Goal: Information Seeking & Learning: Learn about a topic

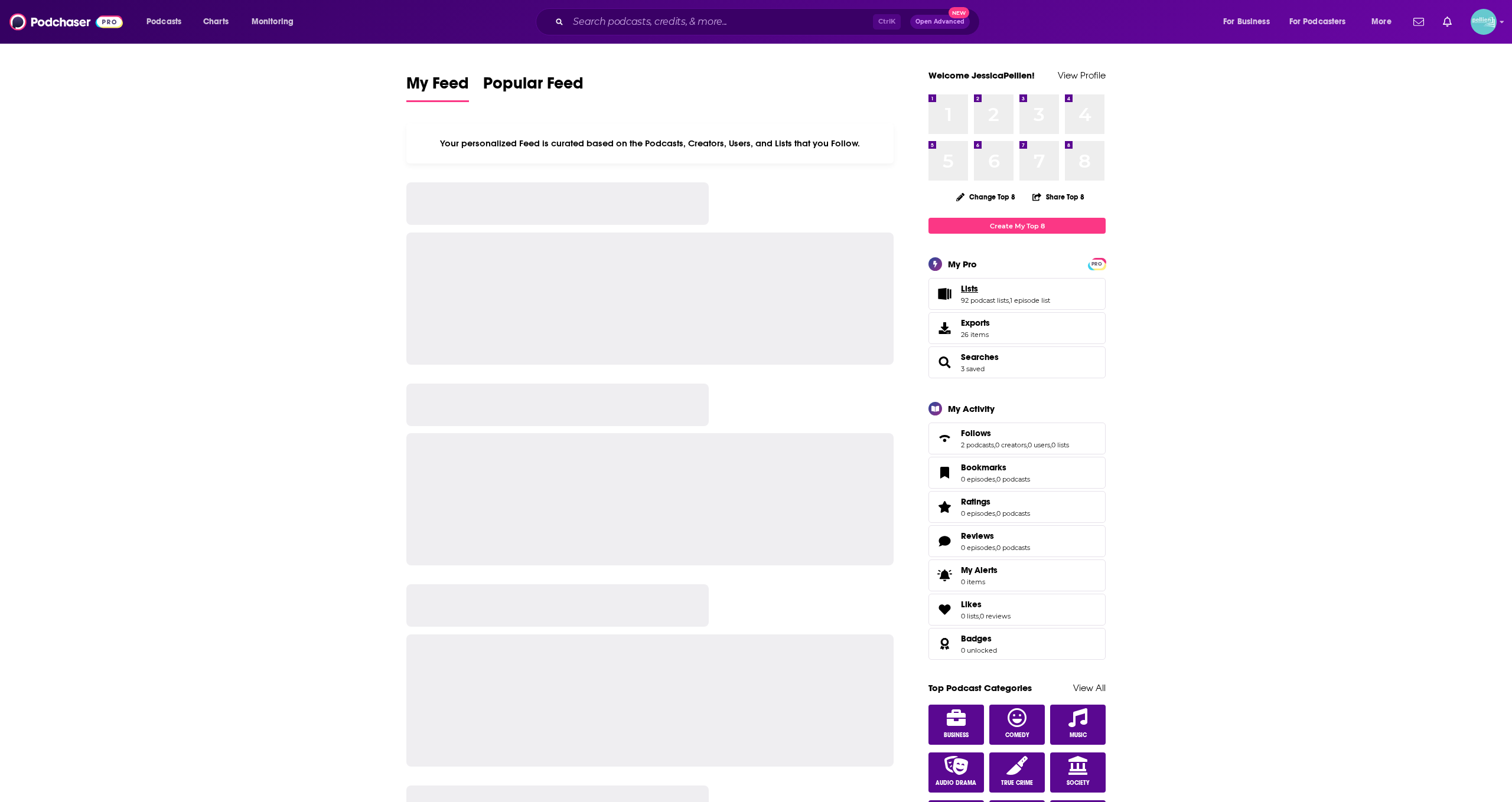
click at [971, 286] on span "Lists" at bounding box center [969, 288] width 17 height 11
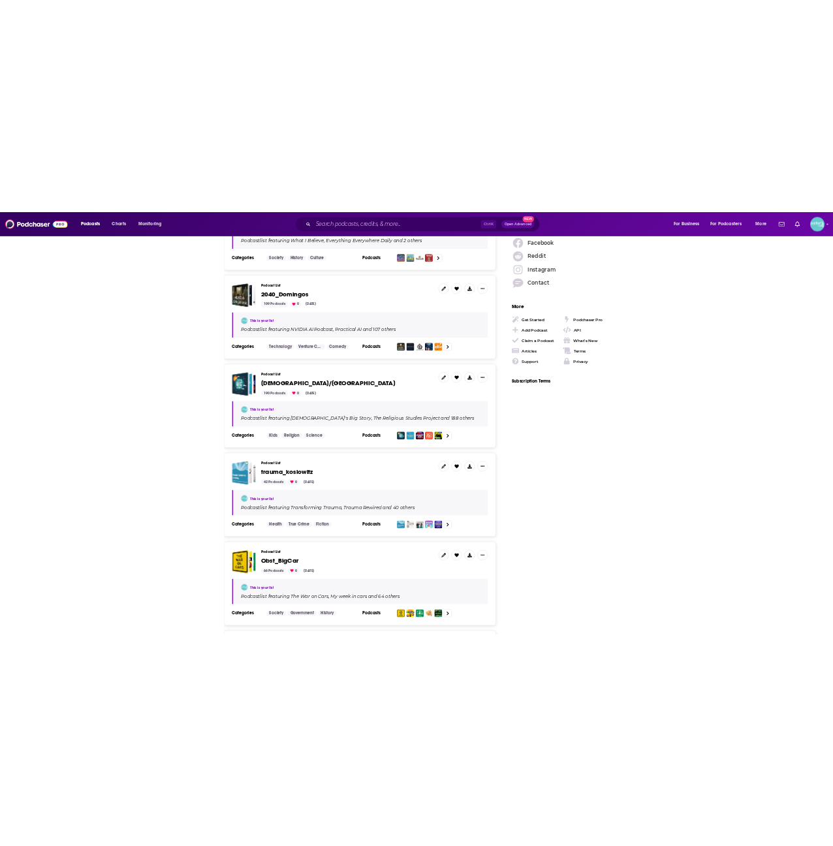
scroll to position [36, 0]
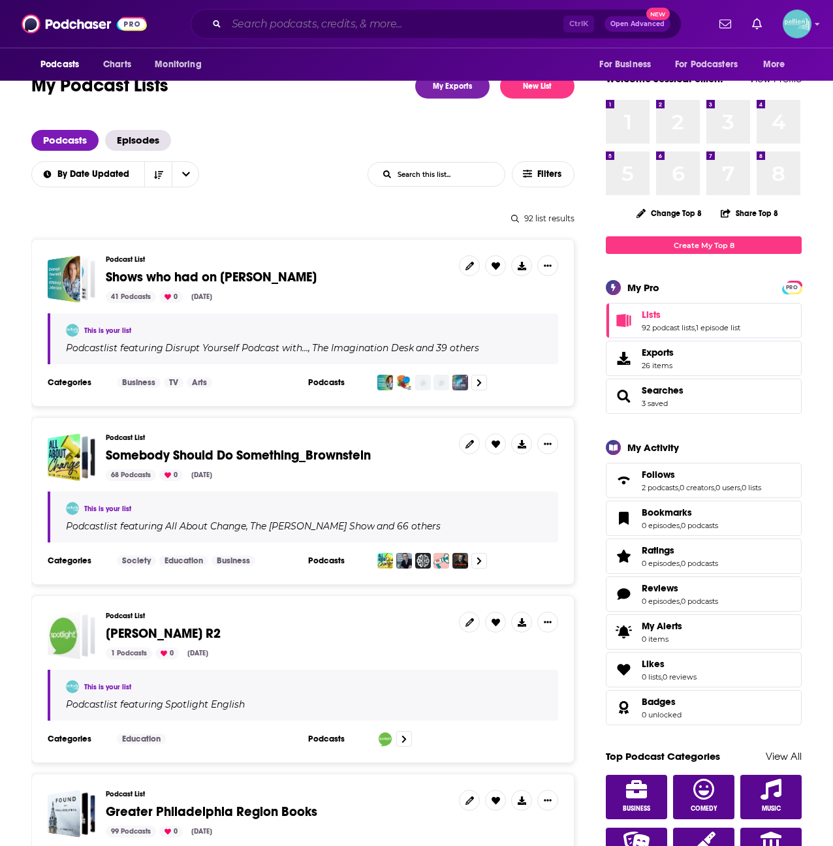
click at [275, 25] on input "Search podcasts, credits, & more..." at bounding box center [395, 24] width 337 height 21
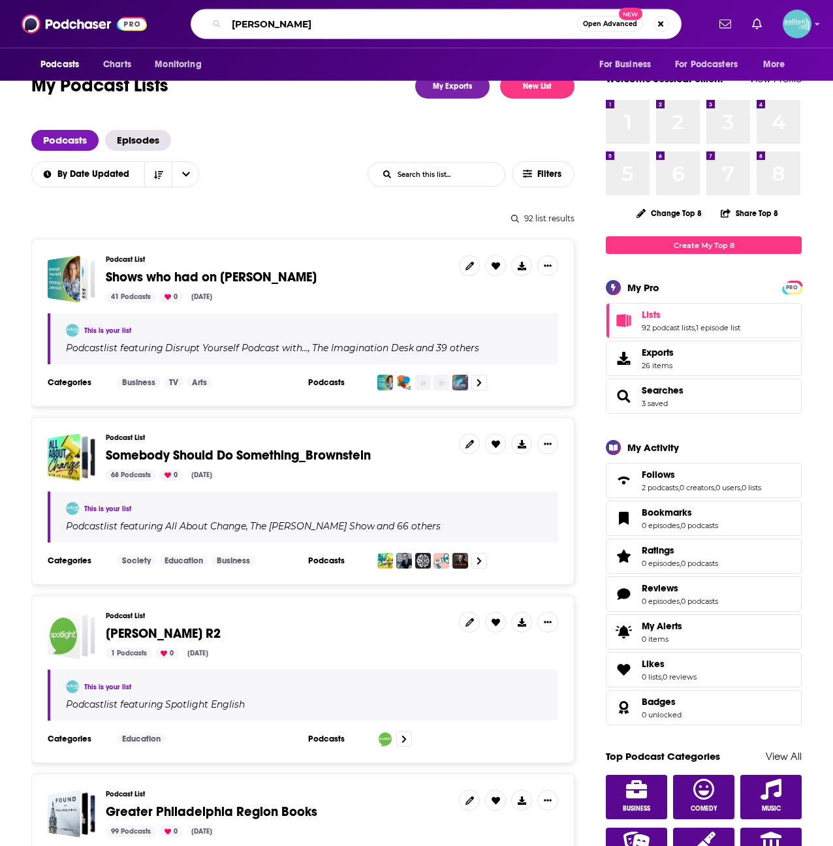
type input "aubrey marcus"
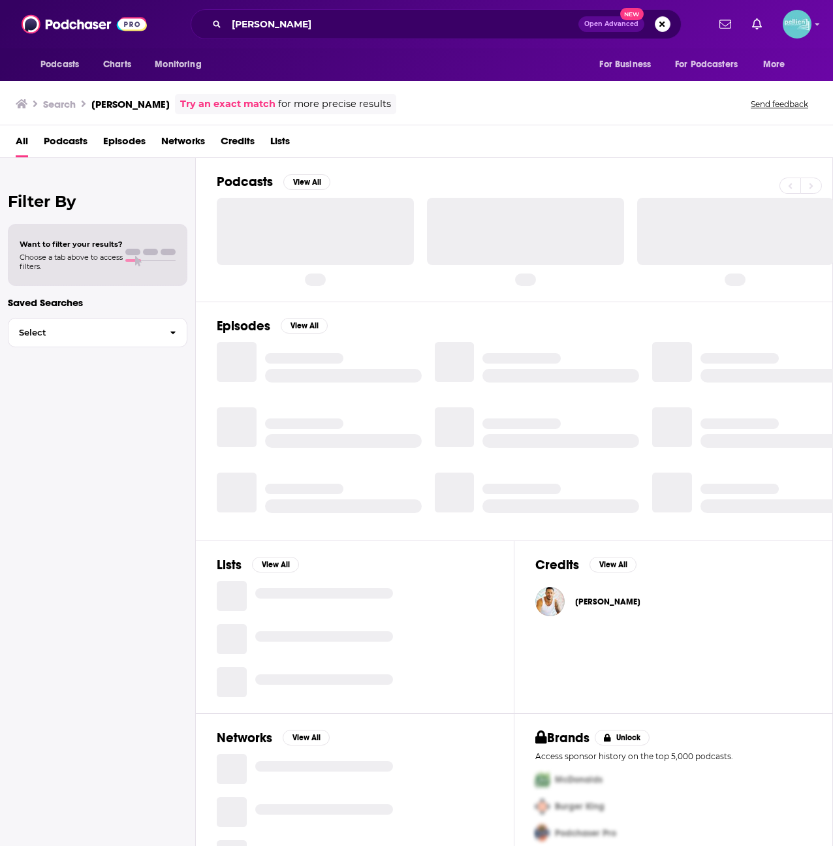
click at [56, 135] on span "Podcasts" at bounding box center [66, 144] width 44 height 27
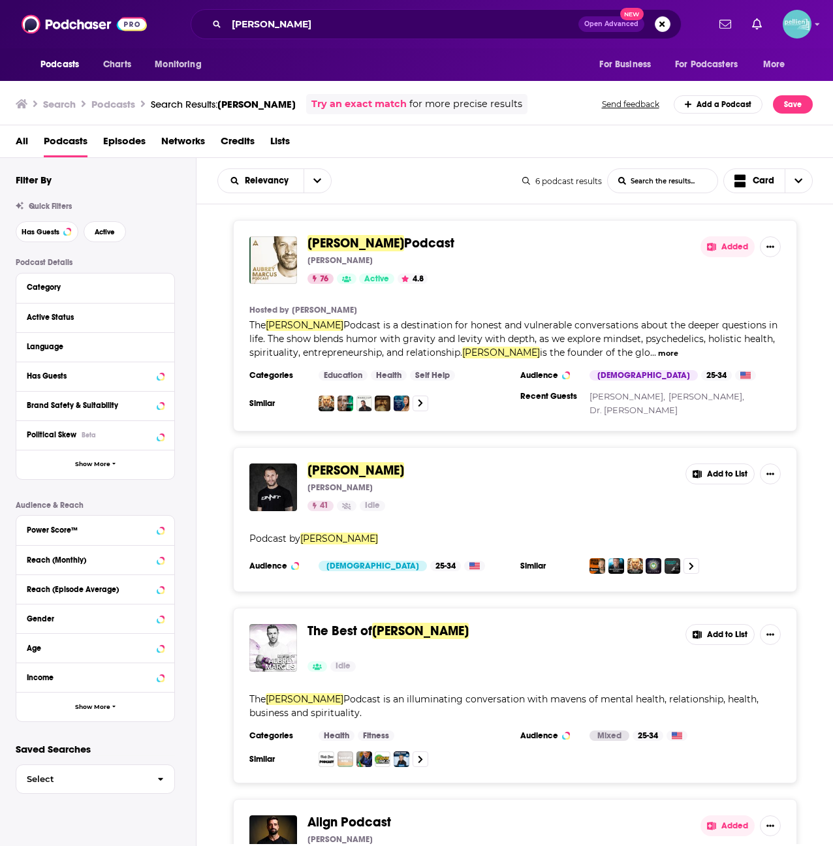
click at [368, 245] on span "Aubrey Marcus" at bounding box center [356, 243] width 97 height 16
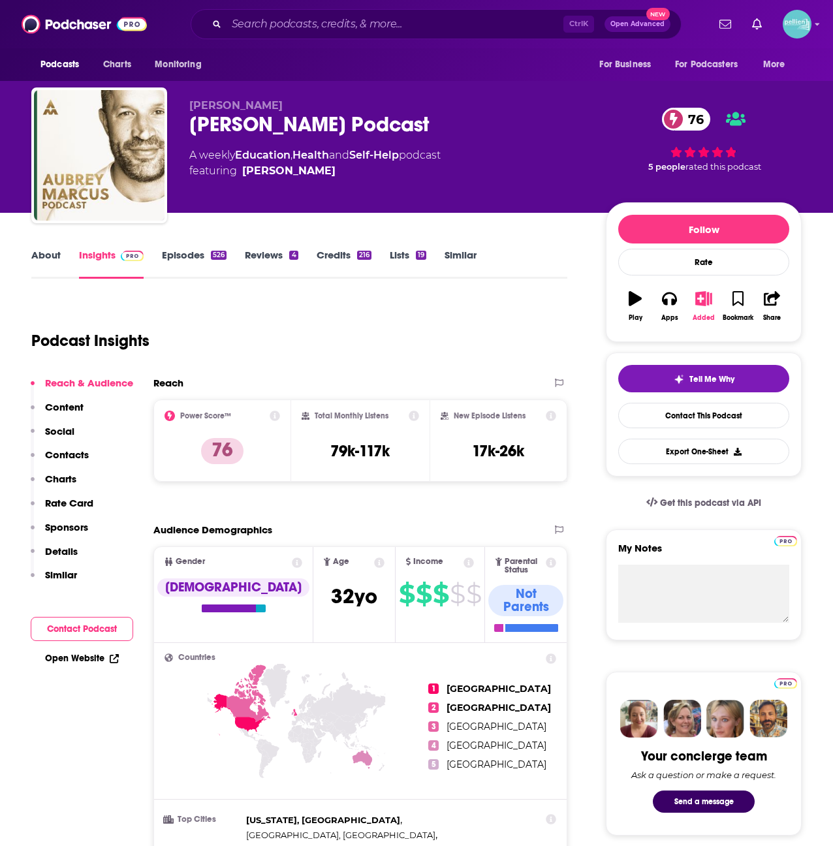
click at [702, 310] on button "Added" at bounding box center [704, 306] width 34 height 47
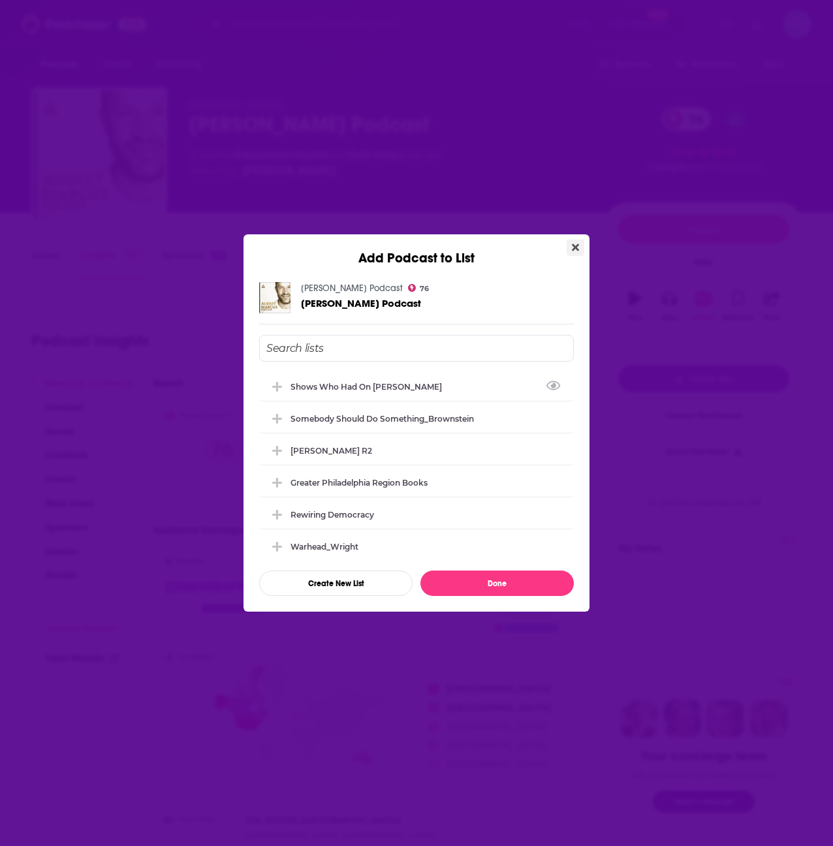
click at [576, 242] on icon "Close" at bounding box center [575, 247] width 7 height 10
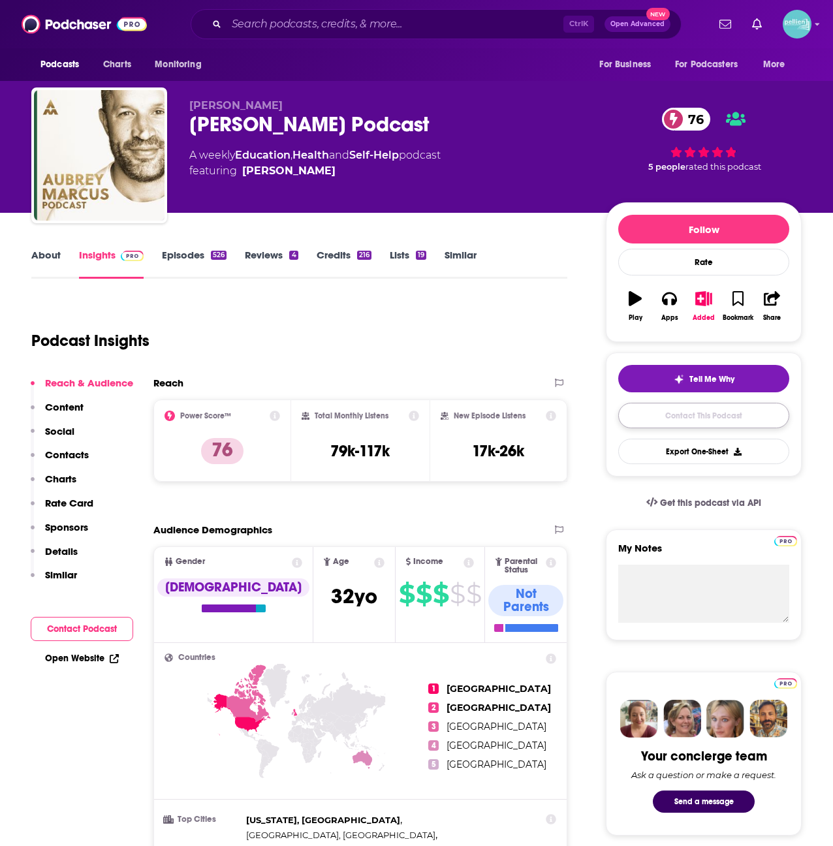
click at [638, 422] on link "Contact This Podcast" at bounding box center [703, 415] width 171 height 25
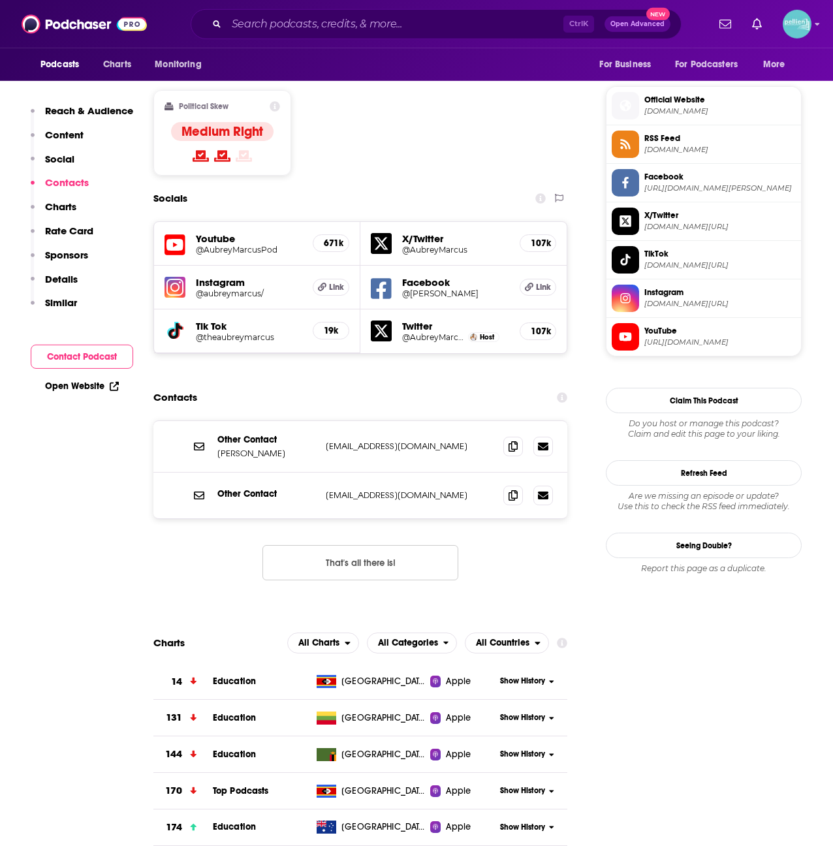
scroll to position [1022, 0]
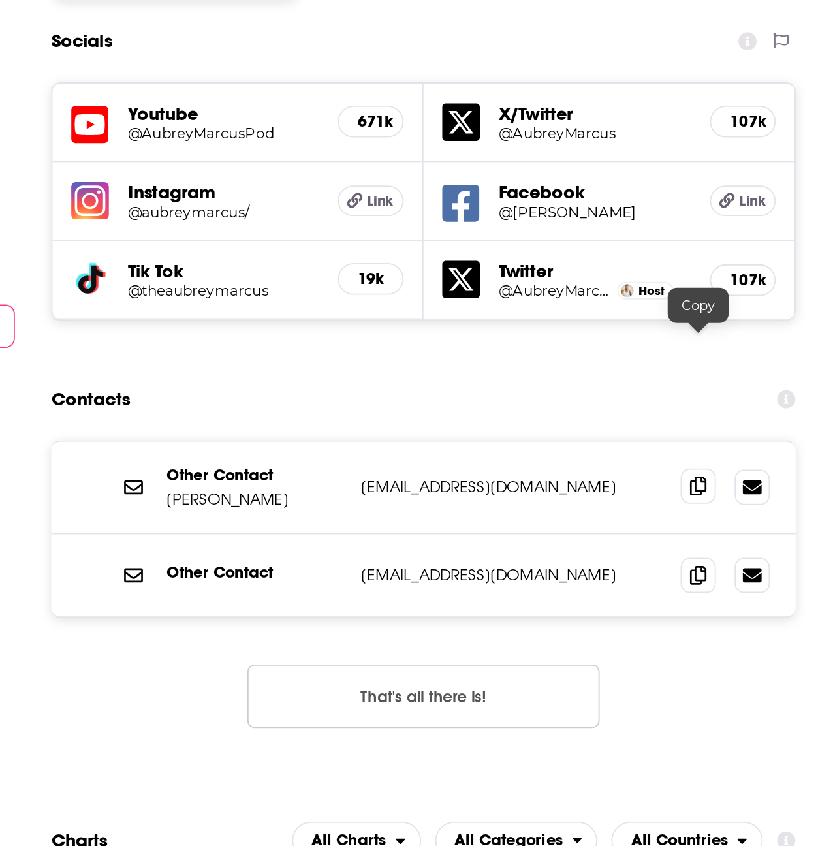
click at [506, 436] on span at bounding box center [513, 446] width 20 height 20
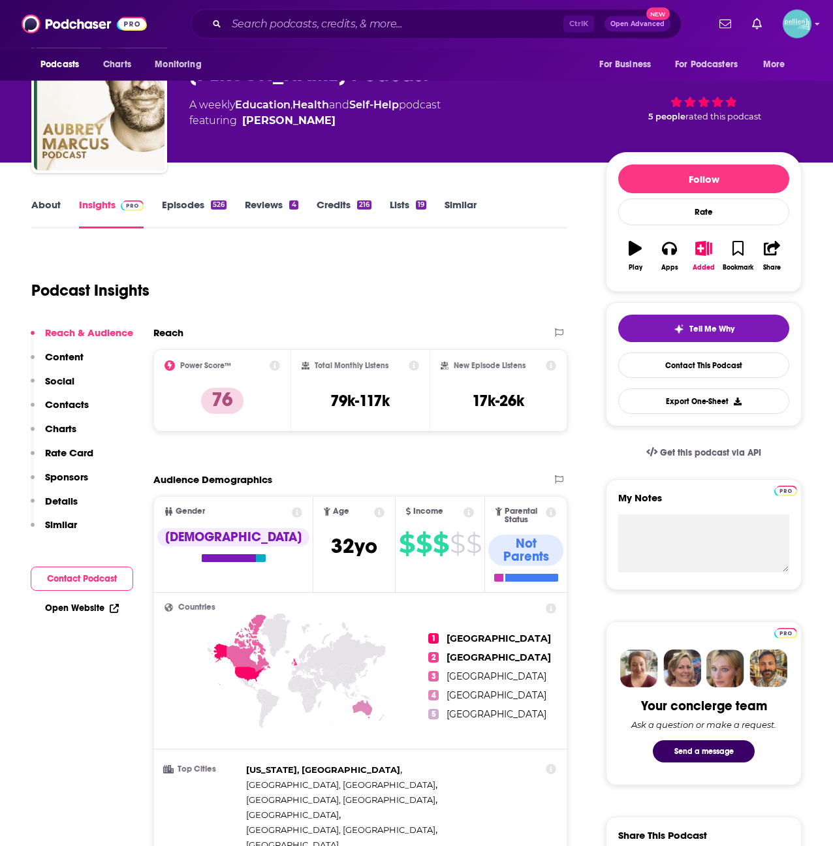
scroll to position [0, 0]
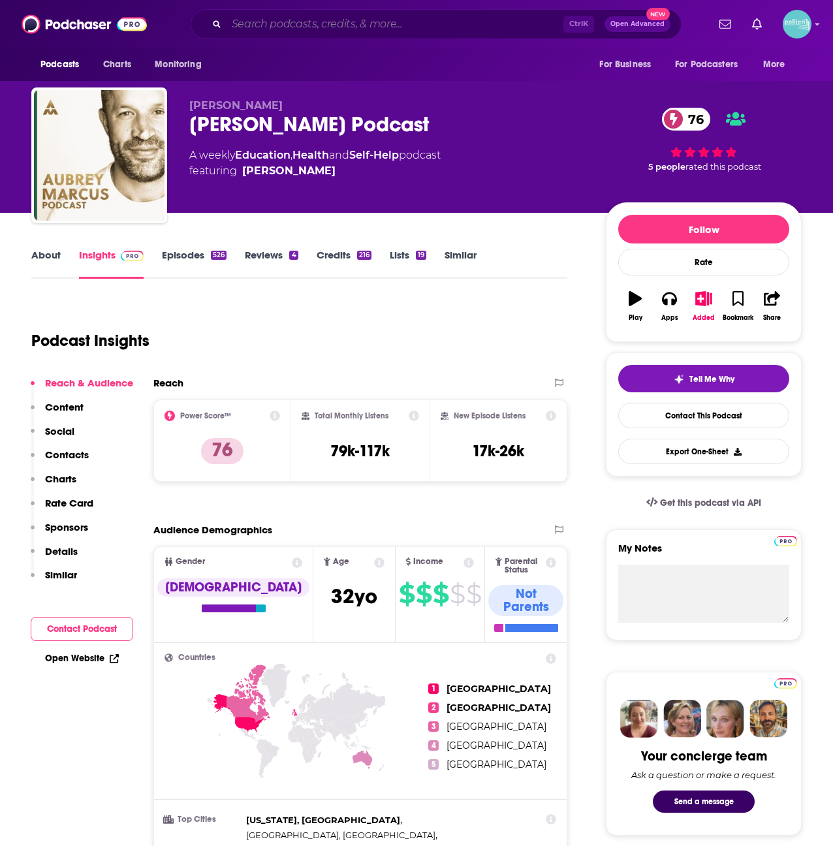
click at [264, 29] on input "Search podcasts, credits, & more..." at bounding box center [395, 24] width 337 height 21
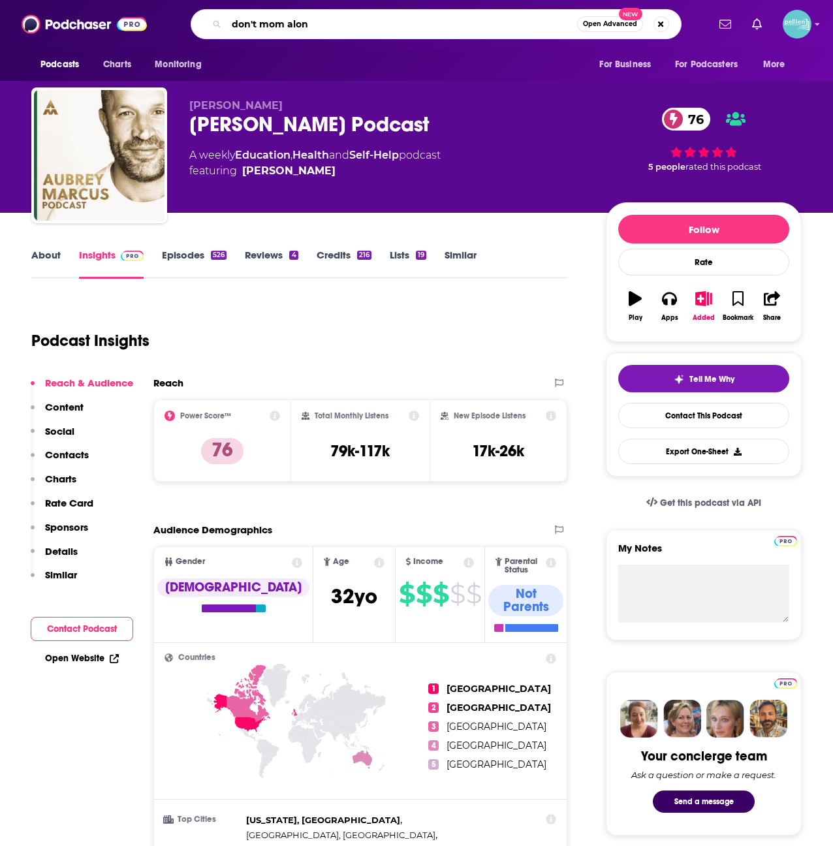
type input "don't mom alone"
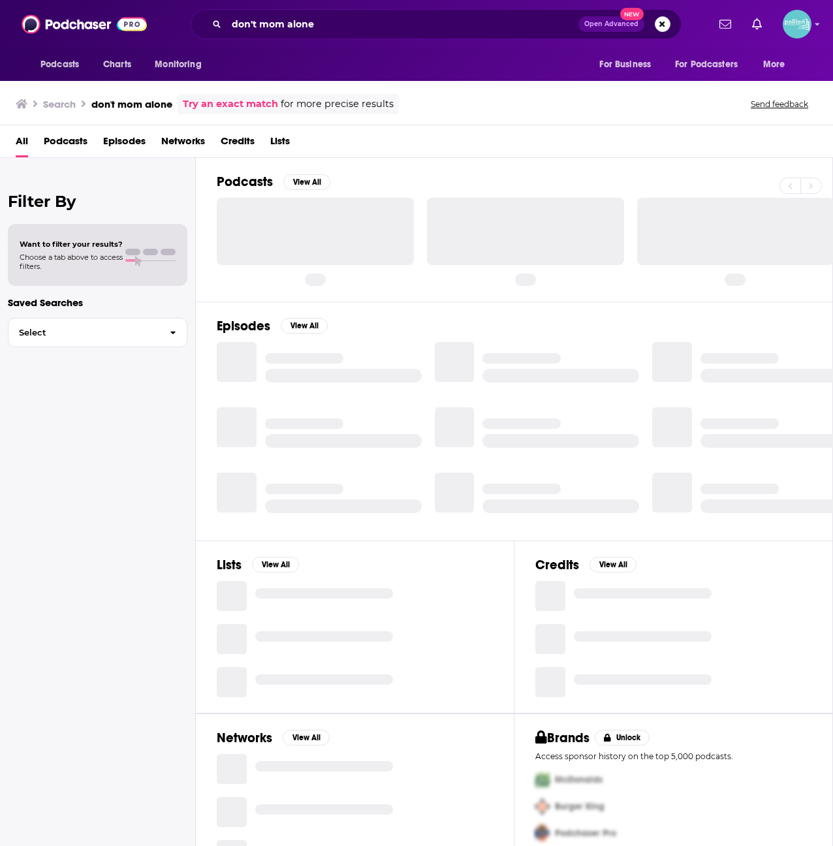
click at [52, 135] on span "Podcasts" at bounding box center [66, 144] width 44 height 27
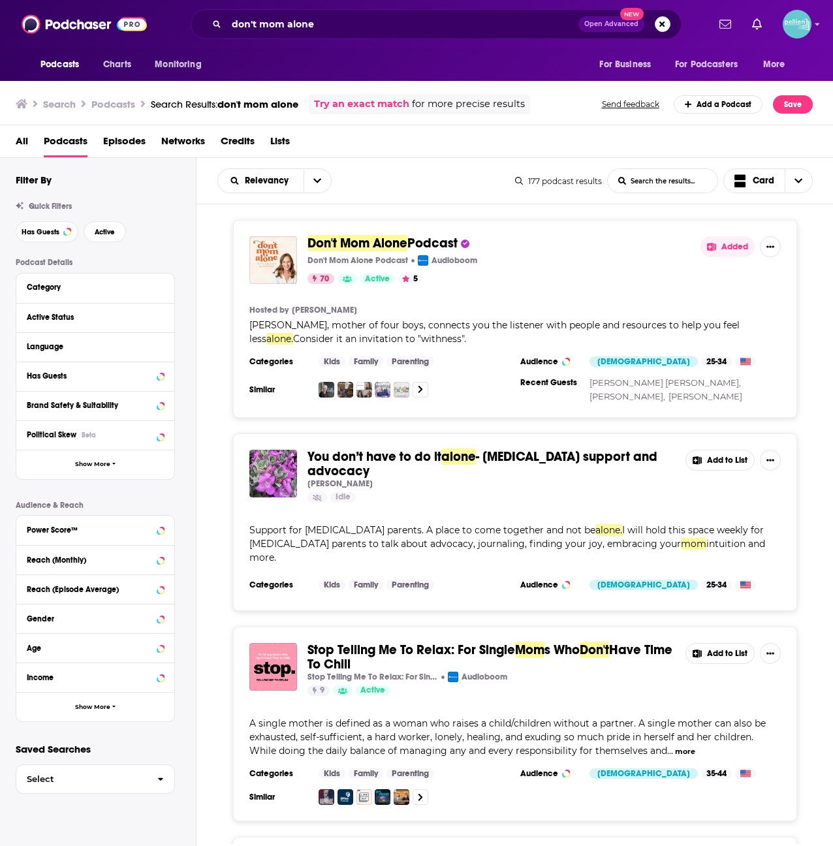
click at [393, 234] on div "Don't Mom Alone Podcast Don't Mom Alone Podcast Audioboom 70 Active 5 Added Hos…" at bounding box center [515, 319] width 564 height 198
click at [390, 243] on span "Don't Mom Alone" at bounding box center [358, 243] width 100 height 16
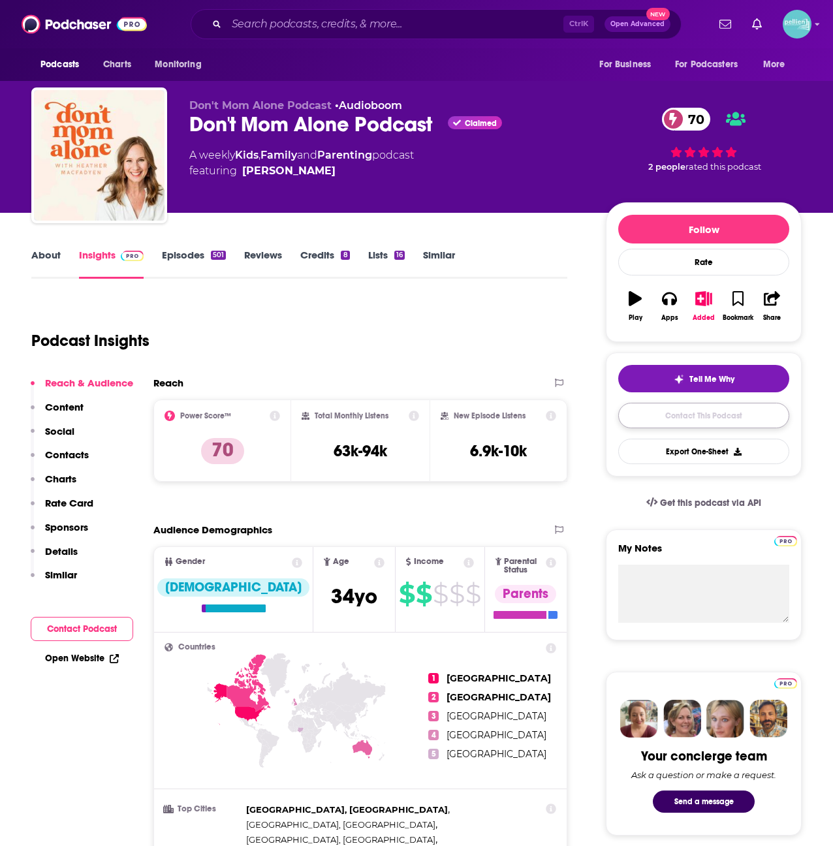
click at [635, 415] on link "Contact This Podcast" at bounding box center [703, 415] width 171 height 25
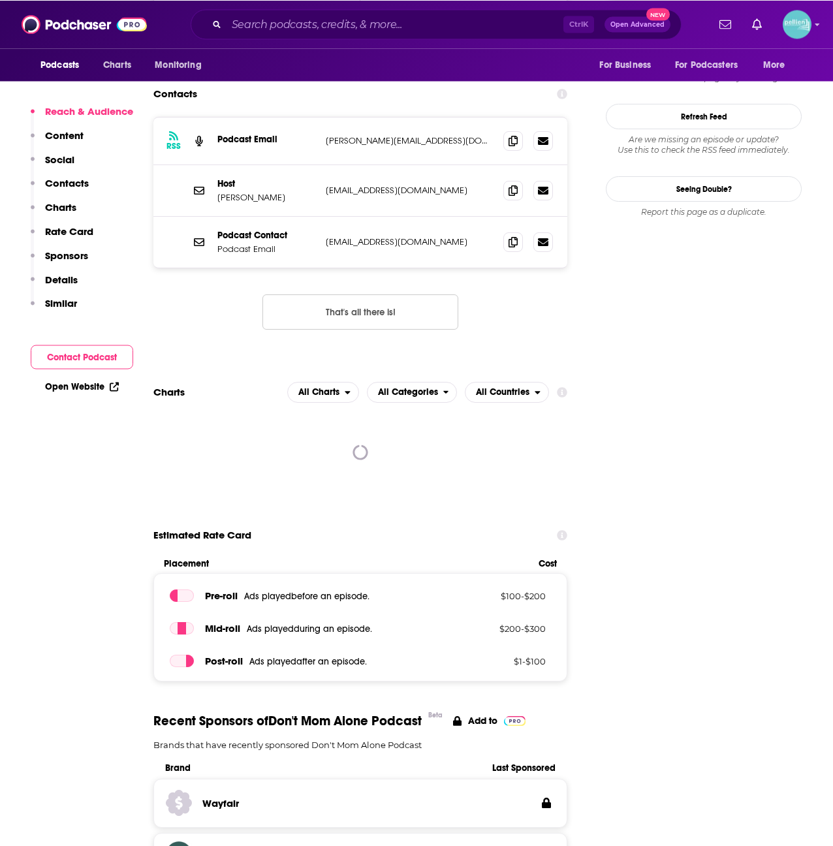
scroll to position [1094, 0]
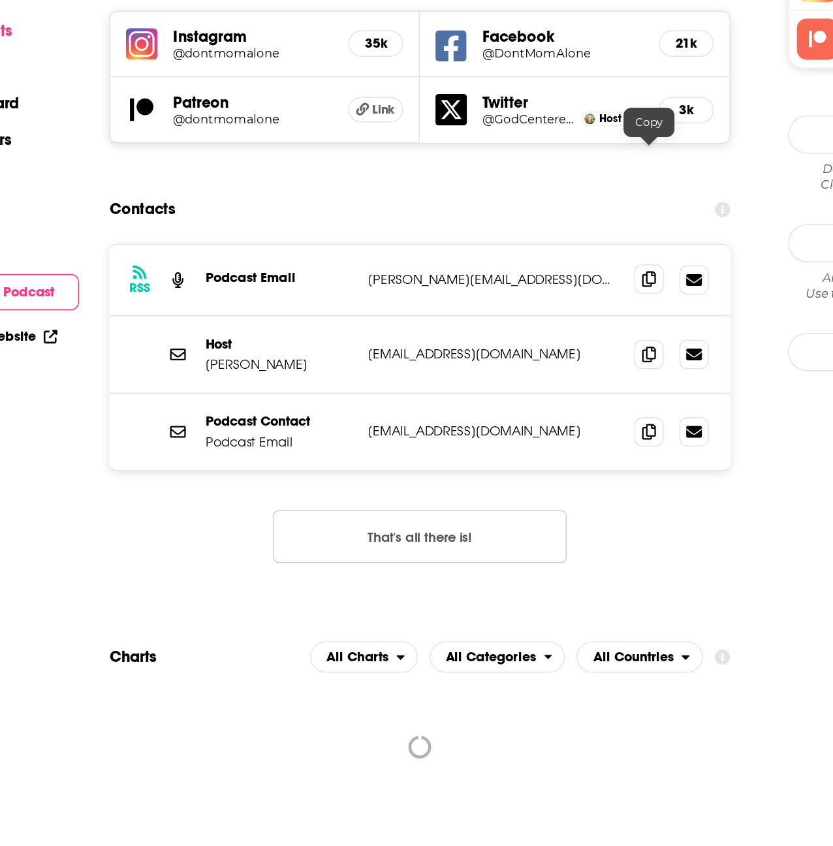
click at [506, 338] on span at bounding box center [513, 348] width 20 height 20
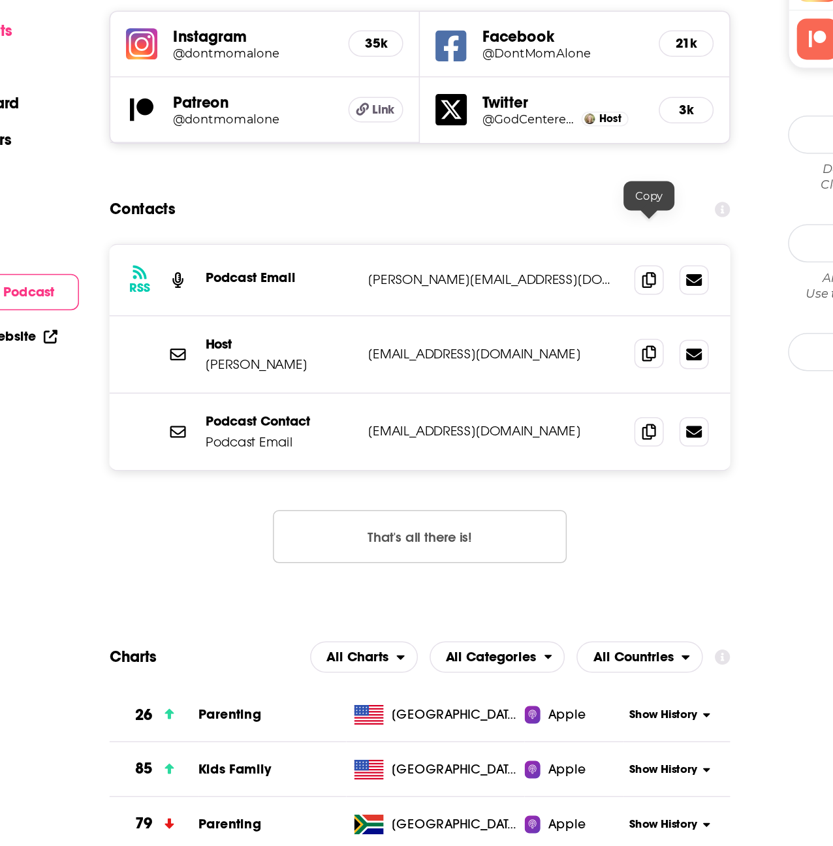
click at [514, 392] on icon at bounding box center [513, 397] width 9 height 10
click at [509, 439] on span at bounding box center [513, 449] width 20 height 20
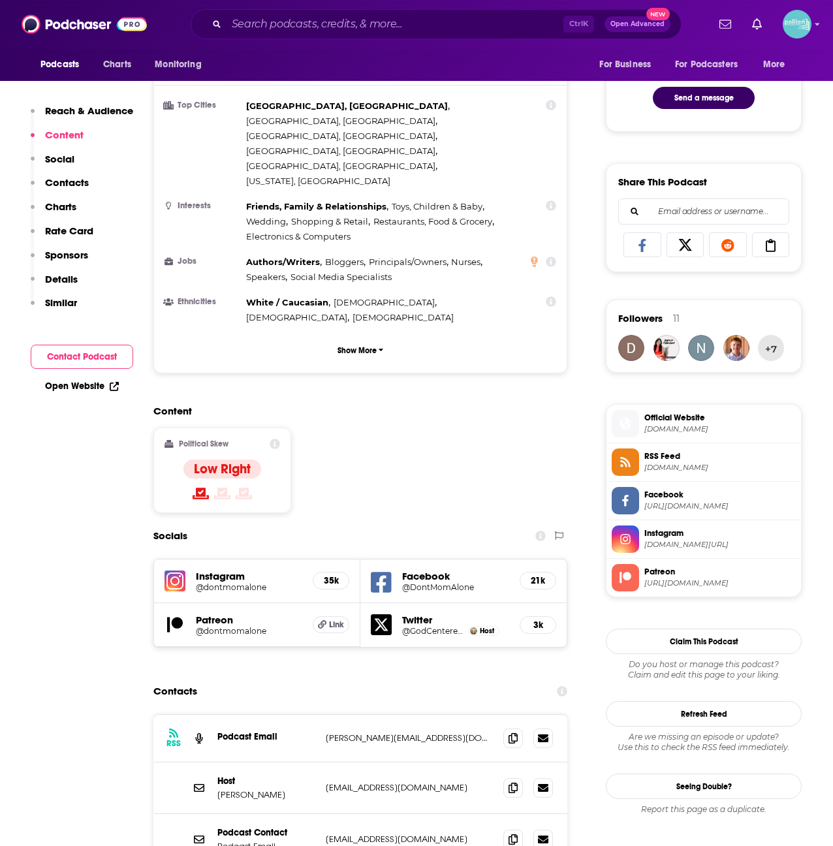
scroll to position [0, 0]
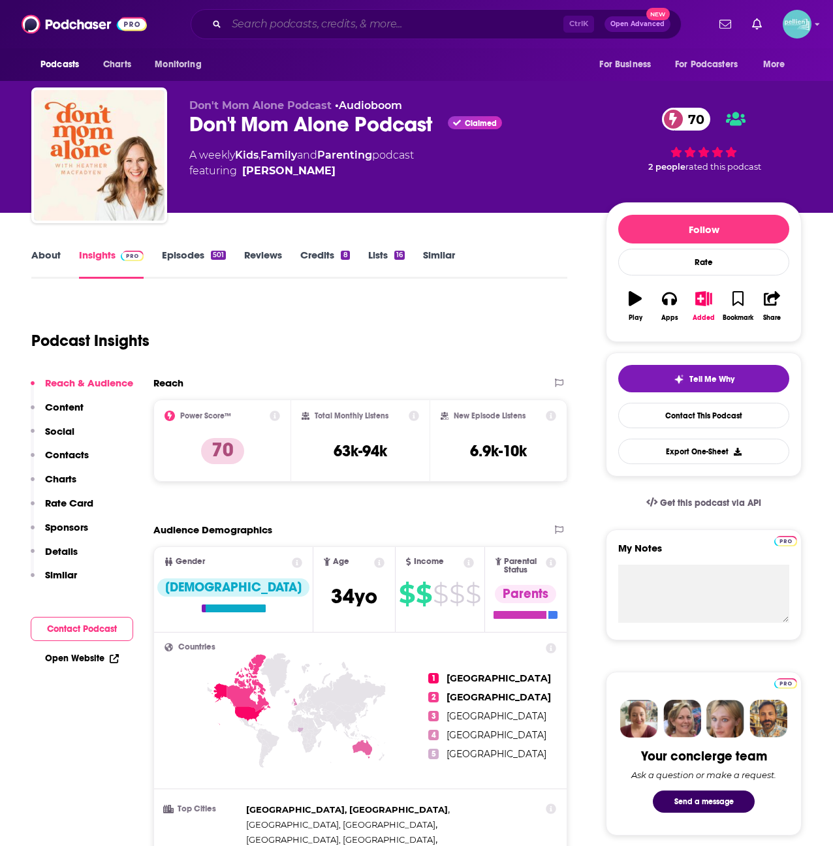
click at [332, 24] on input "Search podcasts, credits, & more..." at bounding box center [395, 24] width 337 height 21
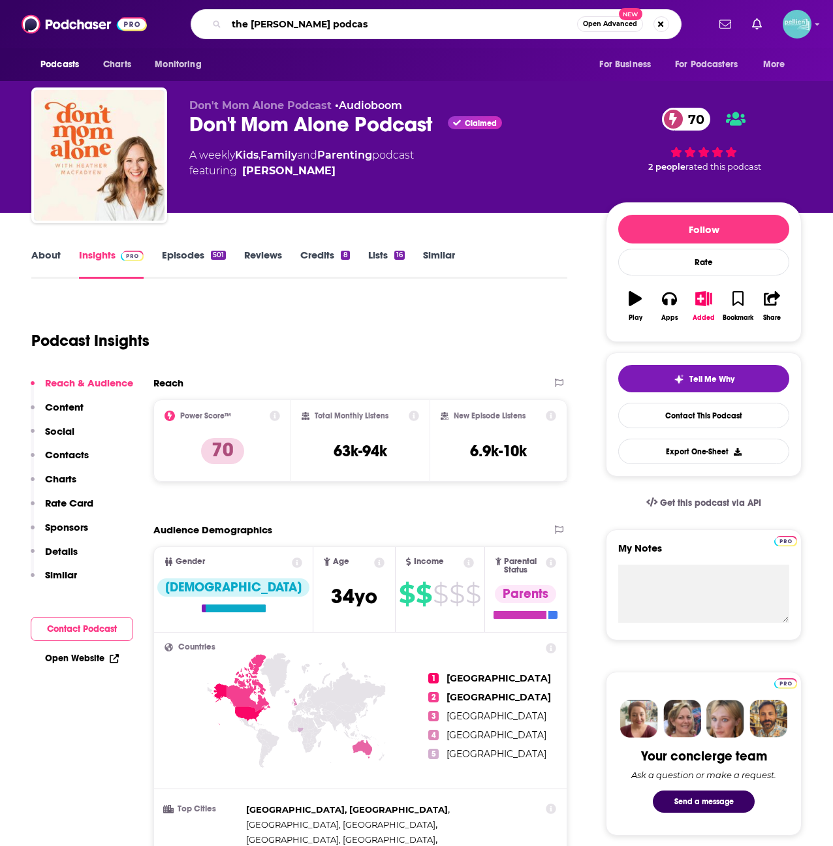
type input "the rich roll podcast"
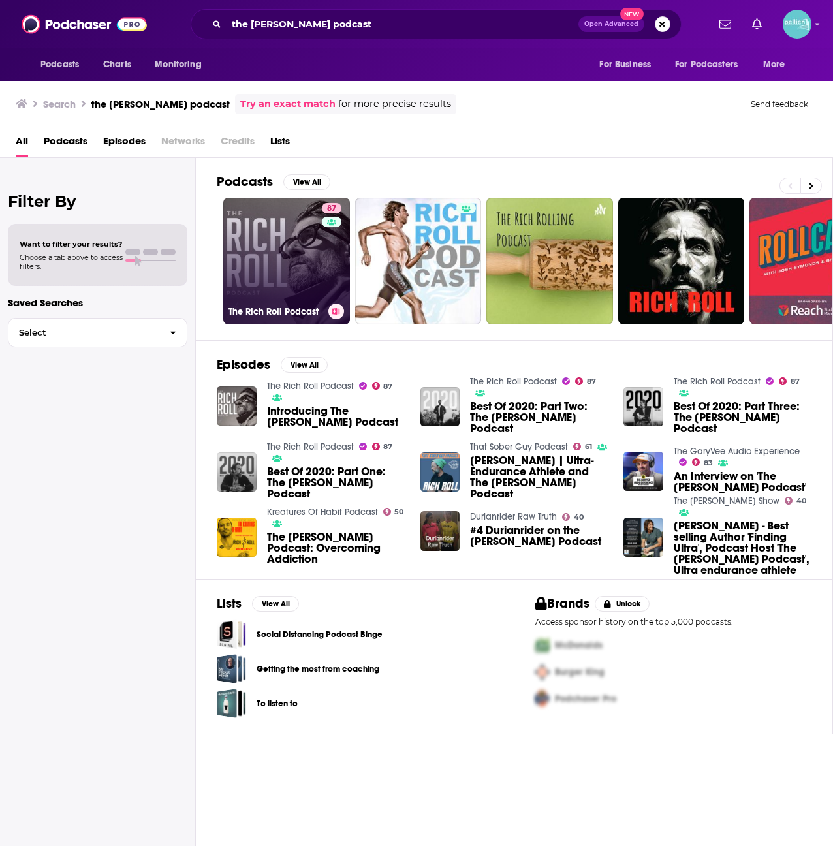
click at [279, 255] on link "87 The Rich Roll Podcast" at bounding box center [286, 261] width 127 height 127
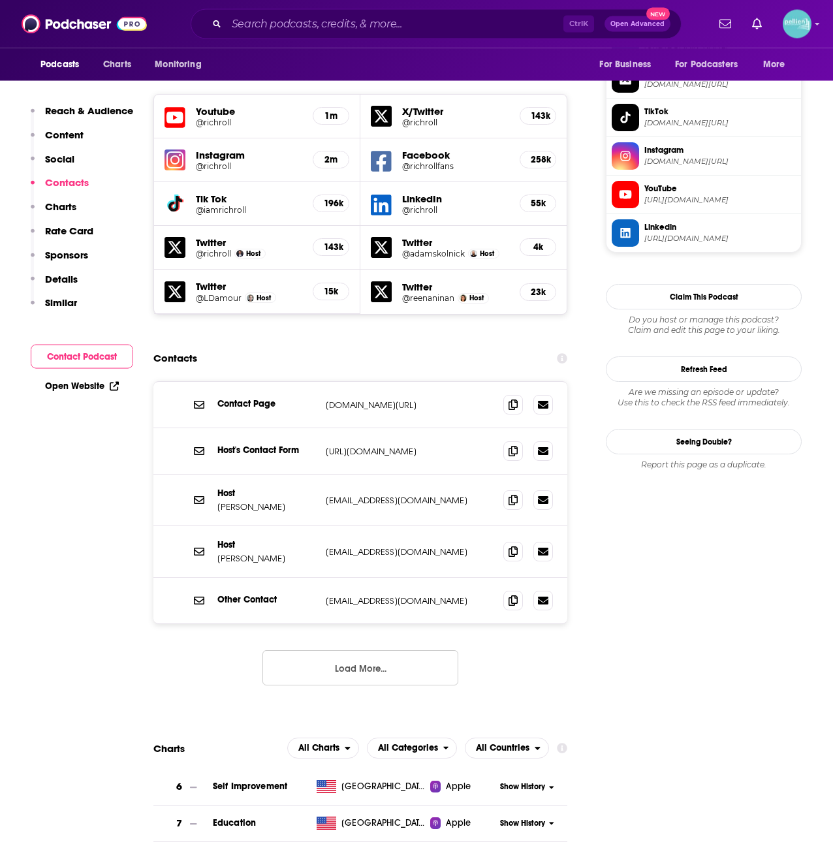
scroll to position [1164, 0]
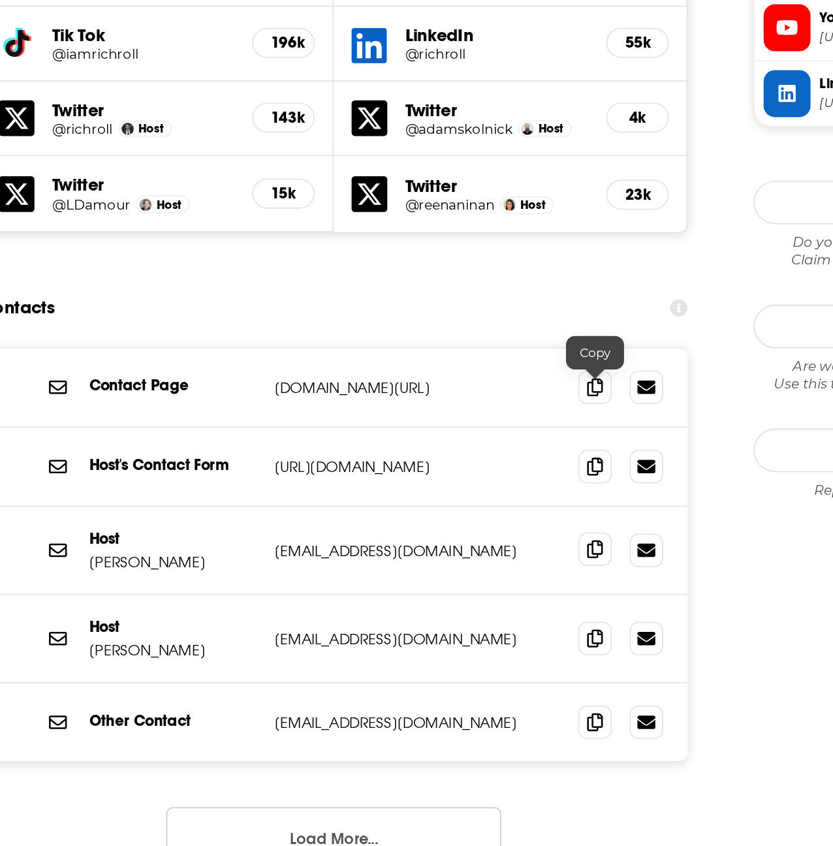
click at [508, 490] on span at bounding box center [513, 500] width 20 height 20
click at [321, 650] on button "Load More..." at bounding box center [360, 667] width 196 height 35
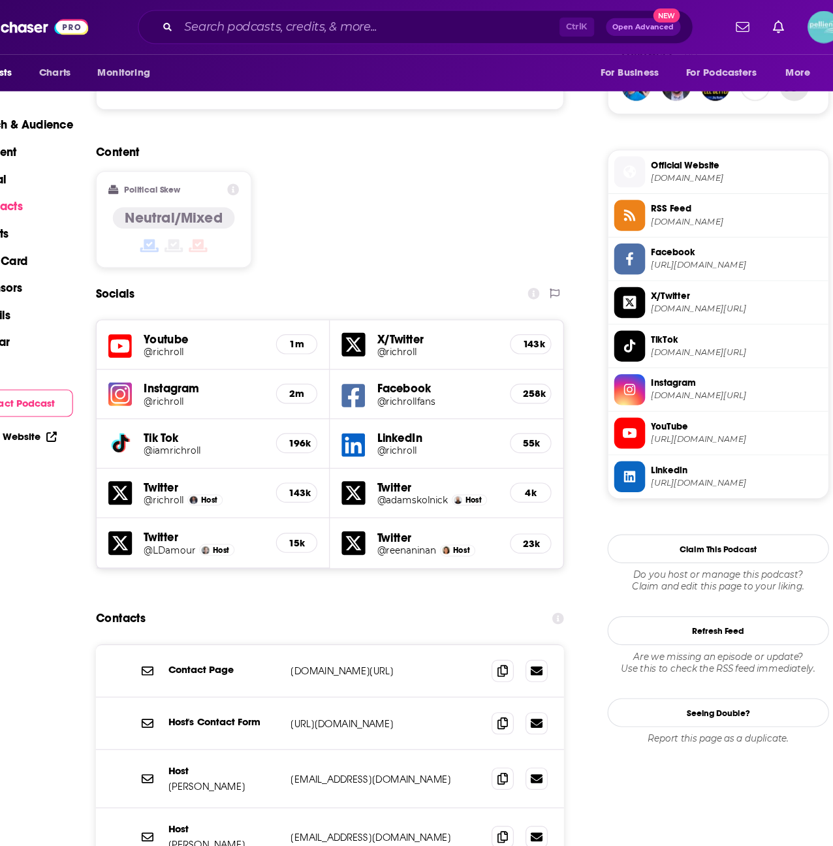
scroll to position [975, 0]
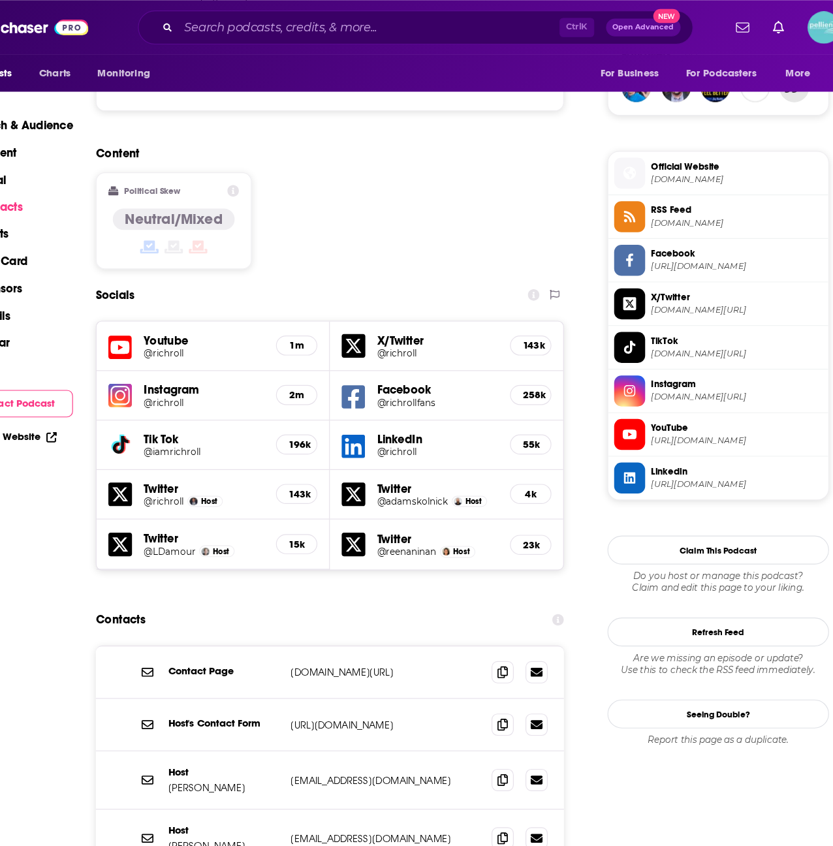
click at [675, 144] on span "Official Website" at bounding box center [719, 147] width 151 height 12
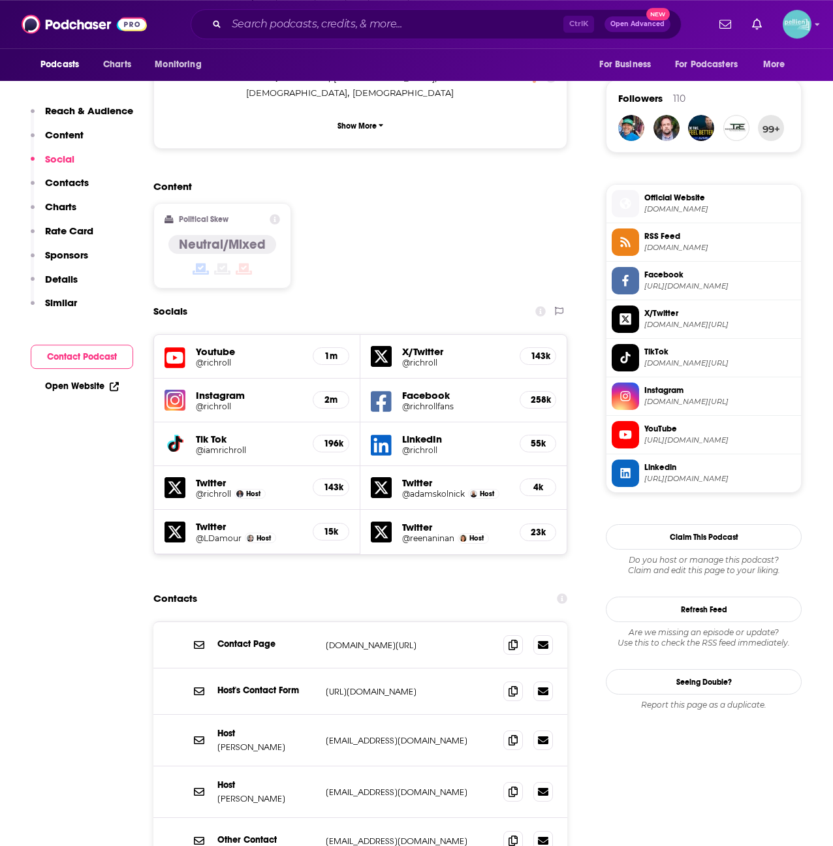
scroll to position [0, 0]
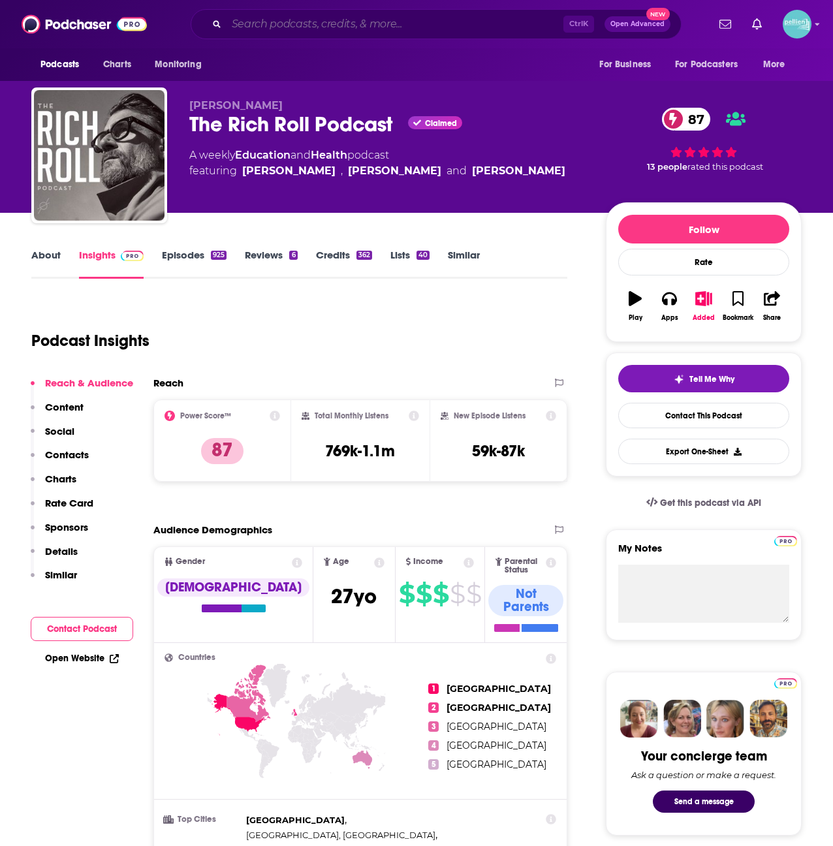
click at [293, 27] on input "Search podcasts, credits, & more..." at bounding box center [395, 24] width 337 height 21
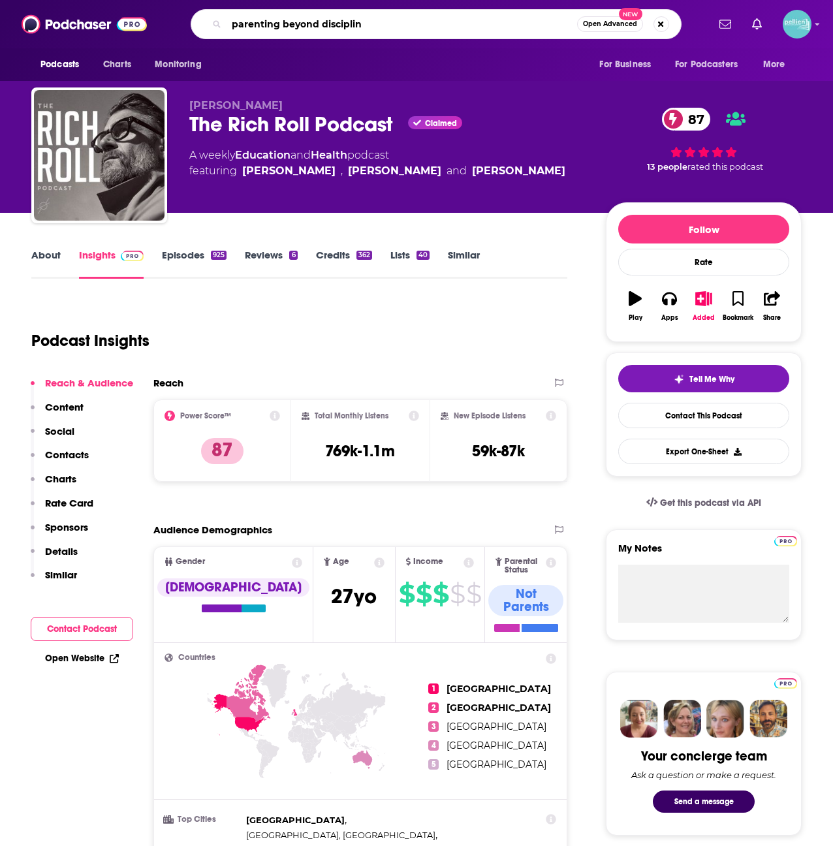
type input "parenting beyond discipline"
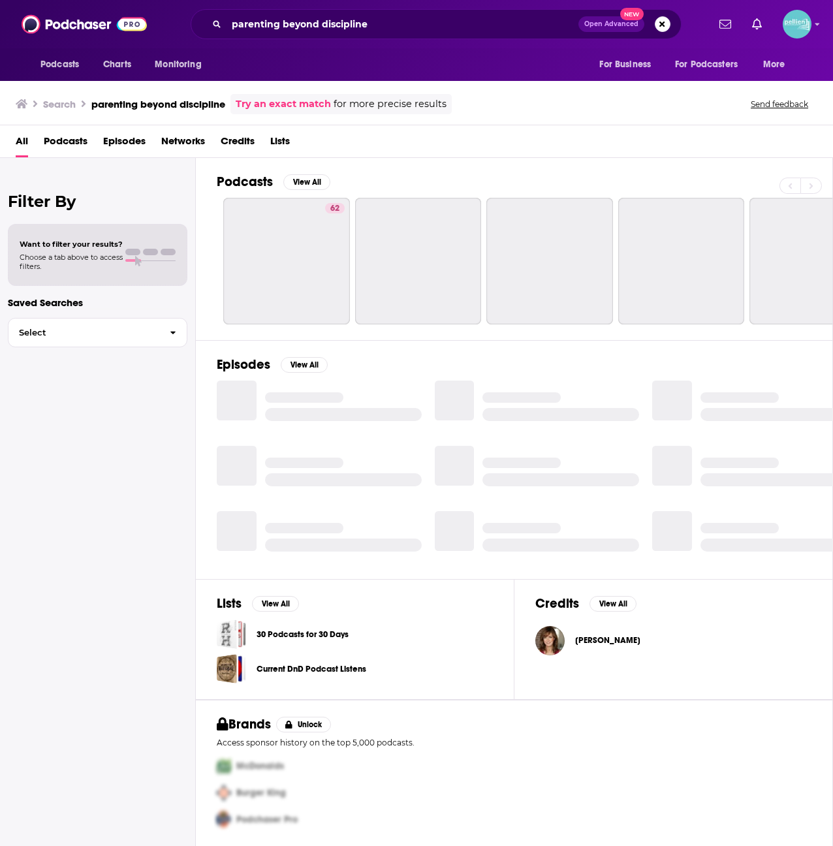
click at [78, 138] on span "Podcasts" at bounding box center [66, 144] width 44 height 27
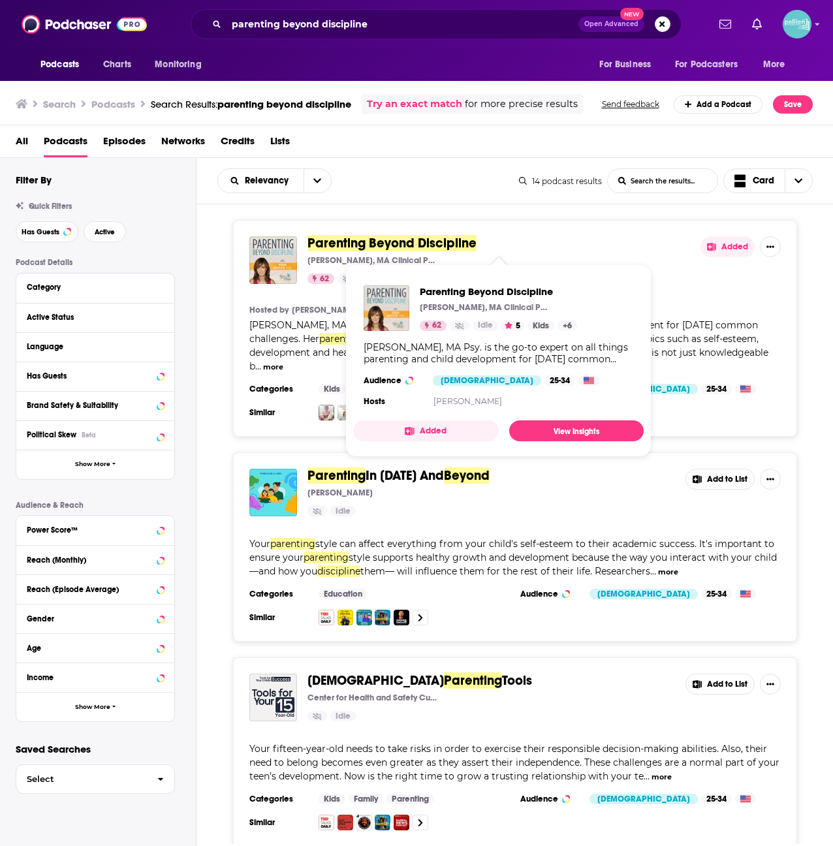
click at [422, 236] on span "Parenting Beyond Discipline" at bounding box center [392, 243] width 169 height 16
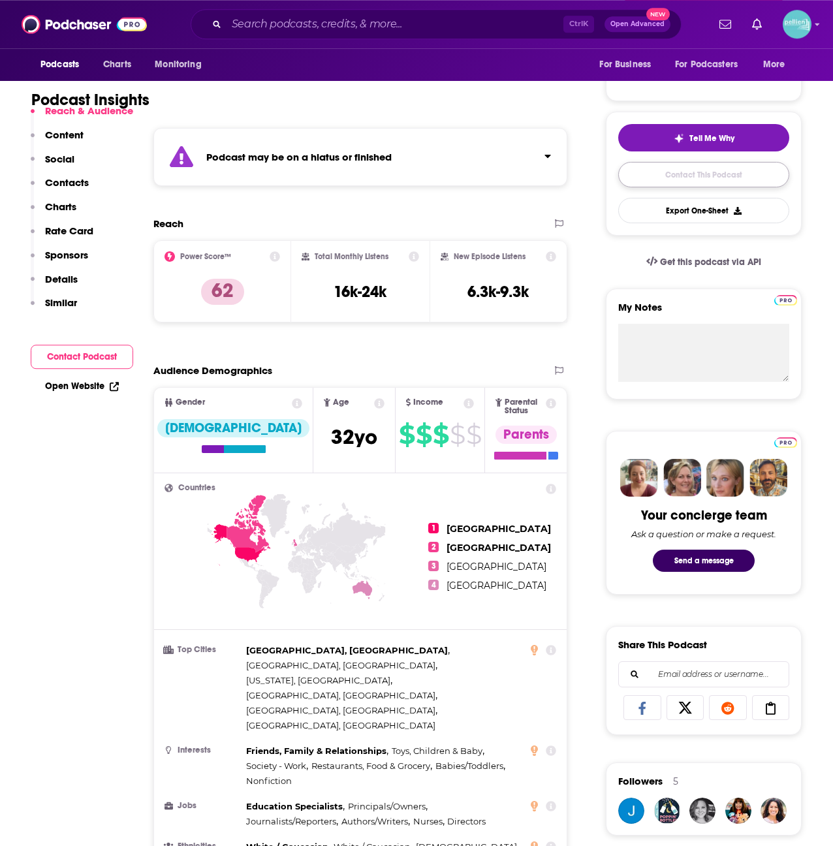
click at [663, 178] on link "Contact This Podcast" at bounding box center [703, 174] width 171 height 25
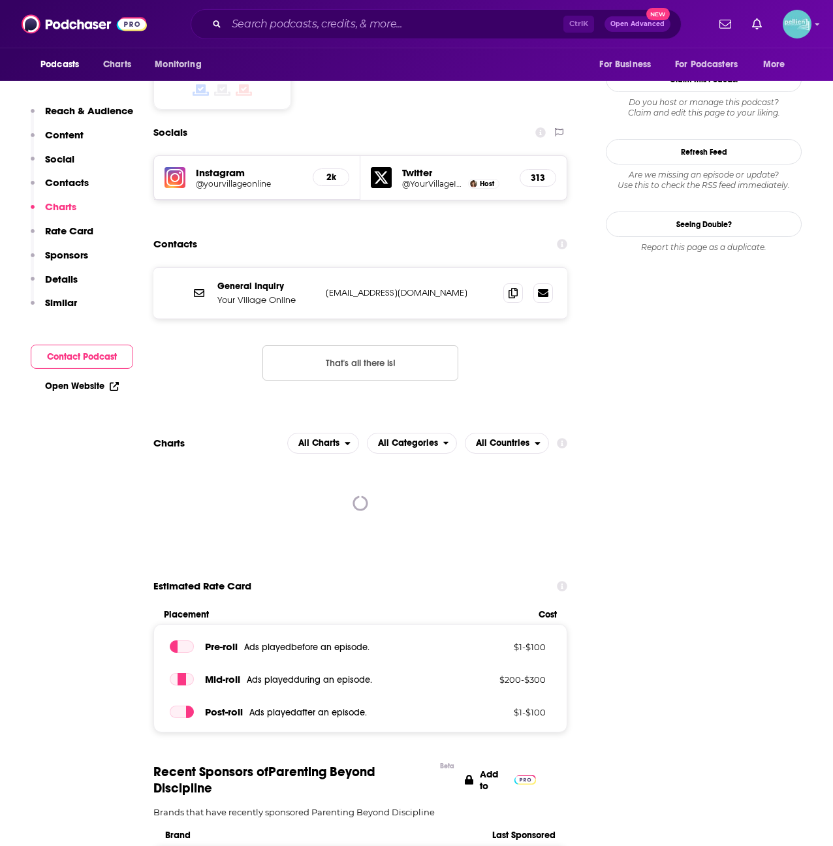
scroll to position [1190, 0]
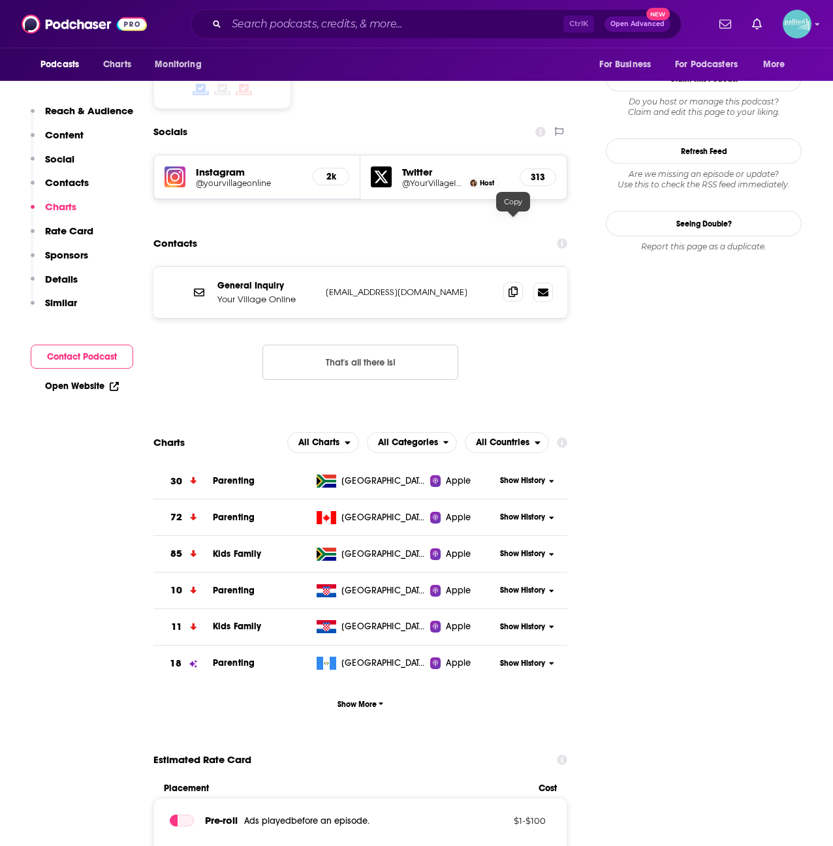
click at [507, 282] on span at bounding box center [513, 292] width 20 height 20
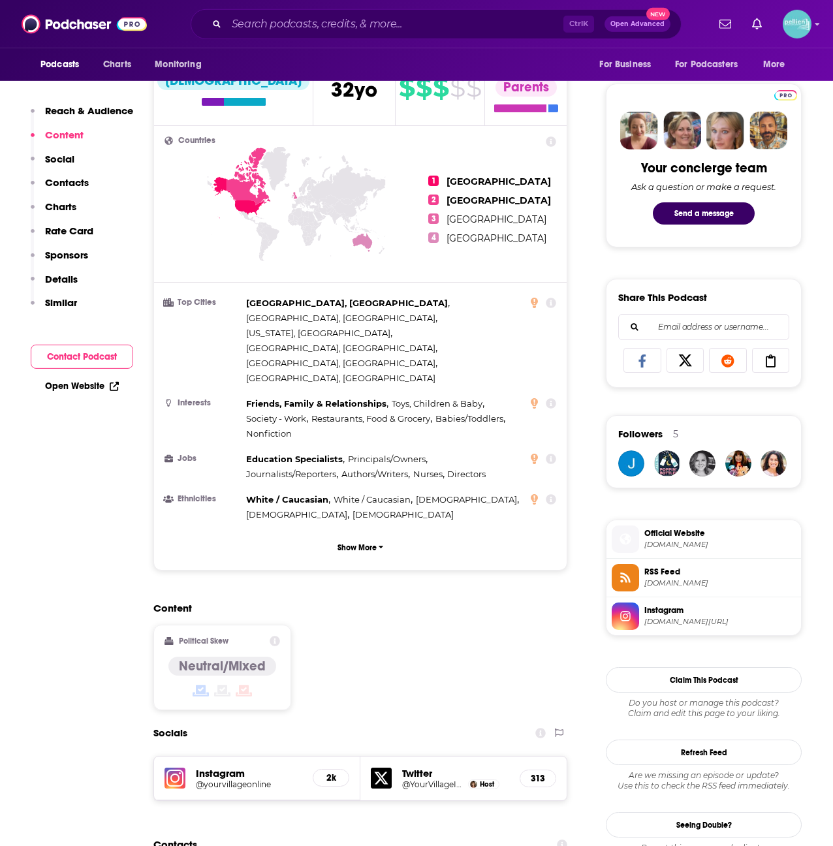
scroll to position [584, 0]
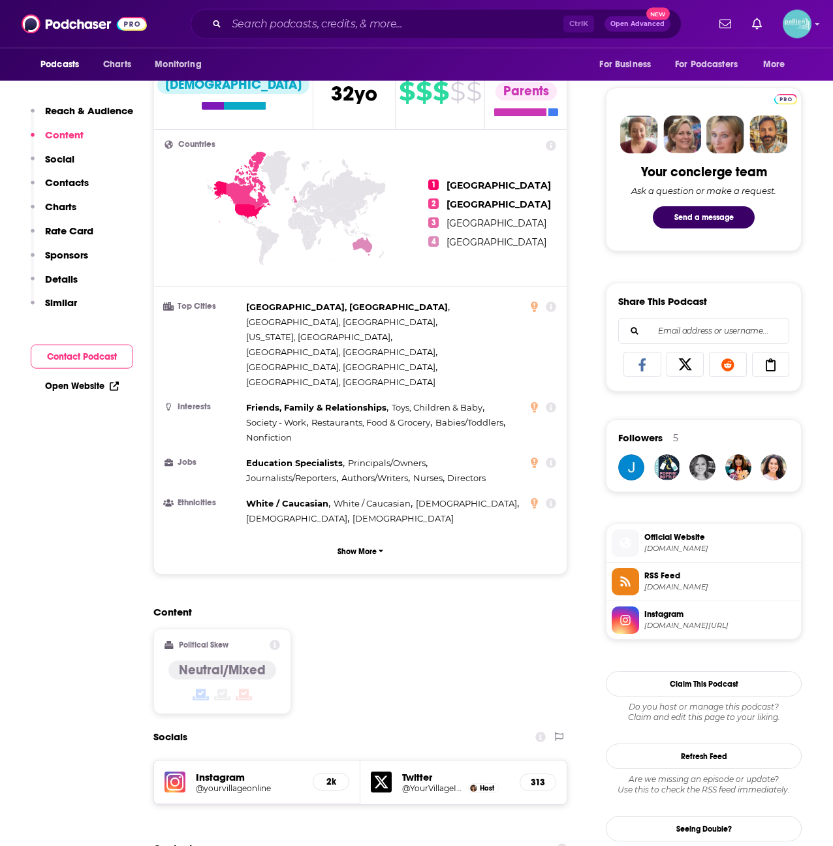
click at [678, 535] on span "Official Website" at bounding box center [719, 537] width 151 height 12
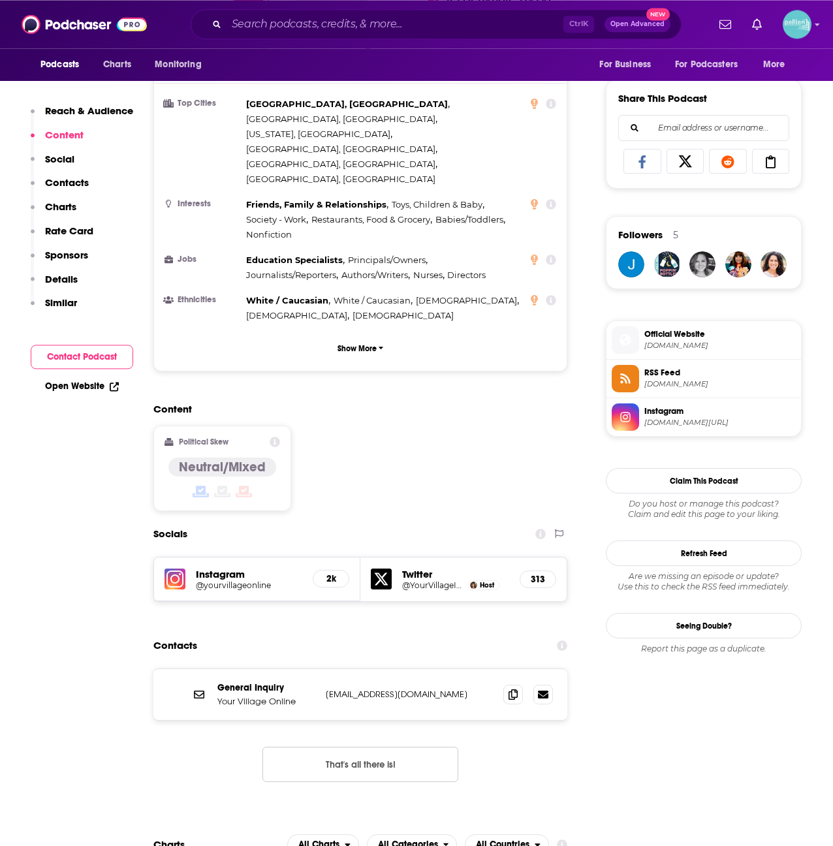
scroll to position [787, 0]
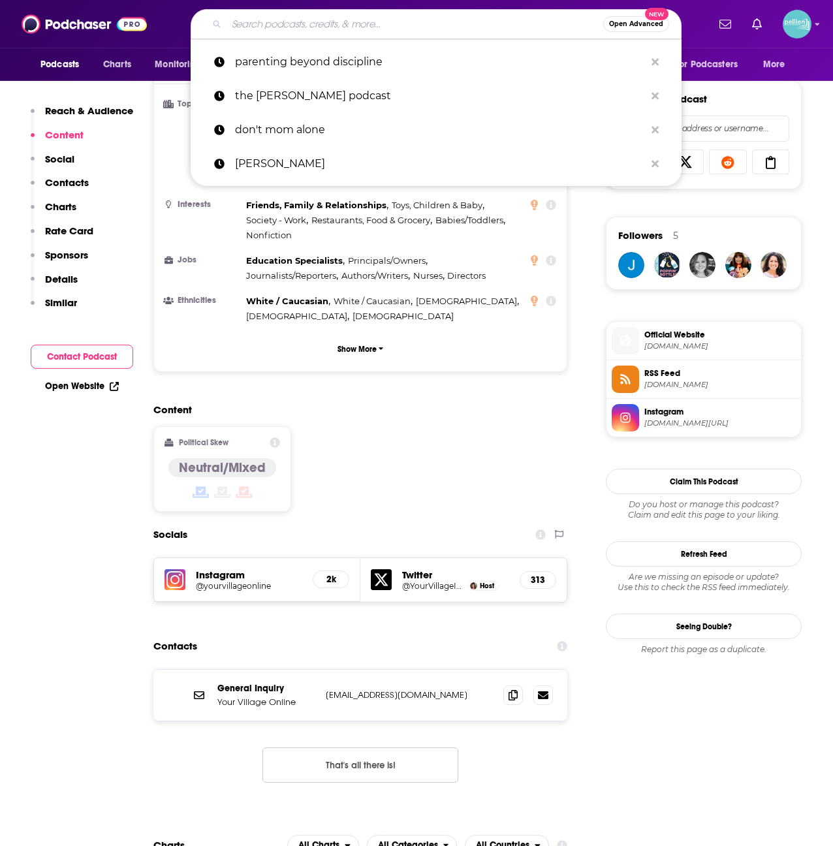
click at [332, 23] on input "Search podcasts, credits, & more..." at bounding box center [415, 24] width 377 height 21
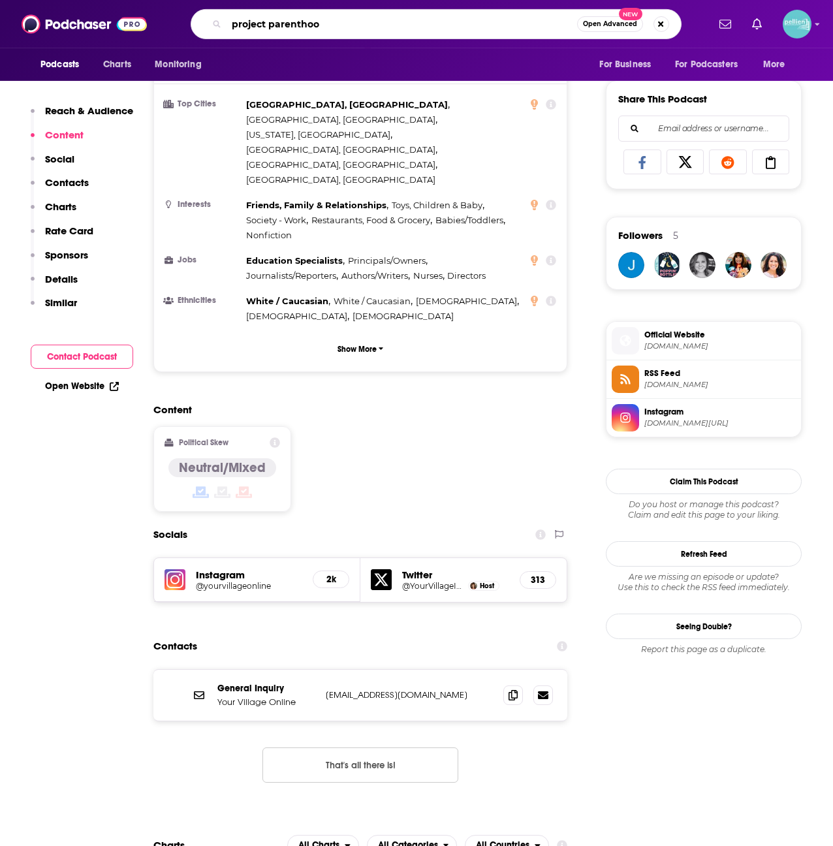
type input "project parenthood"
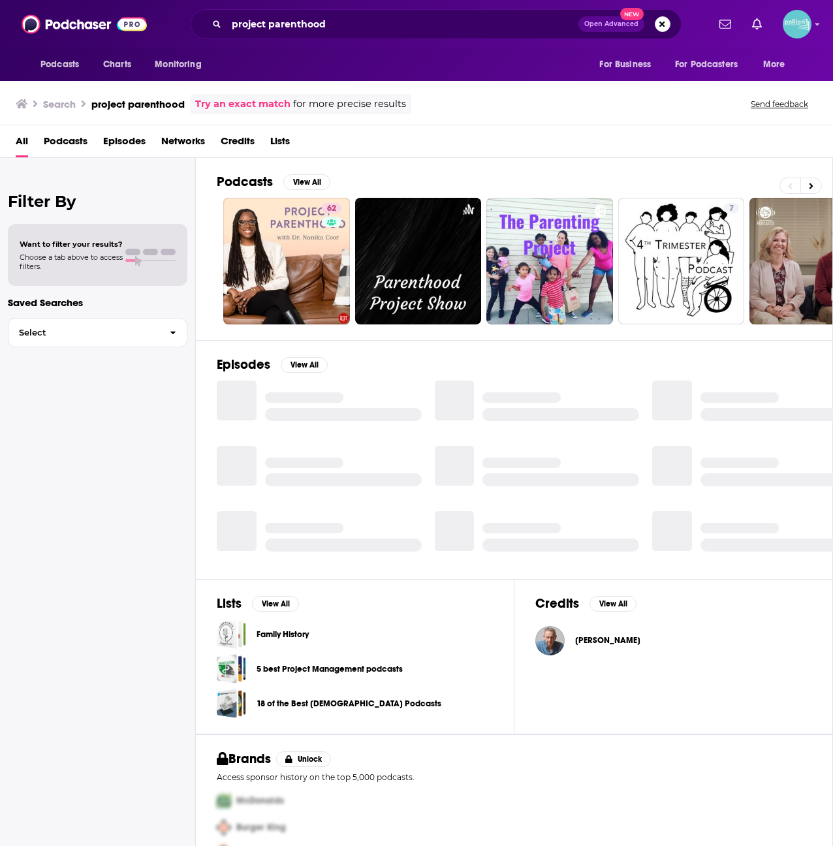
click at [77, 146] on span "Podcasts" at bounding box center [66, 144] width 44 height 27
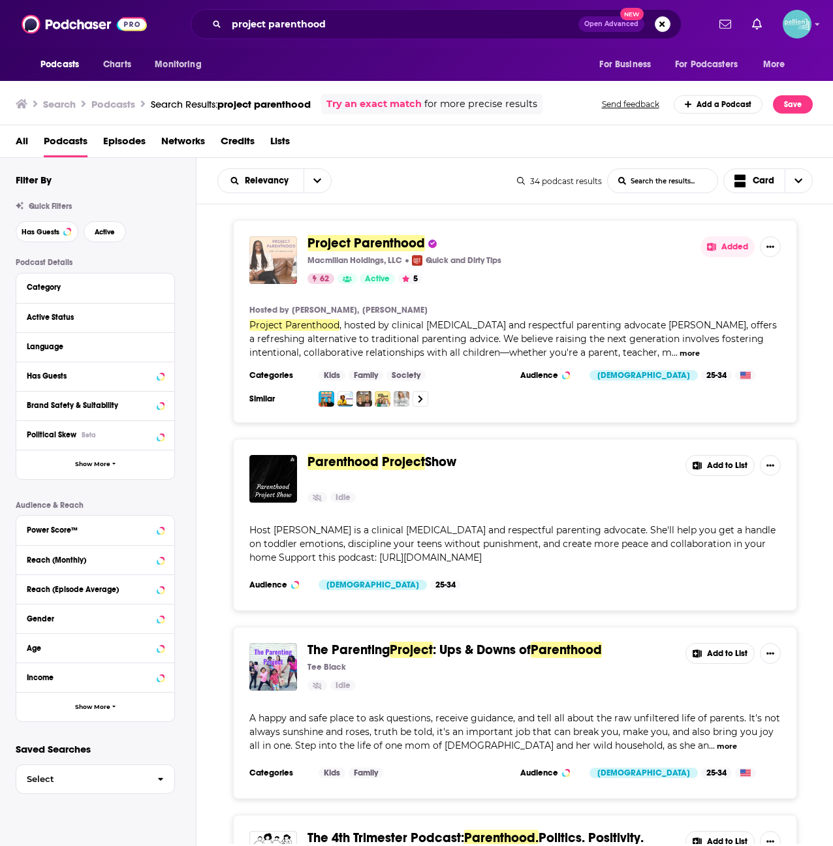
click at [270, 257] on img "Project Parenthood" at bounding box center [273, 260] width 48 height 48
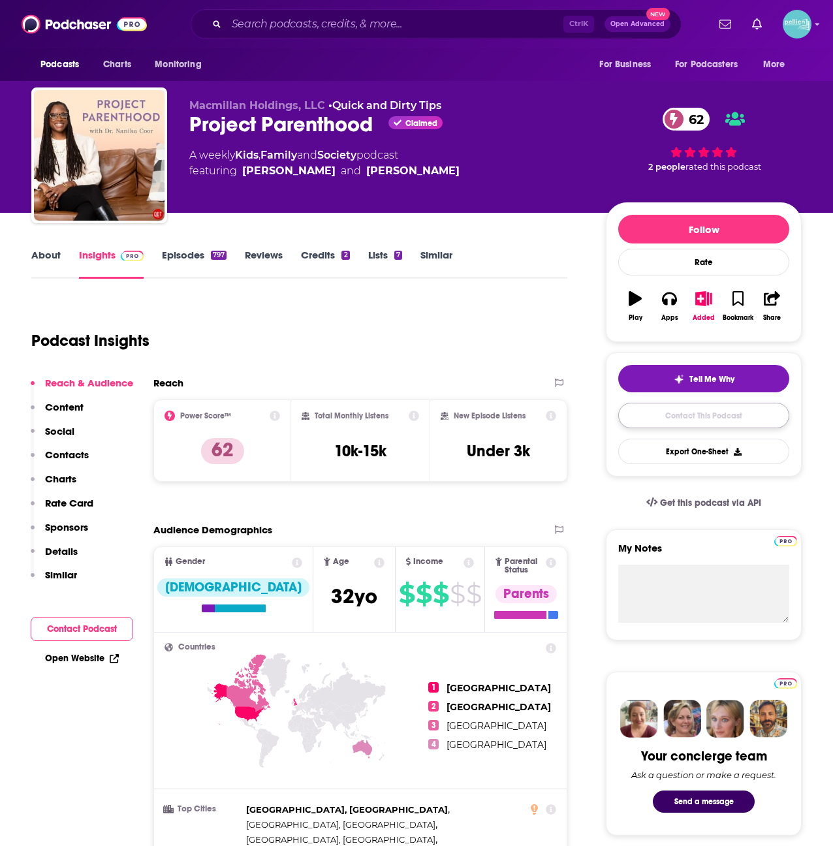
click at [633, 420] on link "Contact This Podcast" at bounding box center [703, 415] width 171 height 25
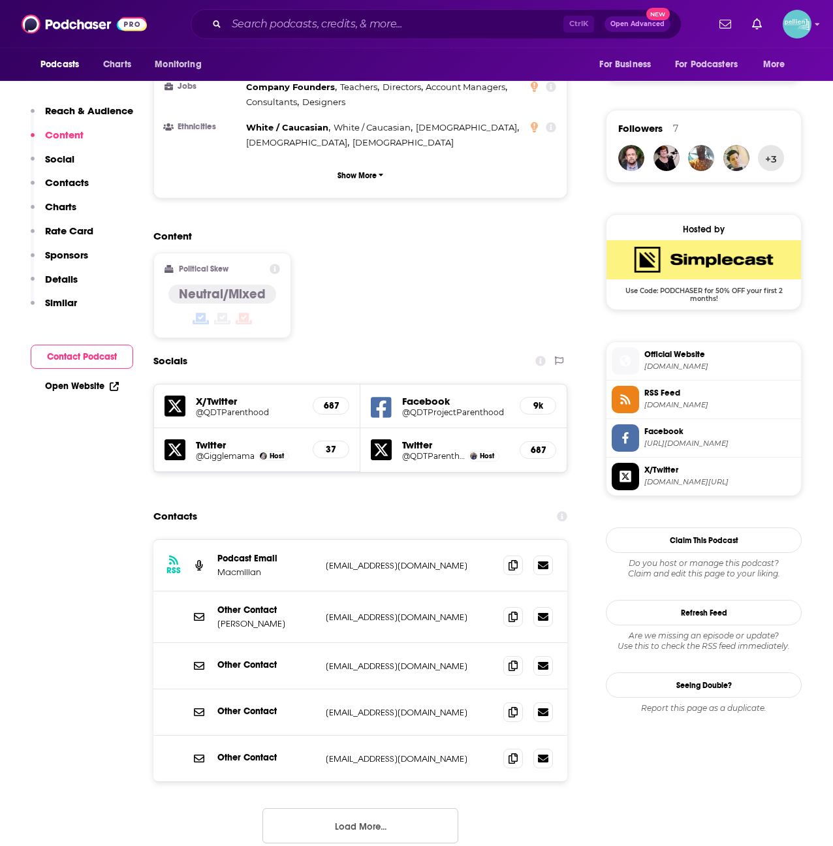
scroll to position [725, 0]
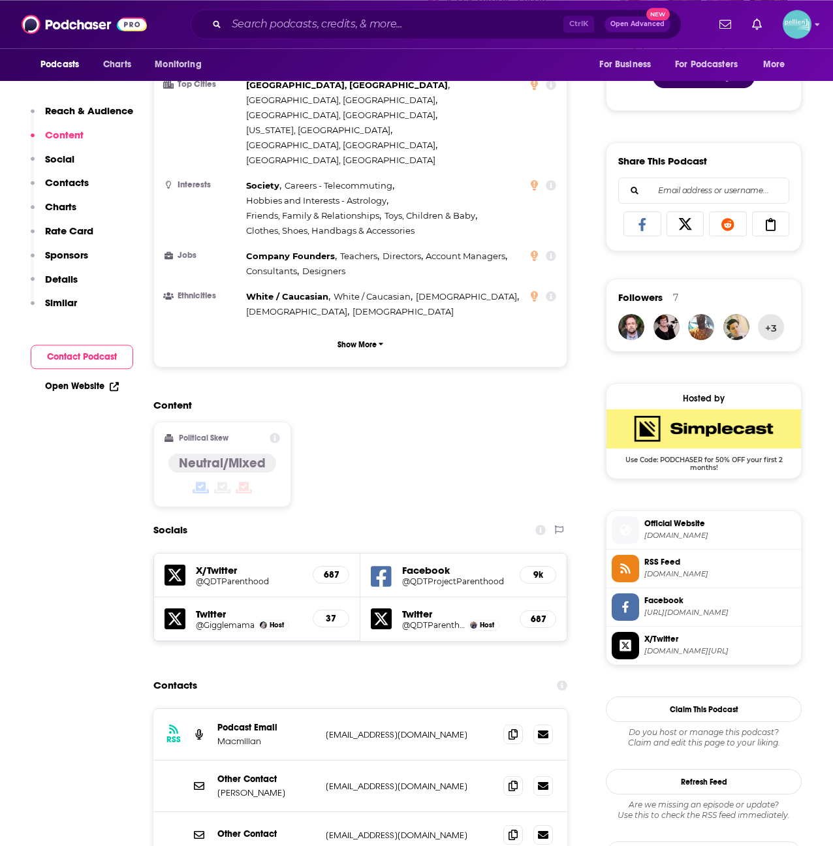
click at [669, 524] on span "Official Website" at bounding box center [719, 524] width 151 height 12
click at [682, 598] on span "Facebook" at bounding box center [719, 601] width 151 height 12
click at [249, 23] on input "Search podcasts, credits, & more..." at bounding box center [395, 24] width 337 height 21
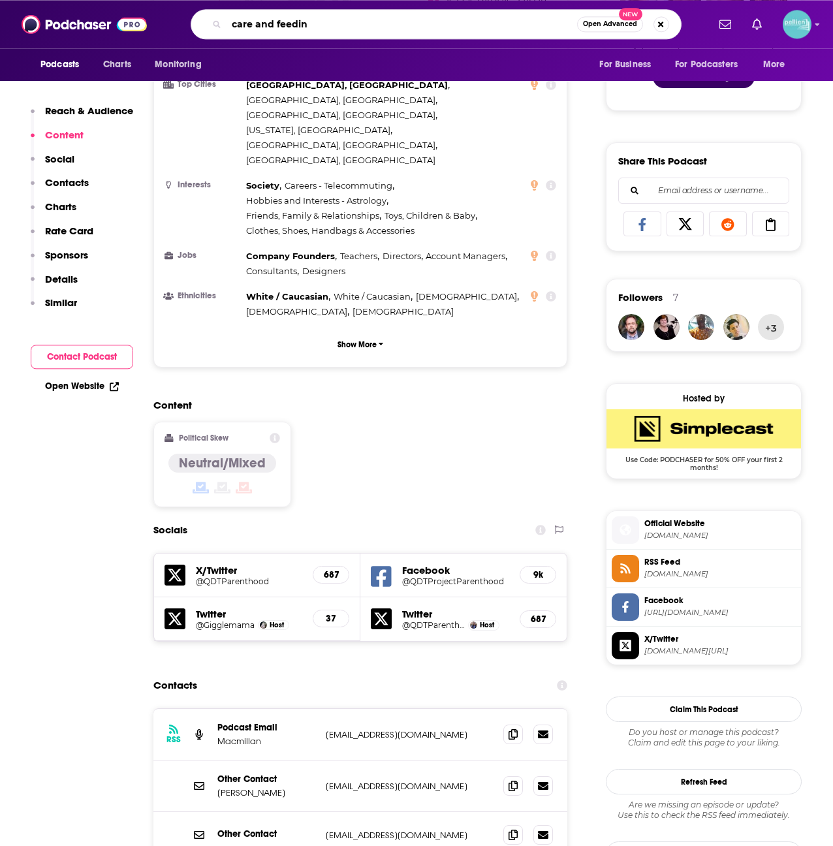
type input "care and feeding"
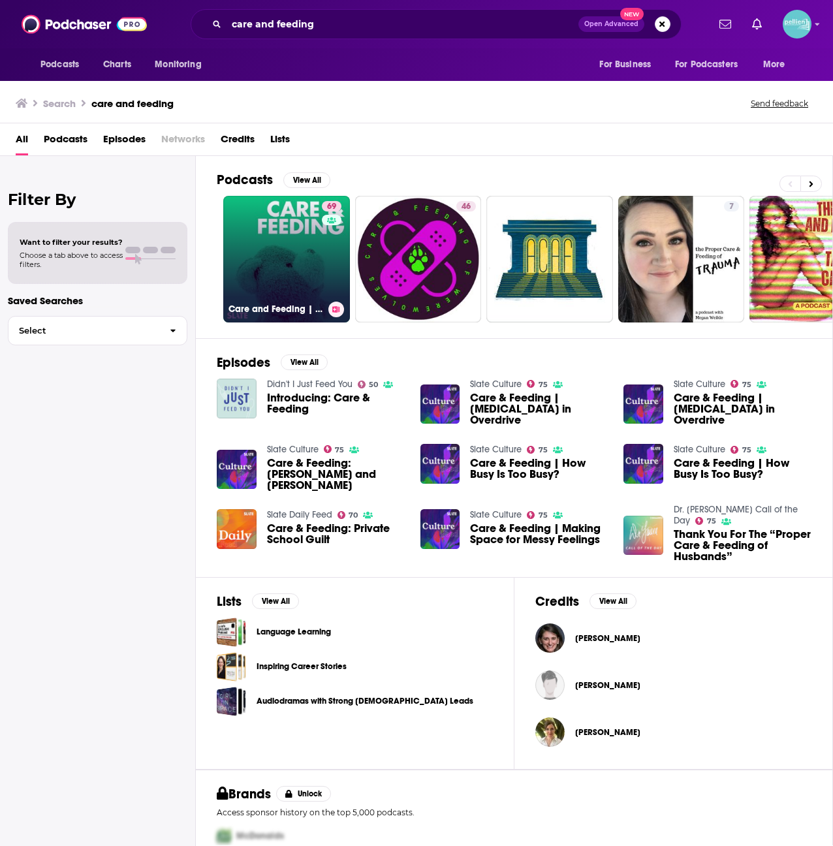
click at [264, 261] on link "69 Care and Feeding | Slate's parenting show" at bounding box center [286, 259] width 127 height 127
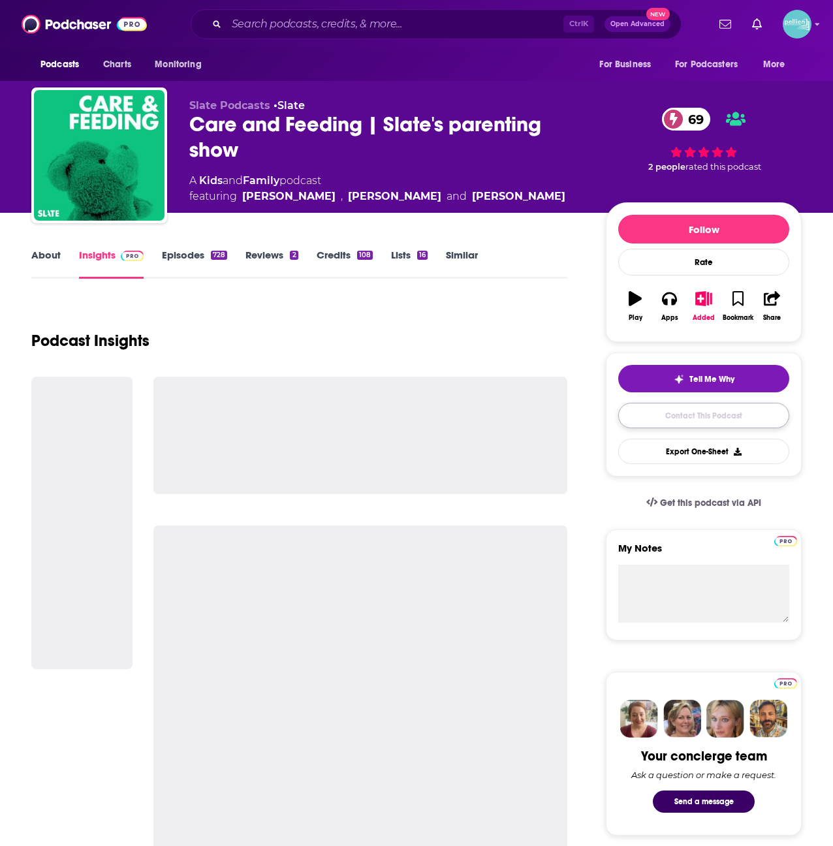
click at [628, 422] on link "Contact This Podcast" at bounding box center [703, 415] width 171 height 25
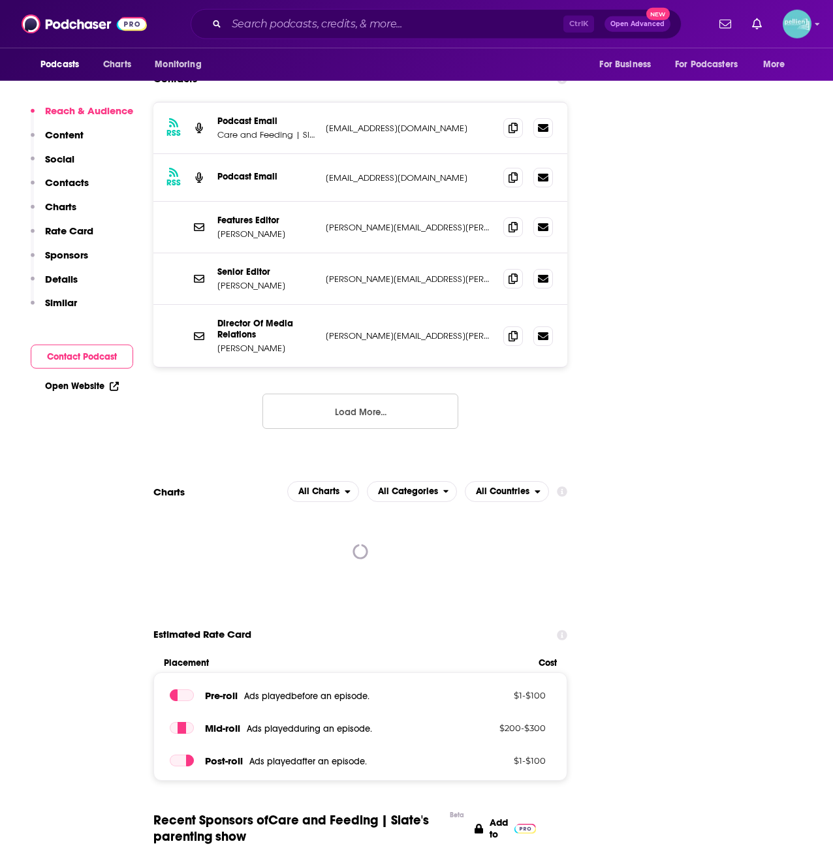
scroll to position [1190, 0]
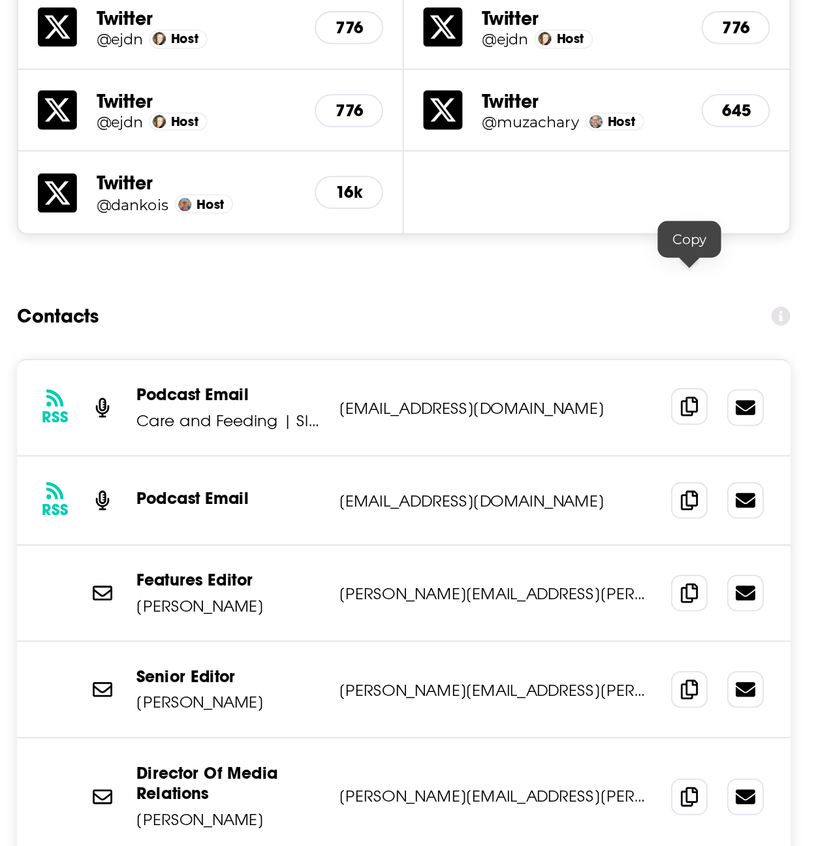
click at [505, 420] on span at bounding box center [513, 430] width 20 height 20
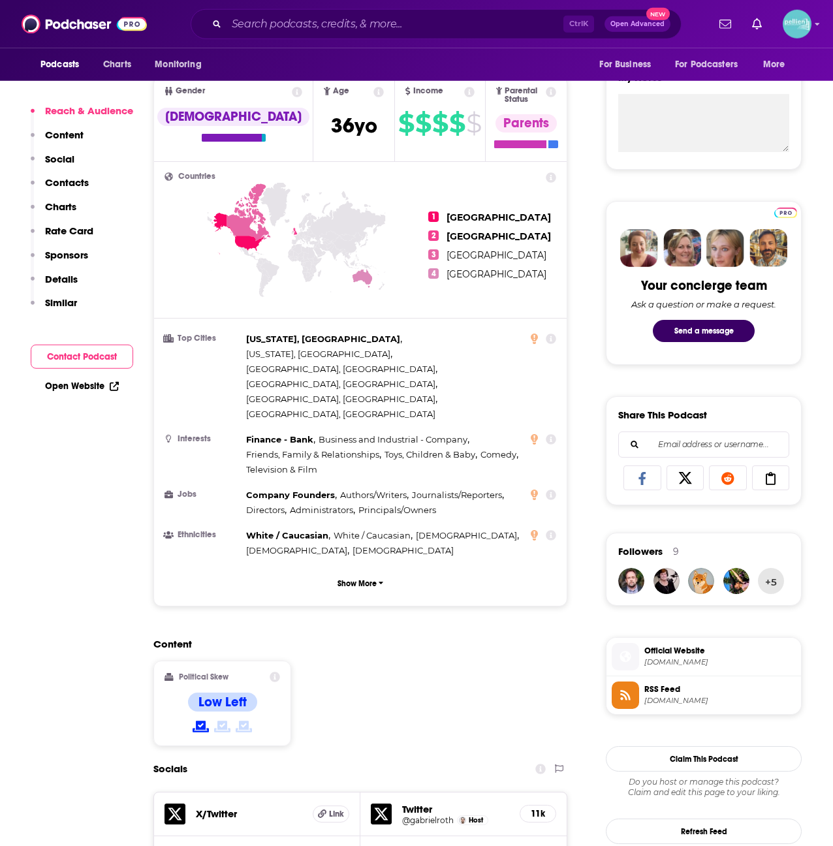
scroll to position [469, 0]
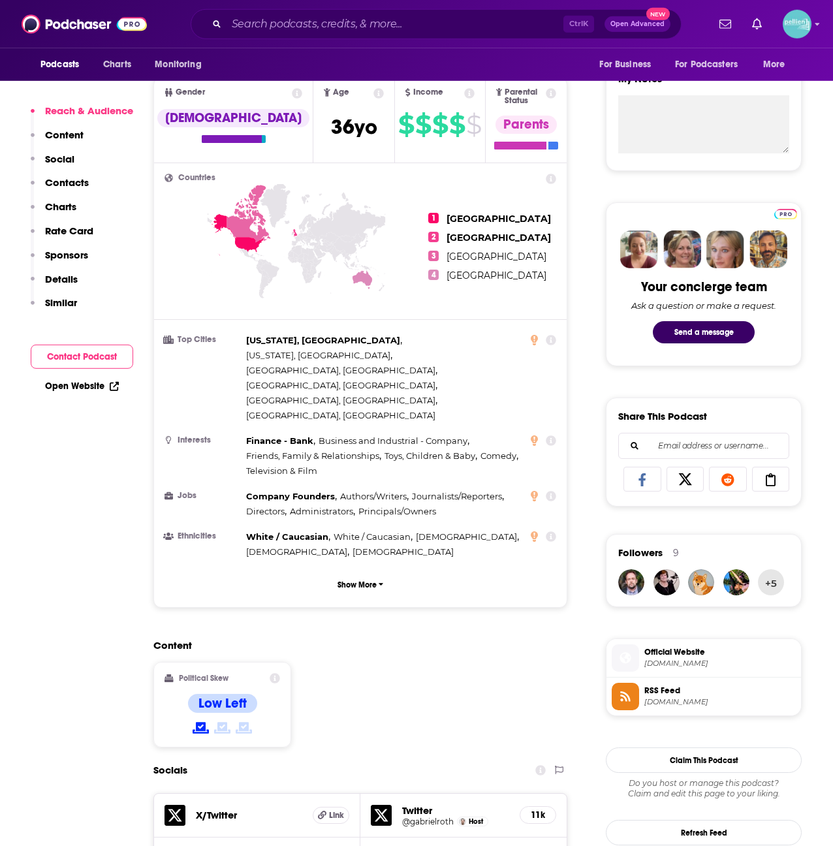
click at [658, 643] on li "Official Website slate.com" at bounding box center [704, 658] width 195 height 39
click at [667, 655] on span "Official Website" at bounding box center [719, 652] width 151 height 12
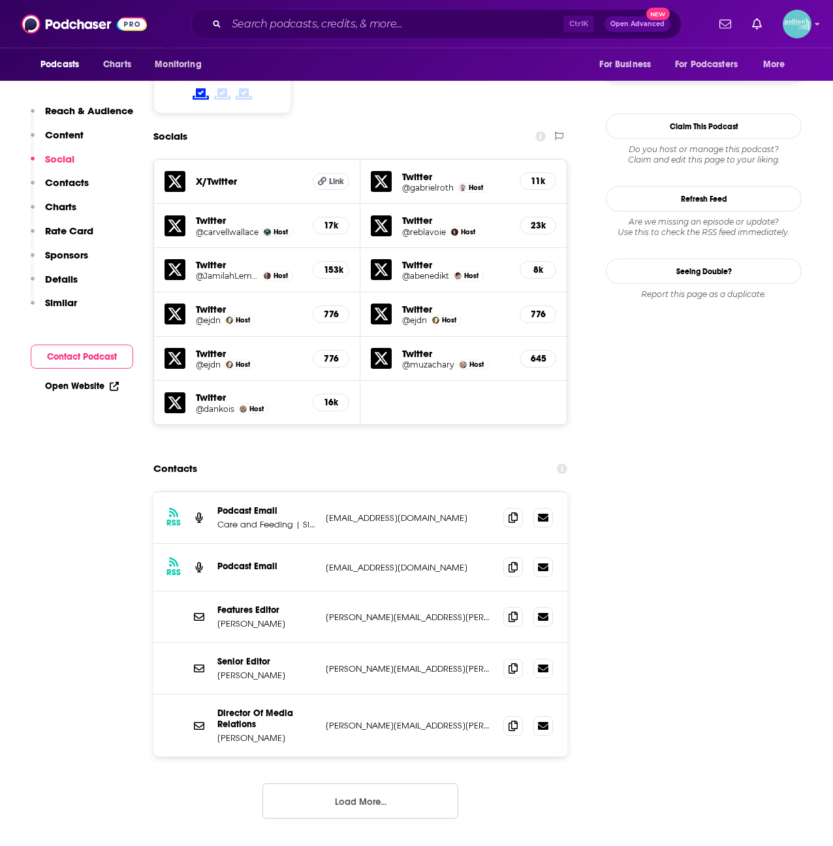
scroll to position [1103, 0]
click at [370, 784] on button "Load More..." at bounding box center [360, 801] width 196 height 35
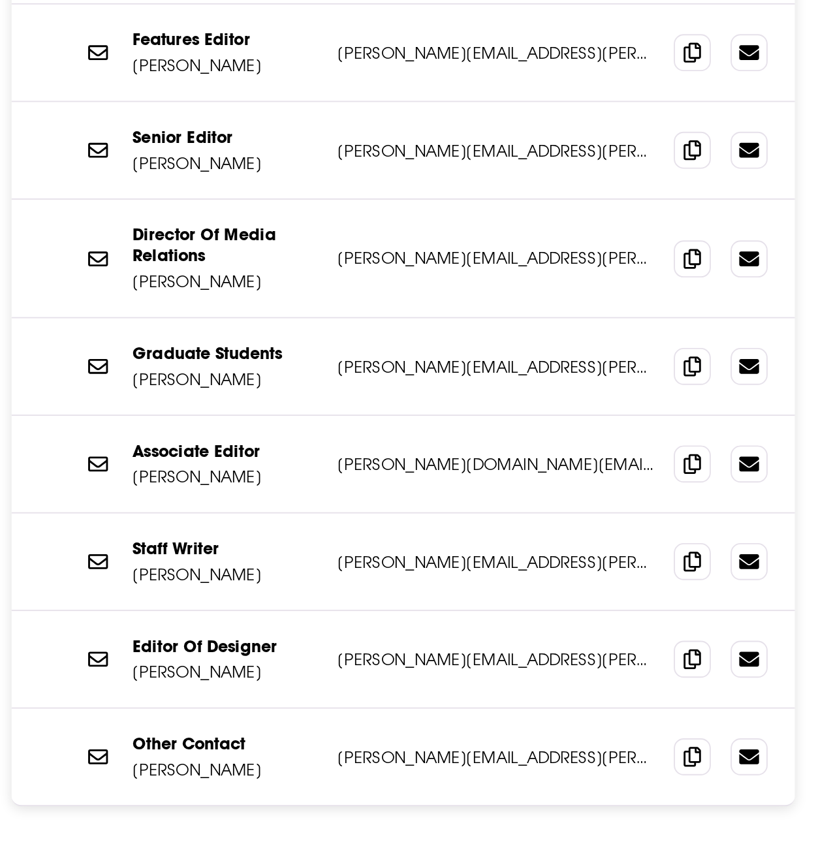
scroll to position [1302, 0]
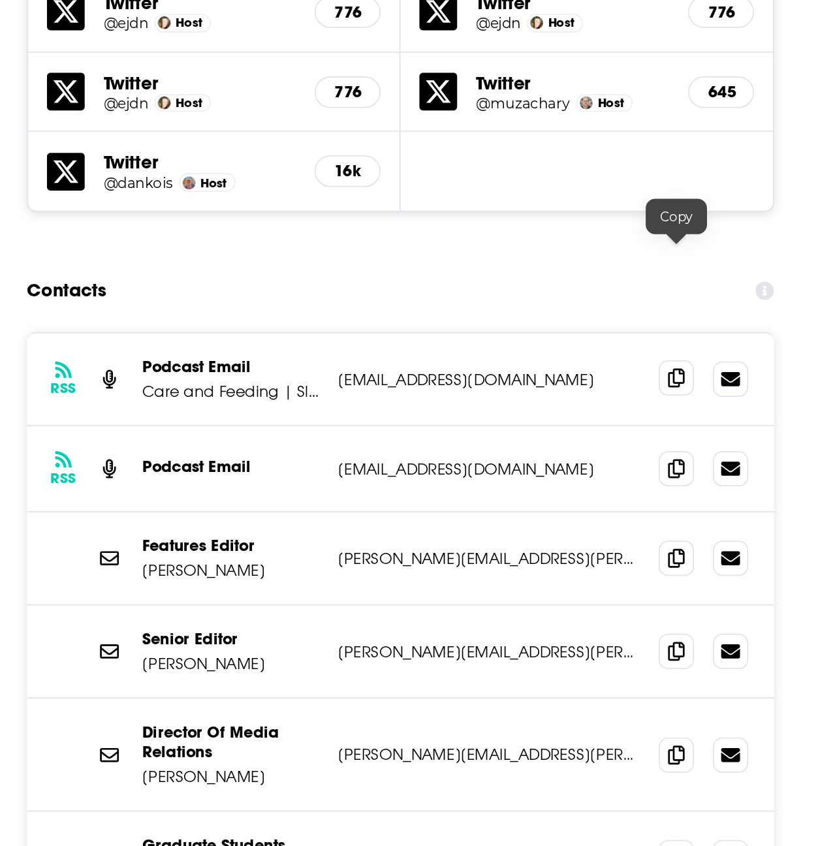
click at [509, 313] on icon at bounding box center [513, 318] width 9 height 10
click at [512, 363] on icon at bounding box center [513, 368] width 9 height 10
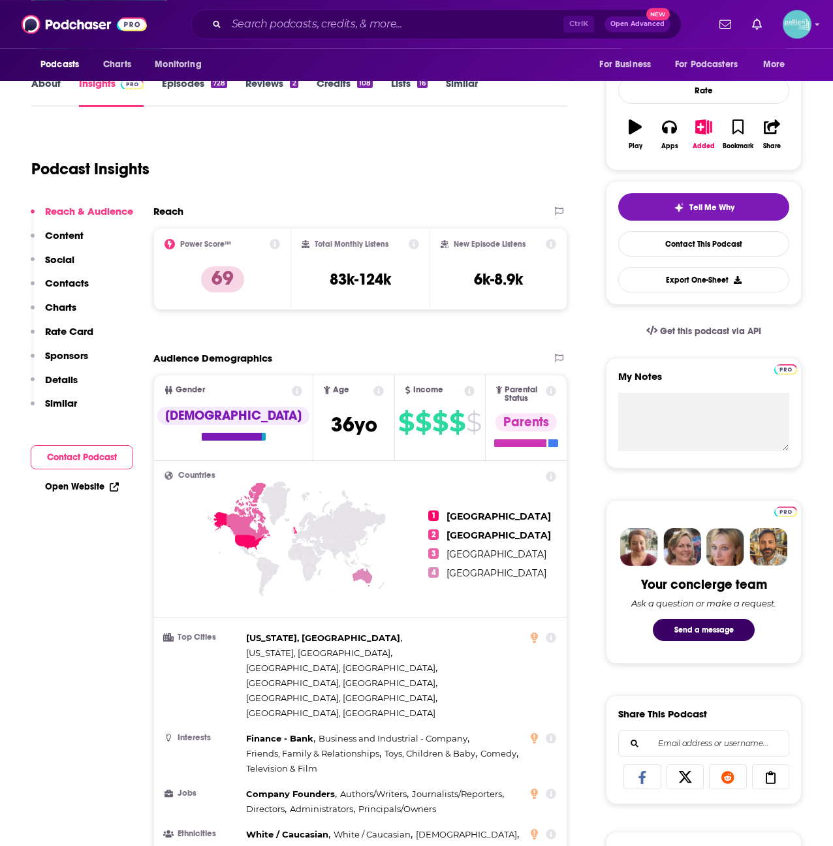
scroll to position [0, 0]
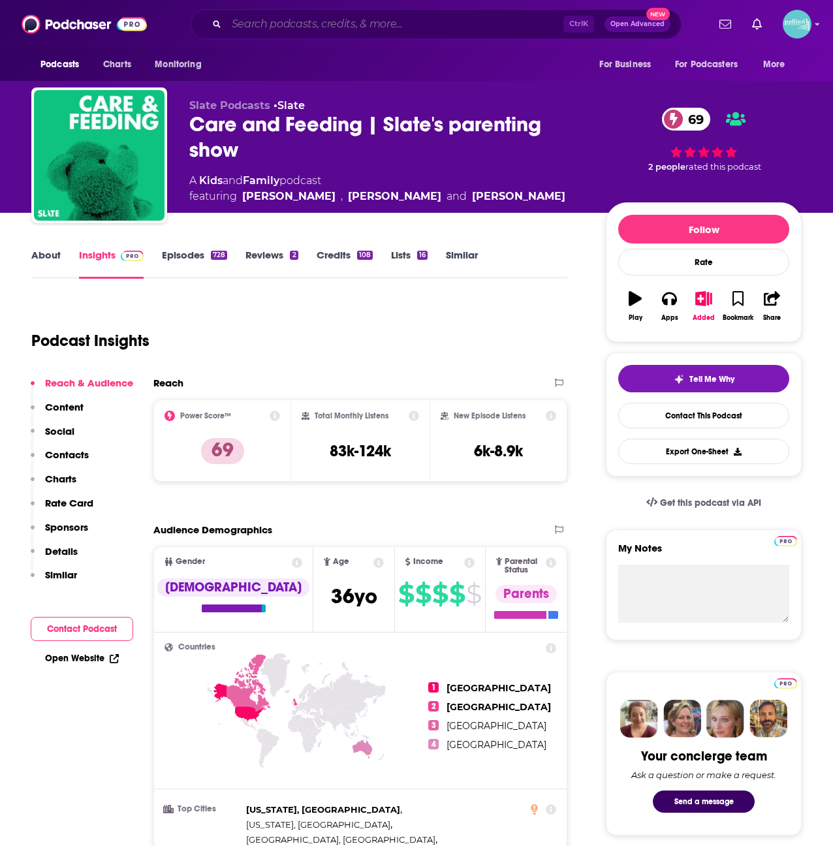
click at [289, 29] on input "Search podcasts, credits, & more..." at bounding box center [395, 24] width 337 height 21
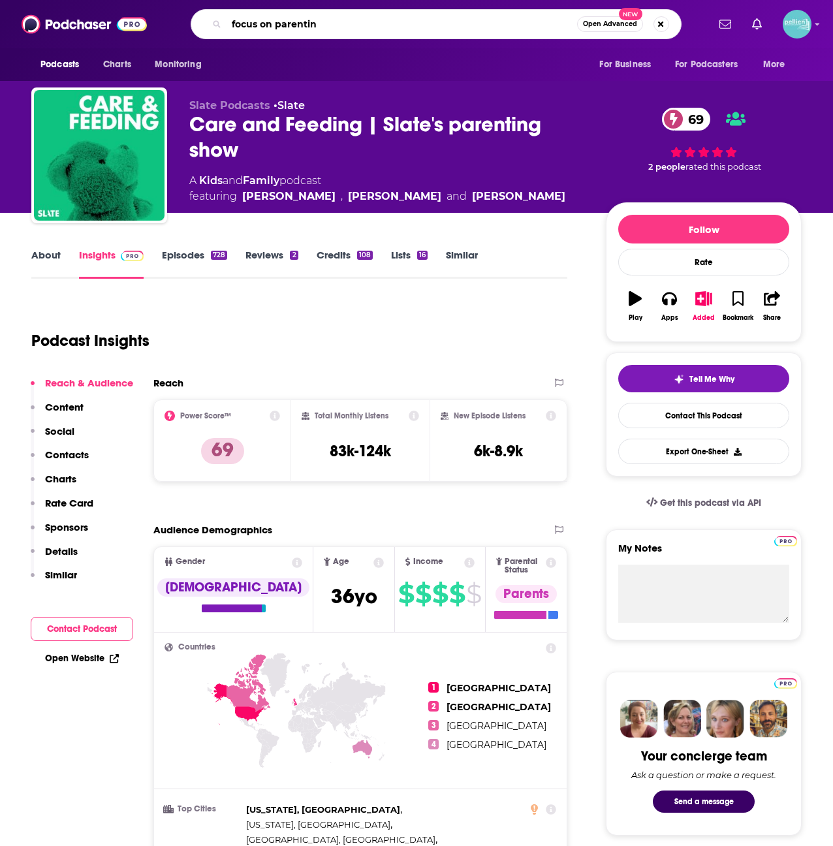
type input "focus on parenting"
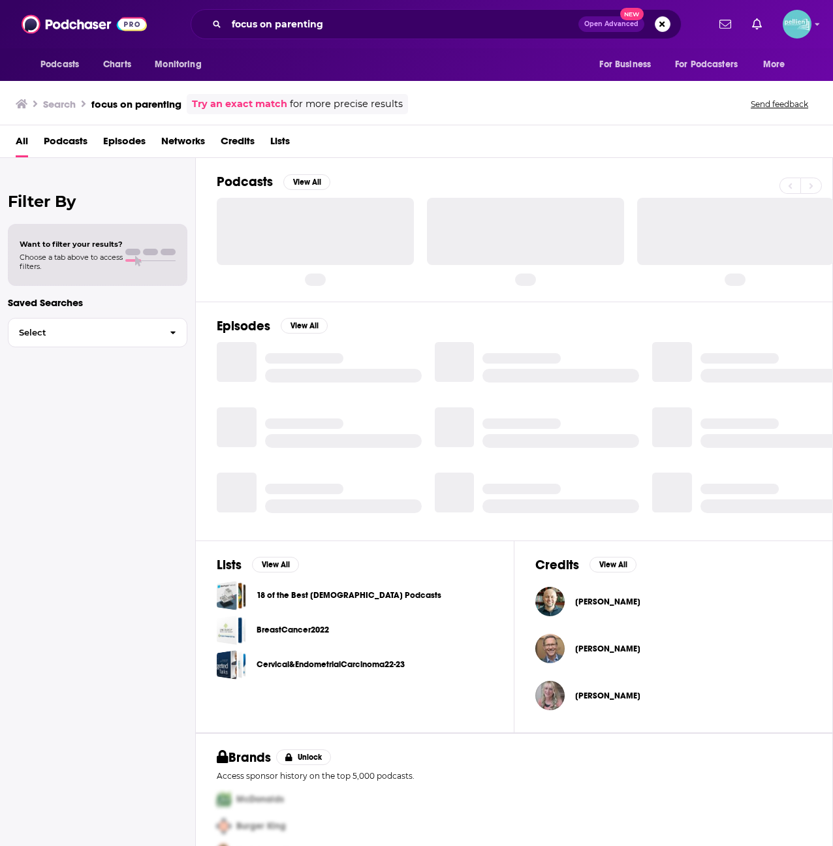
click at [80, 146] on span "Podcasts" at bounding box center [66, 144] width 44 height 27
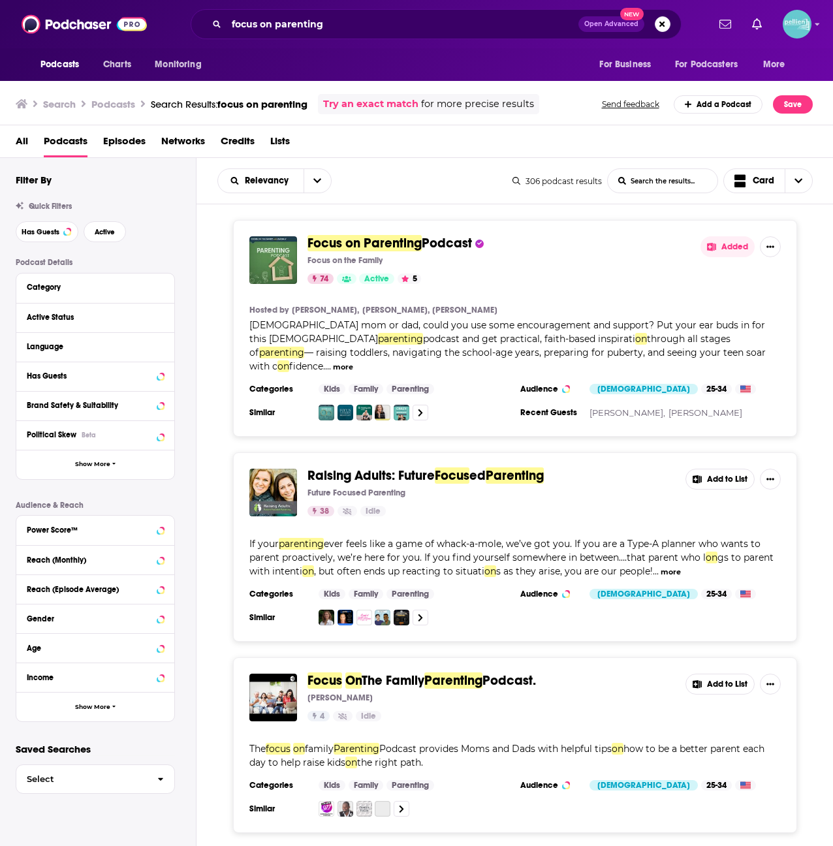
click at [387, 234] on div "Focus on Parenting Podcast Focus on the Family 74 Active 5 Added Hosted by Jim …" at bounding box center [515, 328] width 564 height 217
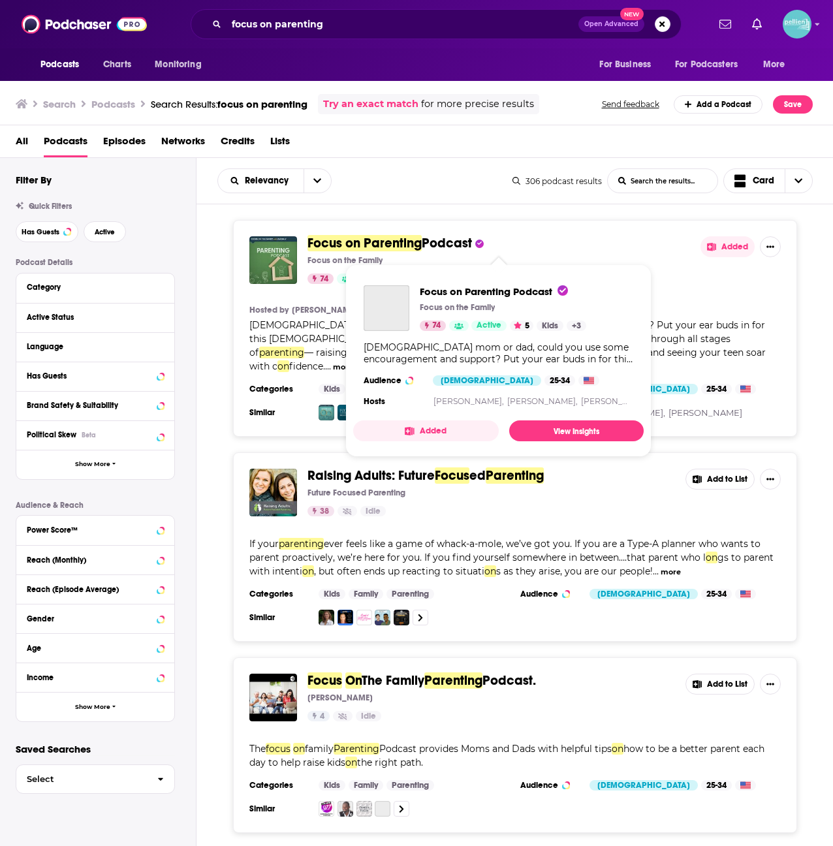
click at [387, 242] on span "Focus on Parenting" at bounding box center [365, 243] width 114 height 16
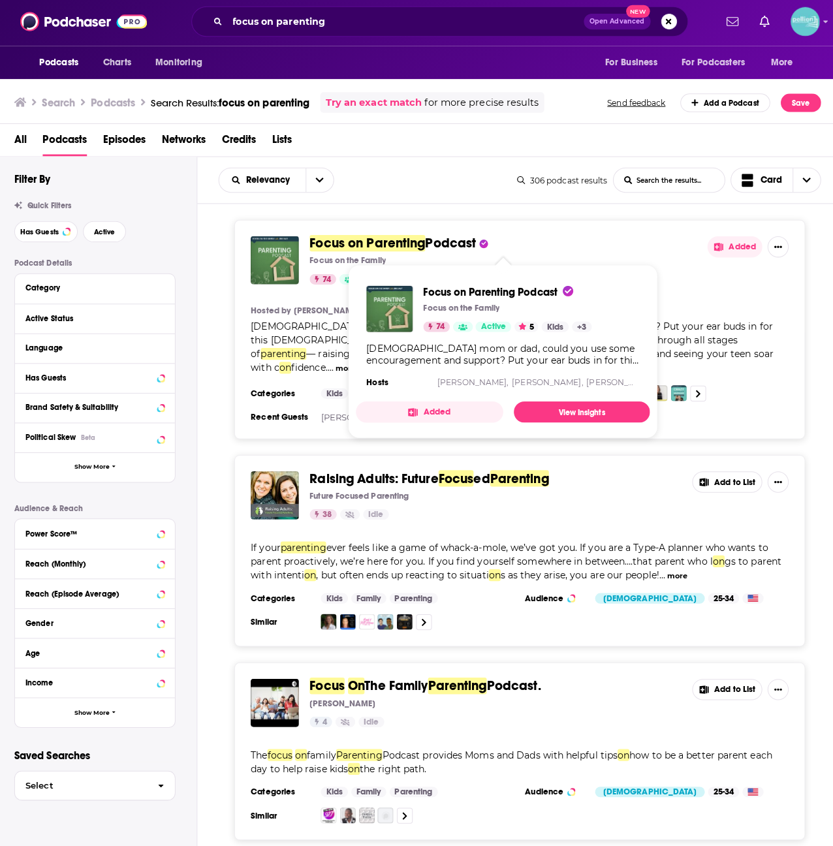
click at [360, 241] on span "Focus on Parenting" at bounding box center [365, 243] width 114 height 16
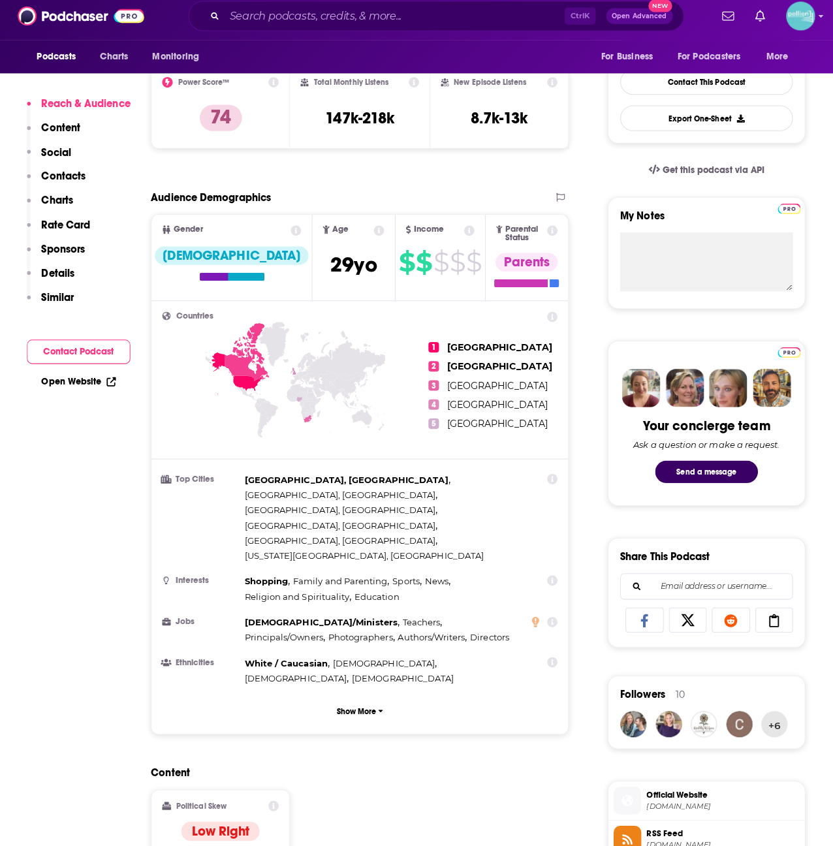
scroll to position [569, 0]
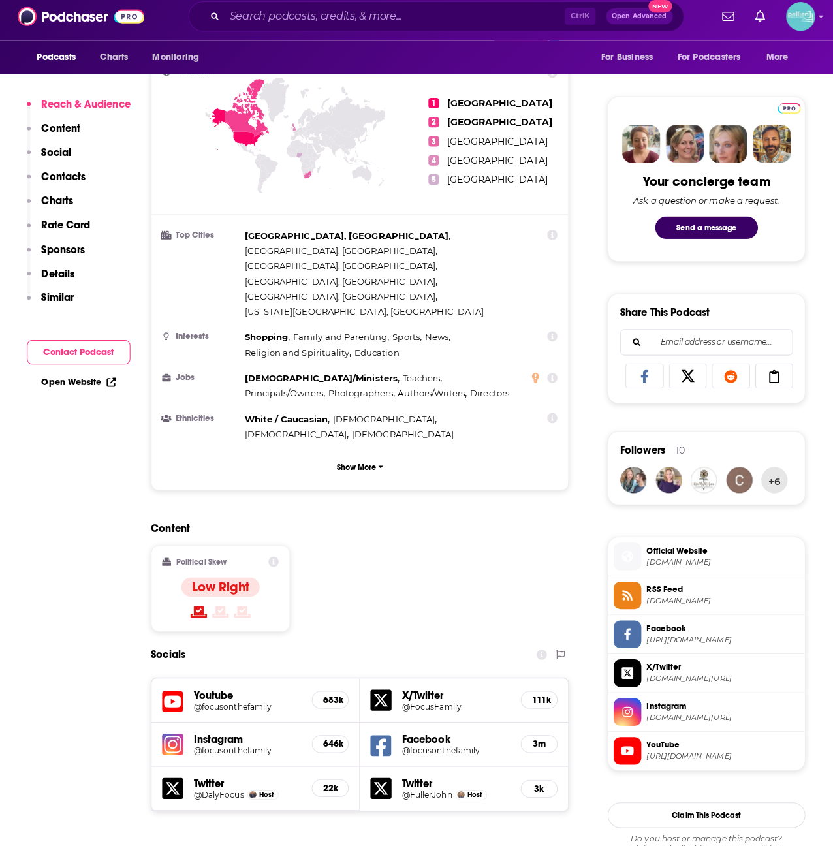
click at [691, 551] on span "Official Website" at bounding box center [719, 553] width 151 height 12
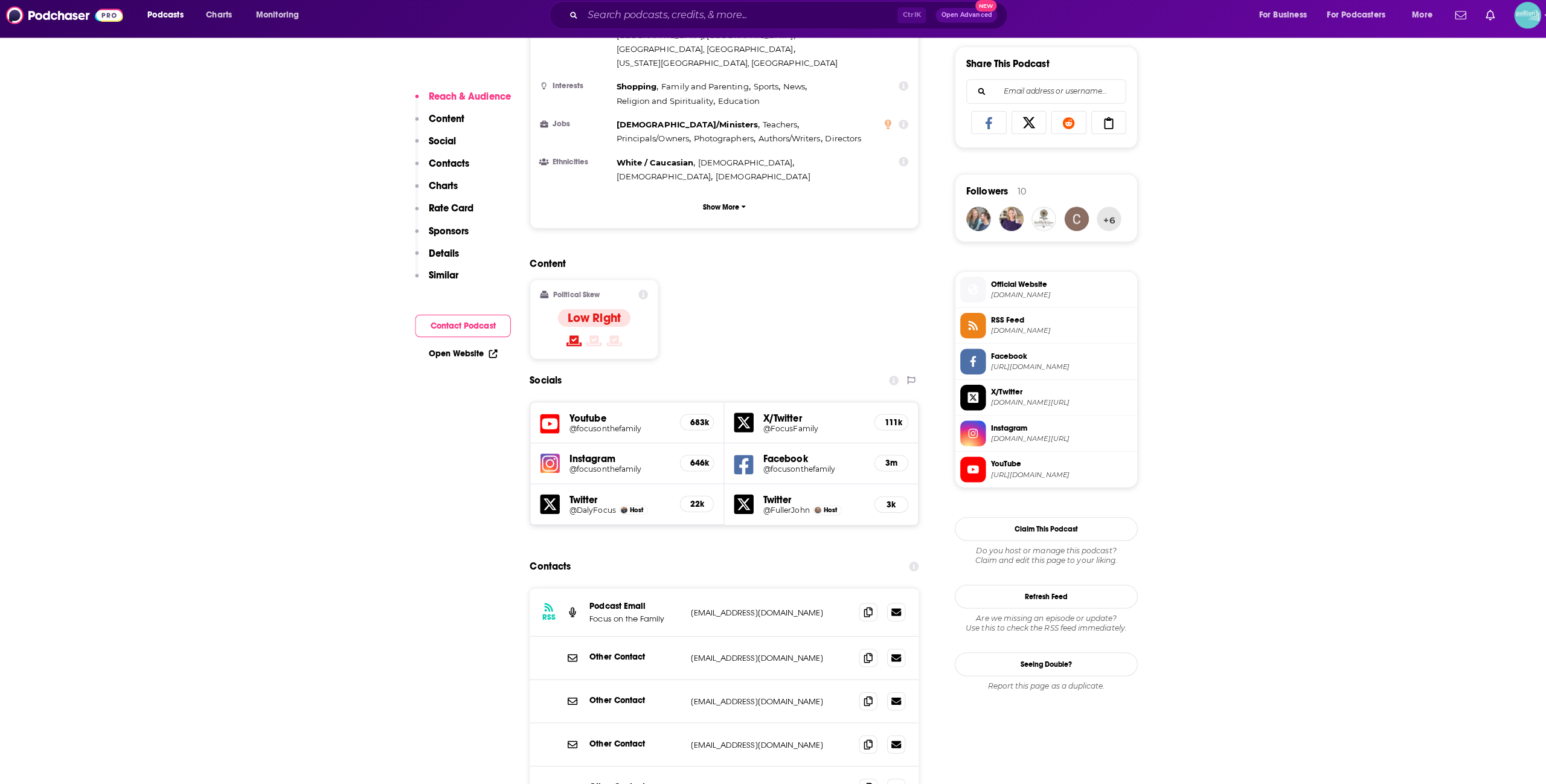
scroll to position [849, 0]
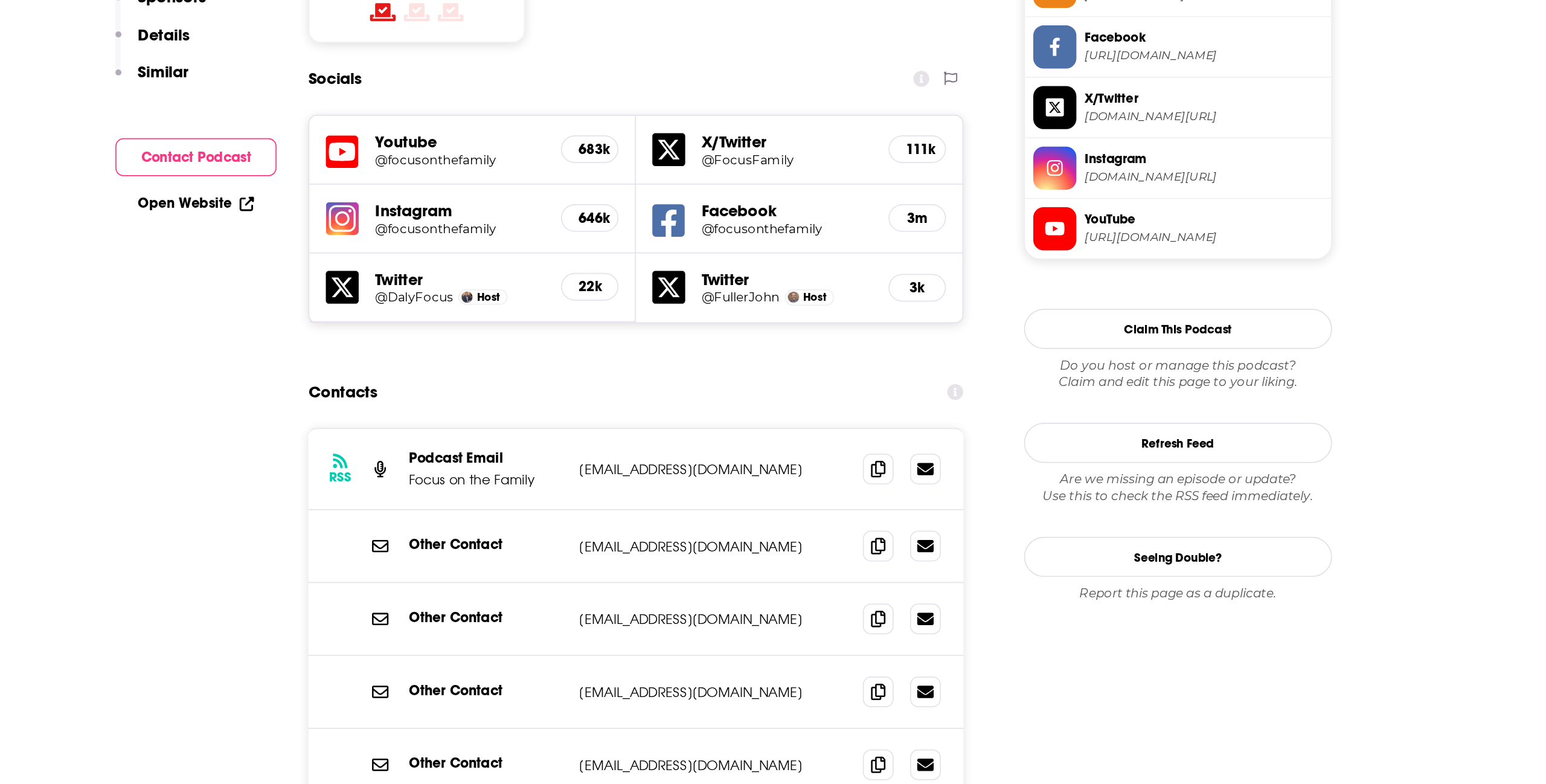
click at [798, 356] on h5 "Facebook" at bounding box center [809, 361] width 100 height 11
click at [792, 367] on h5 "@focusonthefamily" at bounding box center [809, 372] width 100 height 9
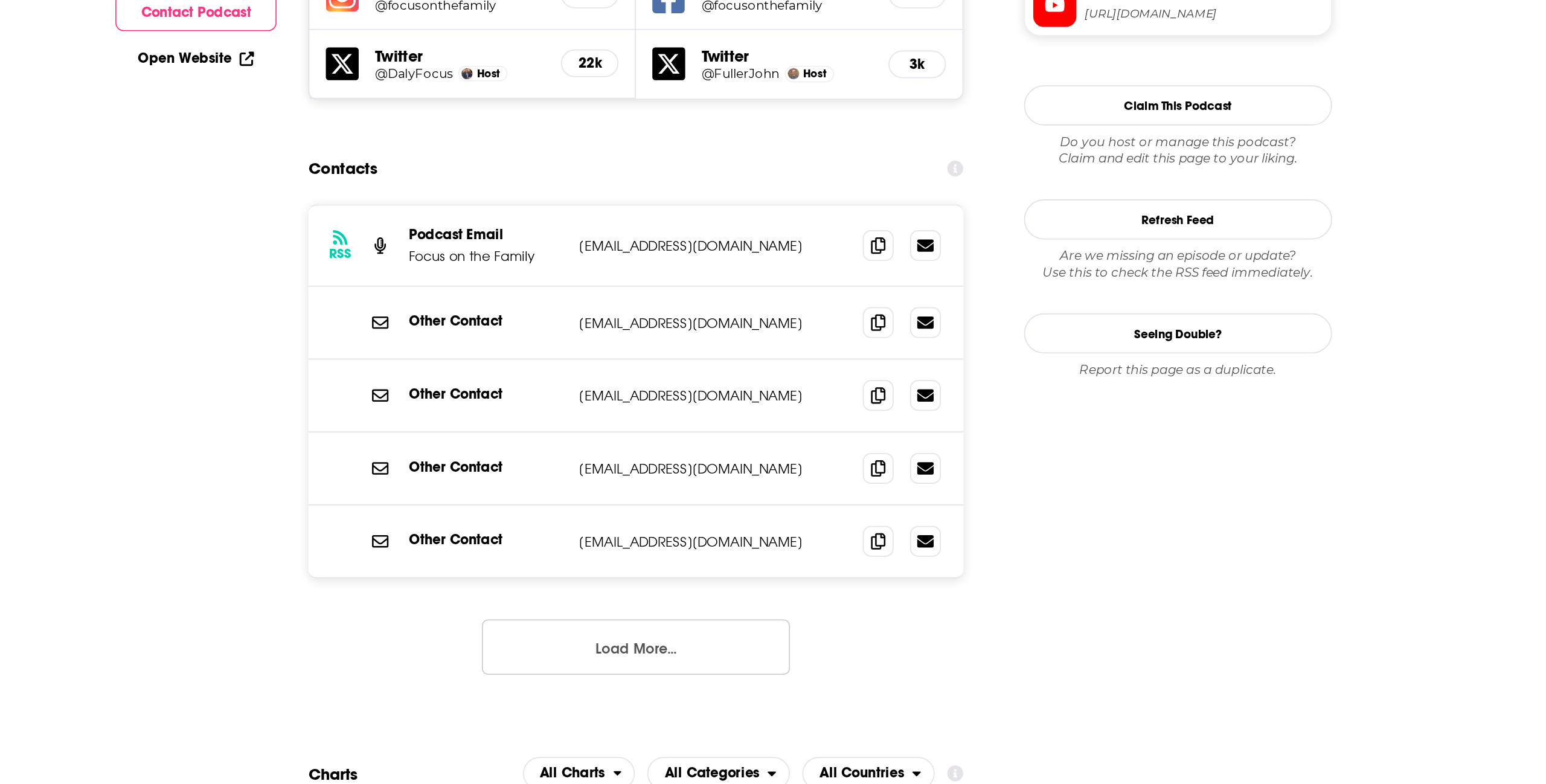
scroll to position [919, 0]
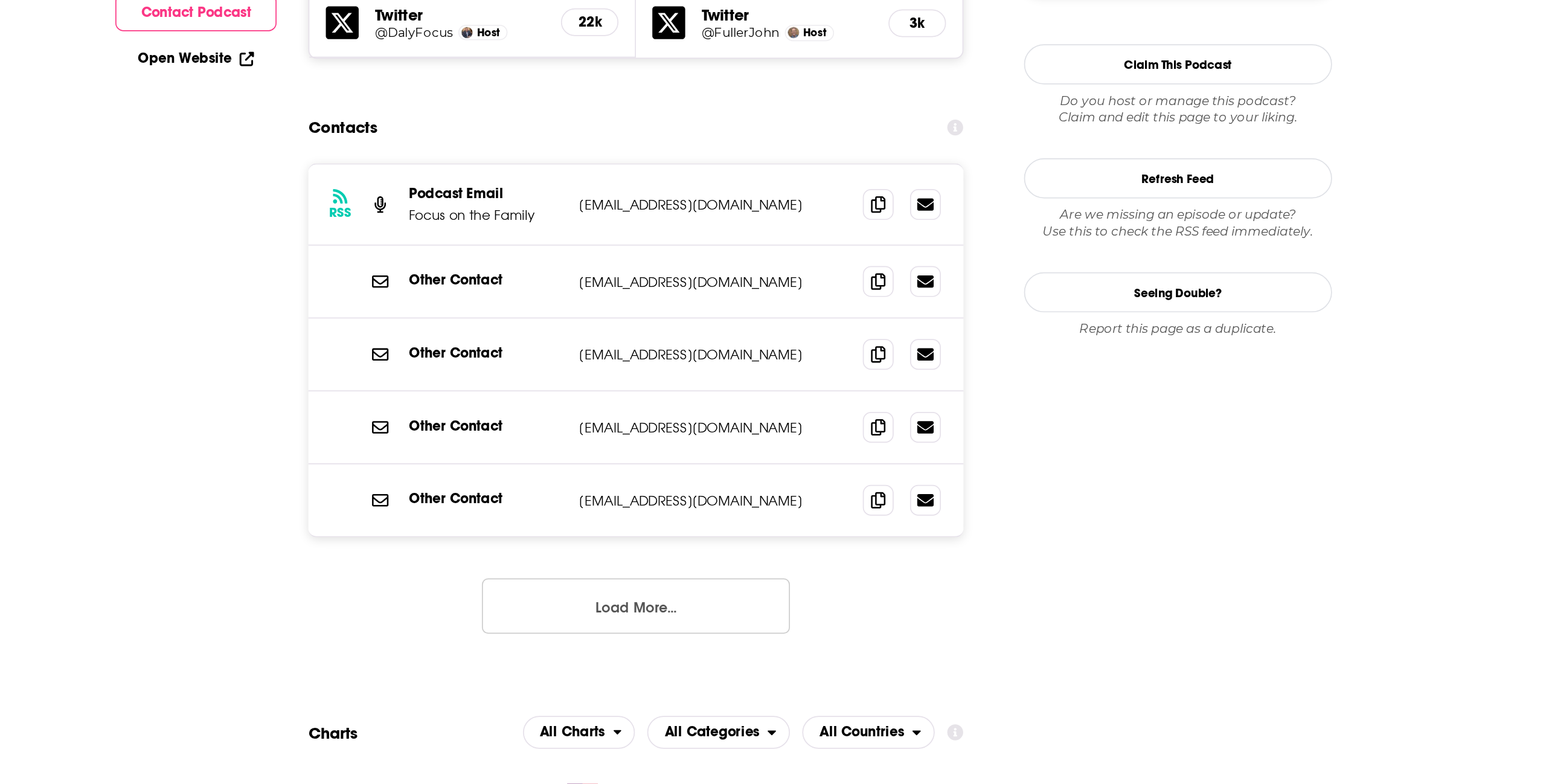
click at [728, 663] on button "Load More..." at bounding box center [721, 679] width 181 height 32
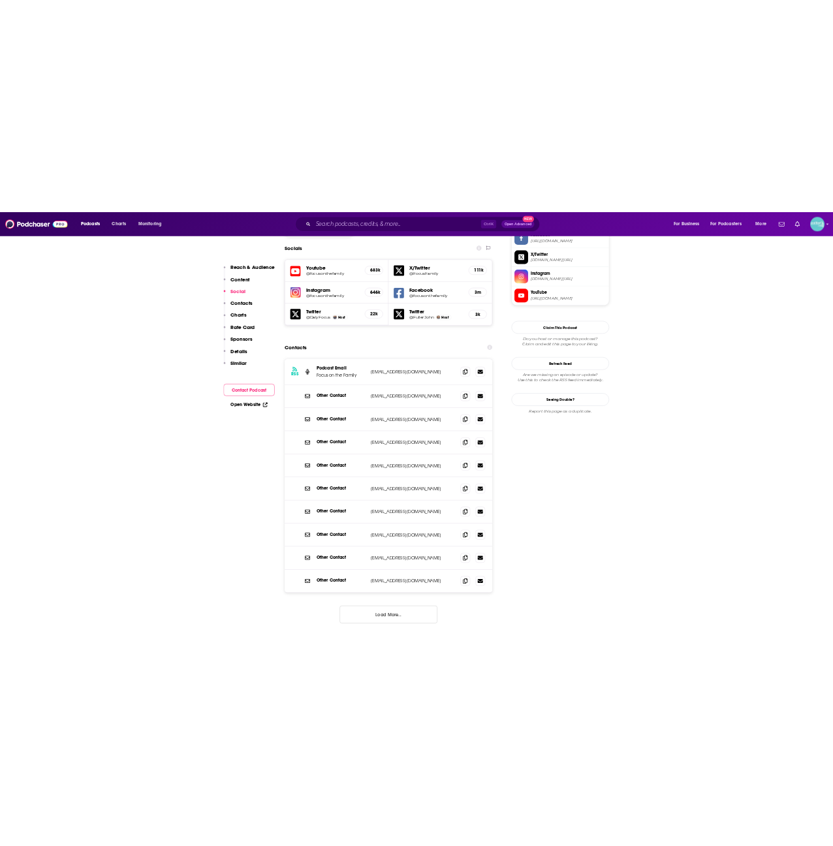
scroll to position [1124, 0]
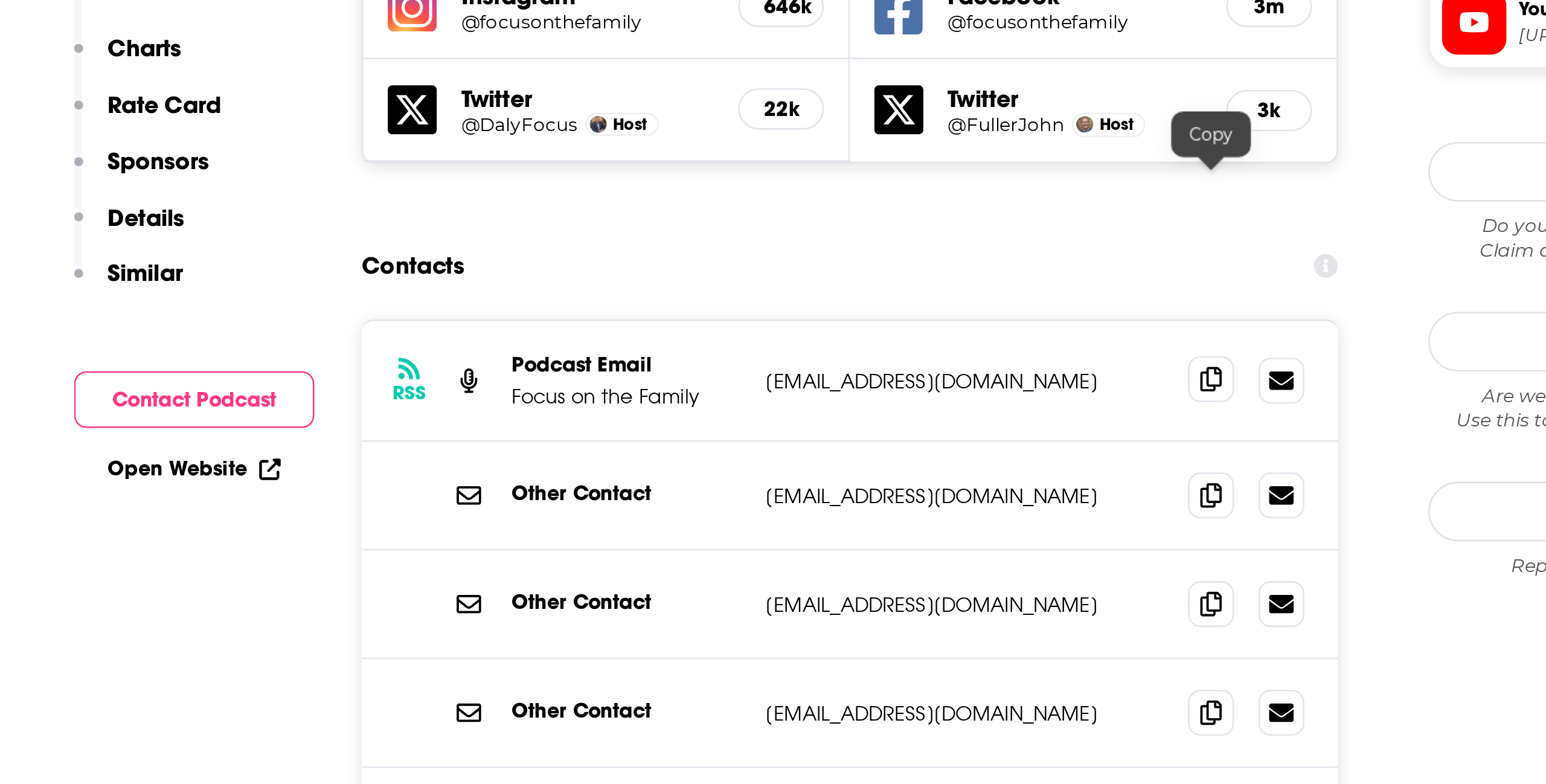
click at [864, 317] on icon at bounding box center [863, 322] width 8 height 9
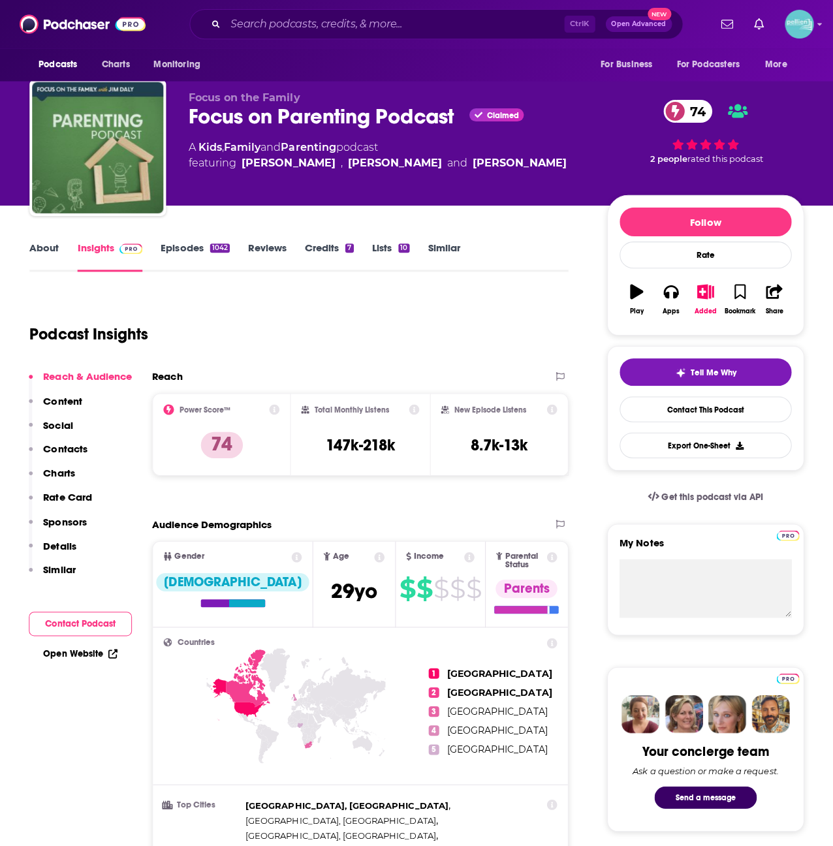
scroll to position [0, 0]
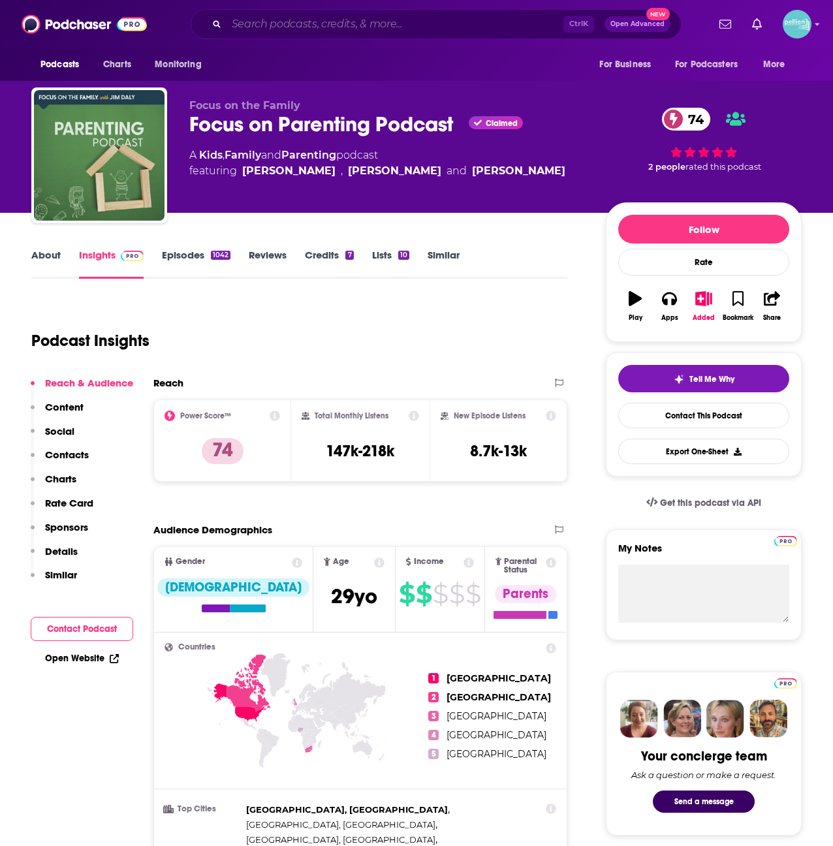
click at [326, 31] on input "Search podcasts, credits, & more..." at bounding box center [395, 24] width 337 height 21
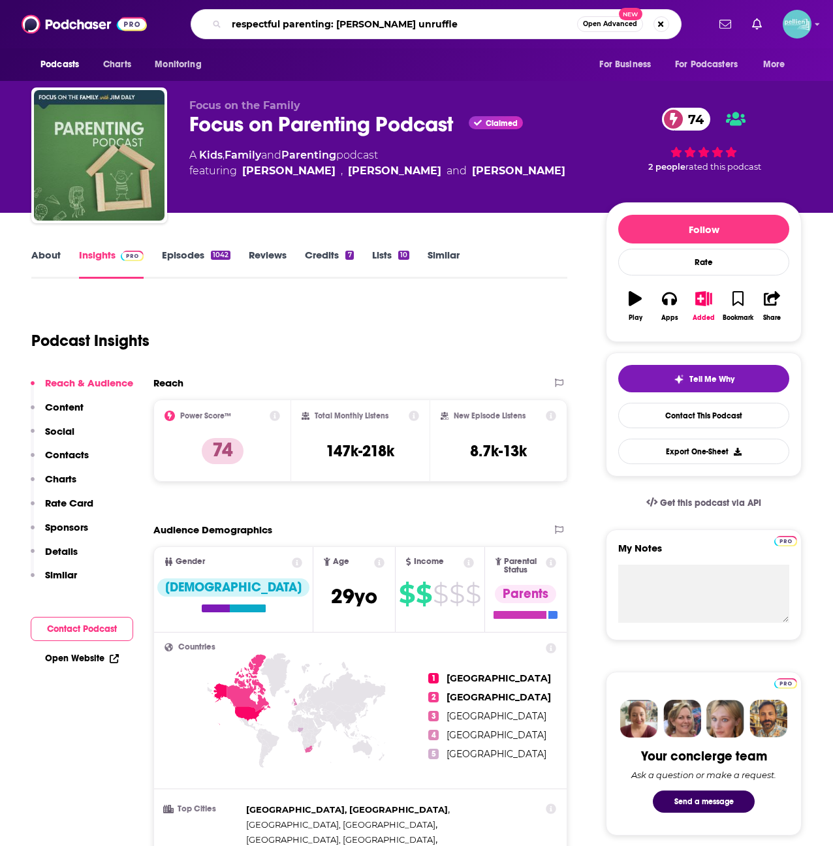
type input "respectful parenting: janet lansbury unruffled"
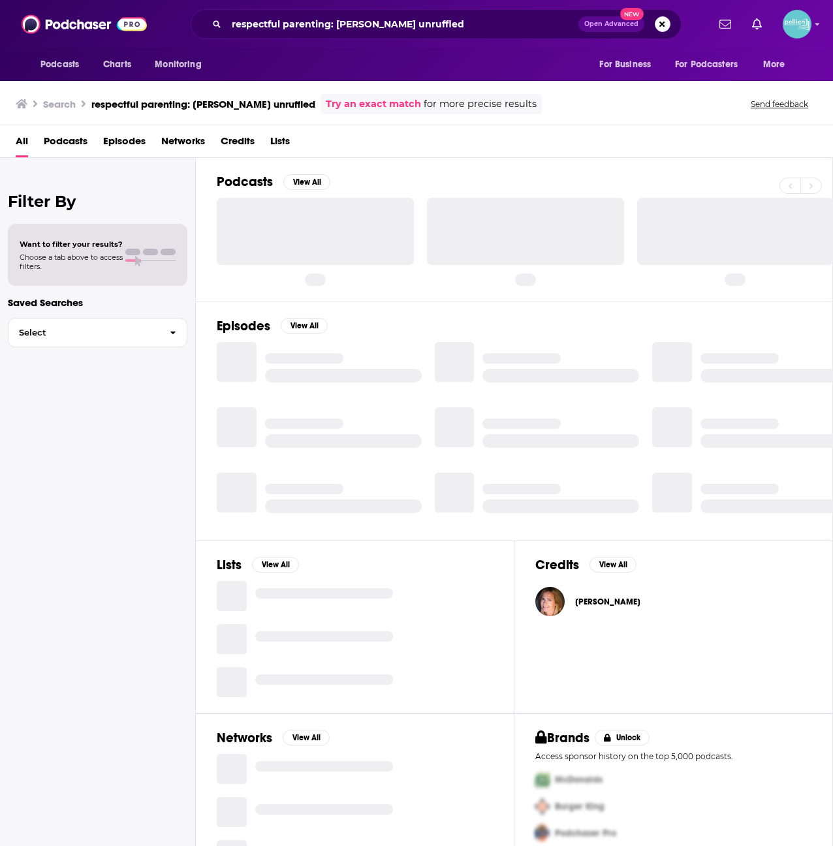
click at [62, 142] on span "Podcasts" at bounding box center [66, 144] width 44 height 27
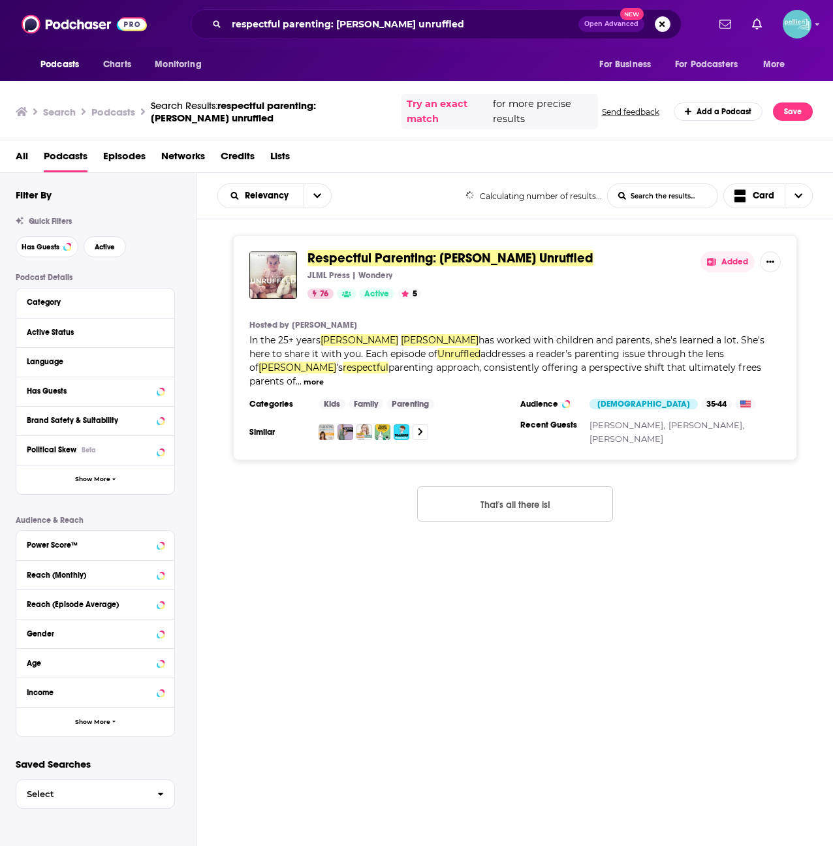
click at [403, 251] on span "Respectful Parenting: Janet Lansbury Unruffled" at bounding box center [451, 258] width 286 height 16
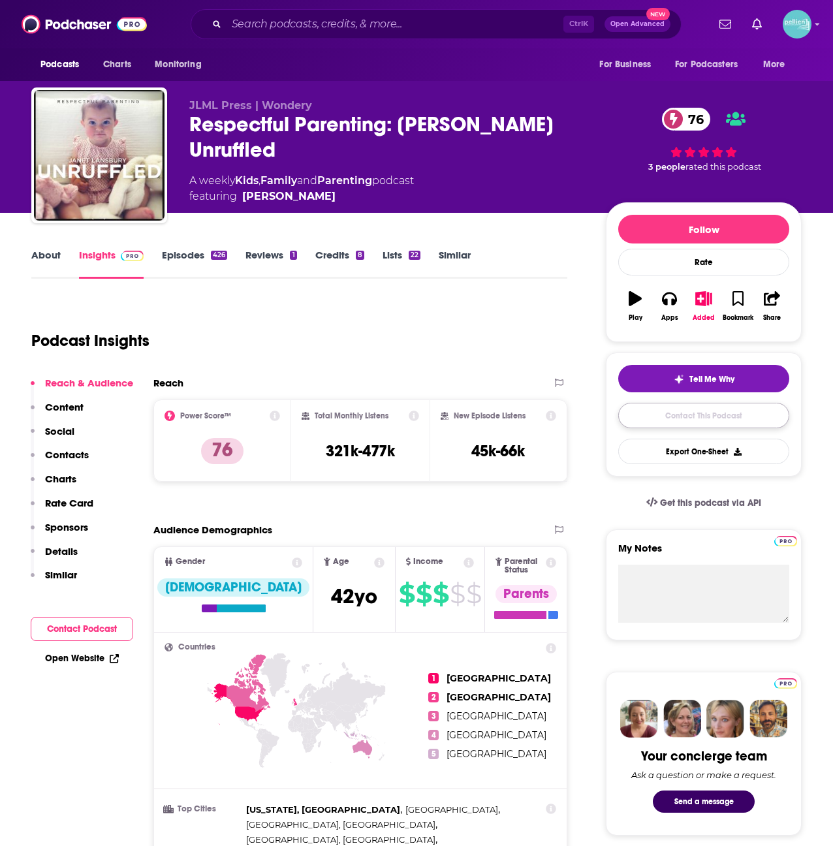
click at [648, 416] on link "Contact This Podcast" at bounding box center [703, 415] width 171 height 25
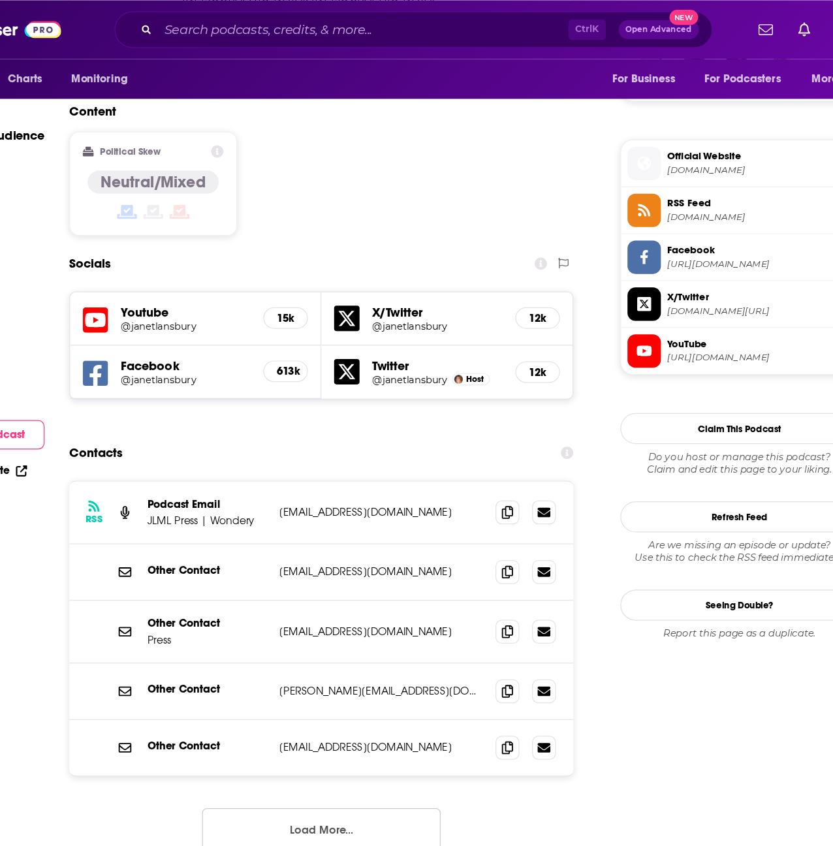
scroll to position [993, 0]
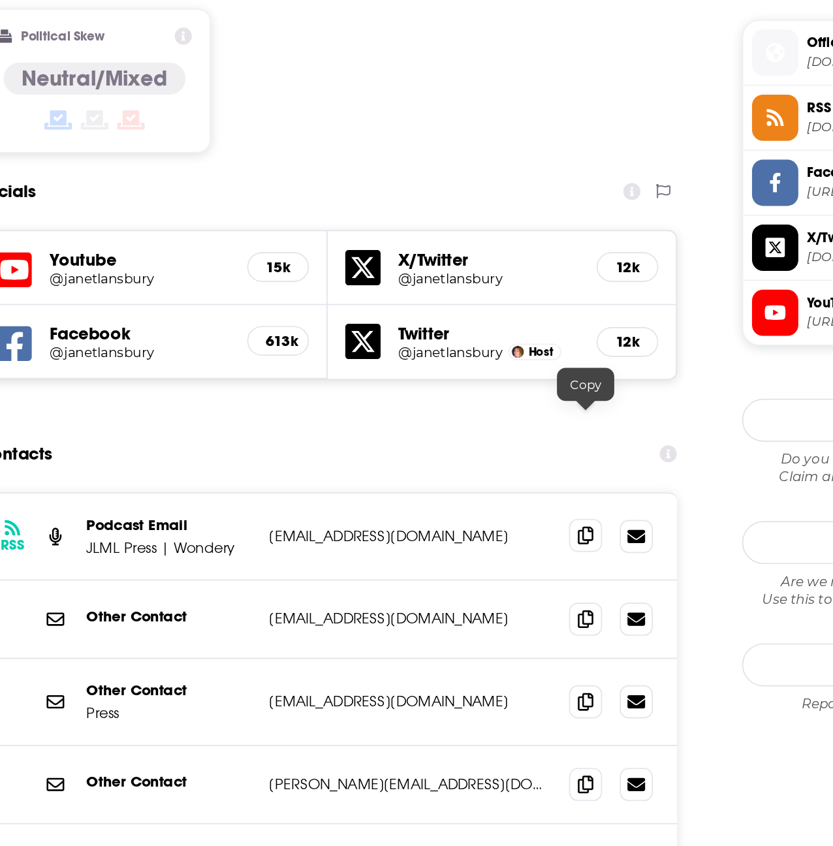
click at [515, 415] on icon at bounding box center [513, 420] width 9 height 10
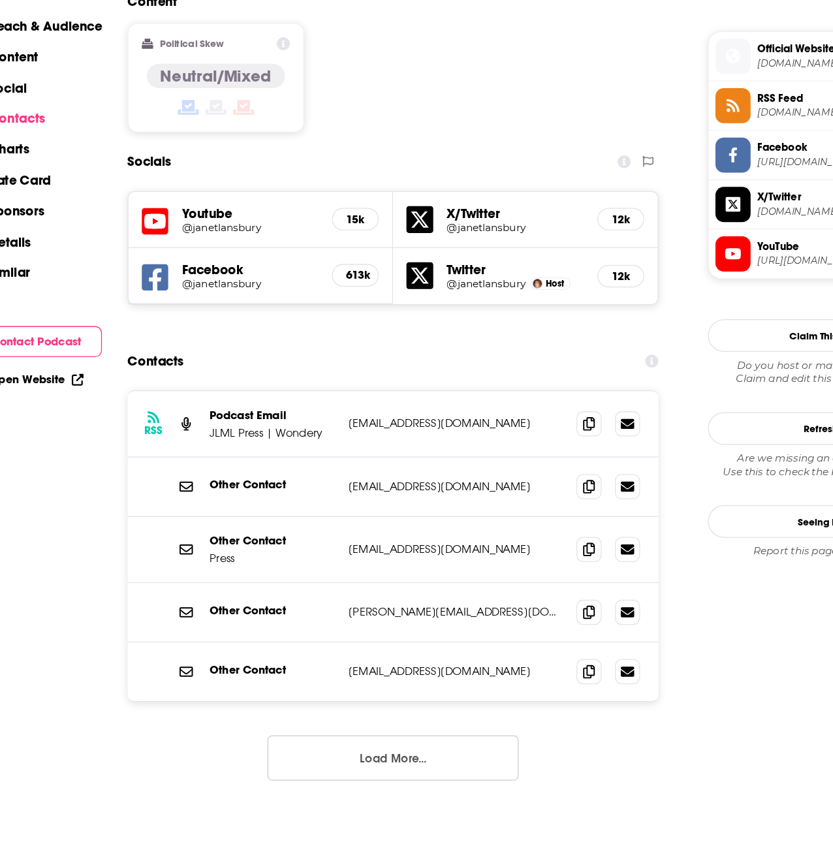
click at [346, 664] on button "Load More..." at bounding box center [360, 681] width 196 height 35
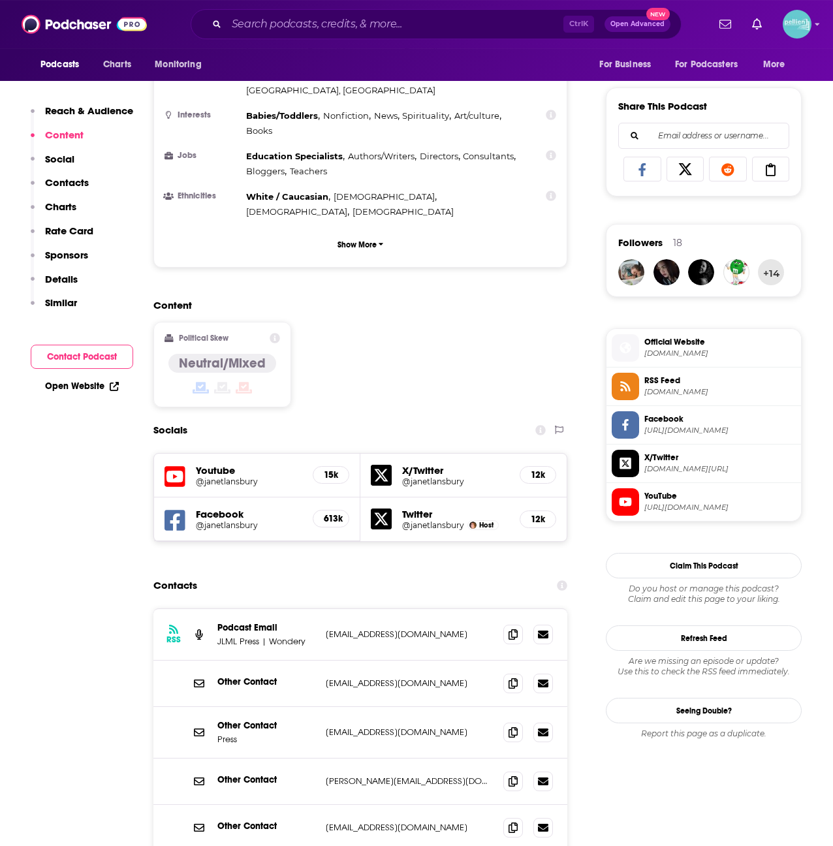
scroll to position [759, 0]
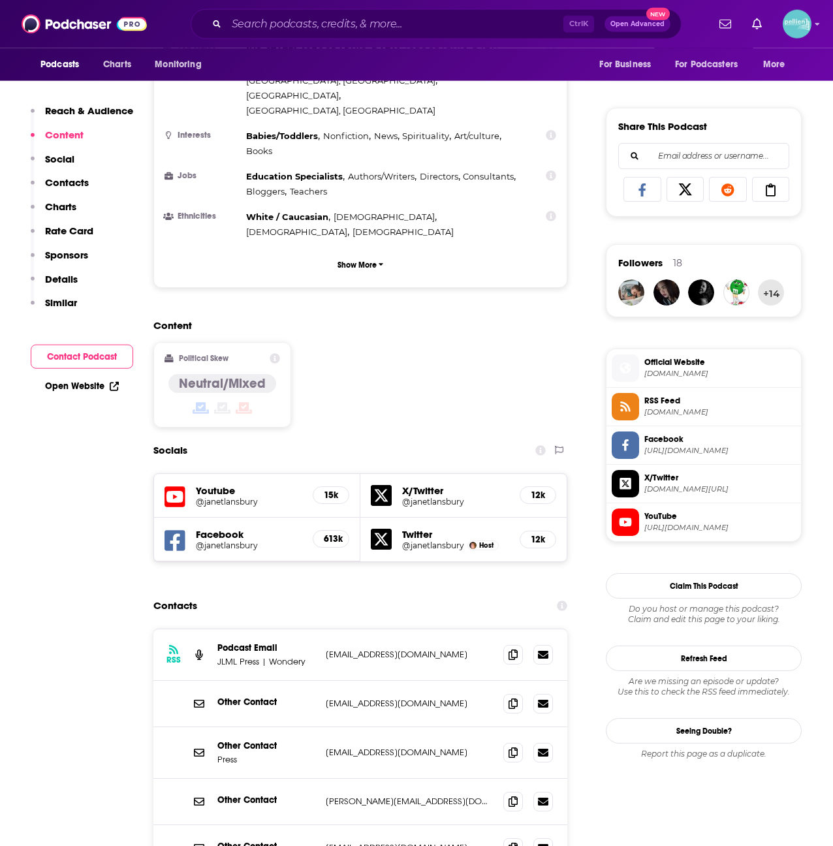
click at [659, 362] on span "Official Website" at bounding box center [719, 363] width 151 height 12
click at [230, 528] on h5 "Facebook" at bounding box center [249, 534] width 106 height 12
click at [230, 541] on h5 "@janetlansbury" at bounding box center [249, 546] width 106 height 10
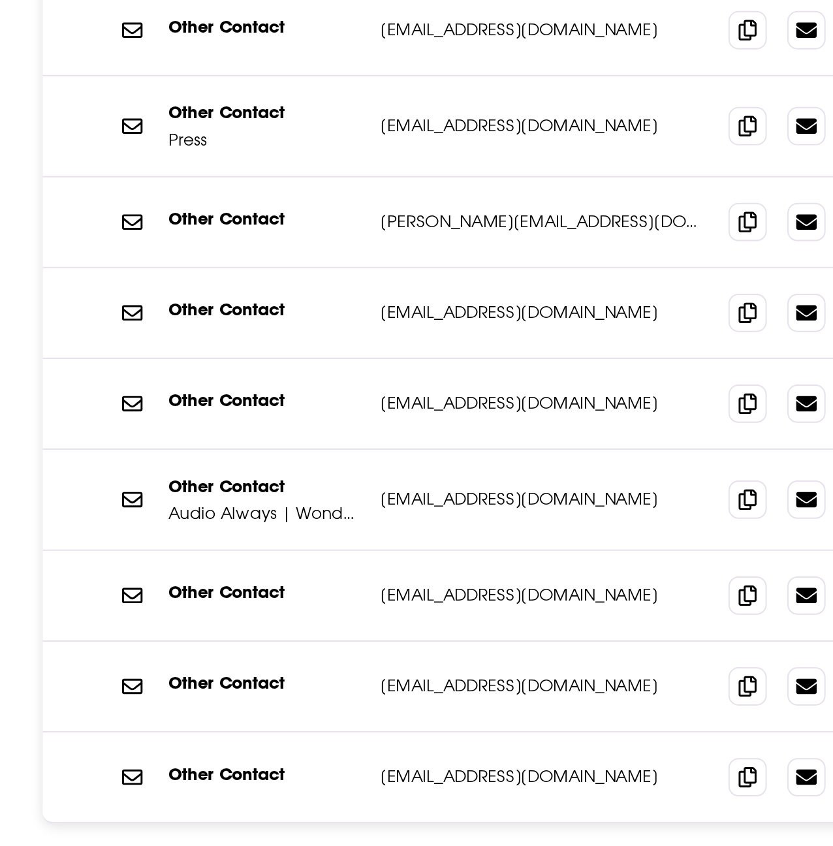
scroll to position [1250, 0]
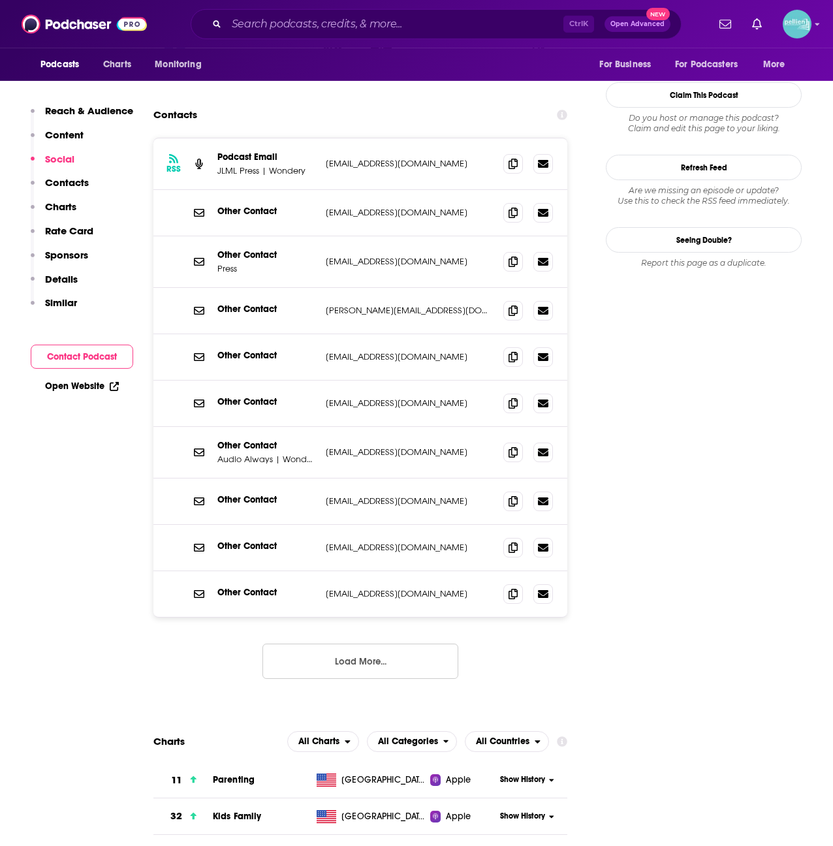
click at [348, 644] on button "Load More..." at bounding box center [360, 661] width 196 height 35
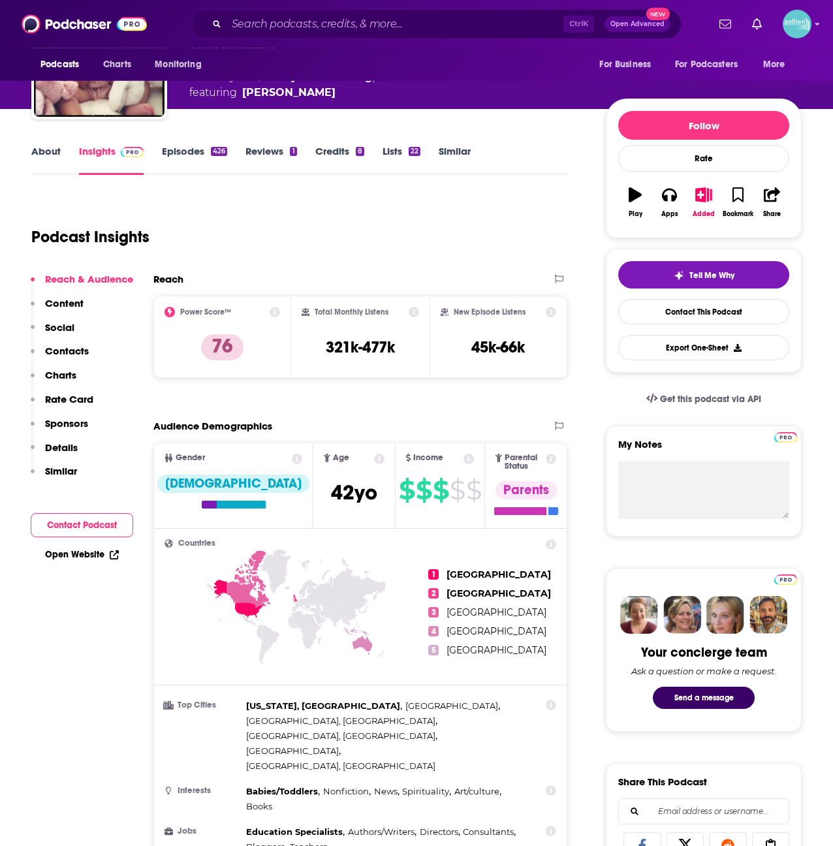
scroll to position [0, 0]
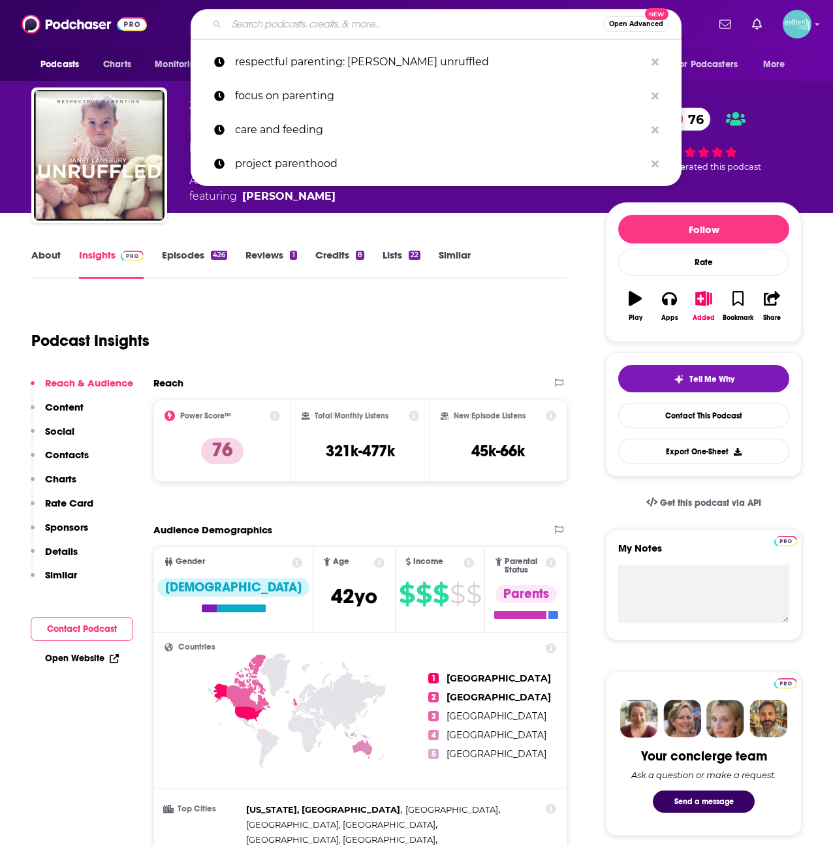
click at [306, 23] on input "Search podcasts, credits, & more..." at bounding box center [415, 24] width 377 height 21
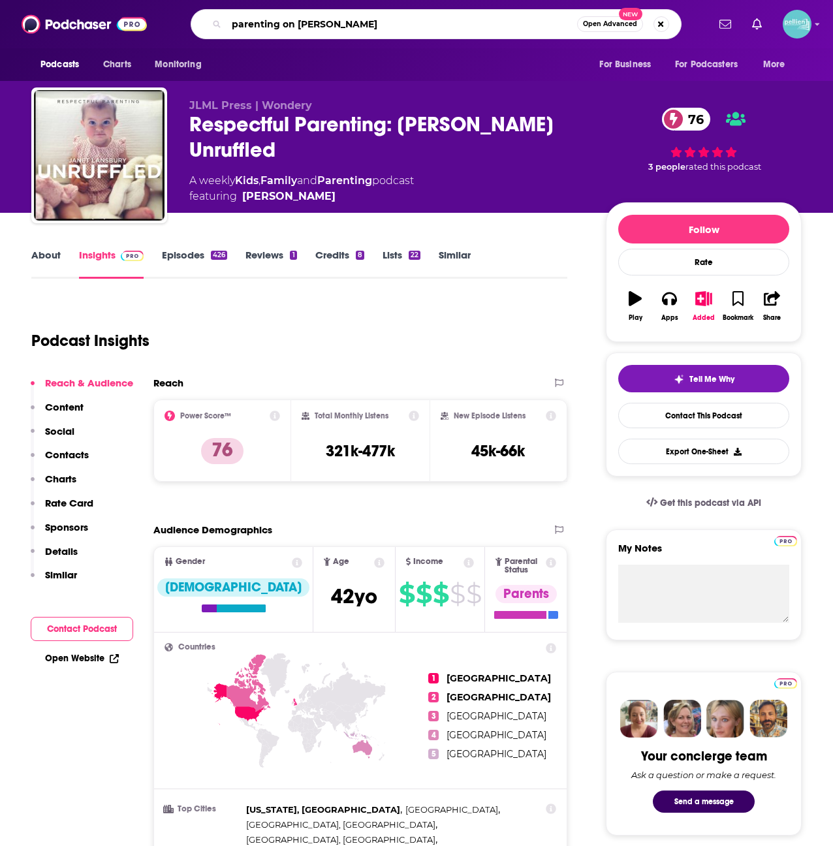
type input "parenting on moncrieff"
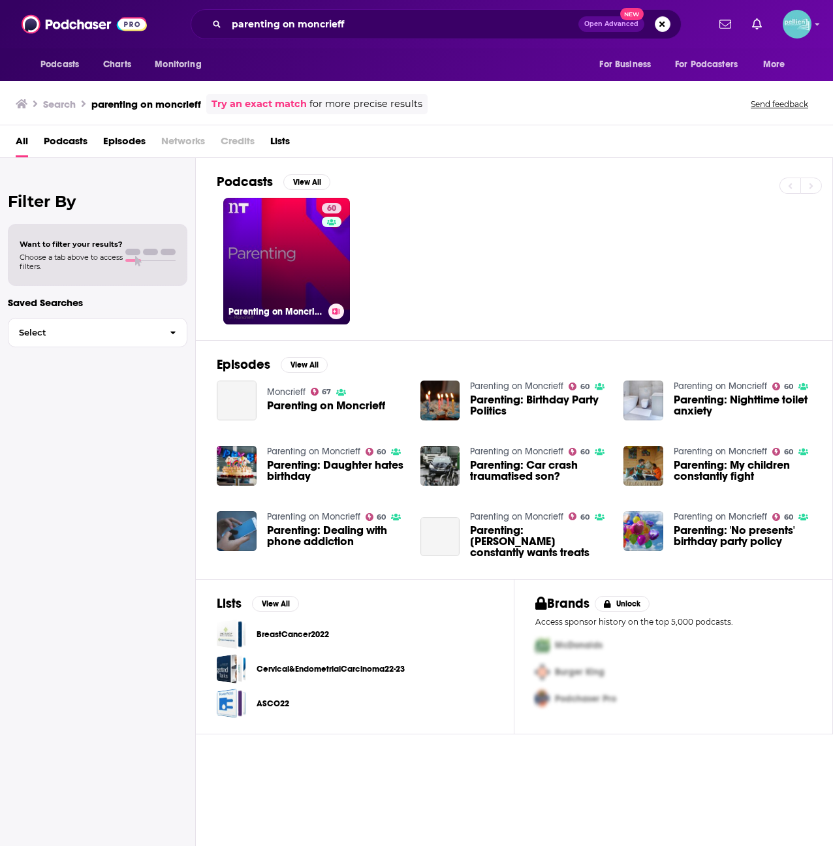
click at [297, 277] on link "60 Parenting on Moncrieff" at bounding box center [286, 261] width 127 height 127
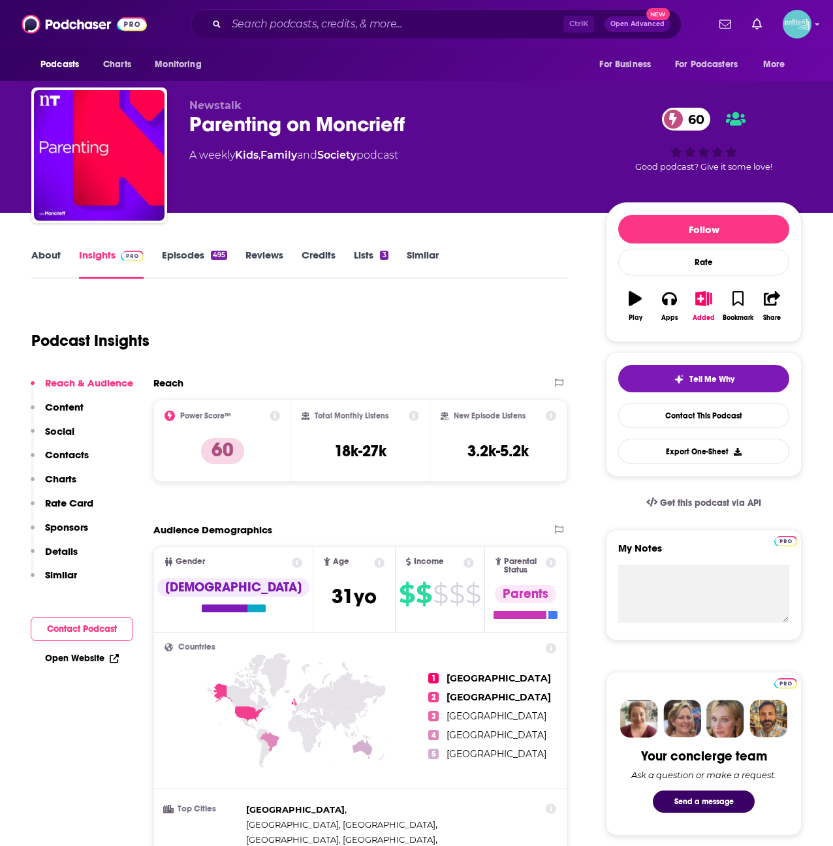
click at [50, 261] on link "About" at bounding box center [45, 264] width 29 height 30
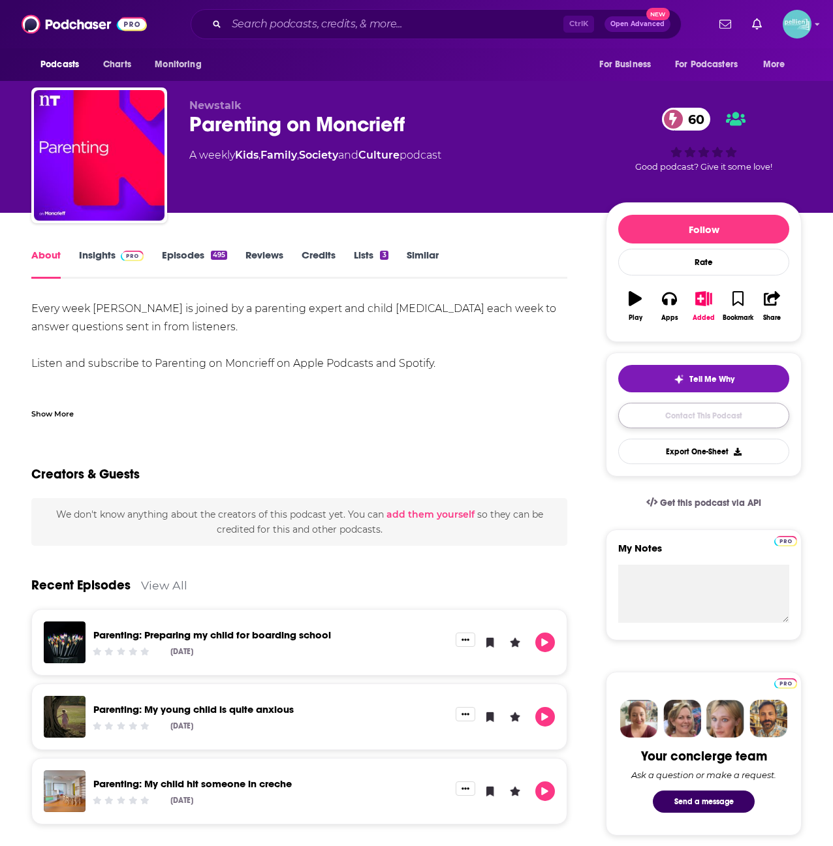
click at [706, 411] on link "Contact This Podcast" at bounding box center [703, 415] width 171 height 25
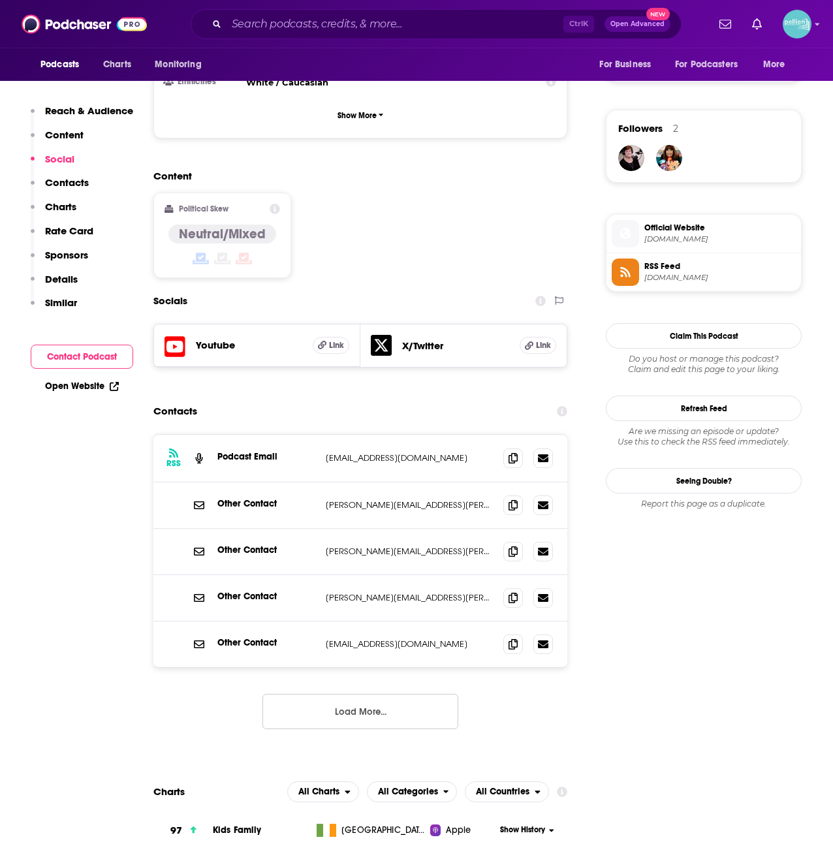
scroll to position [874, 0]
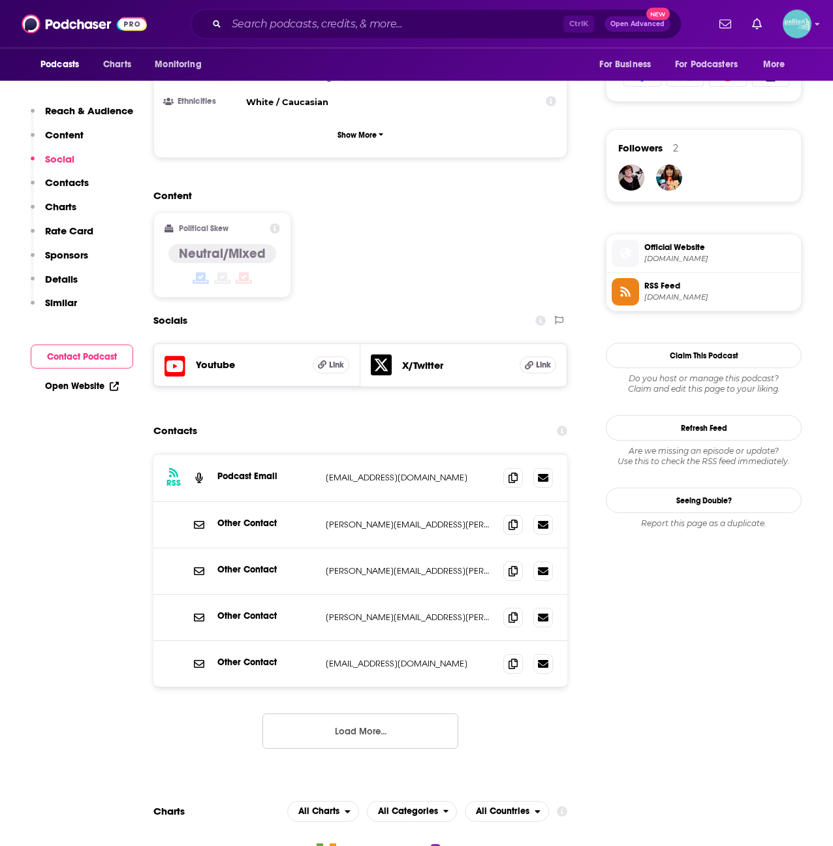
click at [684, 246] on span "Official Website" at bounding box center [719, 248] width 151 height 12
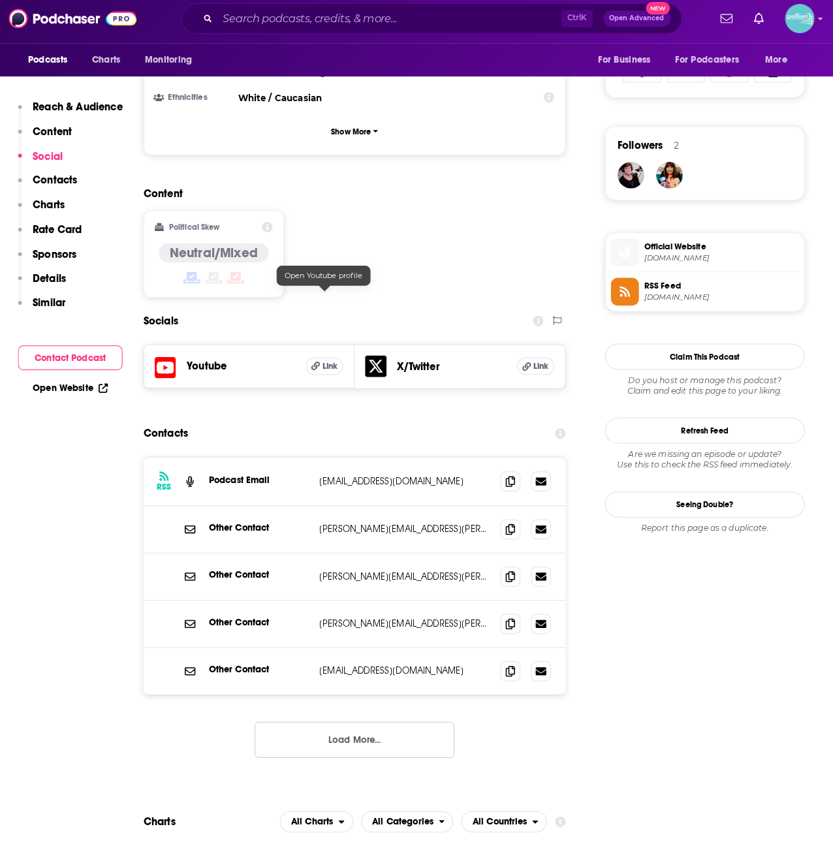
click at [339, 360] on span "Link" at bounding box center [336, 365] width 15 height 10
click at [197, 358] on h5 "Youtube" at bounding box center [249, 364] width 106 height 12
click at [216, 358] on h5 "Youtube" at bounding box center [249, 364] width 106 height 12
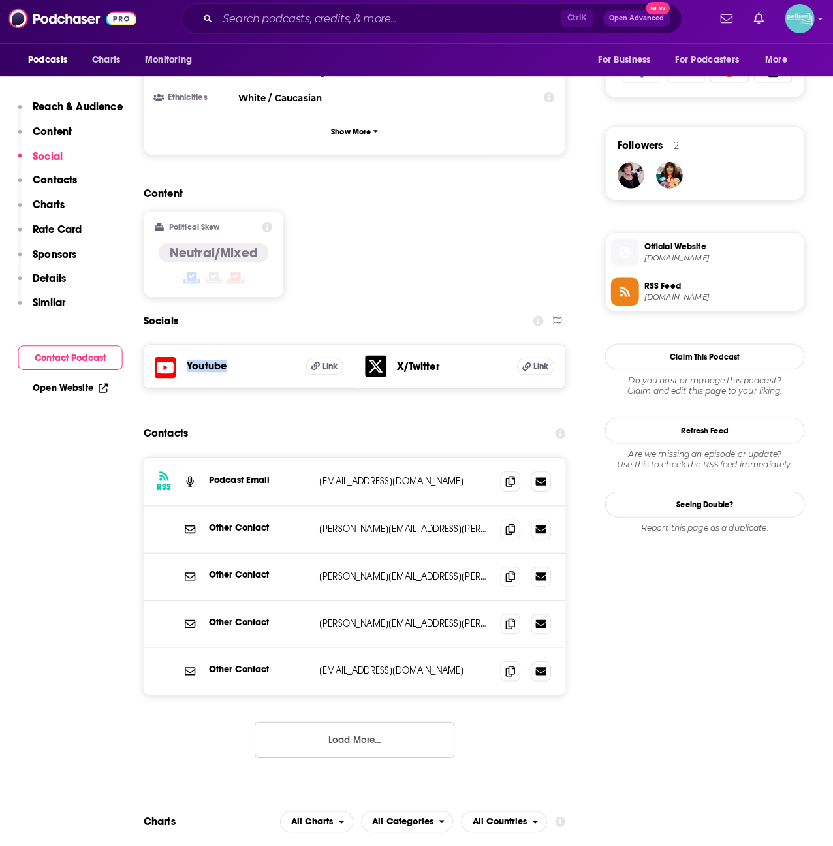
click at [216, 358] on h5 "Youtube" at bounding box center [249, 364] width 106 height 12
click at [331, 239] on div "Content Political Skew Neutral/Mixed" at bounding box center [360, 248] width 414 height 119
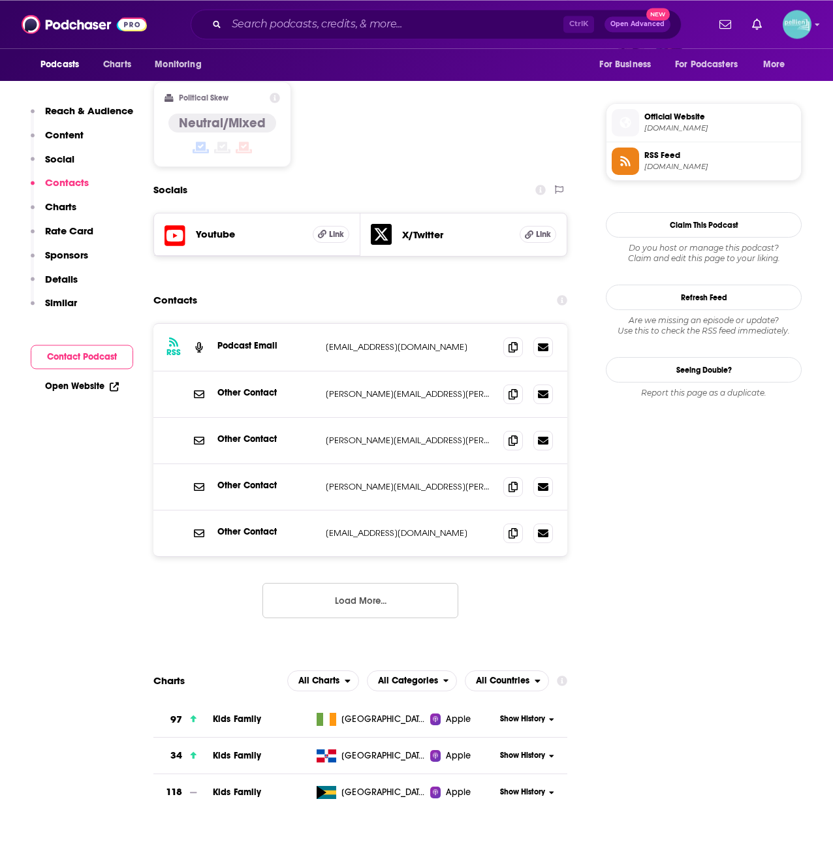
scroll to position [1004, 0]
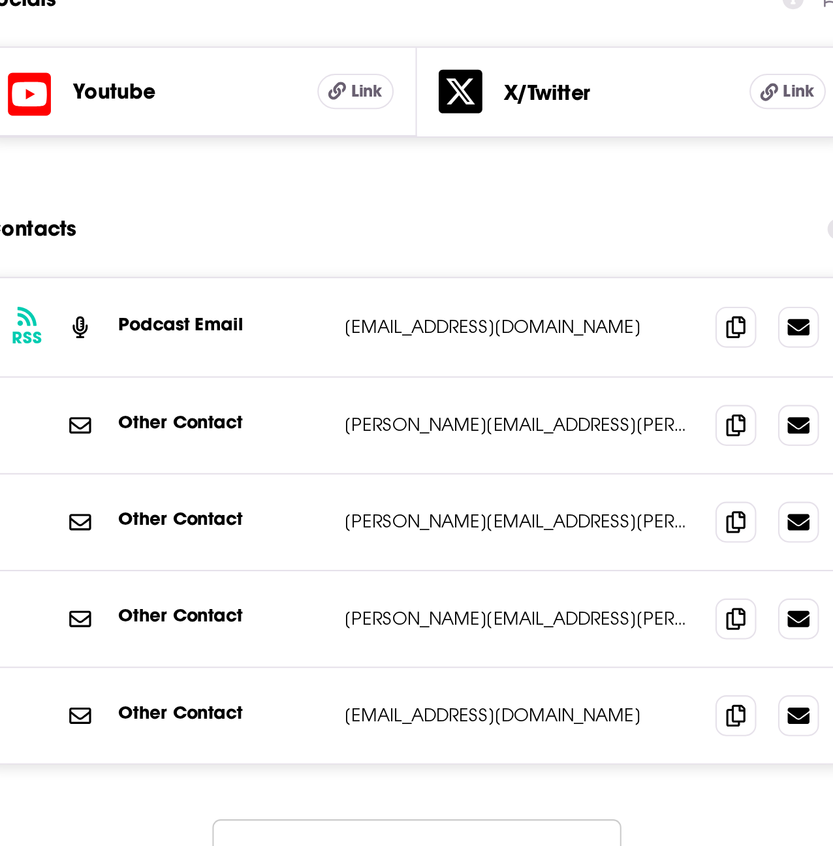
click at [353, 584] on button "Load More..." at bounding box center [360, 601] width 196 height 35
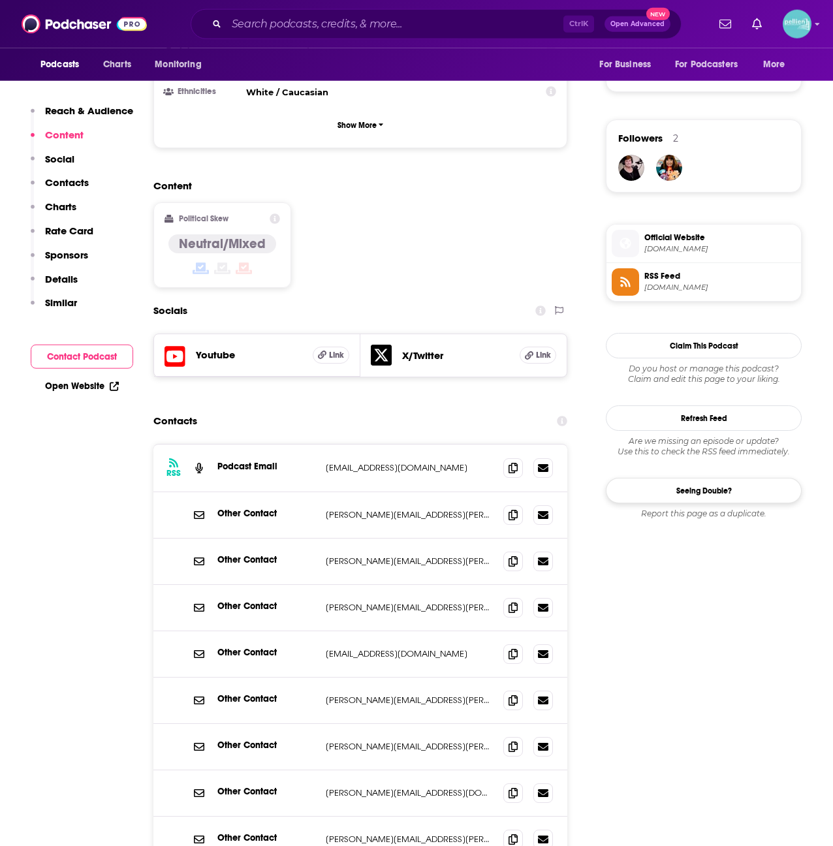
scroll to position [765, 0]
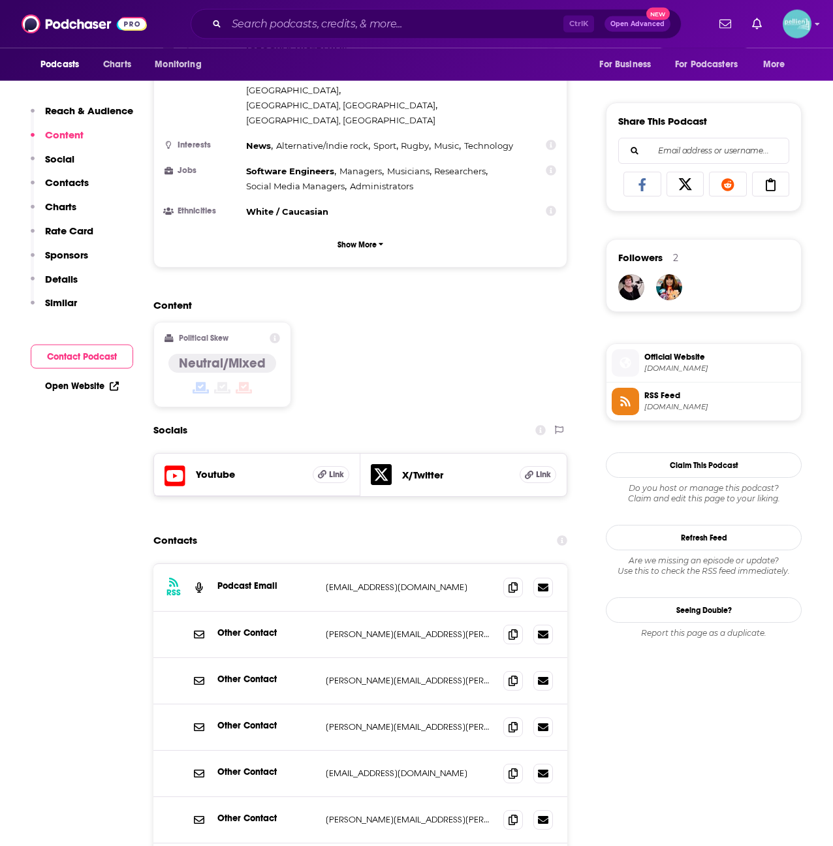
click at [691, 357] on span "Official Website" at bounding box center [719, 357] width 151 height 12
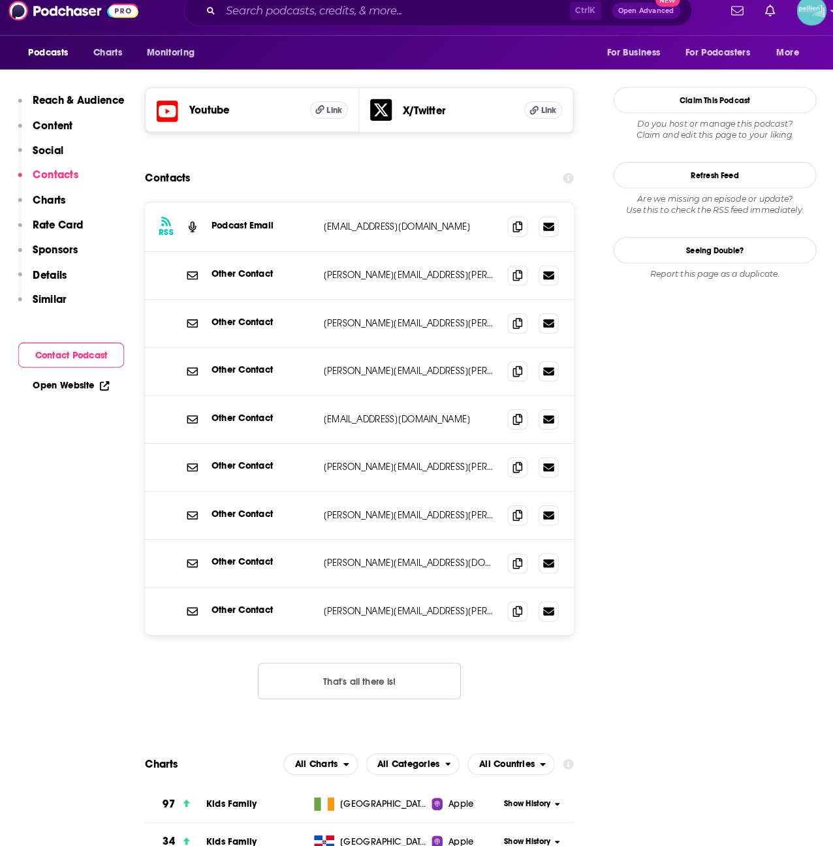
scroll to position [0, 0]
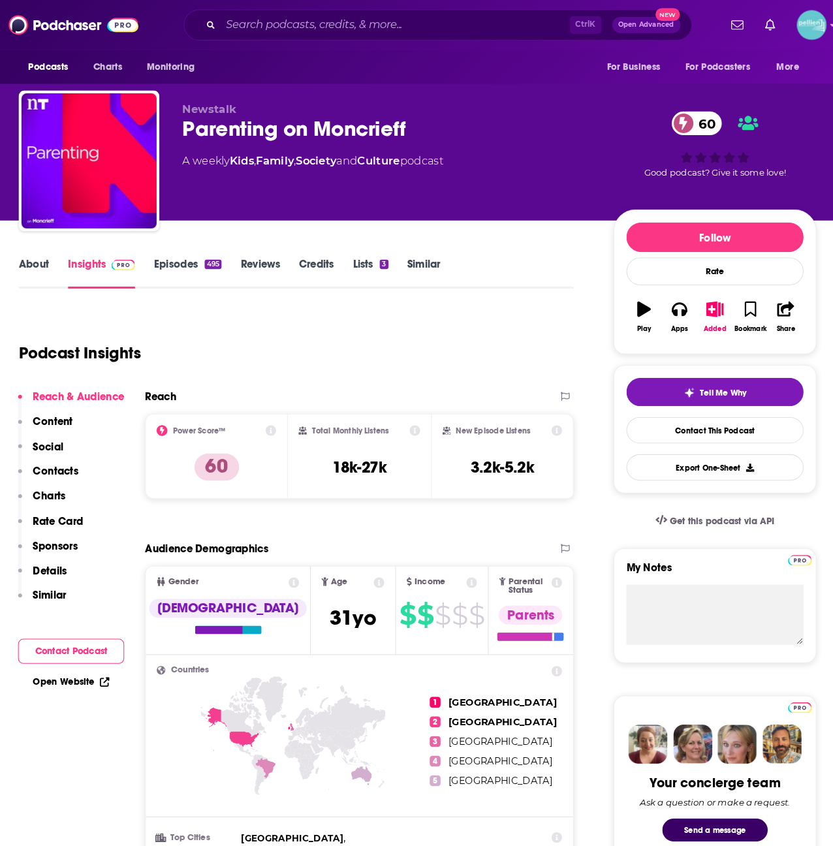
click at [352, 125] on div "Parenting on Moncrieff 60" at bounding box center [387, 124] width 396 height 25
copy h2 "Moncrieff"
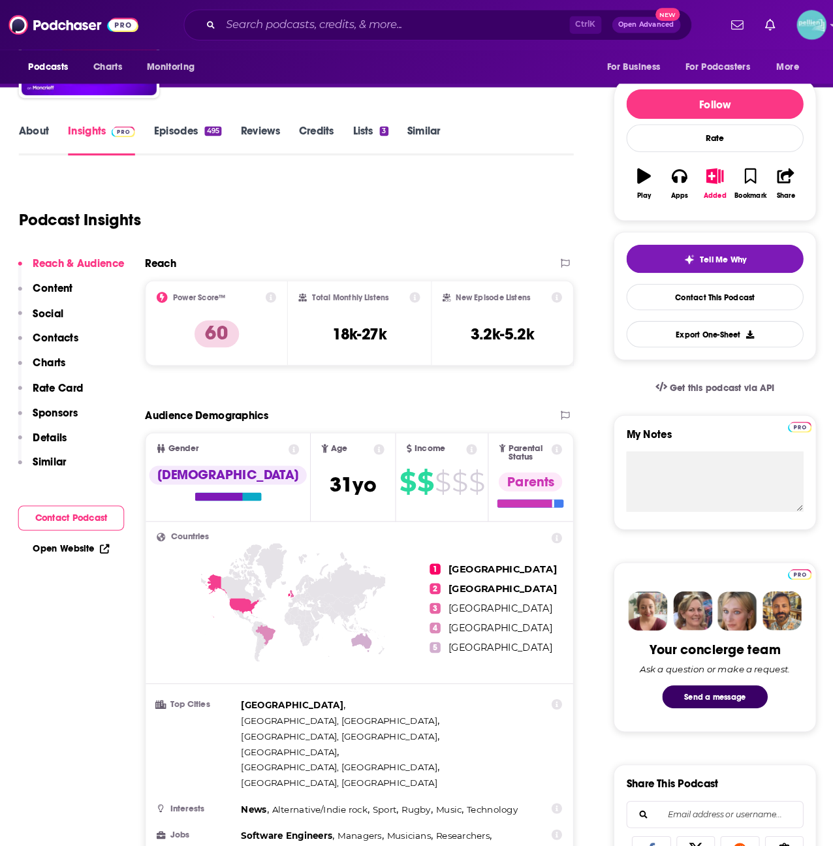
scroll to position [97, 0]
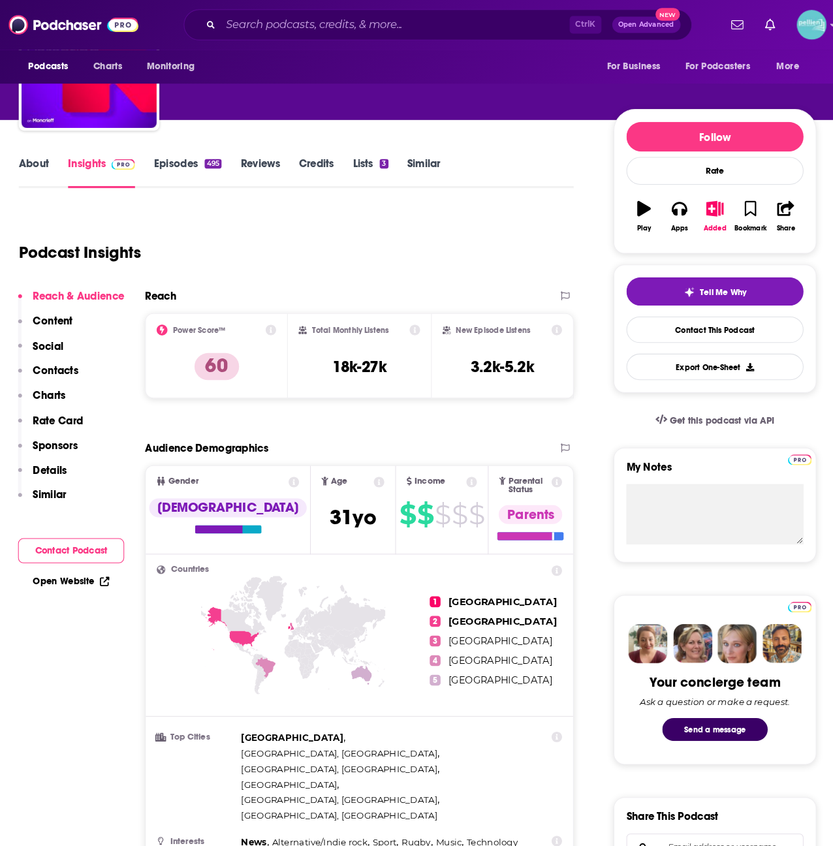
click at [44, 160] on link "About" at bounding box center [45, 167] width 29 height 30
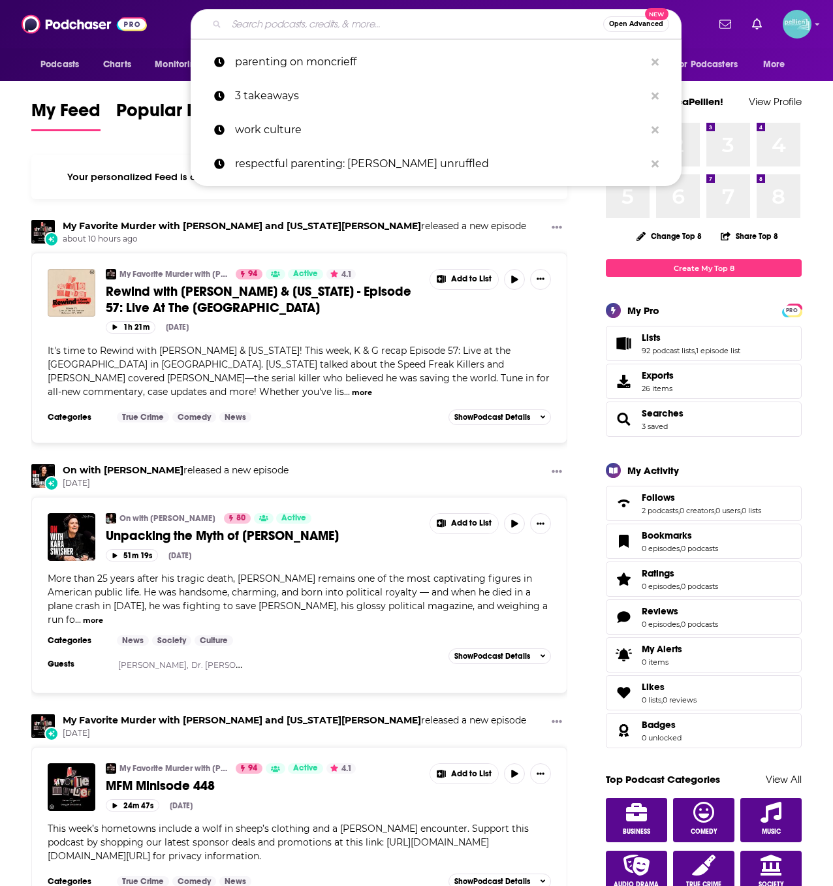
click at [409, 16] on input "Search podcasts, credits, & more..." at bounding box center [415, 24] width 377 height 21
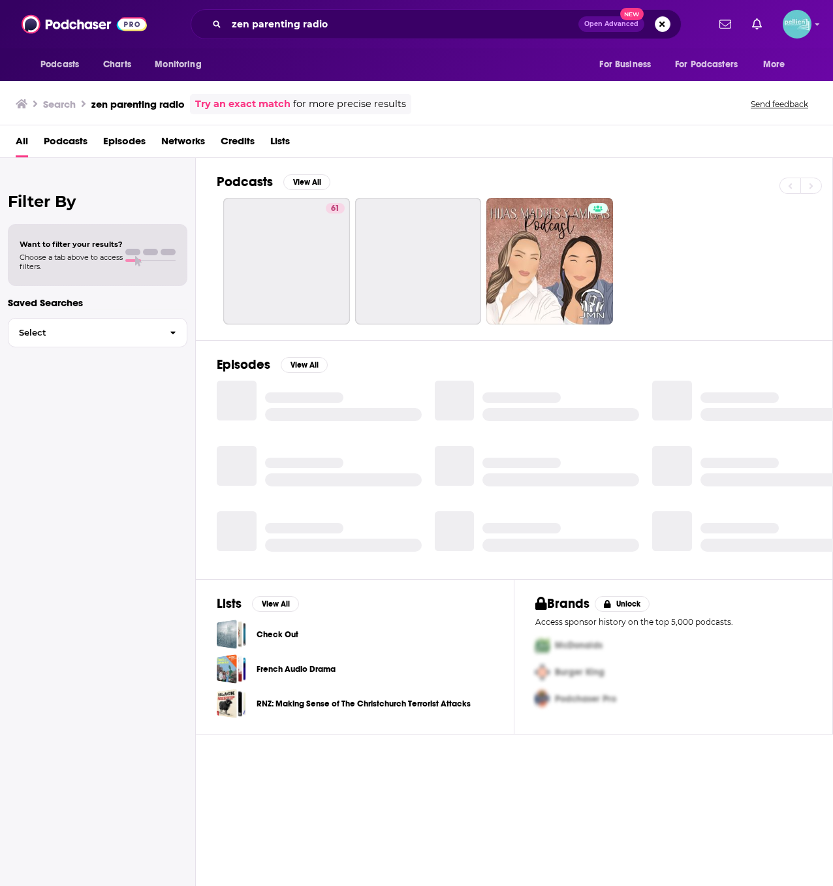
click at [80, 138] on span "Podcasts" at bounding box center [66, 144] width 44 height 27
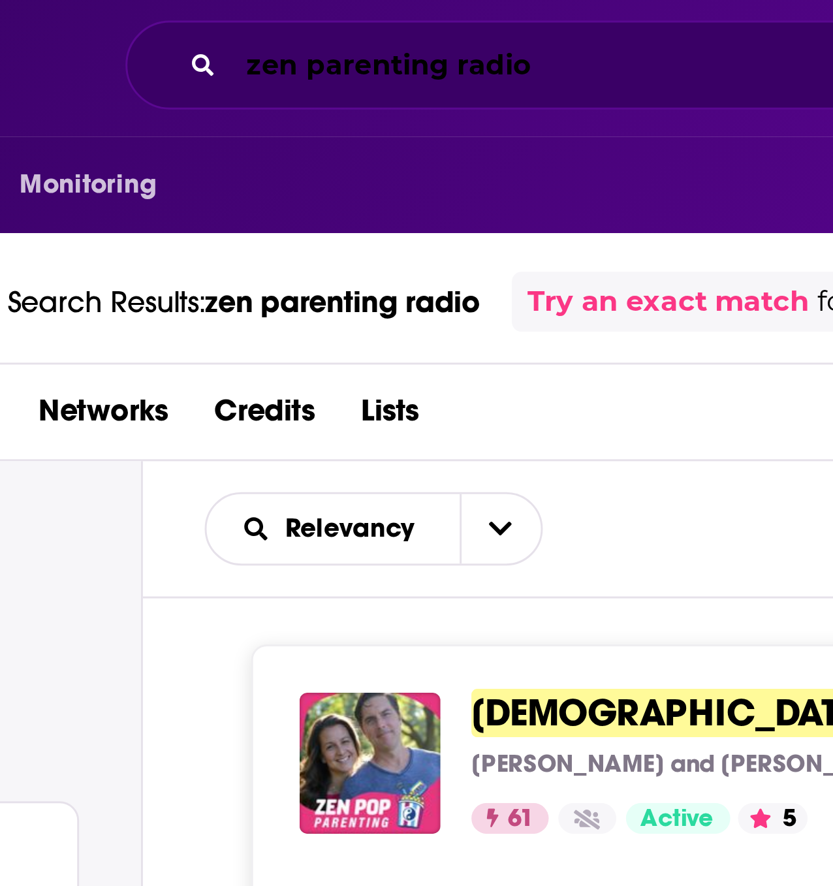
click at [297, 27] on input "zen parenting radio" at bounding box center [403, 24] width 352 height 21
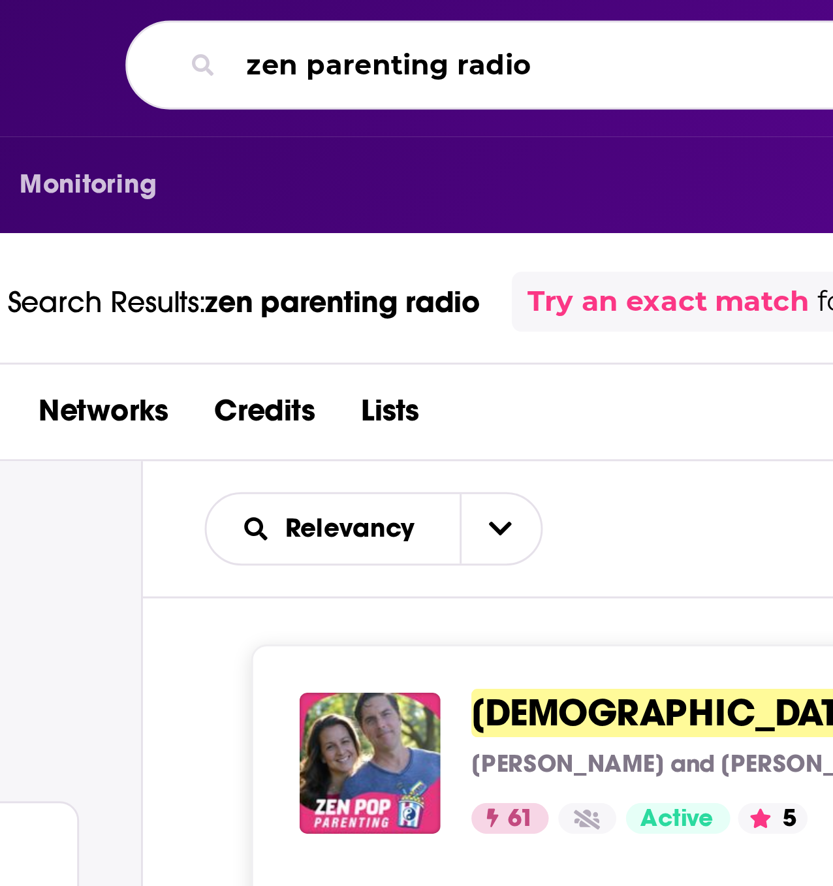
click at [331, 15] on input "zen parenting radio" at bounding box center [402, 24] width 351 height 21
type input "zen parenting"
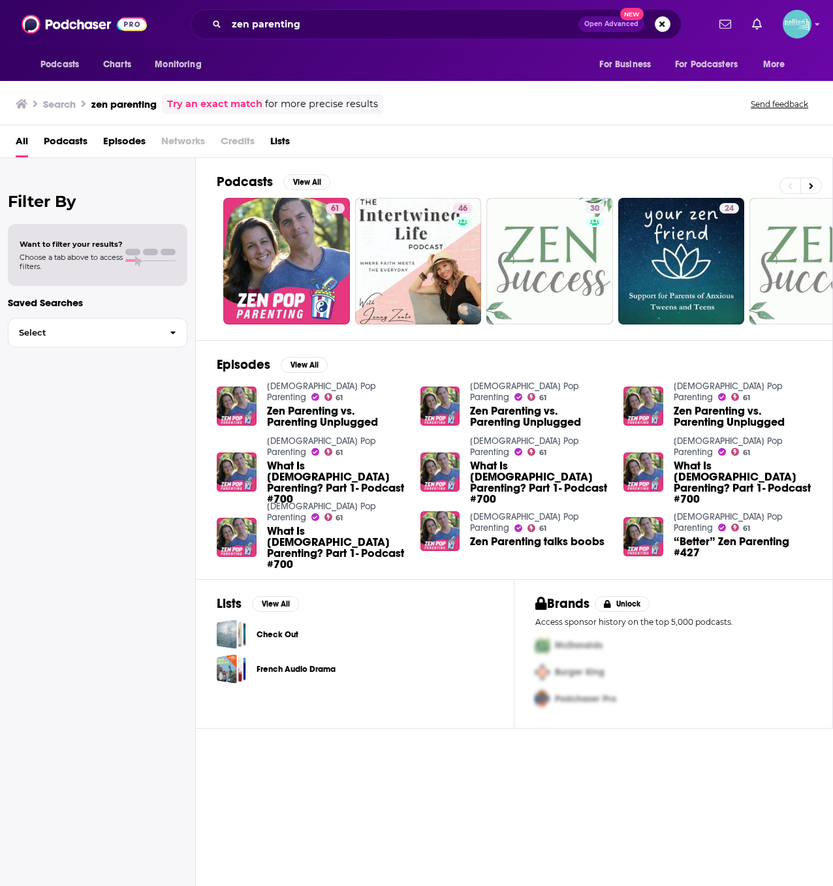
click at [65, 146] on span "Podcasts" at bounding box center [66, 144] width 44 height 27
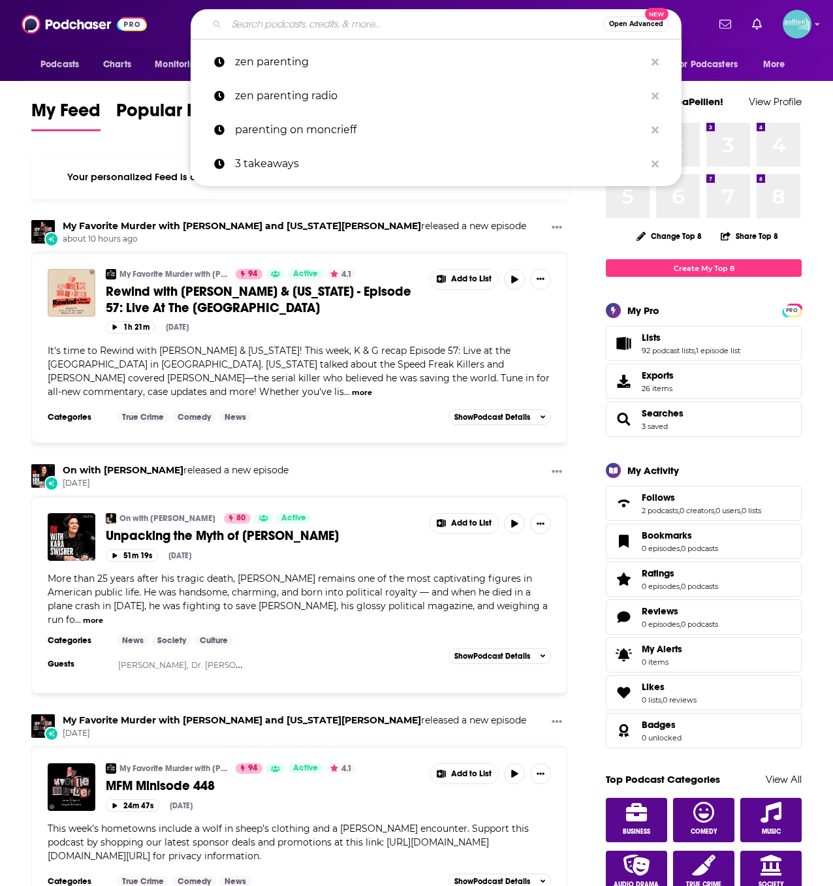
click at [299, 26] on input "Search podcasts, credits, & more..." at bounding box center [415, 24] width 377 height 21
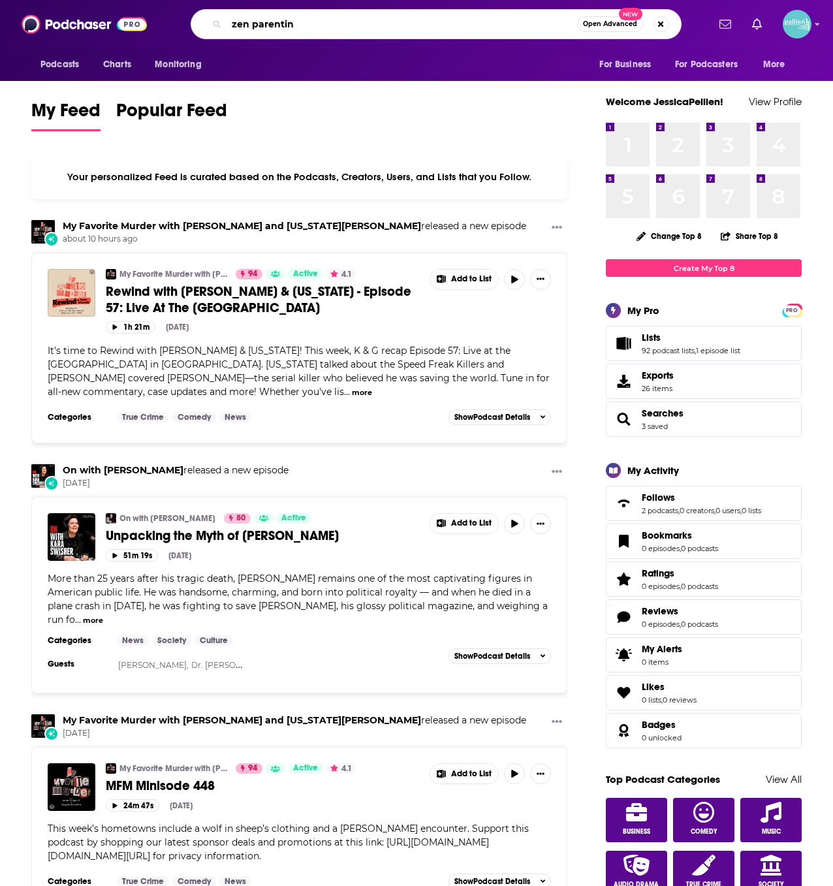
type input "zen parentin"
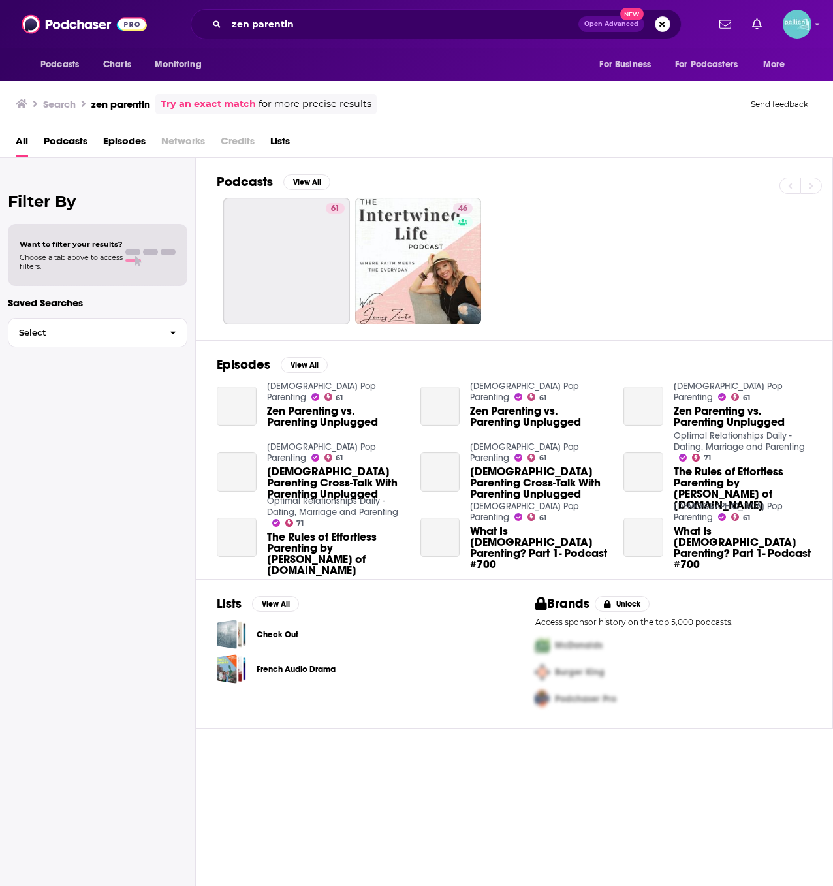
click at [80, 148] on span "Podcasts" at bounding box center [66, 144] width 44 height 27
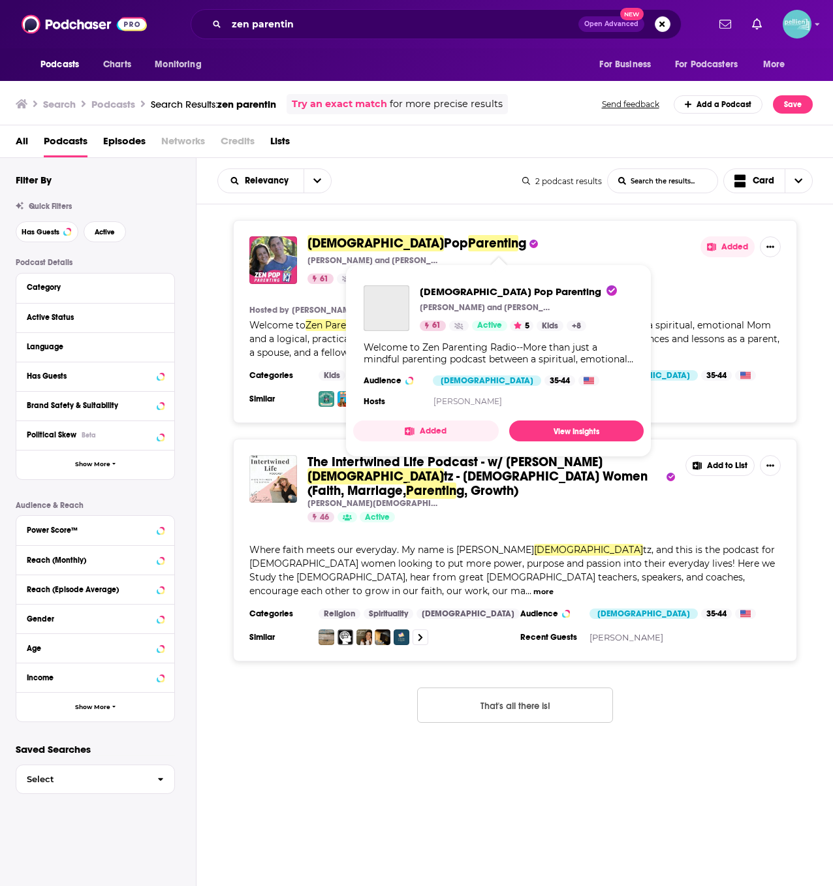
click at [468, 244] on span "Parentin" at bounding box center [493, 243] width 50 height 16
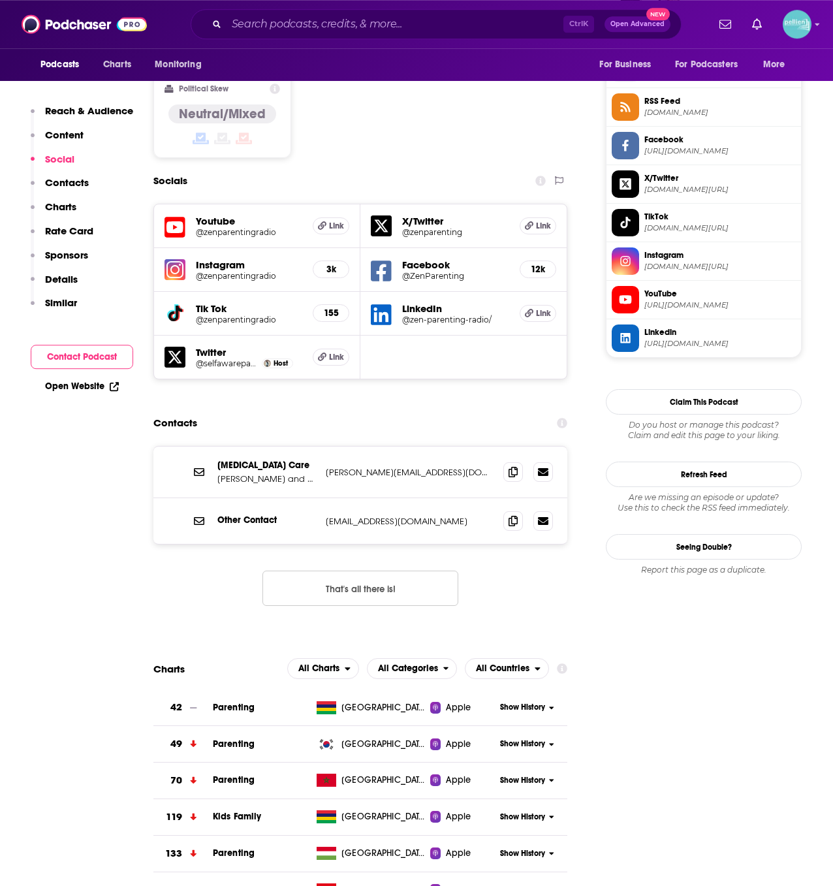
scroll to position [1060, 0]
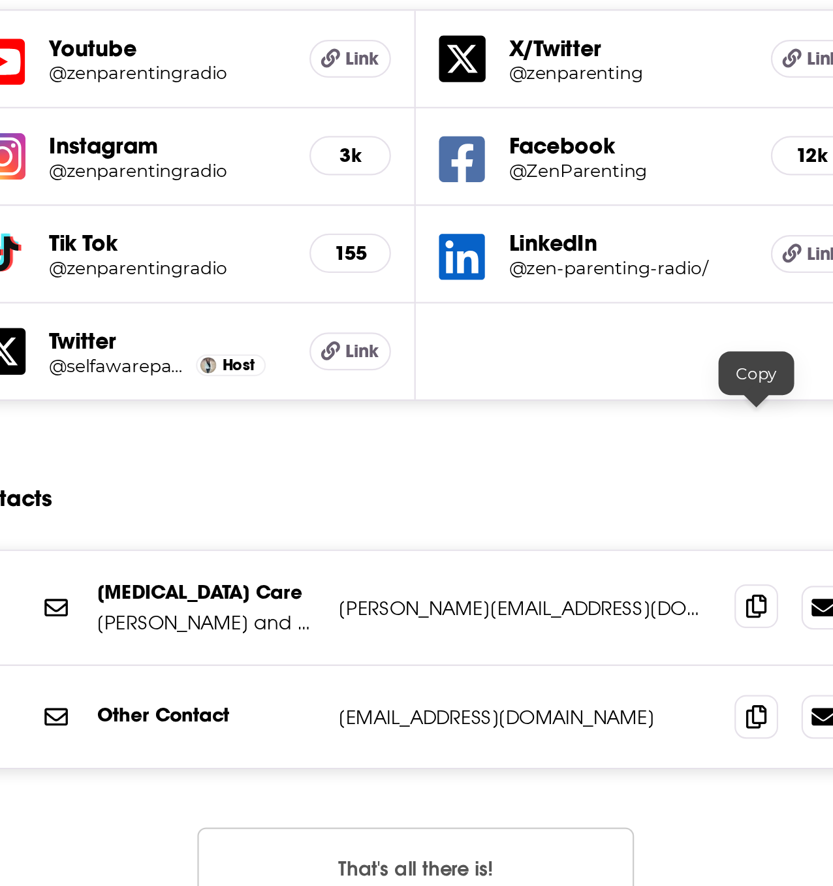
click at [507, 461] on span at bounding box center [513, 471] width 20 height 20
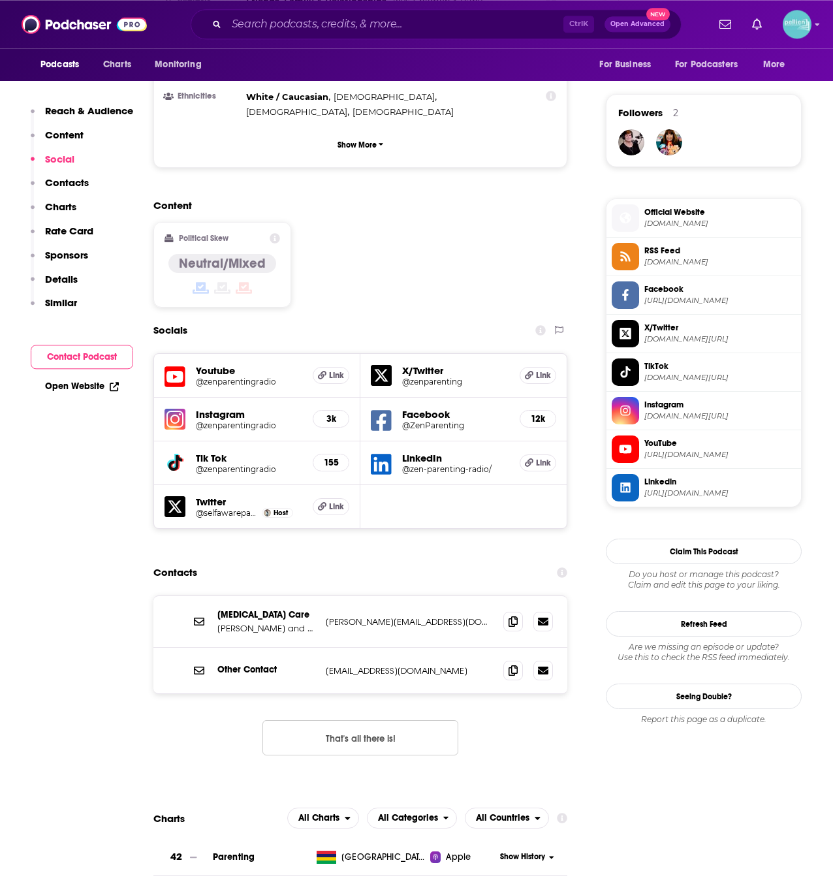
scroll to position [909, 0]
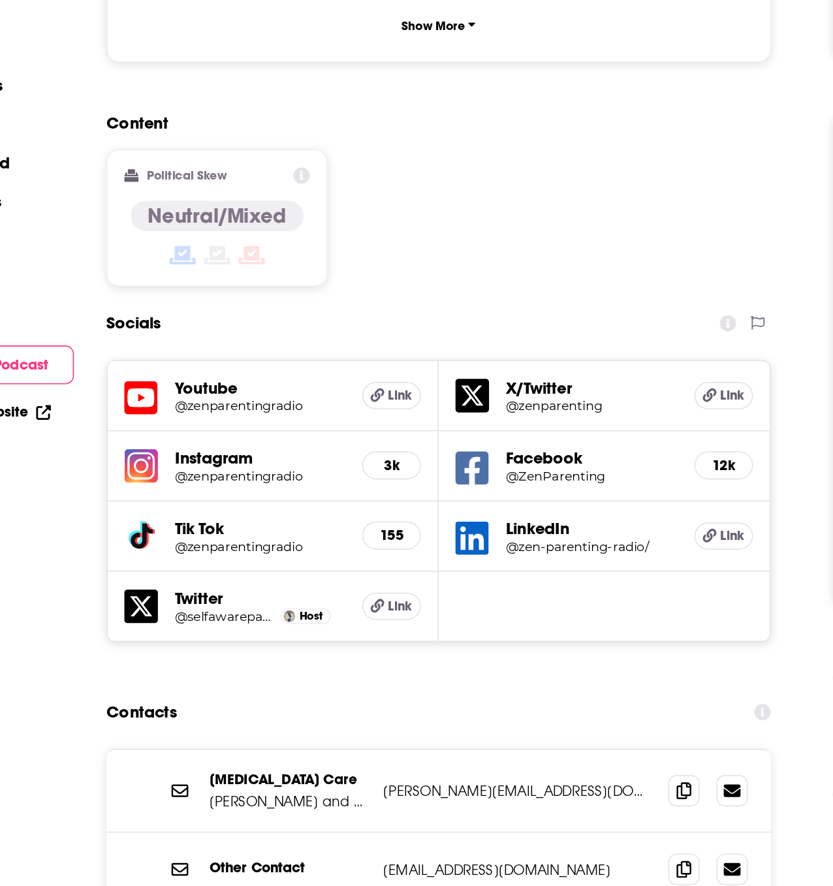
click at [383, 454] on icon at bounding box center [381, 464] width 21 height 21
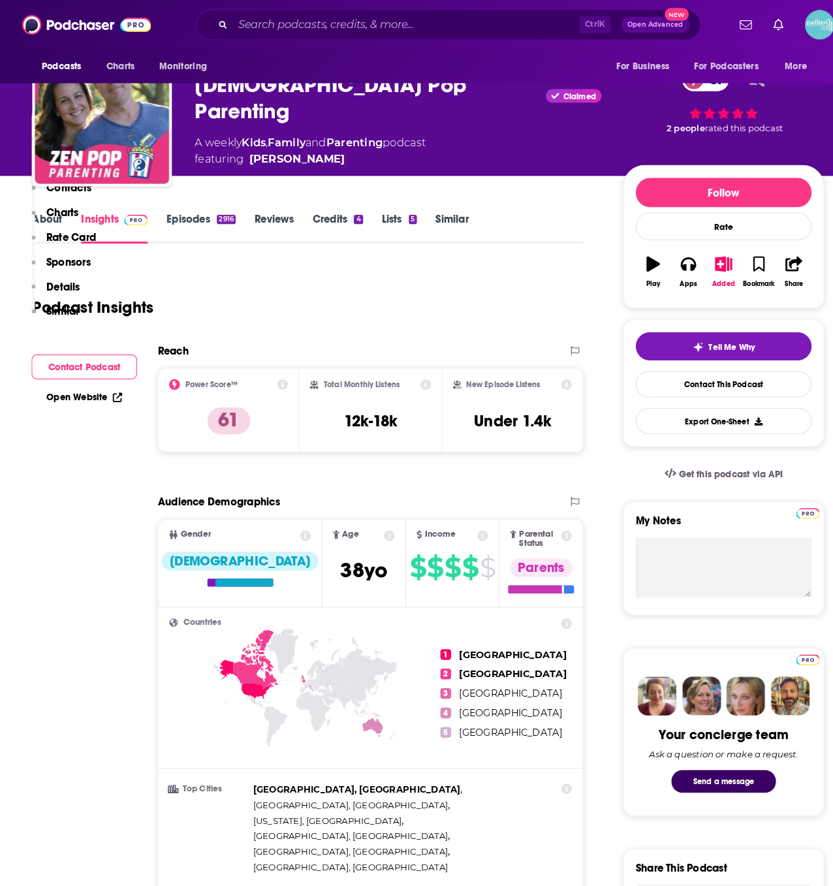
scroll to position [0, 0]
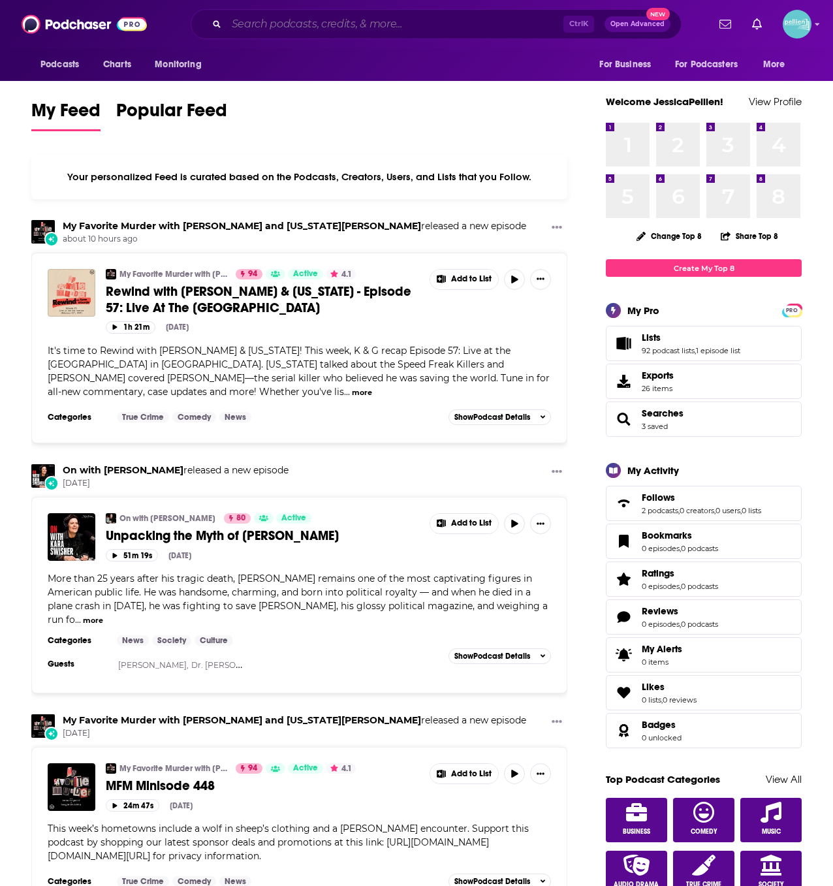
click at [304, 31] on input "Search podcasts, credits, & more..." at bounding box center [395, 24] width 337 height 21
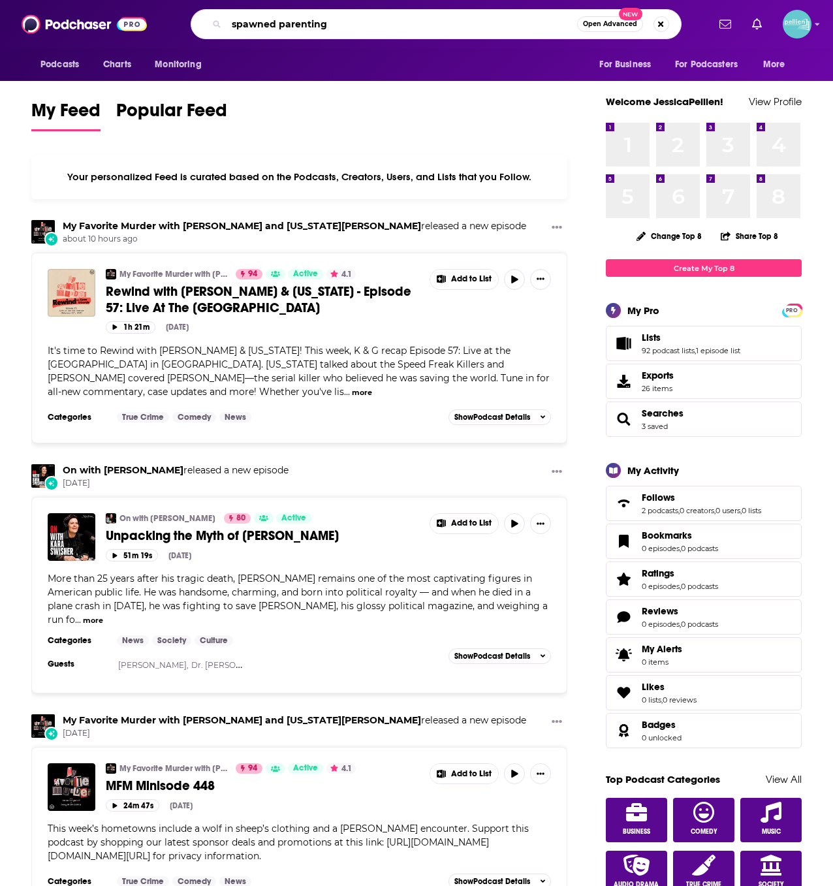
type input "spawned parenting"
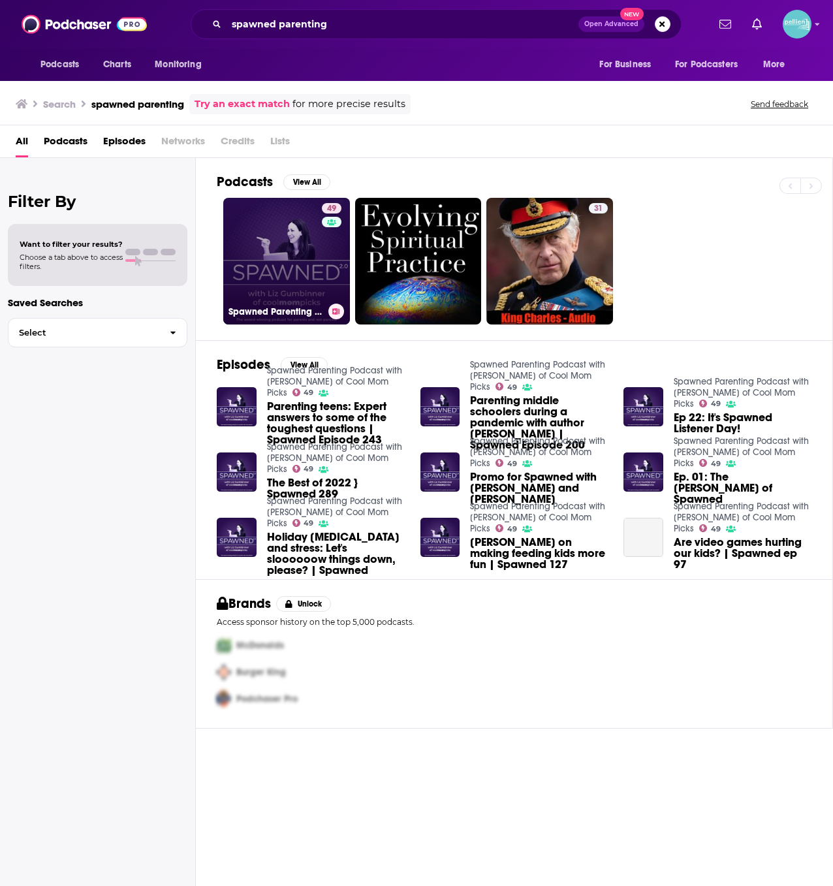
click at [276, 258] on link "49 Spawned Parenting Podcast with Liz of Cool Mom Picks" at bounding box center [286, 261] width 127 height 127
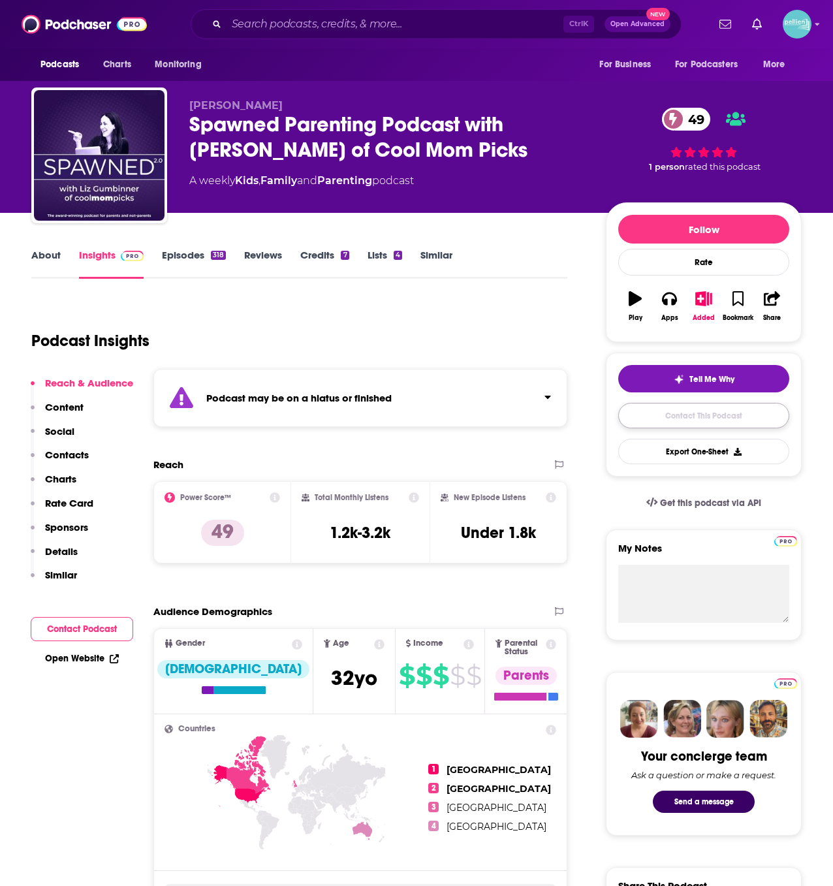
click at [735, 420] on link "Contact This Podcast" at bounding box center [703, 415] width 171 height 25
click at [45, 251] on link "About" at bounding box center [45, 264] width 29 height 30
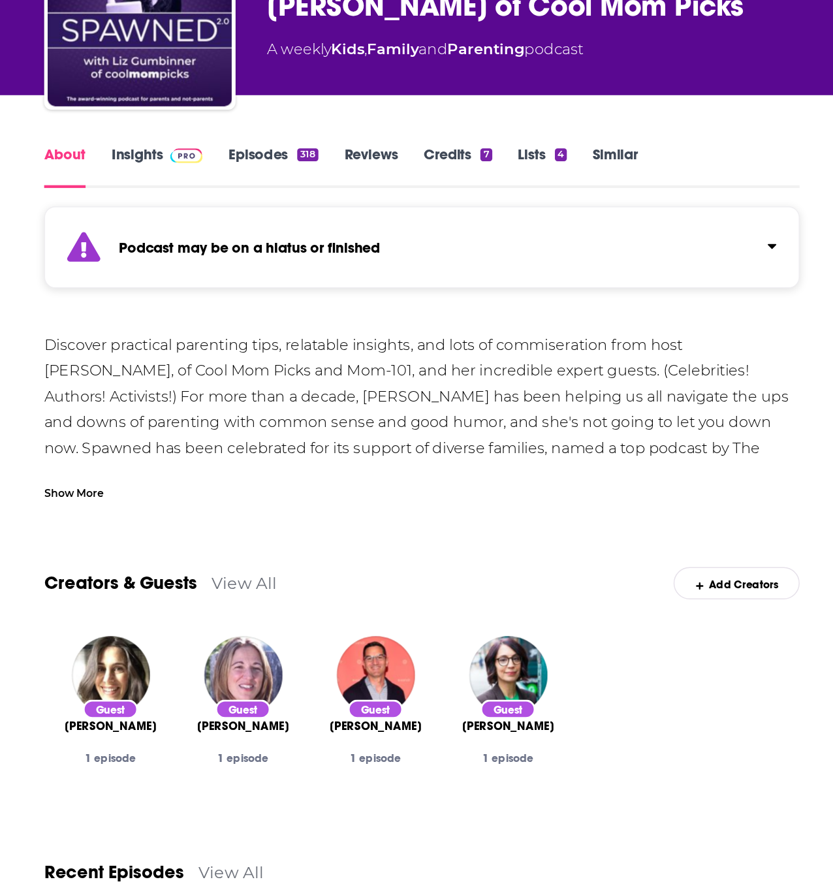
click at [98, 252] on link "Insights" at bounding box center [111, 264] width 65 height 30
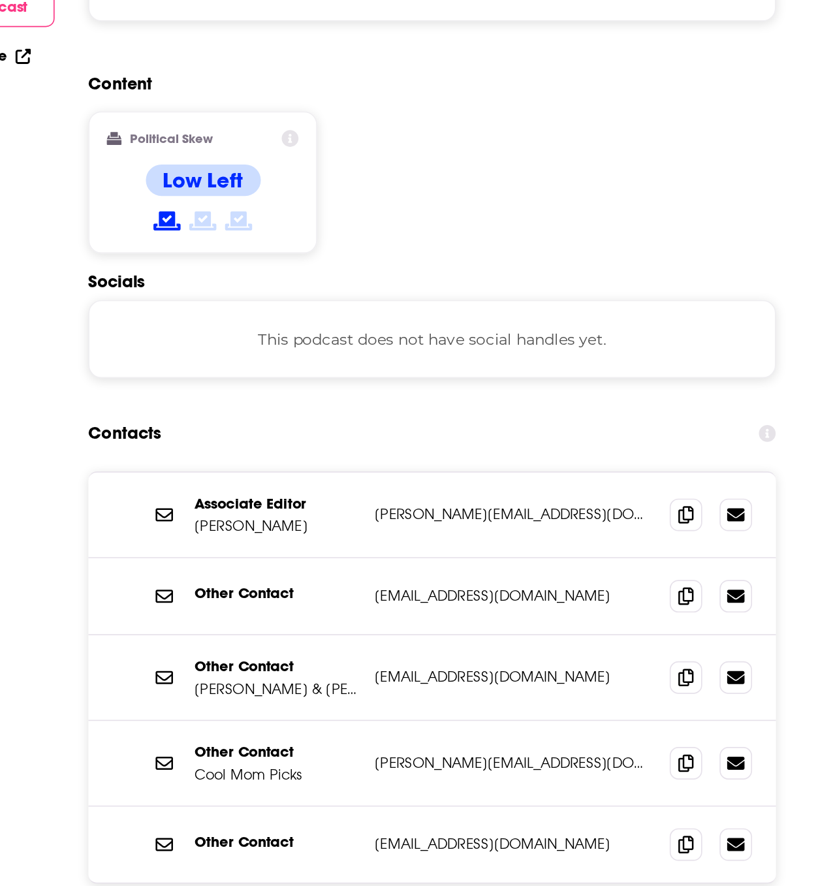
scroll to position [812, 0]
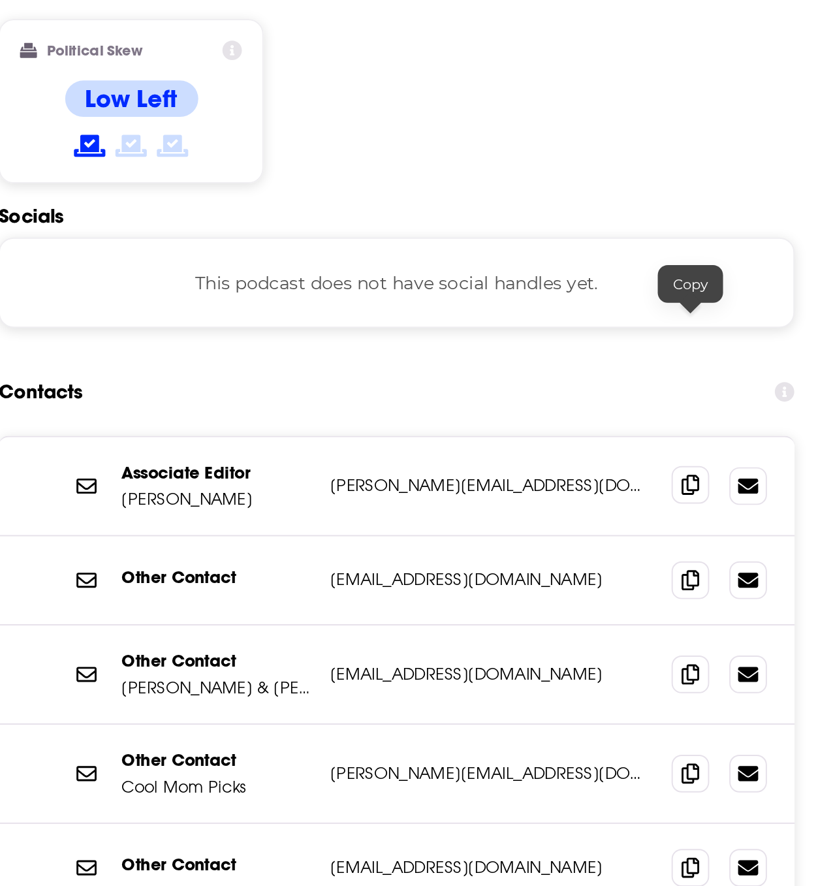
click at [507, 633] on span at bounding box center [513, 643] width 20 height 20
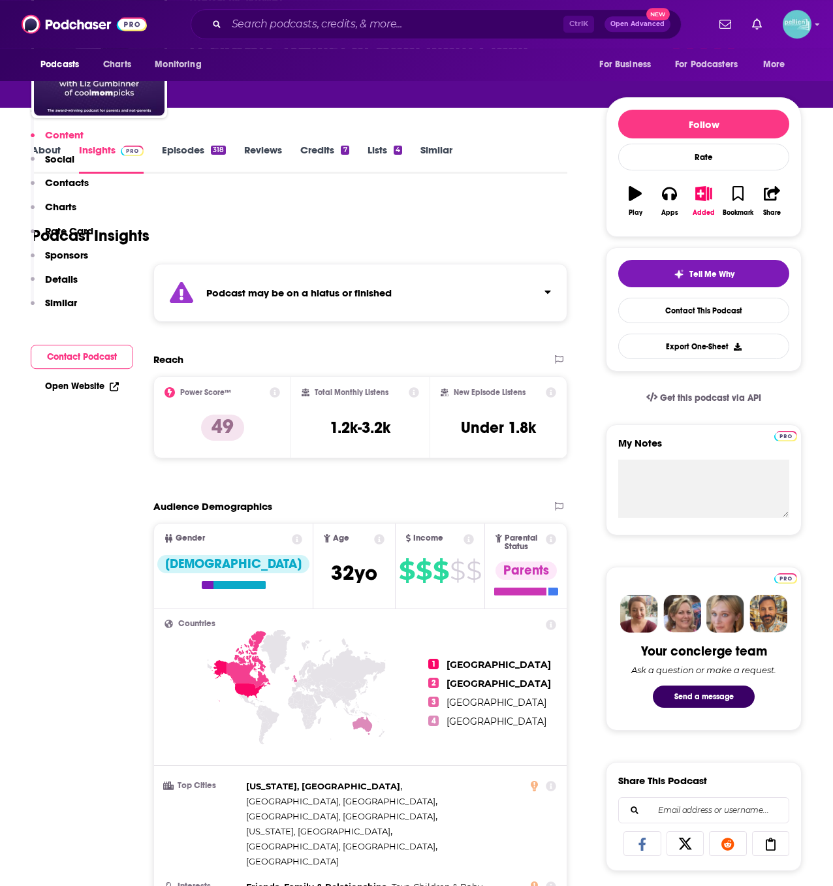
scroll to position [0, 0]
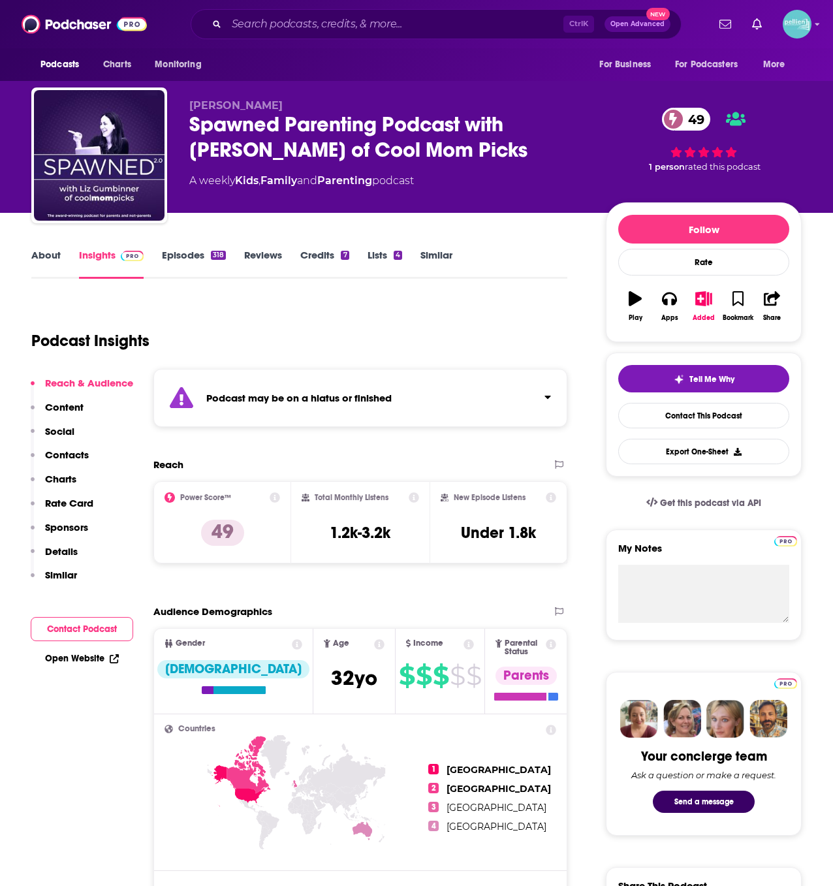
click at [44, 264] on link "About" at bounding box center [45, 264] width 29 height 30
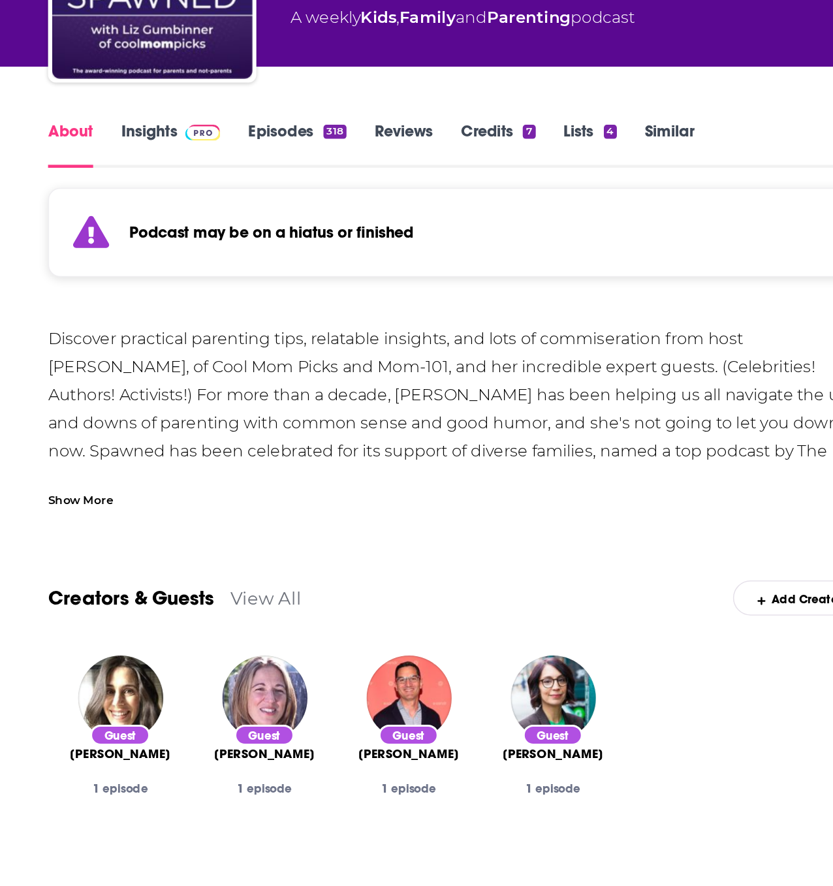
click at [85, 483] on div "Show More" at bounding box center [299, 490] width 536 height 22
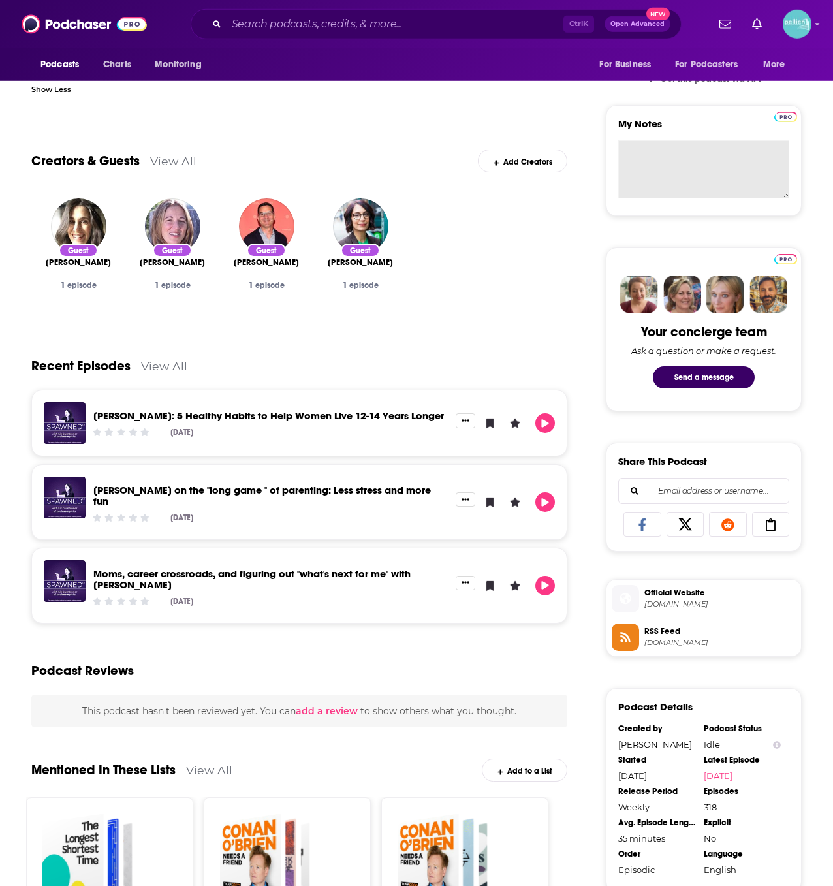
scroll to position [661, 0]
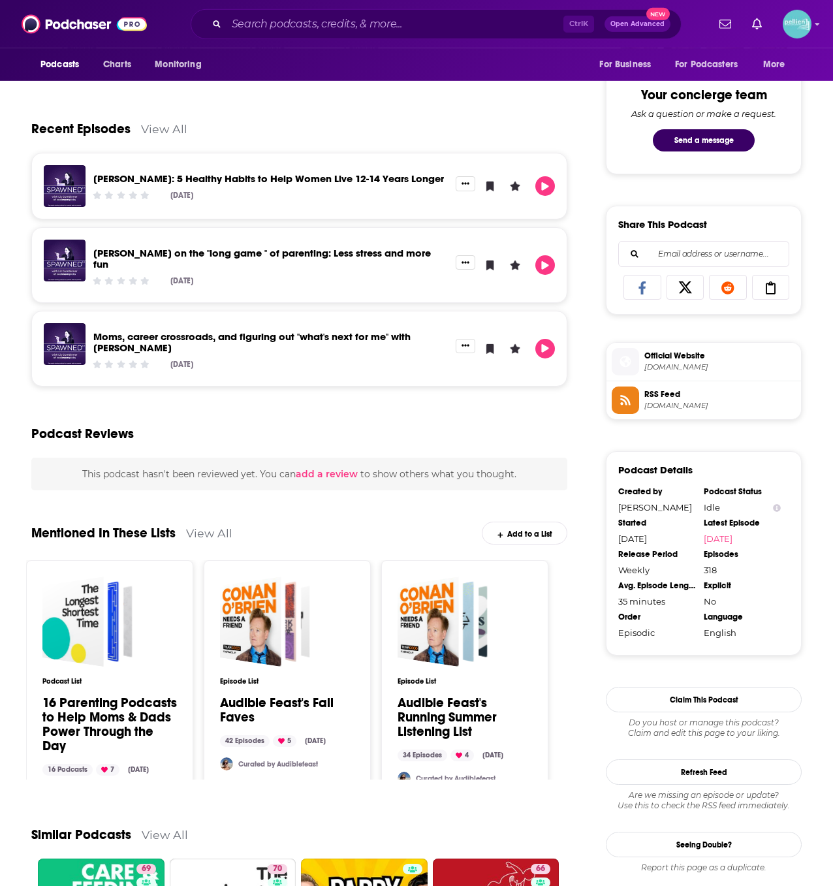
click at [671, 353] on span "Official Website" at bounding box center [719, 356] width 151 height 12
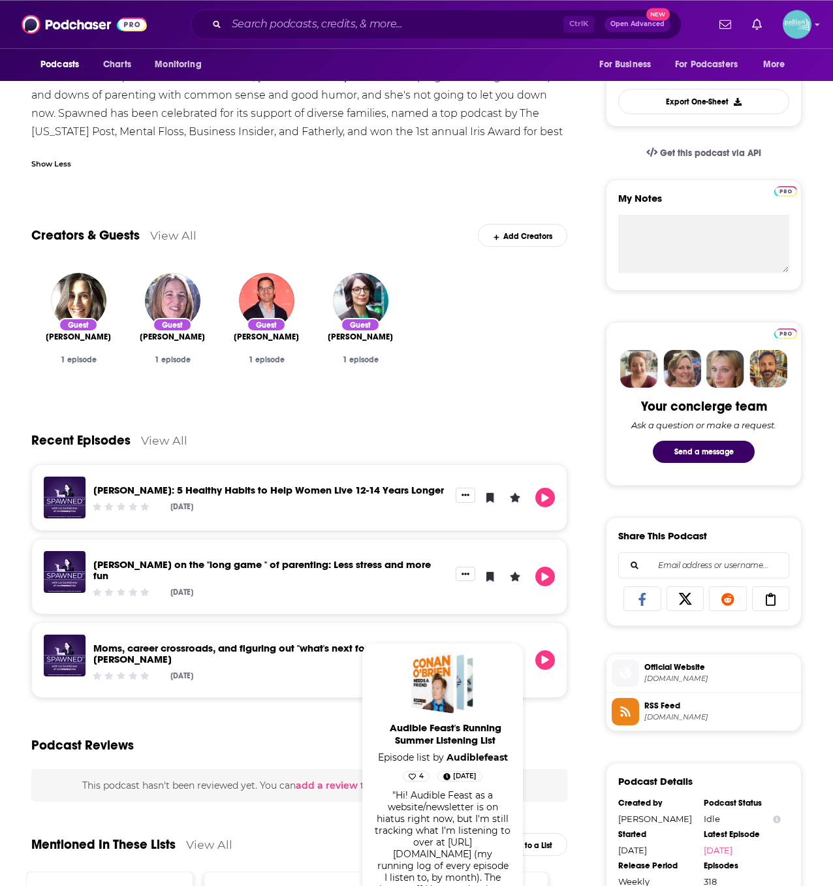
scroll to position [0, 0]
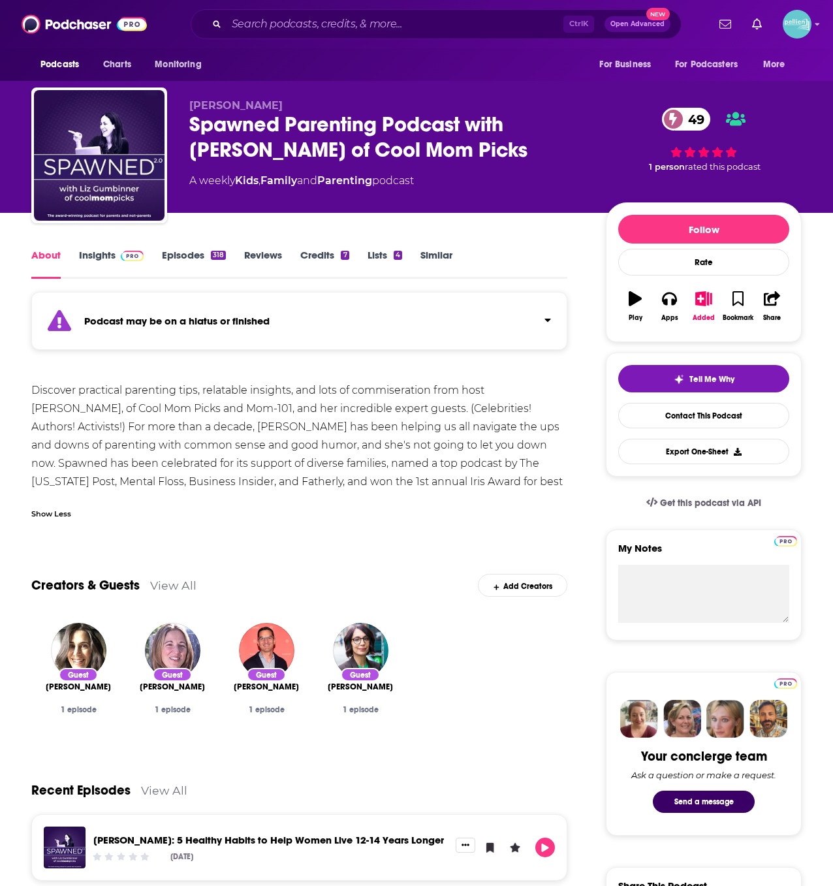
click at [116, 254] on span at bounding box center [130, 255] width 28 height 12
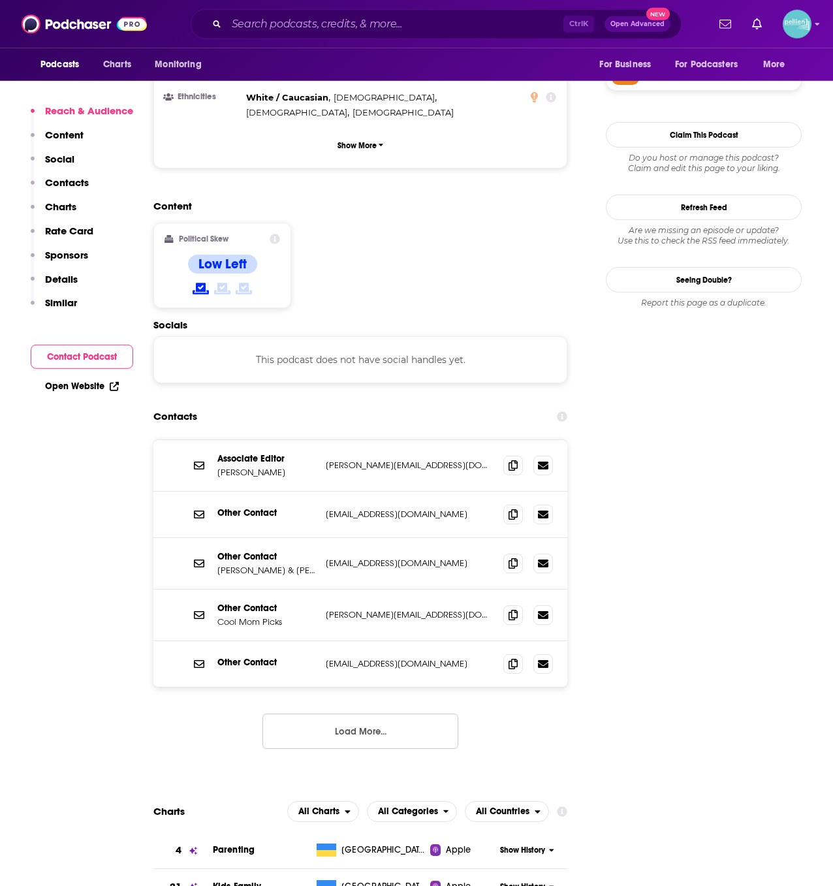
scroll to position [990, 0]
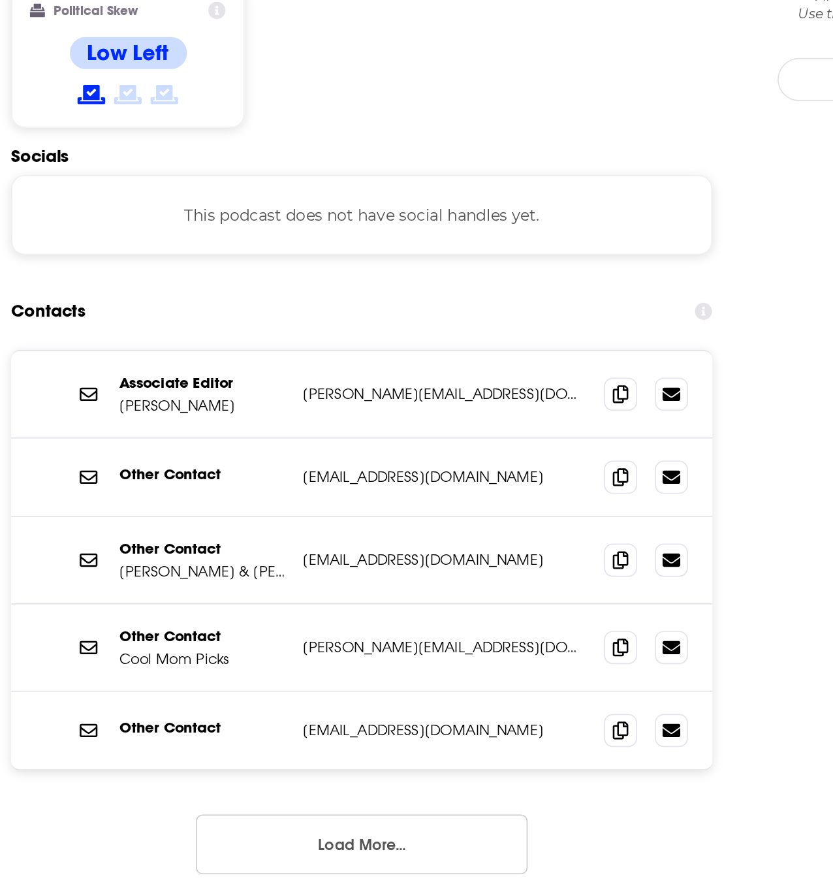
click at [388, 714] on button "Load More..." at bounding box center [360, 731] width 196 height 35
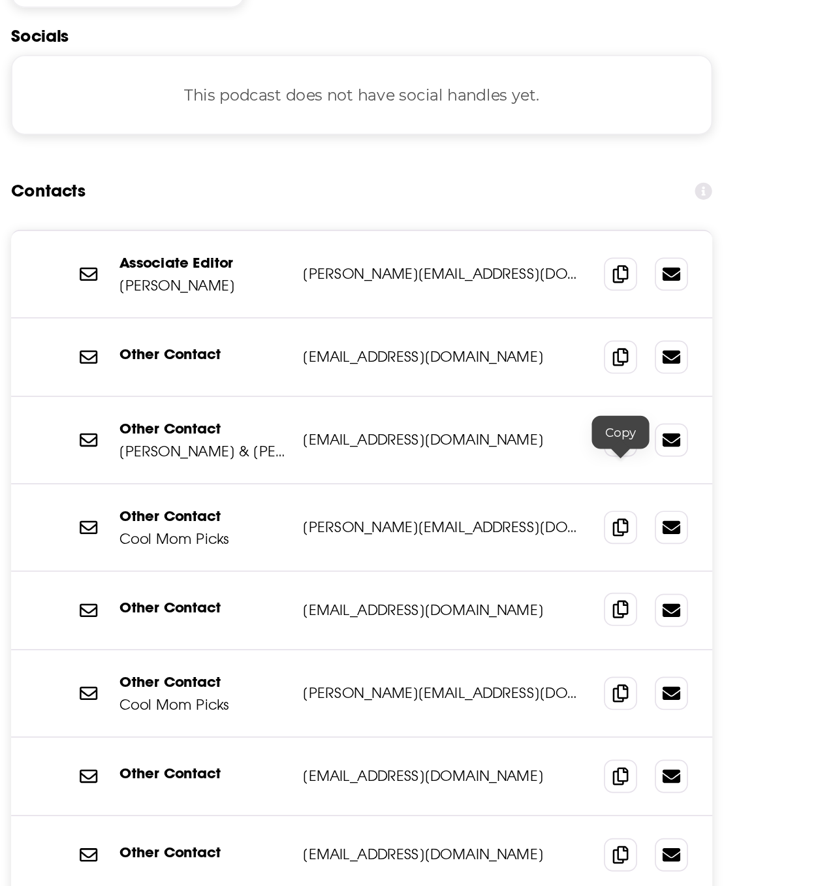
click at [516, 659] on icon at bounding box center [513, 664] width 9 height 10
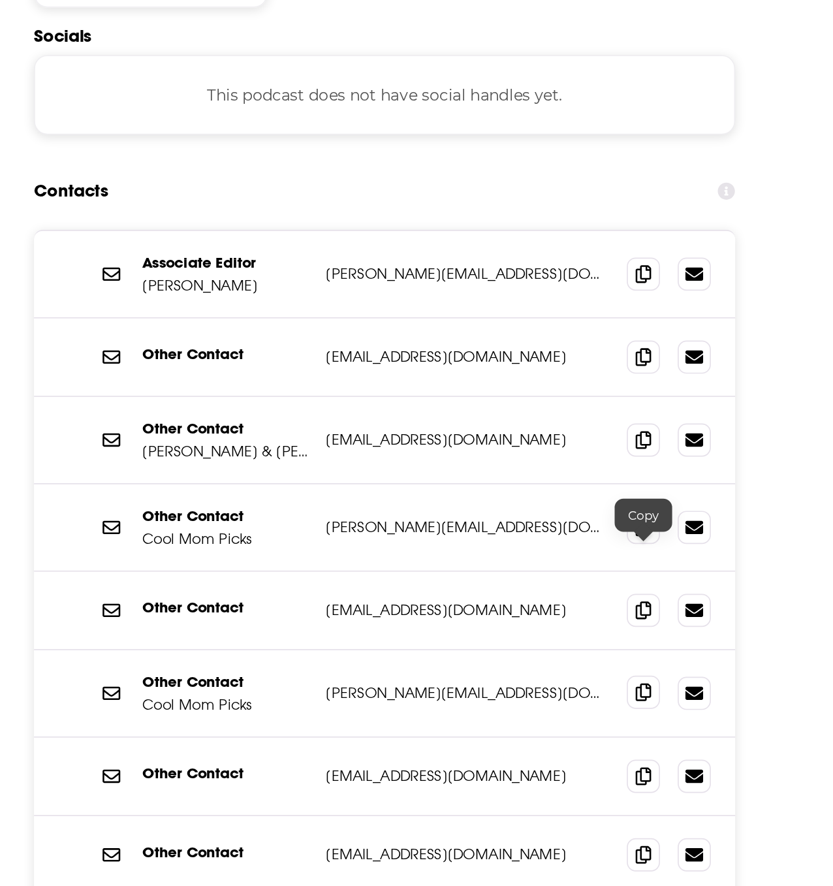
click at [513, 703] on span at bounding box center [513, 713] width 20 height 20
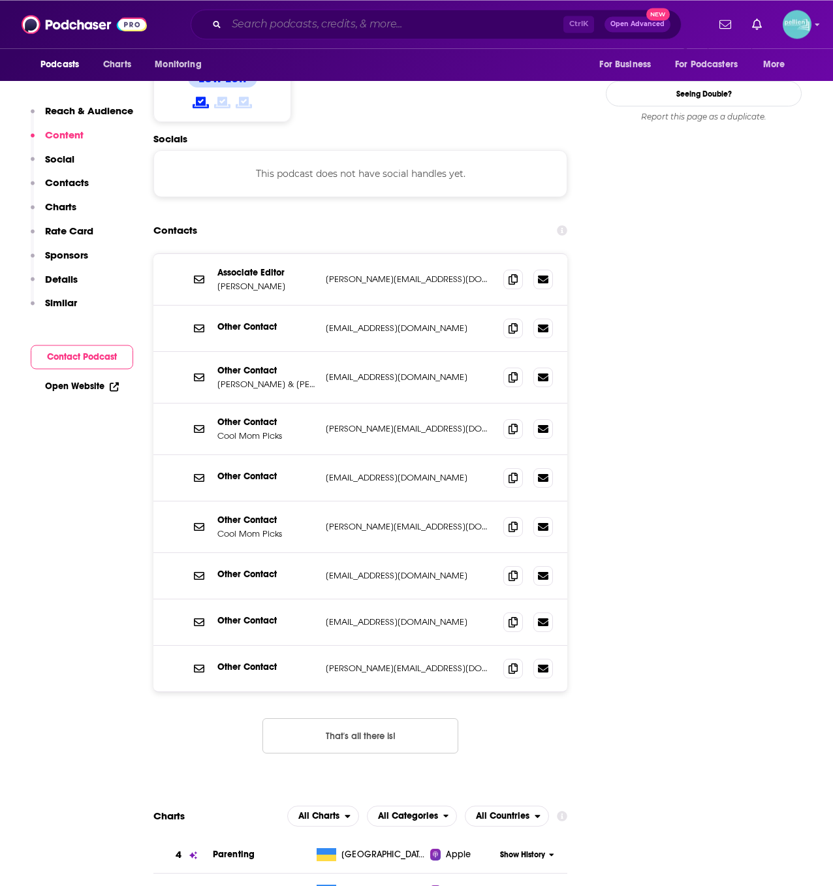
click at [341, 27] on input "Search podcasts, credits, & more..." at bounding box center [395, 24] width 337 height 21
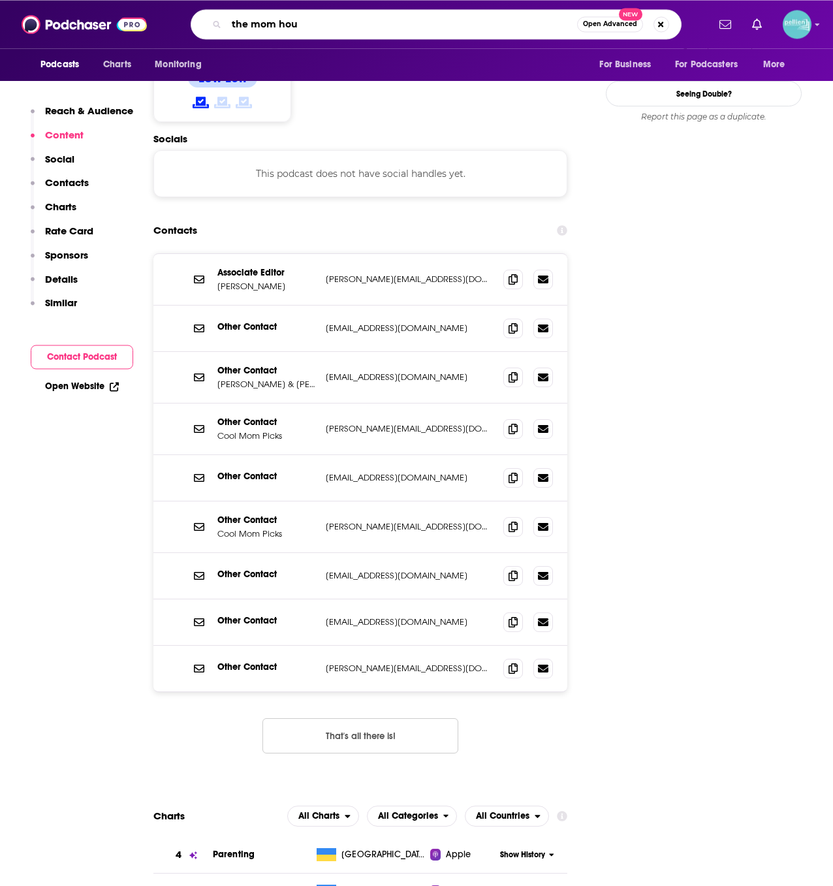
type input "the mom hour"
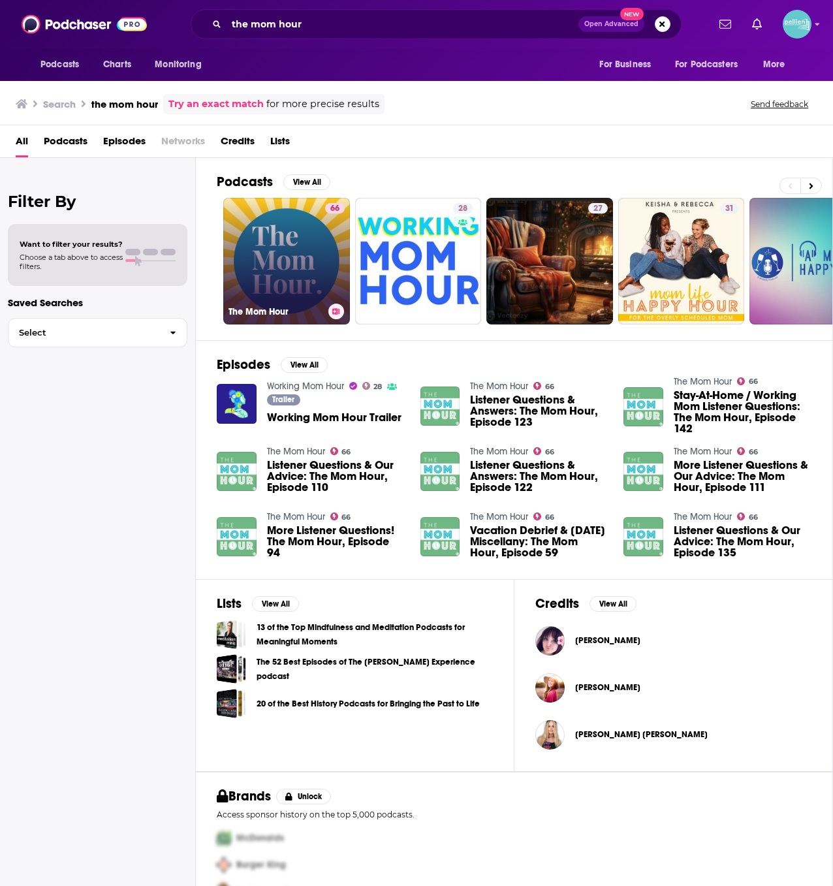
click at [259, 258] on link "66 The Mom Hour" at bounding box center [286, 261] width 127 height 127
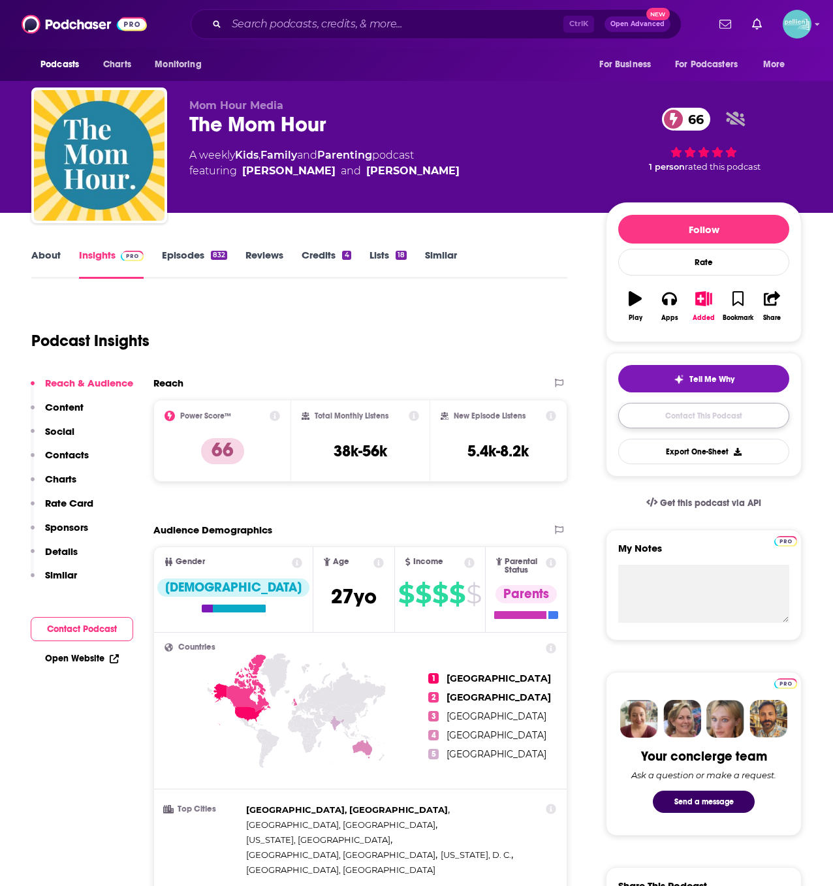
click at [677, 419] on link "Contact This Podcast" at bounding box center [703, 415] width 171 height 25
click at [36, 264] on link "About" at bounding box center [45, 264] width 29 height 30
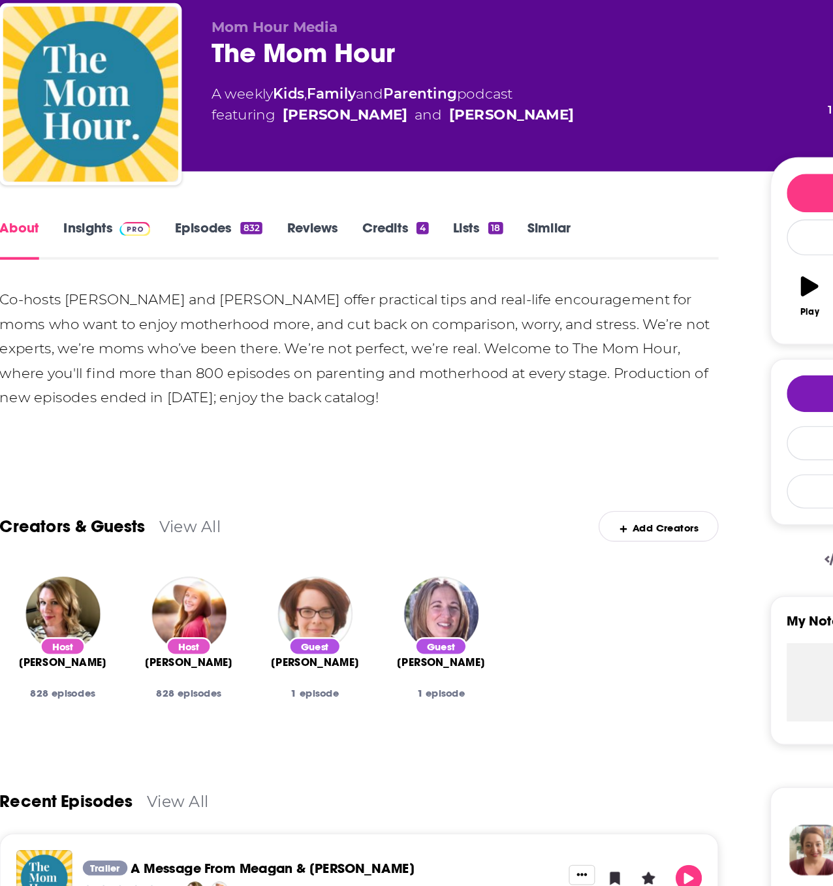
click at [121, 260] on img at bounding box center [132, 256] width 23 height 10
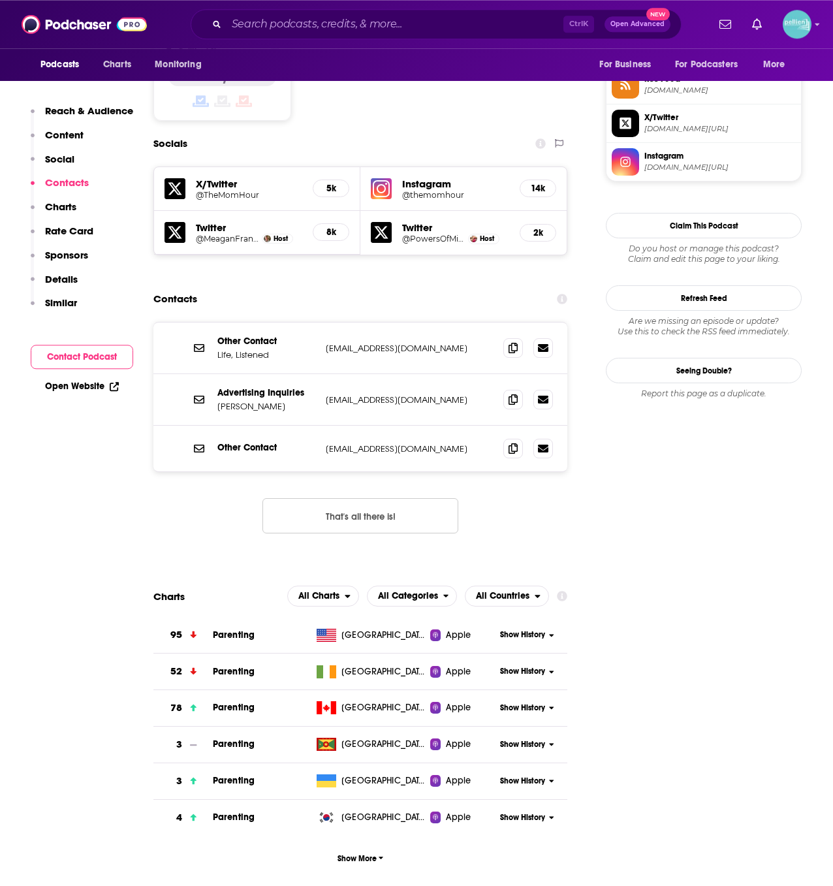
scroll to position [1082, 0]
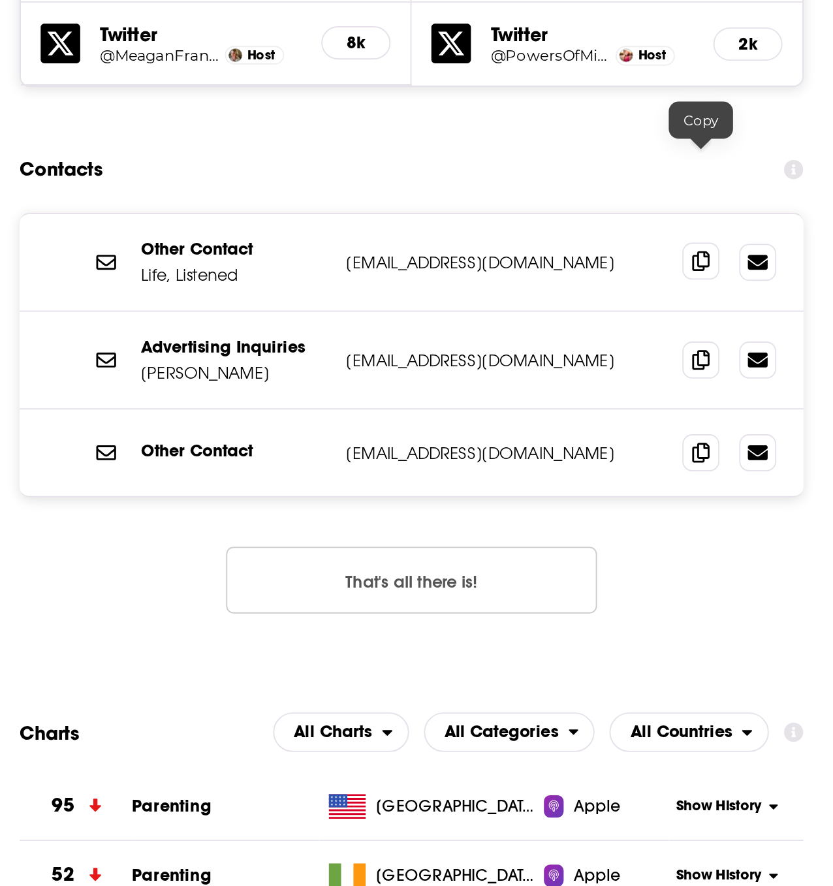
click at [509, 337] on span at bounding box center [513, 347] width 20 height 20
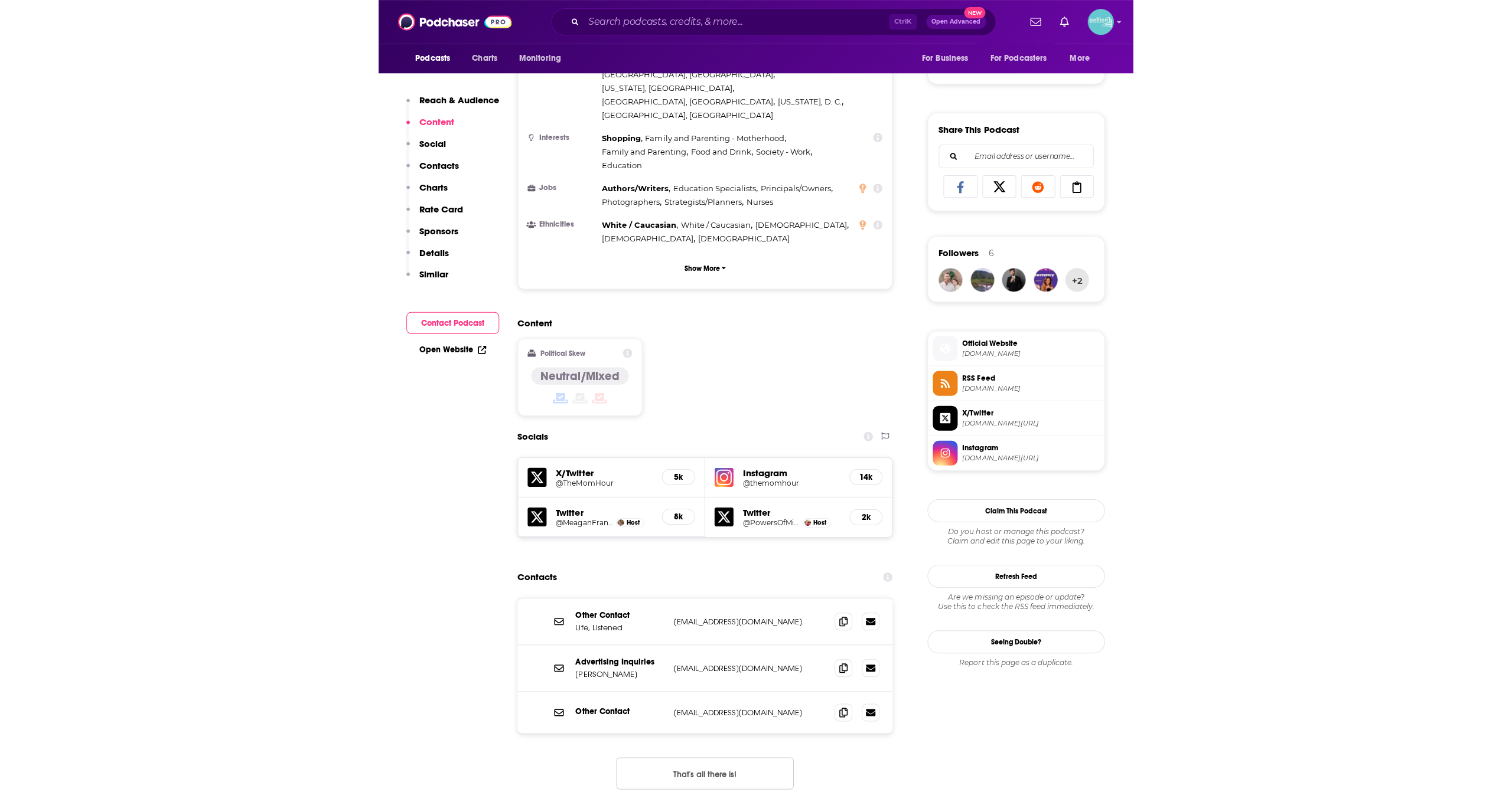
scroll to position [639, 0]
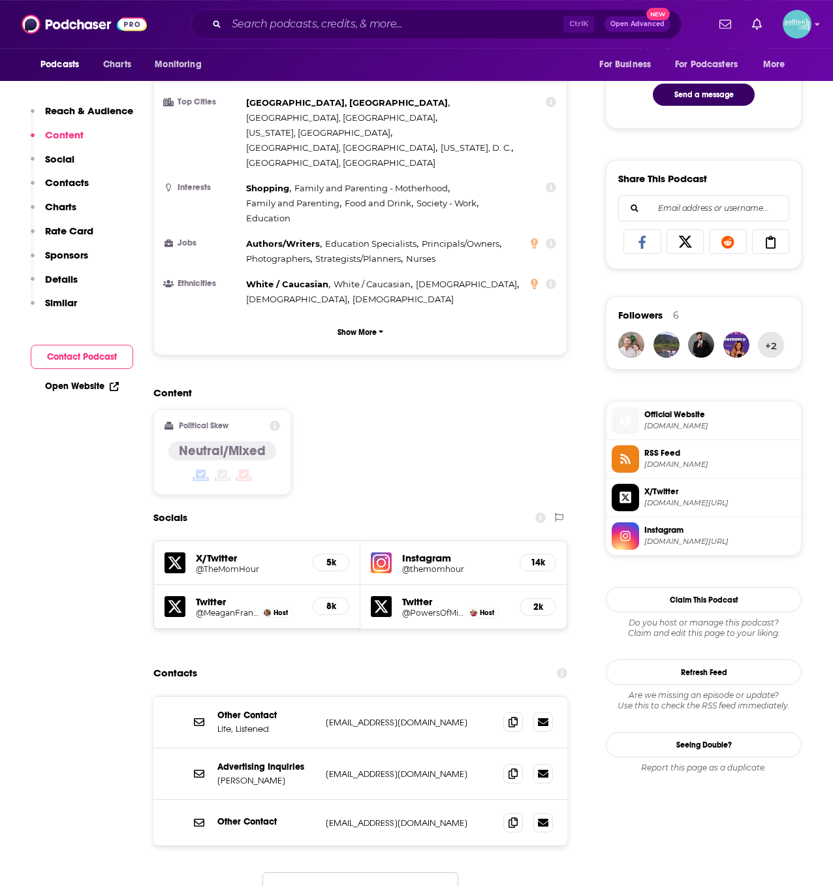
click at [669, 411] on span "Official Website" at bounding box center [719, 415] width 151 height 12
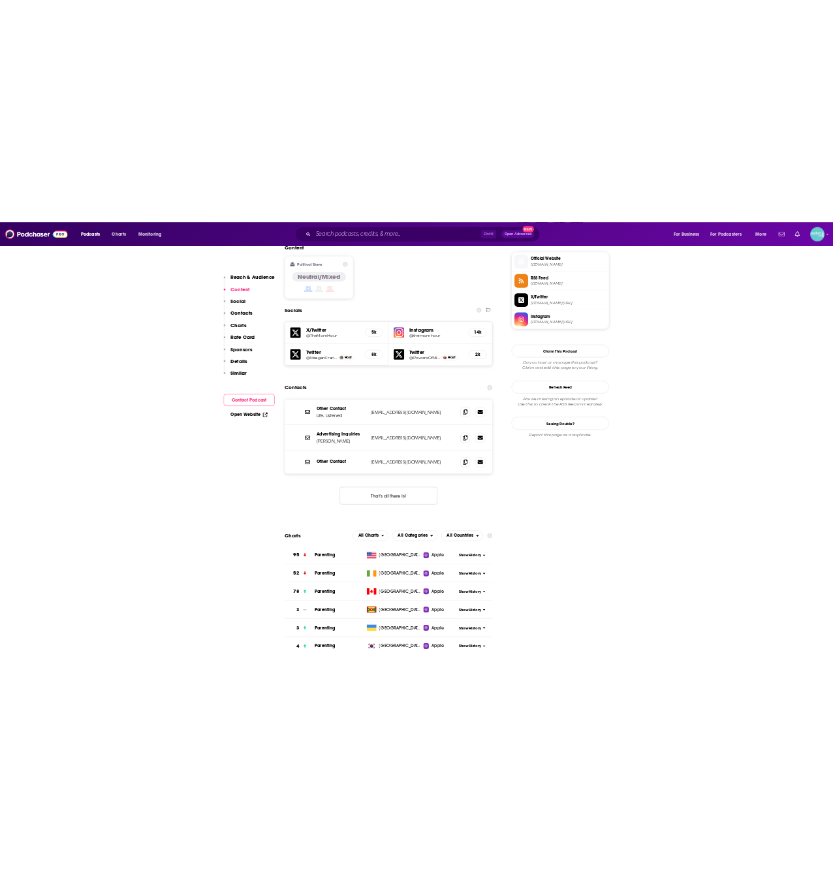
scroll to position [1047, 0]
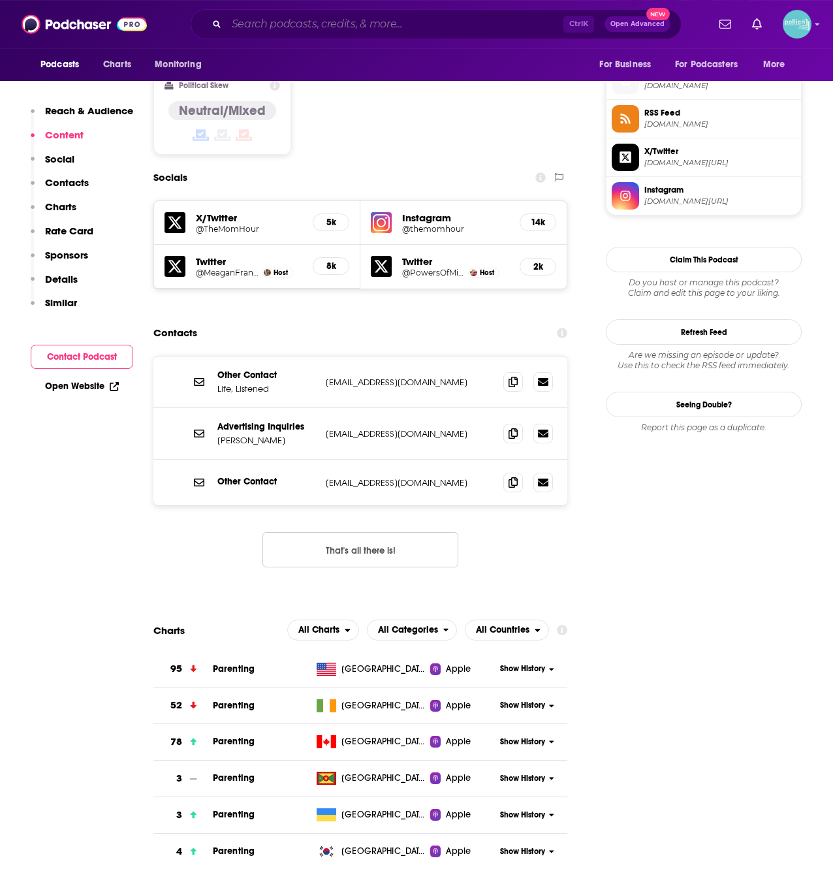
click at [268, 20] on input "Search podcasts, credits, & more..." at bounding box center [395, 24] width 337 height 21
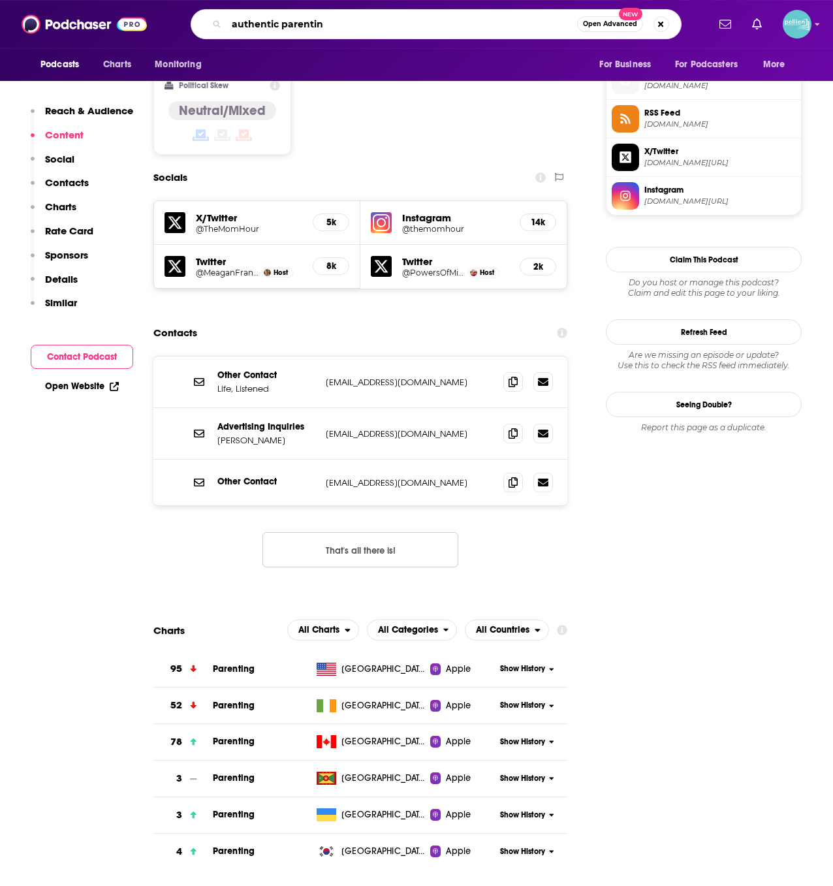
type input "authentic parenting"
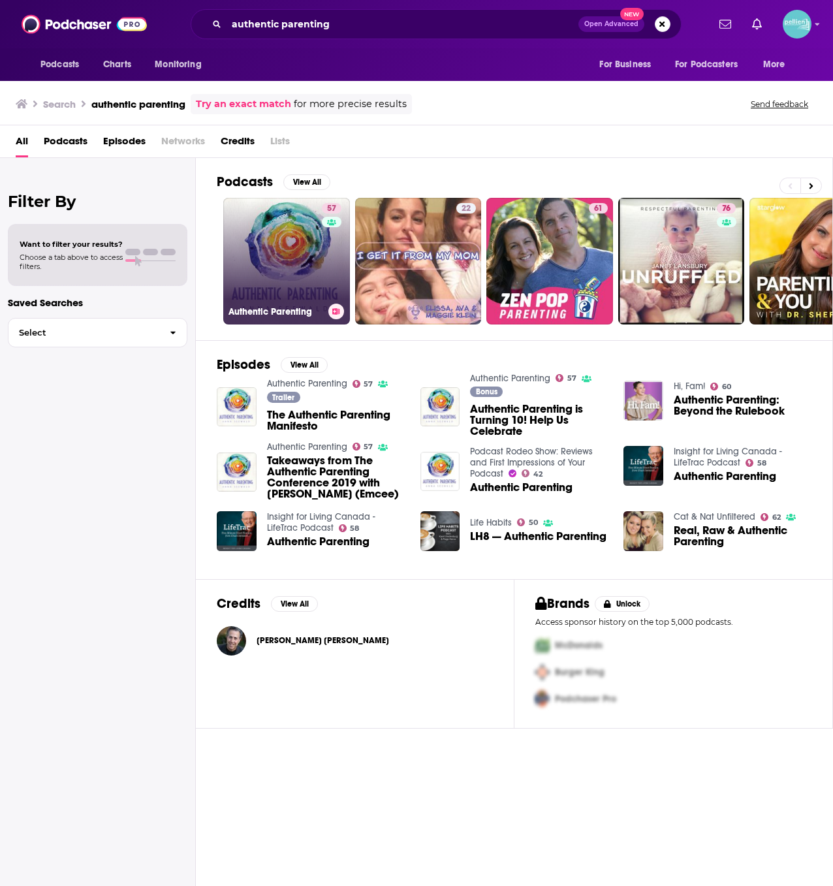
click at [260, 277] on link "57 Authentic Parenting" at bounding box center [286, 261] width 127 height 127
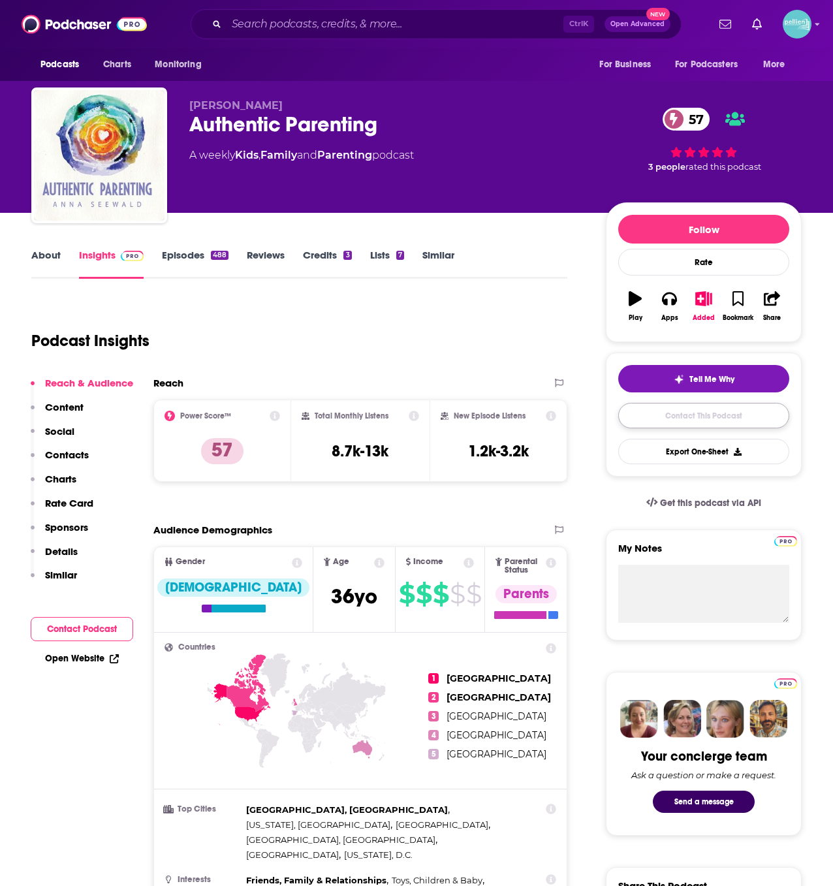
click at [731, 420] on link "Contact This Podcast" at bounding box center [703, 415] width 171 height 25
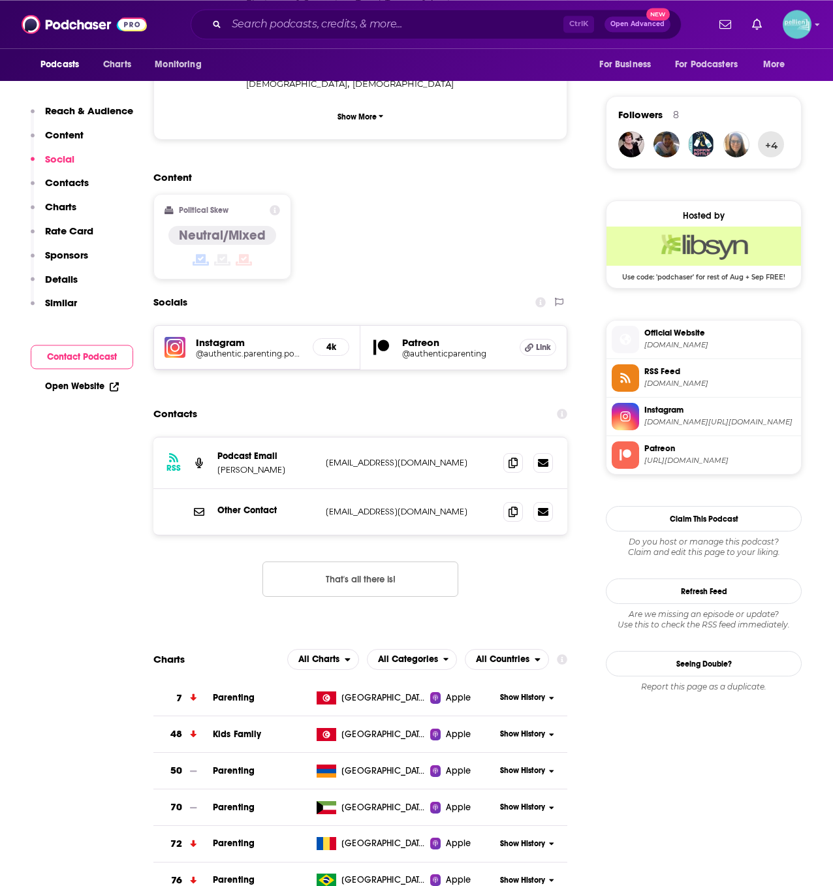
scroll to position [907, 0]
click at [505, 453] on span at bounding box center [513, 463] width 20 height 20
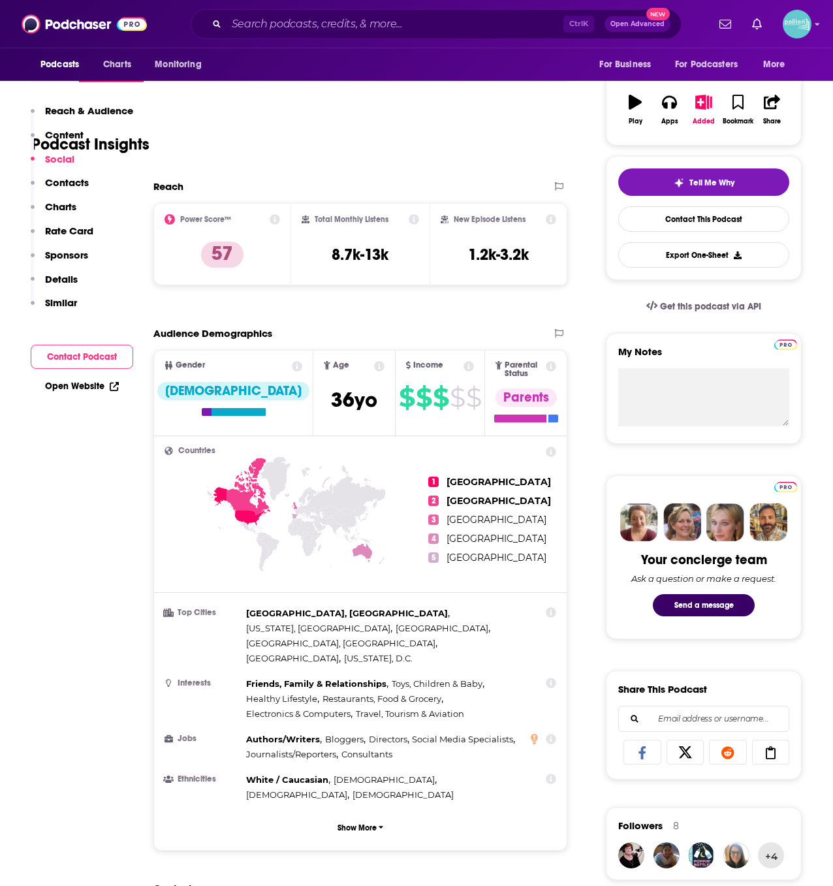
scroll to position [114, 0]
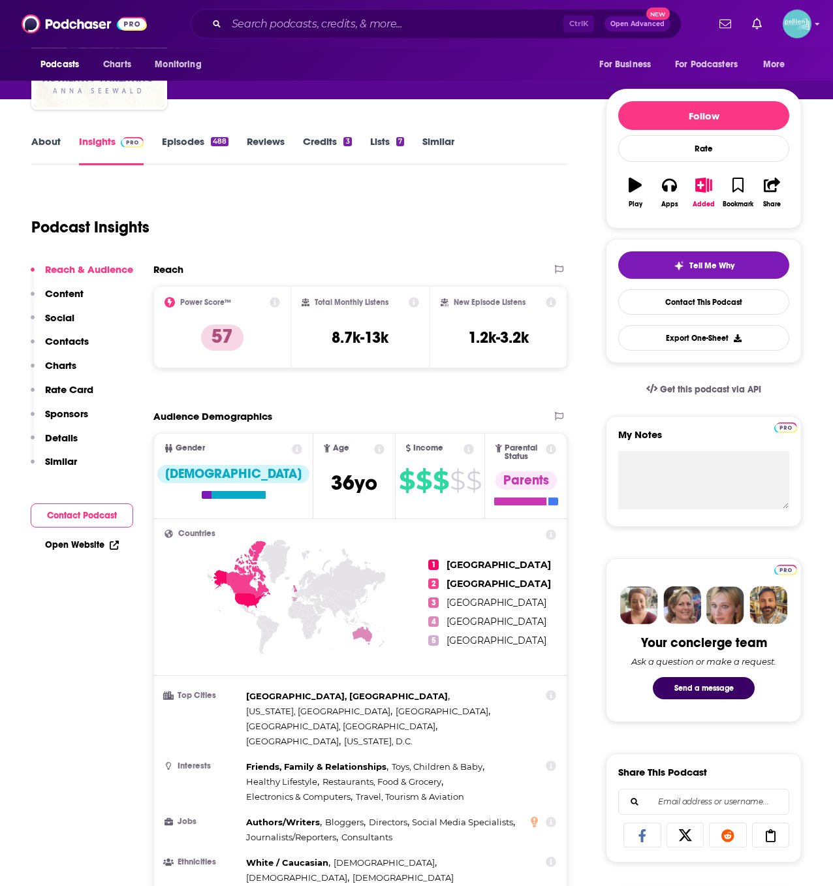
click at [57, 136] on link "About" at bounding box center [45, 150] width 29 height 30
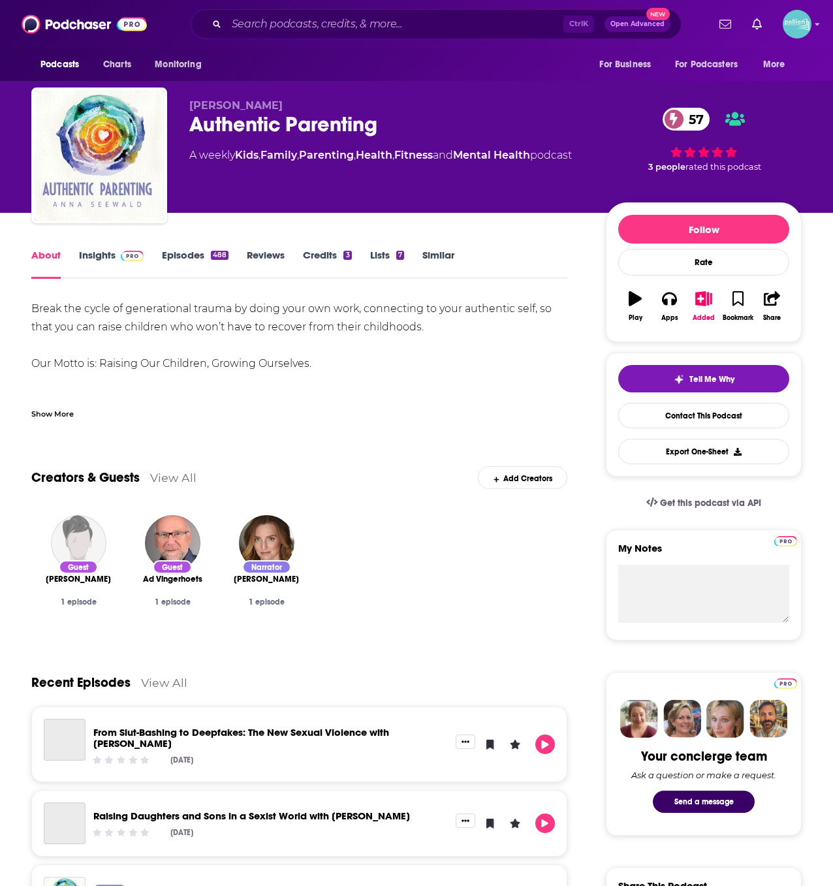
click at [43, 414] on div "Show More" at bounding box center [52, 413] width 42 height 12
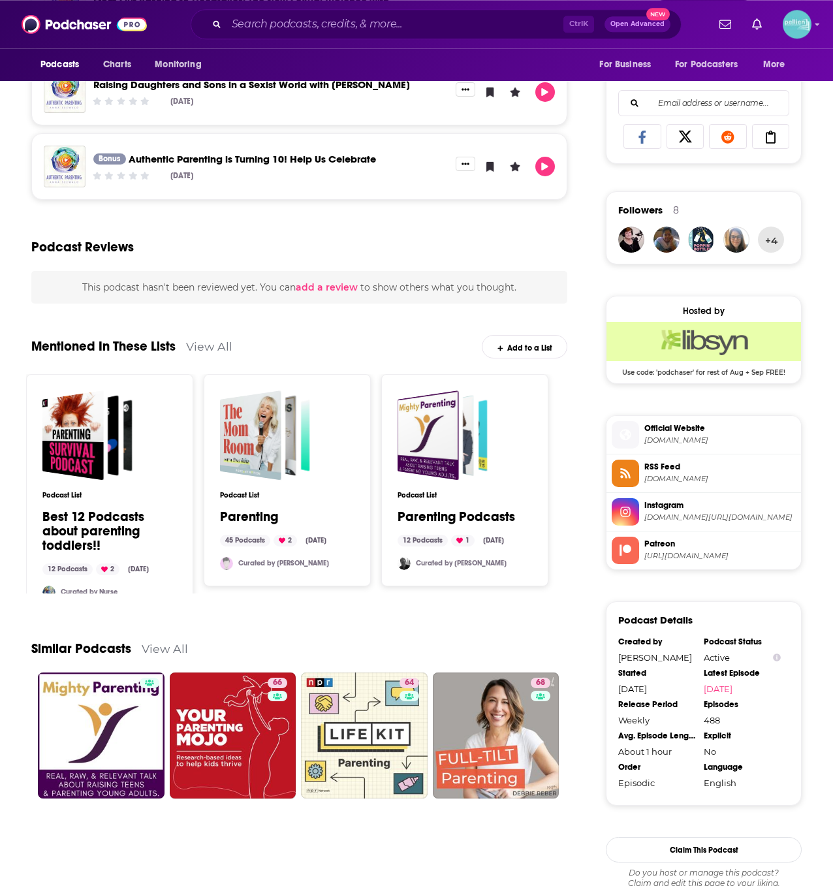
scroll to position [960, 0]
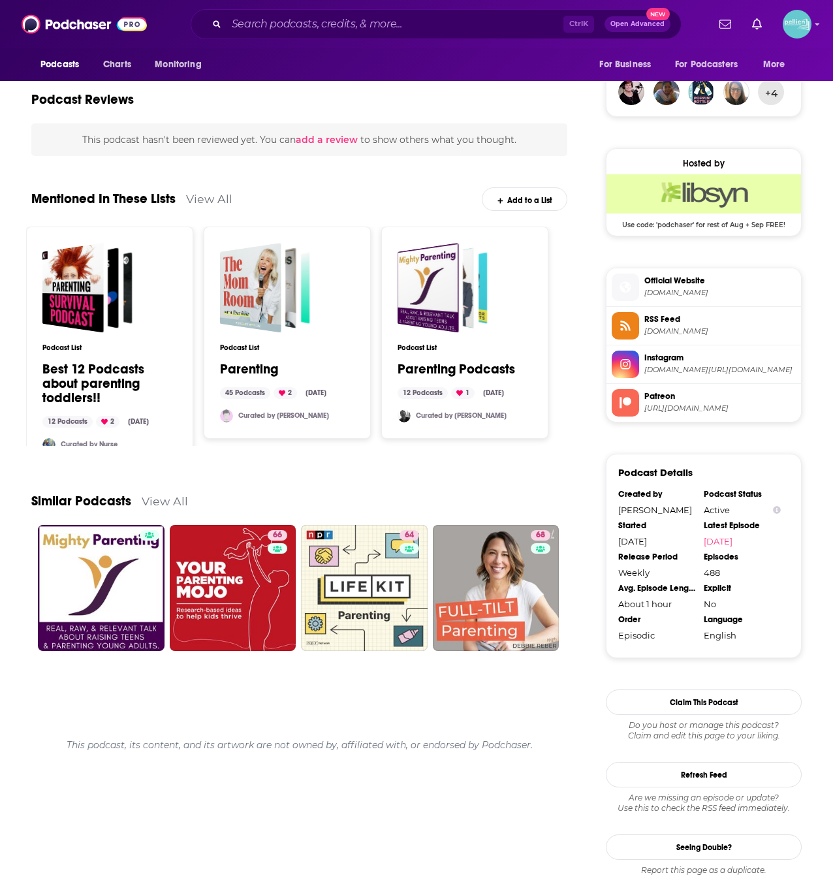
click at [681, 278] on span "Official Website" at bounding box center [719, 281] width 151 height 12
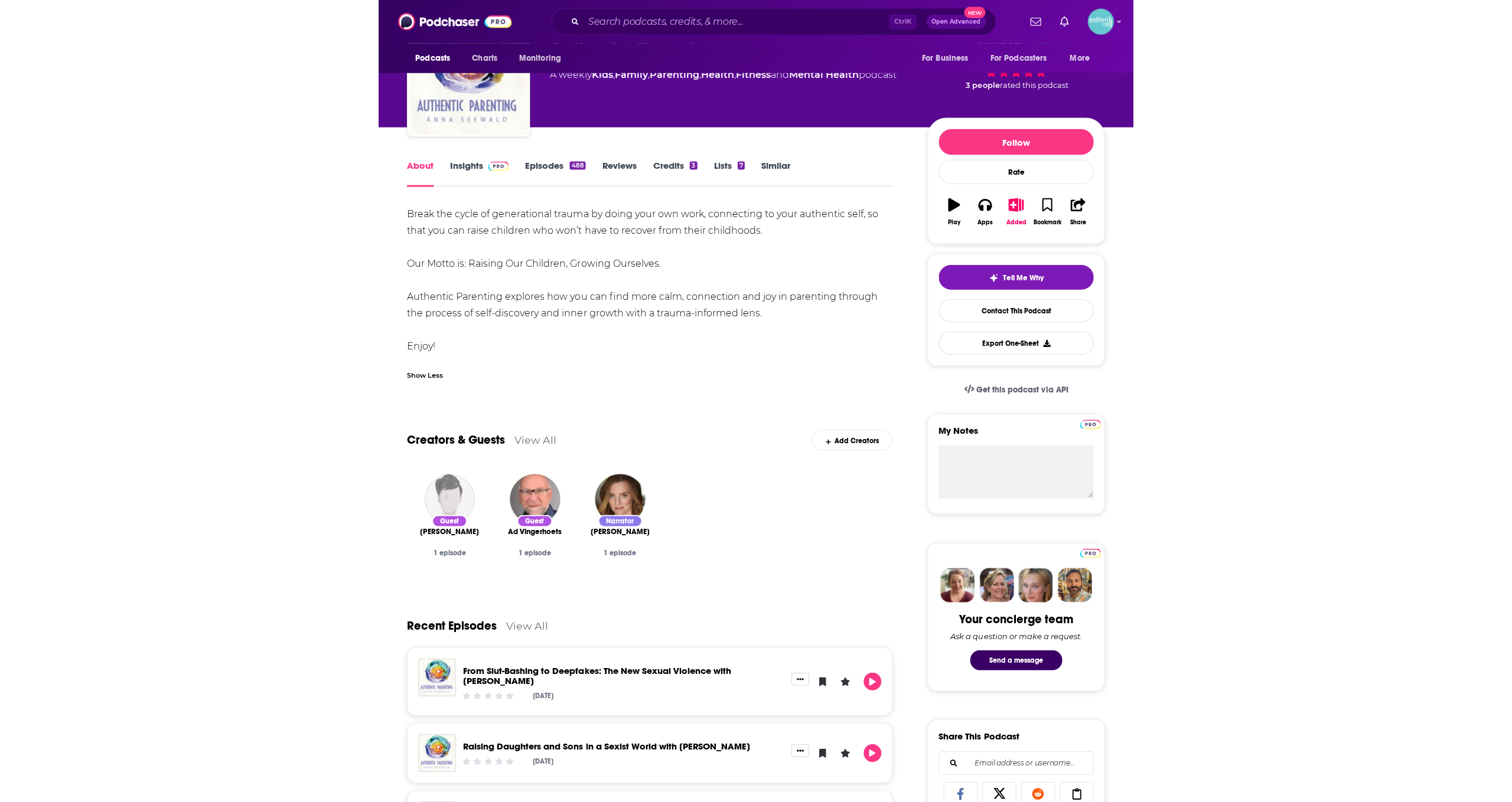
scroll to position [0, 0]
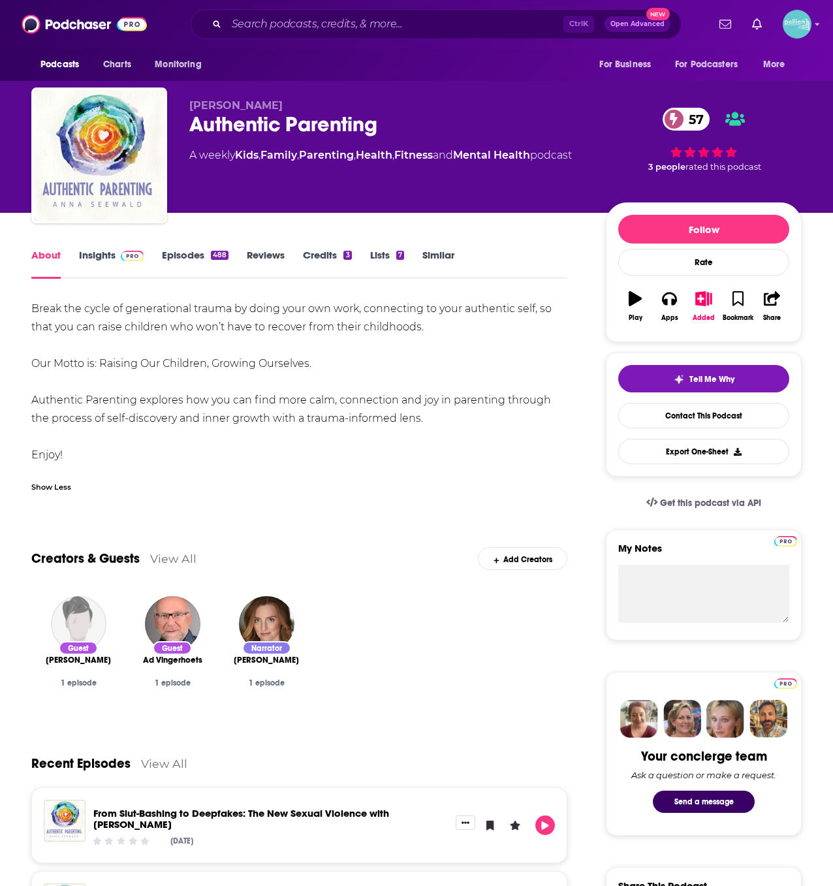
click at [117, 259] on span at bounding box center [130, 255] width 28 height 12
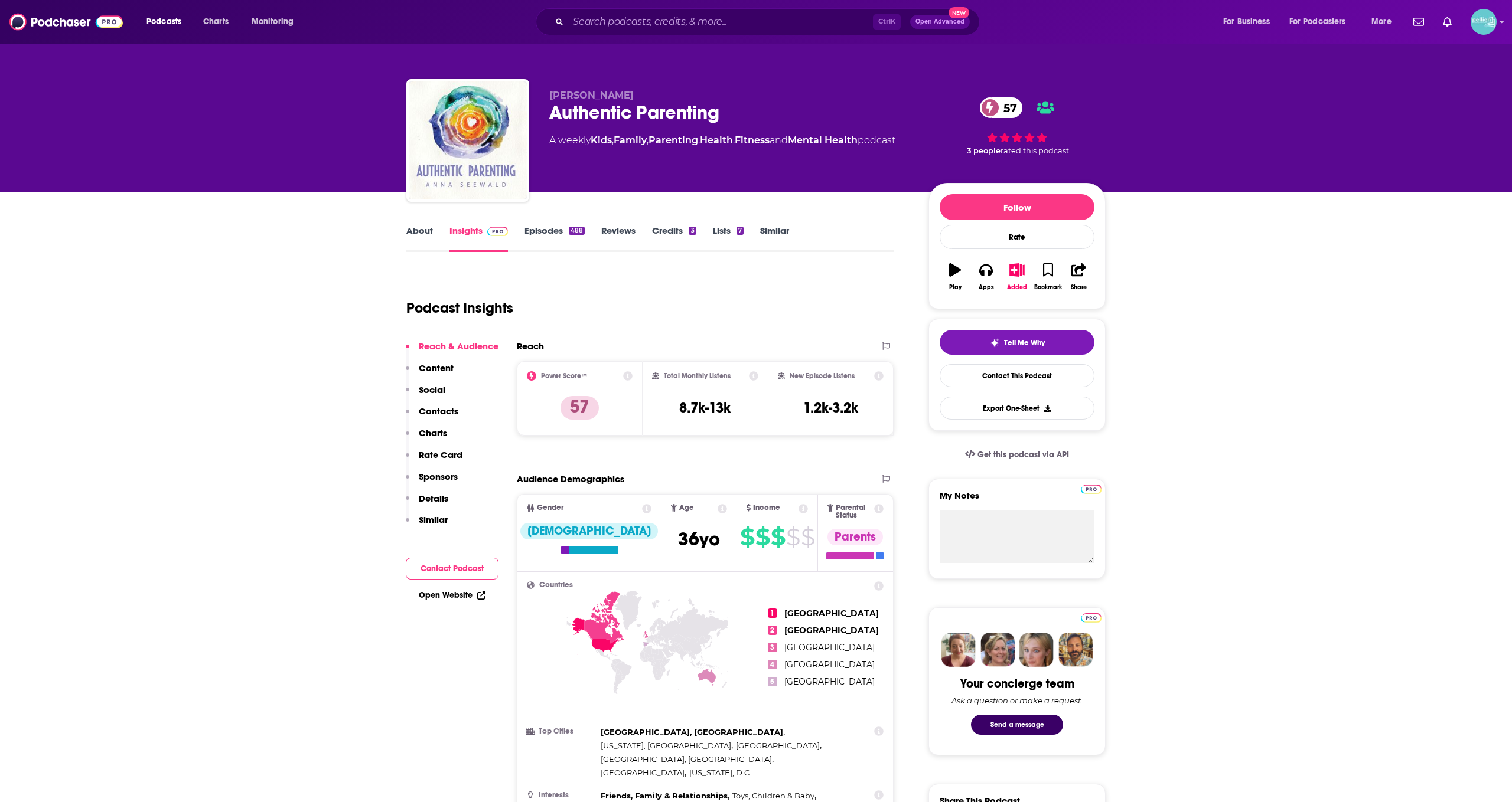
click at [407, 227] on link "About" at bounding box center [419, 239] width 26 height 27
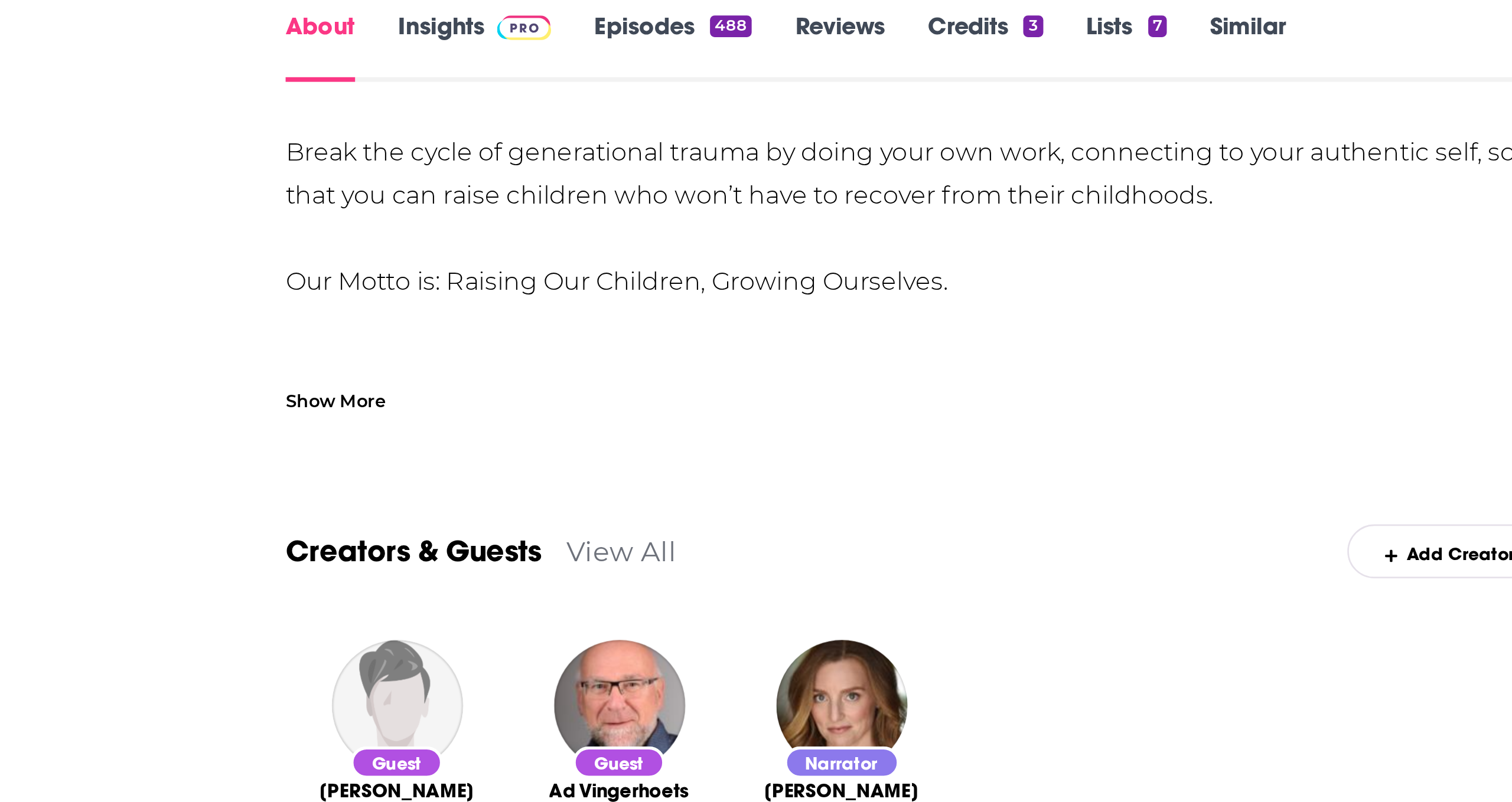
click at [429, 370] on div "Show More" at bounding box center [425, 373] width 38 height 11
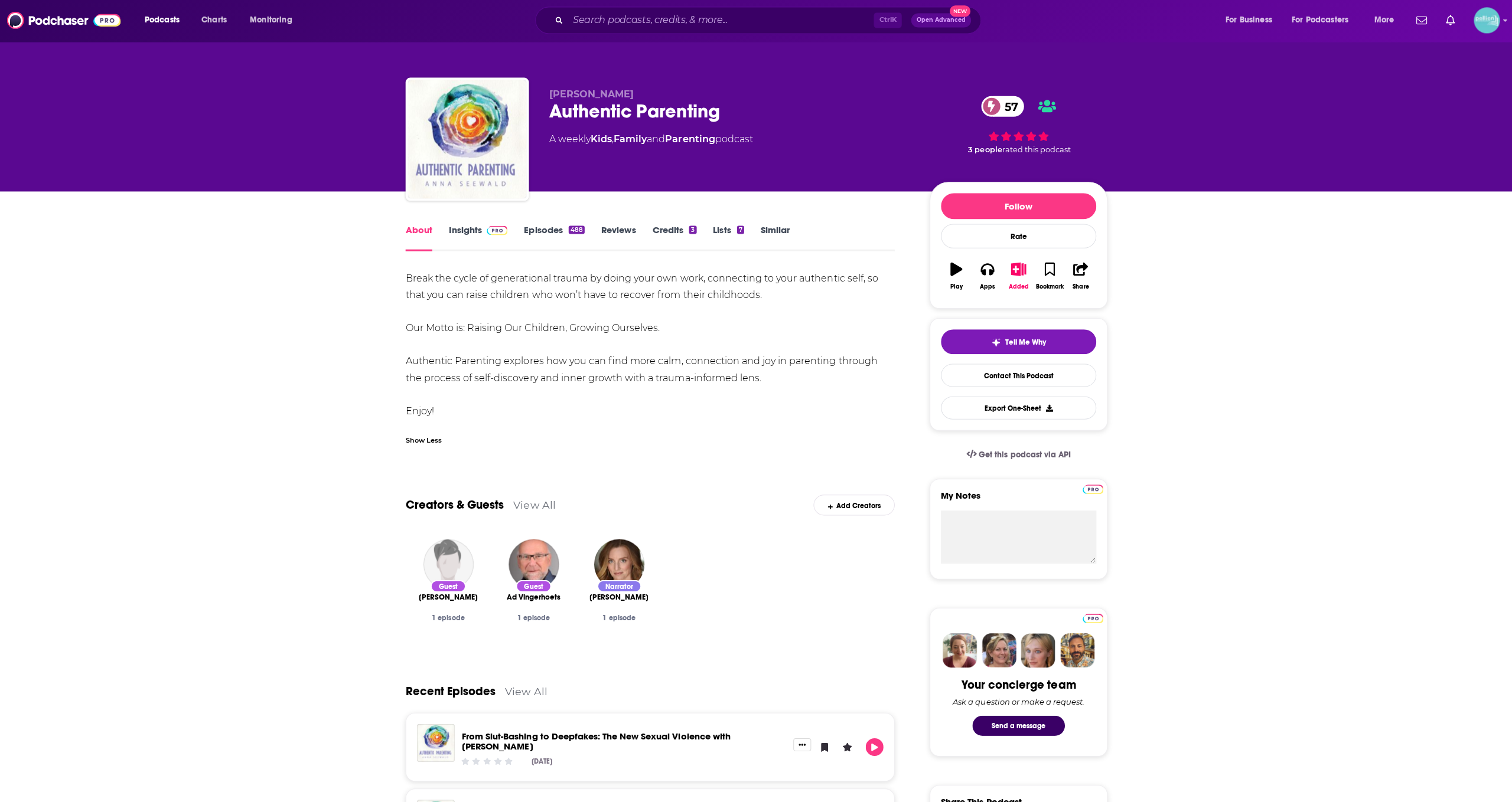
scroll to position [5, 0]
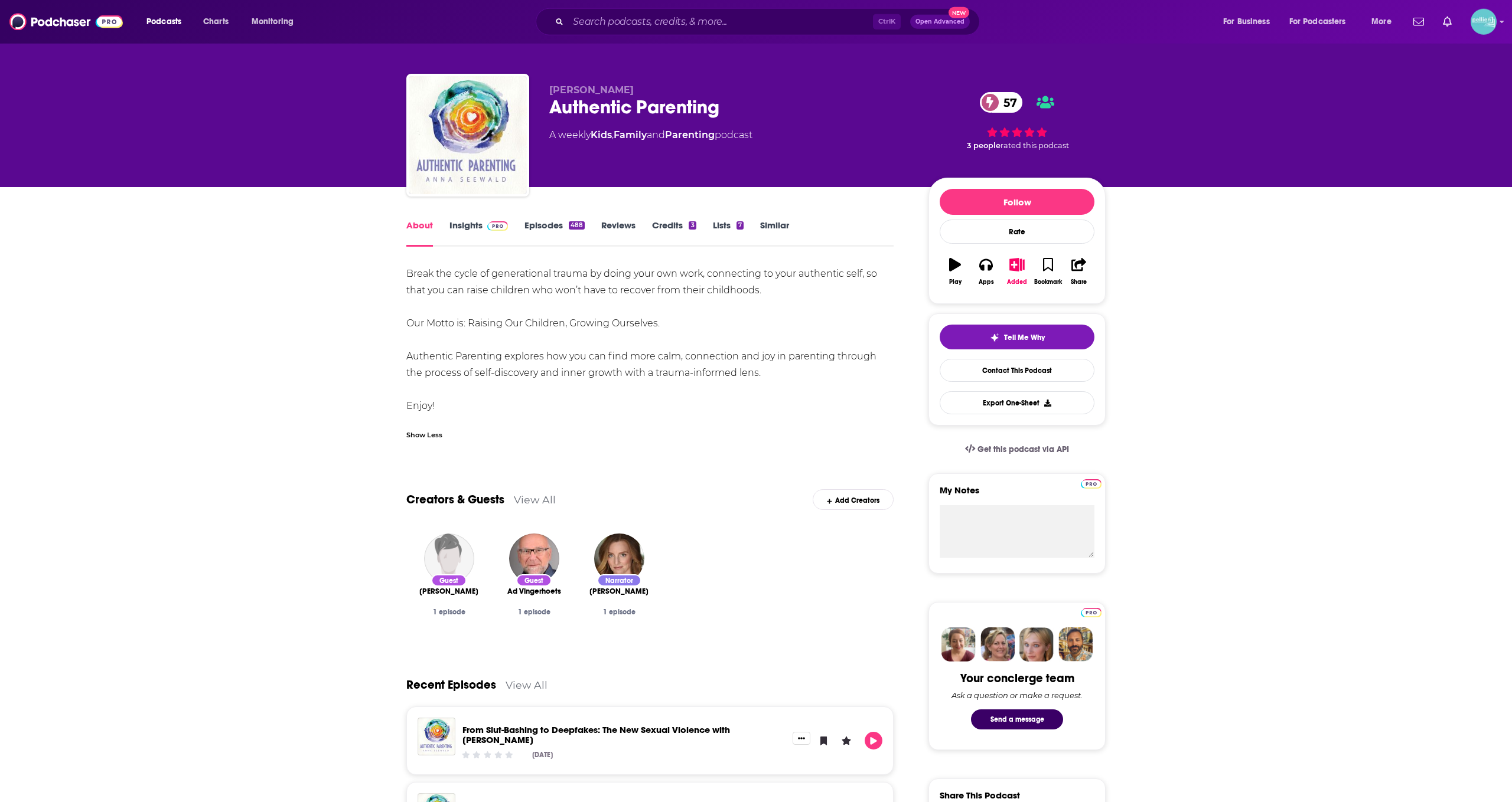
click at [465, 218] on div "About Insights Episodes 488 Reviews Credits 3 Lists 7 Similar" at bounding box center [649, 232] width 487 height 29
click at [472, 231] on link "Insights" at bounding box center [478, 233] width 59 height 27
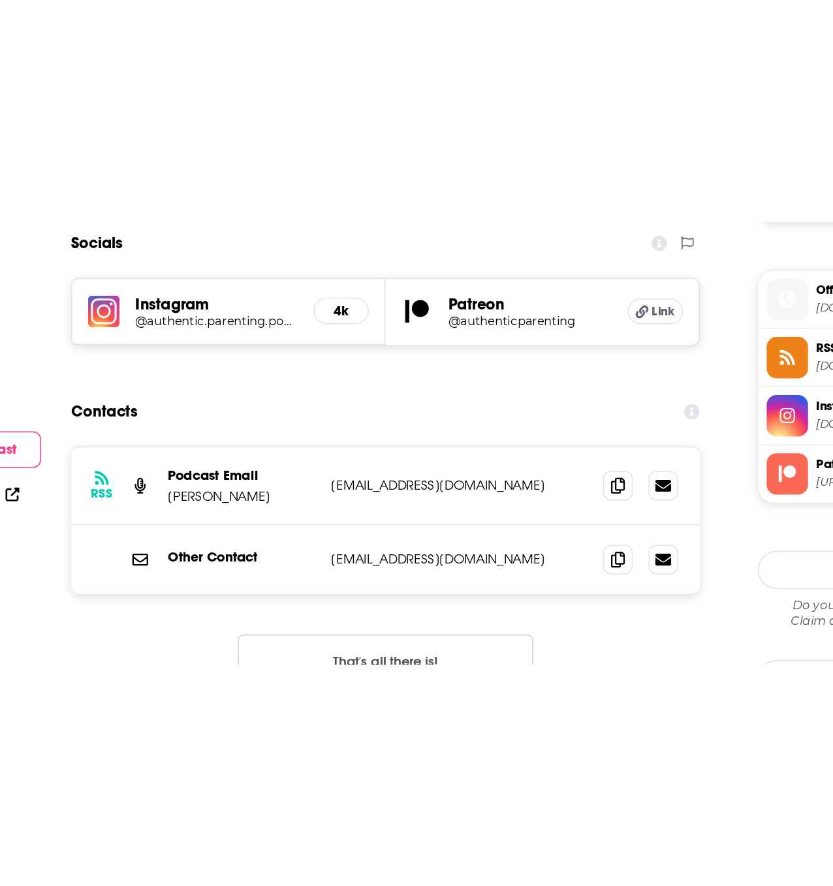
scroll to position [990, 0]
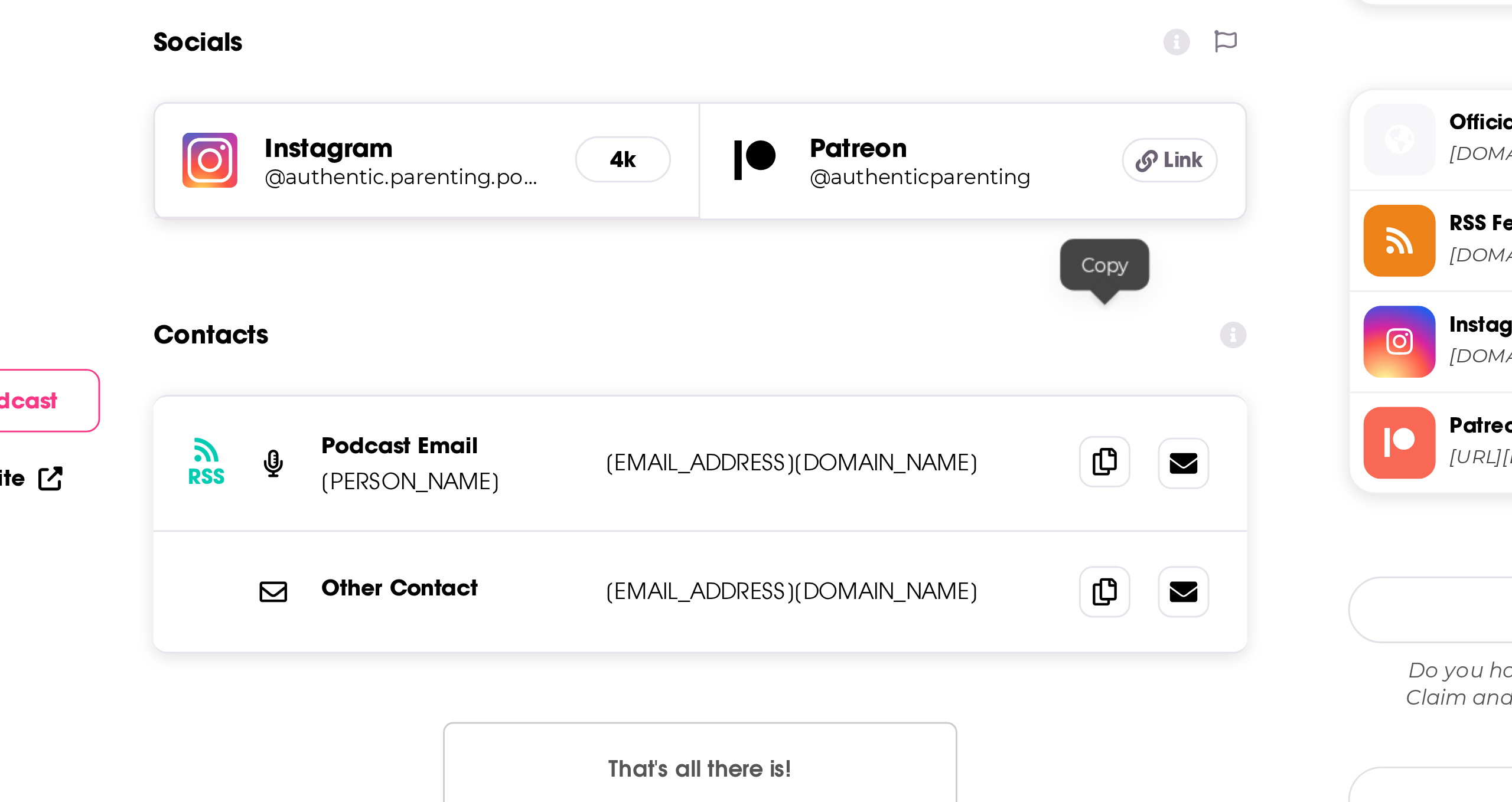
click at [752, 339] on icon at bounding box center [844, 344] width 8 height 9
click at [752, 383] on icon at bounding box center [844, 388] width 8 height 9
click at [752, 339] on icon at bounding box center [844, 344] width 8 height 9
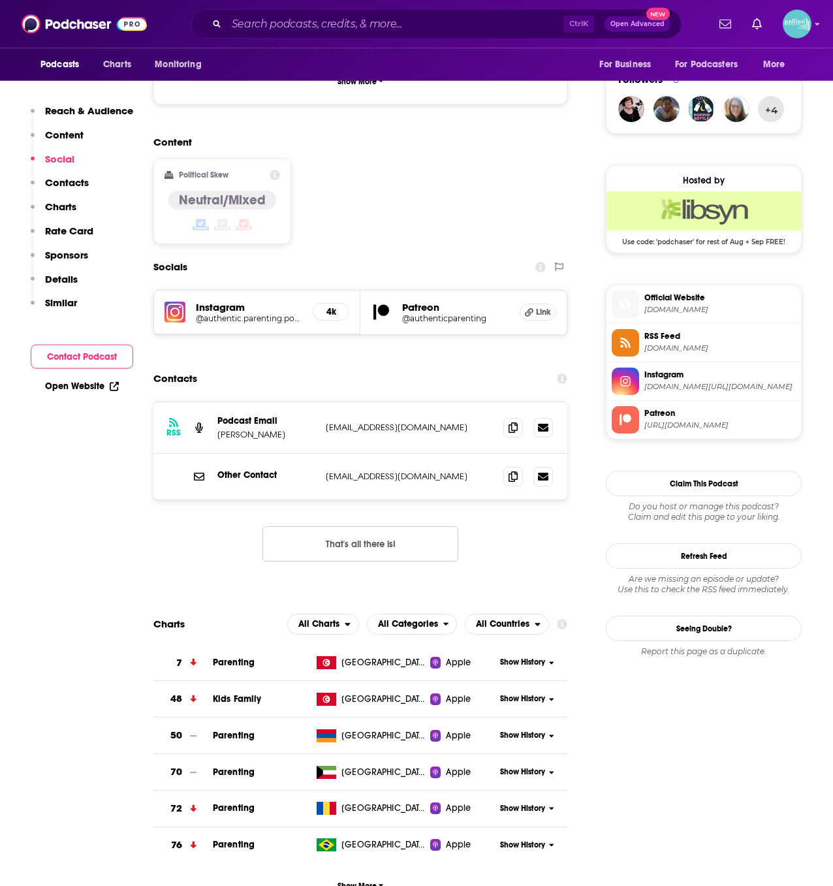
scroll to position [947, 0]
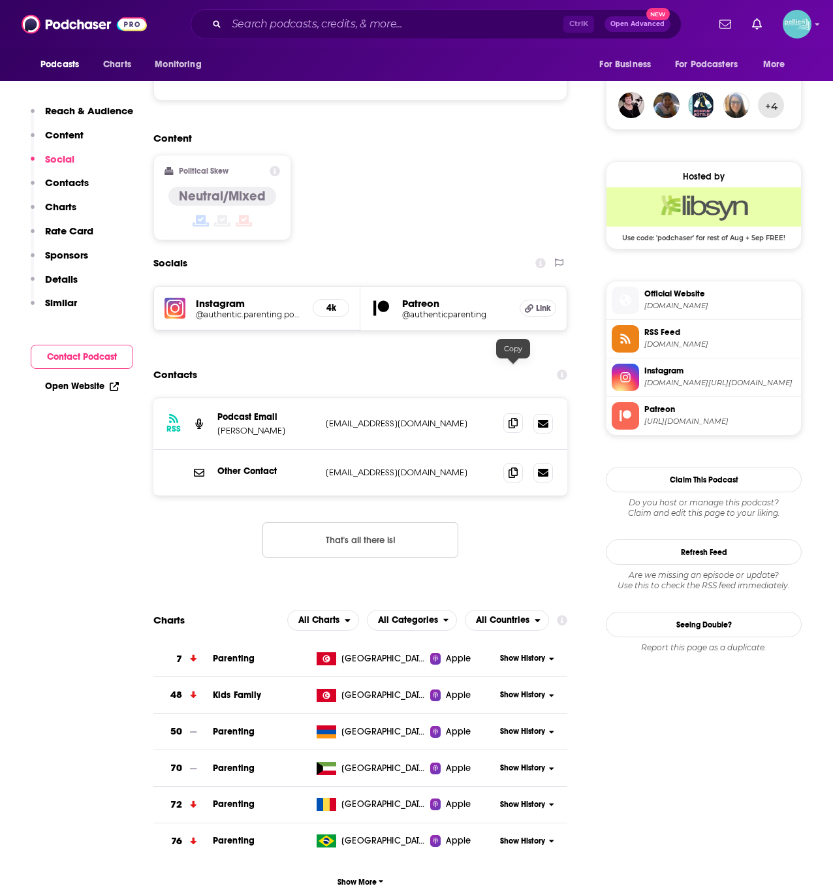
click at [513, 418] on icon at bounding box center [513, 423] width 9 height 10
click at [514, 467] on icon at bounding box center [513, 472] width 9 height 10
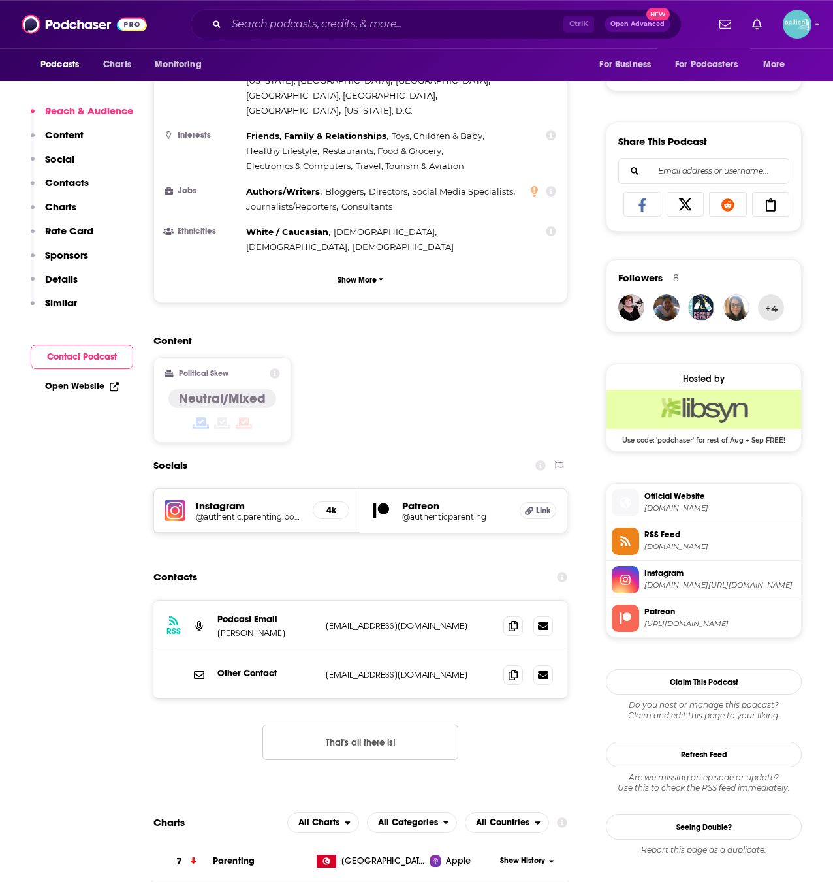
scroll to position [0, 0]
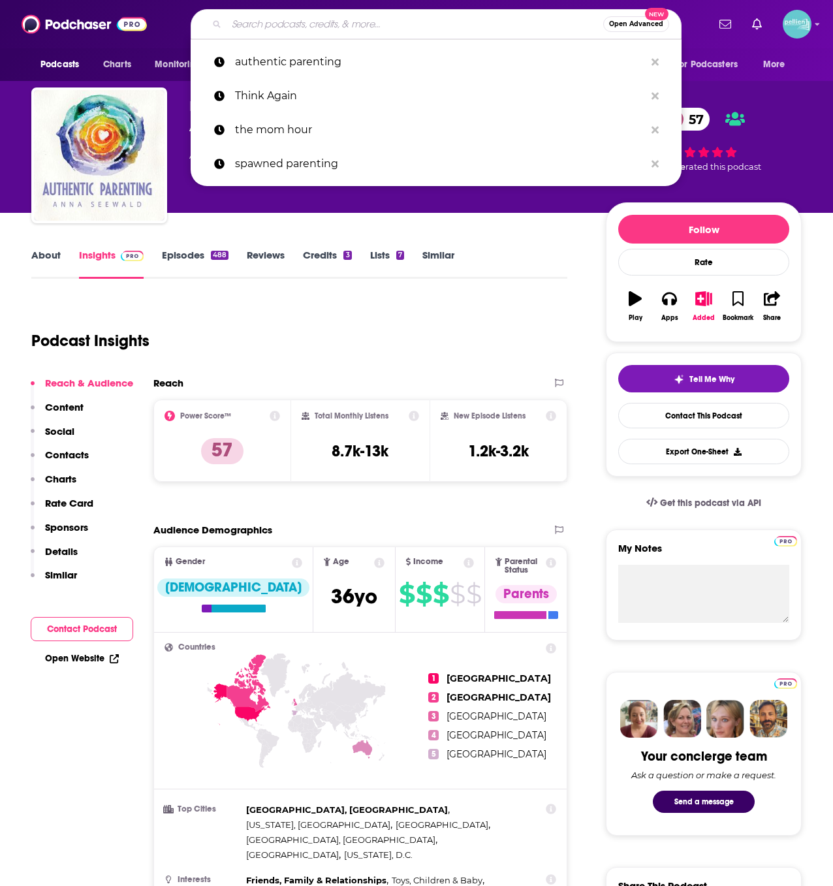
click at [283, 28] on input "Search podcasts, credits, & more..." at bounding box center [415, 24] width 377 height 21
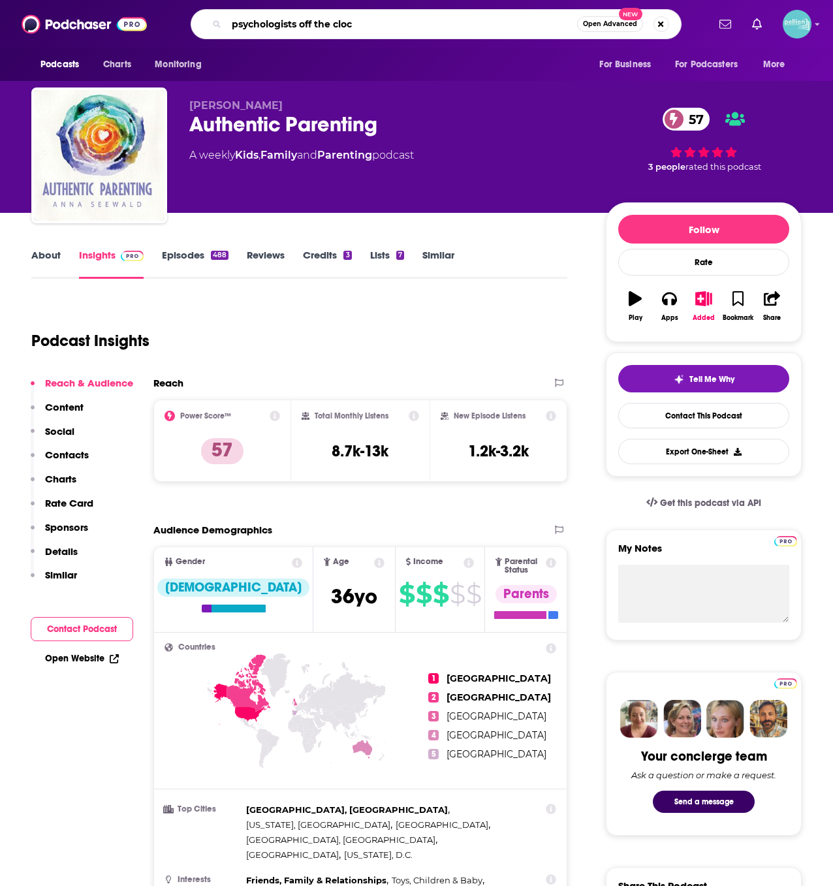
type input "psychologists off the clock"
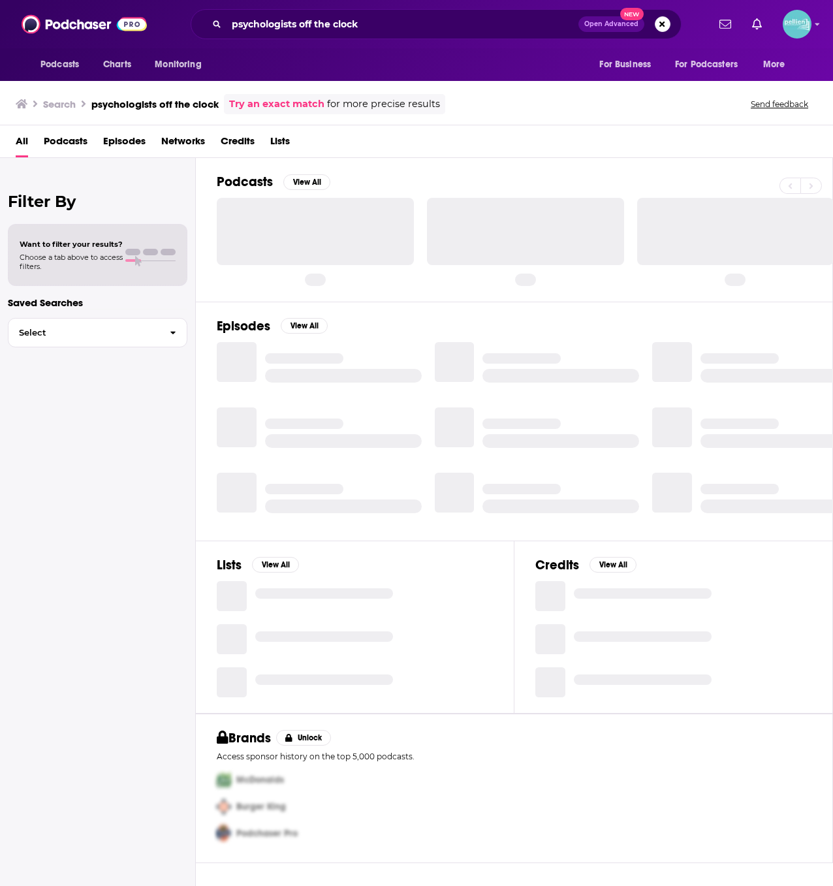
click at [77, 142] on span "Podcasts" at bounding box center [66, 144] width 44 height 27
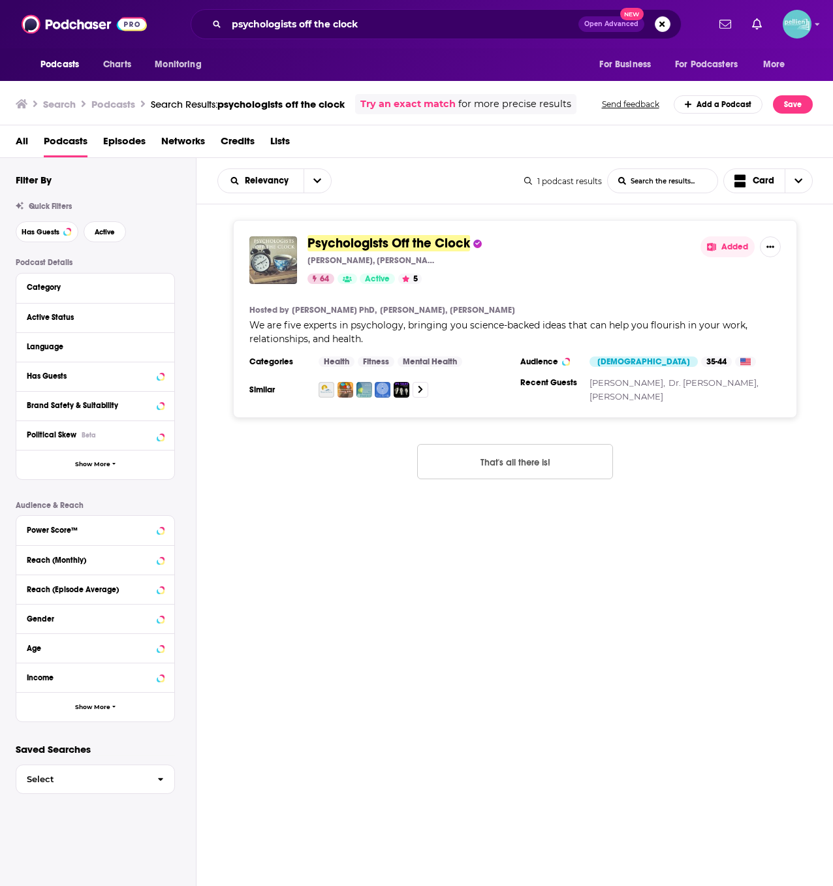
click at [257, 257] on img "Psychologists Off the Clock" at bounding box center [273, 260] width 48 height 48
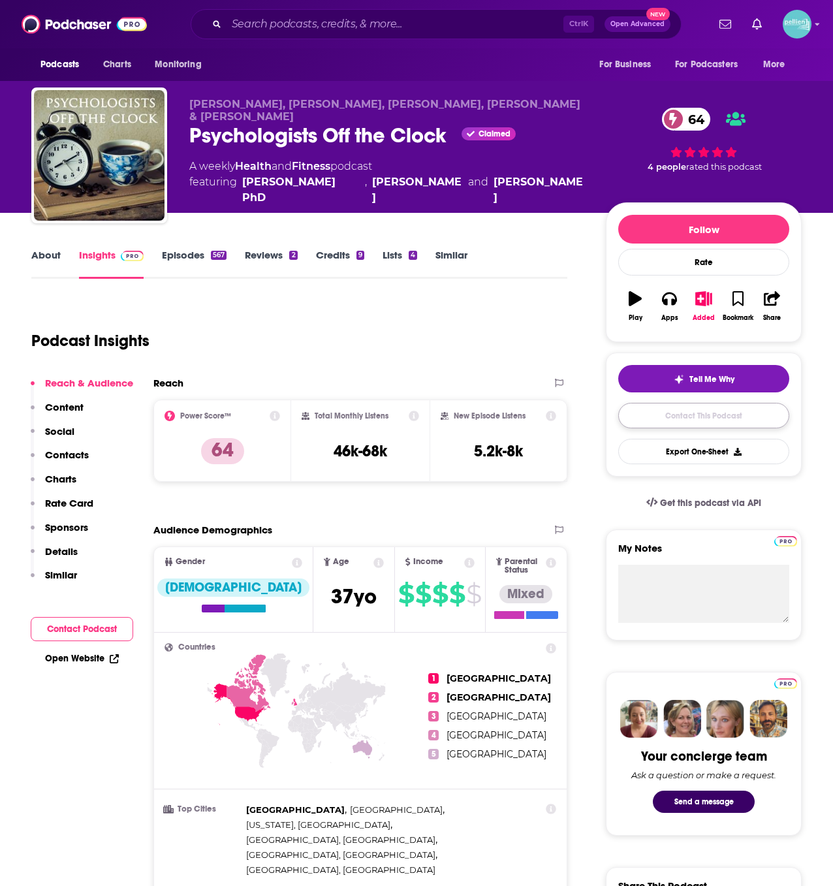
click at [628, 422] on link "Contact This Podcast" at bounding box center [703, 415] width 171 height 25
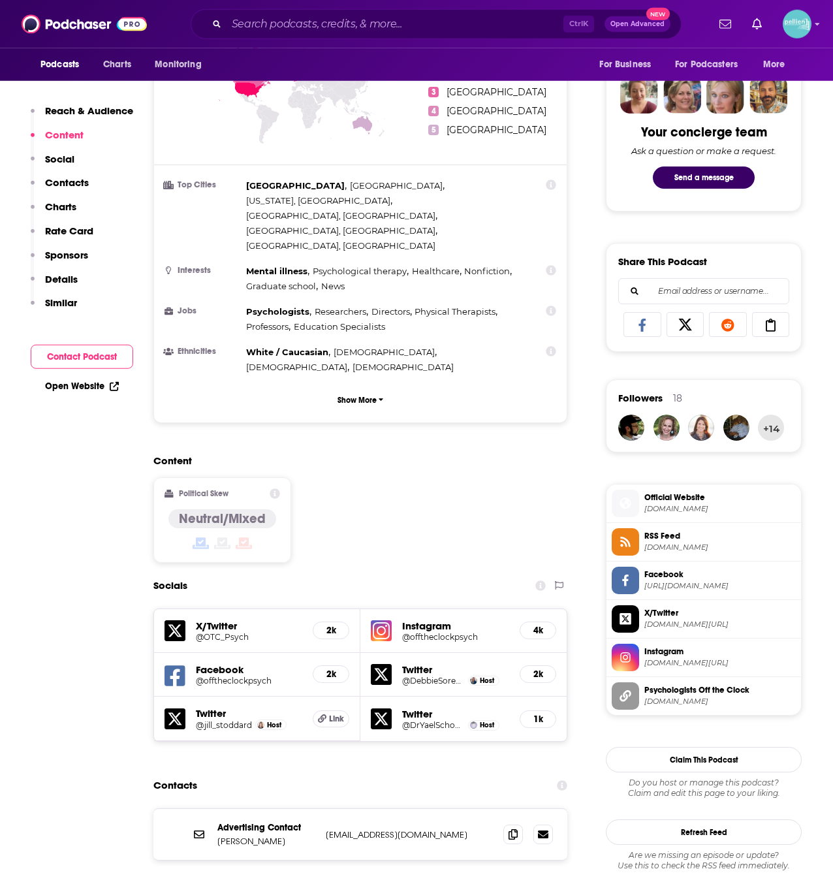
scroll to position [624, 0]
click at [660, 502] on span "Official Website" at bounding box center [719, 498] width 151 height 12
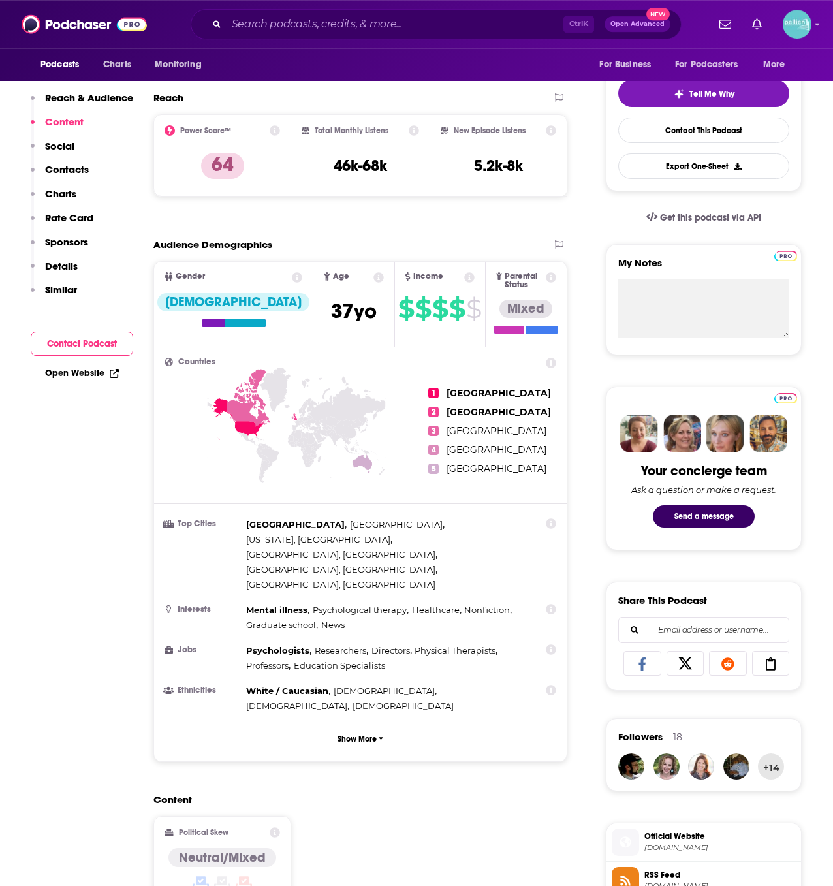
scroll to position [0, 0]
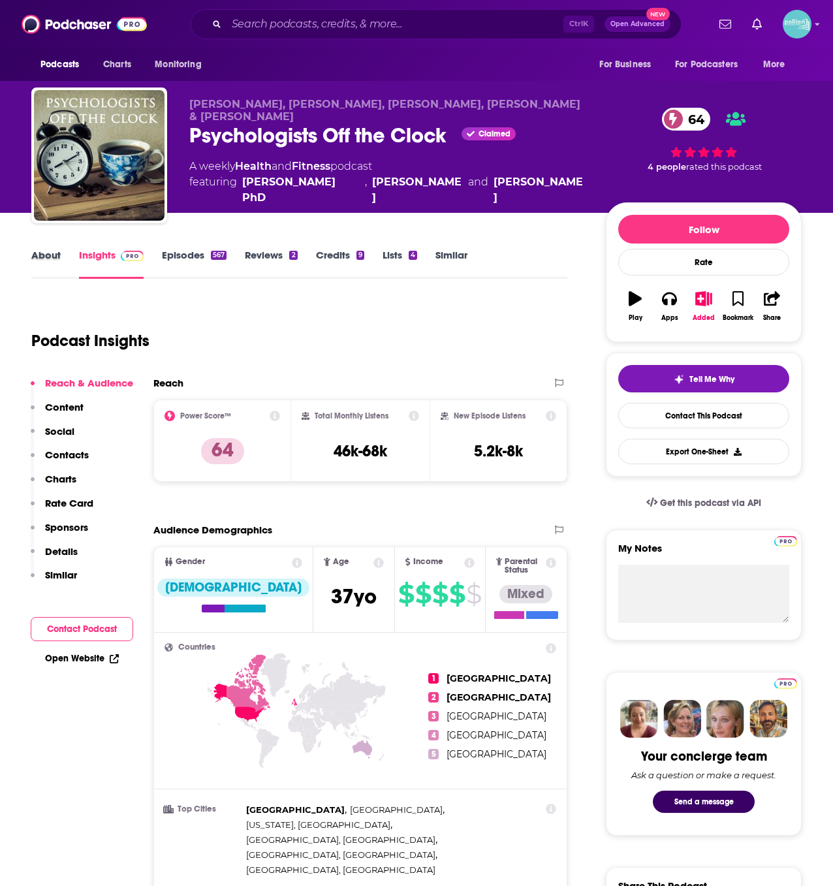
click at [63, 277] on div "About" at bounding box center [55, 264] width 48 height 30
click at [45, 262] on link "About" at bounding box center [45, 264] width 29 height 30
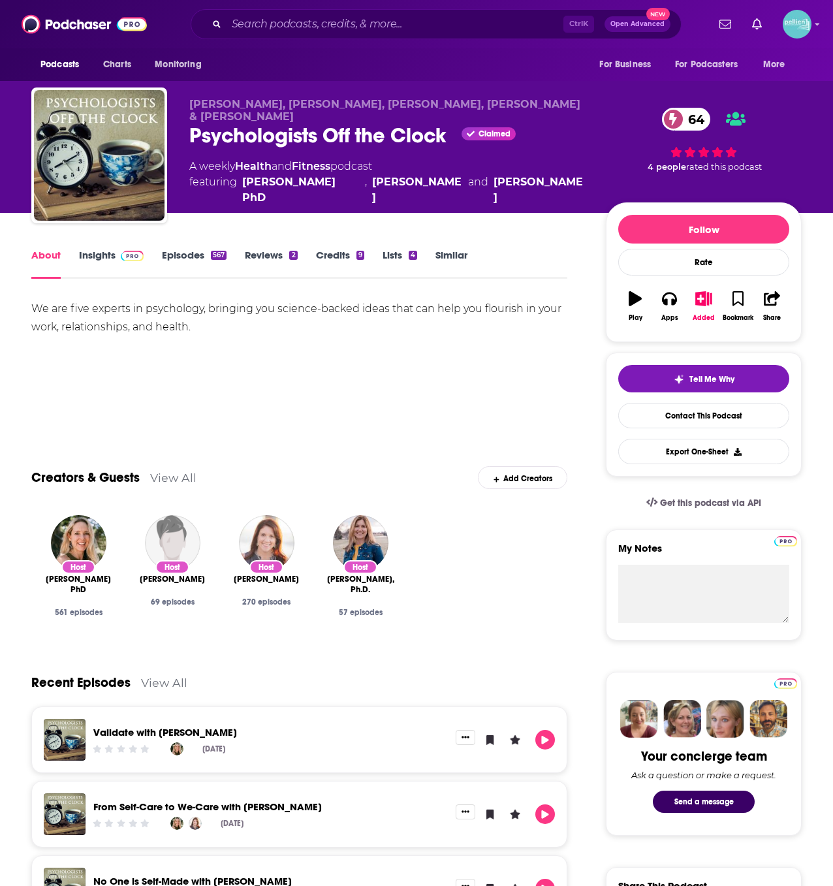
click at [108, 257] on link "Insights" at bounding box center [111, 264] width 65 height 30
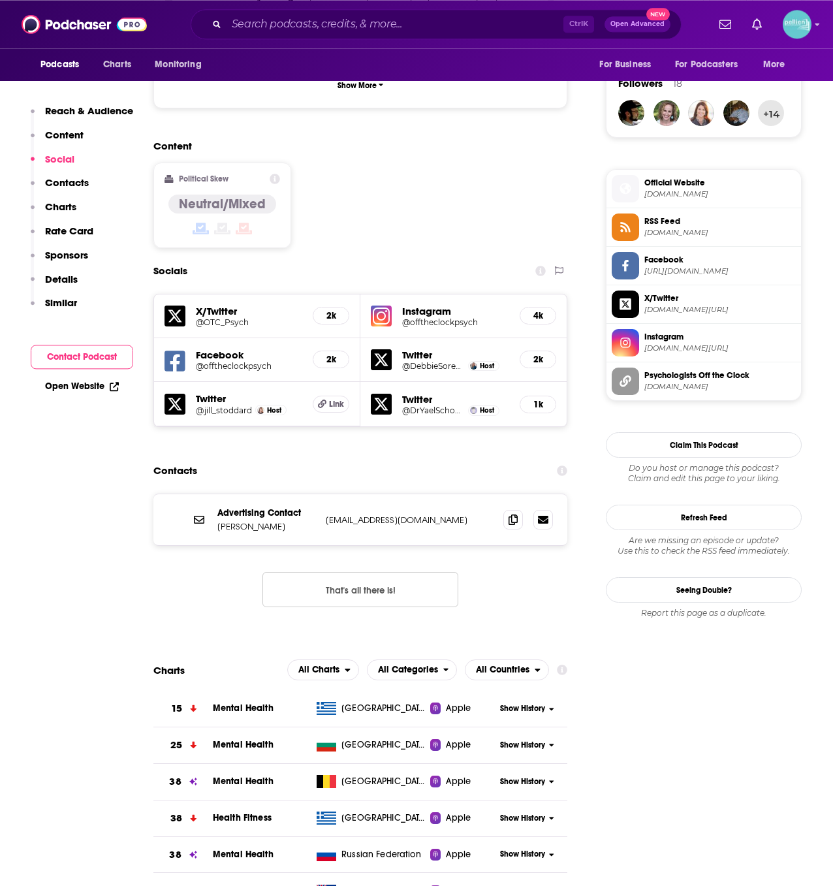
scroll to position [938, 0]
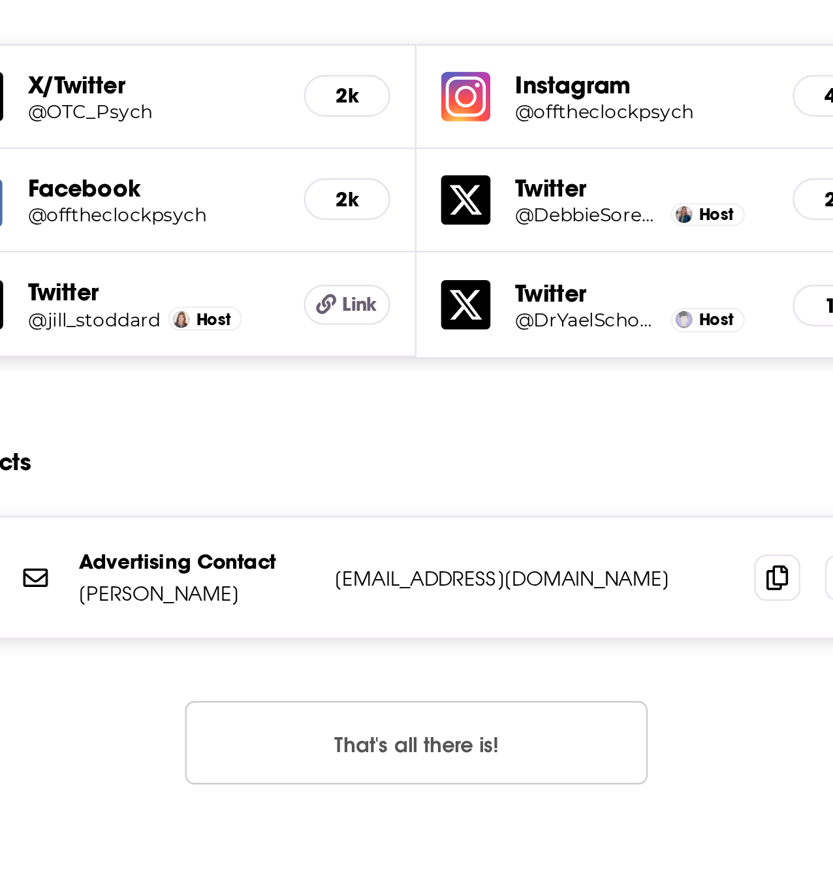
click at [356, 573] on button "That's all there is!" at bounding box center [360, 590] width 196 height 35
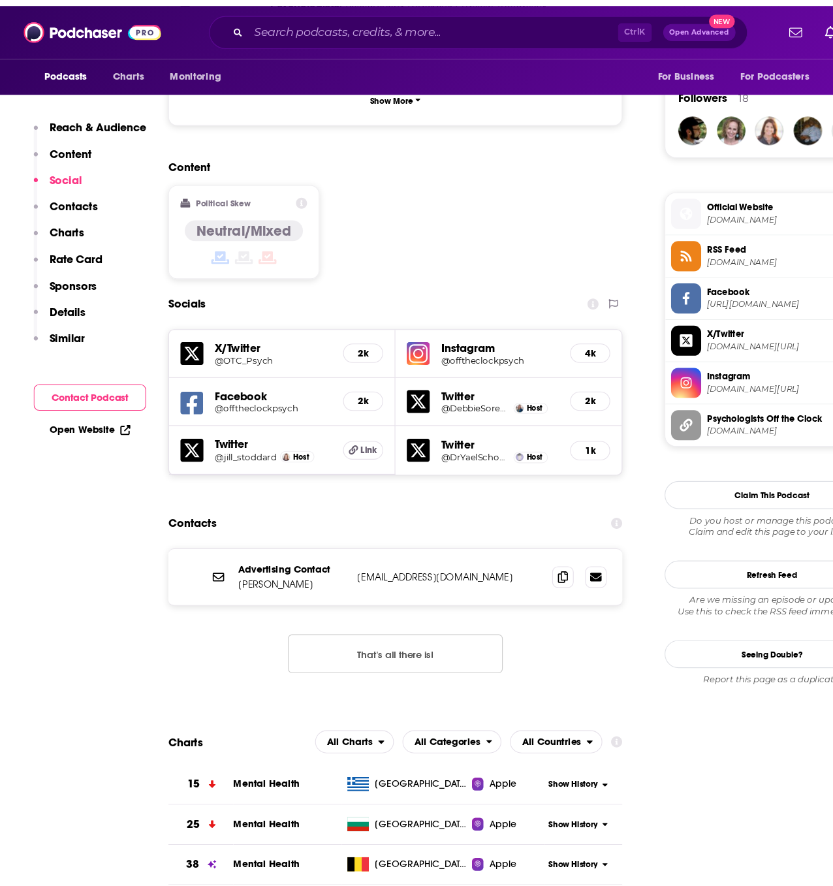
scroll to position [882, 0]
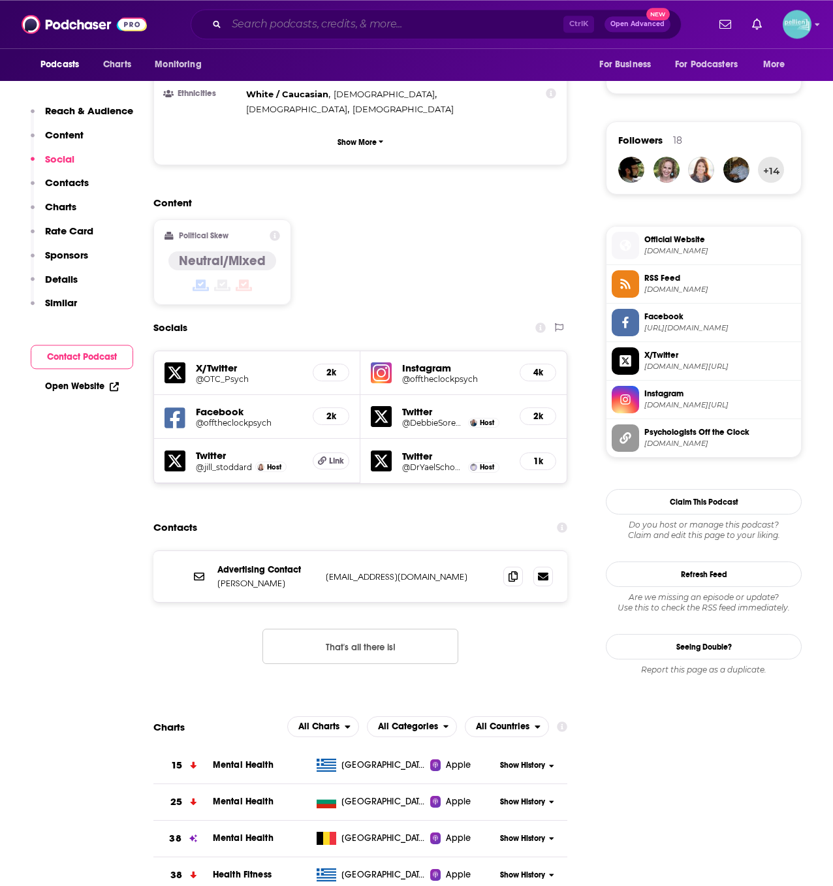
click at [254, 25] on input "Search podcasts, credits, & more..." at bounding box center [395, 24] width 337 height 21
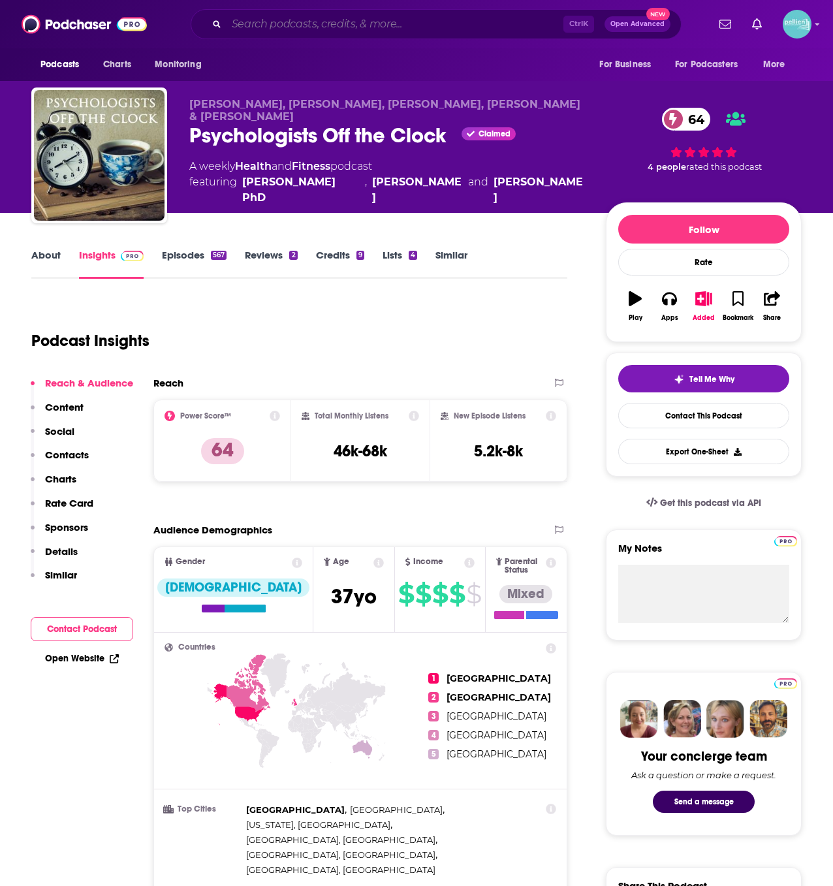
click at [255, 23] on input "Search podcasts, credits, & more..." at bounding box center [395, 24] width 337 height 21
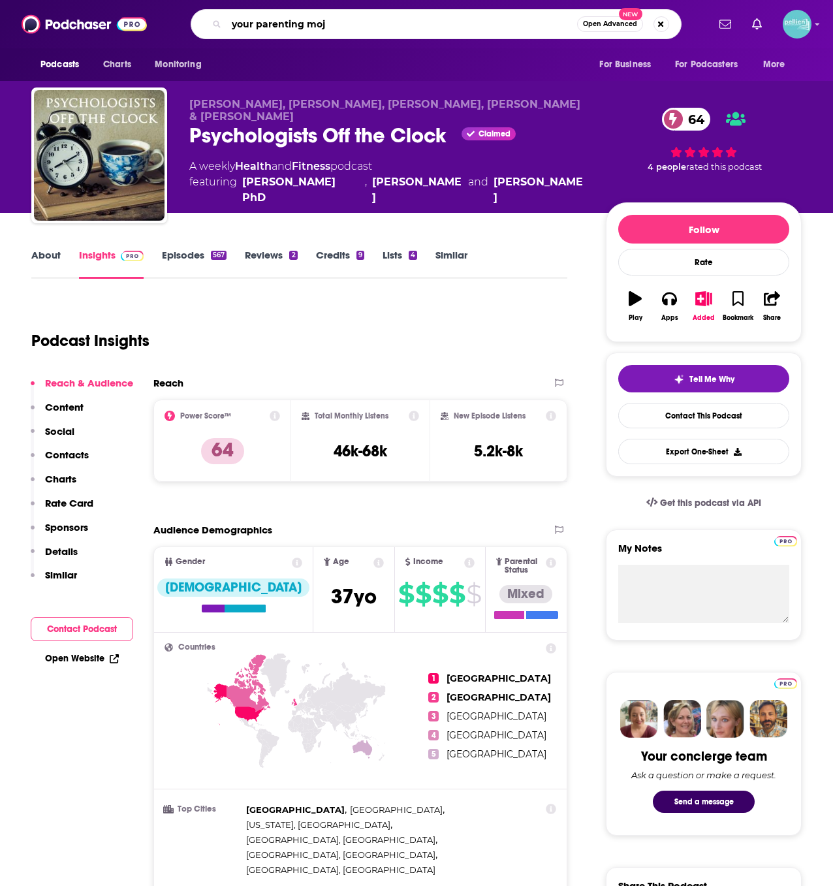
type input "your parenting mojo"
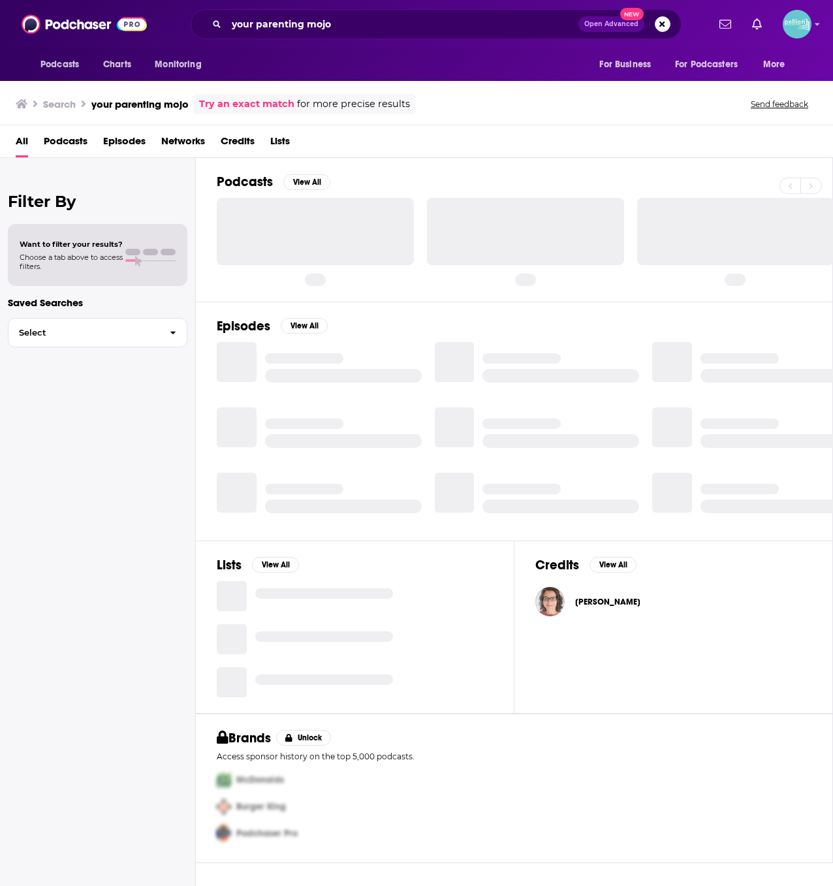
click at [60, 142] on span "Podcasts" at bounding box center [66, 144] width 44 height 27
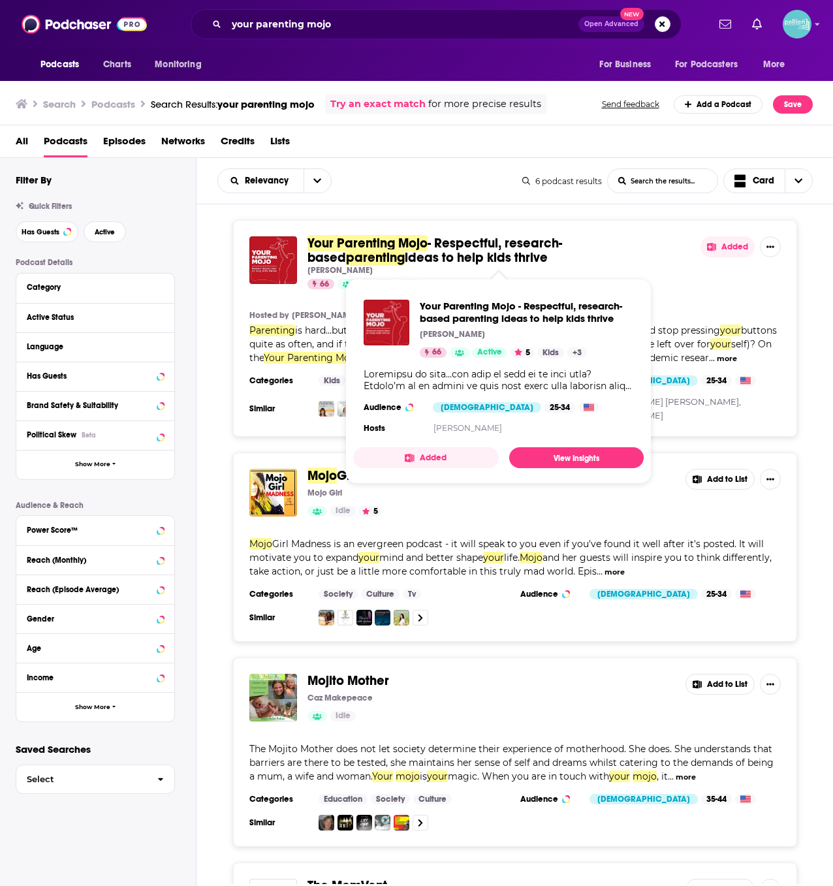
click at [465, 244] on span "- Respectful, research-based" at bounding box center [435, 250] width 255 height 31
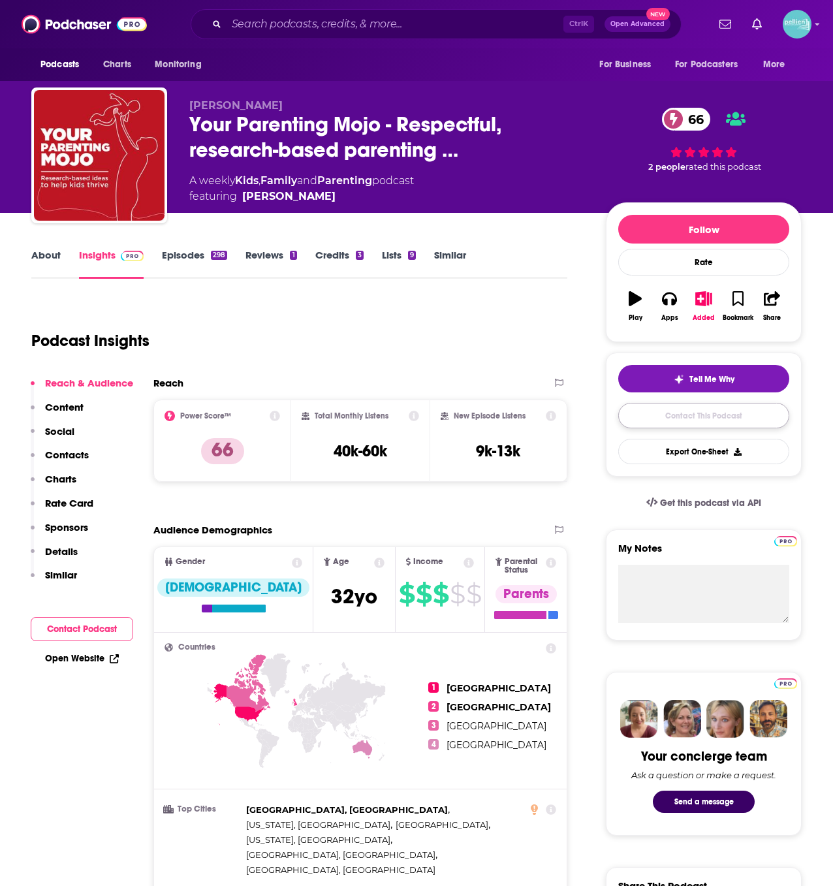
click at [639, 415] on link "Contact This Podcast" at bounding box center [703, 415] width 171 height 25
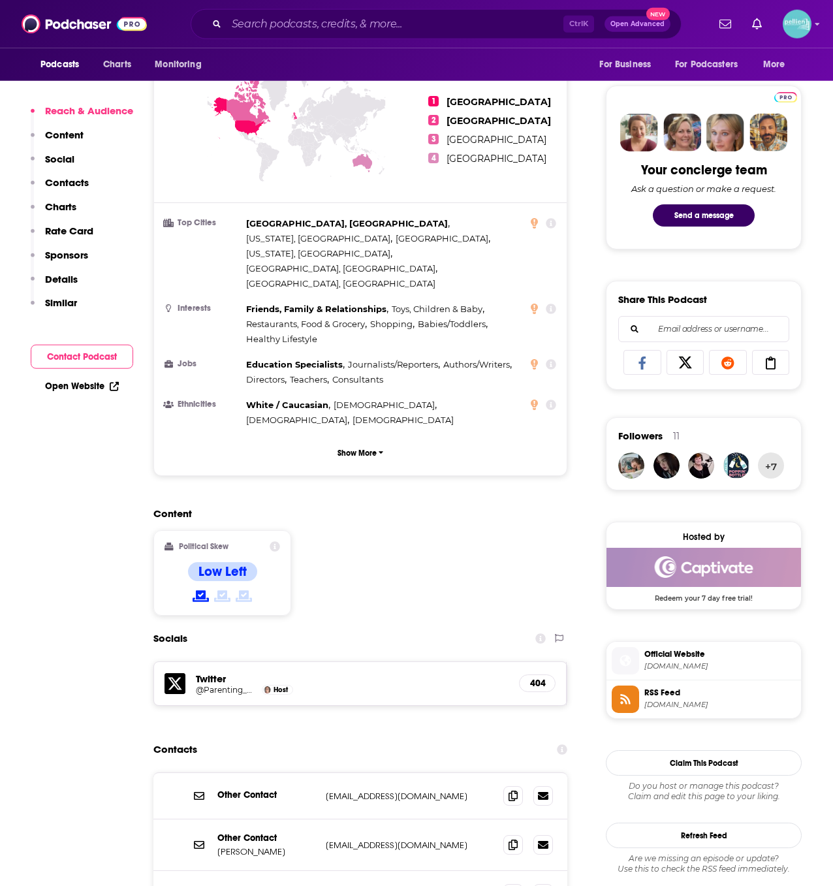
scroll to position [641, 0]
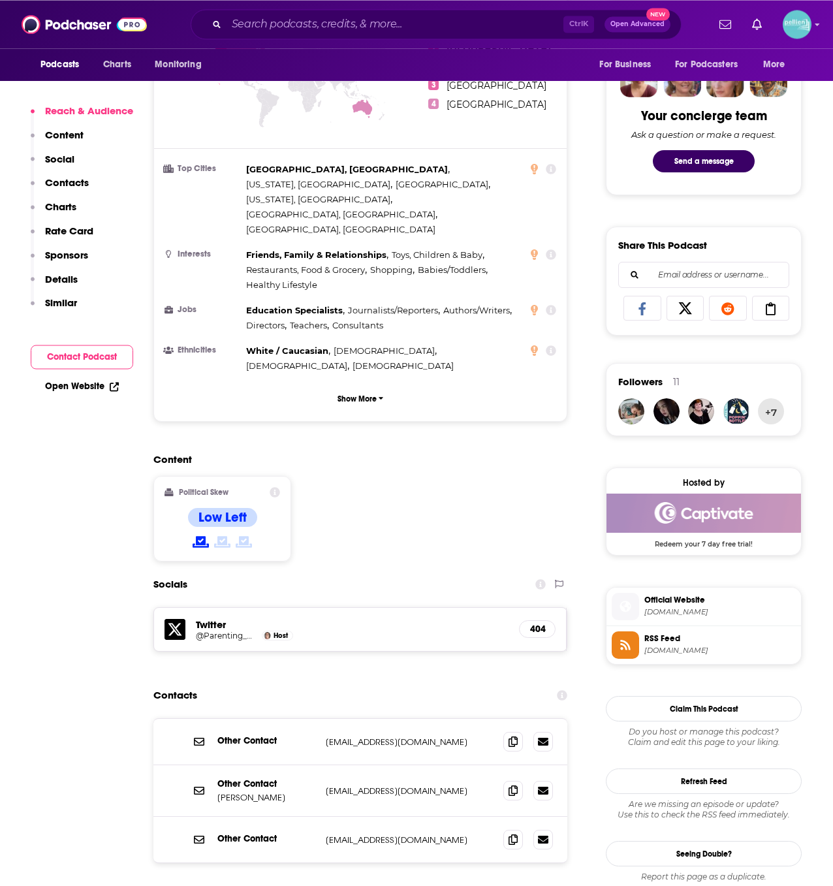
click at [680, 604] on span "Official Website" at bounding box center [719, 600] width 151 height 12
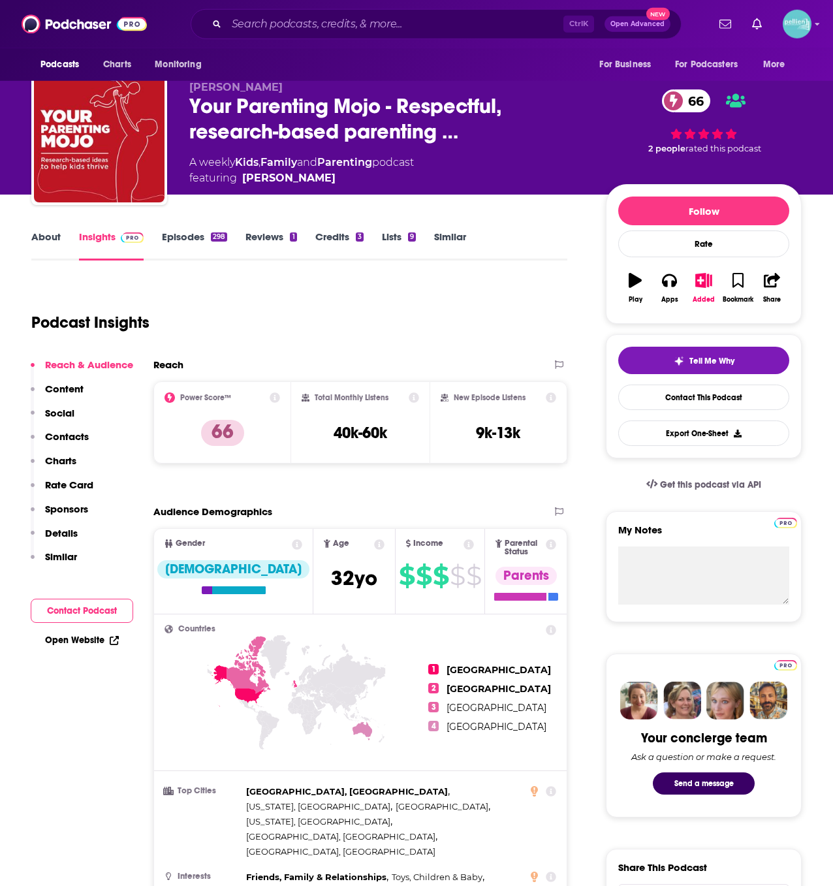
scroll to position [21, 0]
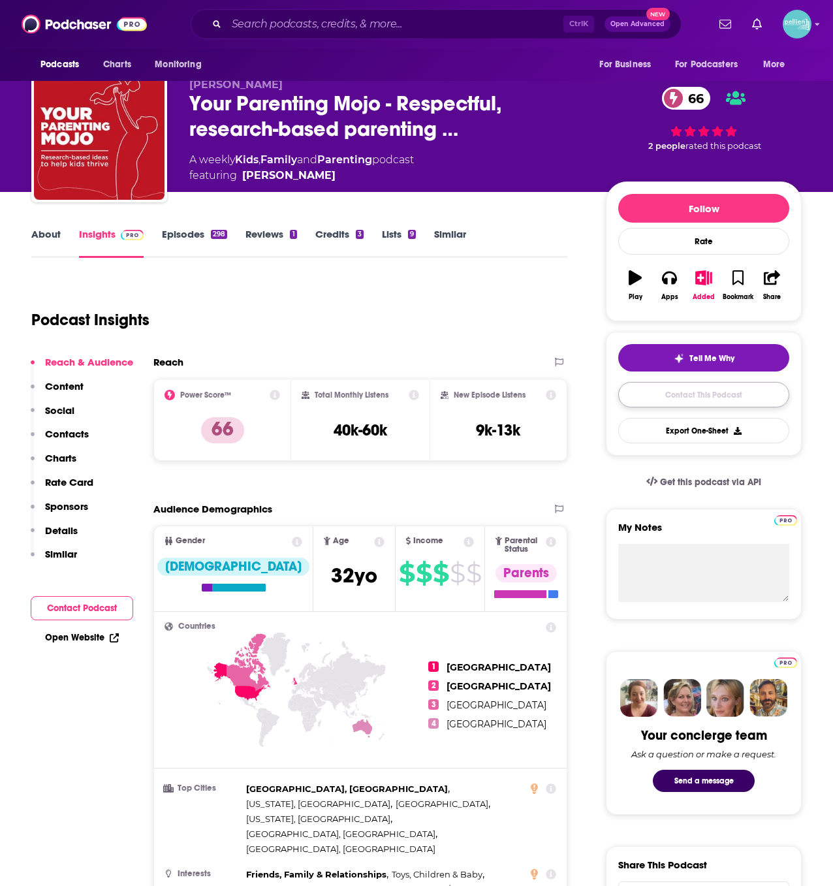
click at [676, 398] on link "Contact This Podcast" at bounding box center [703, 394] width 171 height 25
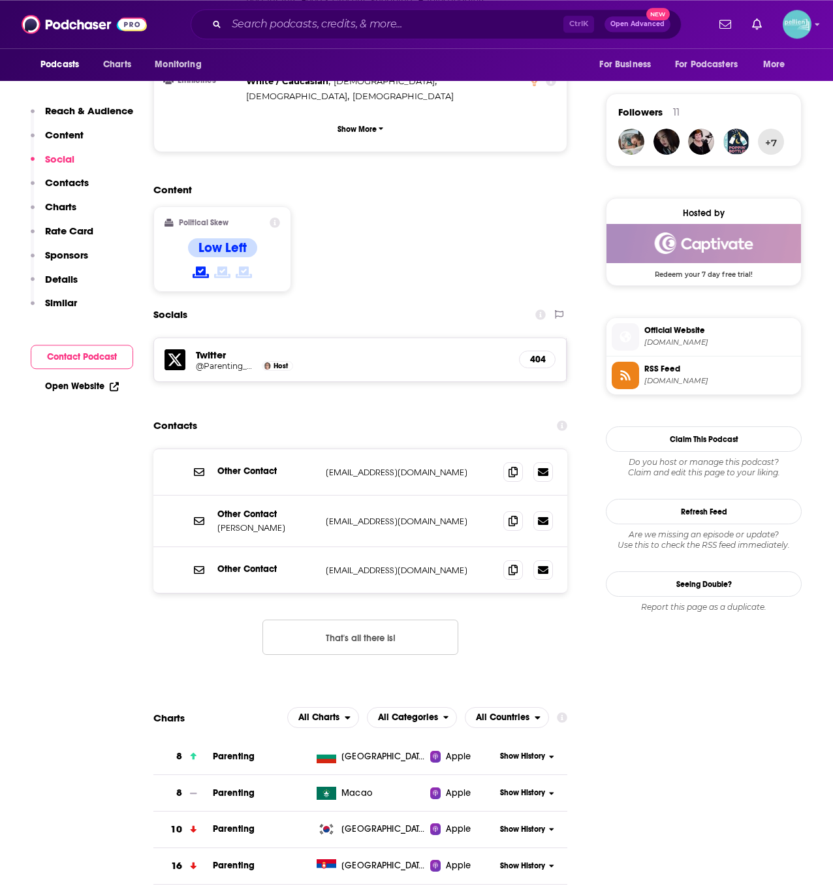
scroll to position [910, 0]
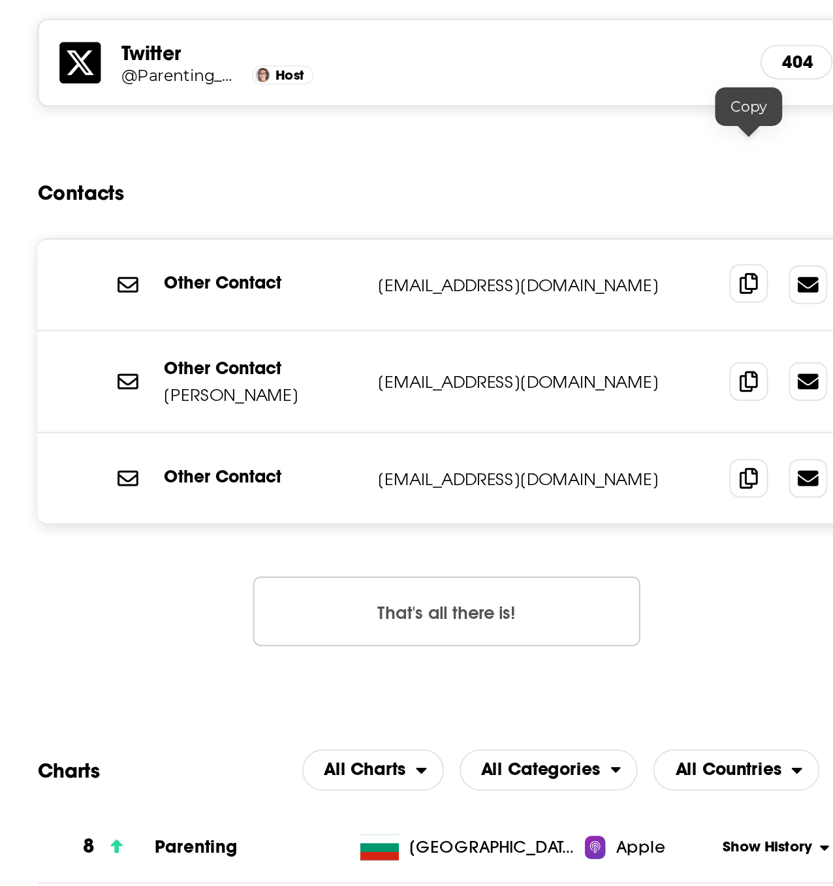
click at [508, 462] on span at bounding box center [513, 472] width 20 height 20
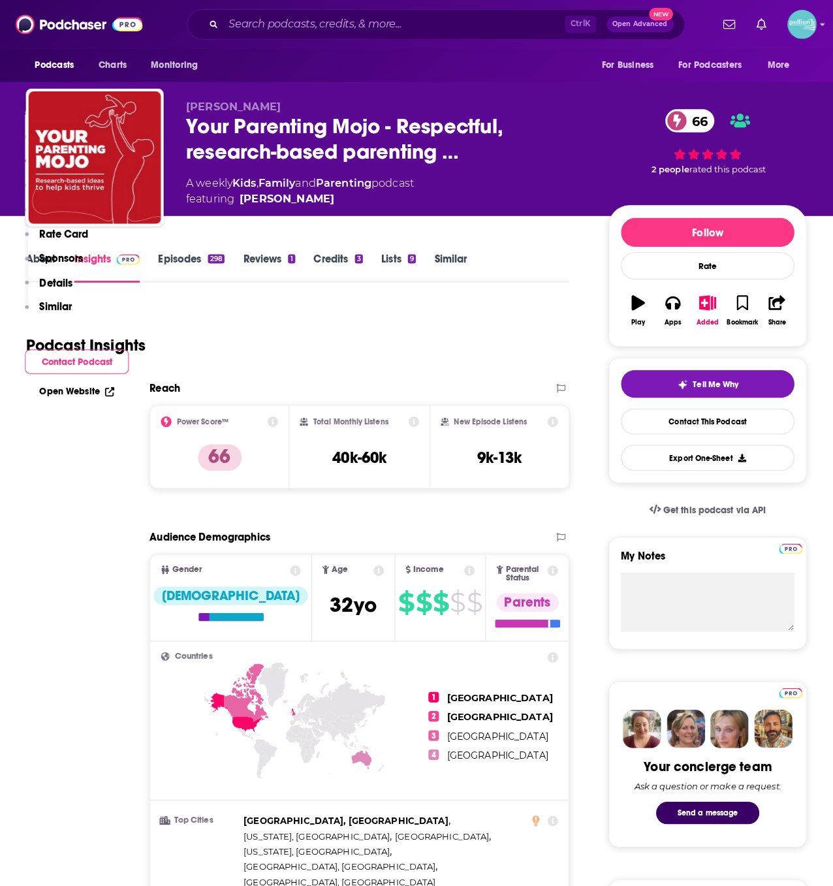
scroll to position [0, 0]
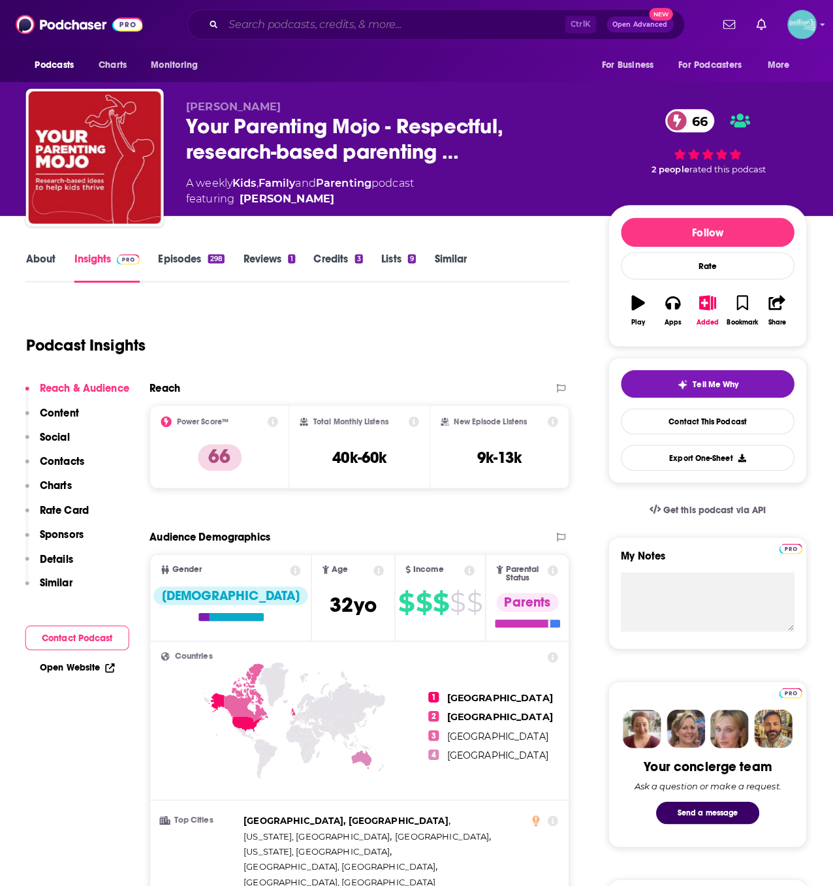
click at [324, 19] on input "Search podcasts, credits, & more..." at bounding box center [395, 24] width 337 height 21
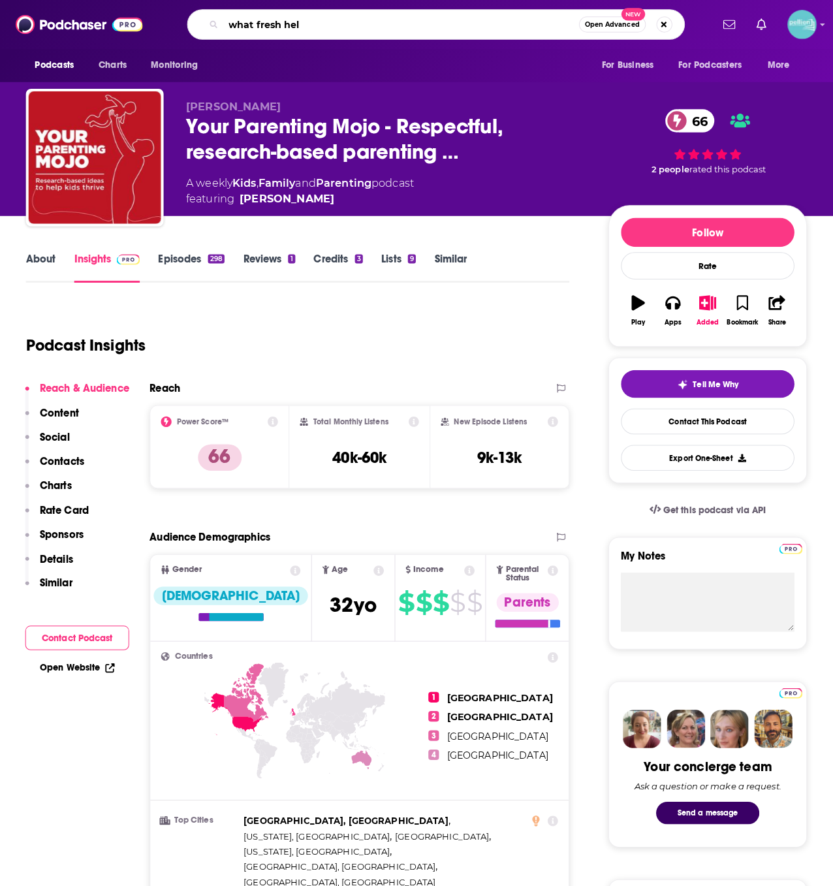
type input "what fresh hell"
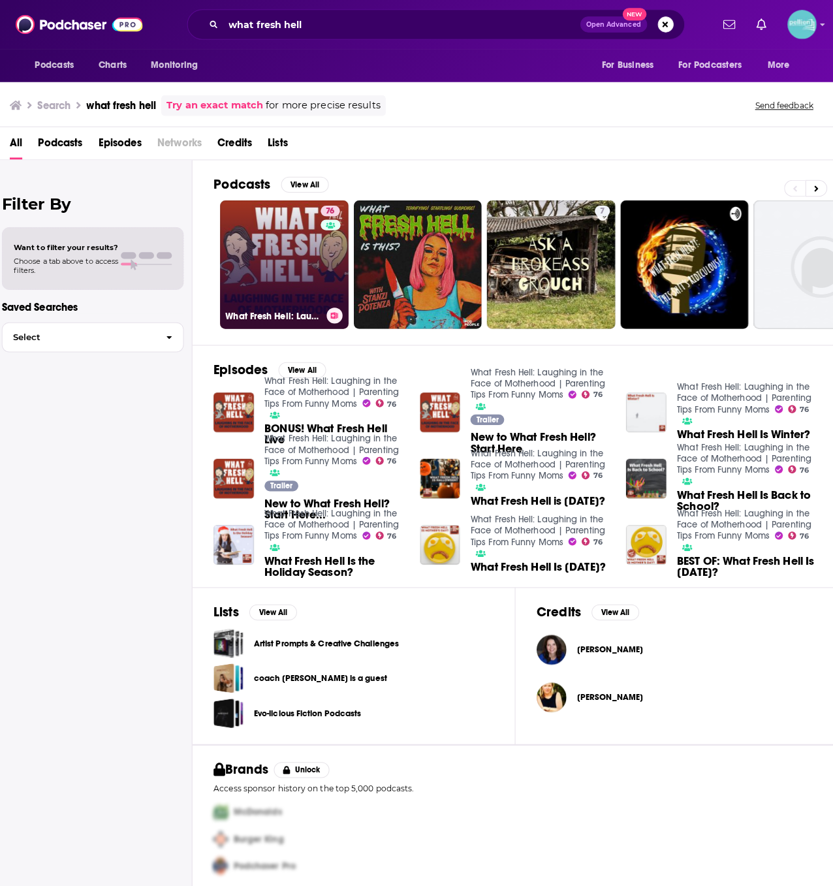
click at [238, 274] on link "76 What Fresh Hell: Laughing in the Face of Motherhood | Parenting Tips From Fu…" at bounding box center [286, 261] width 127 height 127
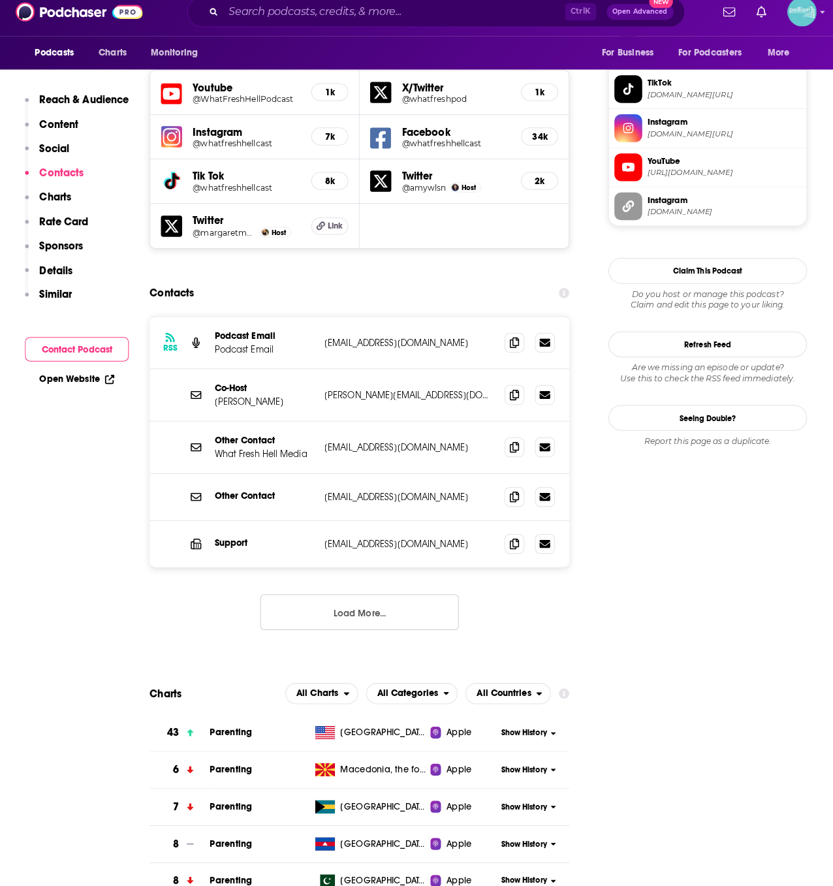
scroll to position [1198, 0]
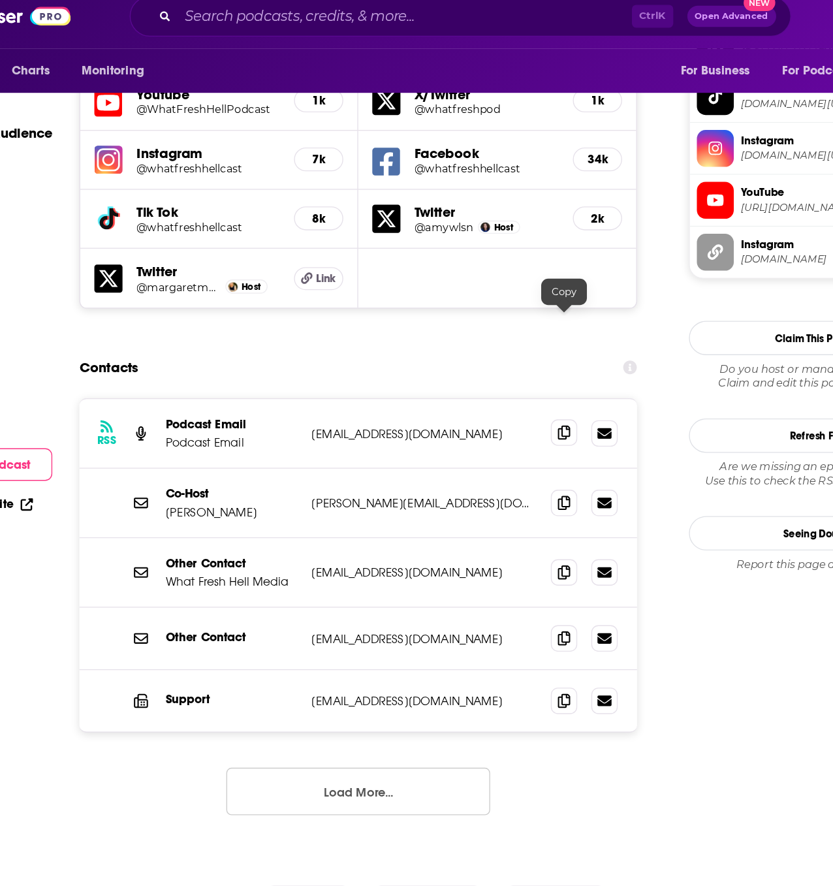
click at [507, 323] on span at bounding box center [513, 333] width 20 height 20
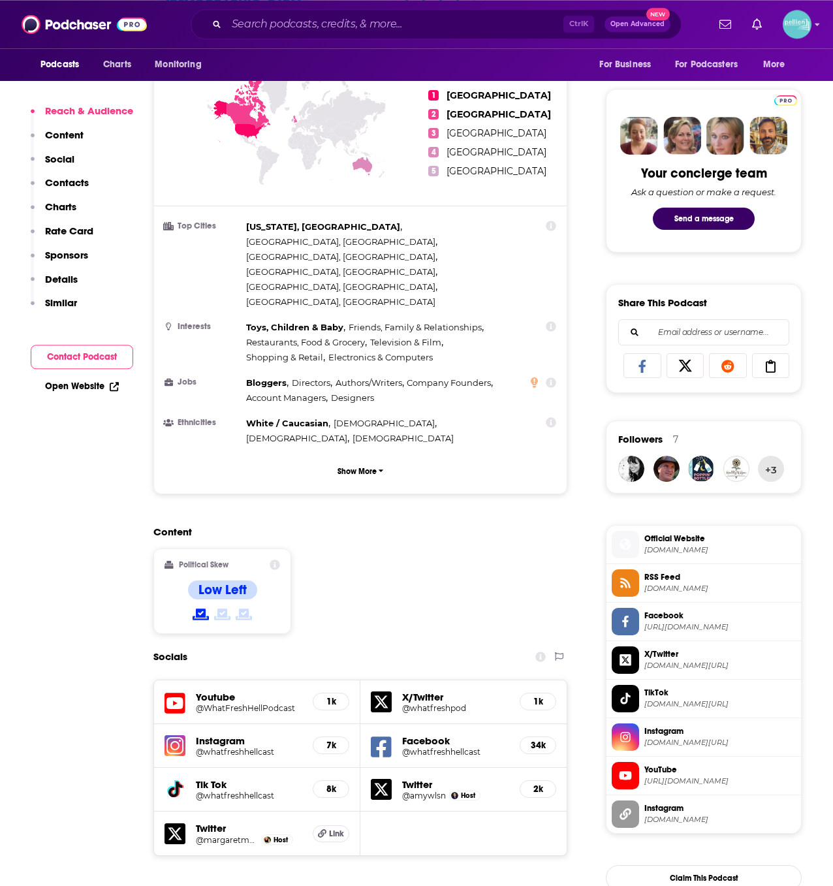
scroll to position [585, 0]
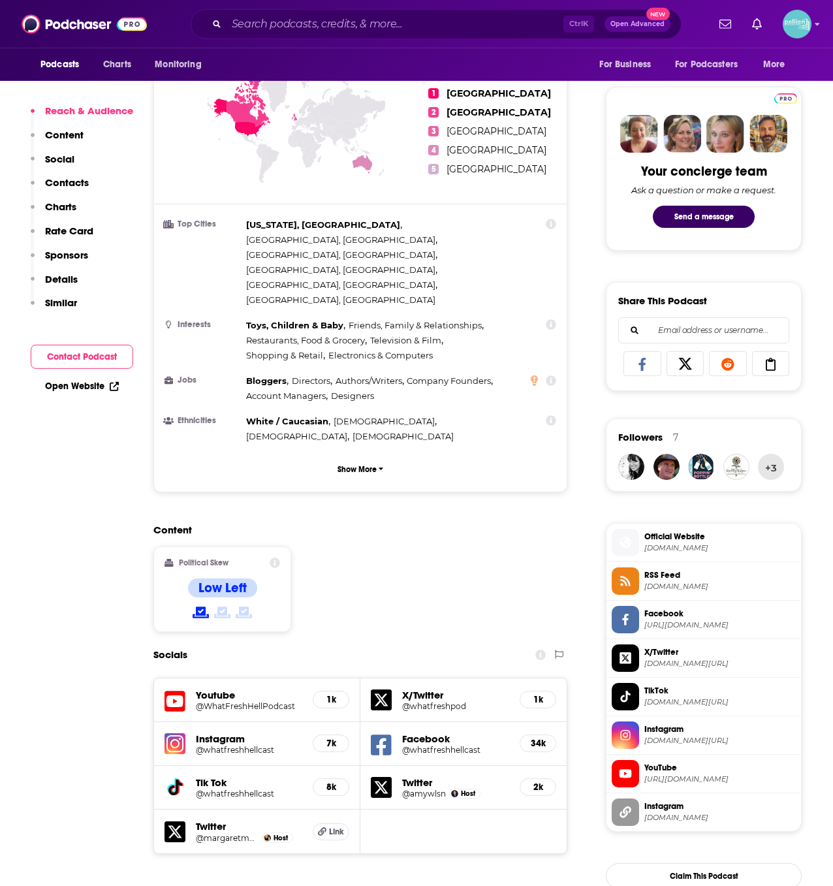
click at [682, 537] on span "Official Website" at bounding box center [719, 537] width 151 height 12
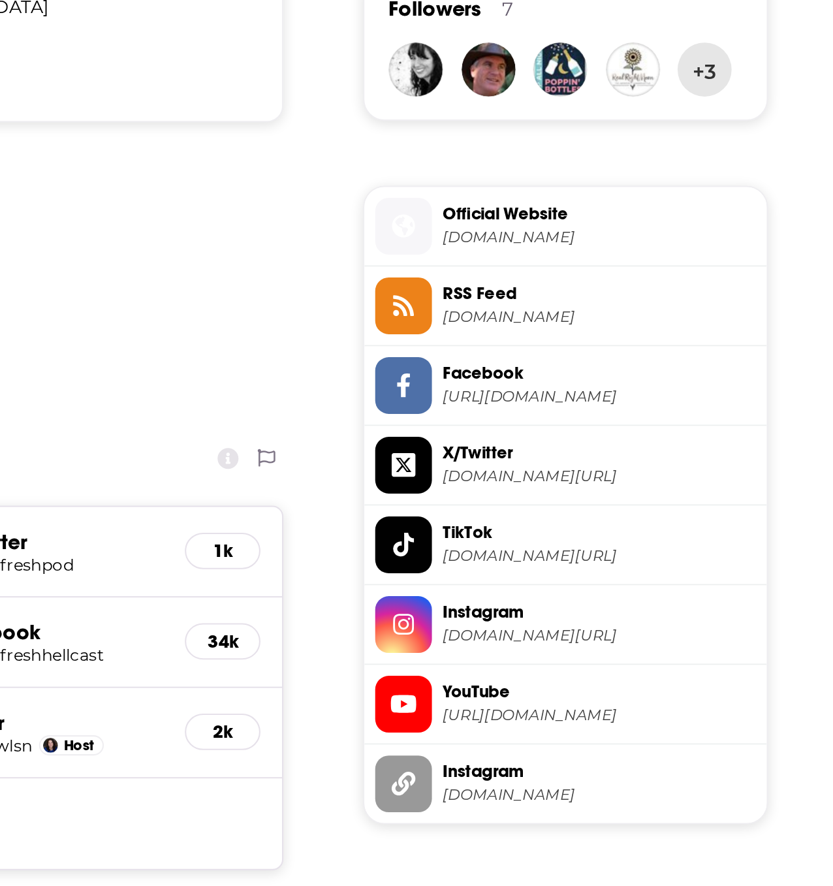
click at [669, 617] on span "Facebook" at bounding box center [719, 614] width 151 height 12
click at [621, 610] on span at bounding box center [625, 619] width 27 height 27
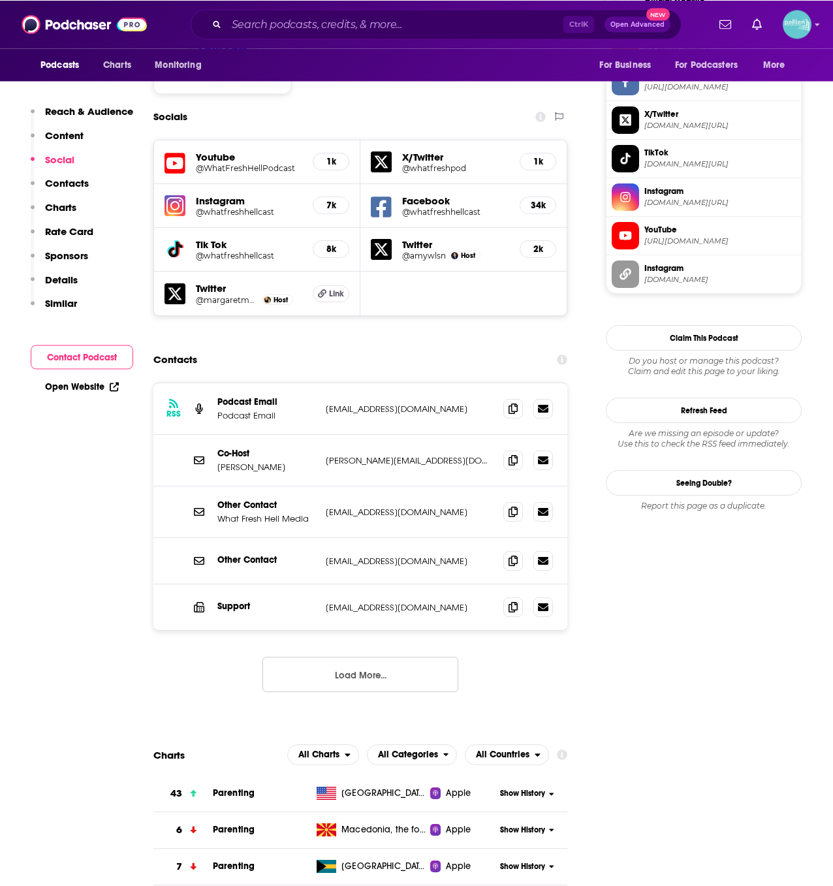
scroll to position [1120, 0]
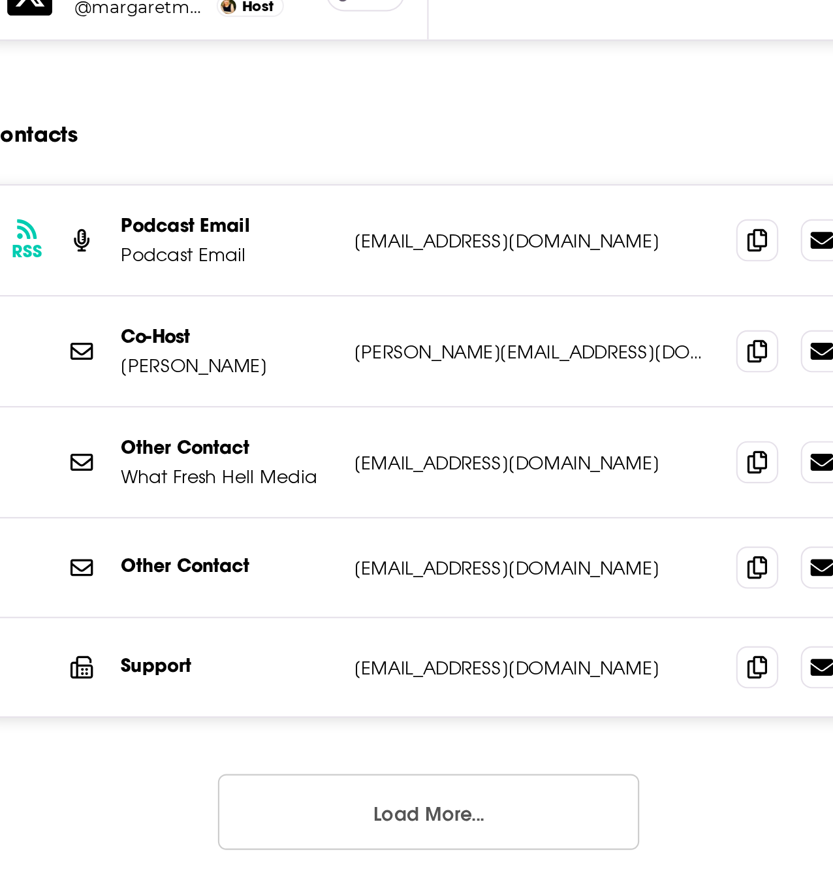
click at [337, 659] on button "Load More..." at bounding box center [360, 676] width 196 height 35
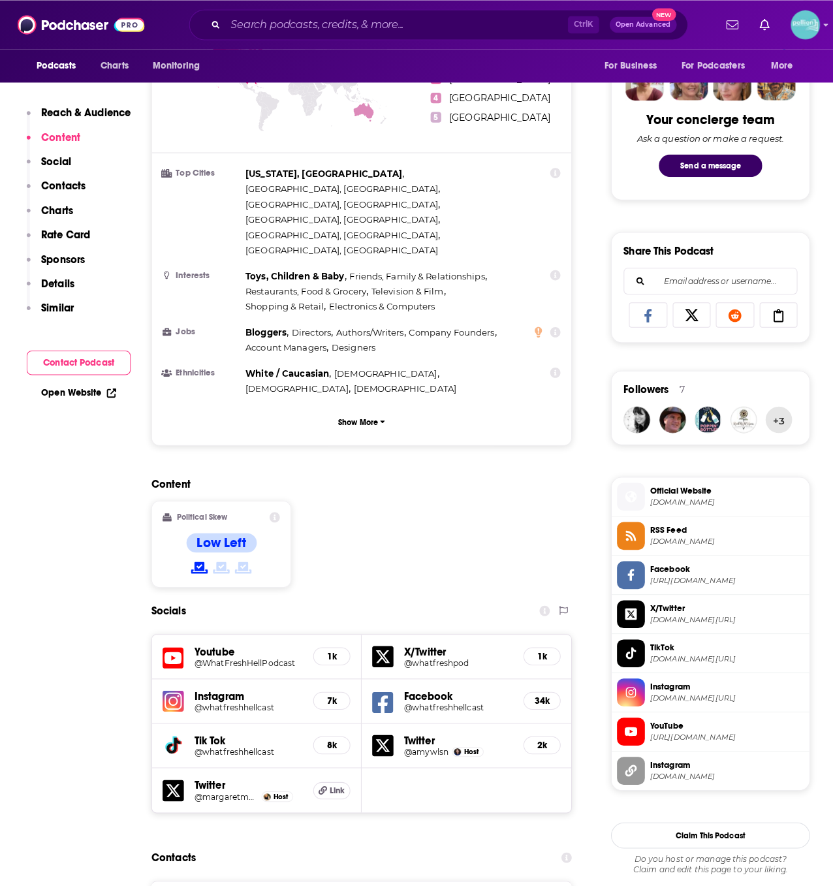
scroll to position [621, 0]
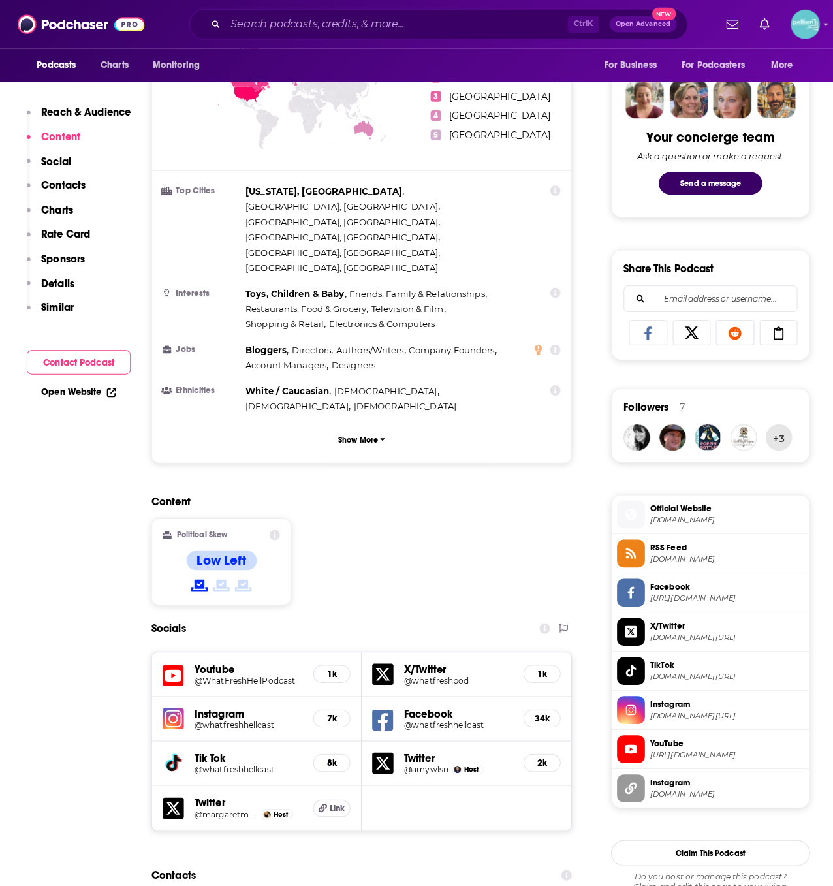
click at [300, 37] on div "Ctrl K Open Advanced New" at bounding box center [436, 24] width 491 height 30
click at [289, 29] on input "Search podcasts, credits, & more..." at bounding box center [395, 24] width 337 height 21
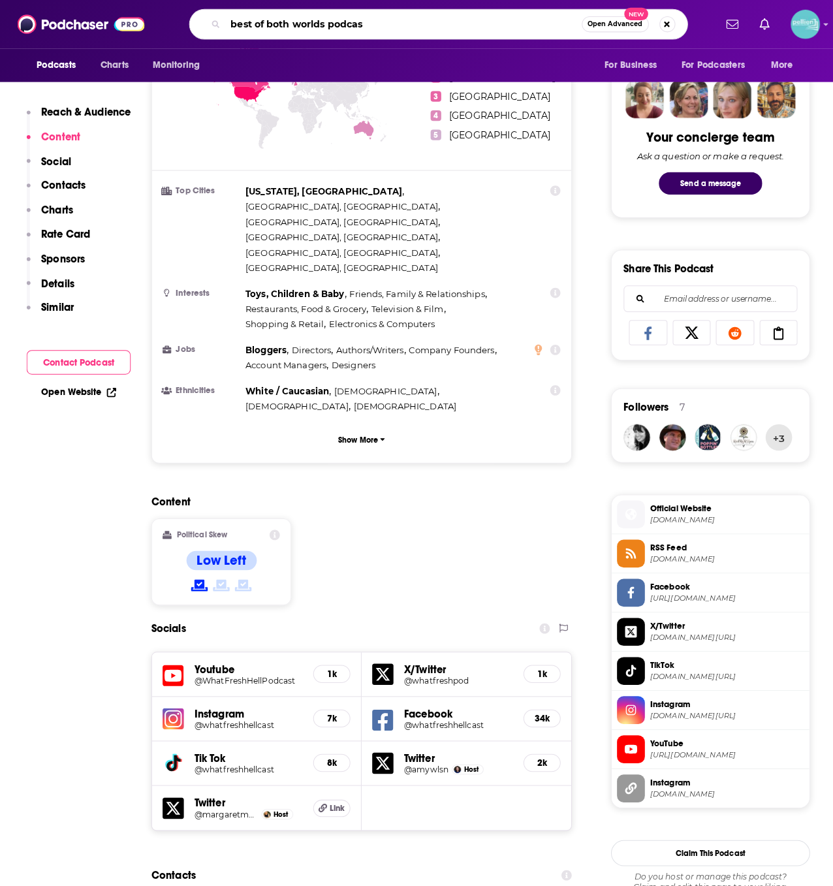
type input "best of both worlds podcast"
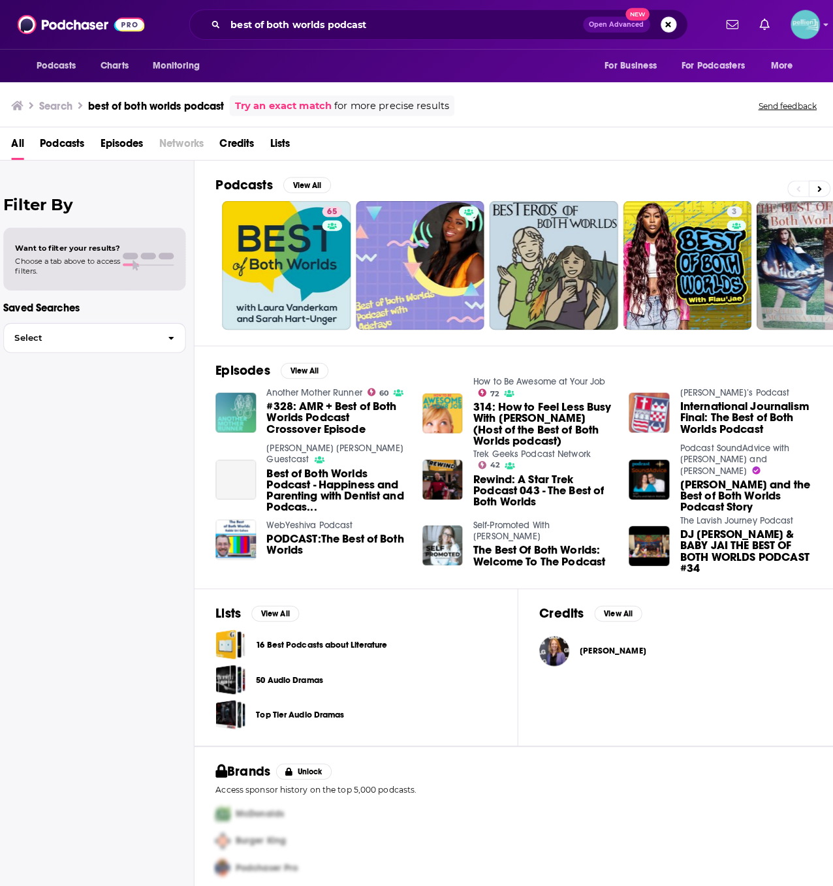
click at [79, 142] on span "Podcasts" at bounding box center [66, 144] width 44 height 27
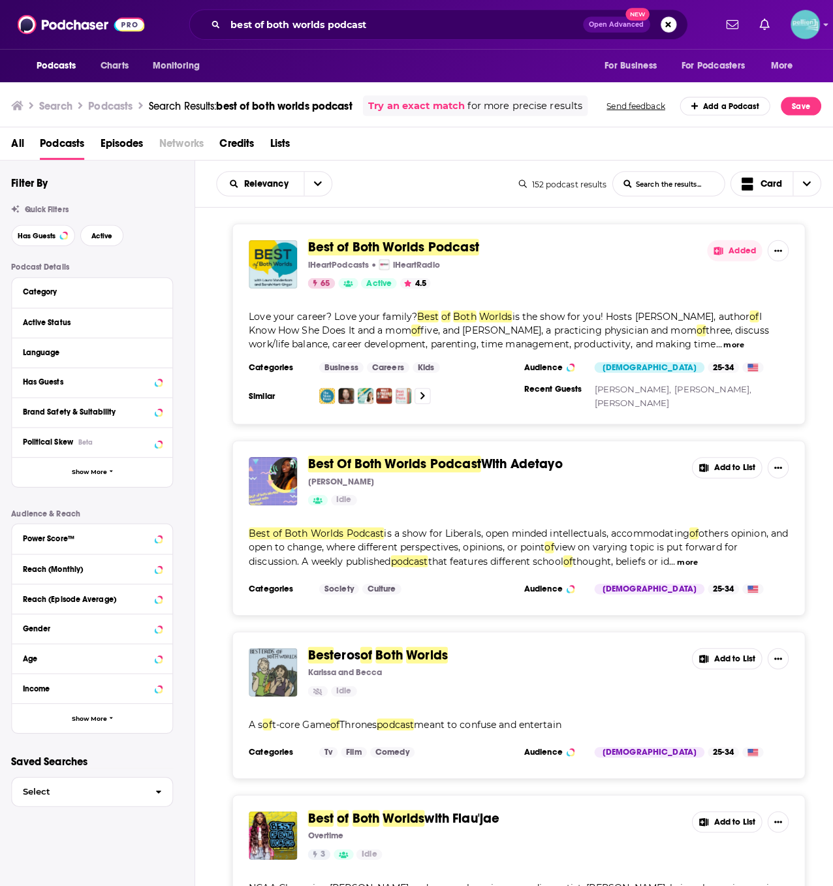
click at [407, 238] on span "Best of Both Worlds Podcast" at bounding box center [392, 243] width 168 height 16
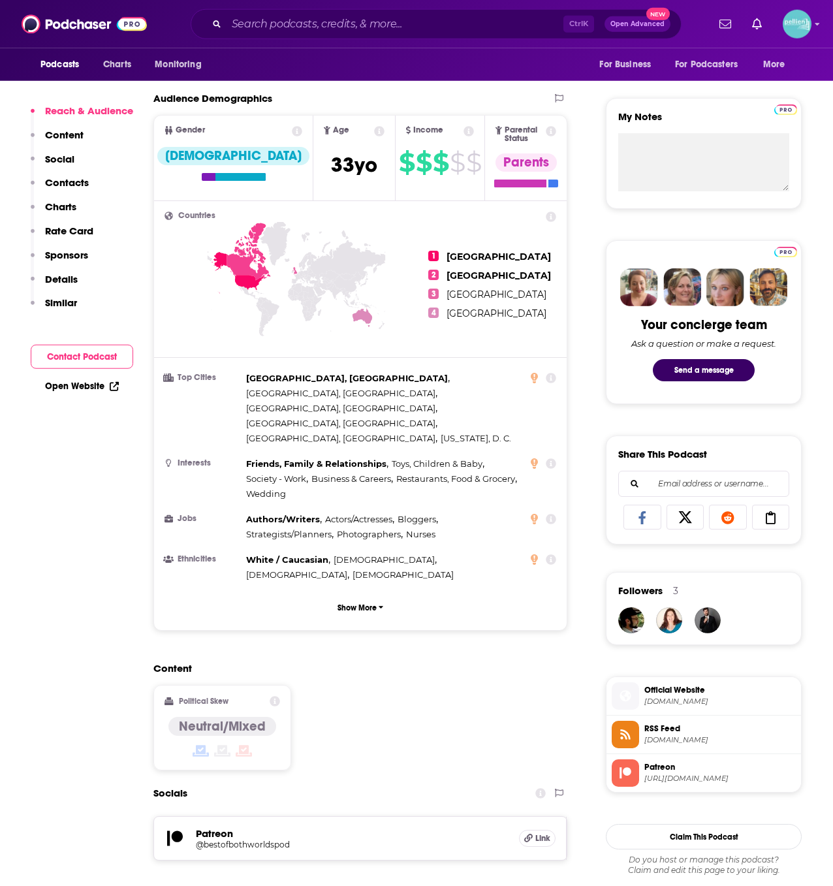
scroll to position [421, 0]
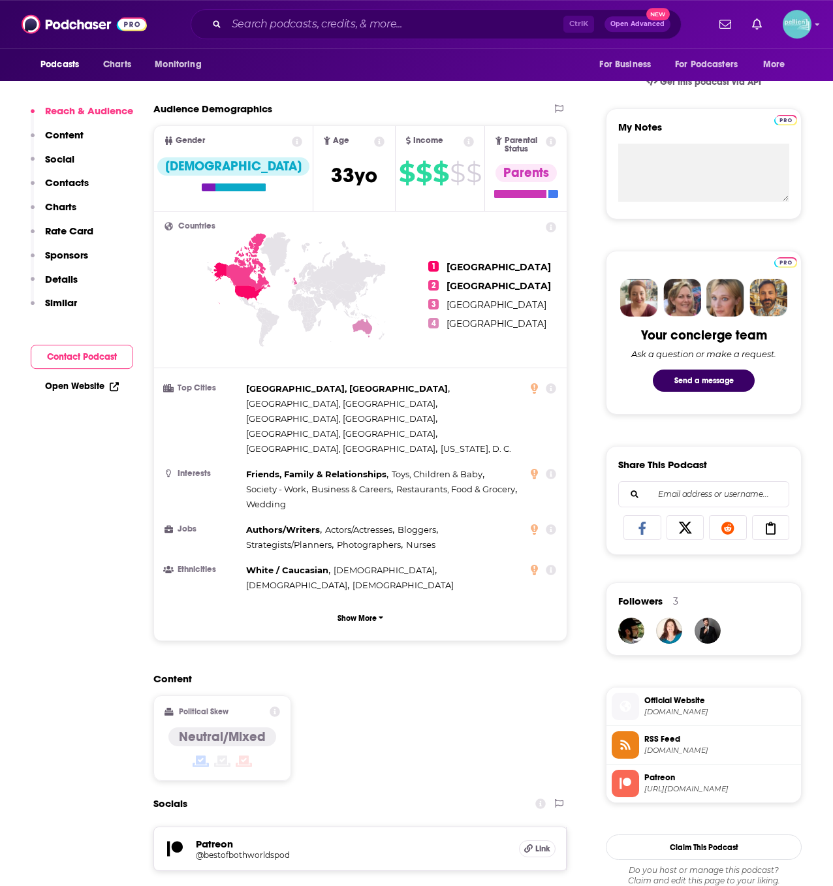
click at [666, 700] on span "Official Website" at bounding box center [719, 701] width 151 height 12
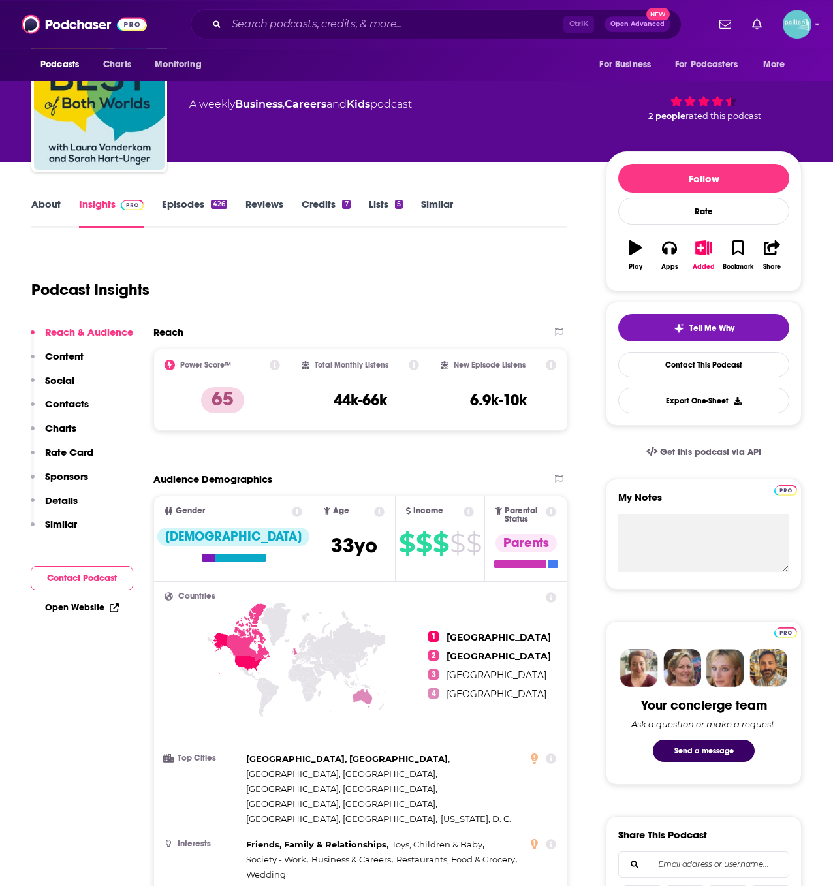
scroll to position [0, 0]
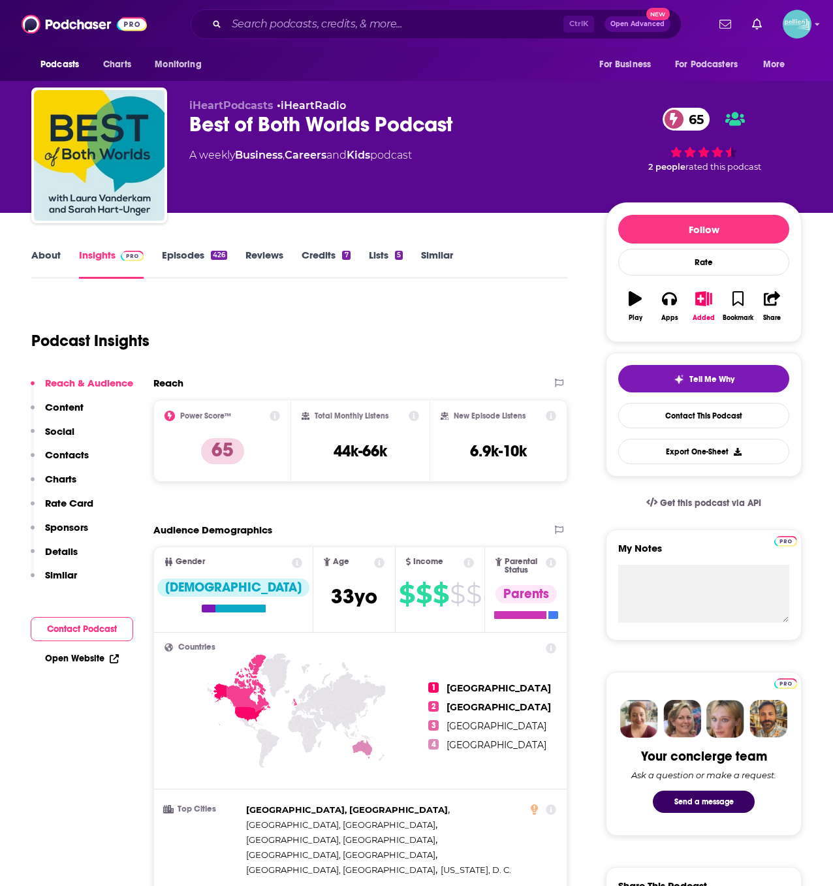
click at [49, 249] on link "About" at bounding box center [45, 264] width 29 height 30
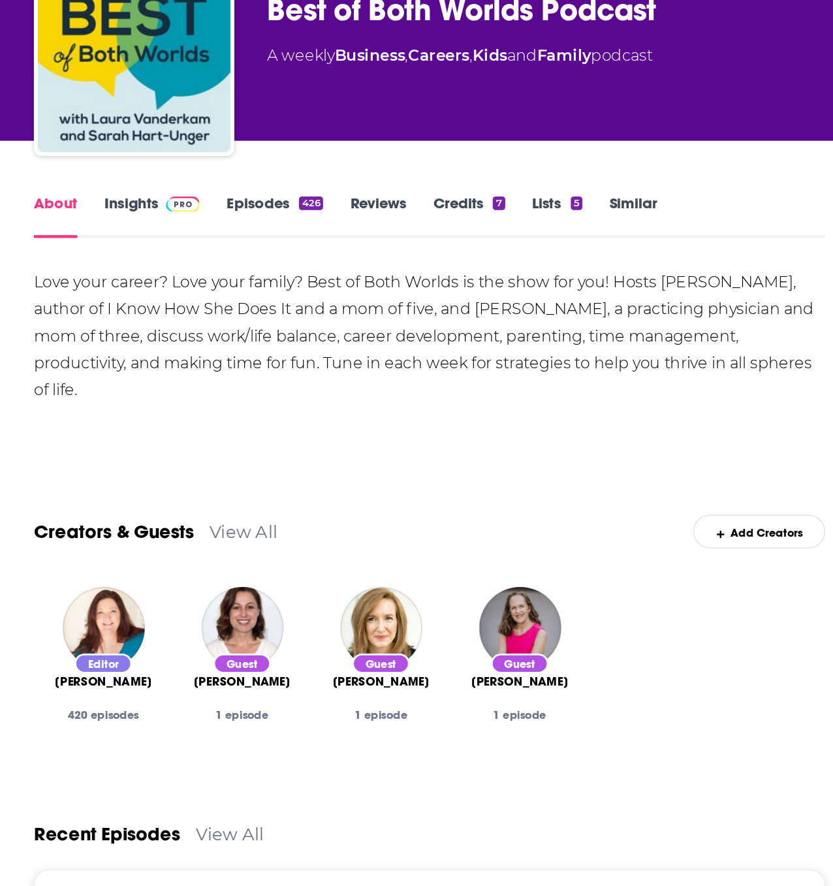
click at [122, 259] on img at bounding box center [132, 256] width 23 height 10
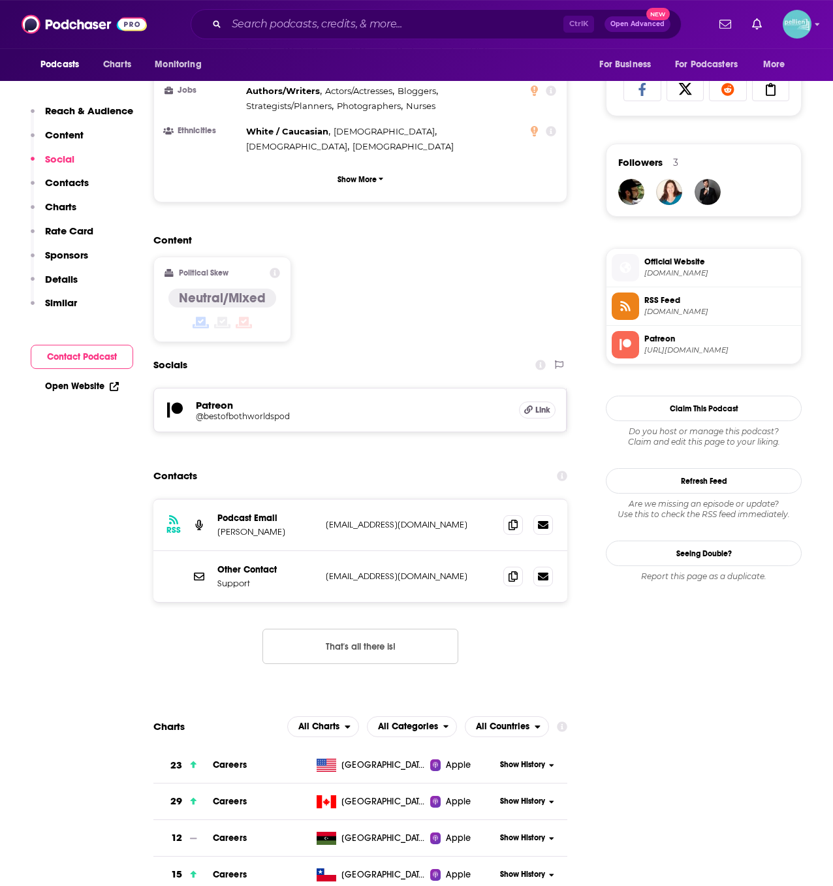
scroll to position [970, 0]
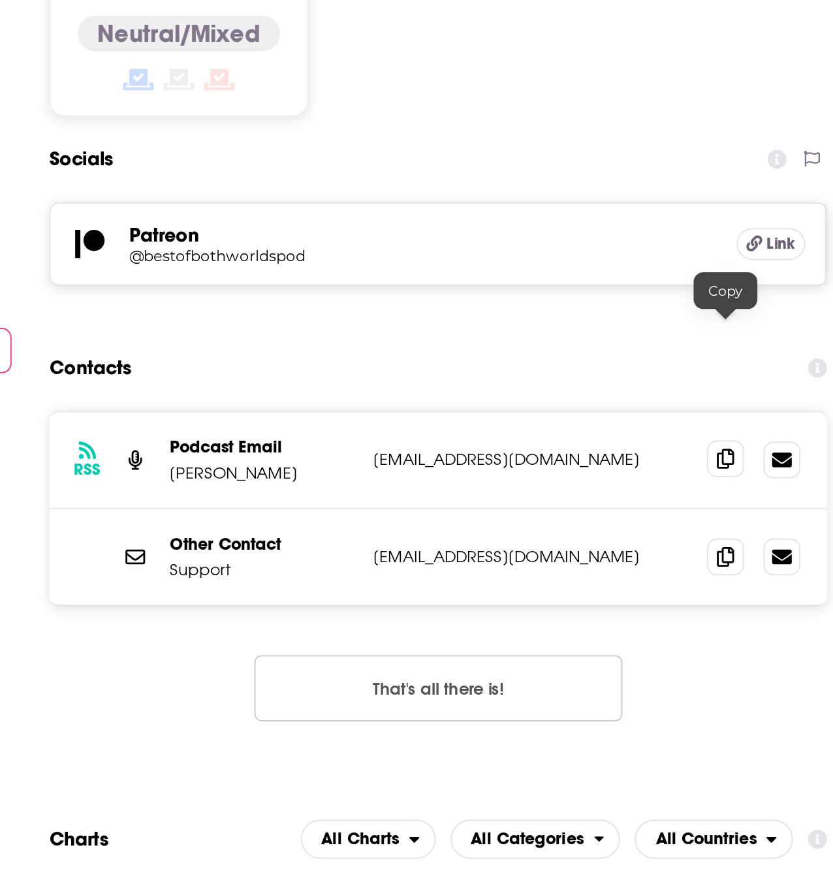
click at [515, 409] on icon at bounding box center [513, 414] width 9 height 10
click at [215, 471] on div "RSS Podcast Email Laura Vanderkam lvanderkam@yahoo.com lvanderkam@yahoo.com Oth…" at bounding box center [360, 482] width 414 height 186
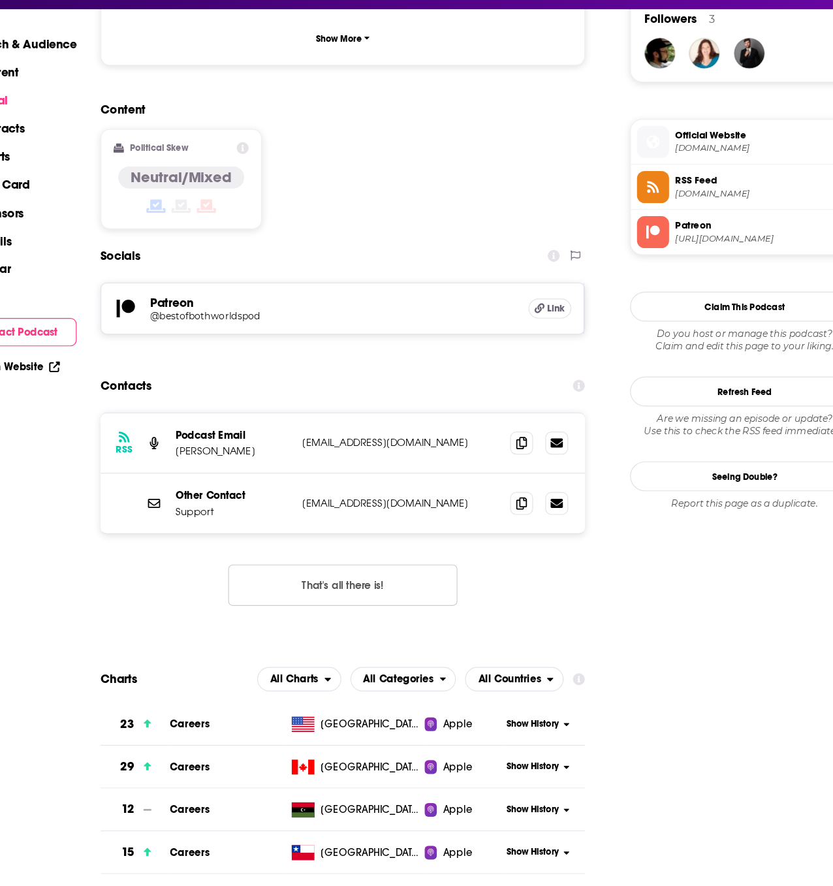
scroll to position [933, 0]
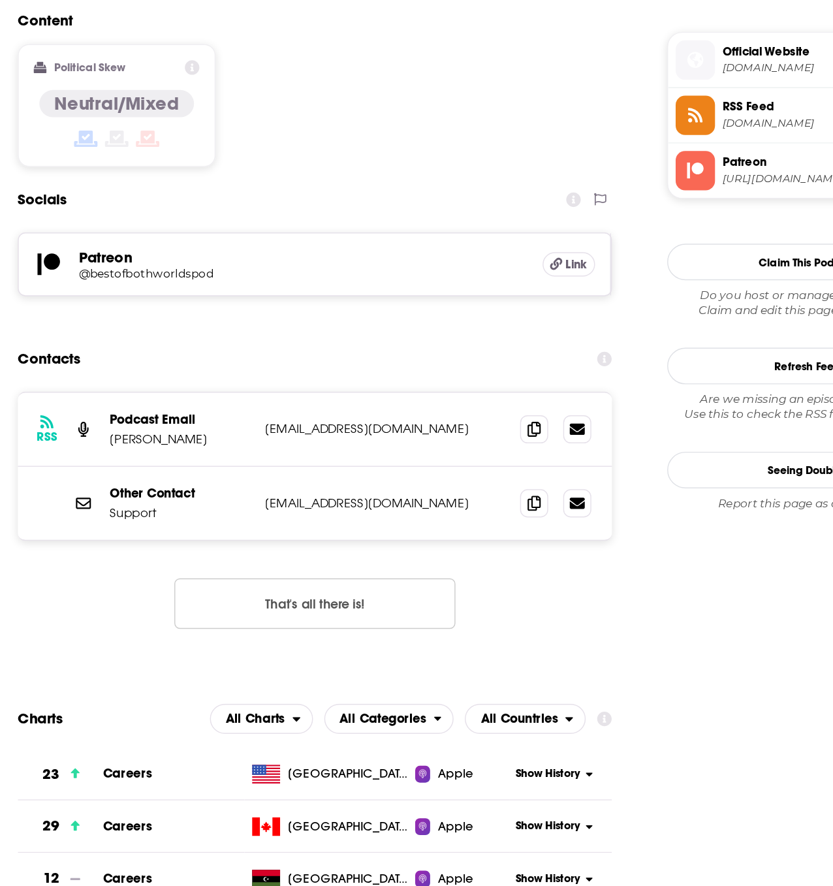
click at [362, 556] on button "That's all there is!" at bounding box center [360, 573] width 196 height 35
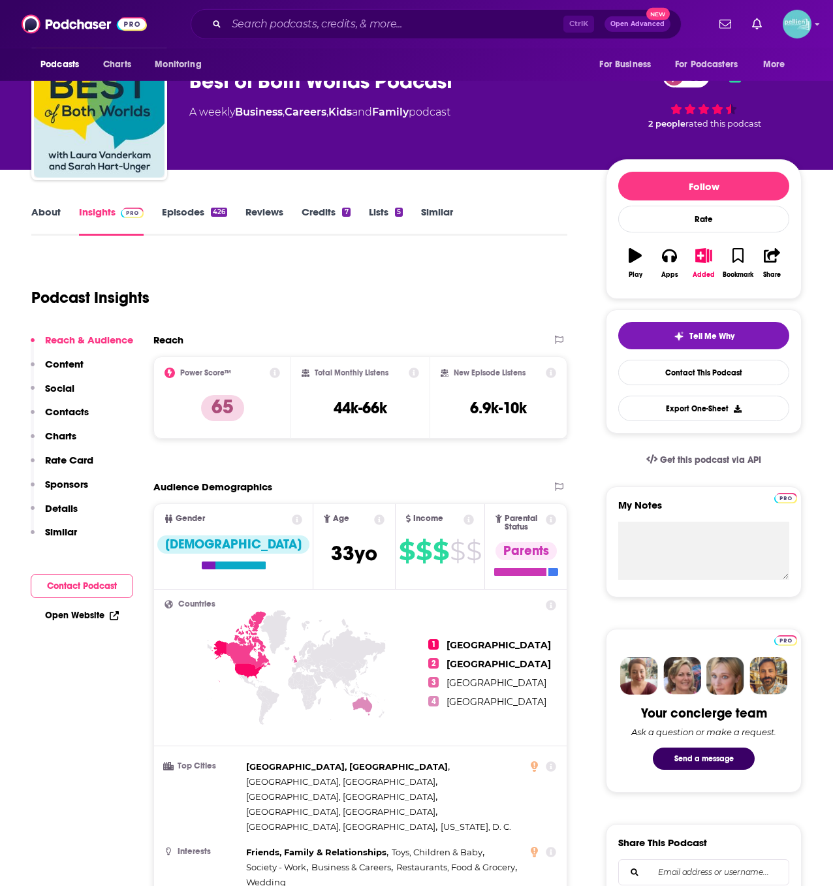
scroll to position [17, 0]
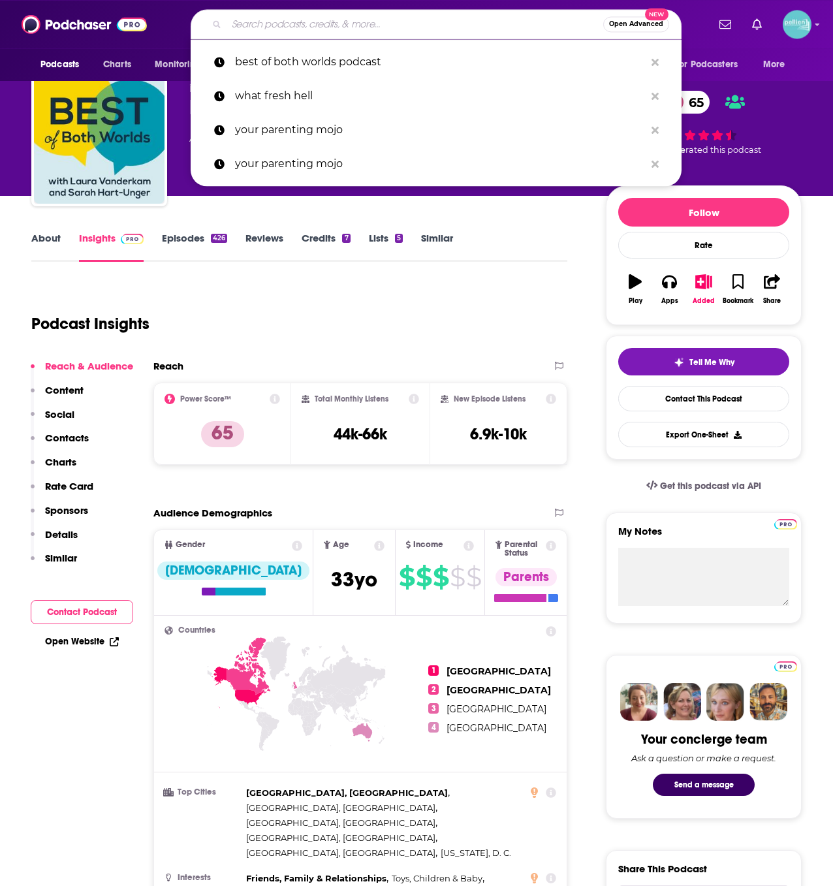
click at [283, 27] on input "Search podcasts, credits, & more..." at bounding box center [415, 24] width 377 height 21
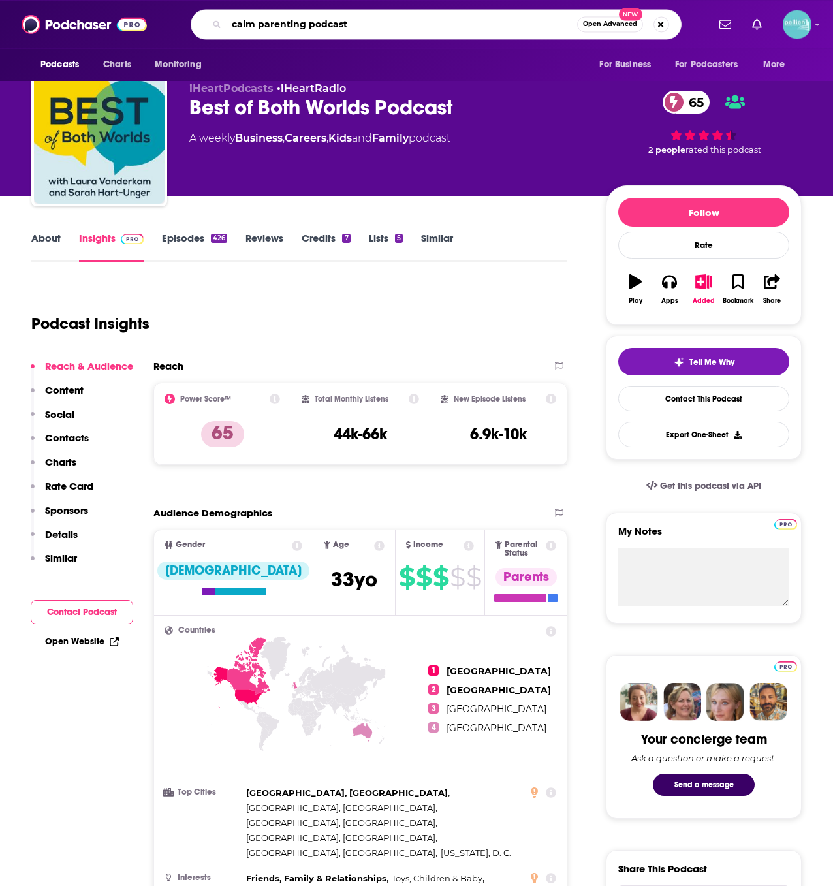
type input "calm parenting podcast"
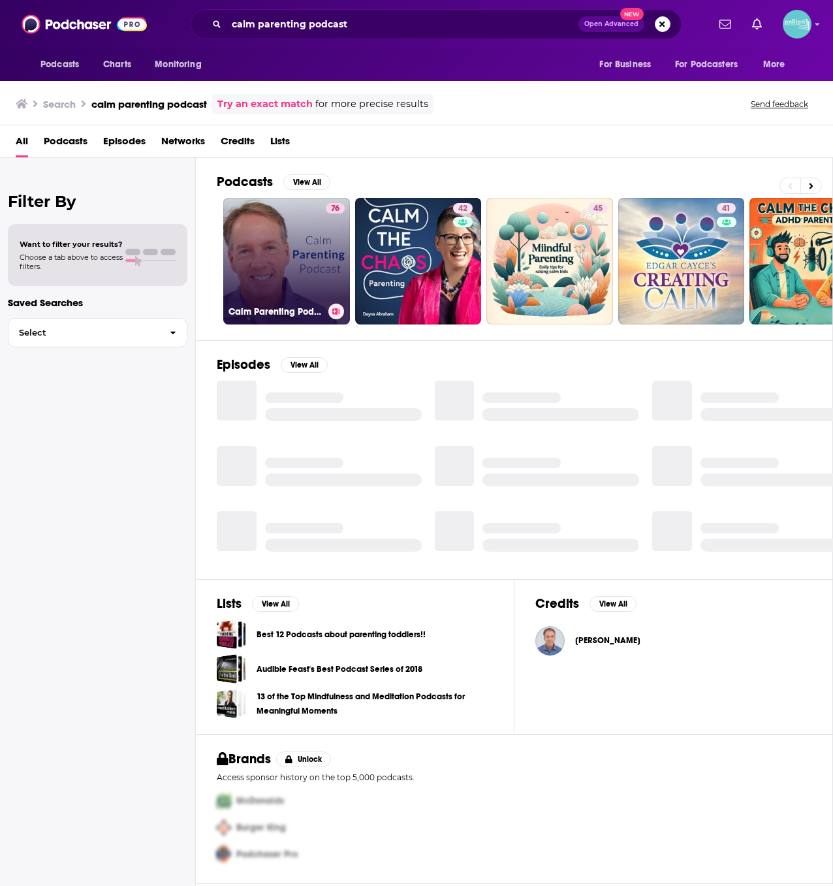
click at [294, 266] on link "76 Calm Parenting Podcast" at bounding box center [286, 261] width 127 height 127
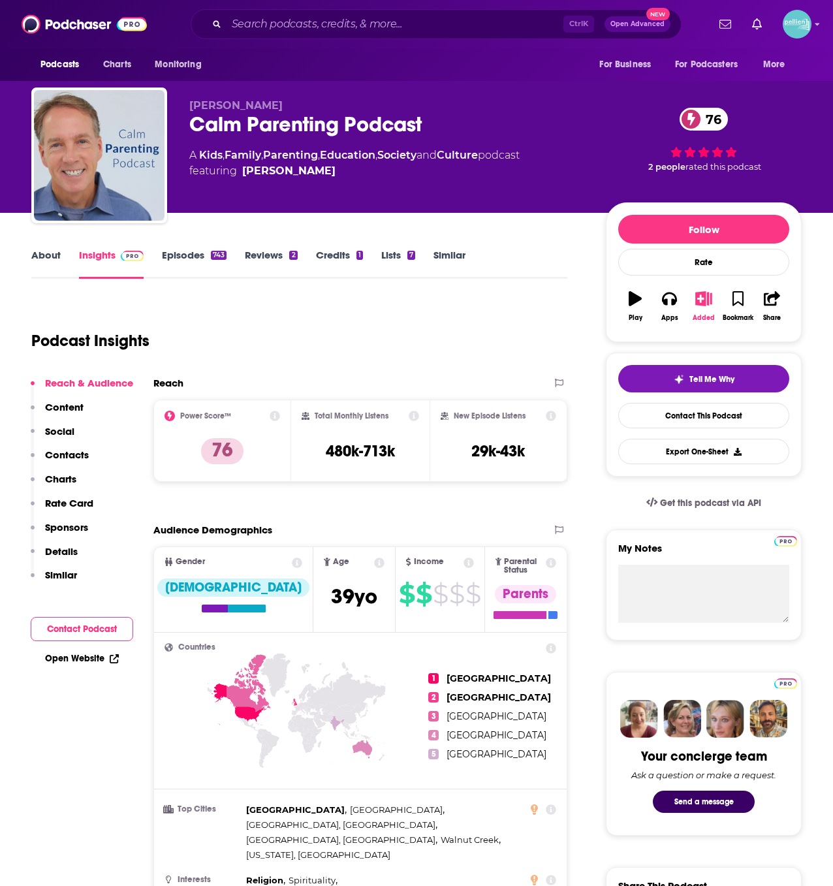
click at [704, 309] on button "Added" at bounding box center [704, 306] width 34 height 47
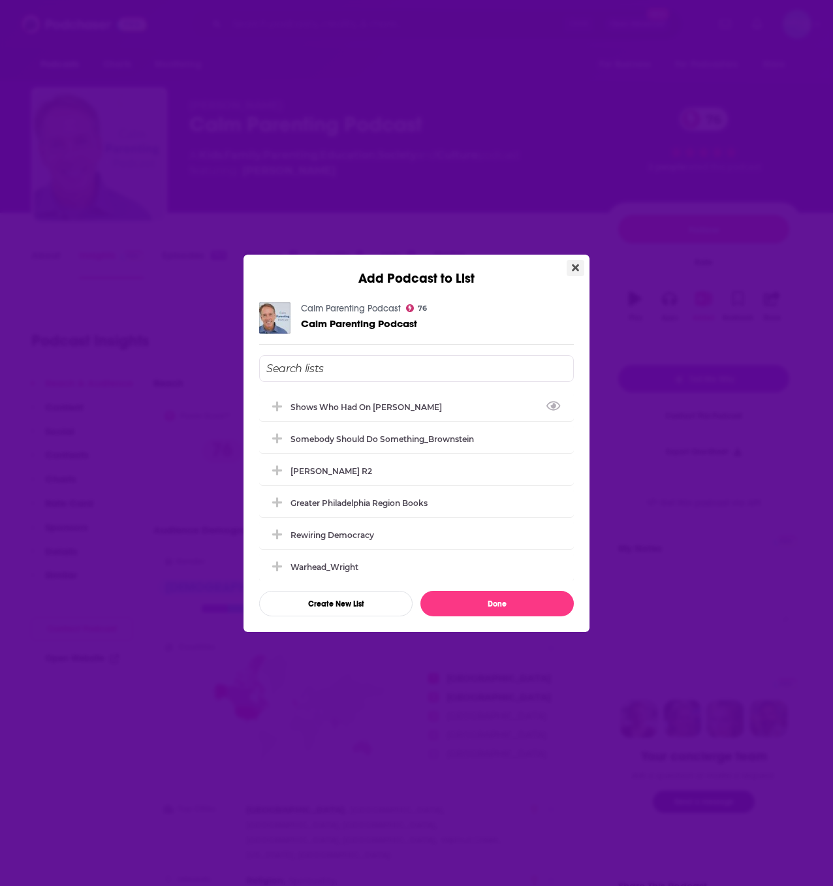
click at [573, 268] on icon "Close" at bounding box center [575, 267] width 7 height 10
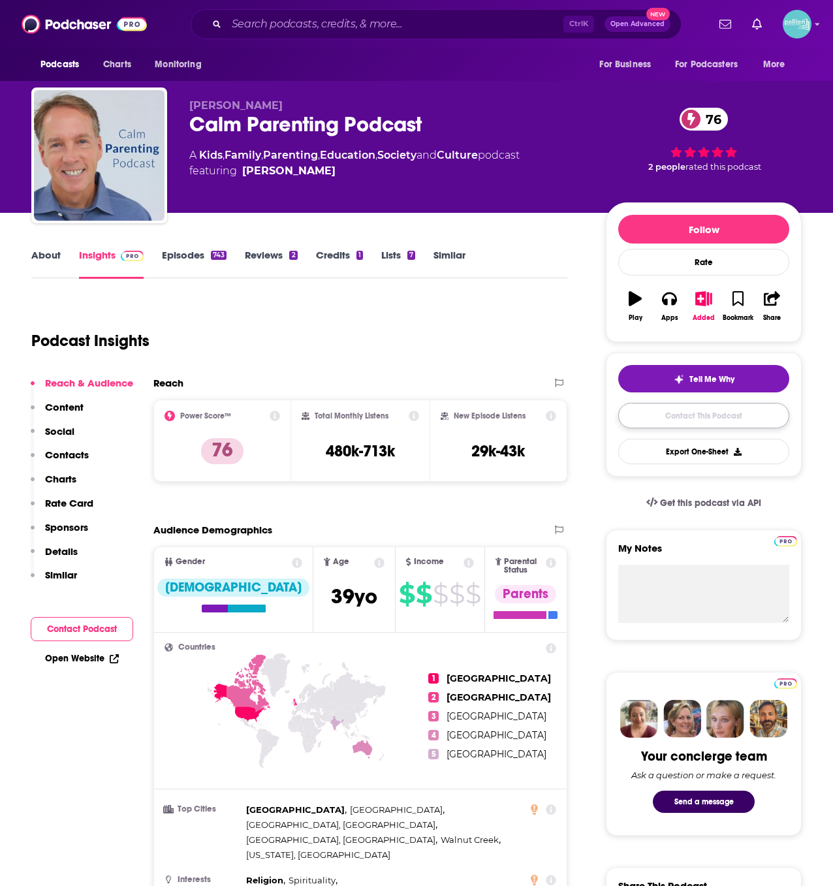
click at [736, 413] on link "Contact This Podcast" at bounding box center [703, 415] width 171 height 25
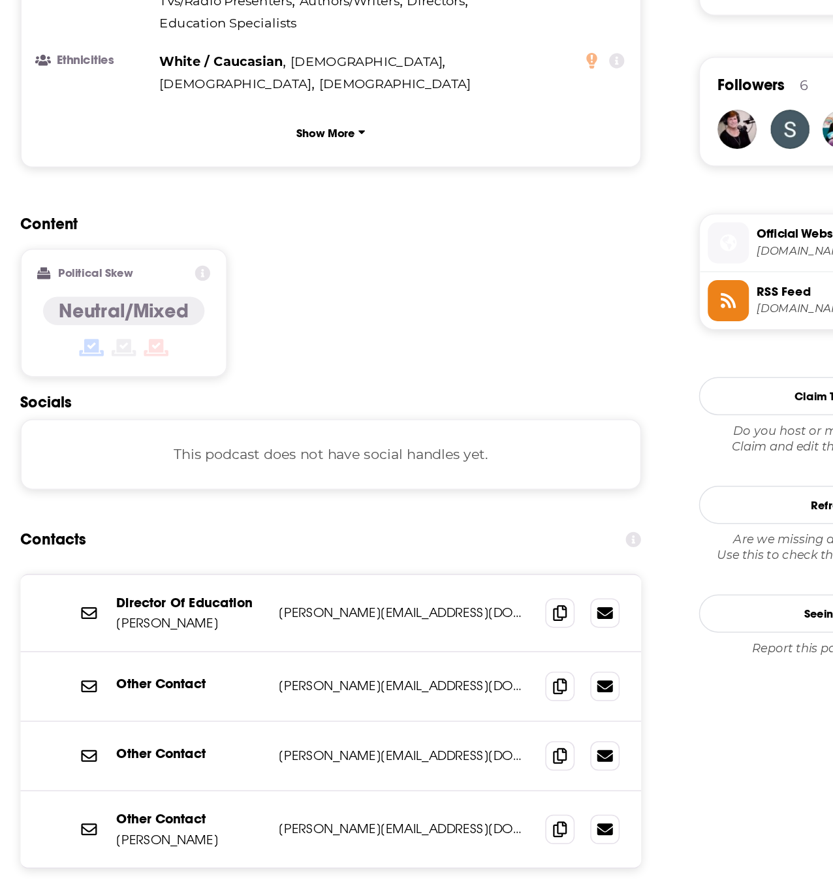
scroll to position [853, 0]
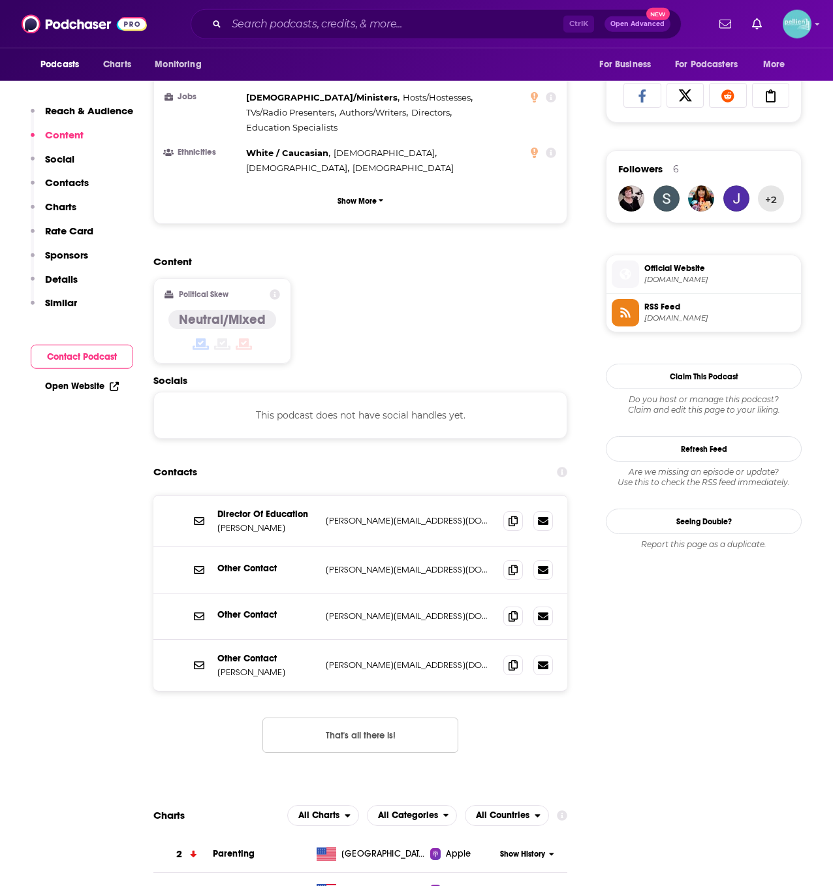
click at [683, 276] on span "art19.com" at bounding box center [719, 280] width 151 height 10
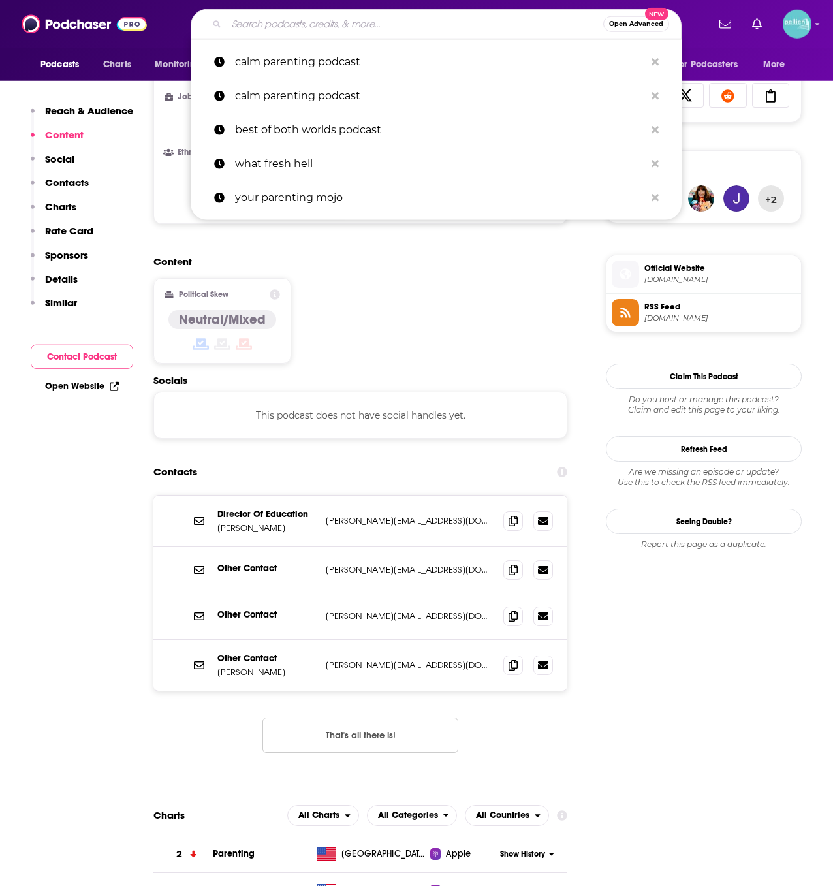
click at [257, 31] on input "Search podcasts, credits, & more..." at bounding box center [415, 24] width 377 height 21
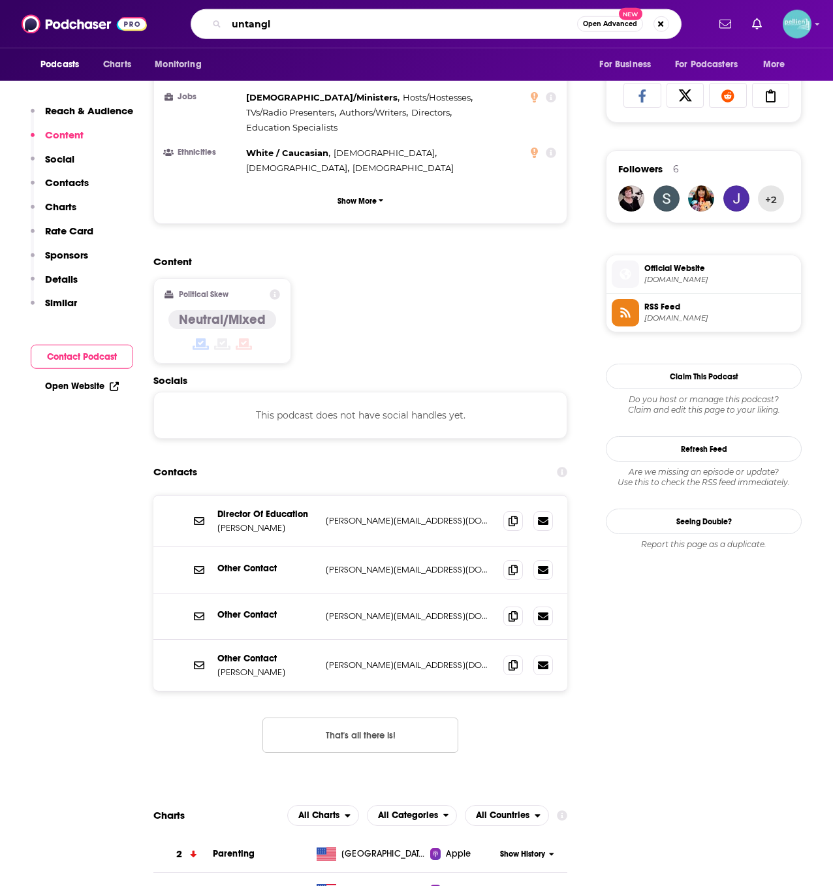
type input "untangle"
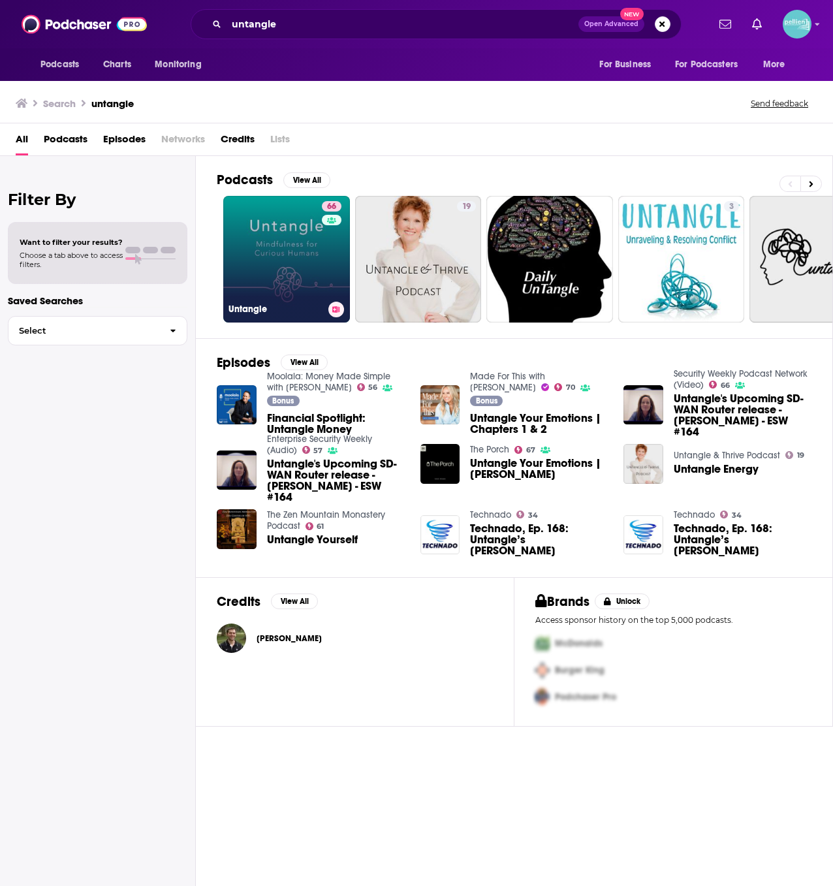
click at [279, 262] on link "66 Untangle" at bounding box center [286, 259] width 127 height 127
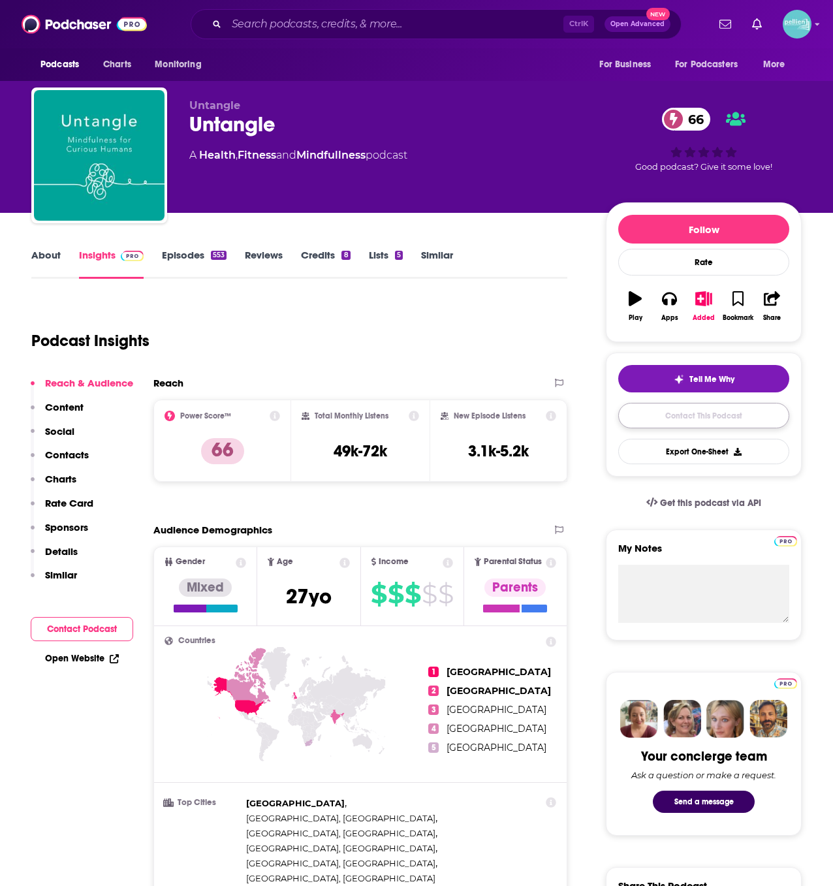
click at [635, 415] on link "Contact This Podcast" at bounding box center [703, 415] width 171 height 25
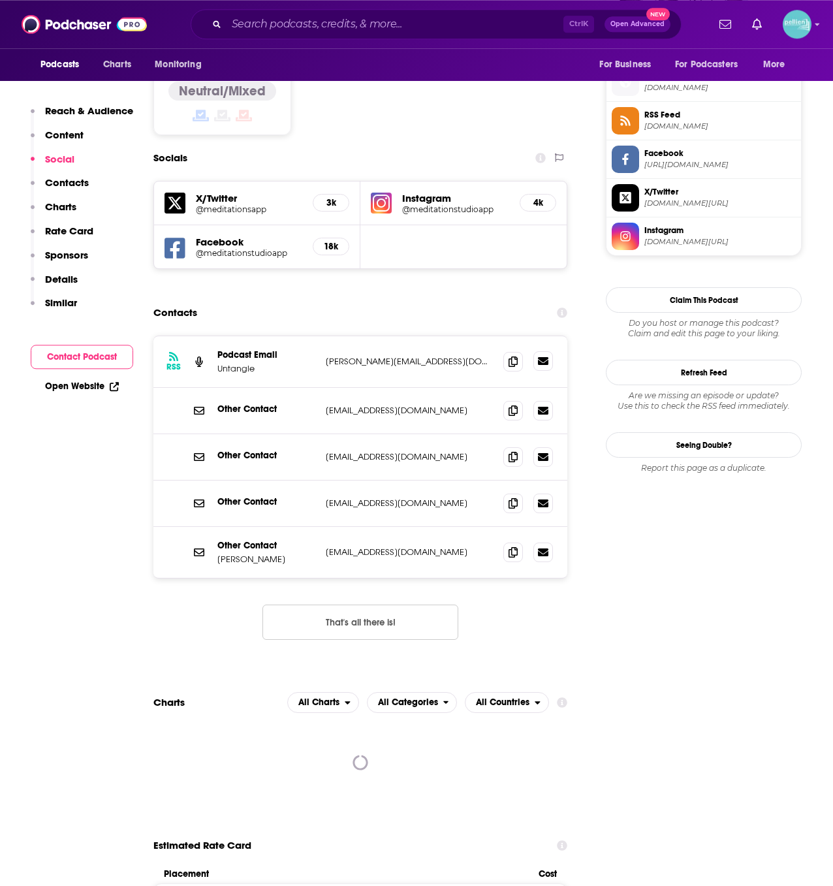
scroll to position [891, 0]
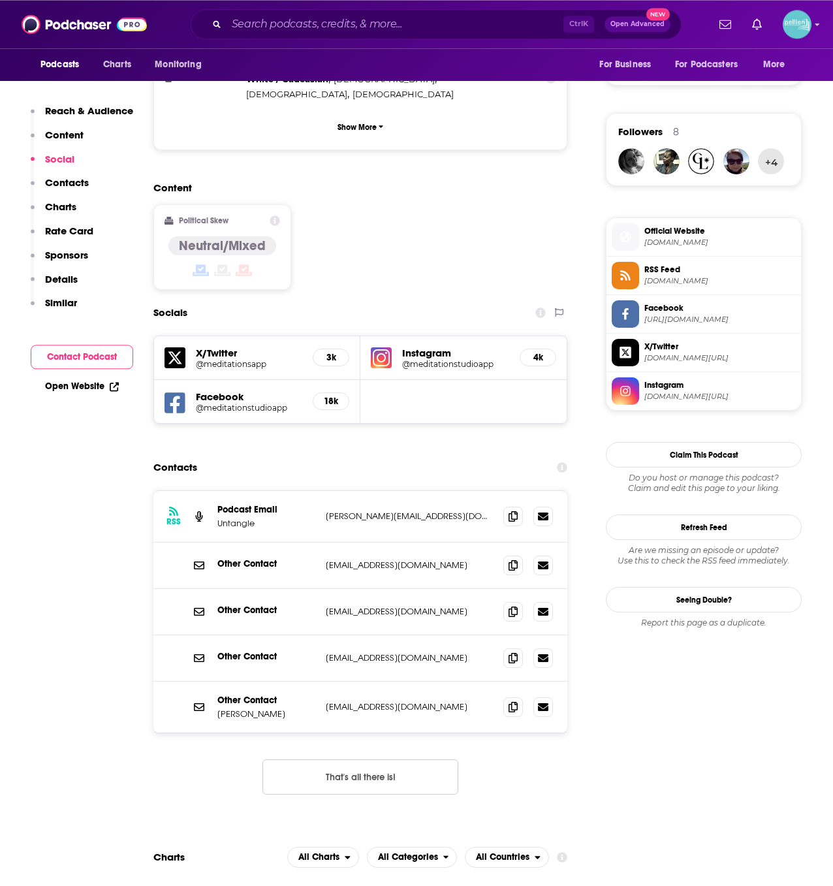
click at [682, 229] on span "Official Website" at bounding box center [719, 231] width 151 height 12
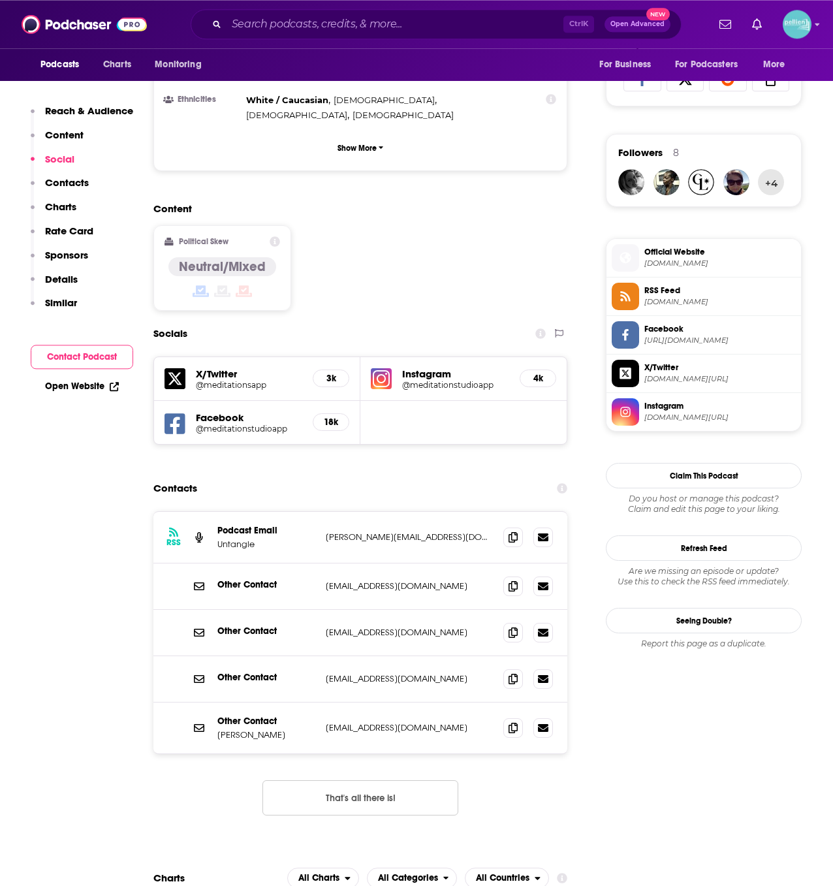
scroll to position [880, 0]
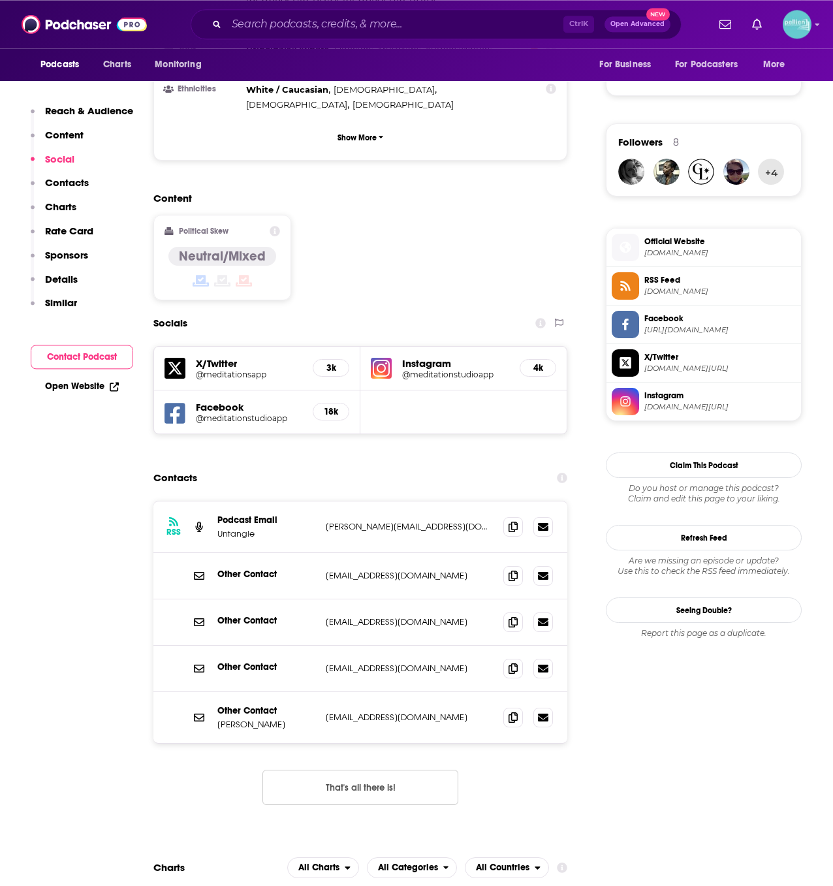
click at [659, 323] on span "Facebook" at bounding box center [719, 319] width 151 height 12
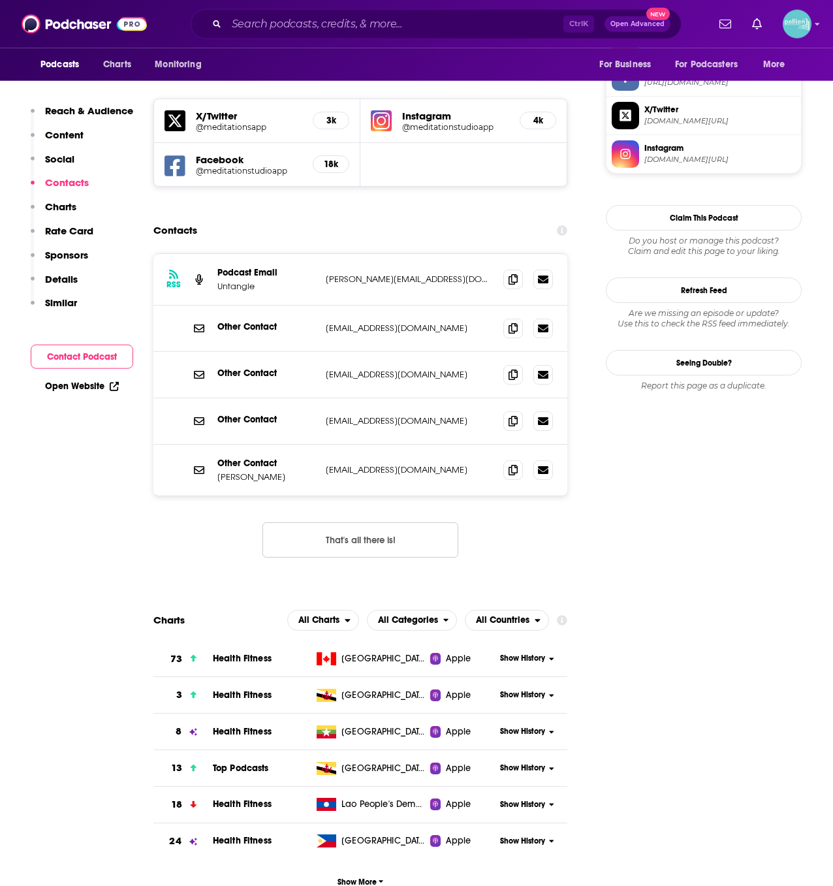
scroll to position [1128, 0]
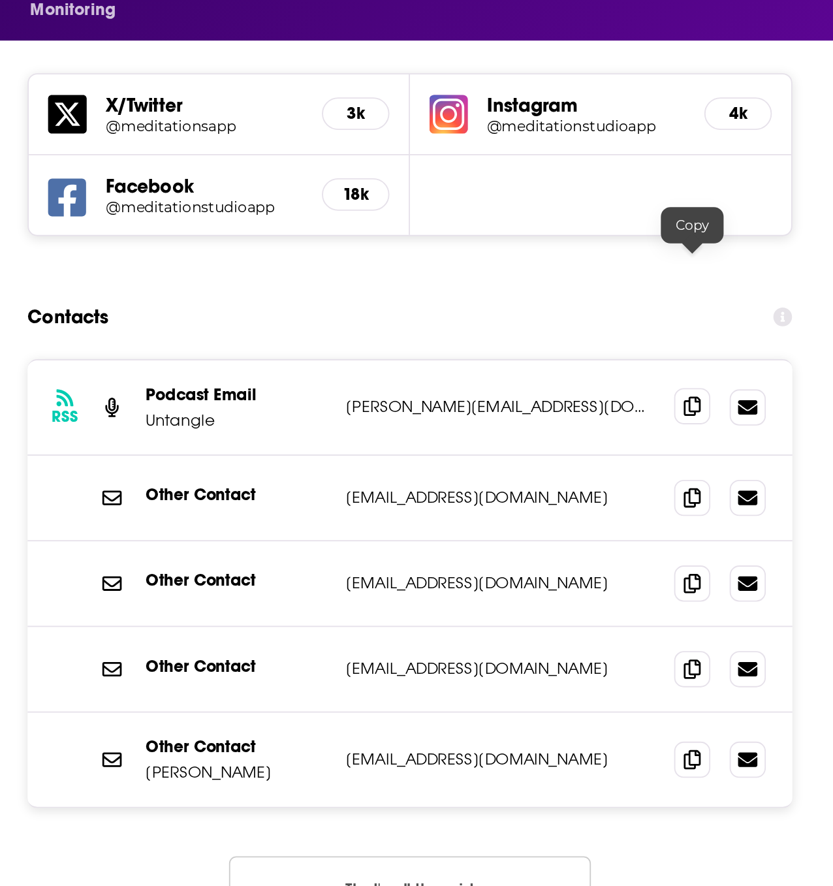
click at [513, 274] on icon at bounding box center [513, 279] width 9 height 10
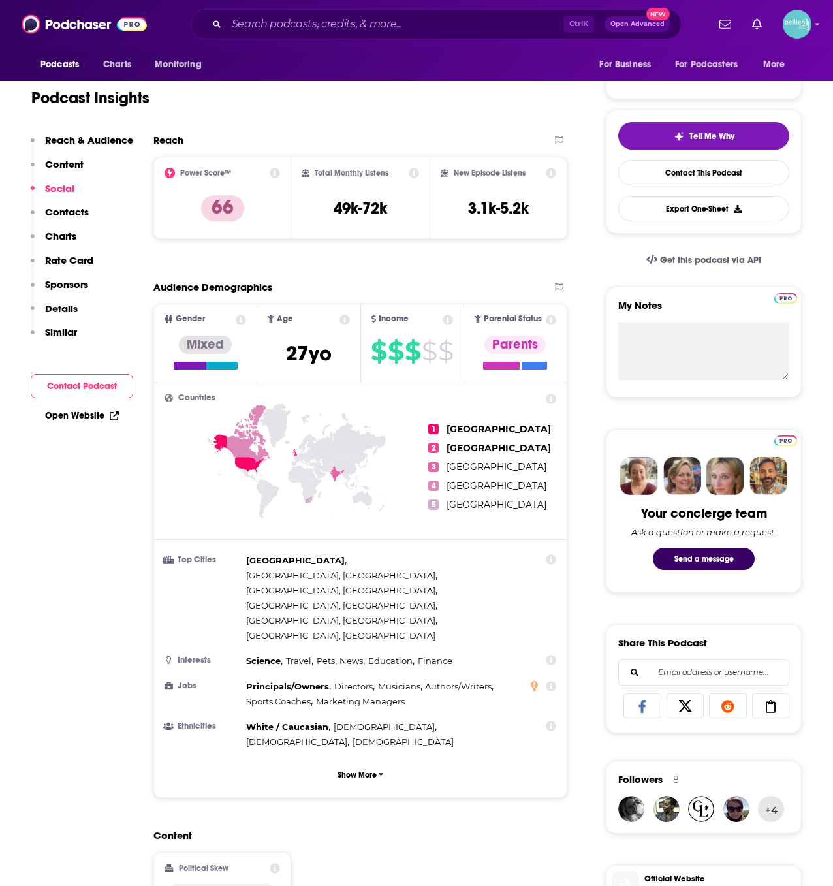
scroll to position [231, 0]
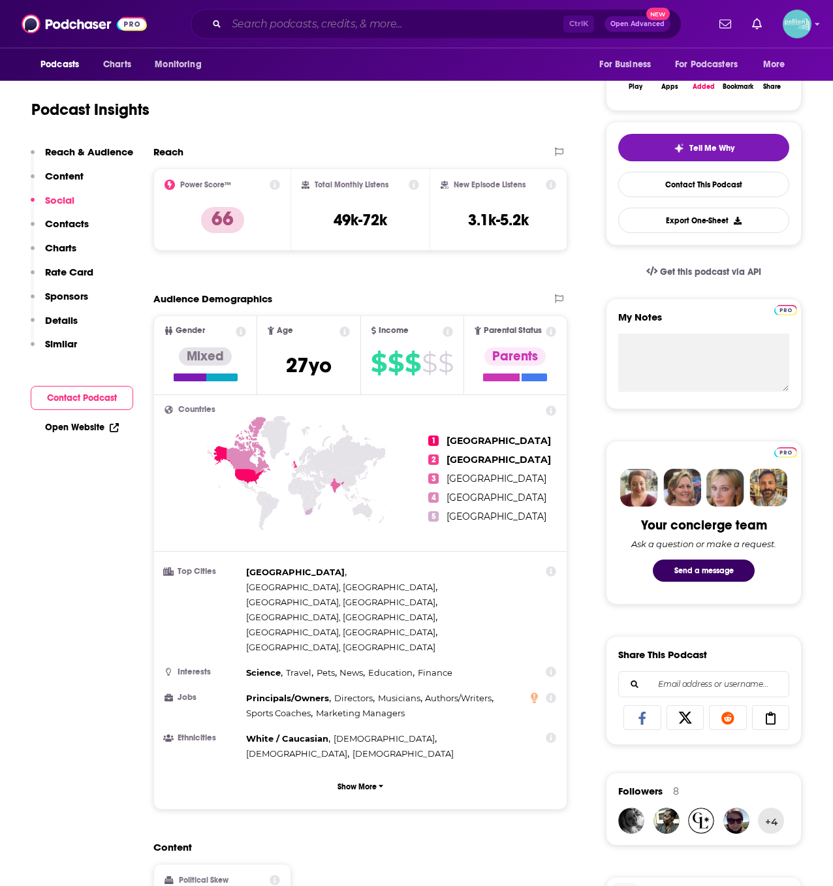
click at [357, 32] on input "Search podcasts, credits, & more..." at bounding box center [395, 24] width 337 height 21
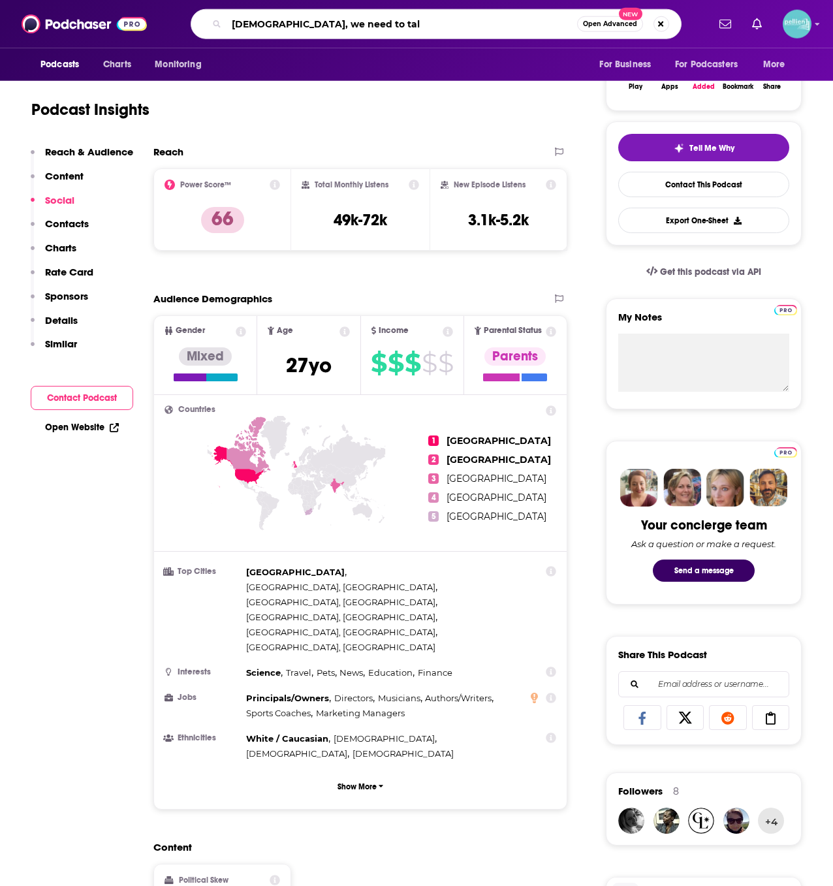
type input "[DEMOGRAPHIC_DATA], we need to talk"
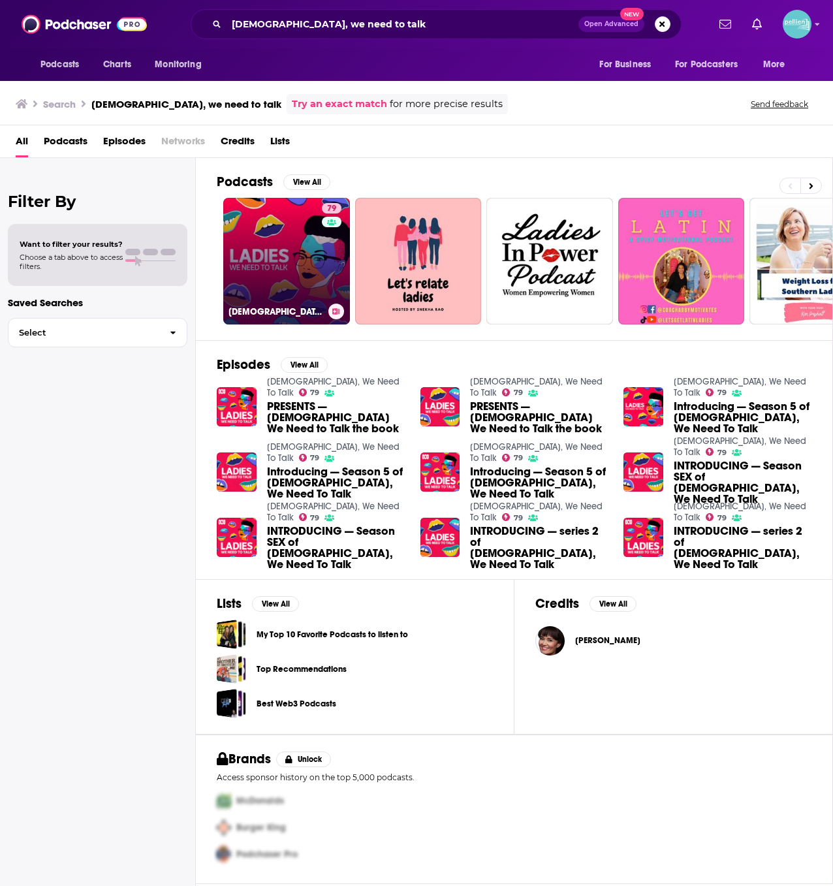
click at [281, 276] on link "79 Ladies, We Need To Talk" at bounding box center [286, 261] width 127 height 127
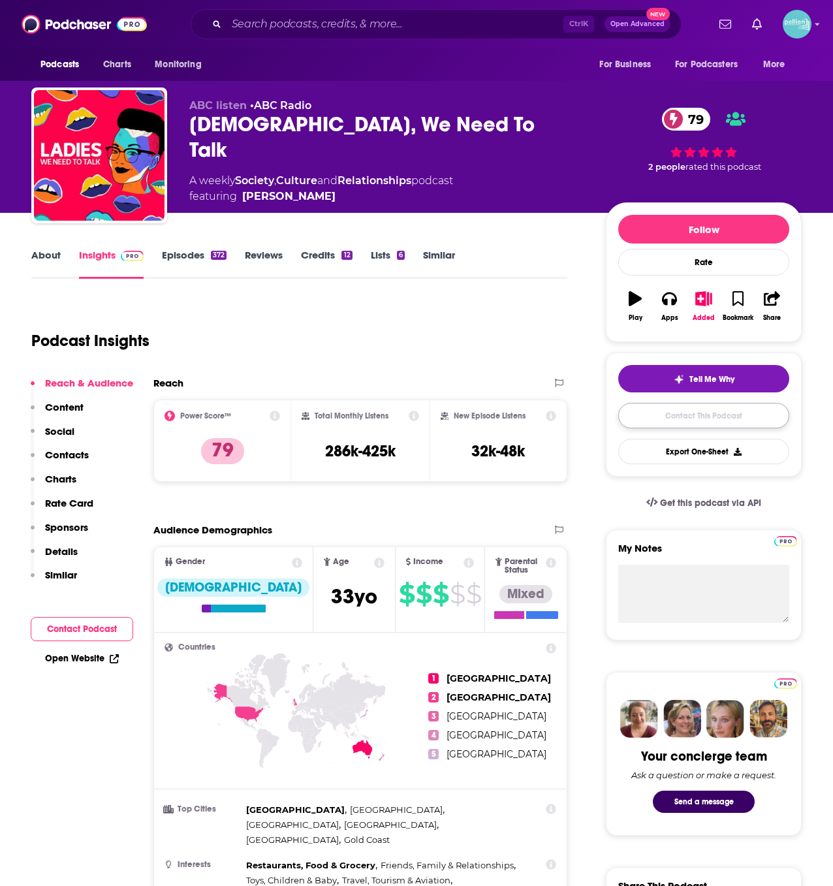
click at [679, 413] on link "Contact This Podcast" at bounding box center [703, 415] width 171 height 25
click at [48, 259] on link "About" at bounding box center [45, 264] width 29 height 30
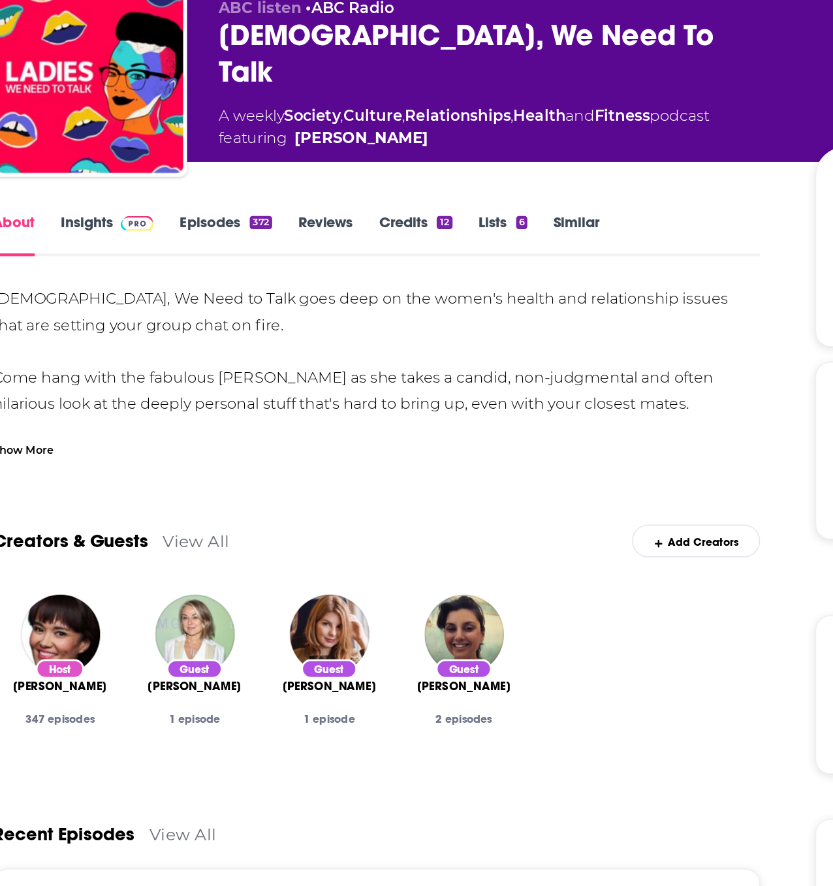
click at [172, 362] on div "Ladies, We Need to Talk goes deep on the women's health and relationship issues…" at bounding box center [299, 428] width 536 height 256
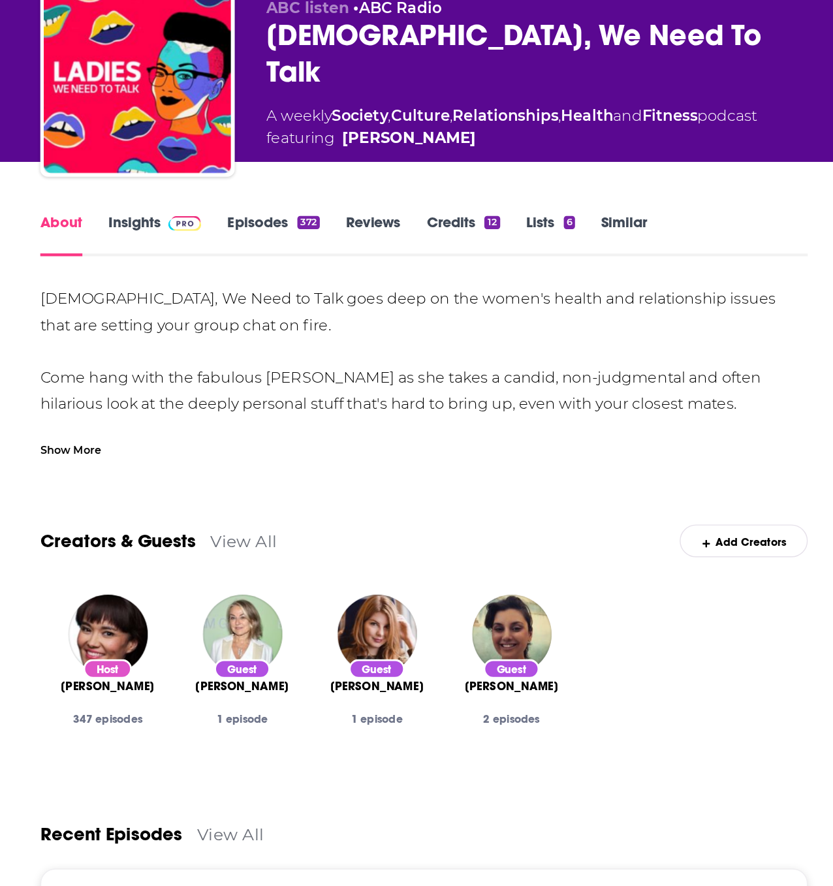
click at [53, 411] on div "Show More" at bounding box center [52, 413] width 42 height 12
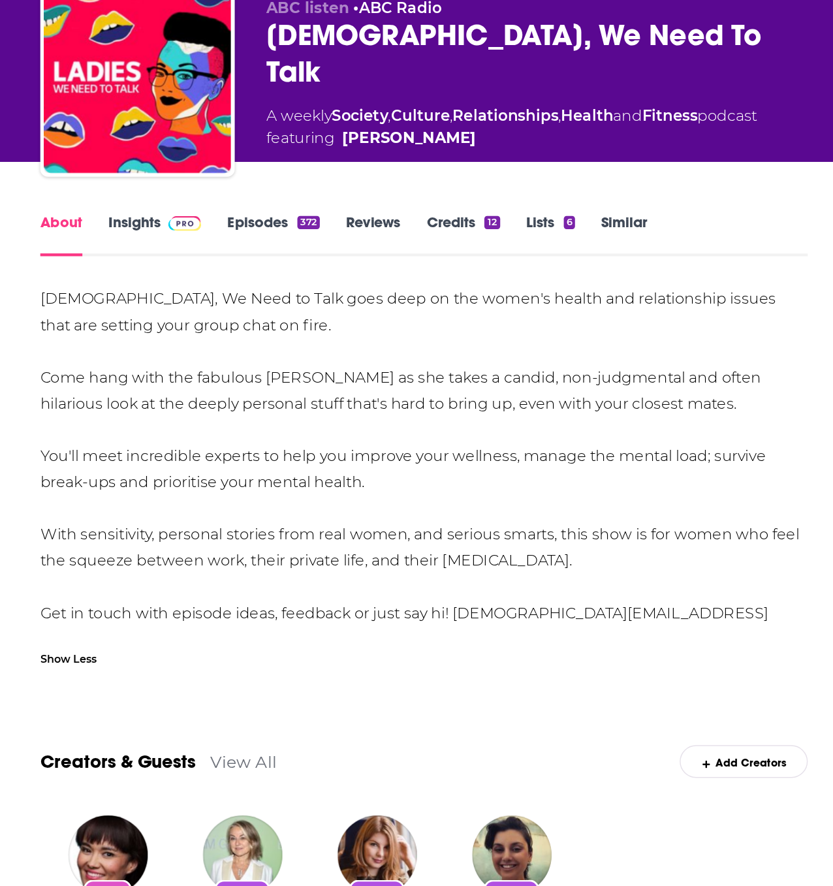
click at [102, 261] on link "Insights" at bounding box center [111, 264] width 65 height 30
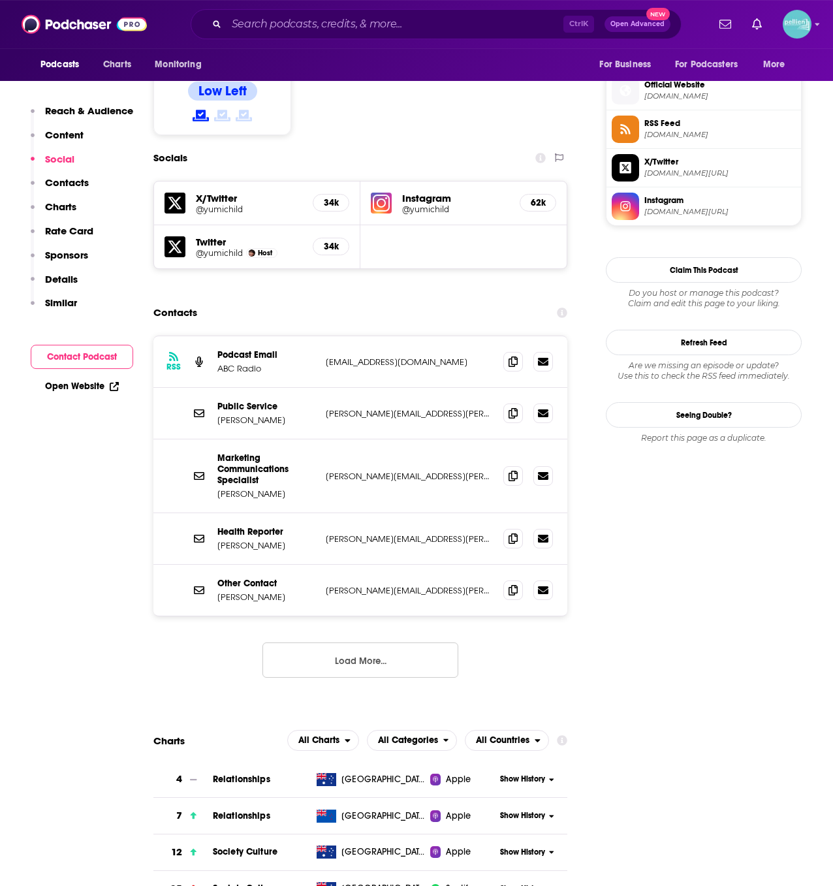
scroll to position [838, 0]
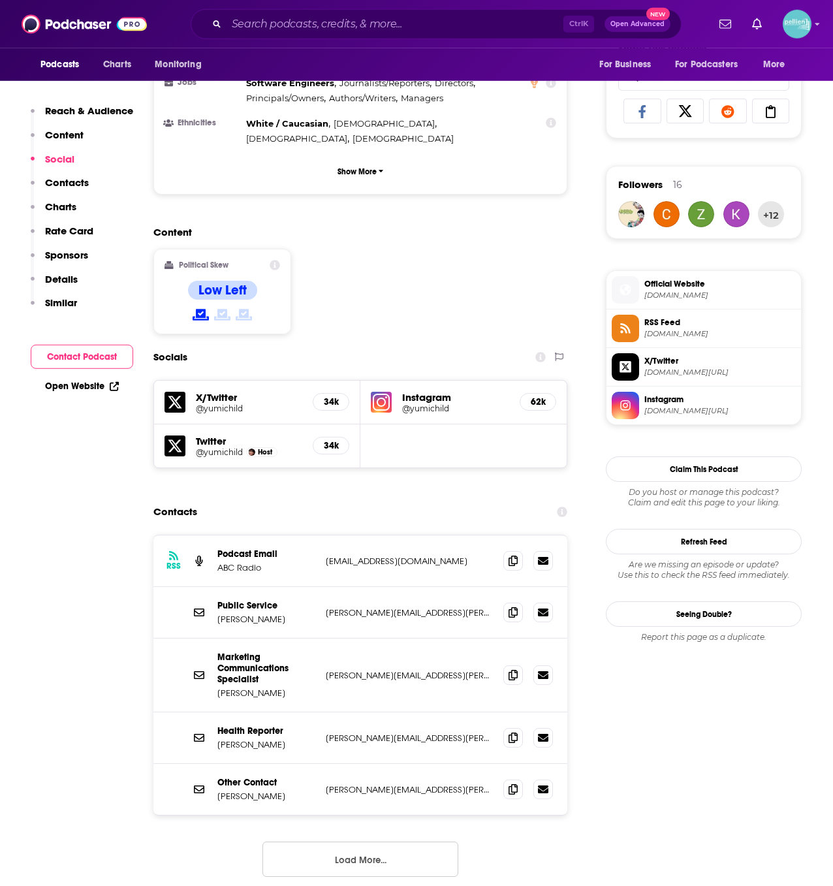
click at [695, 283] on span "Official Website" at bounding box center [719, 284] width 151 height 12
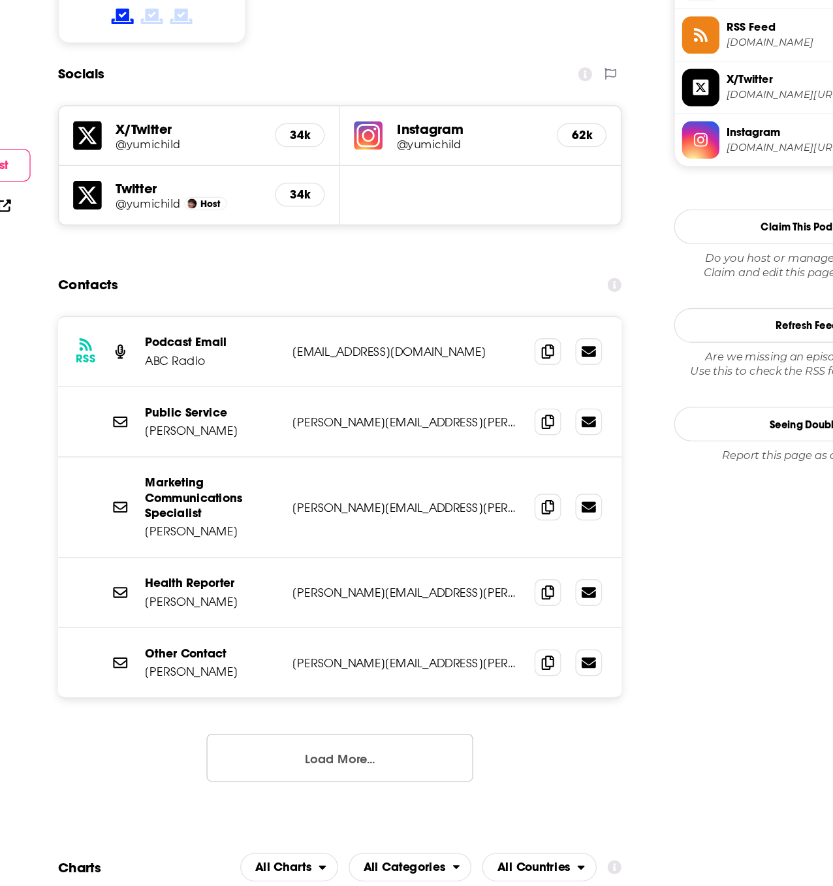
scroll to position [908, 0]
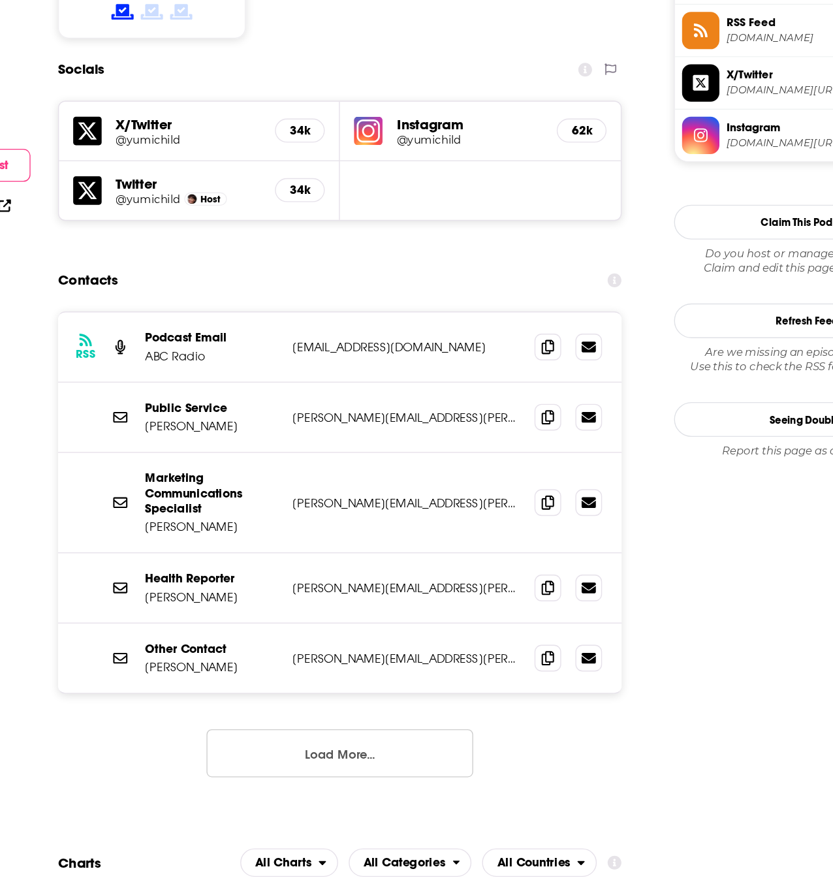
click at [344, 771] on button "Load More..." at bounding box center [360, 788] width 196 height 35
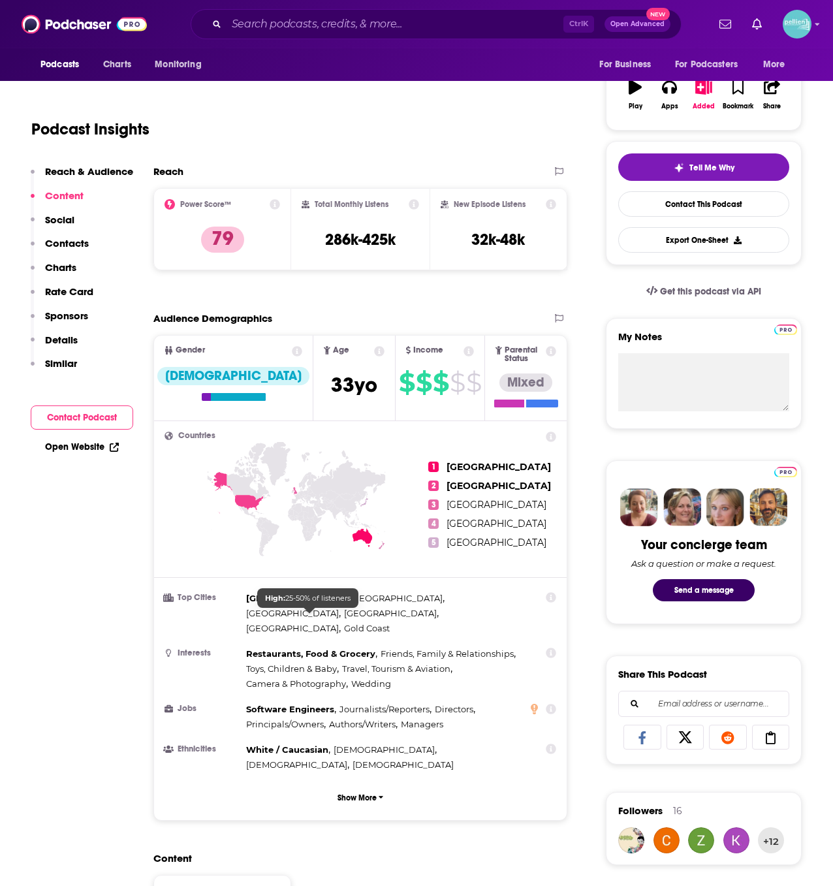
scroll to position [0, 0]
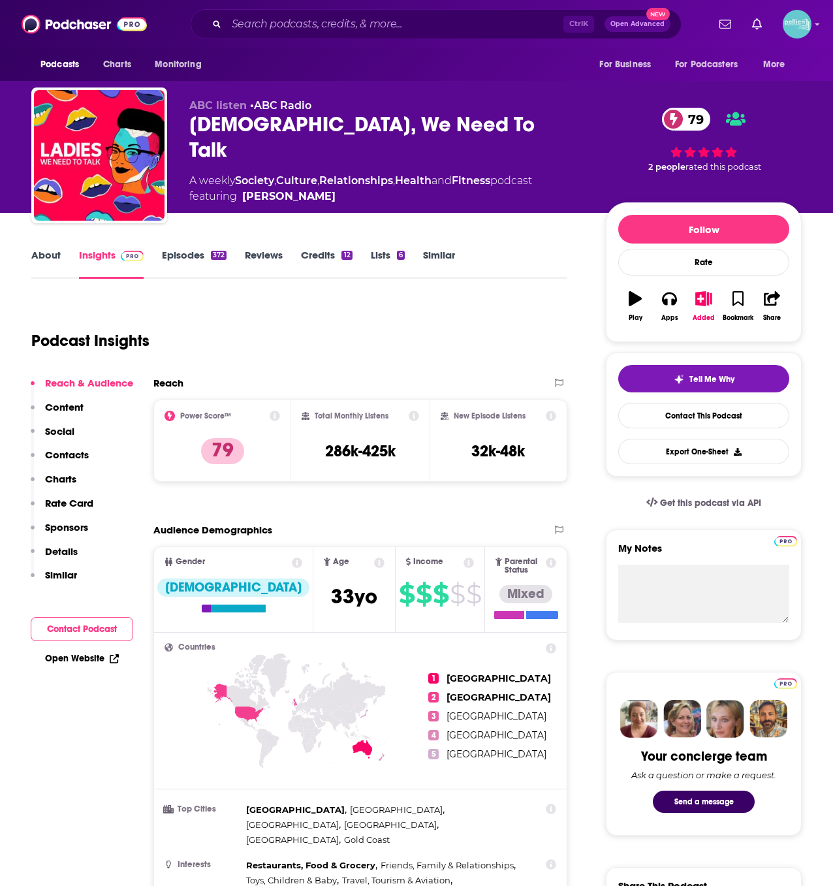
click at [41, 270] on link "About" at bounding box center [45, 264] width 29 height 30
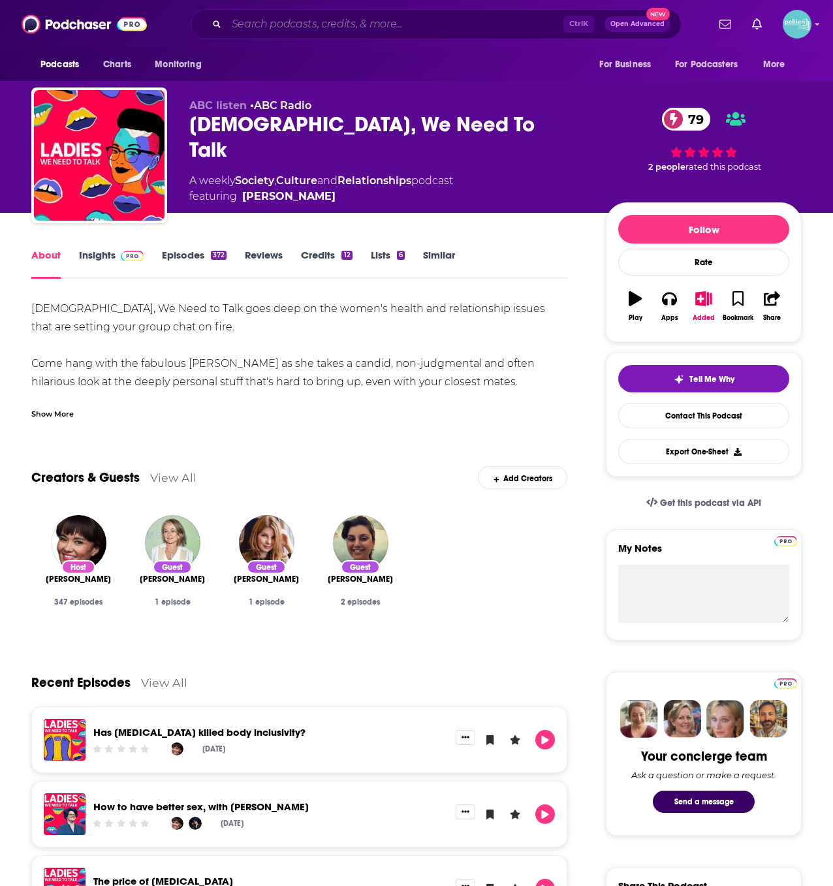
click at [284, 24] on input "Search podcasts, credits, & more..." at bounding box center [395, 24] width 337 height 21
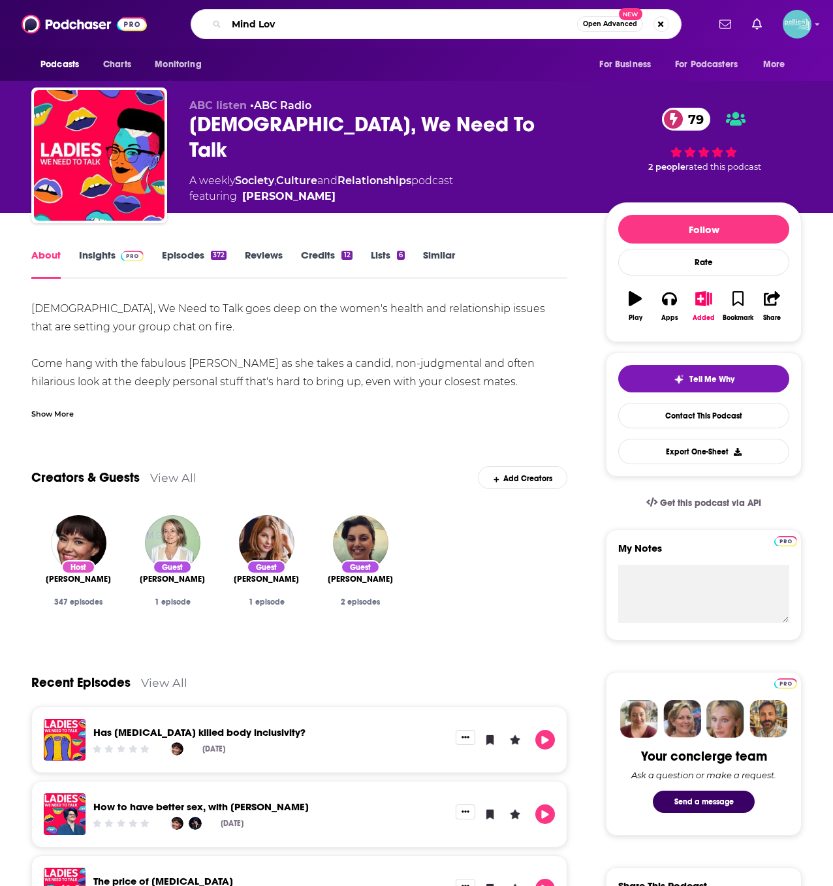
type input "Mind Love"
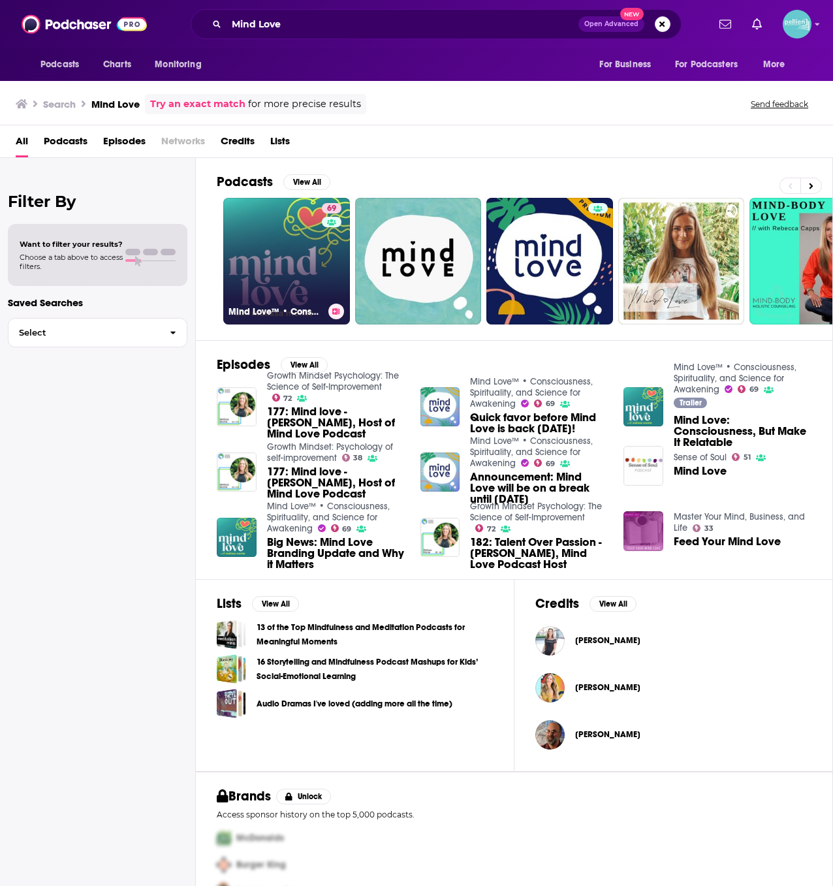
click at [304, 253] on link "69 Mind Love™ • Consciousness, Spirituality, and Science for Awakening" at bounding box center [286, 261] width 127 height 127
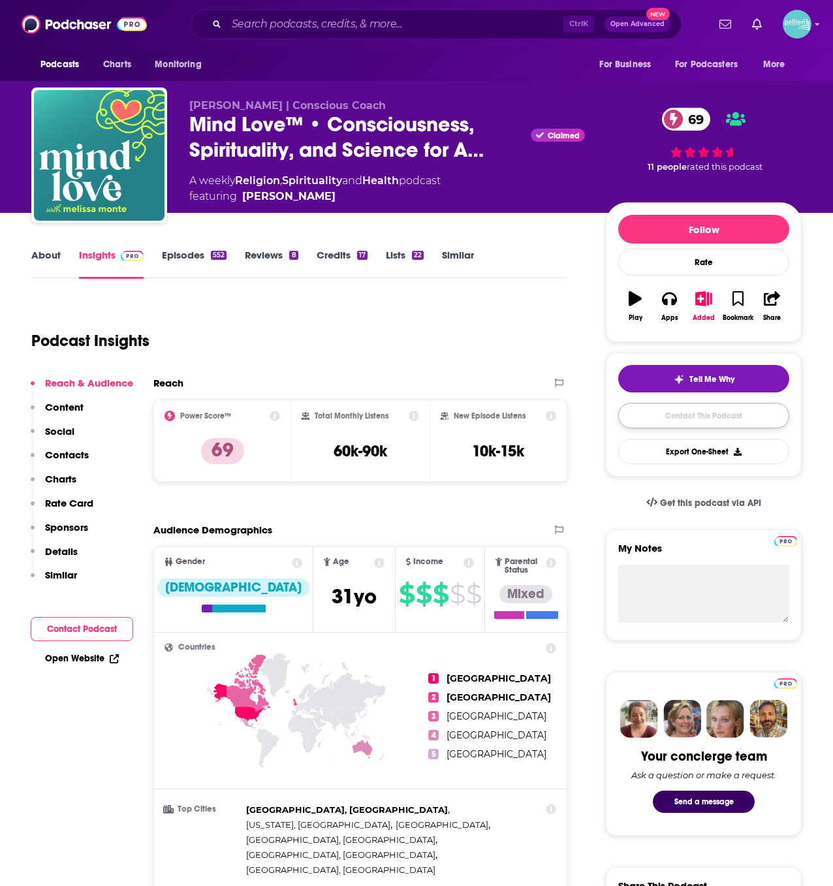
click at [629, 416] on link "Contact This Podcast" at bounding box center [703, 415] width 171 height 25
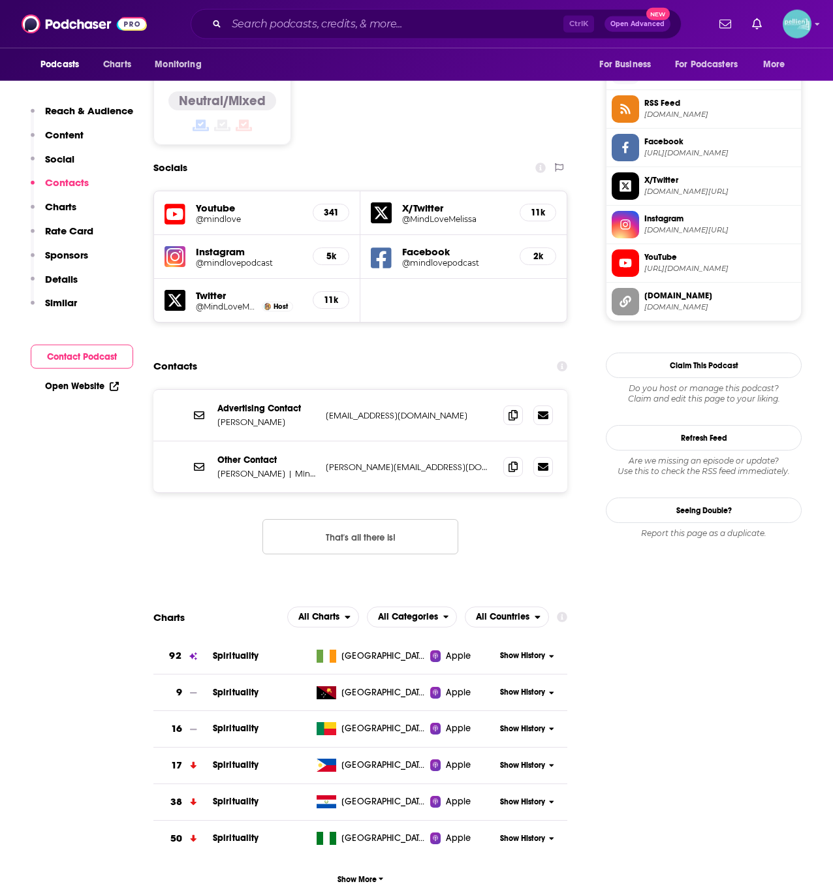
scroll to position [1057, 0]
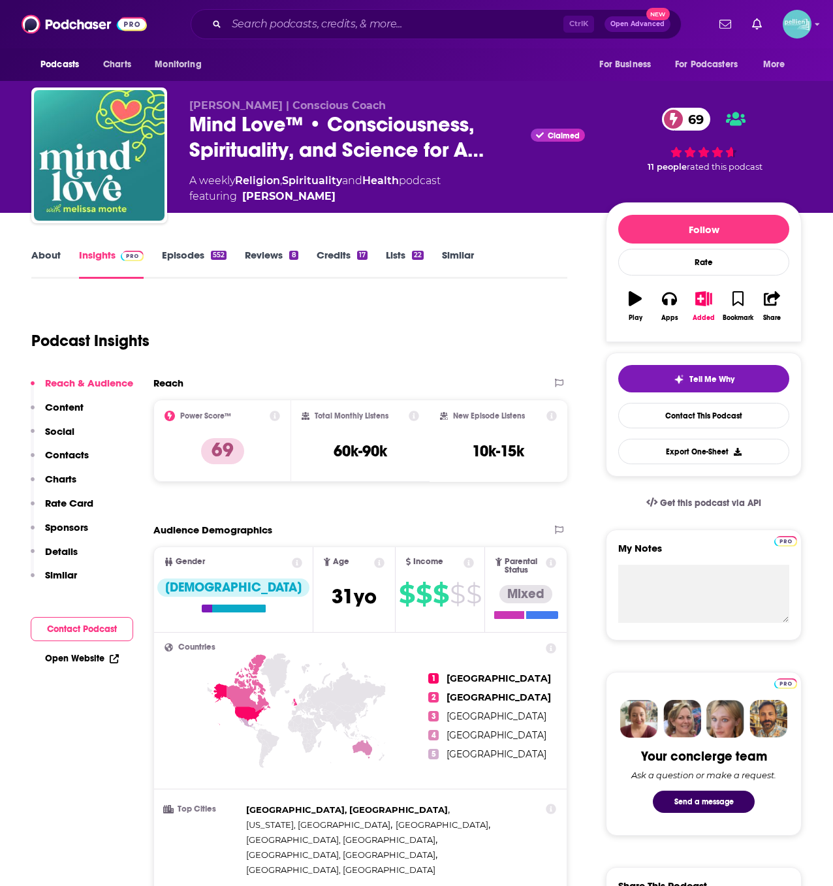
click at [37, 257] on link "About" at bounding box center [45, 264] width 29 height 30
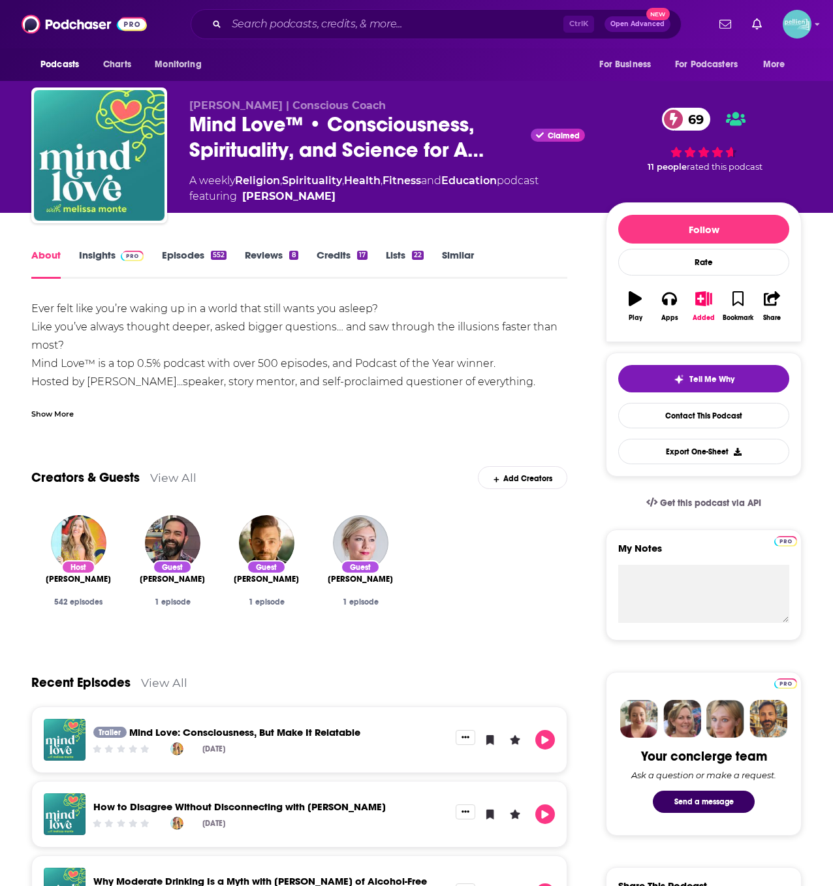
click at [53, 413] on div "Show More" at bounding box center [52, 413] width 42 height 12
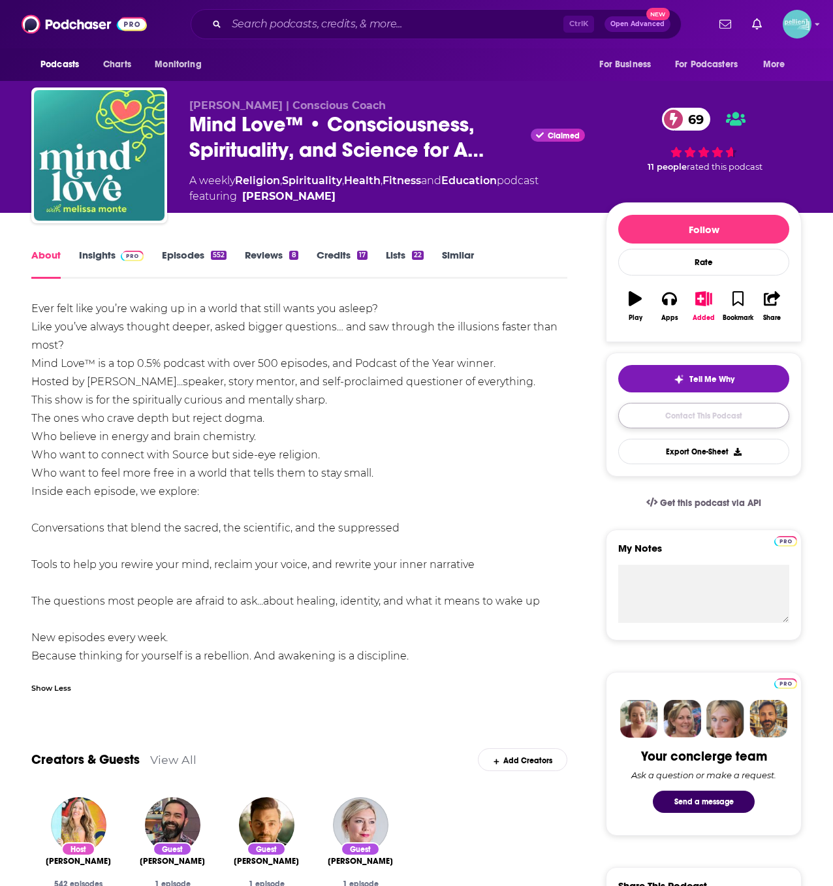
click at [671, 416] on link "Contact This Podcast" at bounding box center [703, 415] width 171 height 25
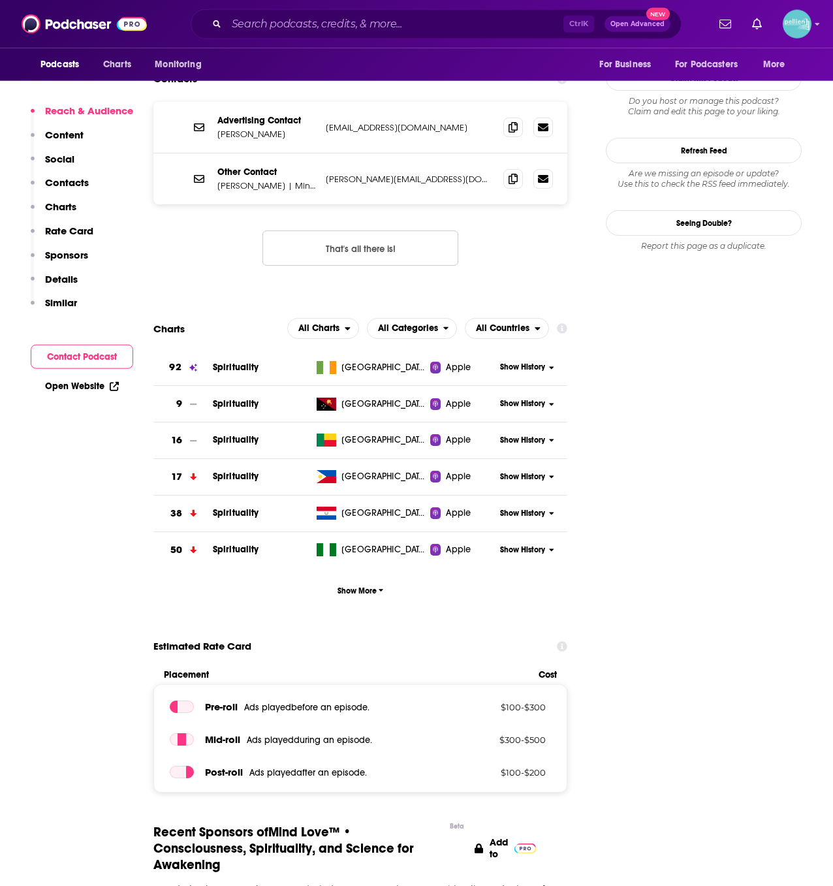
scroll to position [1060, 0]
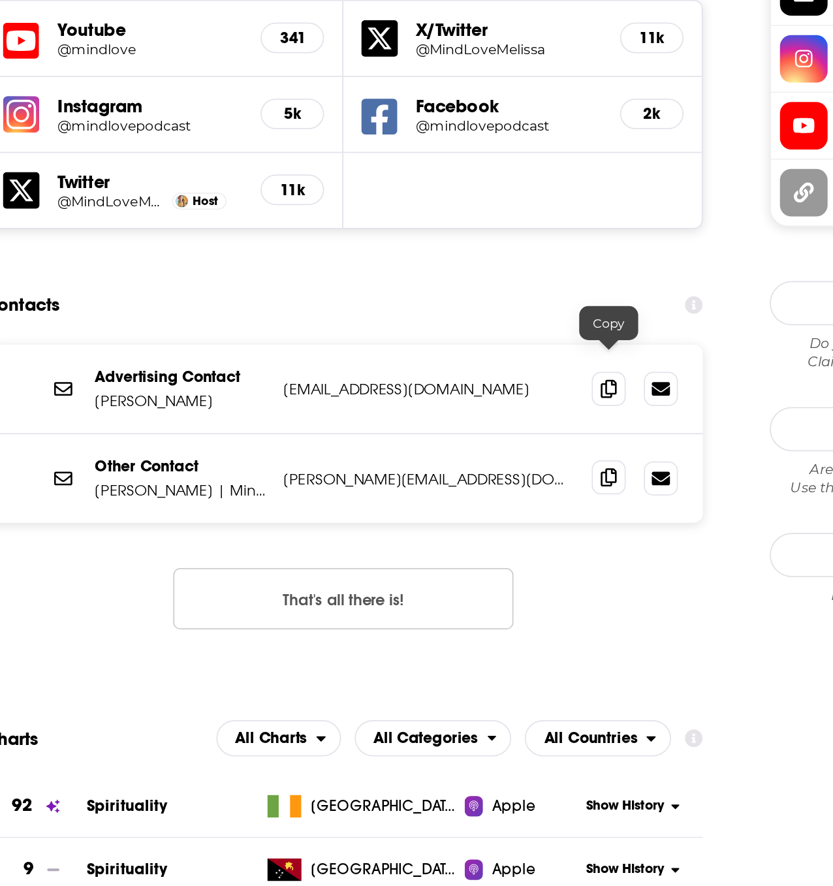
click at [507, 453] on span at bounding box center [513, 463] width 20 height 20
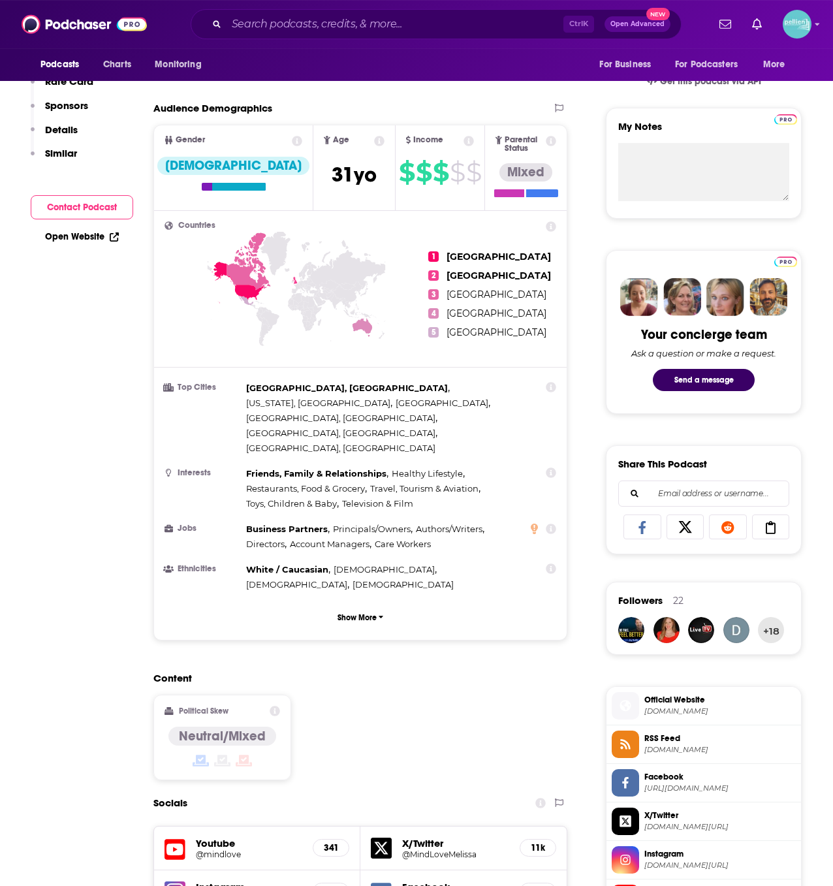
scroll to position [422, 0]
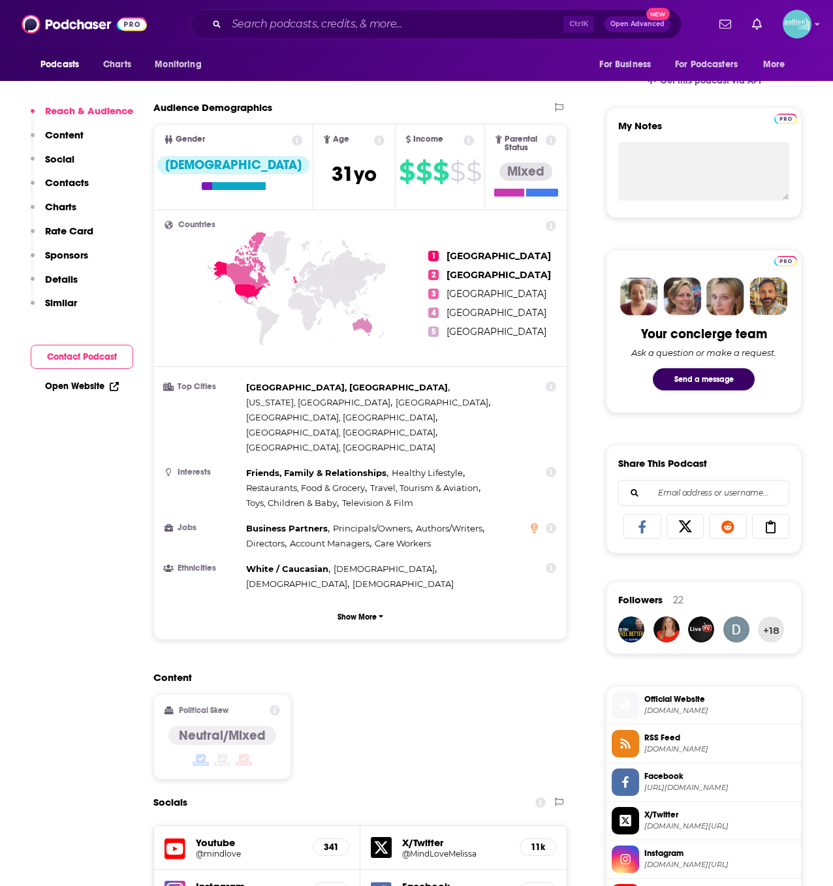
click at [688, 701] on span "Official Website" at bounding box center [719, 699] width 151 height 12
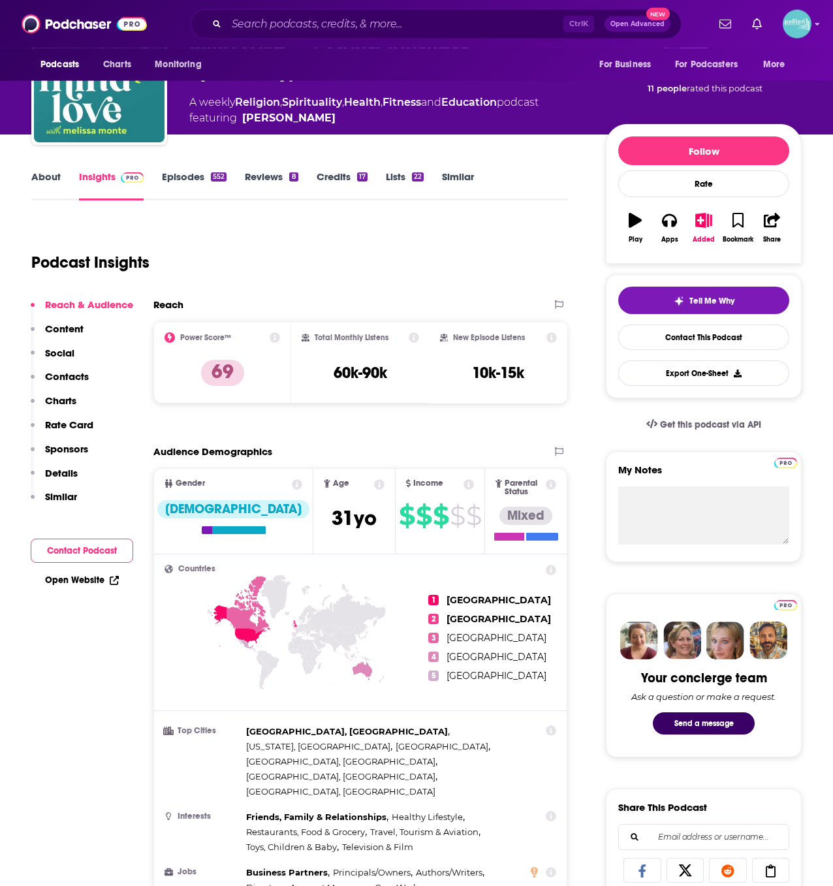
scroll to position [0, 0]
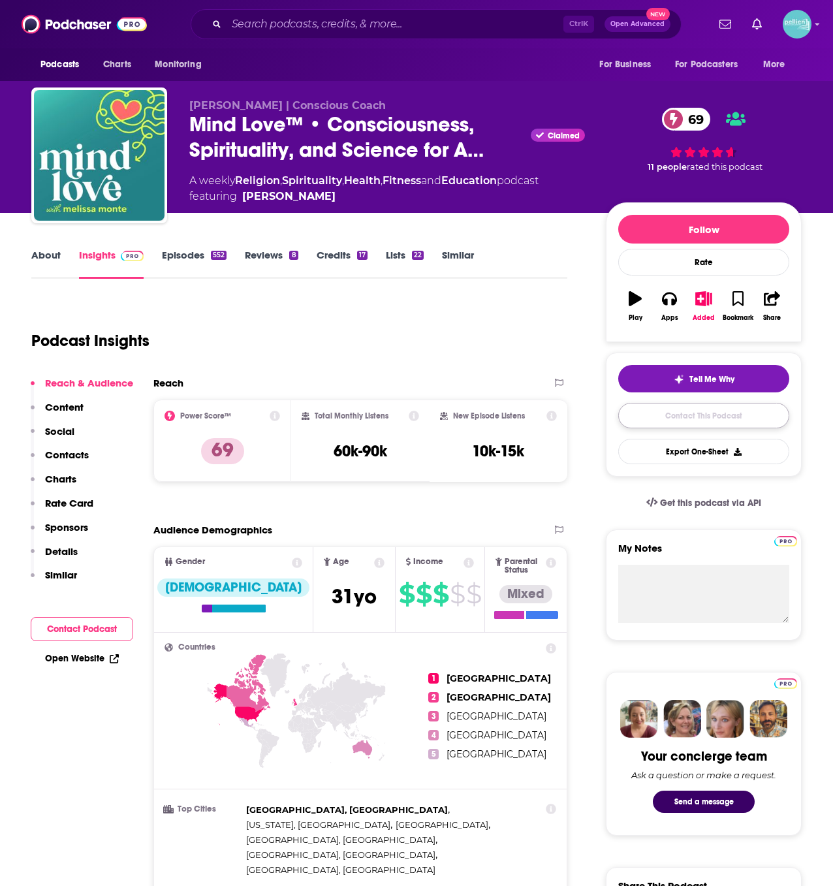
click at [658, 424] on link "Contact This Podcast" at bounding box center [703, 415] width 171 height 25
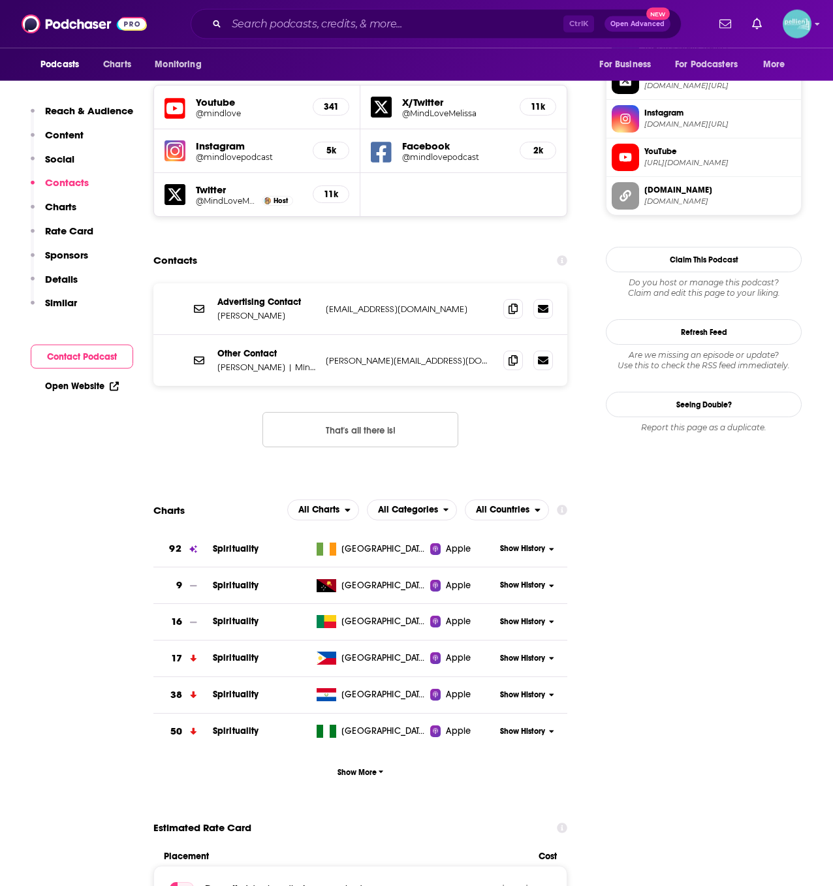
scroll to position [1163, 0]
click at [358, 412] on button "That's all there is!" at bounding box center [360, 429] width 196 height 35
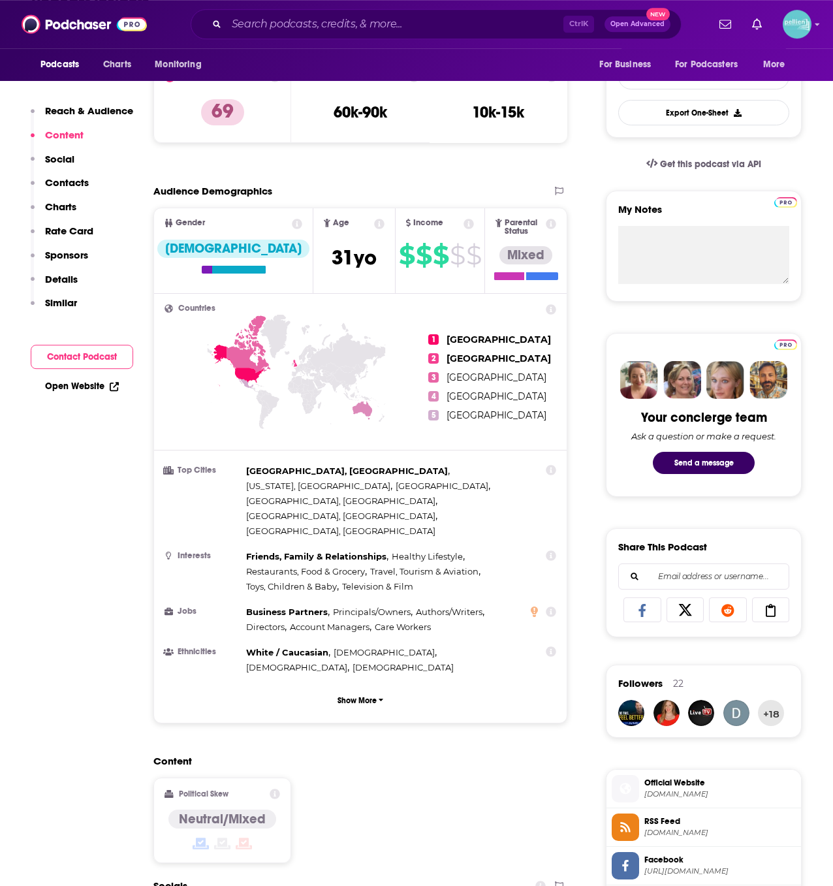
scroll to position [0, 0]
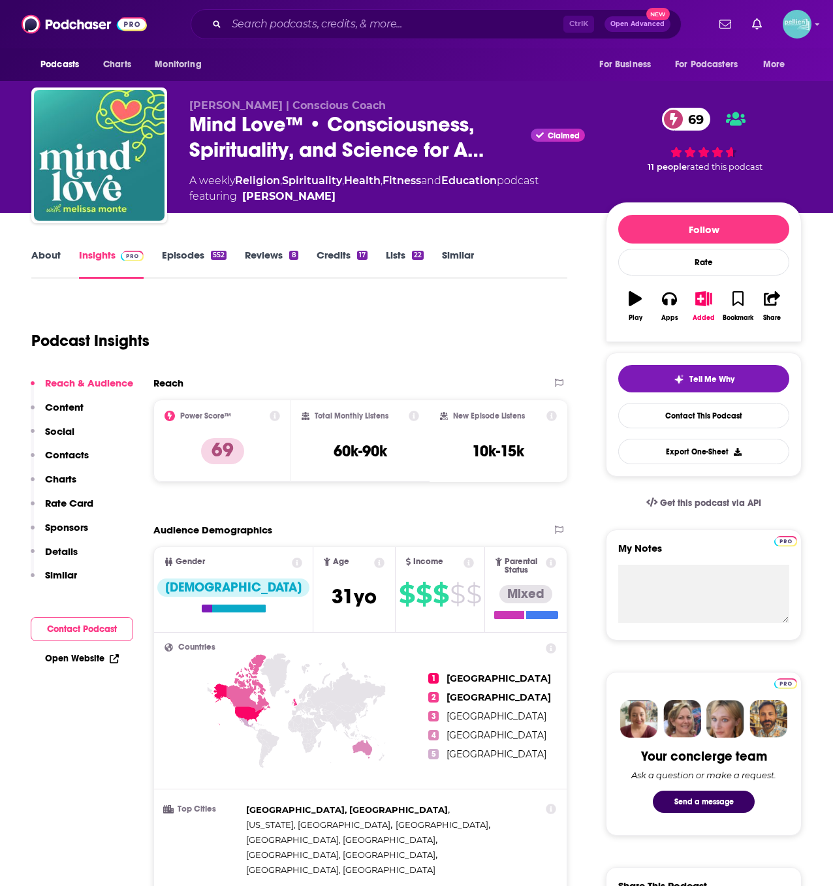
click at [52, 257] on link "About" at bounding box center [45, 264] width 29 height 30
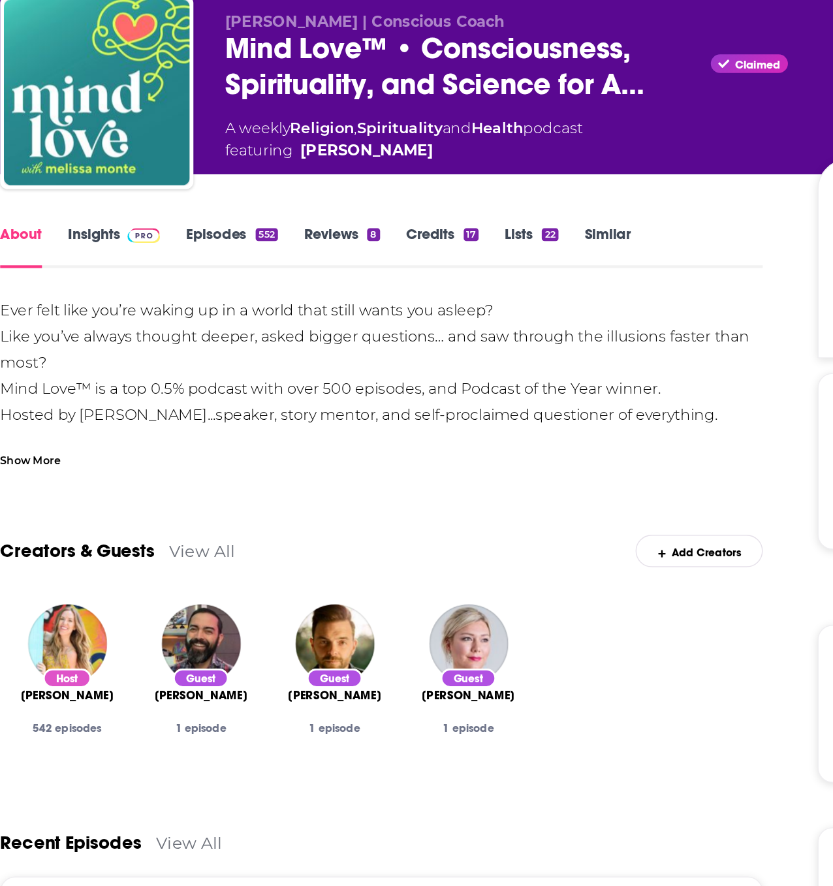
click at [176, 358] on div "Ever felt like you’re waking up in a world that still wants you asleep? Like yo…" at bounding box center [299, 483] width 536 height 366
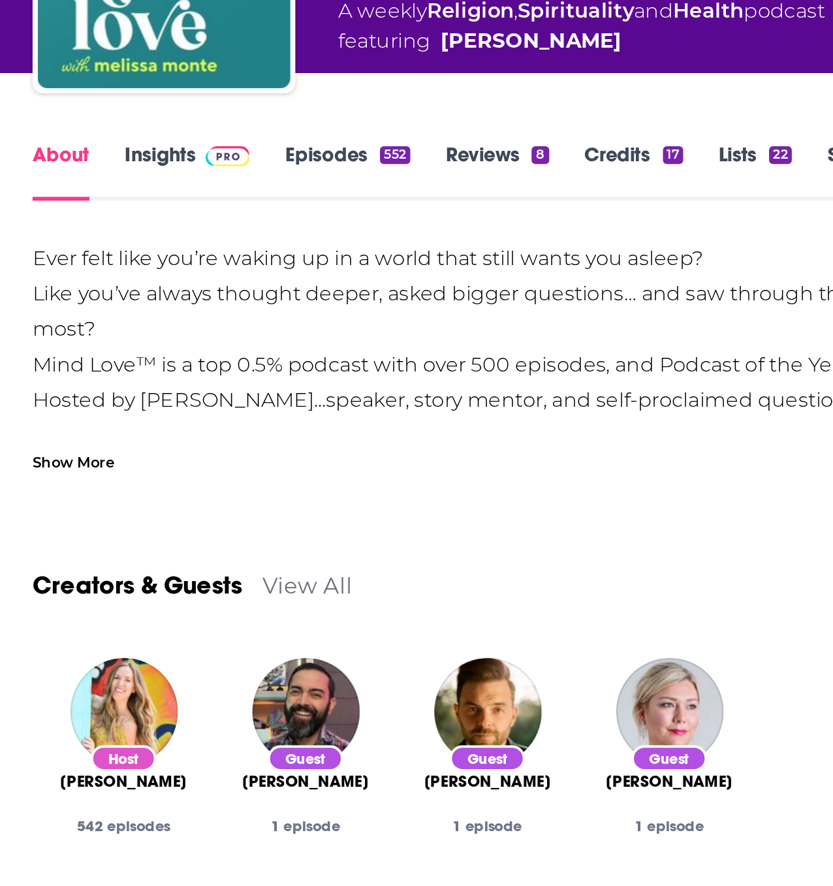
click at [55, 411] on div "Show More" at bounding box center [52, 413] width 42 height 12
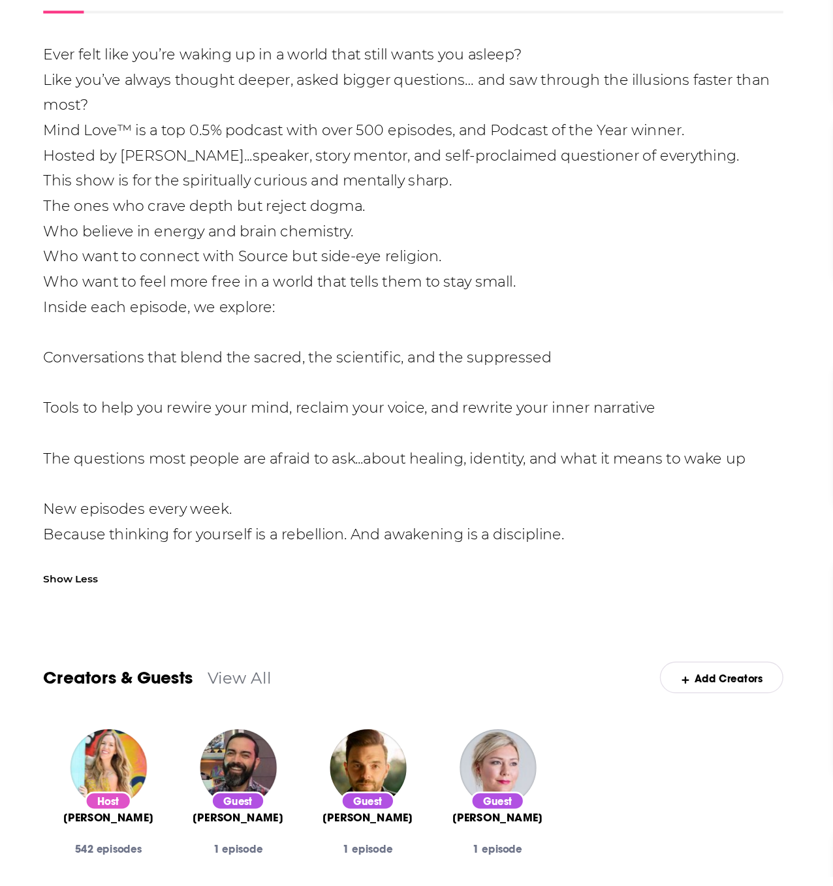
scroll to position [123, 0]
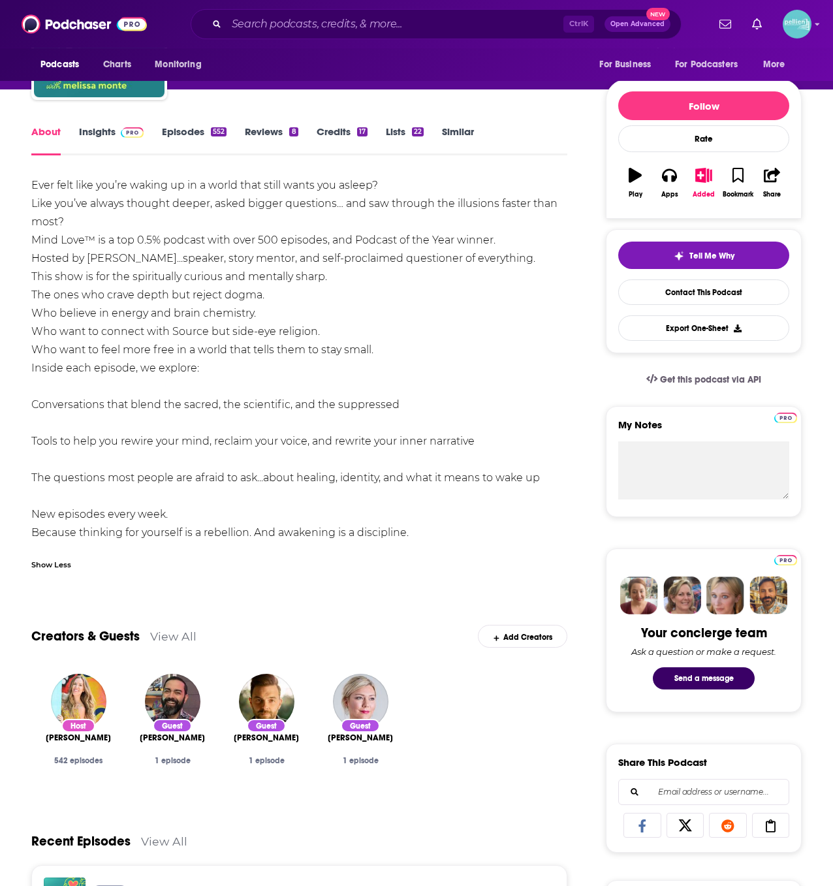
click at [257, 35] on div "Ctrl K Open Advanced New" at bounding box center [436, 24] width 491 height 30
click at [254, 35] on div "Ctrl K Open Advanced New" at bounding box center [436, 24] width 491 height 30
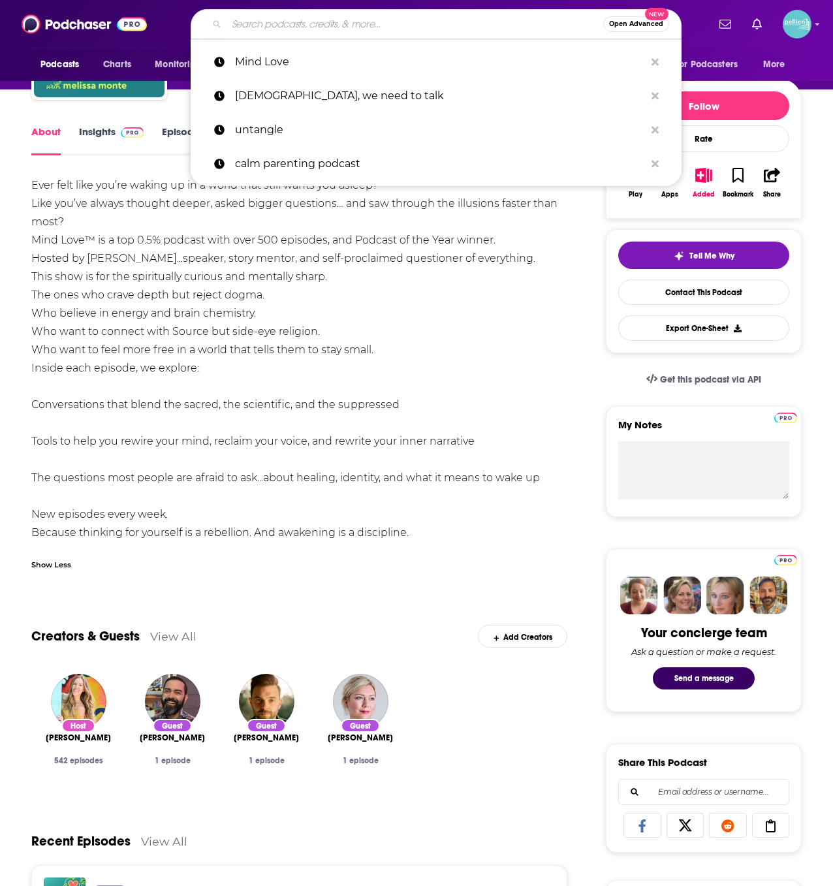
click at [253, 31] on input "Search podcasts, credits, & more..." at bounding box center [415, 24] width 377 height 21
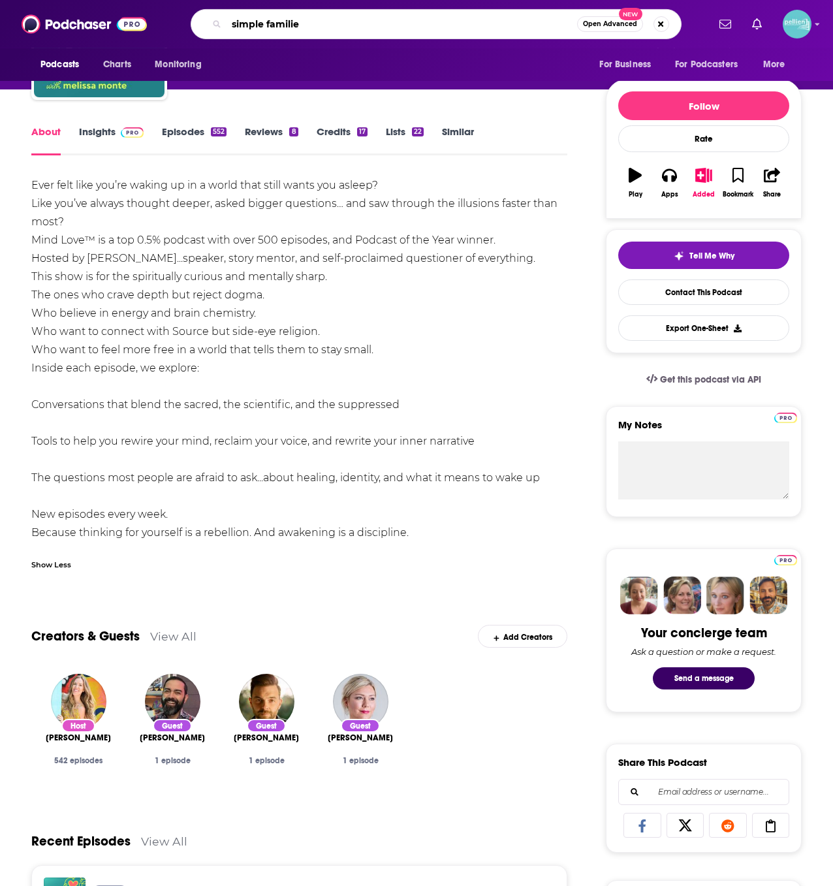
type input "simple families"
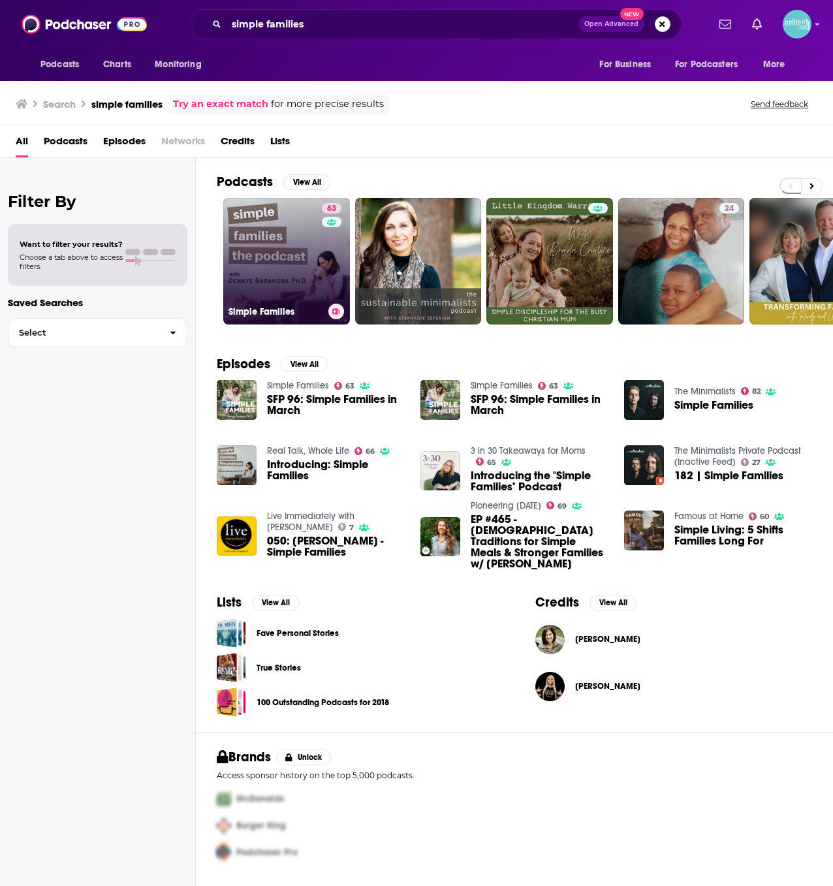
click at [292, 259] on link "63 Simple Families" at bounding box center [286, 261] width 127 height 127
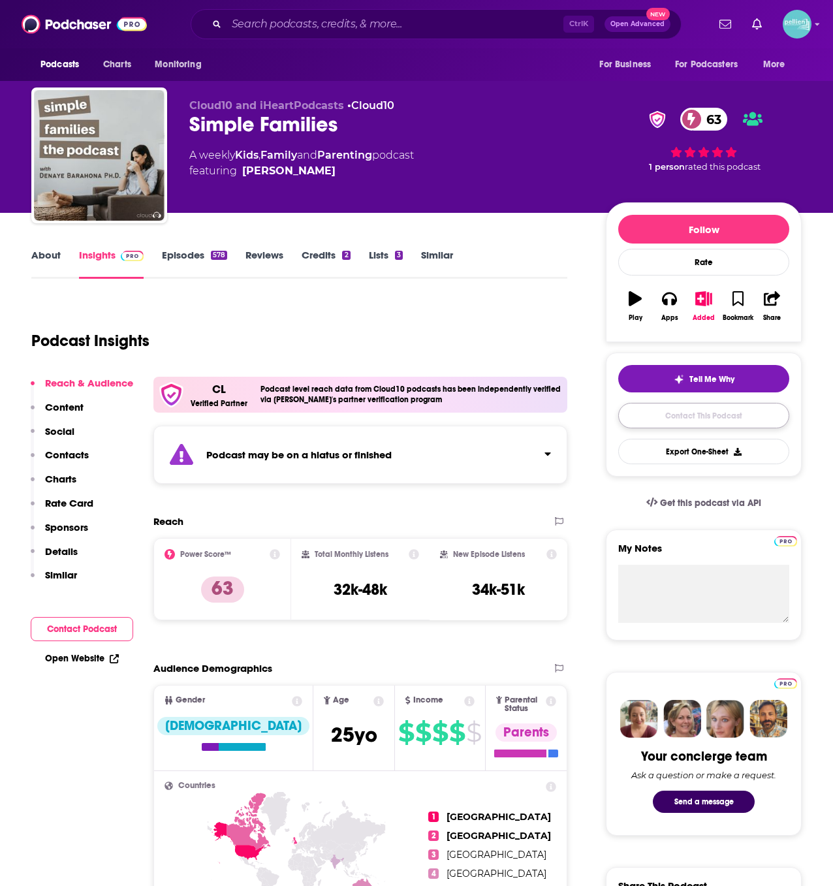
click at [702, 414] on link "Contact This Podcast" at bounding box center [703, 415] width 171 height 25
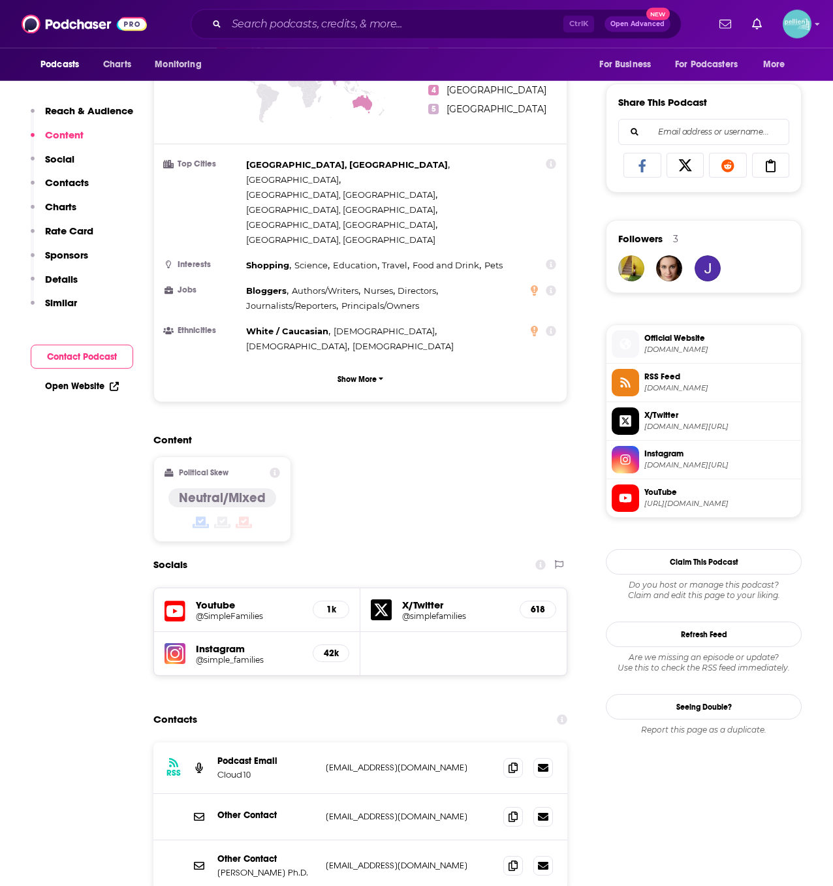
scroll to position [627, 0]
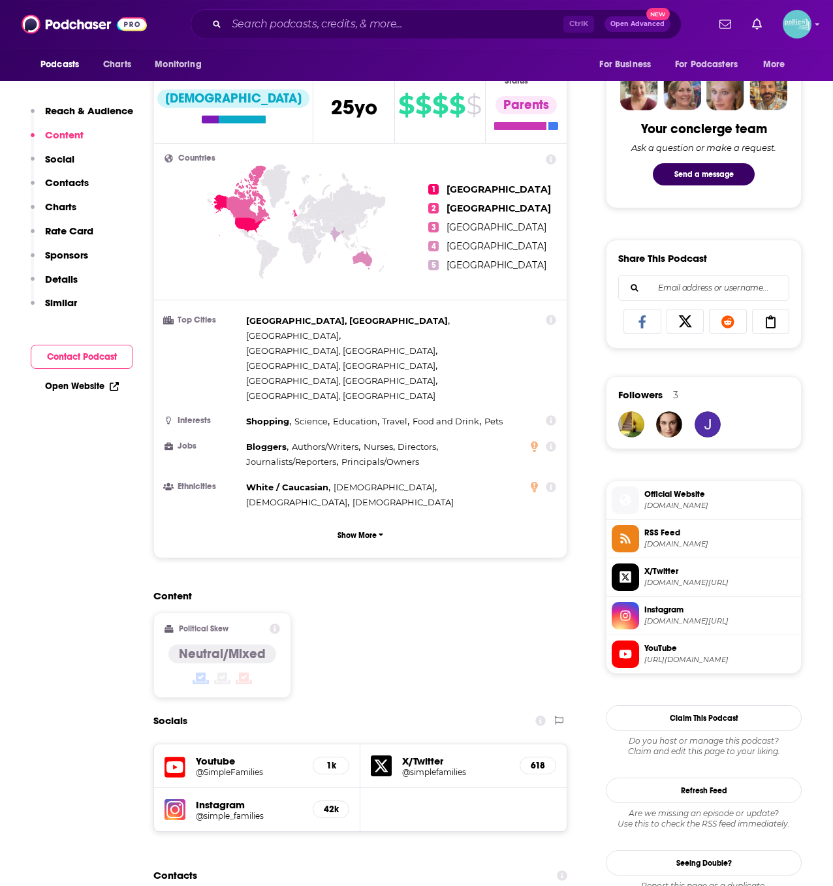
click at [697, 491] on span "Official Website" at bounding box center [719, 494] width 151 height 12
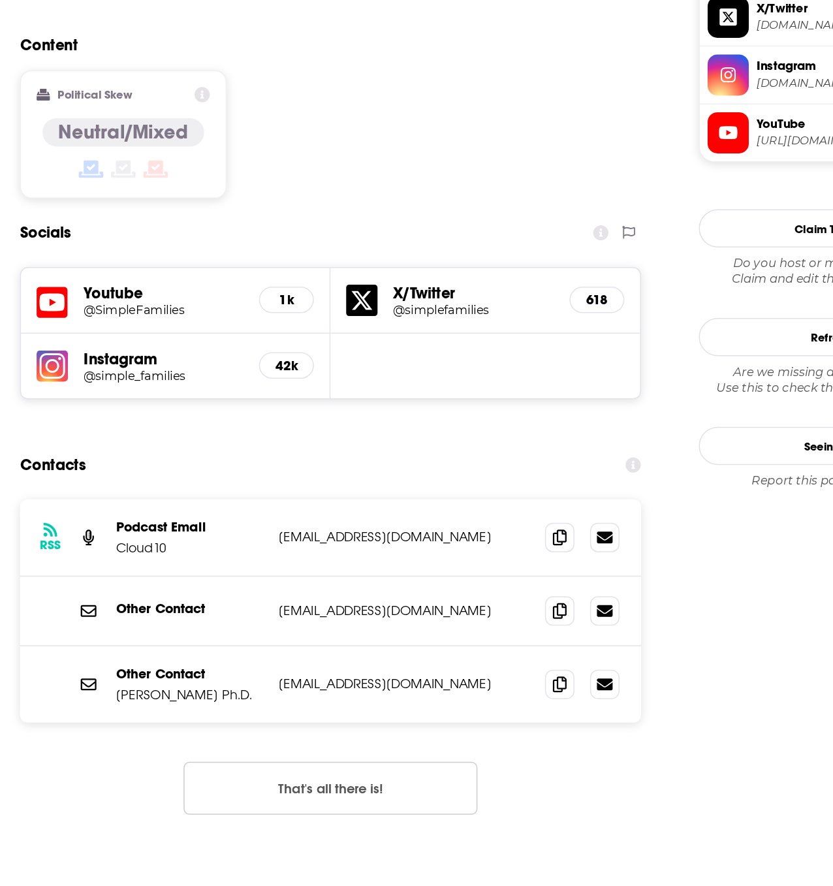
scroll to position [1047, 0]
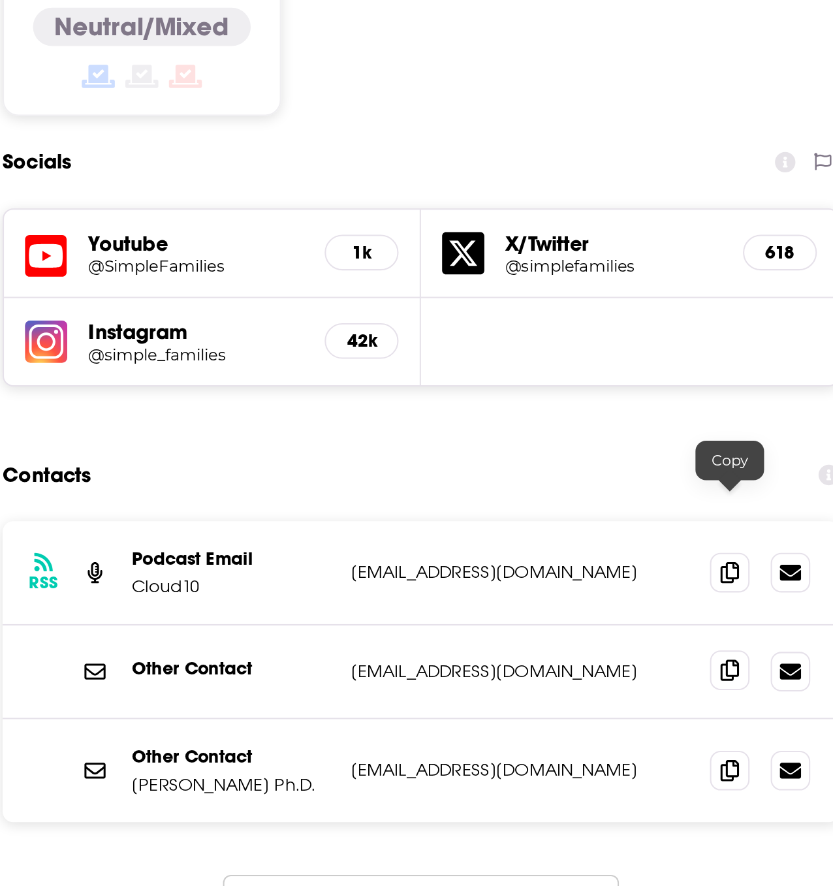
click at [514, 548] on icon at bounding box center [513, 553] width 9 height 10
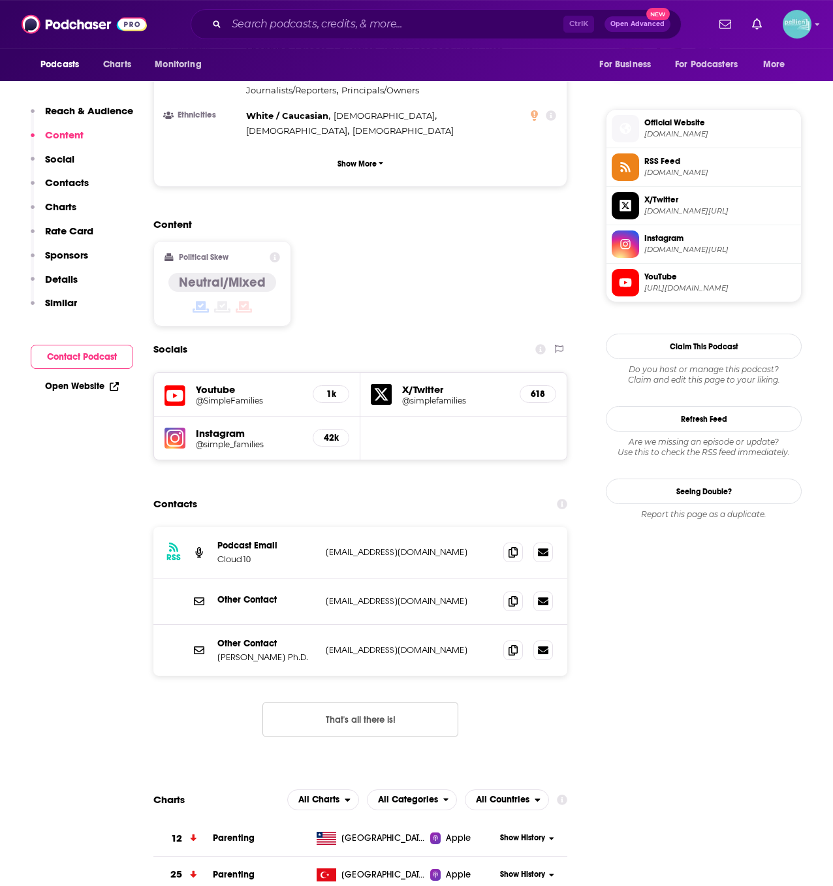
scroll to position [0, 0]
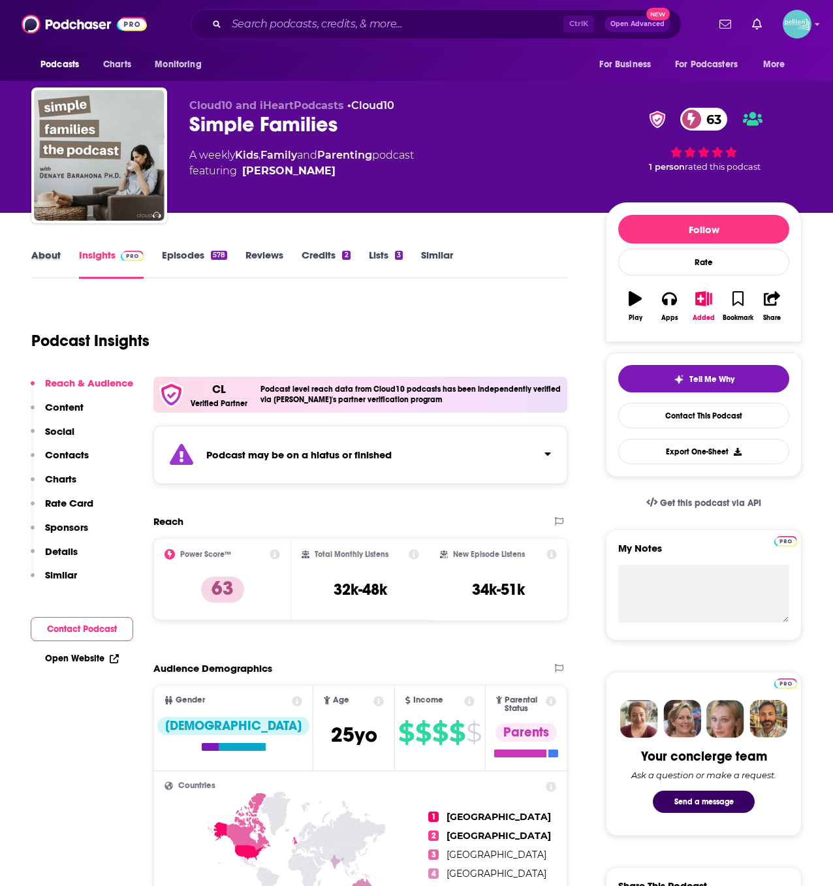
click at [71, 261] on div "About" at bounding box center [55, 264] width 48 height 30
click at [46, 257] on link "About" at bounding box center [45, 264] width 29 height 30
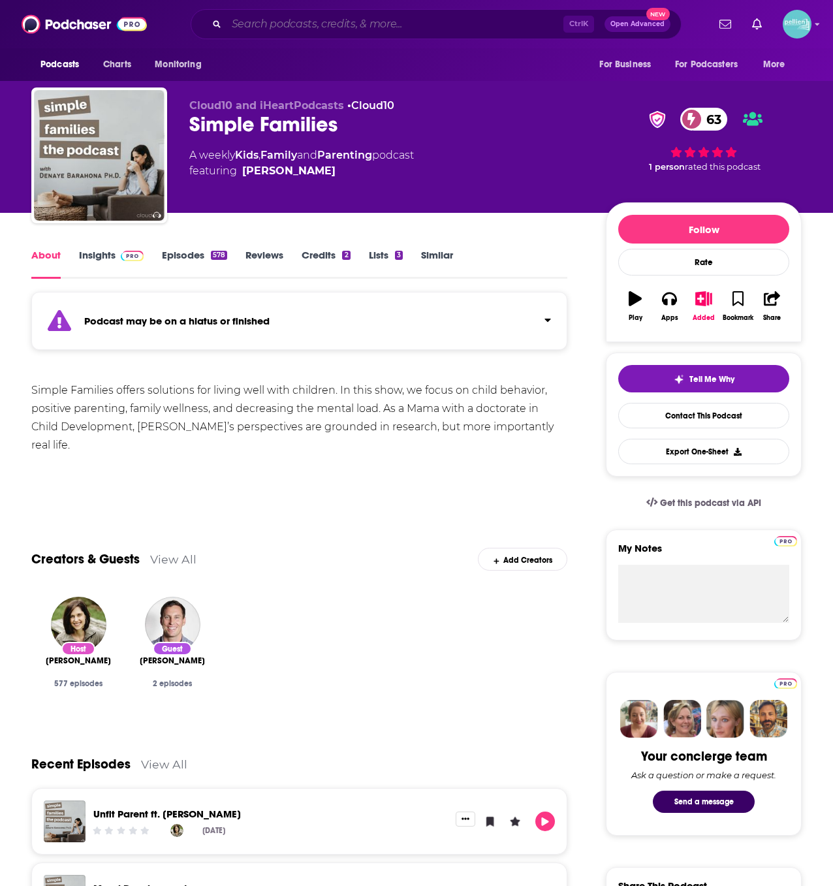
click at [271, 32] on input "Search podcasts, credits, & more..." at bounding box center [395, 24] width 337 height 21
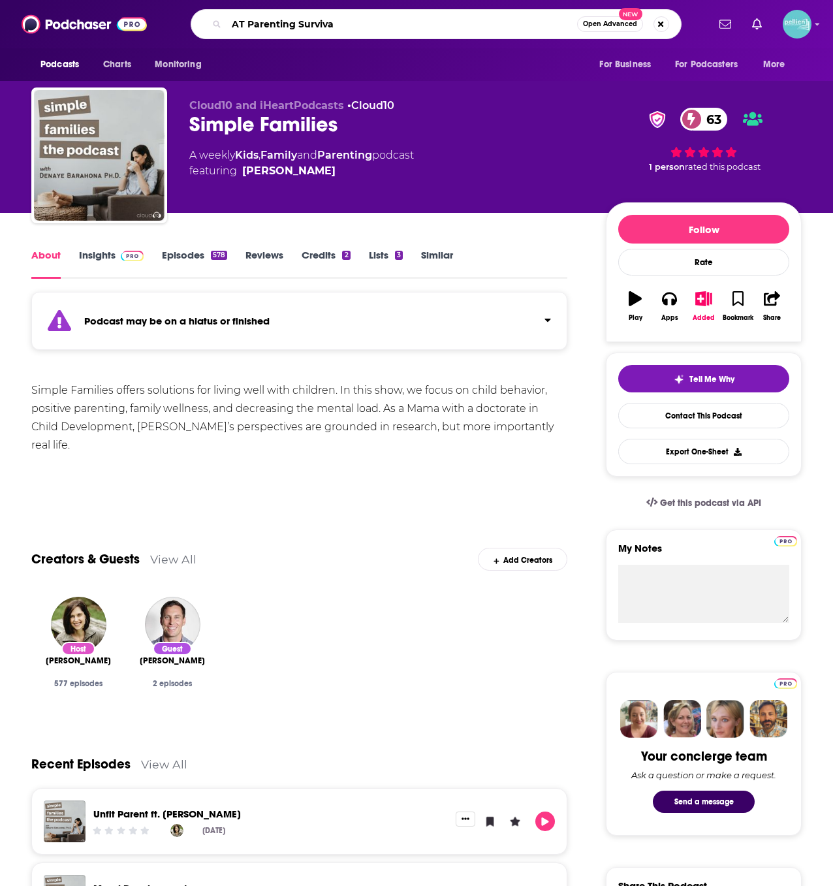
type input "AT Parenting Survival"
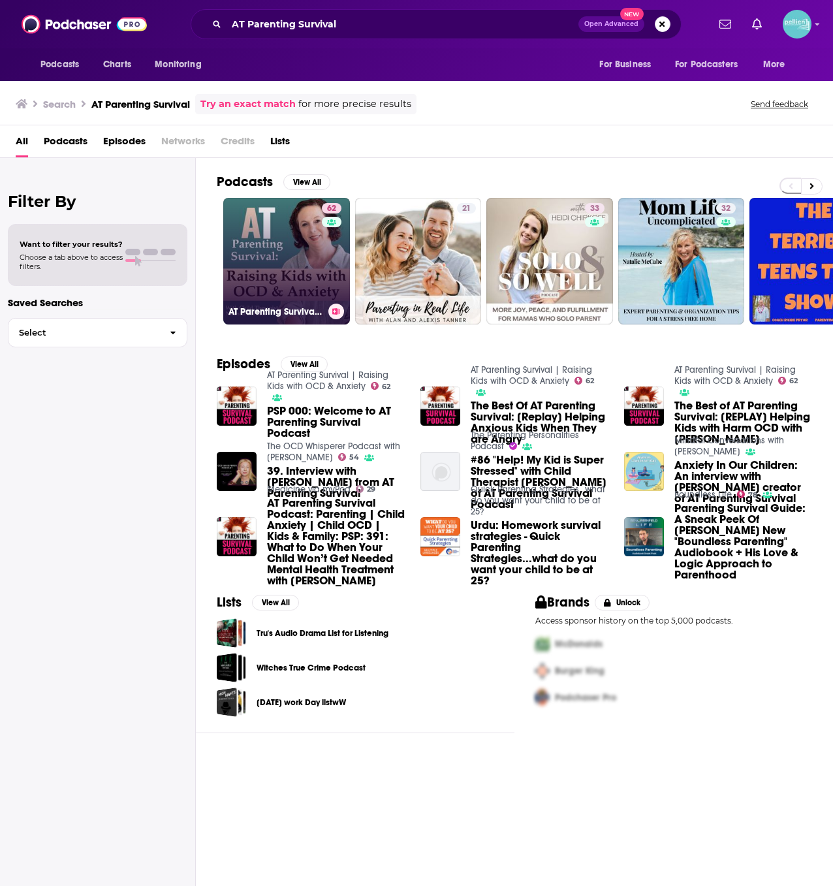
click at [330, 267] on div "62" at bounding box center [333, 253] width 23 height 101
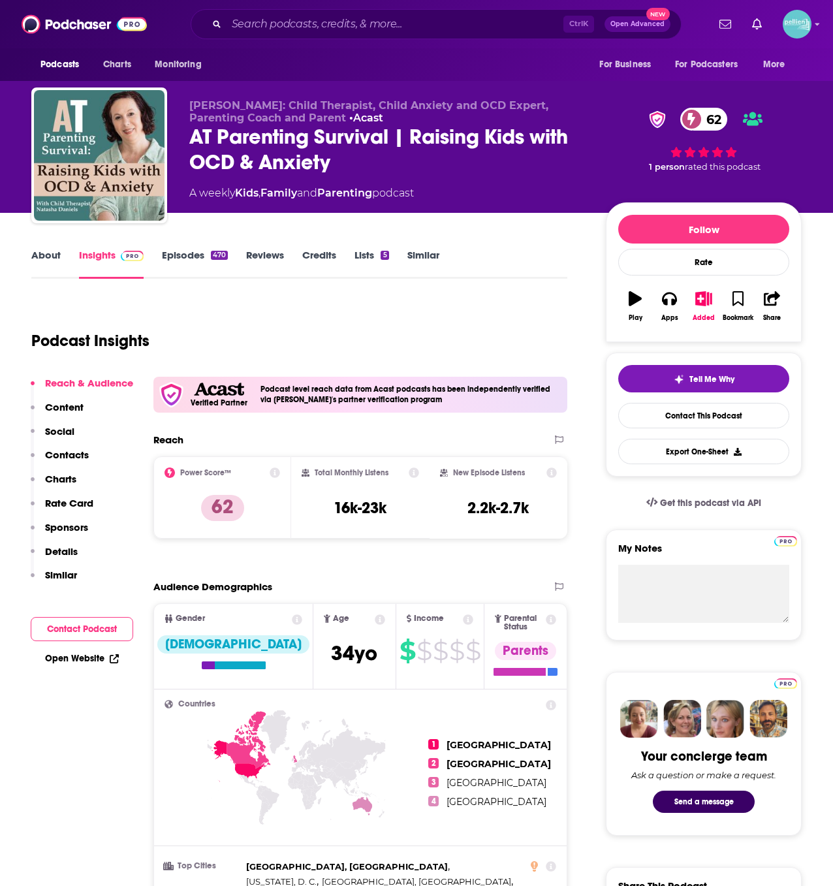
click at [45, 260] on link "About" at bounding box center [45, 264] width 29 height 30
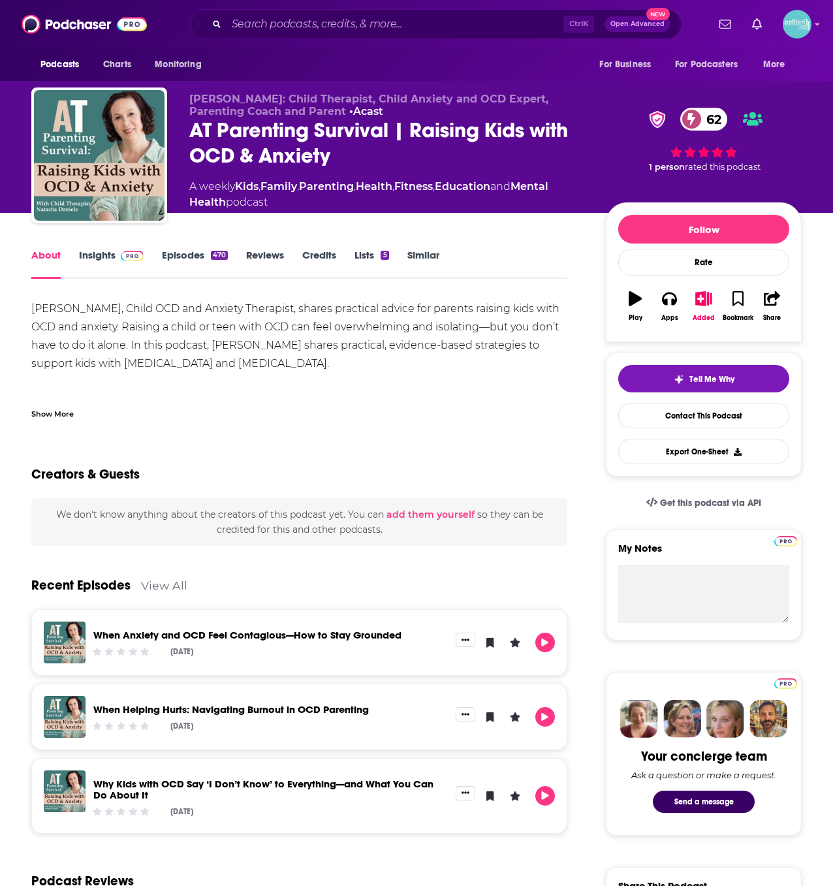
click at [59, 396] on div "[PERSON_NAME], Child OCD and Anxiety Therapist, shares practical advice for par…" at bounding box center [299, 359] width 536 height 119
click at [61, 409] on div "Show More" at bounding box center [52, 413] width 42 height 12
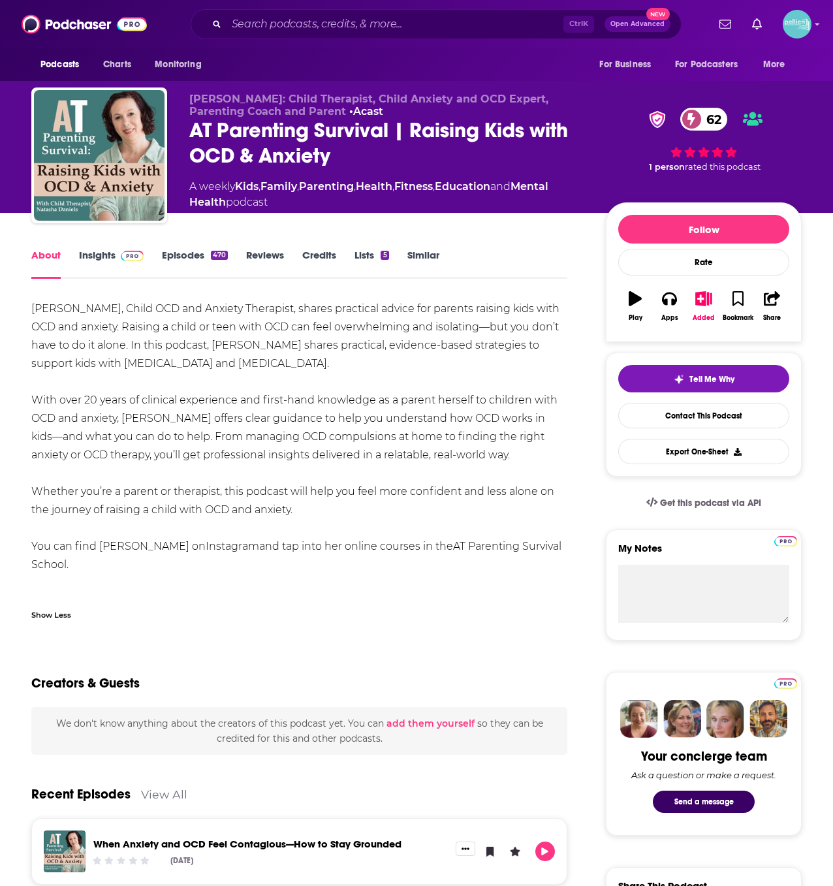
click at [128, 251] on img at bounding box center [132, 256] width 23 height 10
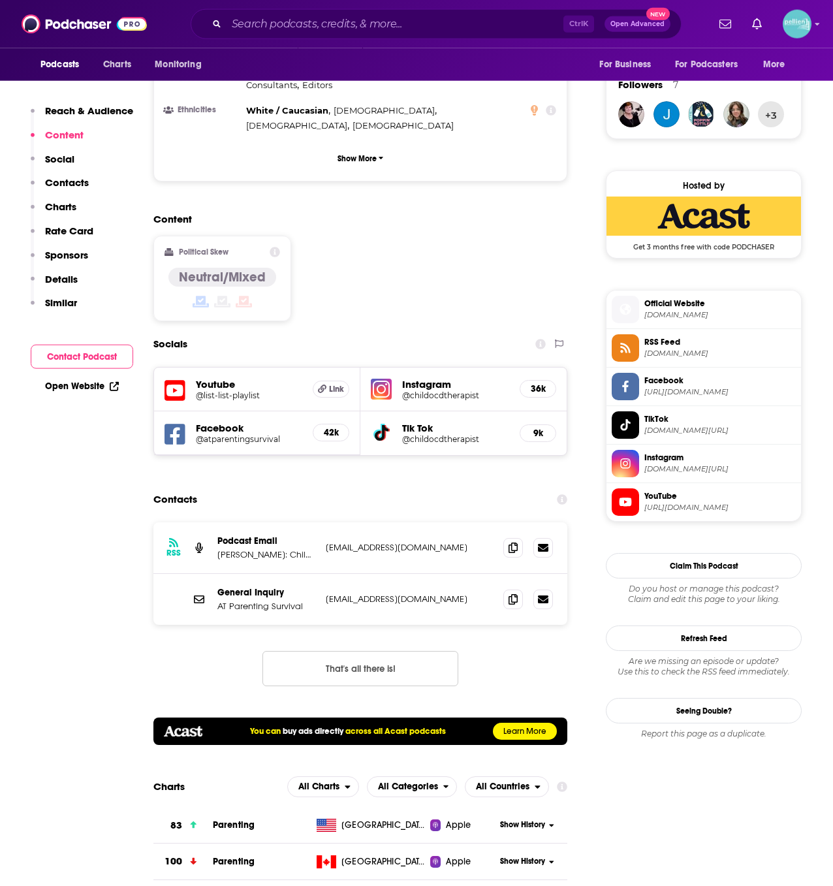
scroll to position [938, 0]
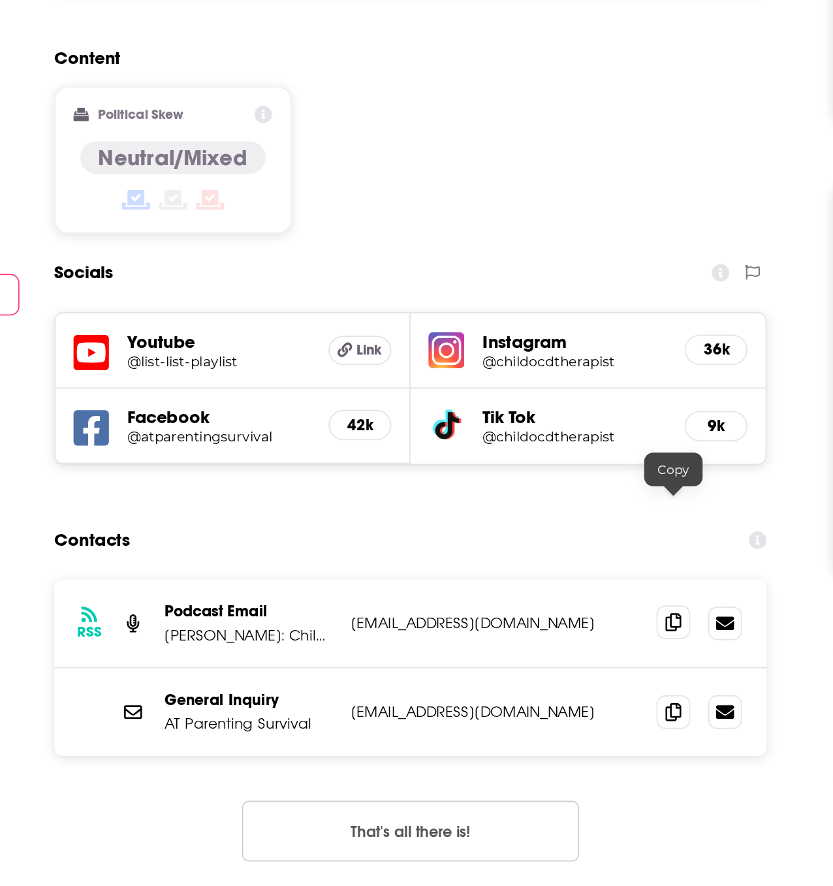
click at [509, 537] on span at bounding box center [513, 547] width 20 height 20
click at [516, 594] on icon at bounding box center [513, 599] width 9 height 10
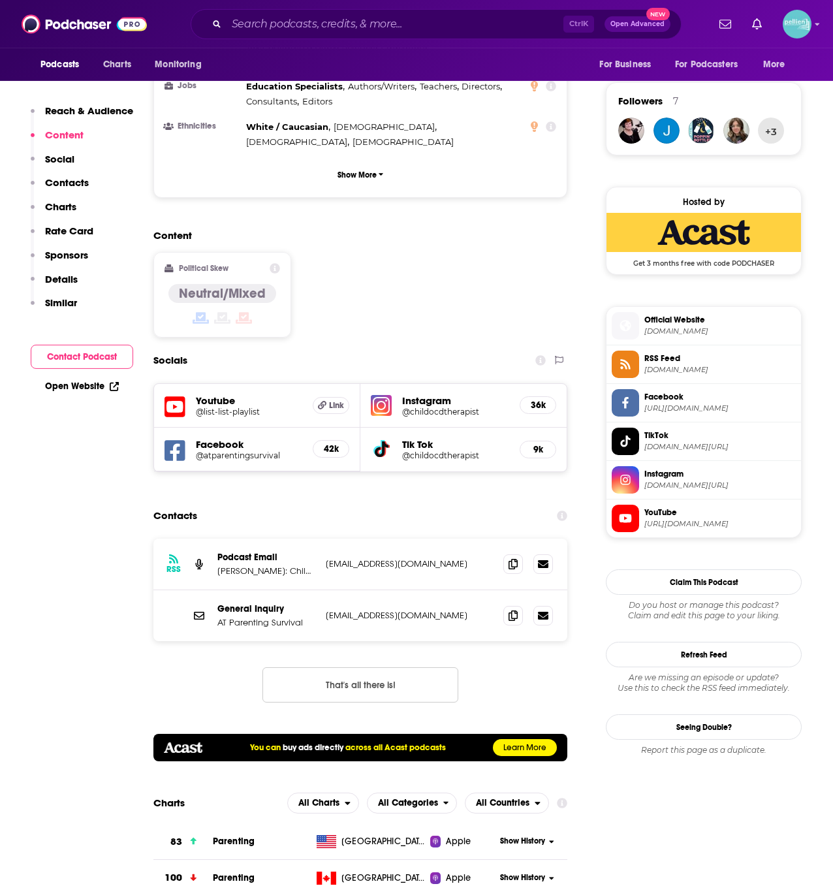
click at [658, 319] on span "Official Website" at bounding box center [719, 320] width 151 height 12
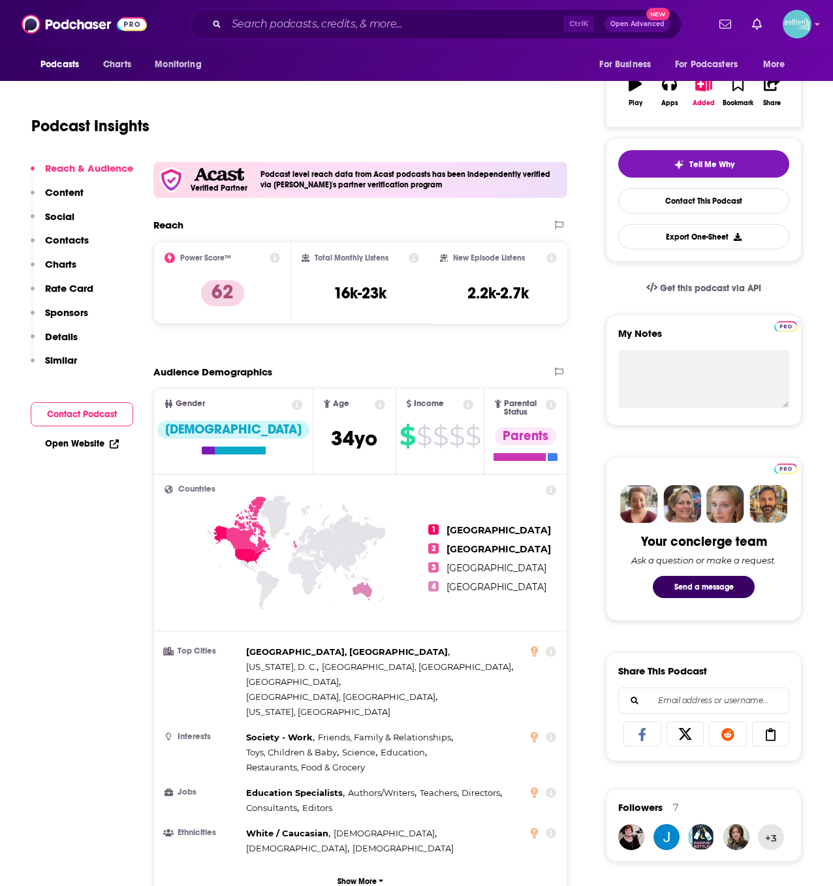
scroll to position [0, 0]
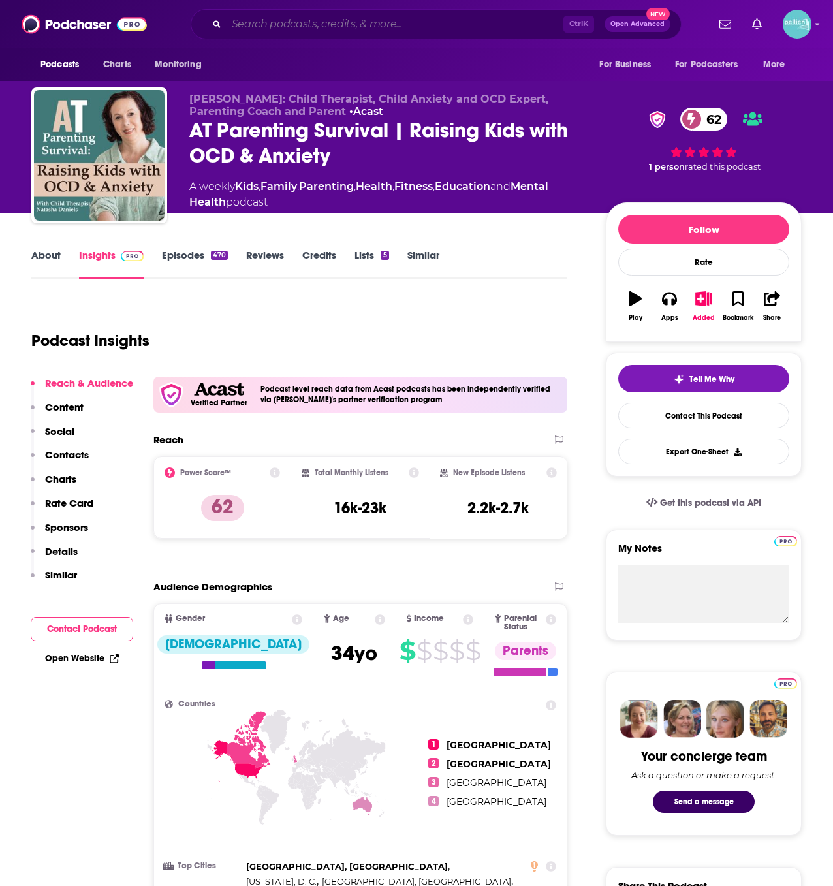
click at [321, 26] on input "Search podcasts, credits, & more..." at bounding box center [395, 24] width 337 height 21
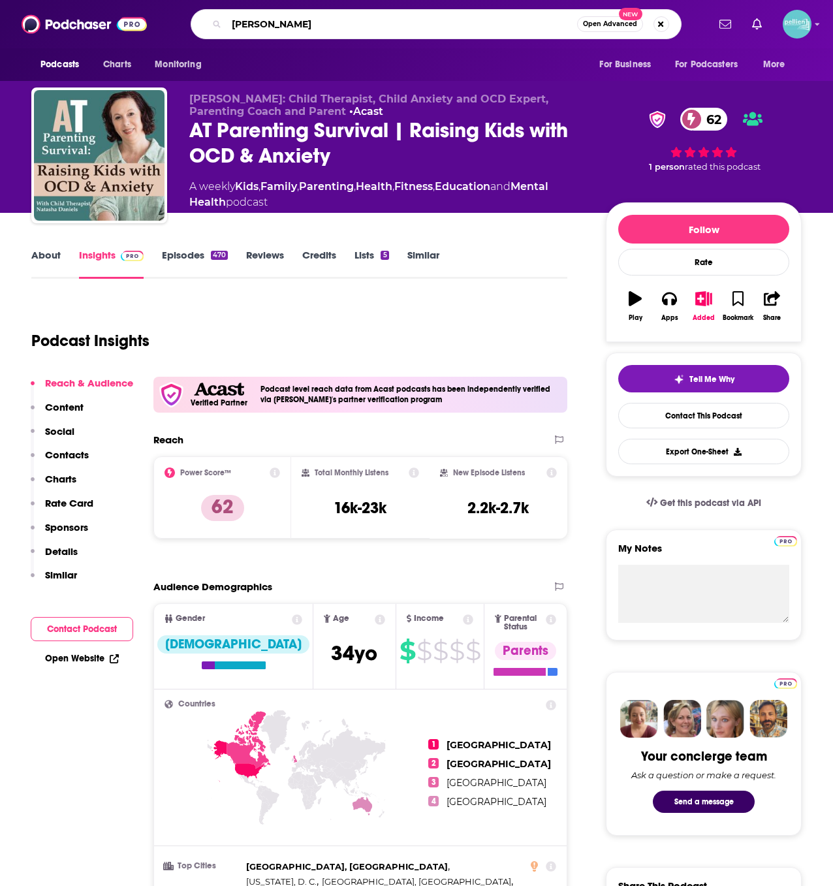
type input "[PERSON_NAME]"
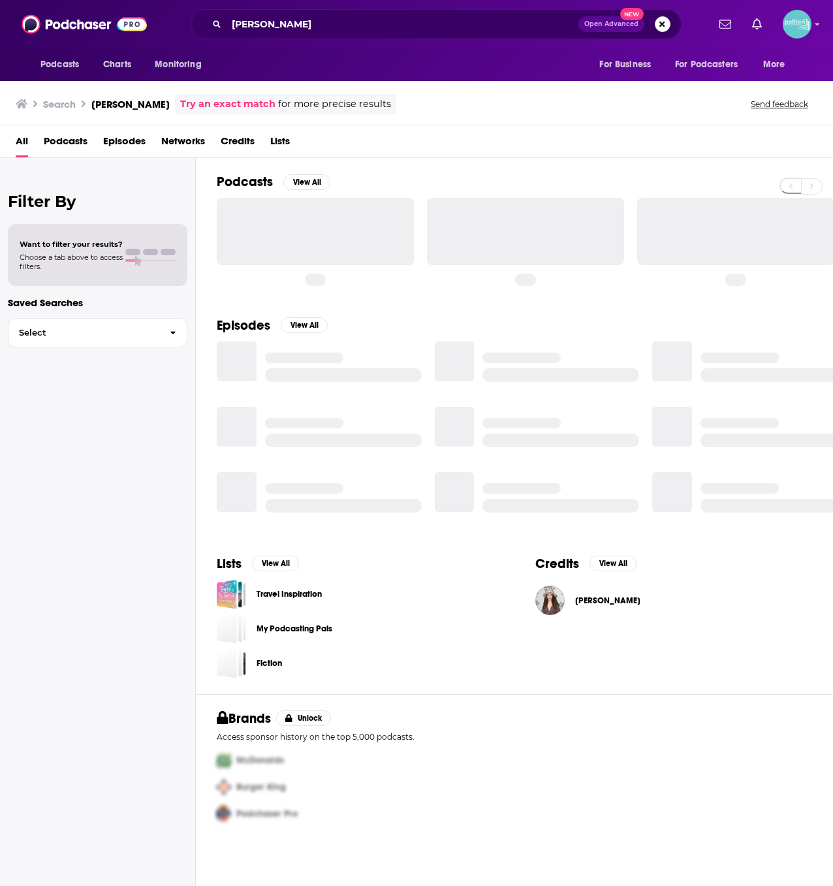
click at [57, 150] on span "Podcasts" at bounding box center [66, 144] width 44 height 27
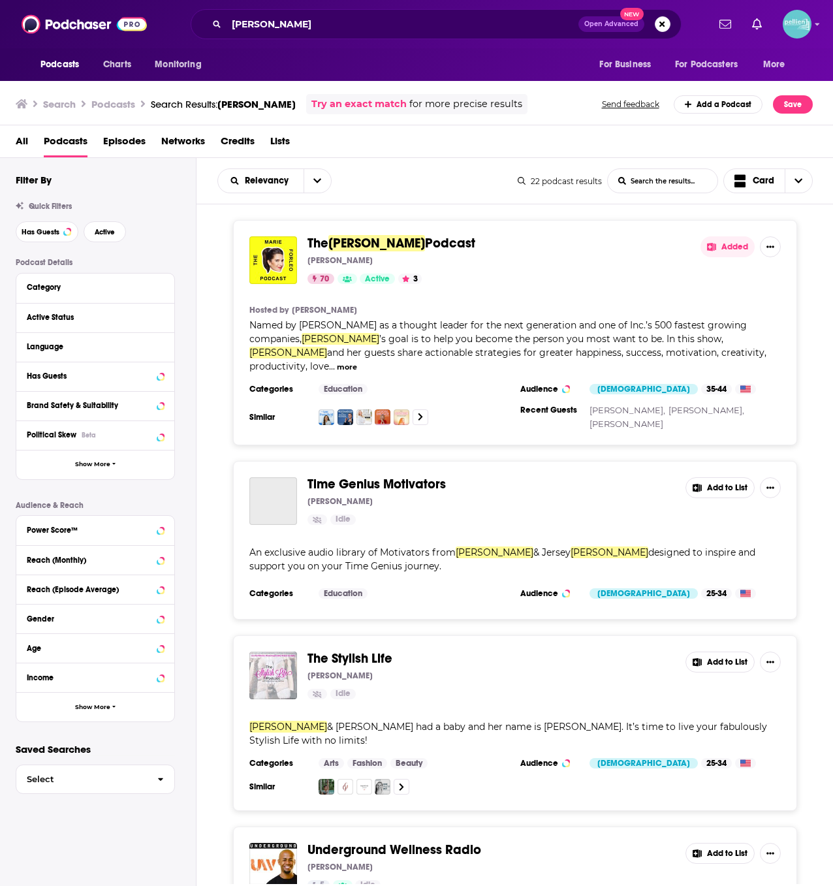
click at [398, 247] on span "[PERSON_NAME]" at bounding box center [376, 243] width 97 height 16
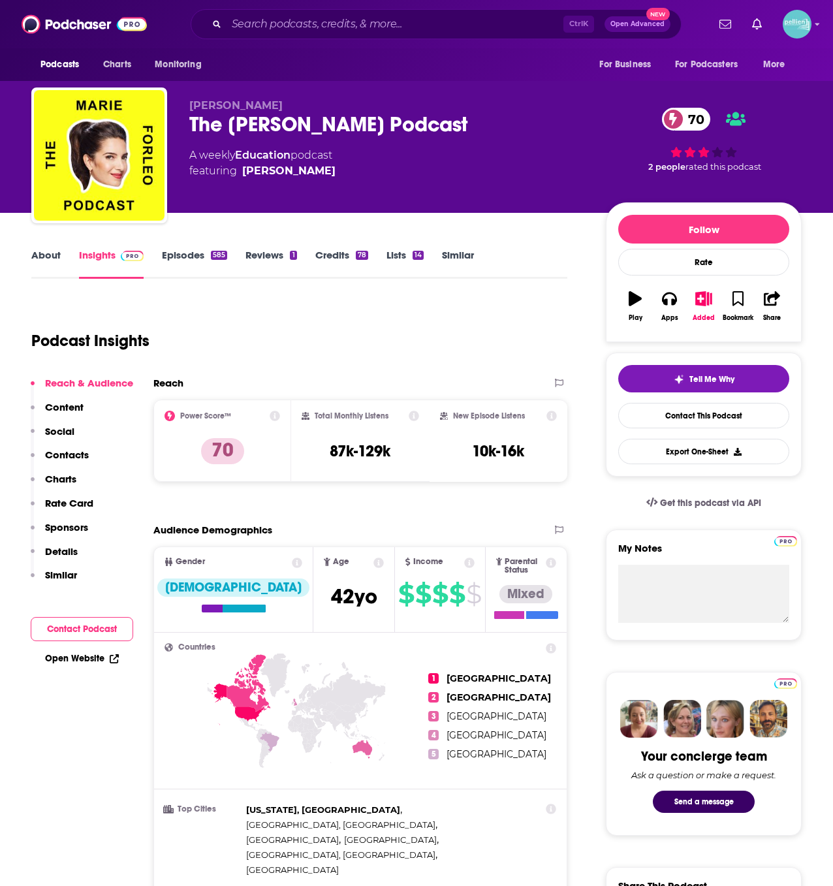
click at [57, 266] on link "About" at bounding box center [45, 264] width 29 height 30
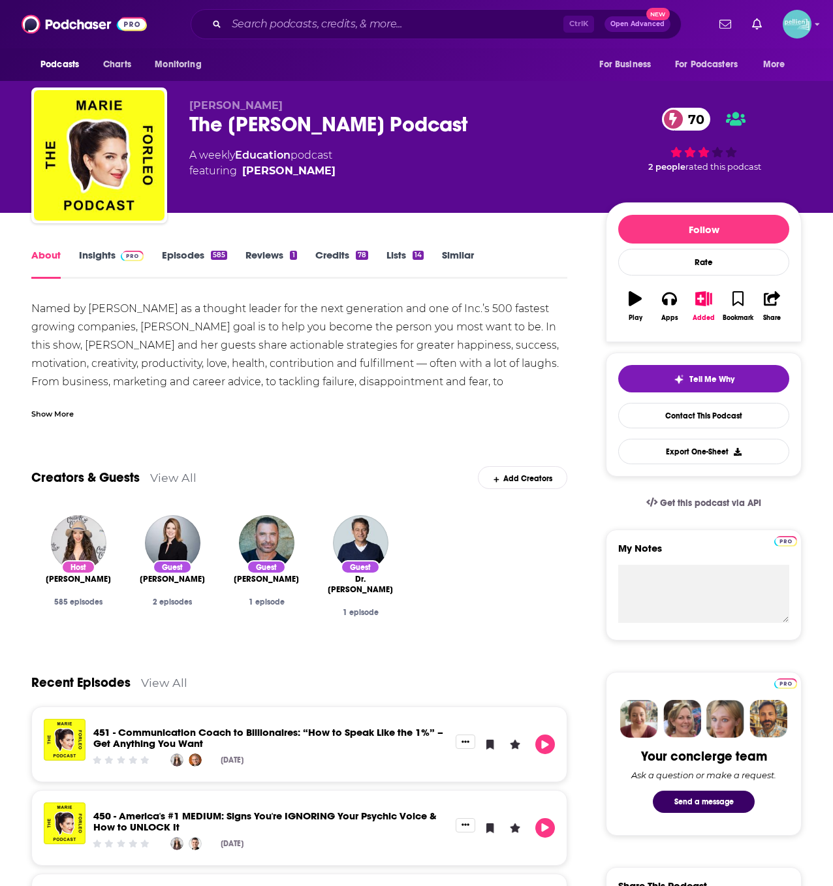
click at [139, 373] on div "Named by [PERSON_NAME] as a thought leader for the next generation and one of I…" at bounding box center [299, 373] width 536 height 146
click at [61, 417] on div "Show More" at bounding box center [52, 413] width 42 height 12
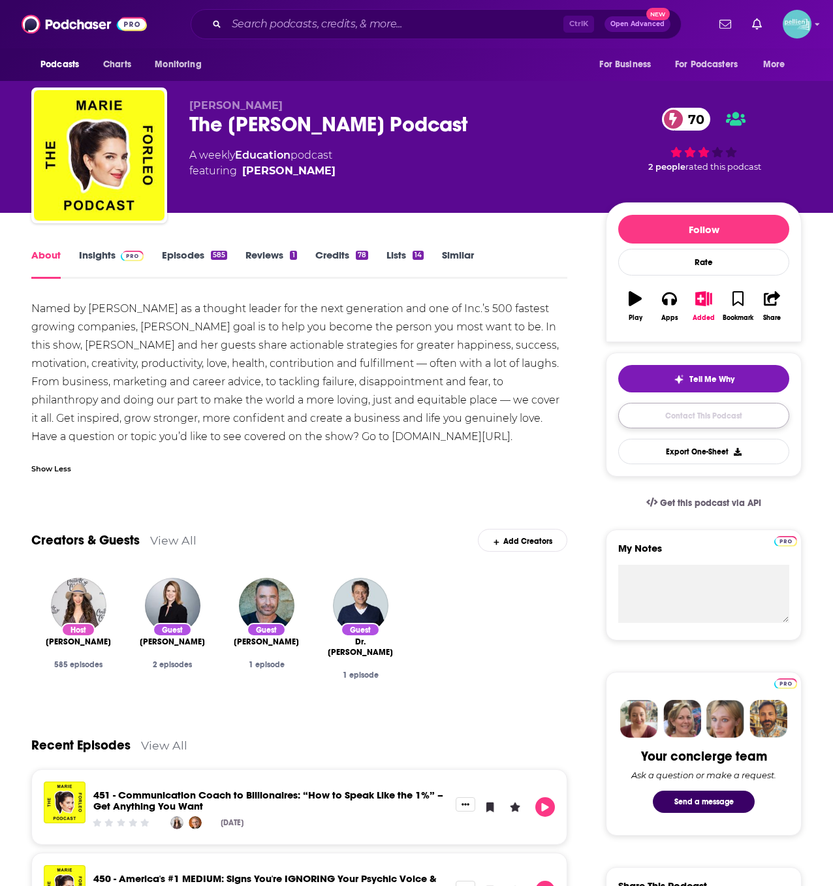
click at [728, 426] on link "Contact This Podcast" at bounding box center [703, 415] width 171 height 25
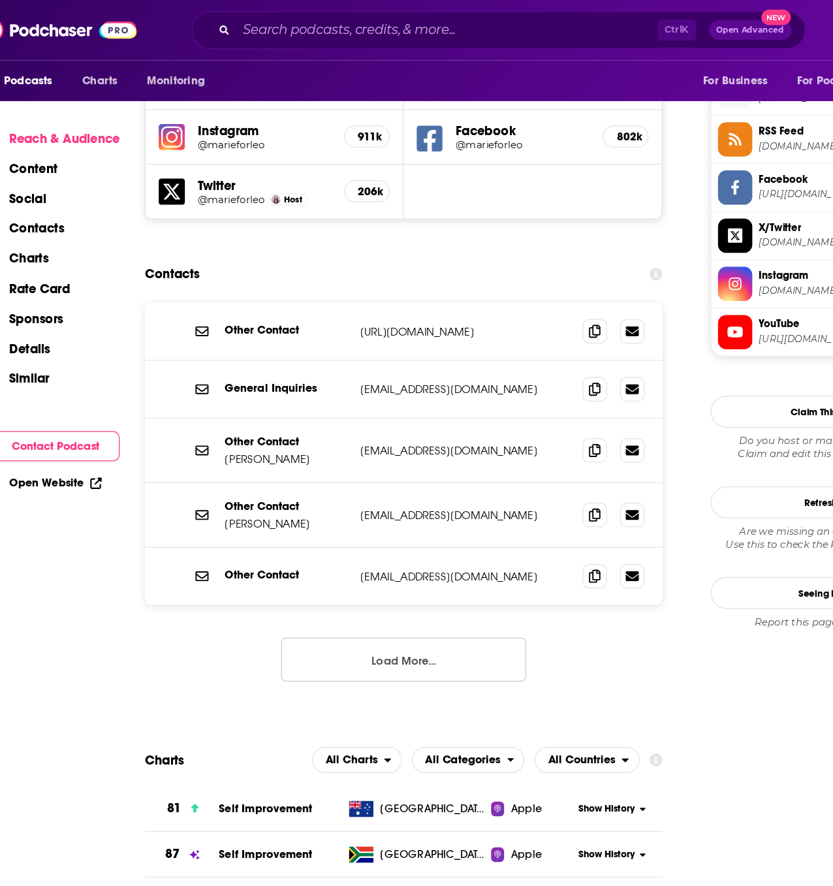
scroll to position [1066, 0]
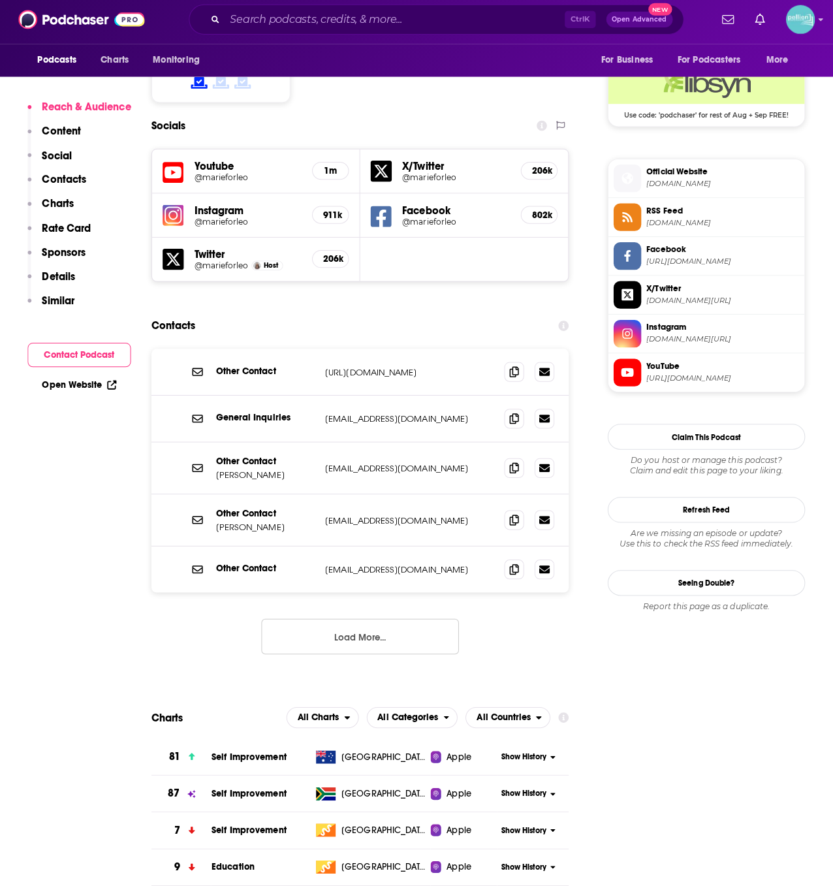
click at [651, 176] on span "Official Website" at bounding box center [719, 175] width 151 height 12
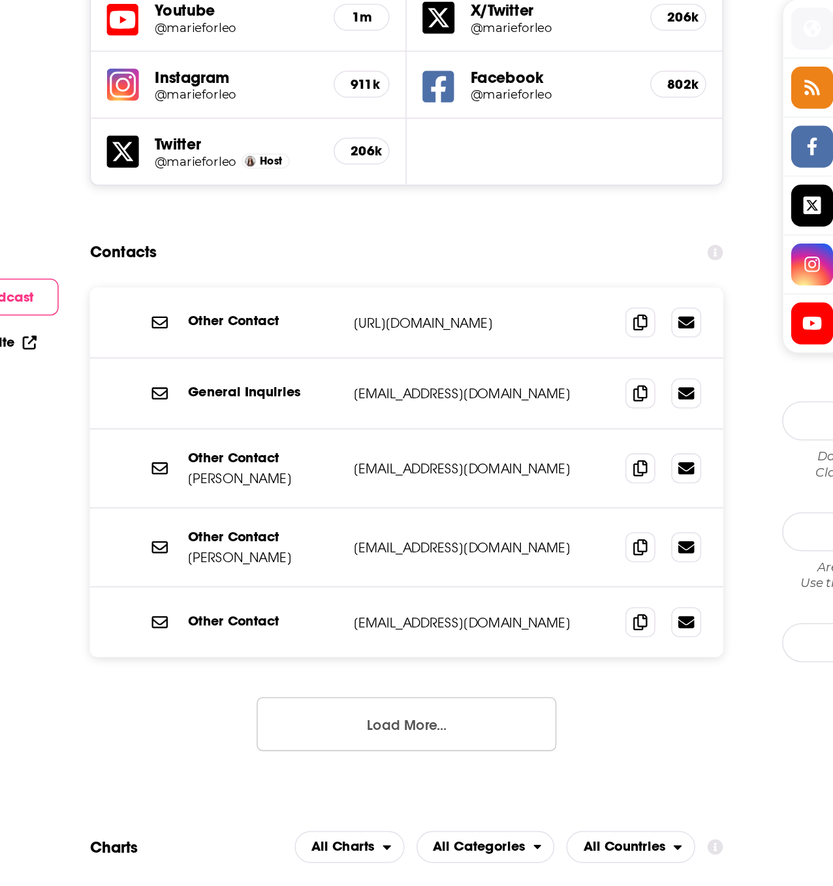
click at [372, 618] on button "Load More..." at bounding box center [360, 635] width 196 height 35
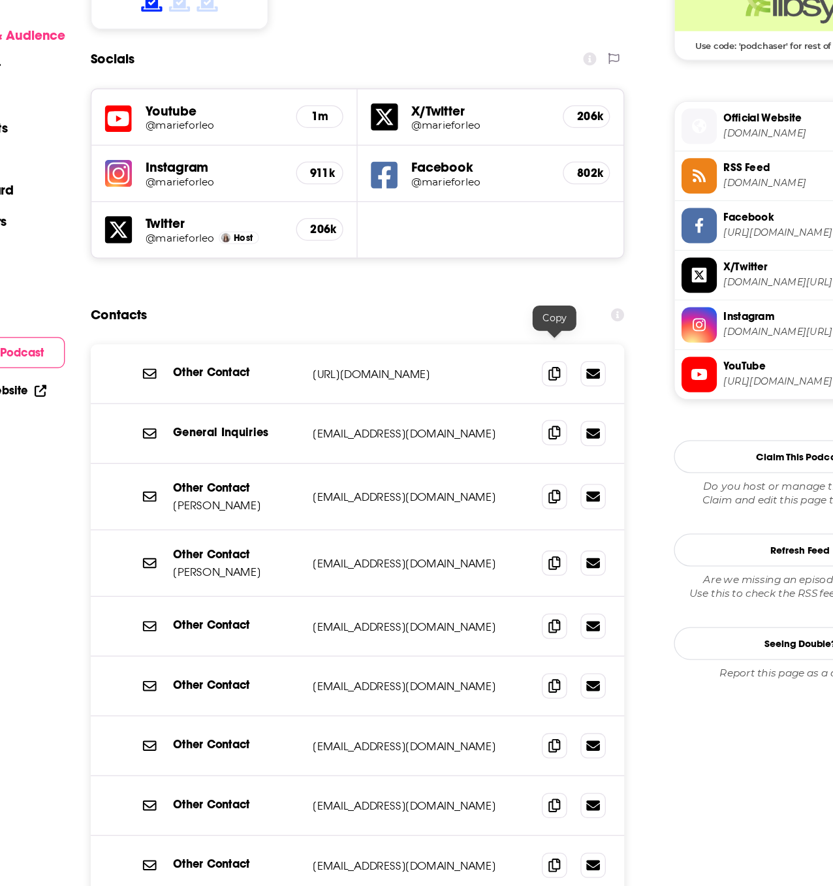
click at [513, 414] on icon at bounding box center [513, 419] width 9 height 10
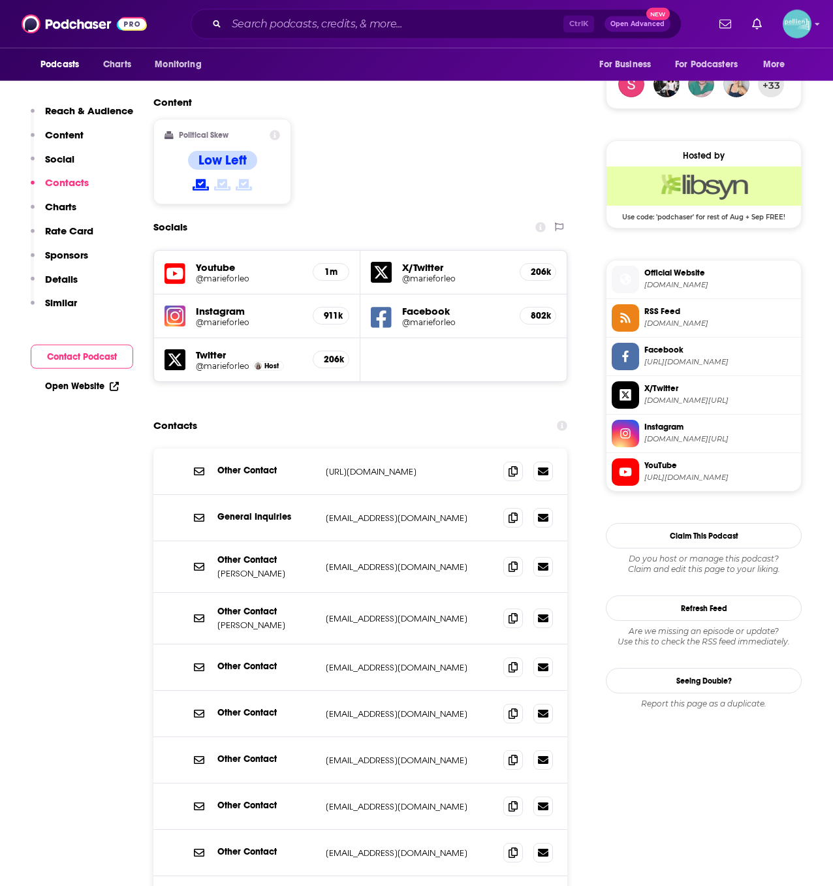
scroll to position [962, 0]
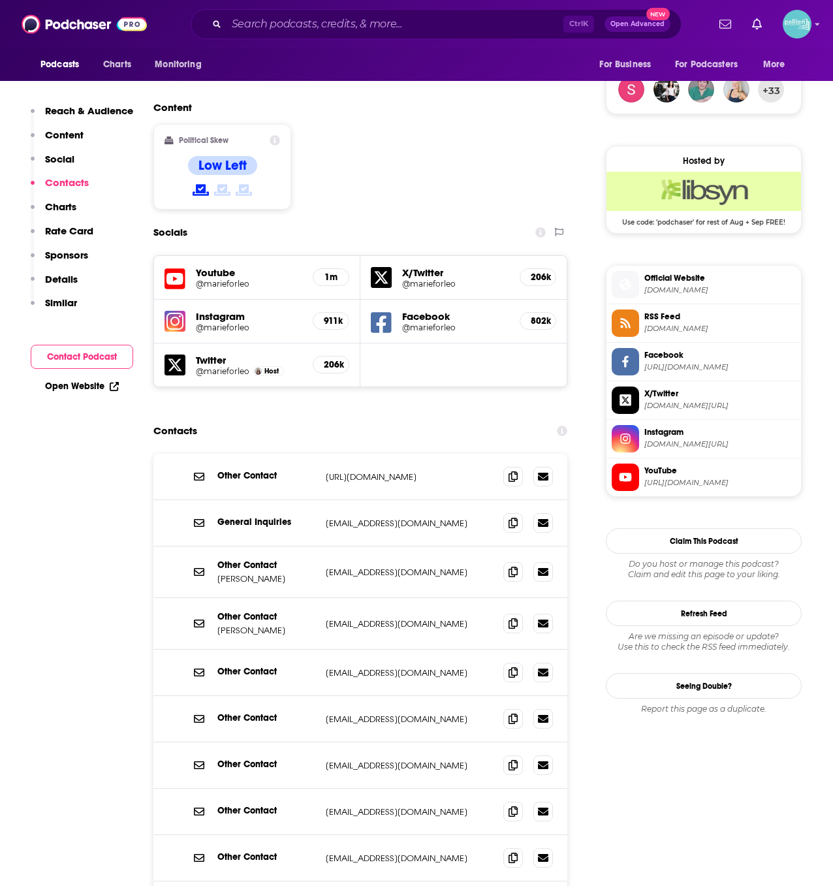
click at [420, 323] on h5 "@marieforleo" at bounding box center [455, 328] width 107 height 10
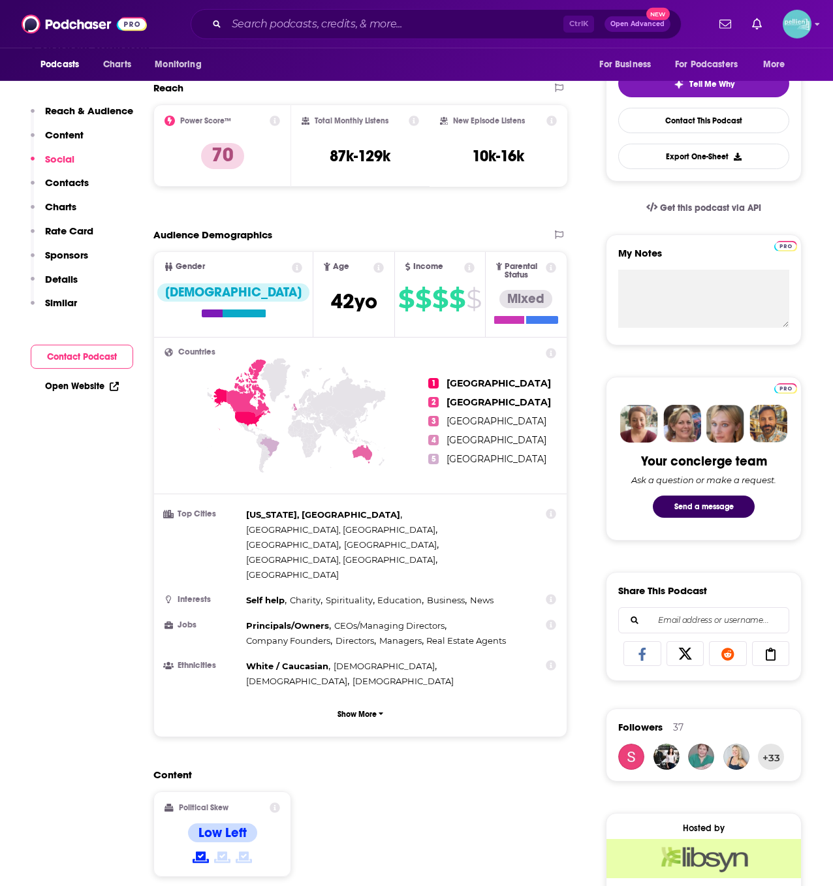
scroll to position [252, 0]
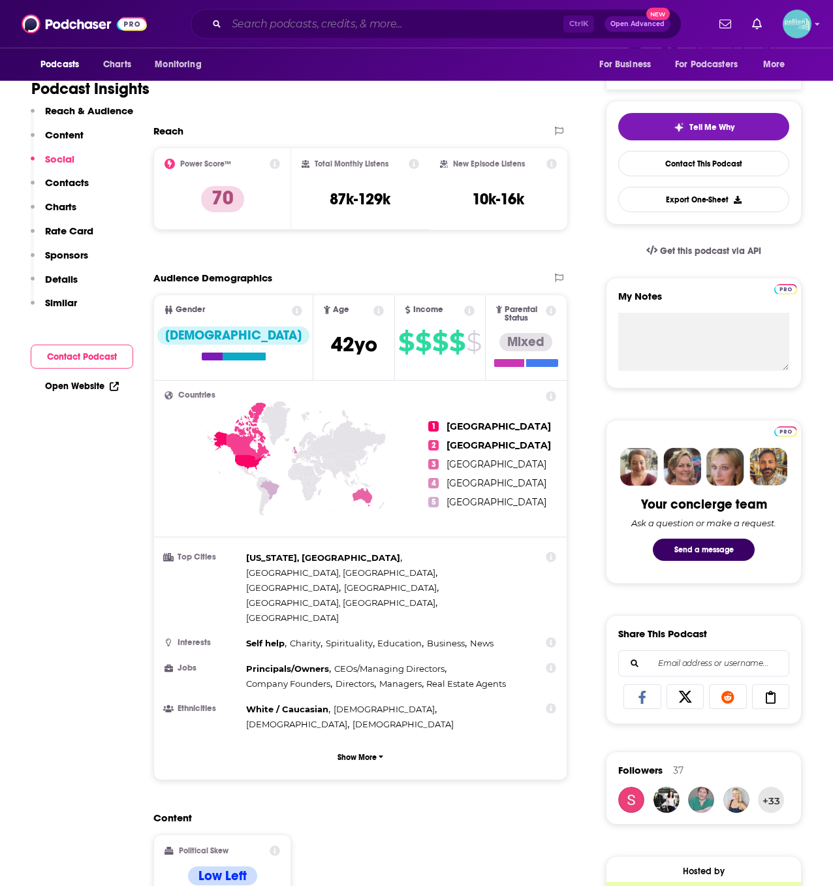
click at [279, 23] on input "Search podcasts, credits, & more..." at bounding box center [395, 24] width 337 height 21
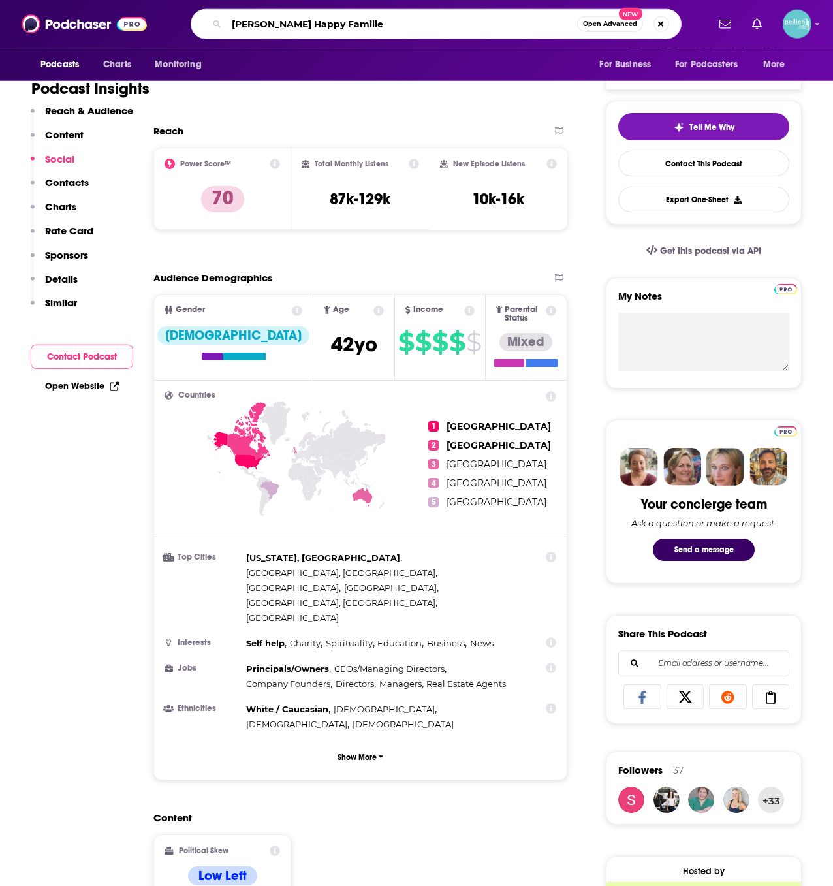
type input "[PERSON_NAME] Happy Families"
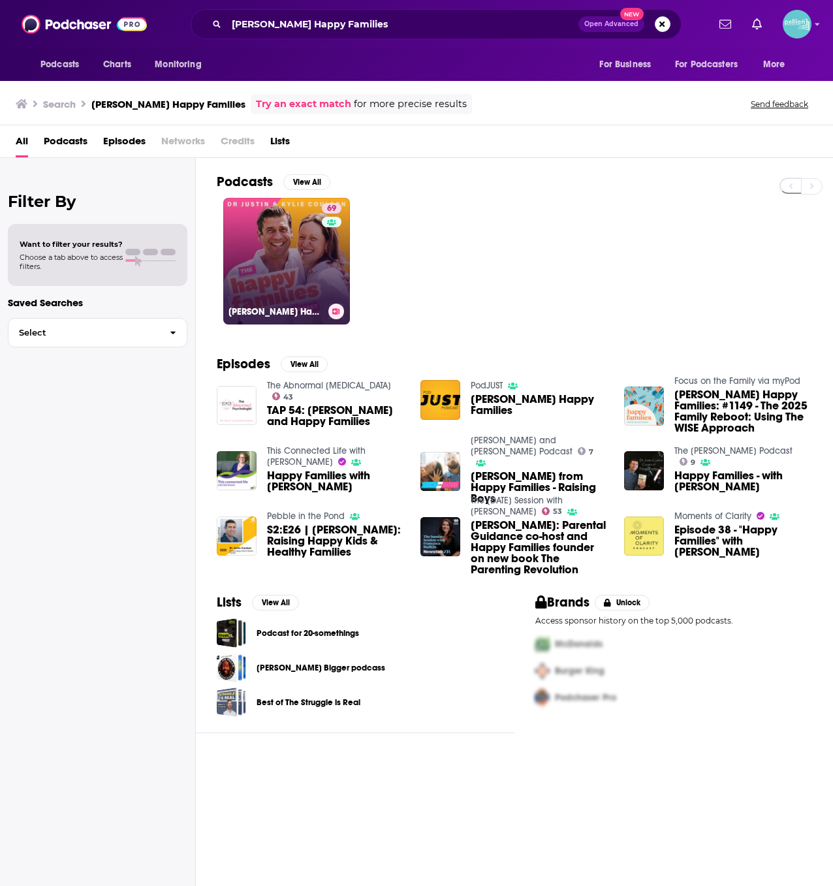
click at [282, 259] on link "69 [PERSON_NAME] Happy Families" at bounding box center [286, 261] width 127 height 127
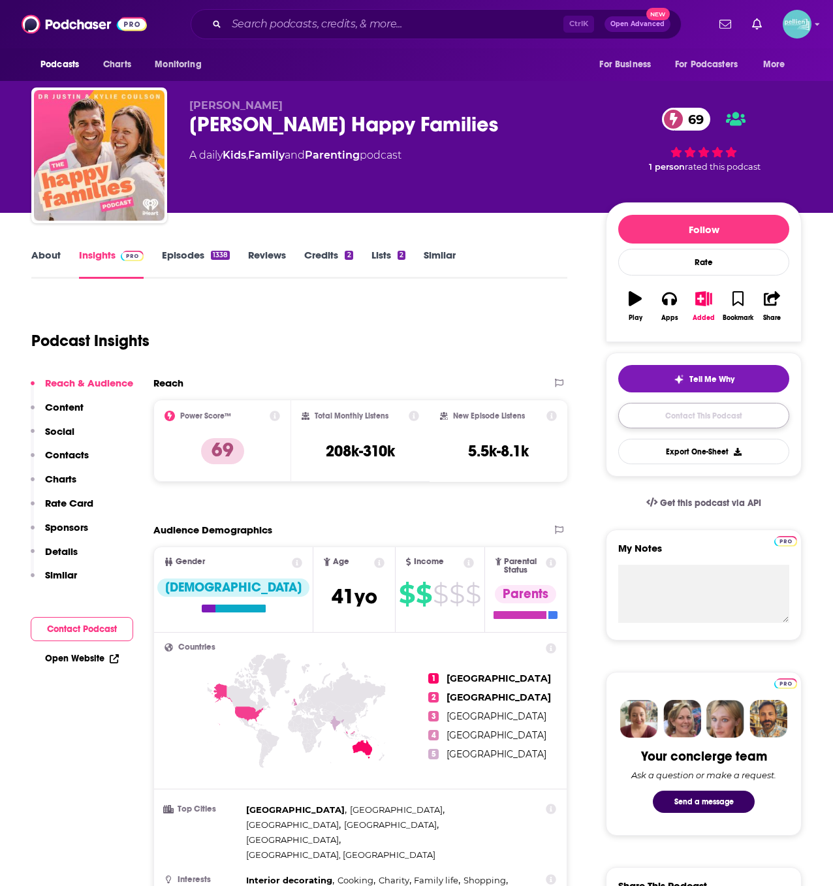
click at [663, 420] on link "Contact This Podcast" at bounding box center [703, 415] width 171 height 25
click at [63, 258] on div "About" at bounding box center [55, 264] width 48 height 30
click at [45, 254] on link "About" at bounding box center [45, 264] width 29 height 30
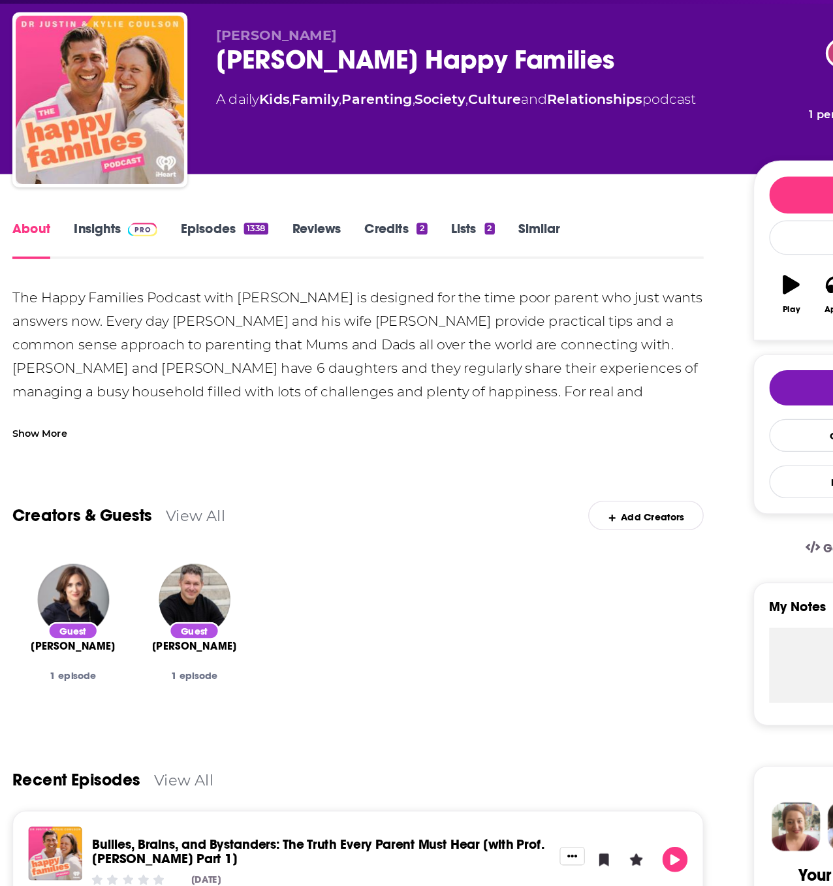
click at [103, 368] on div "The Happy Families Podcast with [PERSON_NAME] is designed for the time poor par…" at bounding box center [299, 364] width 536 height 128
click at [67, 413] on div "Show More" at bounding box center [52, 413] width 42 height 12
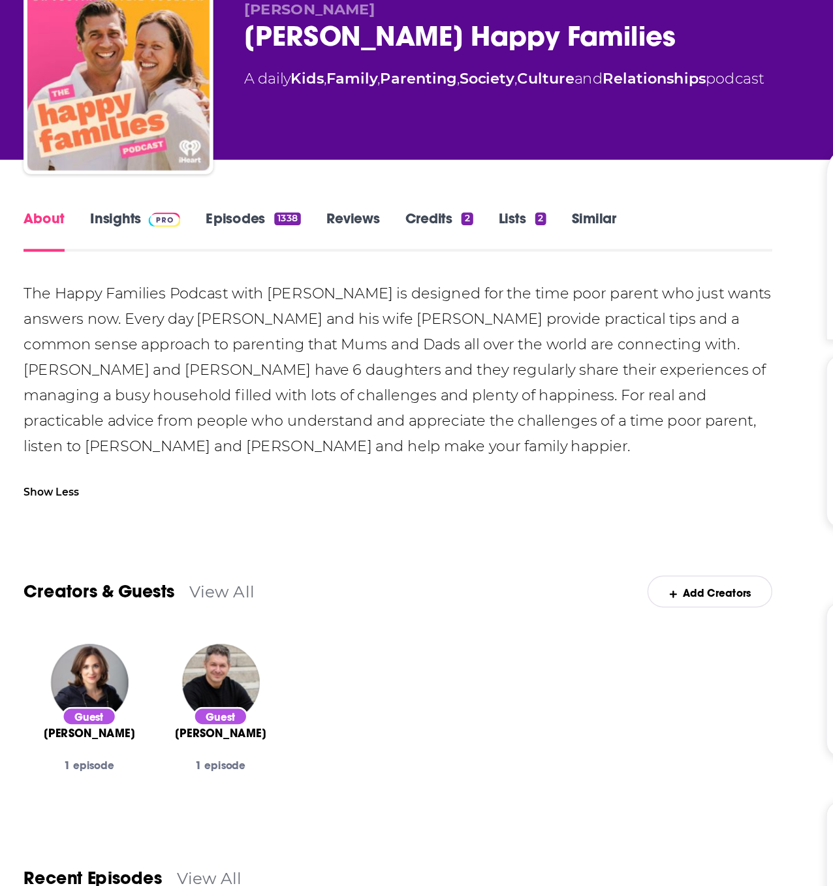
click at [99, 255] on link "Insights" at bounding box center [111, 264] width 65 height 30
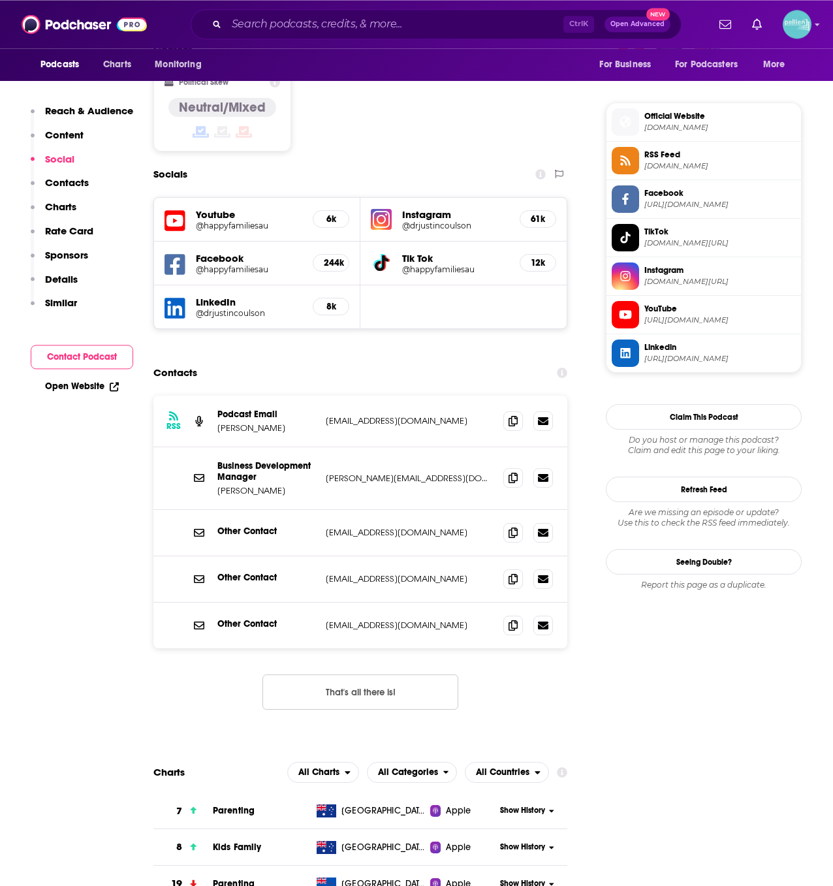
scroll to position [1005, 0]
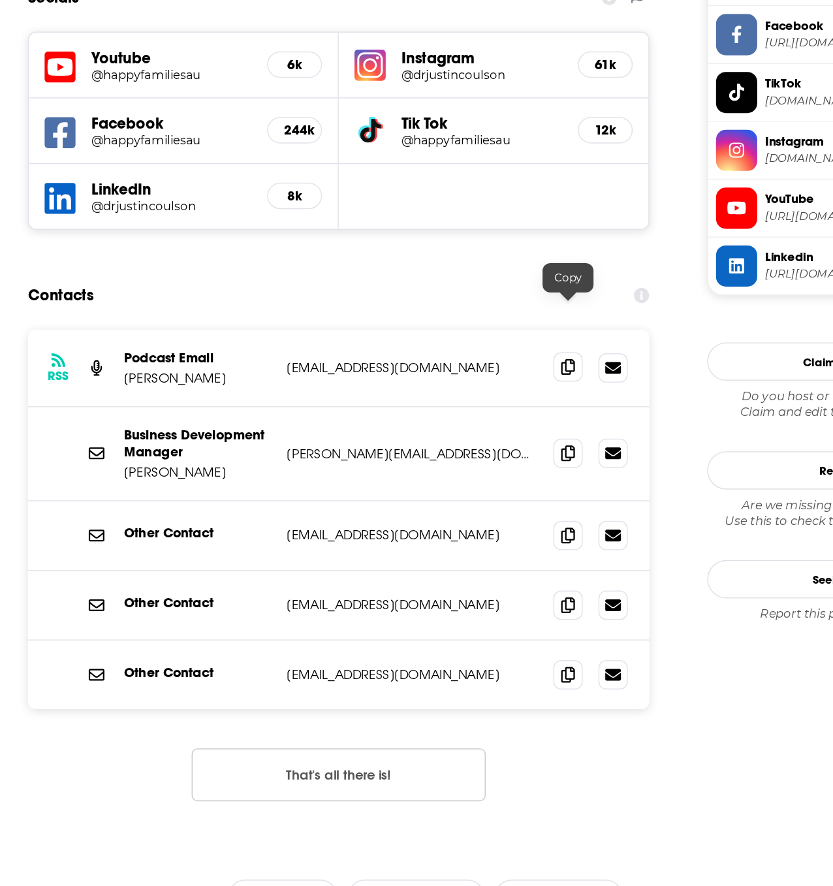
click at [511, 416] on icon at bounding box center [513, 421] width 9 height 10
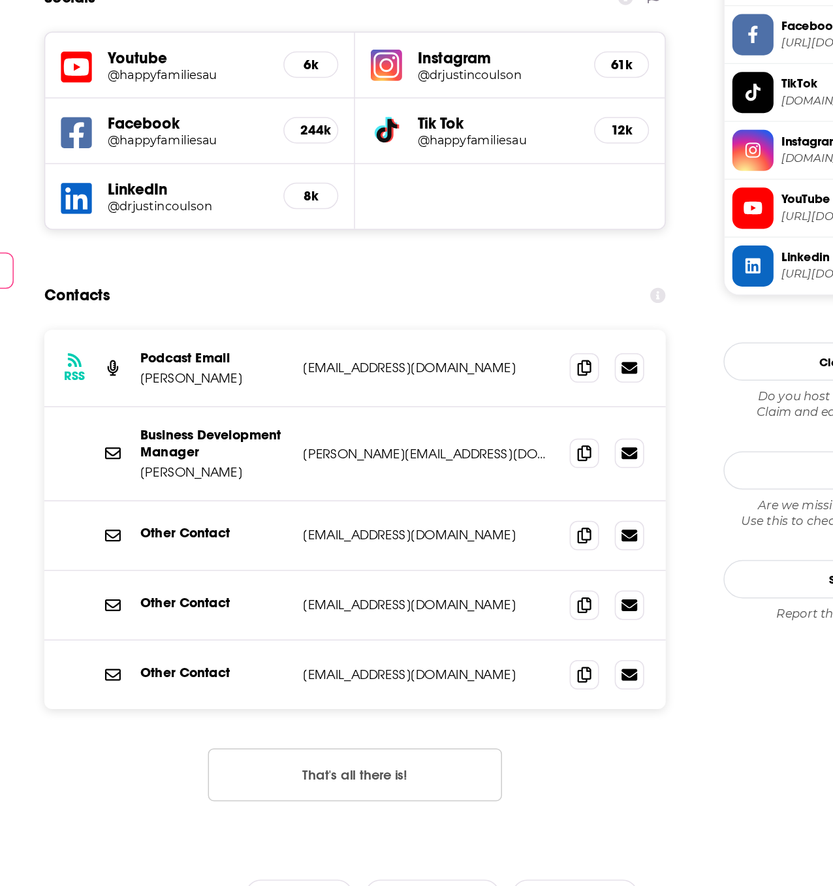
scroll to position [1002, 0]
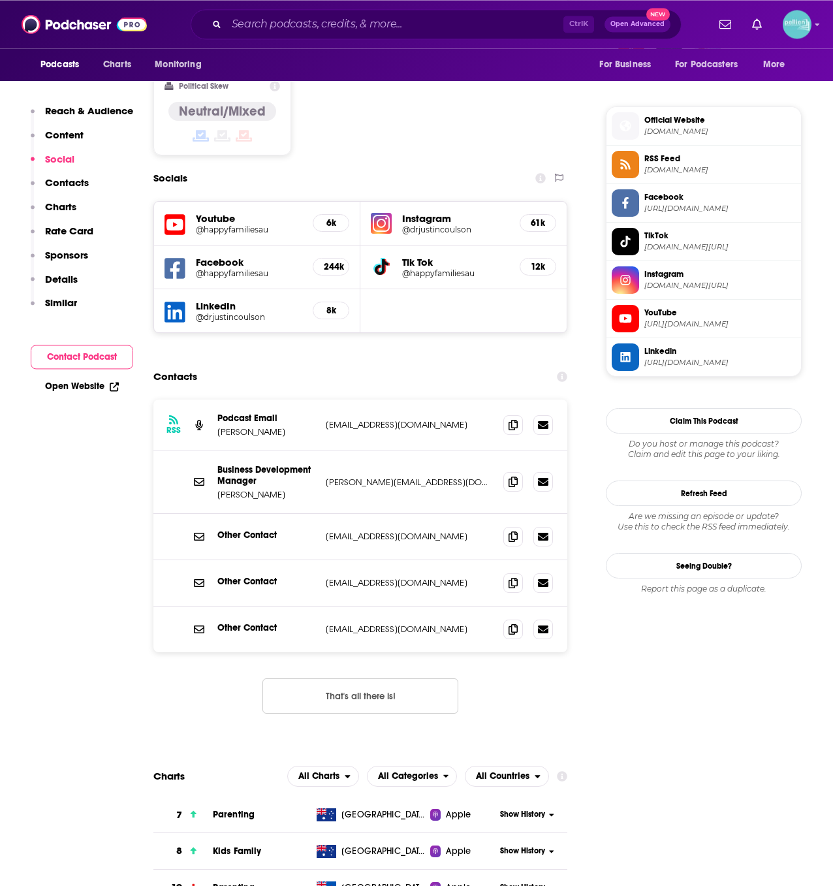
click at [682, 123] on span "Official Website" at bounding box center [719, 120] width 151 height 12
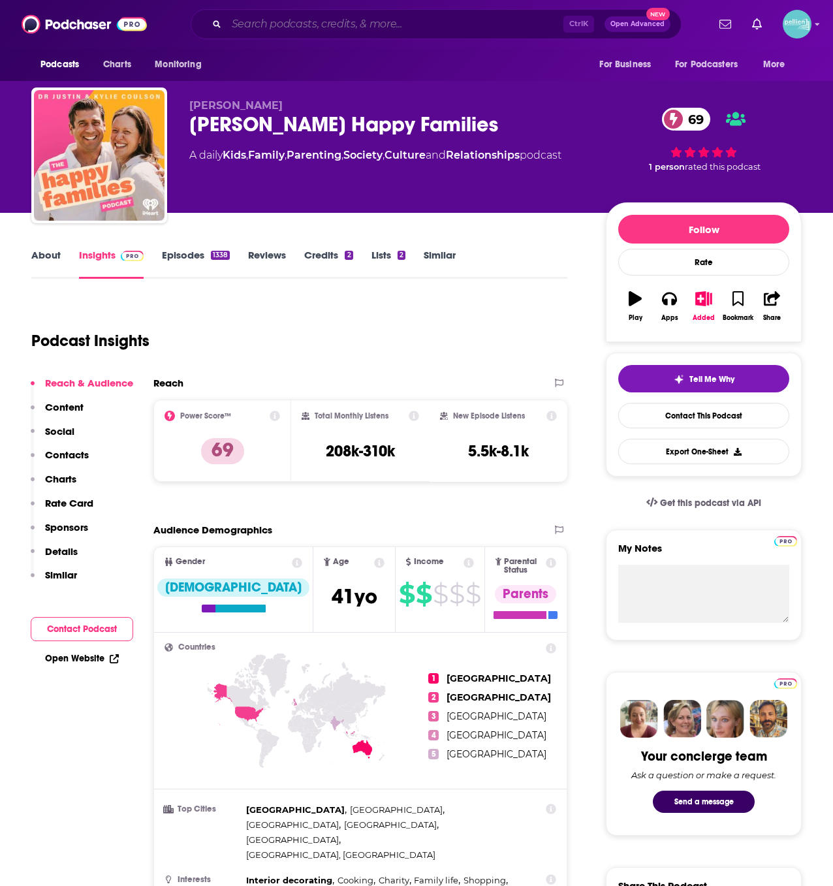
click at [244, 30] on input "Search podcasts, credits, & more..." at bounding box center [395, 24] width 337 height 21
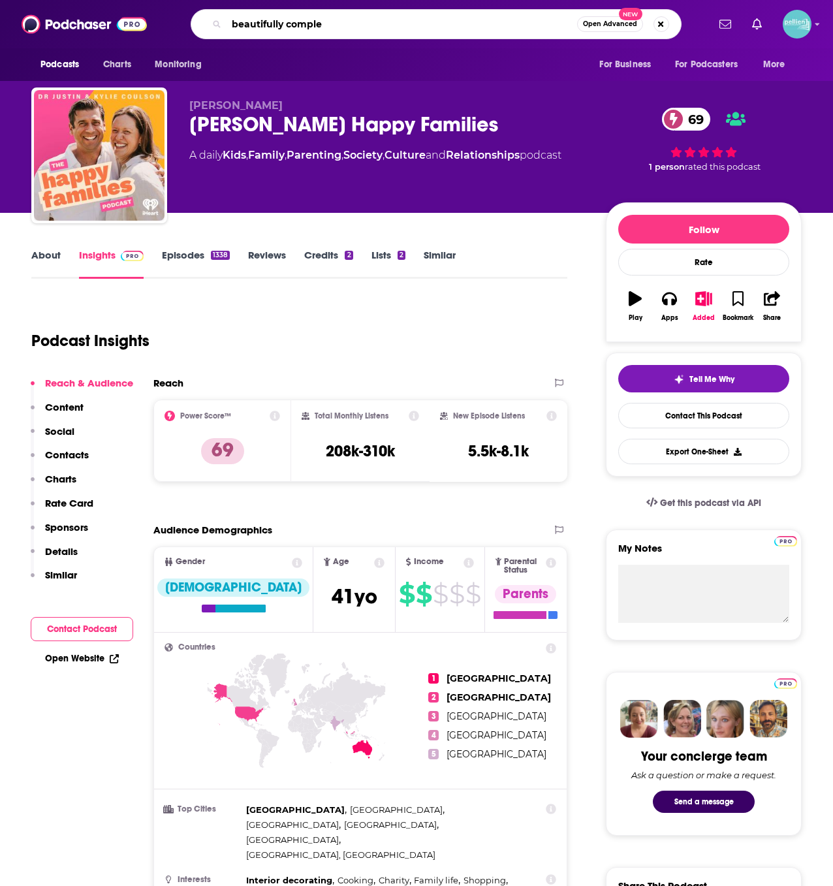
type input "beautifully complex"
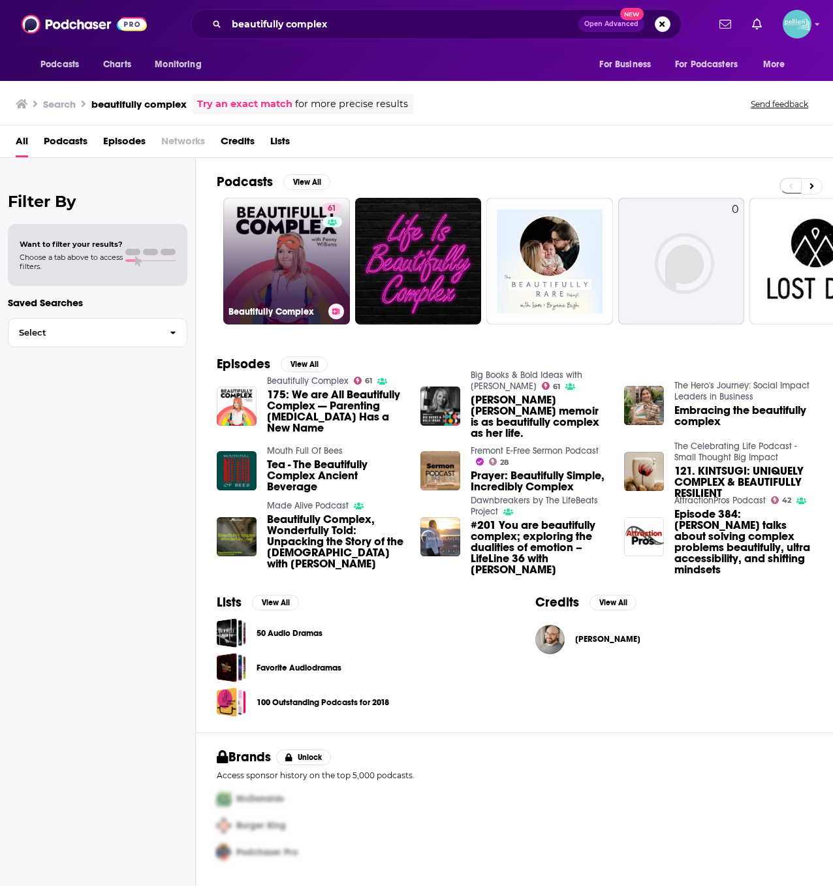
click at [257, 270] on link "61 Beautifully Complex" at bounding box center [286, 261] width 127 height 127
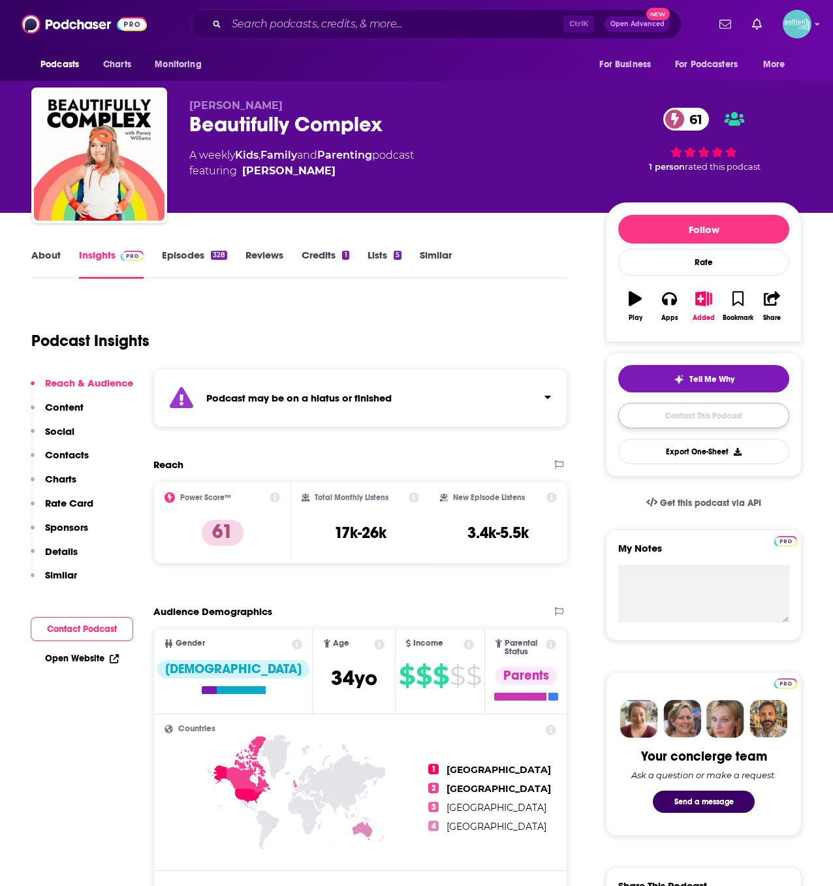
click at [675, 413] on link "Contact This Podcast" at bounding box center [703, 415] width 171 height 25
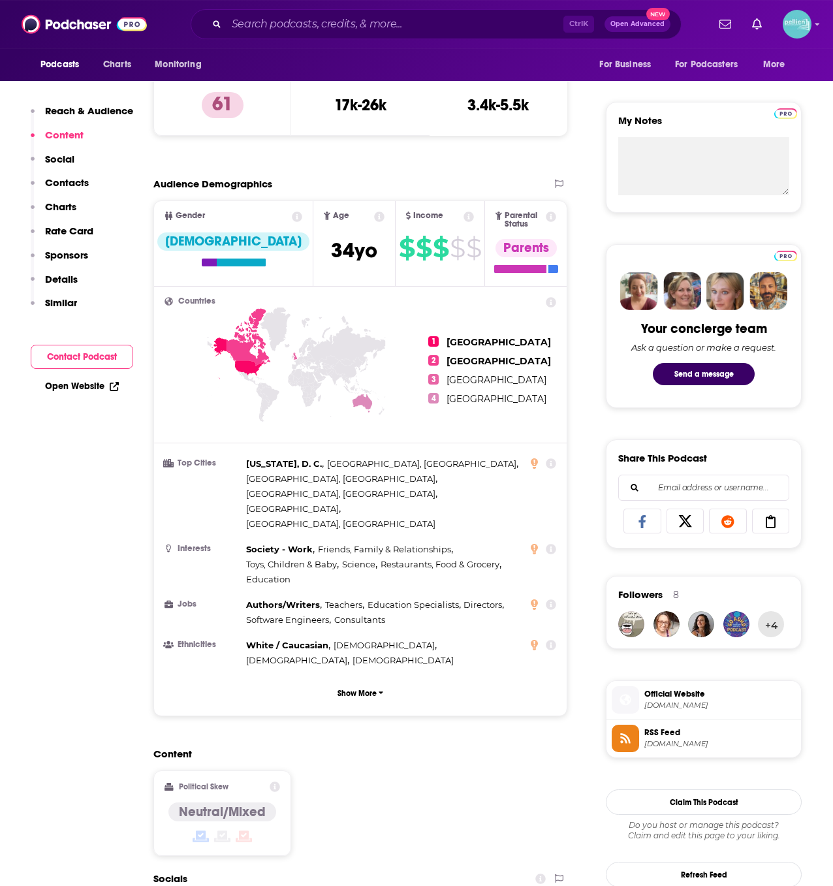
scroll to position [420, 0]
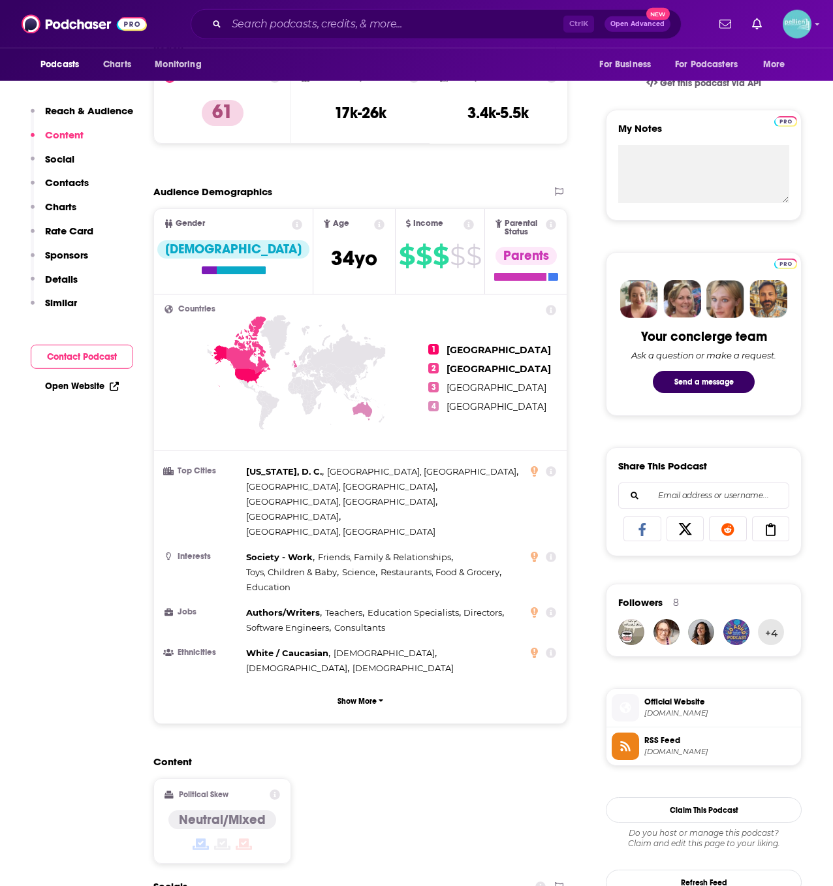
click at [667, 699] on span "Official Website" at bounding box center [719, 702] width 151 height 12
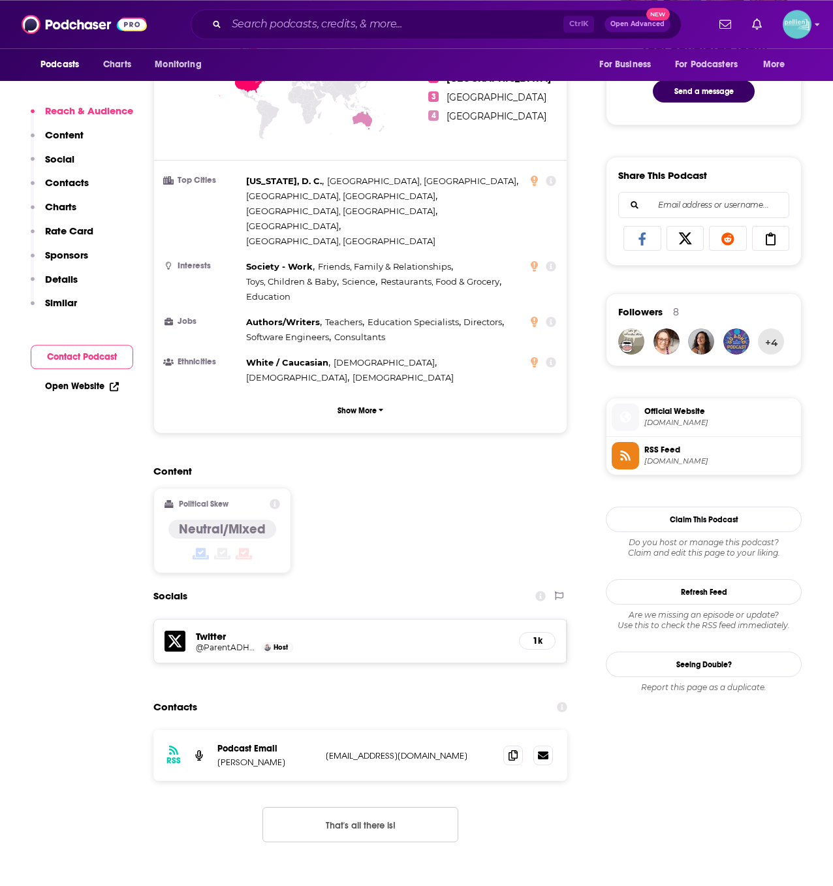
scroll to position [0, 0]
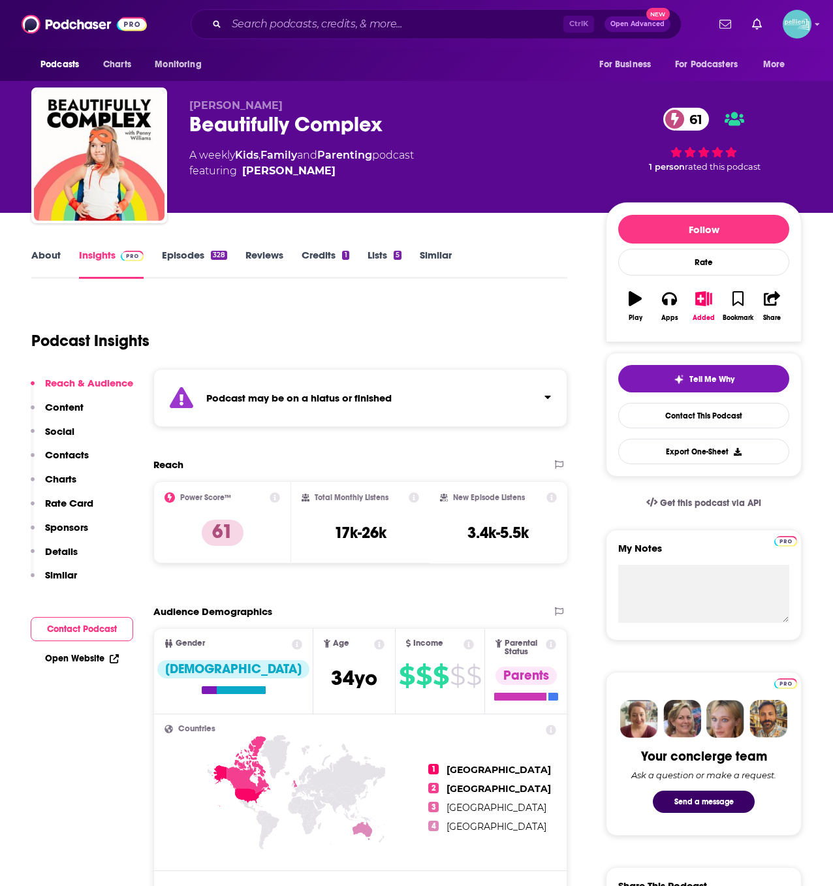
click at [46, 276] on link "About" at bounding box center [45, 264] width 29 height 30
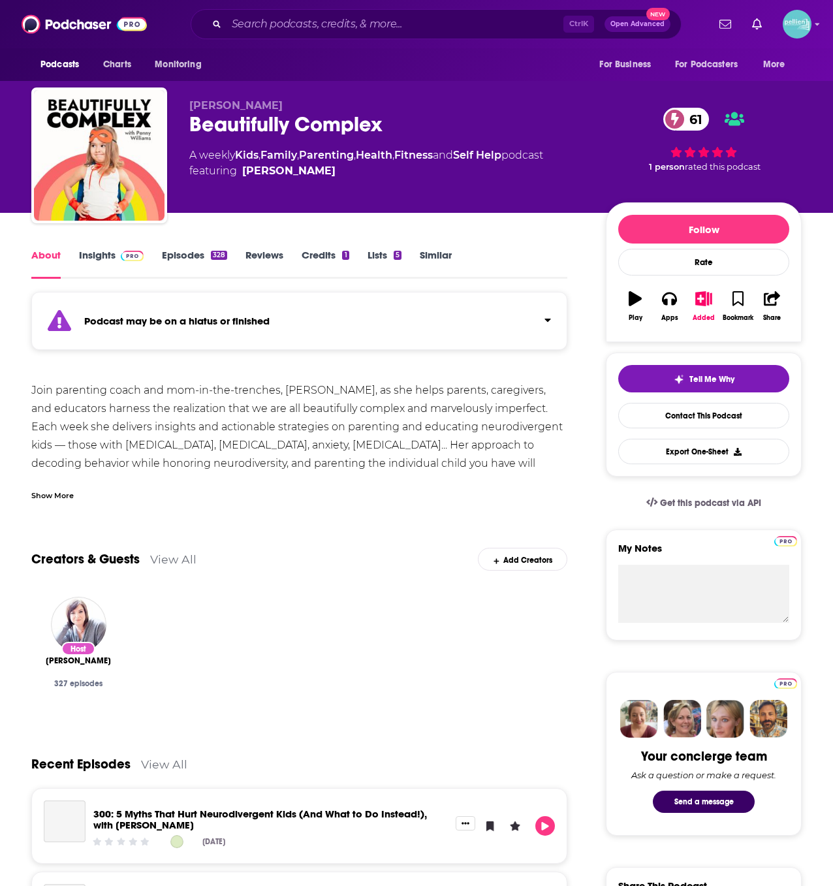
click at [71, 486] on div "Show More" at bounding box center [299, 490] width 536 height 22
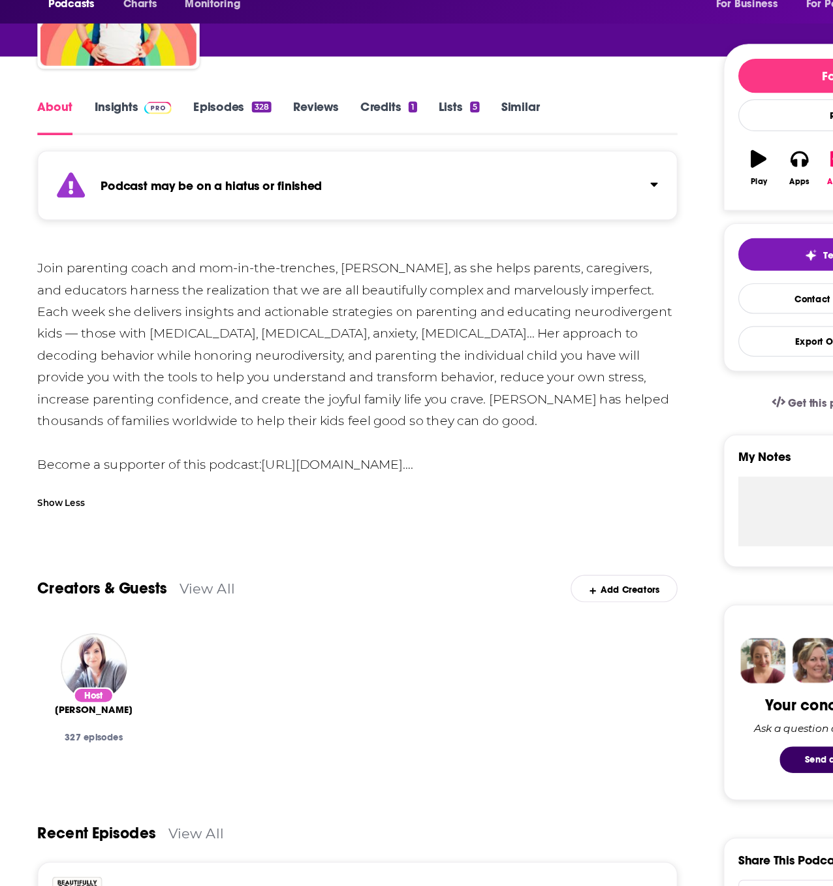
scroll to position [104, 0]
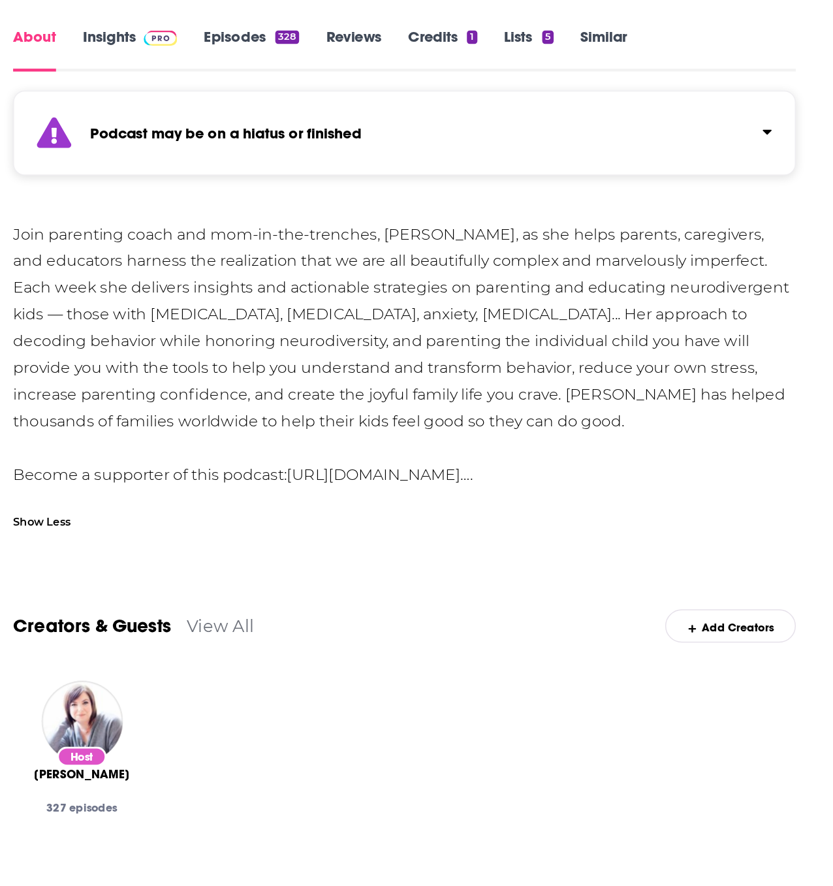
click at [123, 415] on div "Join parenting coach and mom-in-the-trenches, [PERSON_NAME], as she helps paren…" at bounding box center [299, 368] width 536 height 183
click at [56, 484] on div "Show Less" at bounding box center [51, 482] width 40 height 12
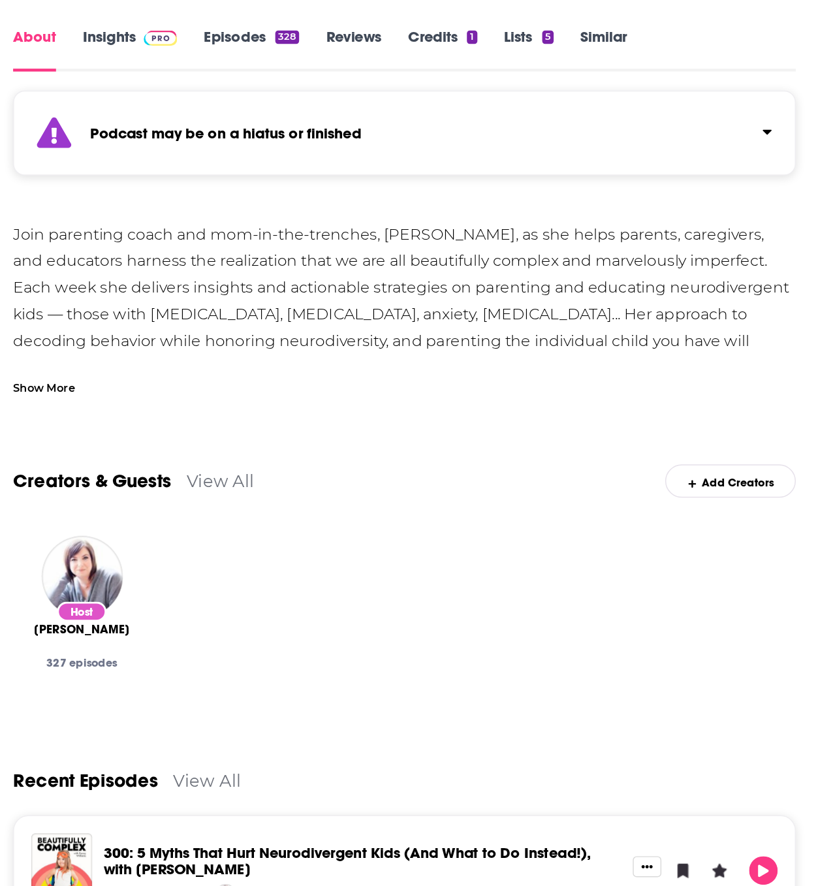
click at [63, 389] on div "Show More" at bounding box center [52, 391] width 42 height 12
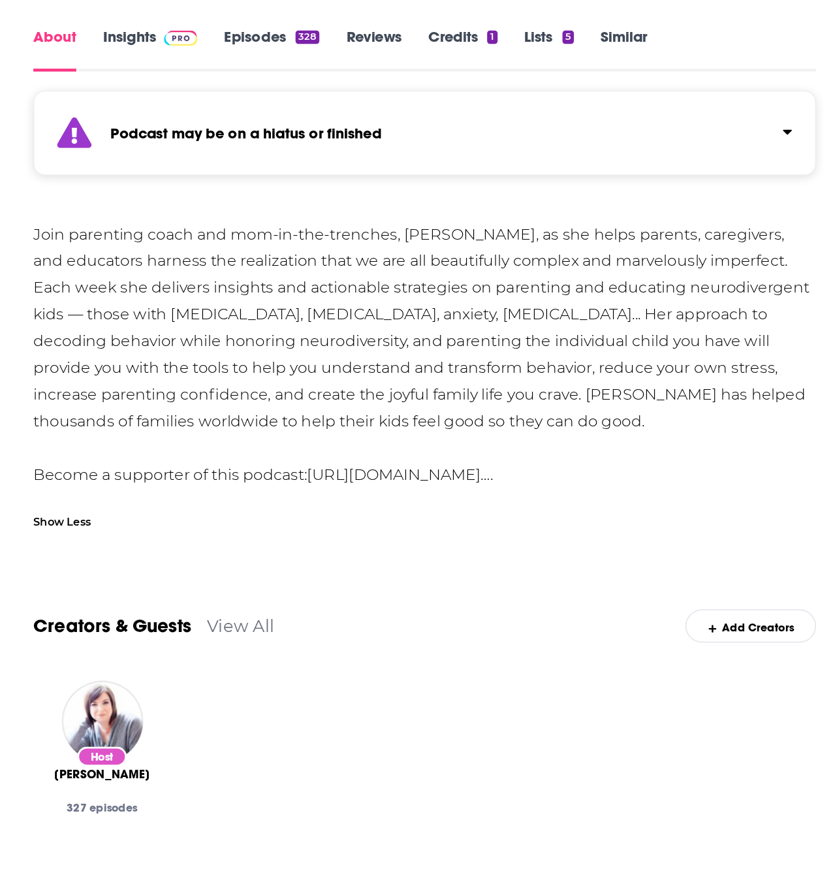
scroll to position [132, 0]
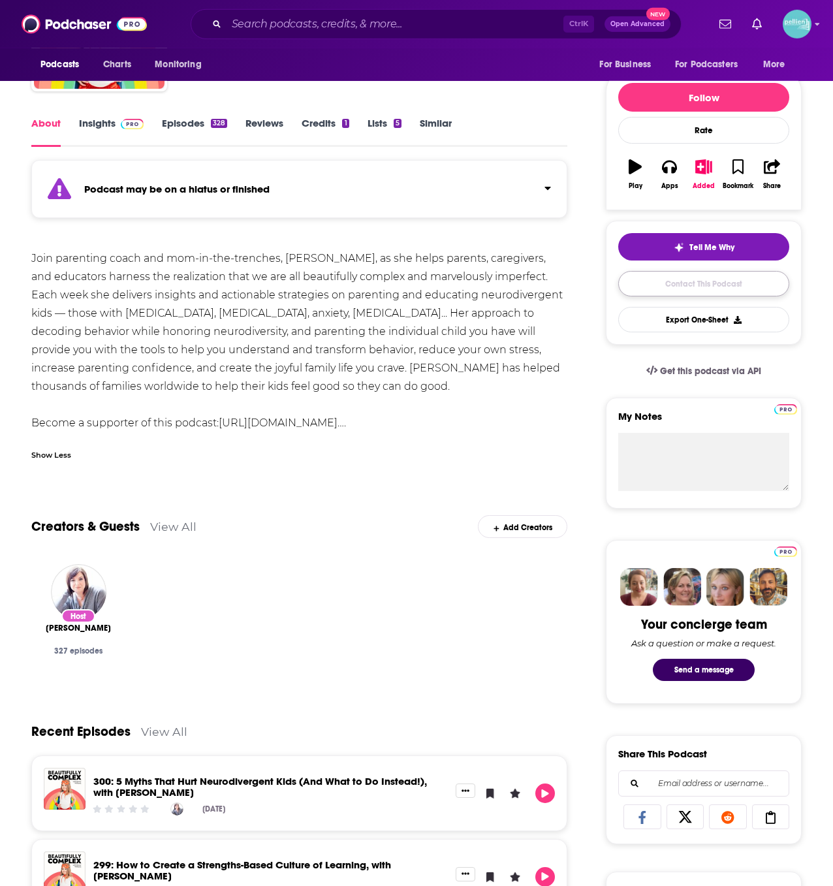
click at [644, 287] on link "Contact This Podcast" at bounding box center [703, 283] width 171 height 25
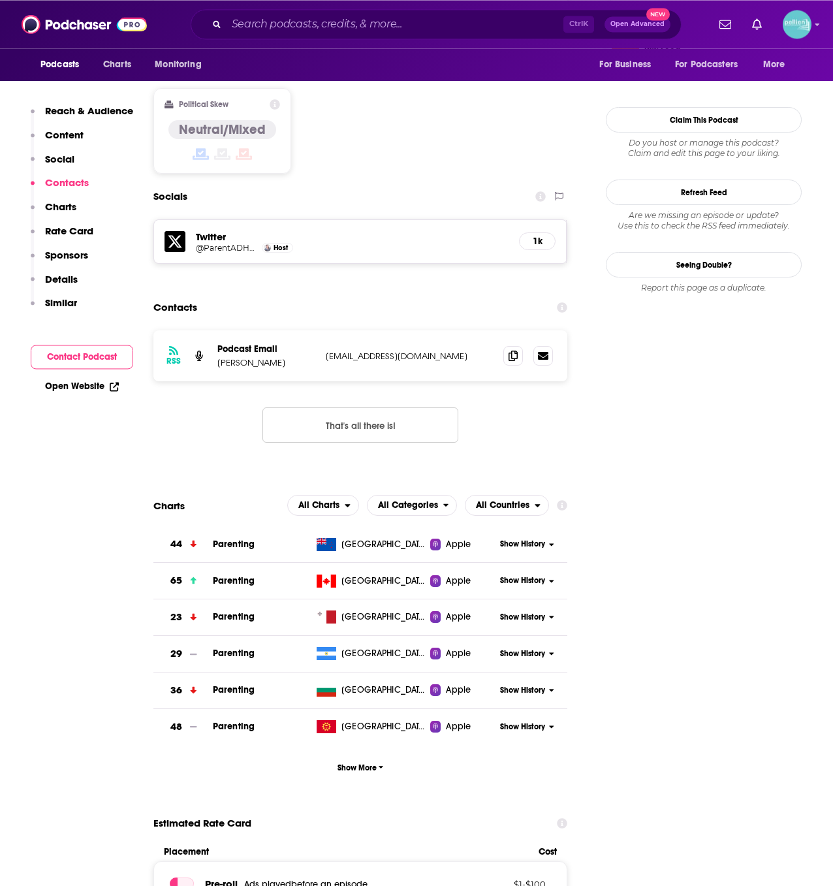
scroll to position [1109, 0]
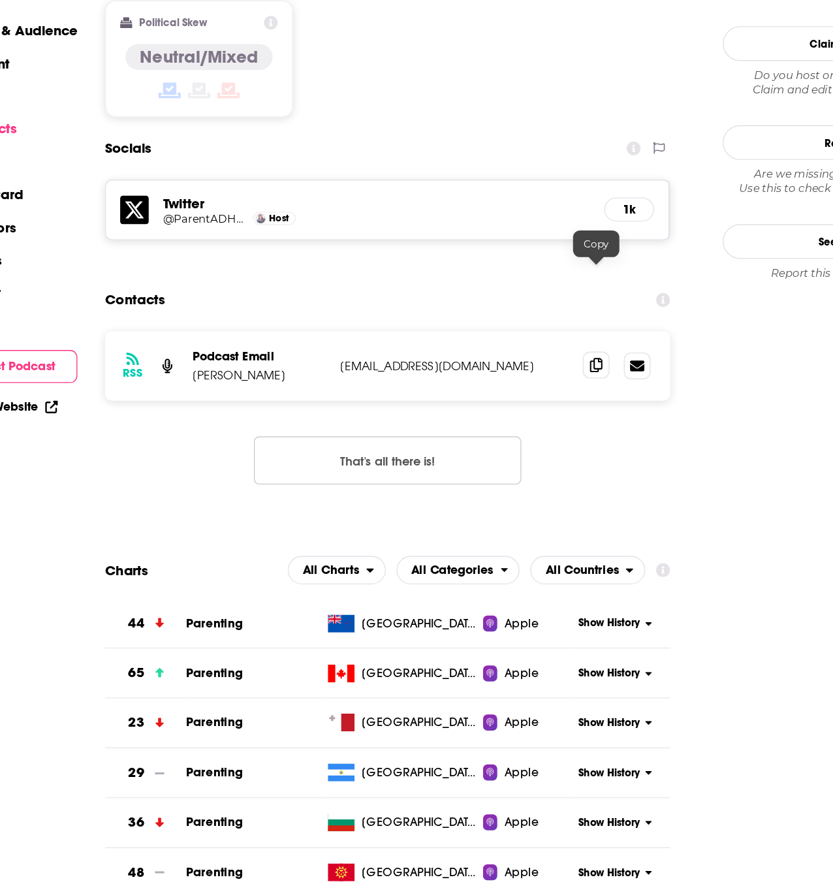
click at [505, 346] on span at bounding box center [513, 356] width 20 height 20
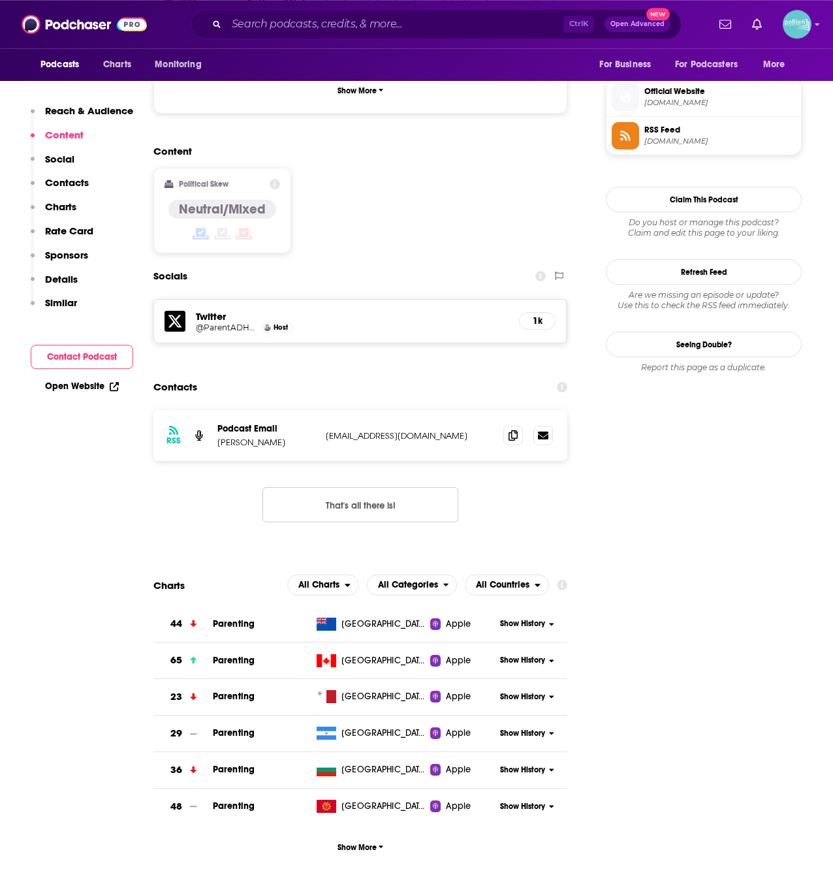
scroll to position [103, 0]
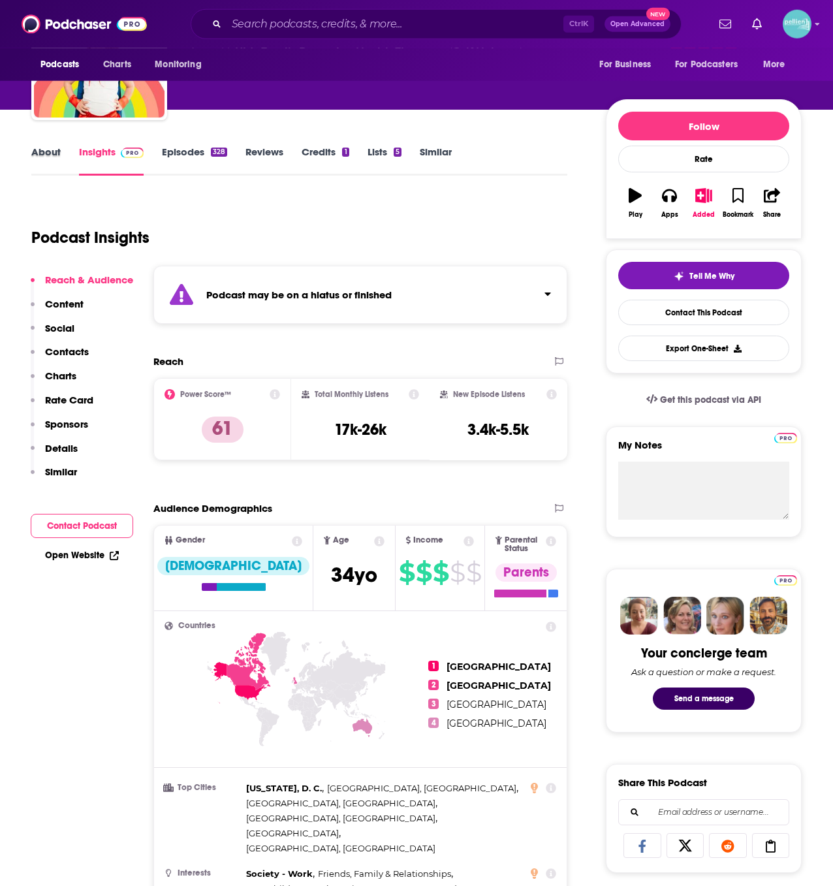
click at [62, 156] on div "About" at bounding box center [55, 161] width 48 height 30
click at [44, 151] on link "About" at bounding box center [45, 161] width 29 height 30
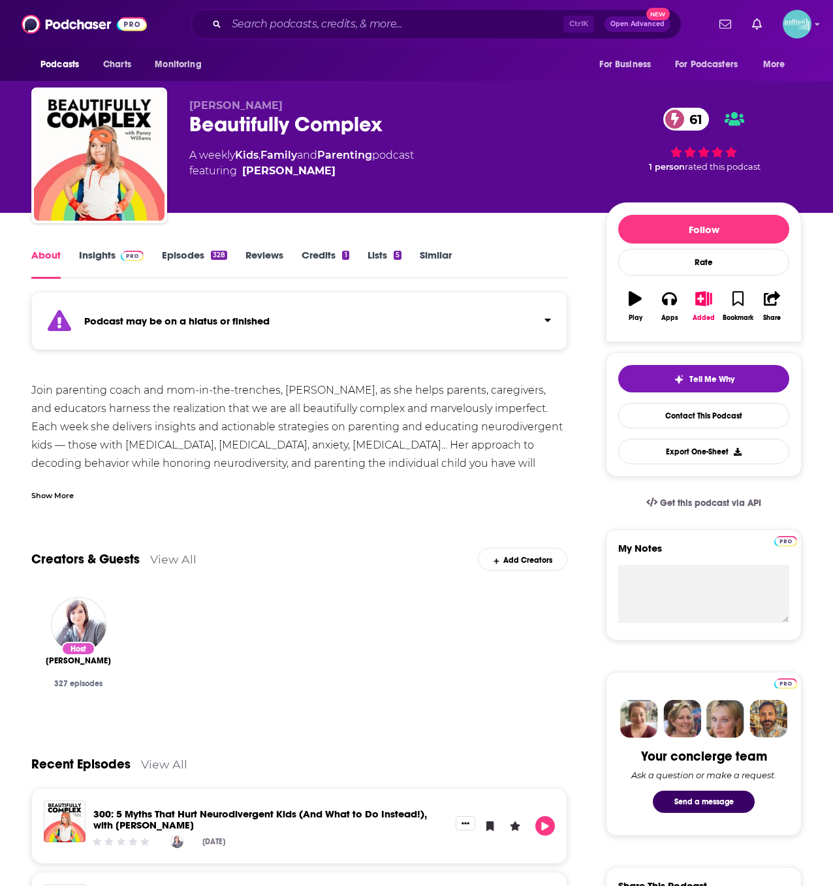
click at [106, 476] on div "Join parenting coach and mom-in-the-trenches, [PERSON_NAME], as she helps paren…" at bounding box center [299, 440] width 536 height 119
click at [58, 499] on div "Show More" at bounding box center [52, 494] width 42 height 12
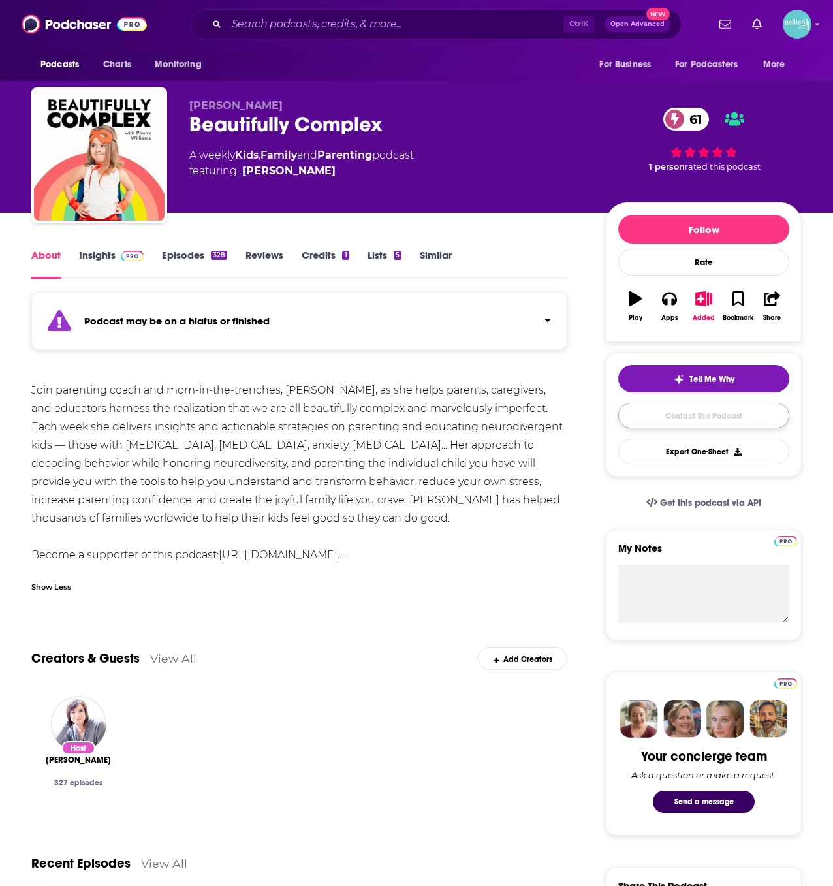
click at [663, 413] on link "Contact This Podcast" at bounding box center [703, 415] width 171 height 25
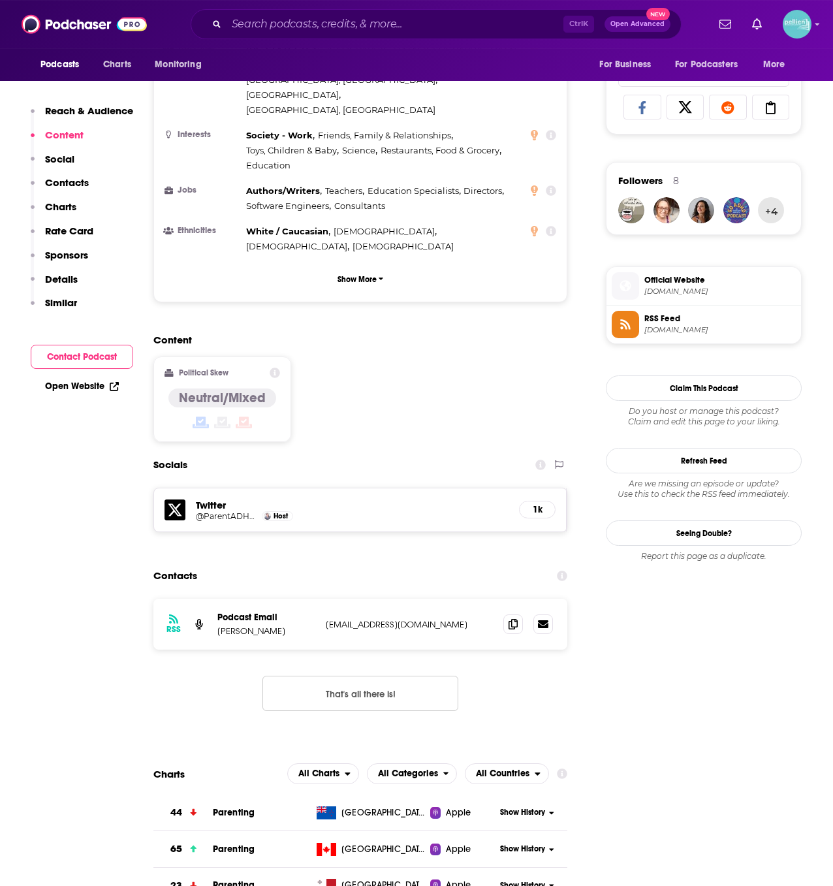
scroll to position [841, 0]
click at [691, 279] on span "Official Website" at bounding box center [719, 281] width 151 height 12
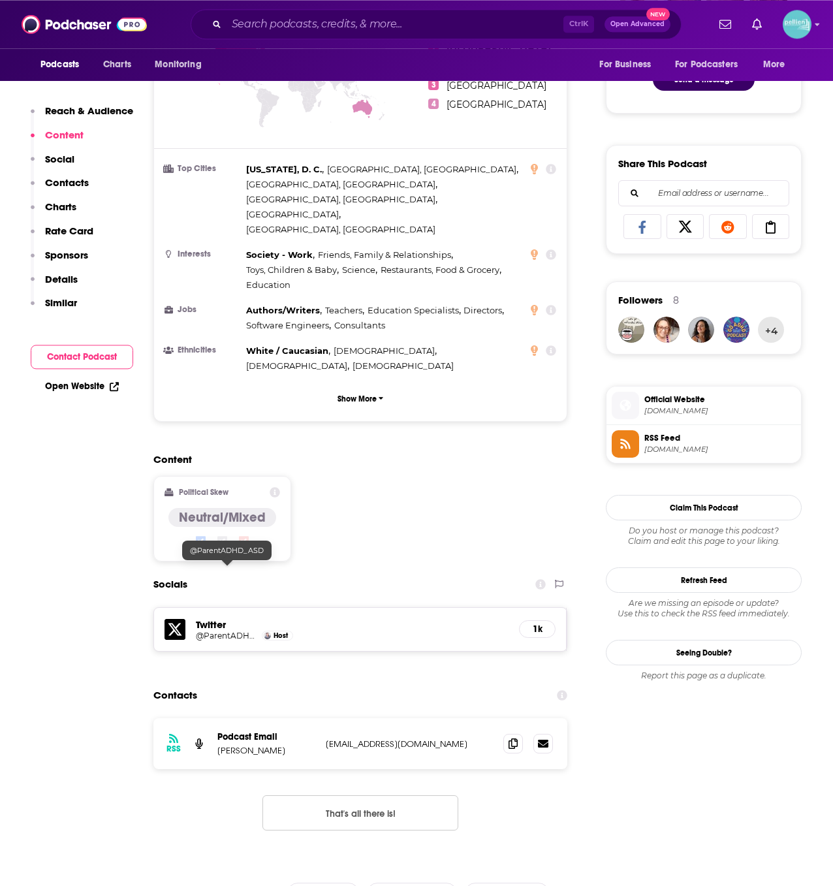
click at [221, 631] on h5 "@ParentADHD_ASD" at bounding box center [227, 636] width 63 height 10
click at [293, 24] on input "Search podcasts, credits, & more..." at bounding box center [395, 24] width 337 height 21
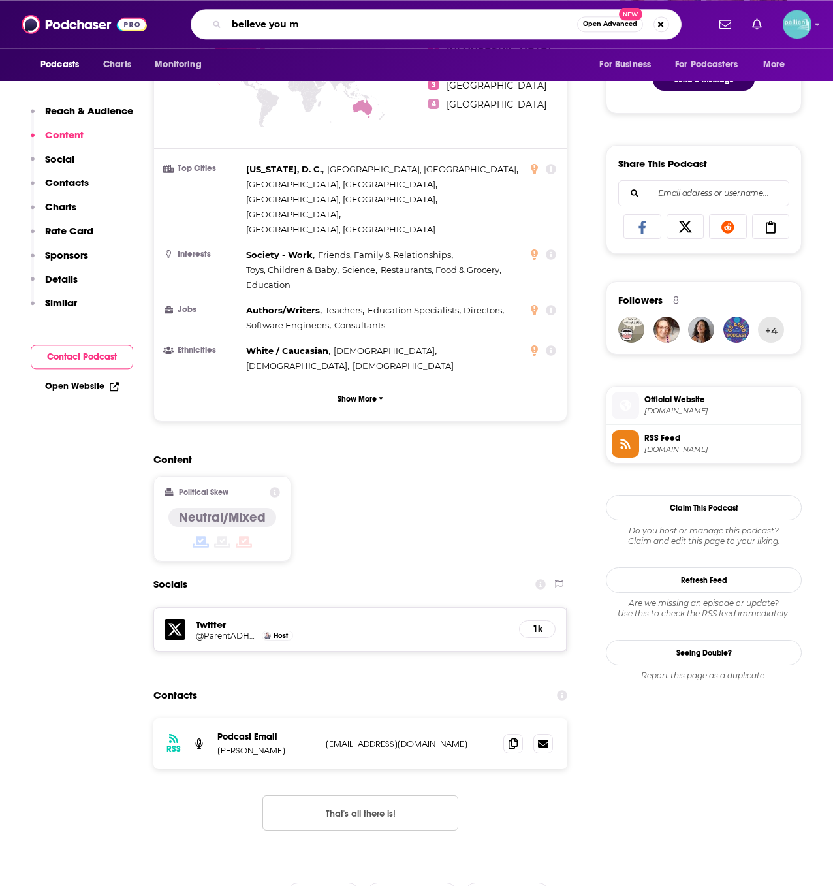
type input "believe you me"
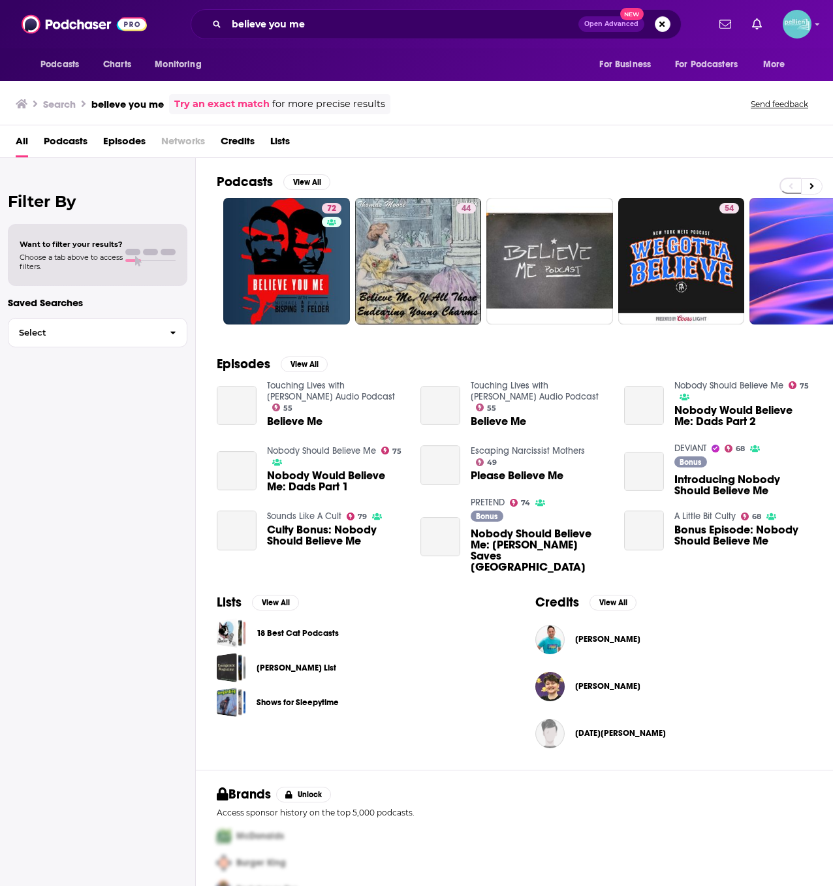
click at [67, 142] on span "Podcasts" at bounding box center [66, 144] width 44 height 27
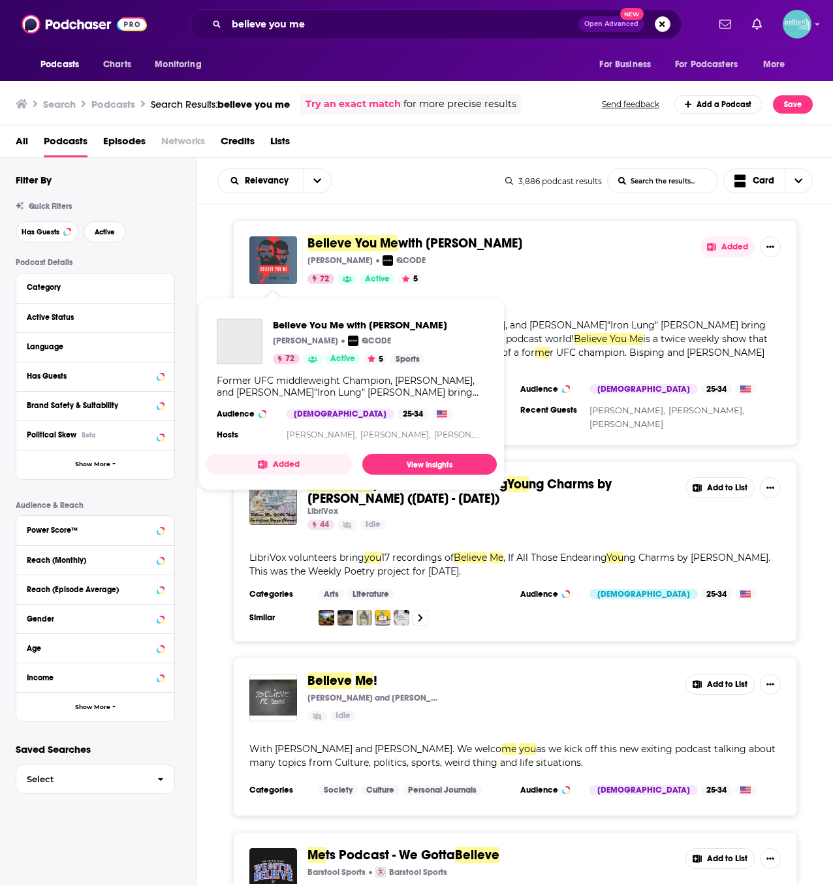
click at [264, 260] on img "Believe You Me with Michael Bisping" at bounding box center [273, 260] width 48 height 48
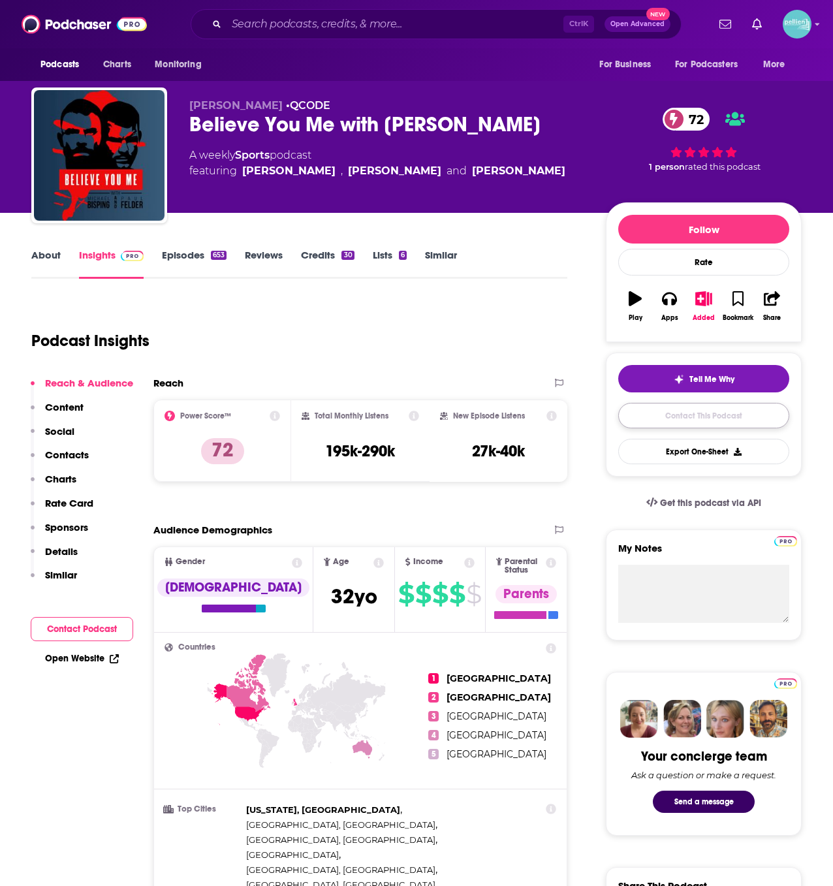
click at [629, 420] on link "Contact This Podcast" at bounding box center [703, 415] width 171 height 25
click at [46, 259] on link "About" at bounding box center [45, 264] width 29 height 30
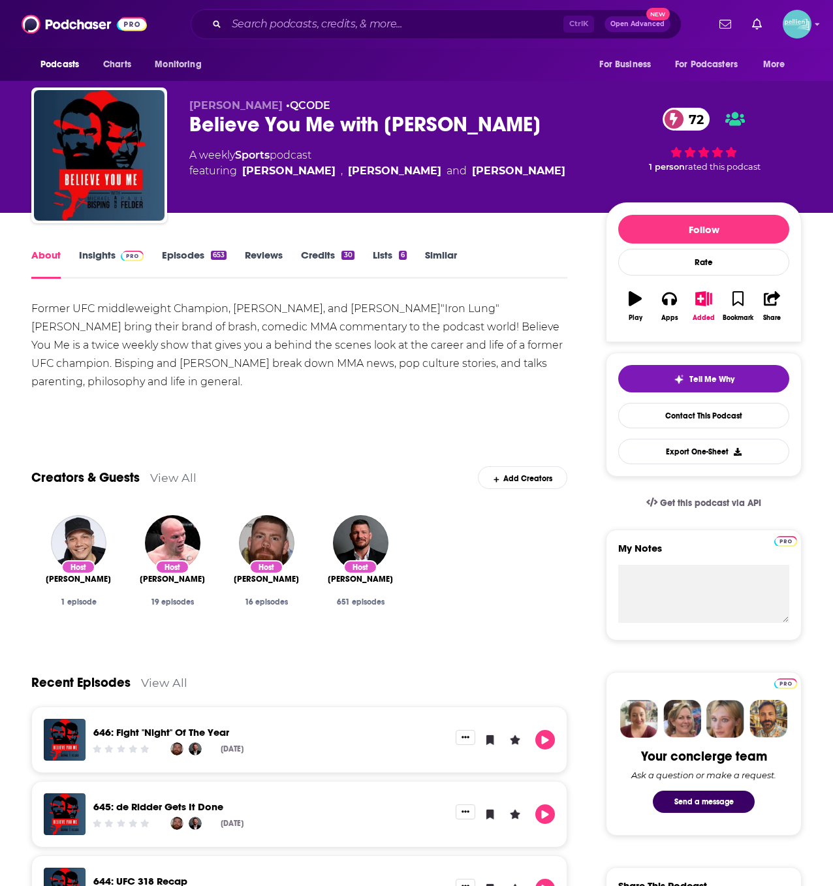
click at [125, 256] on img at bounding box center [132, 256] width 23 height 10
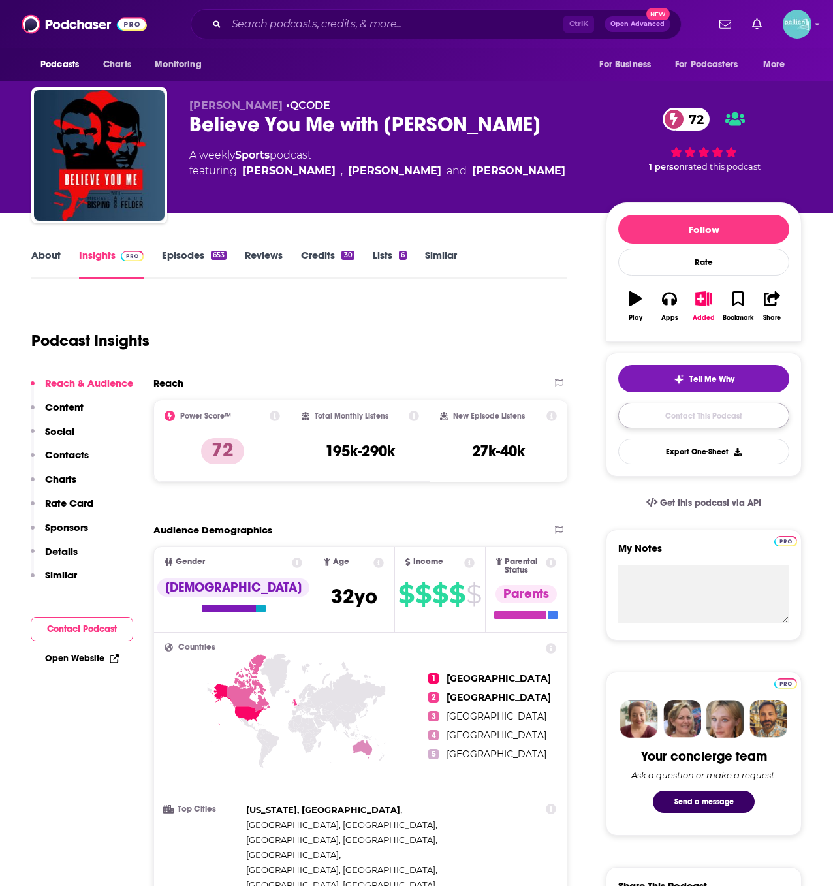
click at [622, 416] on link "Contact This Podcast" at bounding box center [703, 415] width 171 height 25
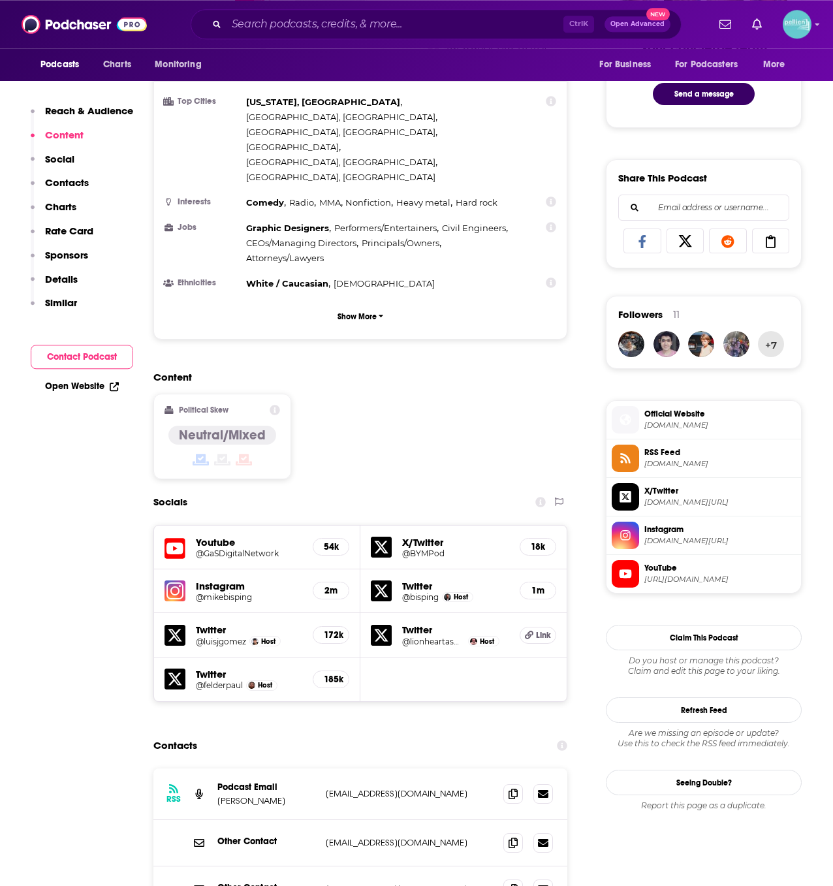
scroll to position [706, 0]
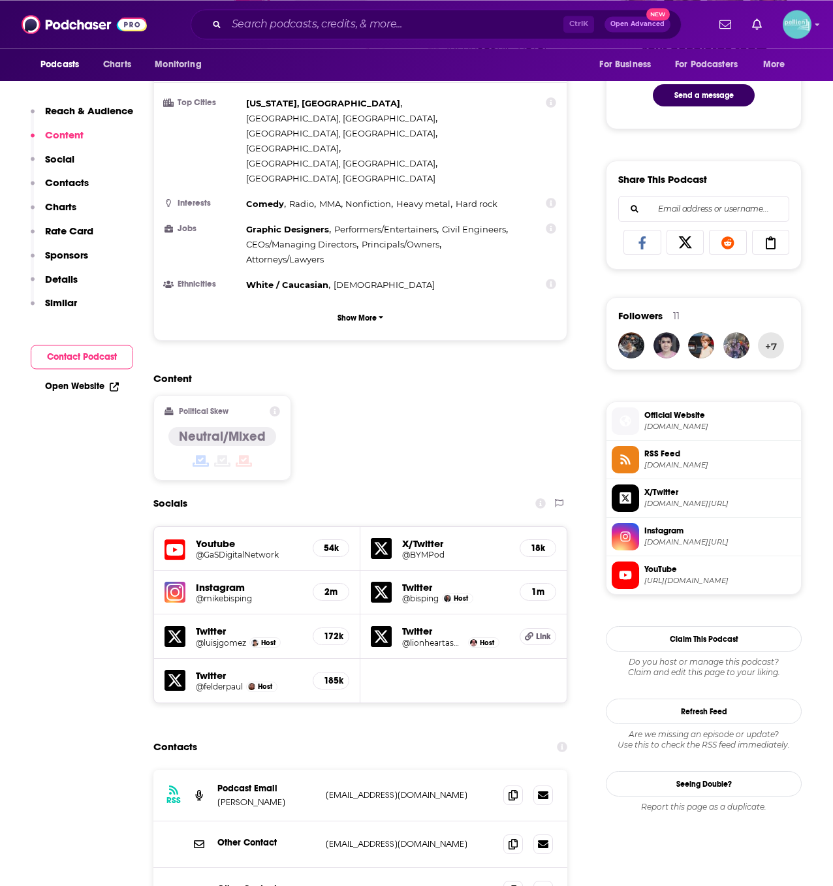
click at [678, 407] on li "Official Website [DOMAIN_NAME]" at bounding box center [704, 421] width 195 height 39
click at [678, 413] on span "Official Website" at bounding box center [719, 415] width 151 height 12
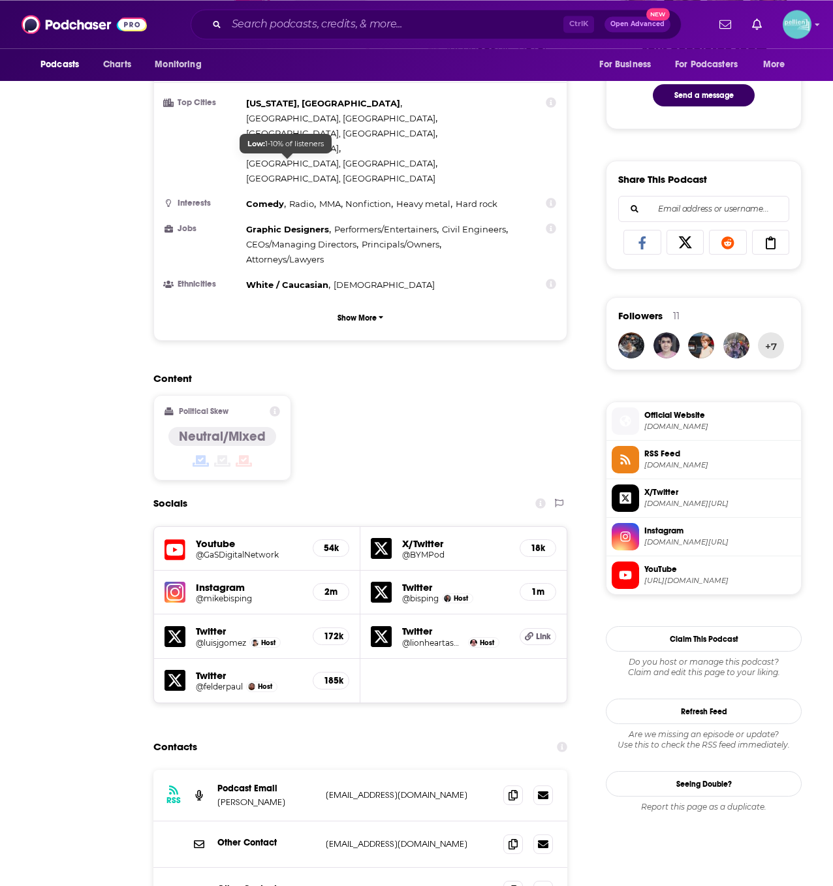
scroll to position [0, 0]
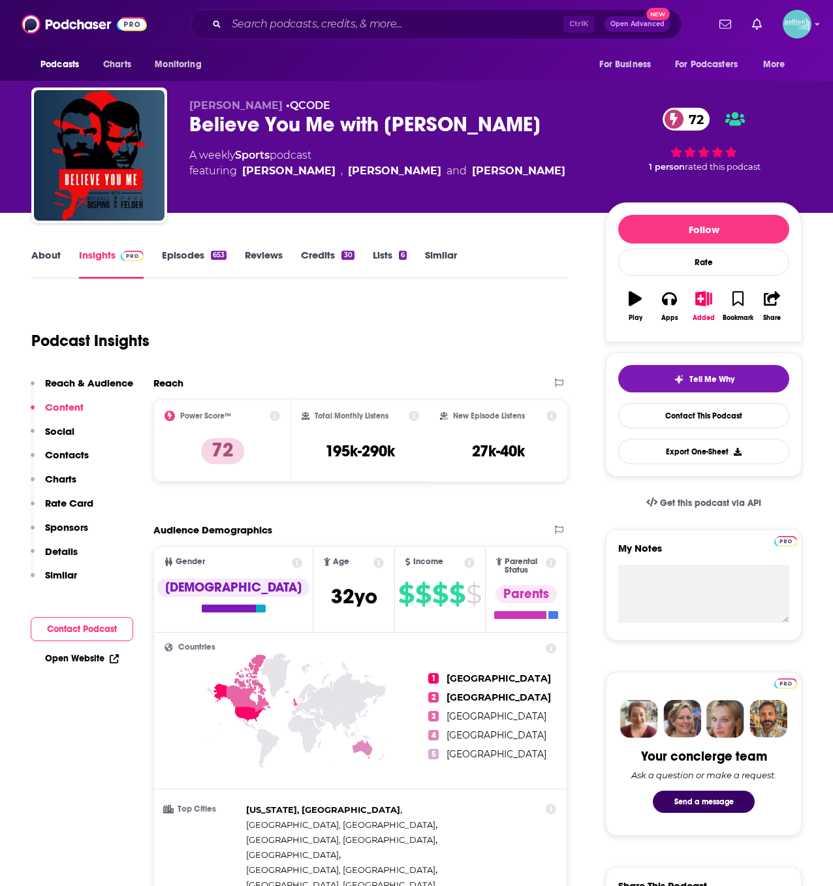
click at [57, 263] on link "About" at bounding box center [45, 264] width 29 height 30
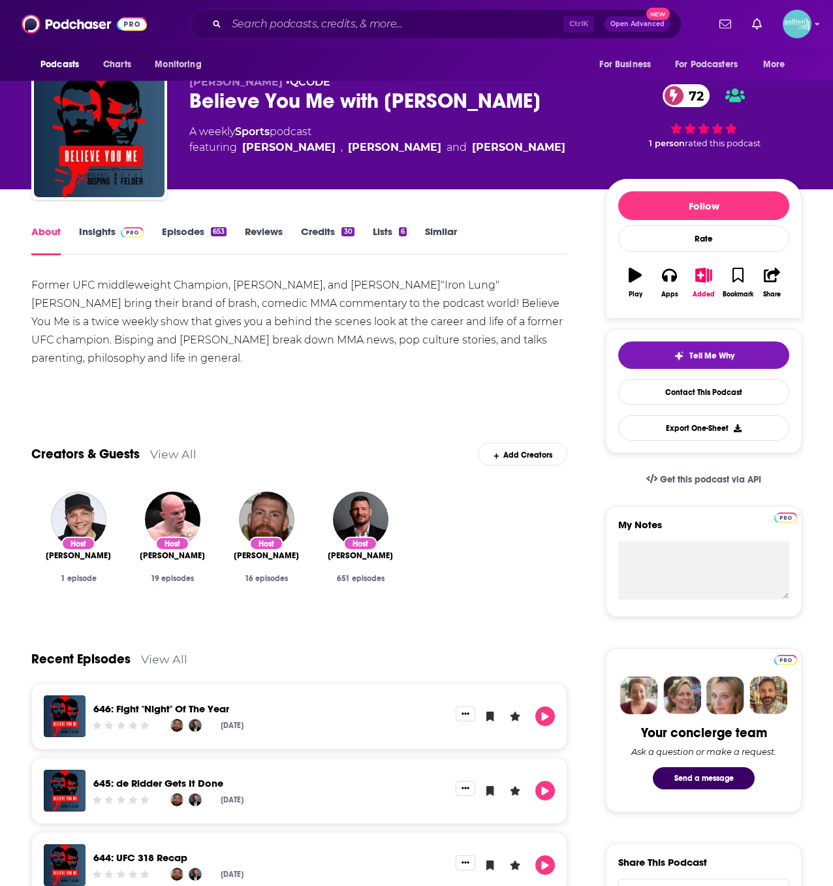
scroll to position [49, 0]
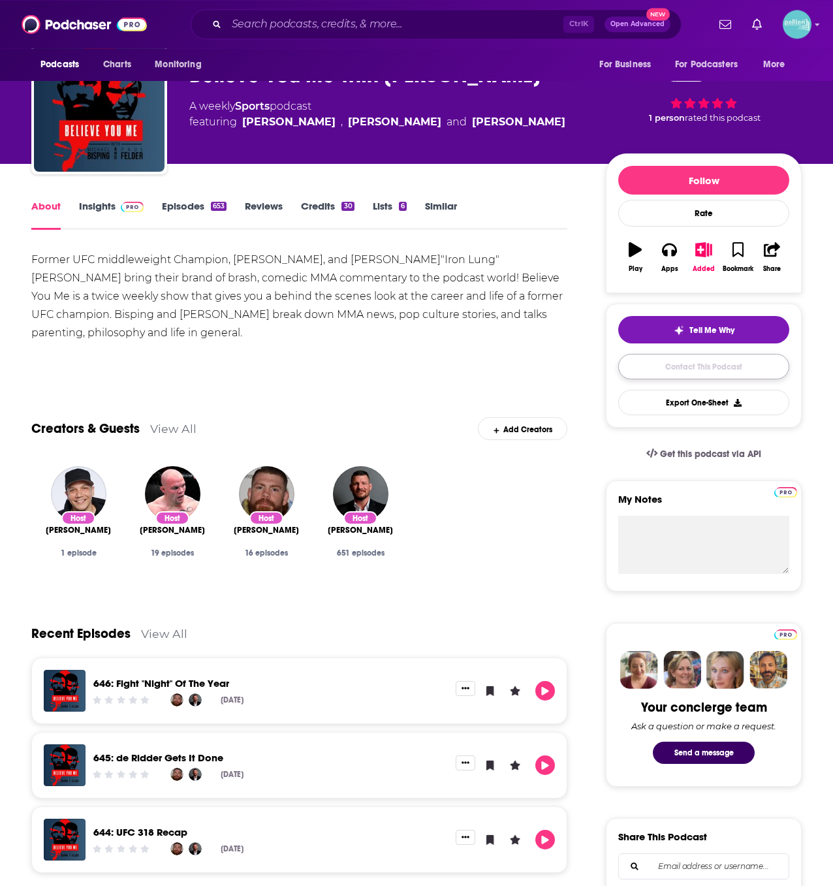
click at [693, 371] on link "Contact This Podcast" at bounding box center [703, 366] width 171 height 25
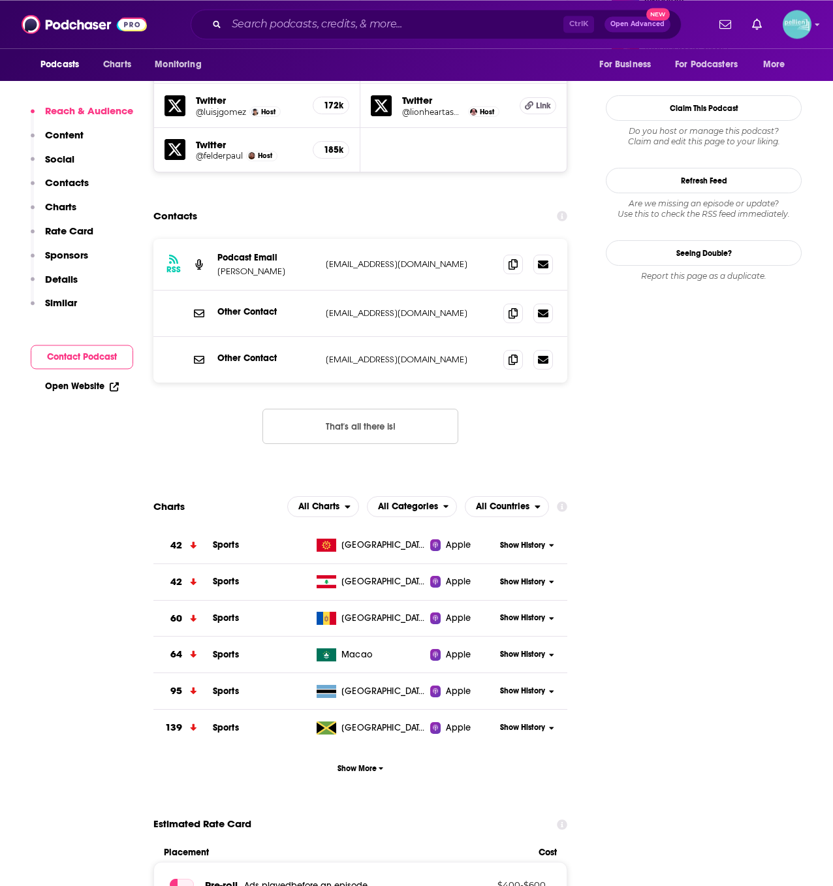
scroll to position [1237, 0]
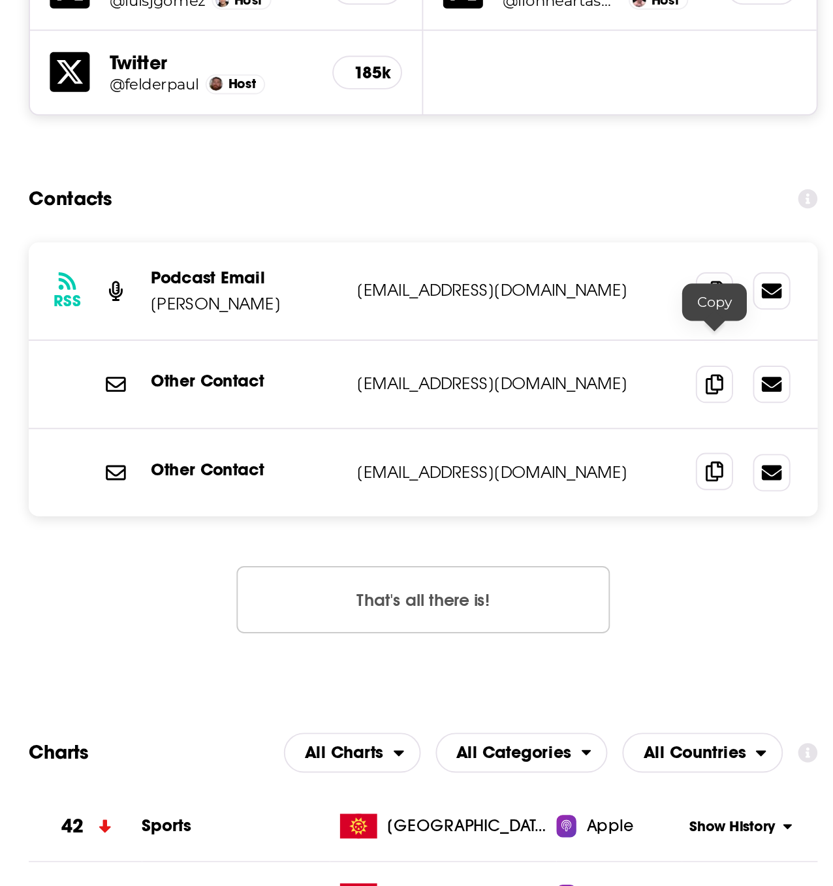
click at [509, 355] on icon at bounding box center [513, 360] width 9 height 10
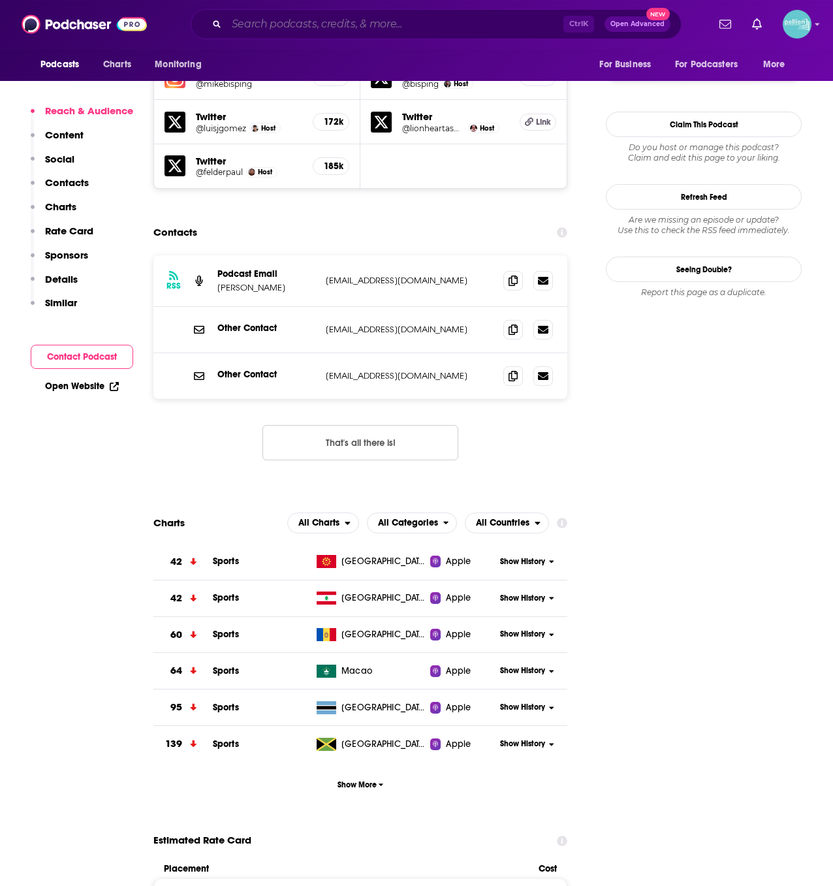
click at [331, 29] on input "Search podcasts, credits, & more..." at bounding box center [395, 24] width 337 height 21
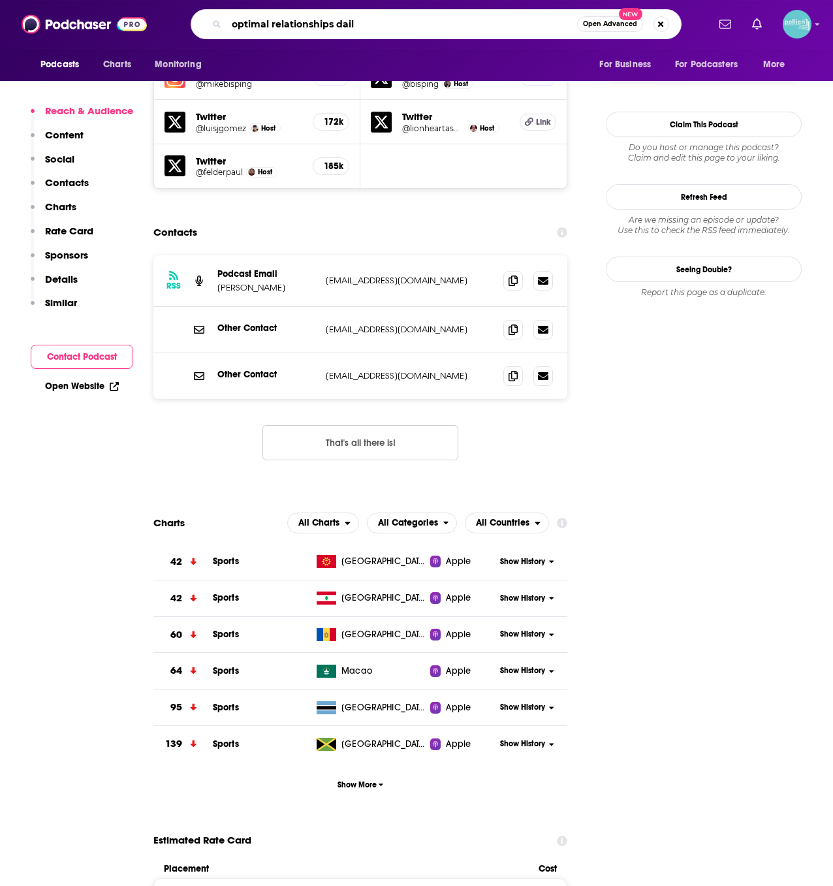
type input "optimal relationships daily"
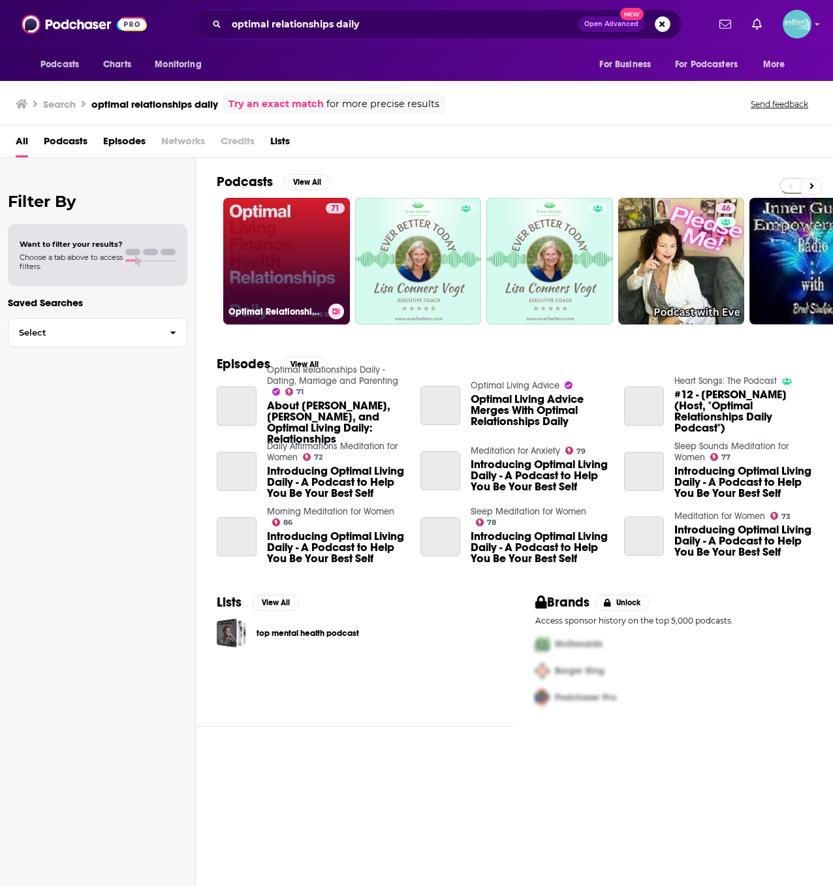
click at [283, 247] on link "71 Optimal Relationships Daily - Dating, Marriage and Parenting" at bounding box center [286, 261] width 127 height 127
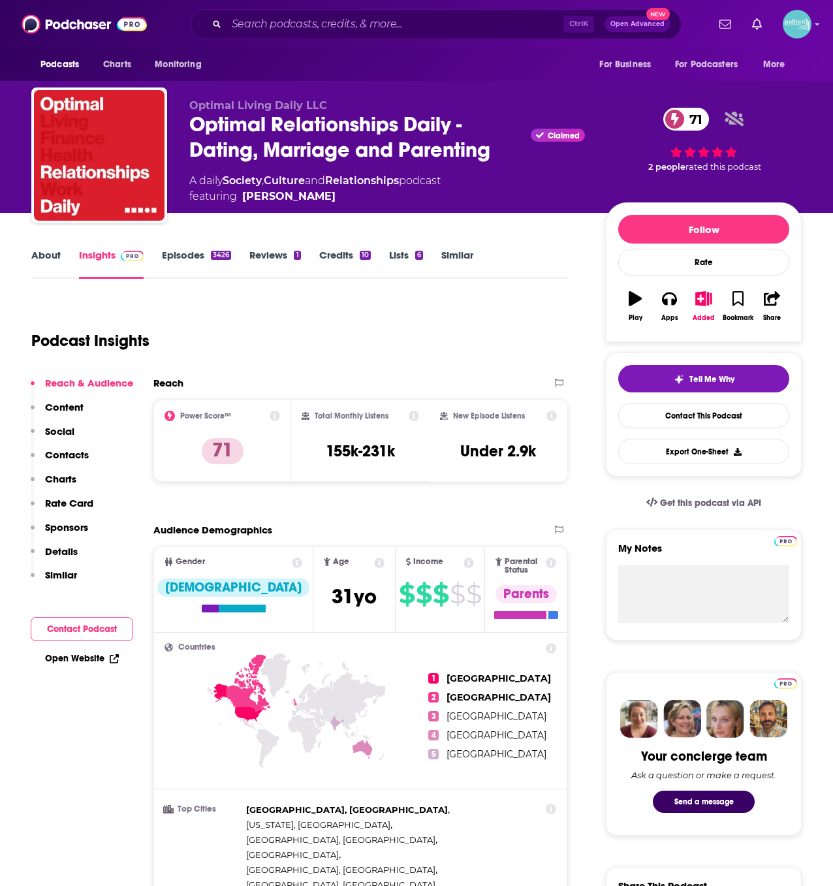
click at [48, 257] on link "About" at bounding box center [45, 264] width 29 height 30
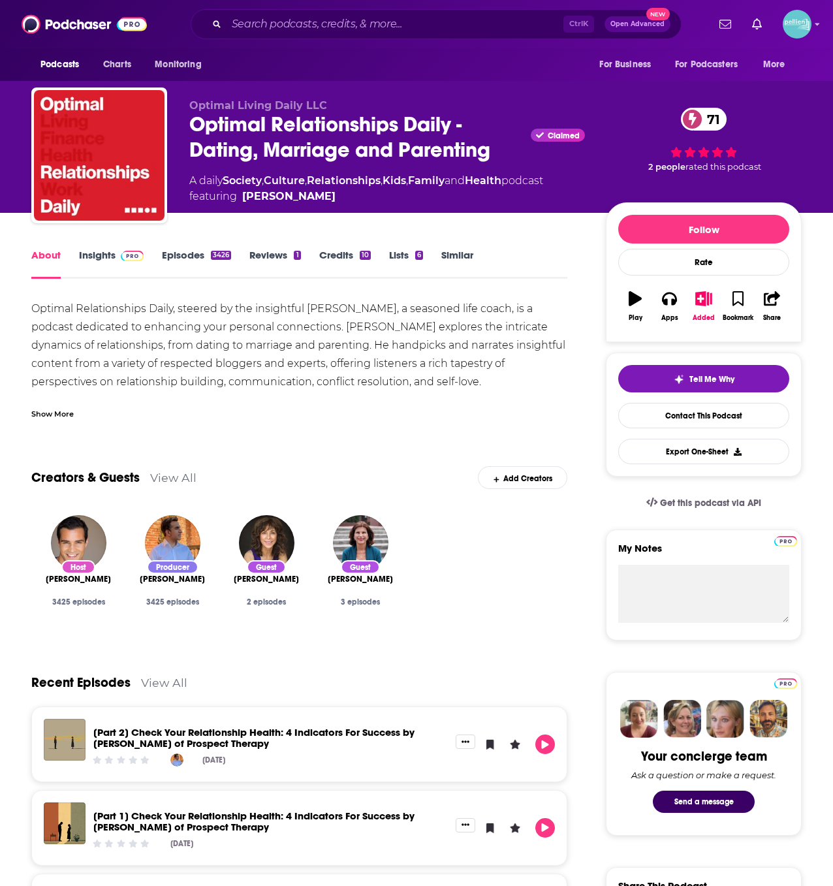
click at [60, 407] on div "Show More" at bounding box center [299, 409] width 536 height 22
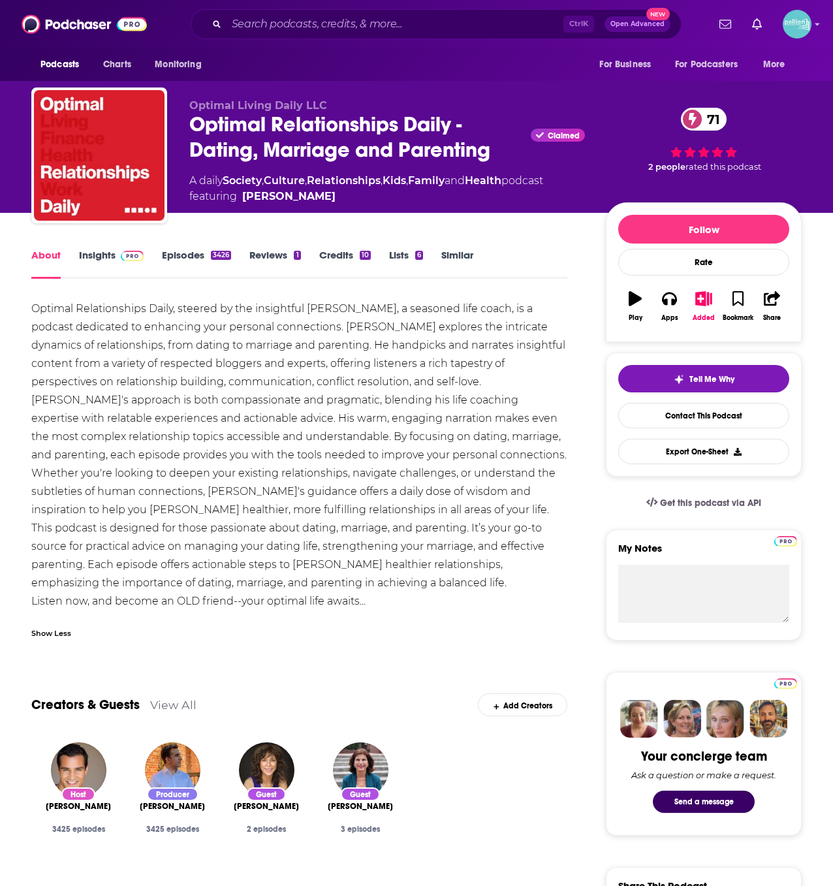
click at [103, 259] on link "Insights" at bounding box center [111, 264] width 65 height 30
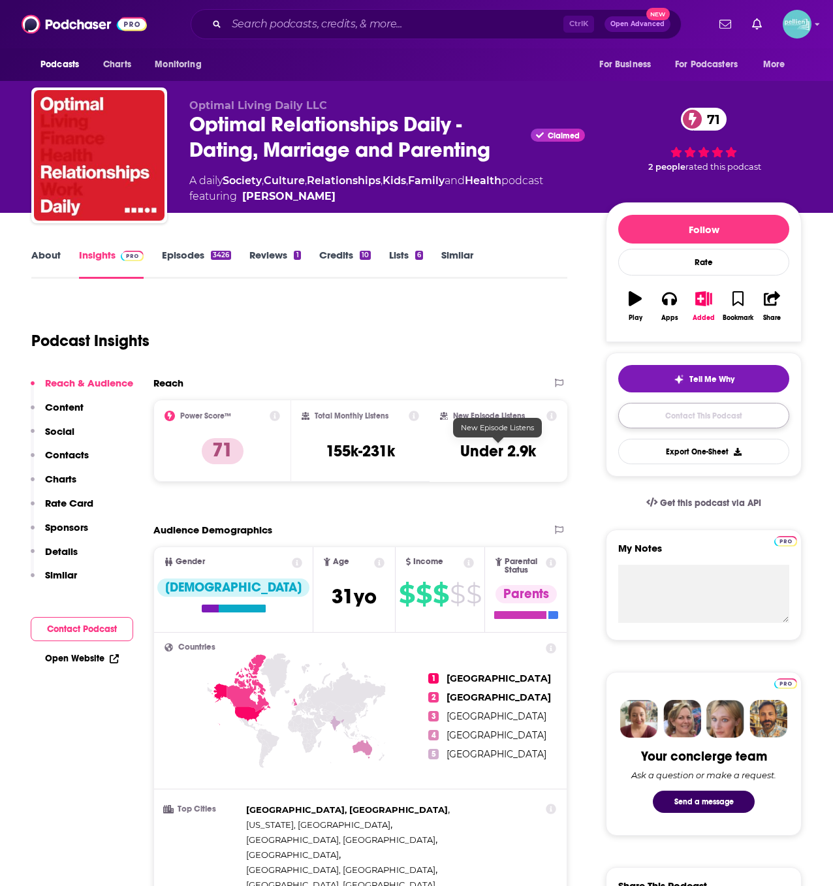
click at [693, 415] on link "Contact This Podcast" at bounding box center [703, 415] width 171 height 25
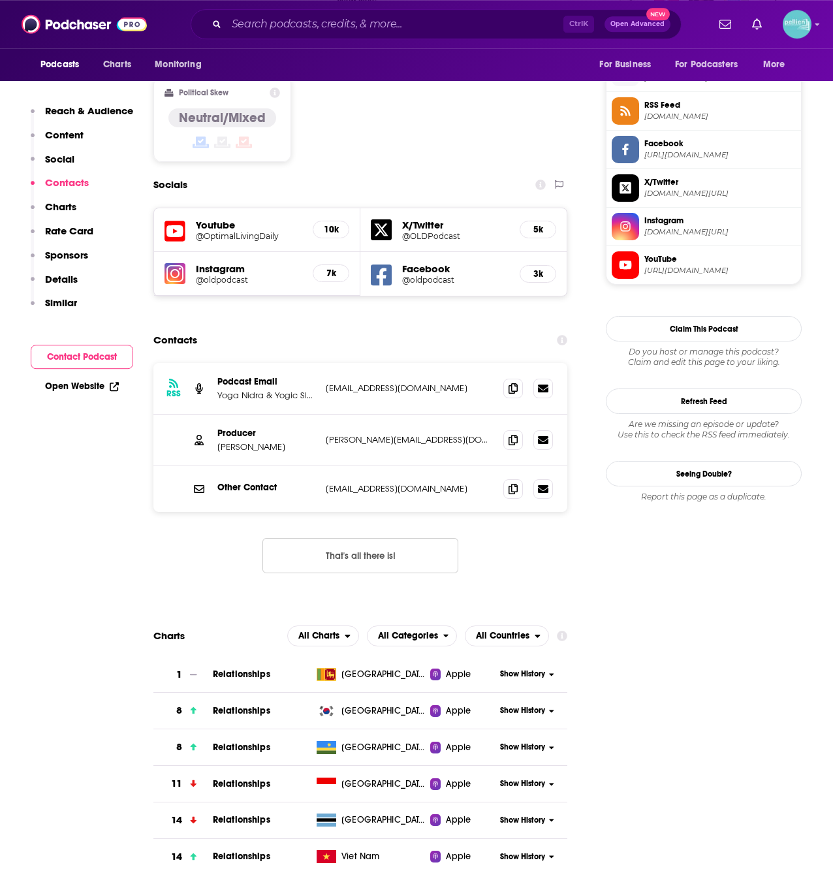
scroll to position [902, 0]
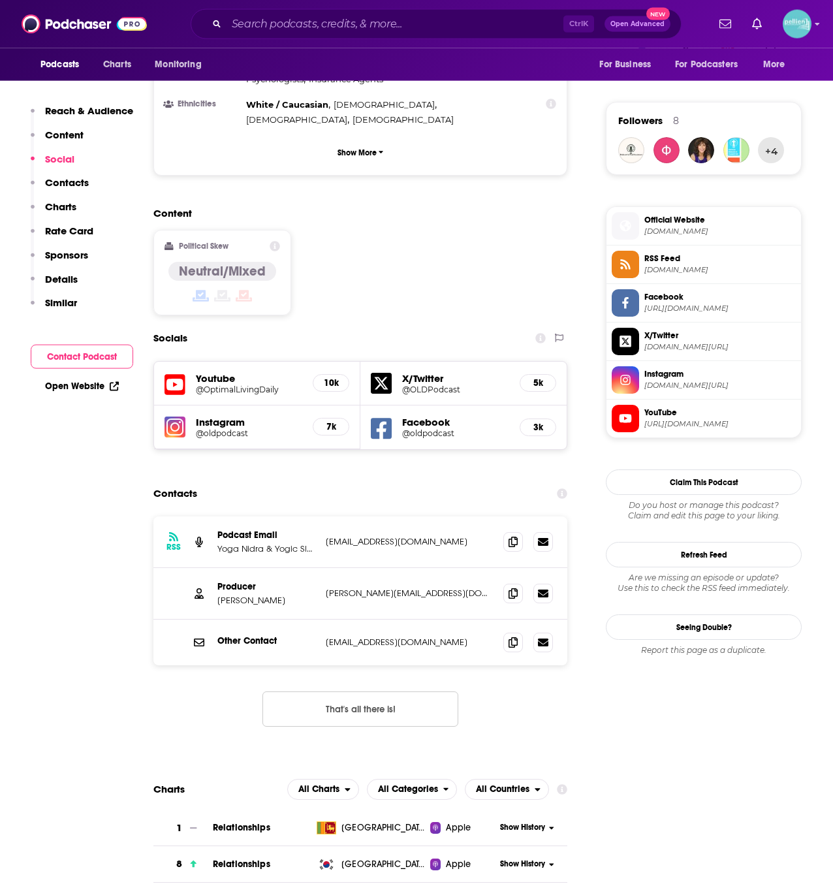
click at [682, 219] on span "Official Website" at bounding box center [719, 220] width 151 height 12
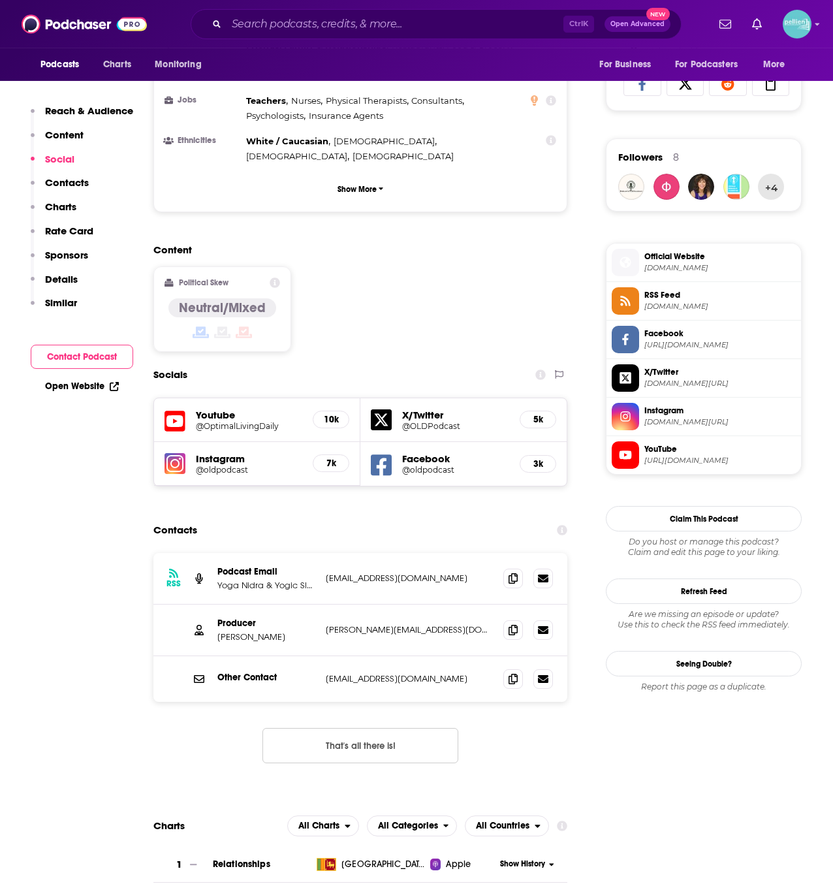
click at [689, 259] on span "Official Website" at bounding box center [719, 257] width 151 height 12
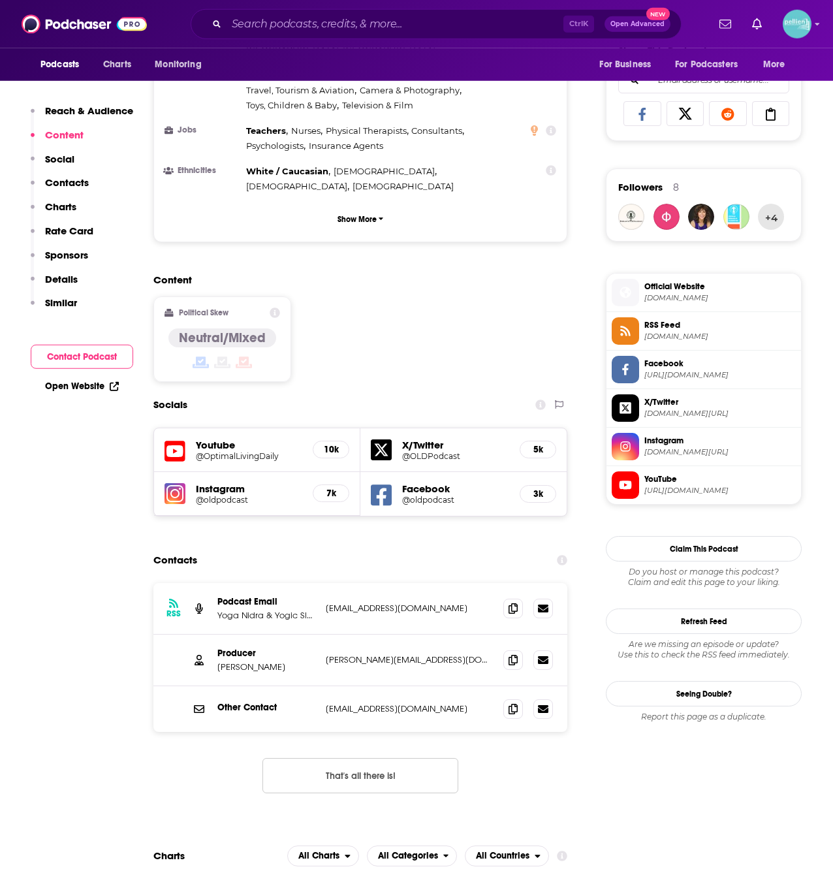
scroll to position [1005, 0]
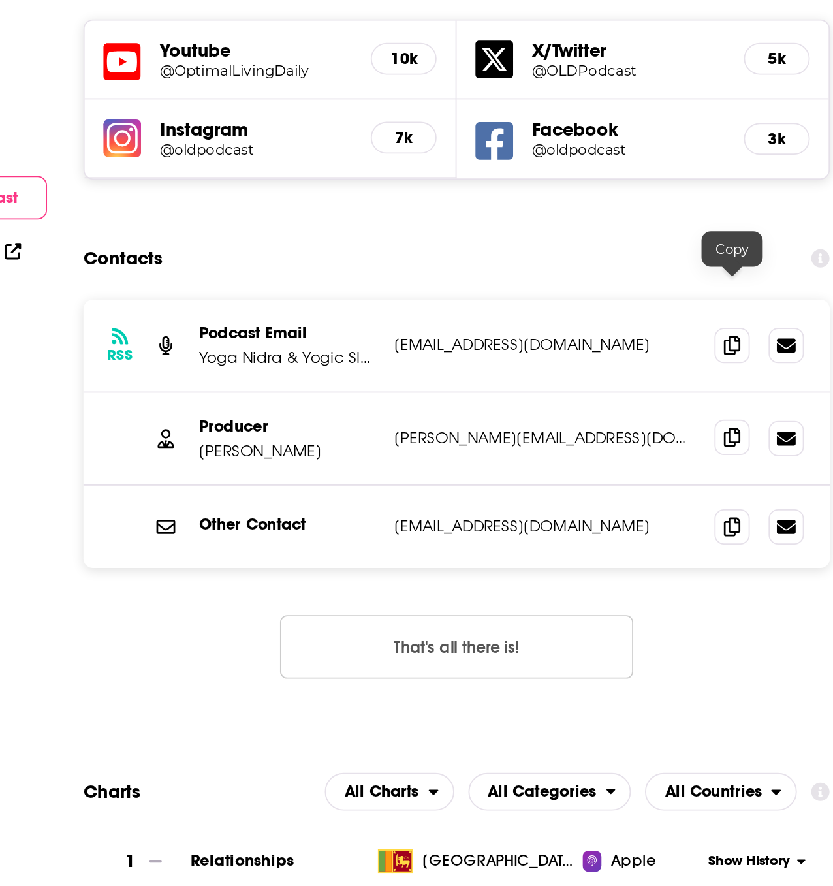
click at [504, 480] on span at bounding box center [513, 490] width 20 height 20
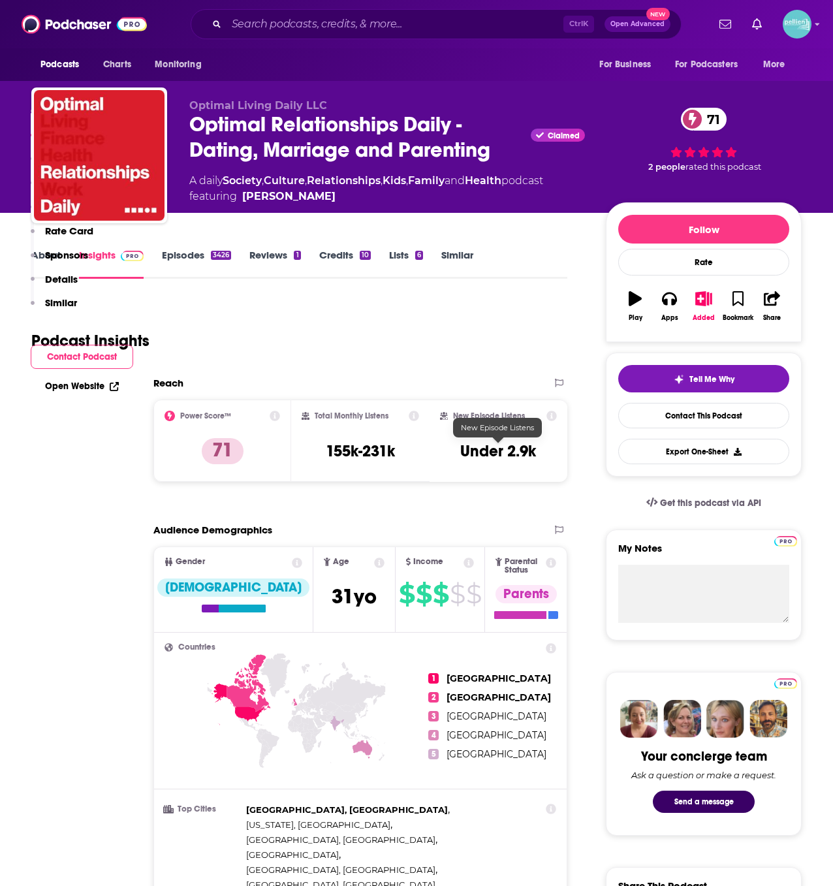
scroll to position [469, 0]
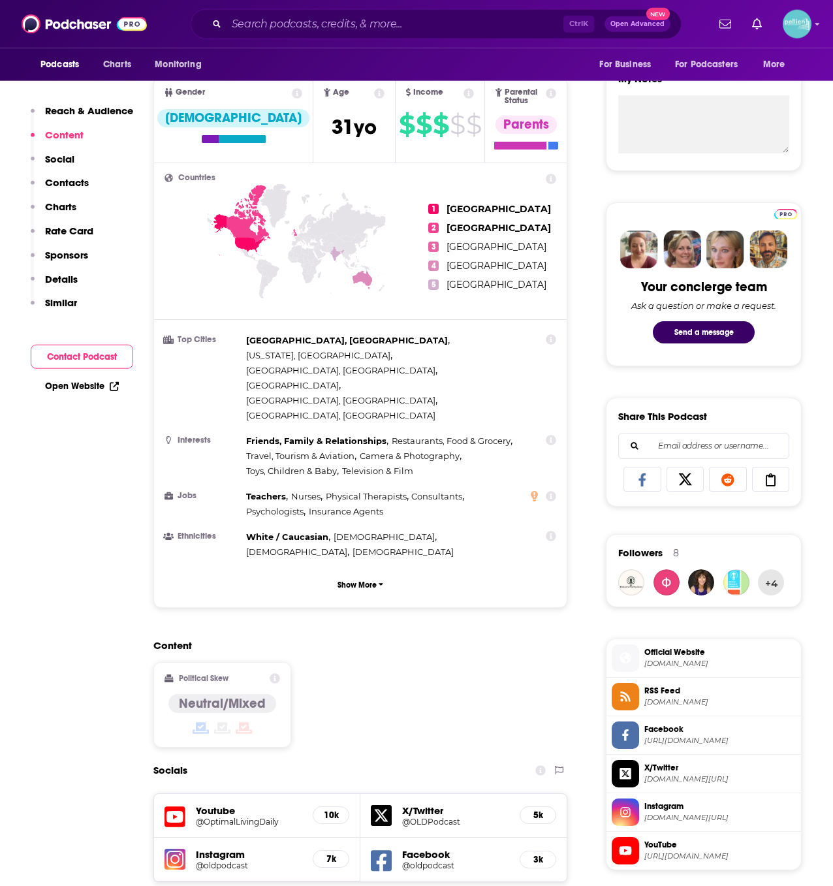
click at [666, 656] on span "Official Website" at bounding box center [719, 652] width 151 height 12
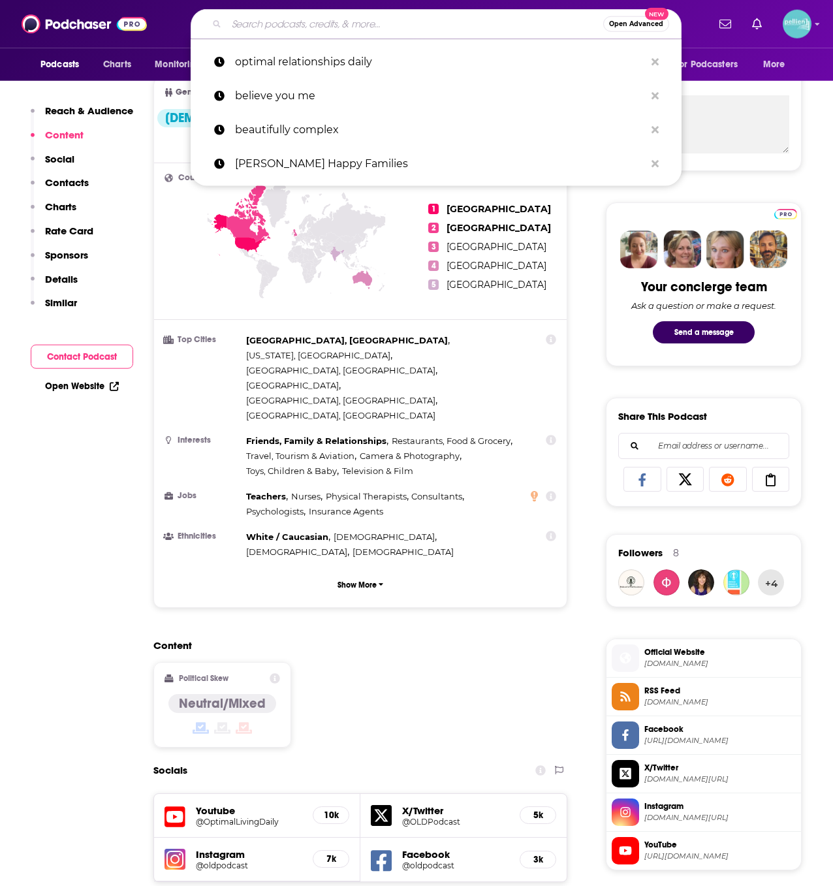
click at [276, 23] on input "Search podcasts, credits, & more..." at bounding box center [415, 24] width 377 height 21
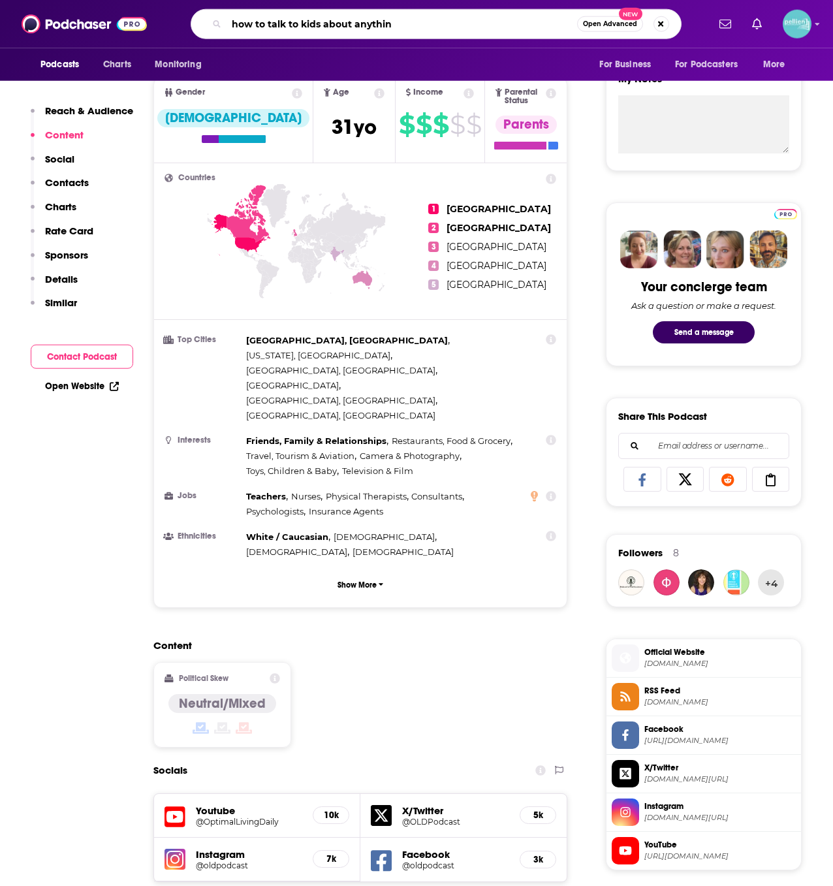
type input "how to talk to kids about anything"
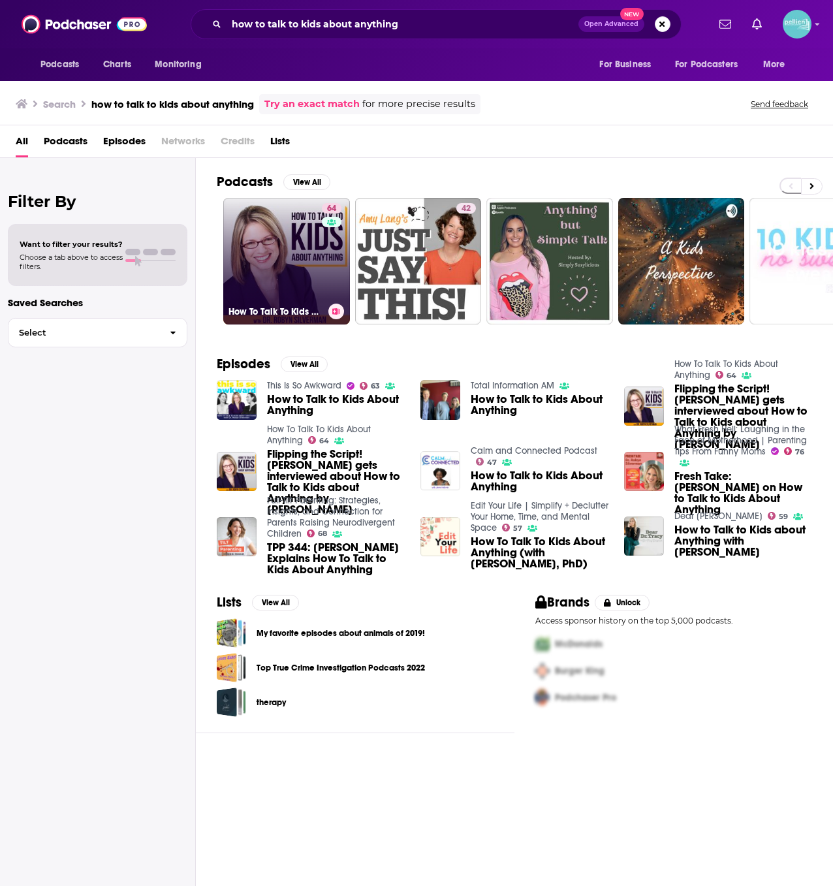
click at [255, 238] on link "64 How To Talk To Kids About Anything" at bounding box center [286, 261] width 127 height 127
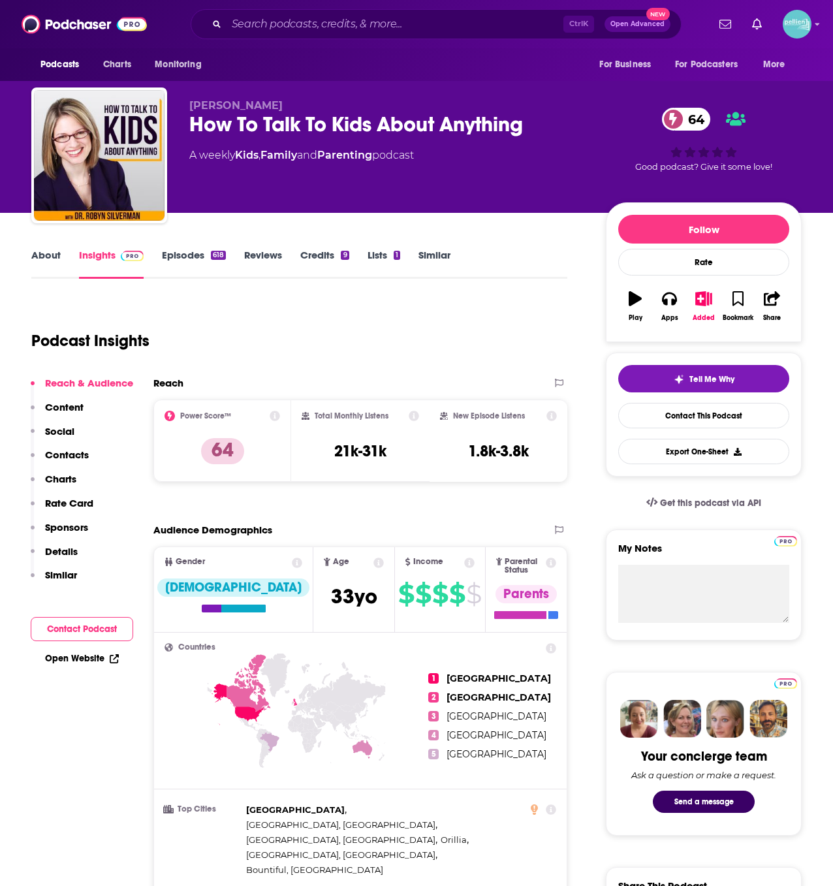
click at [50, 252] on link "About" at bounding box center [45, 264] width 29 height 30
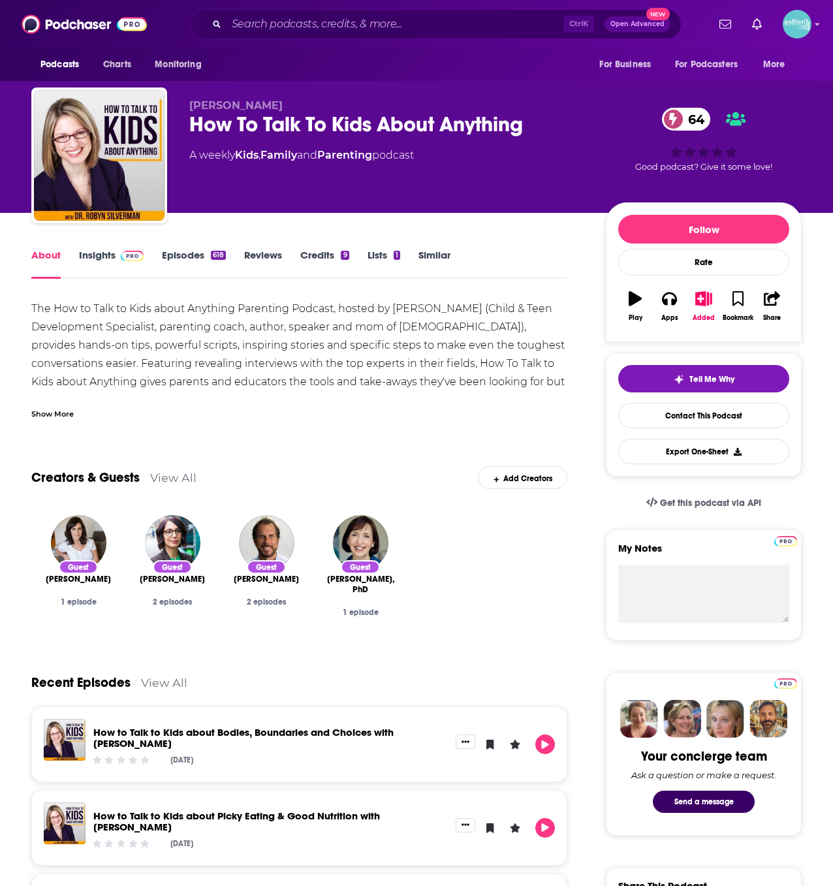
click at [55, 417] on div "Show More" at bounding box center [52, 413] width 42 height 12
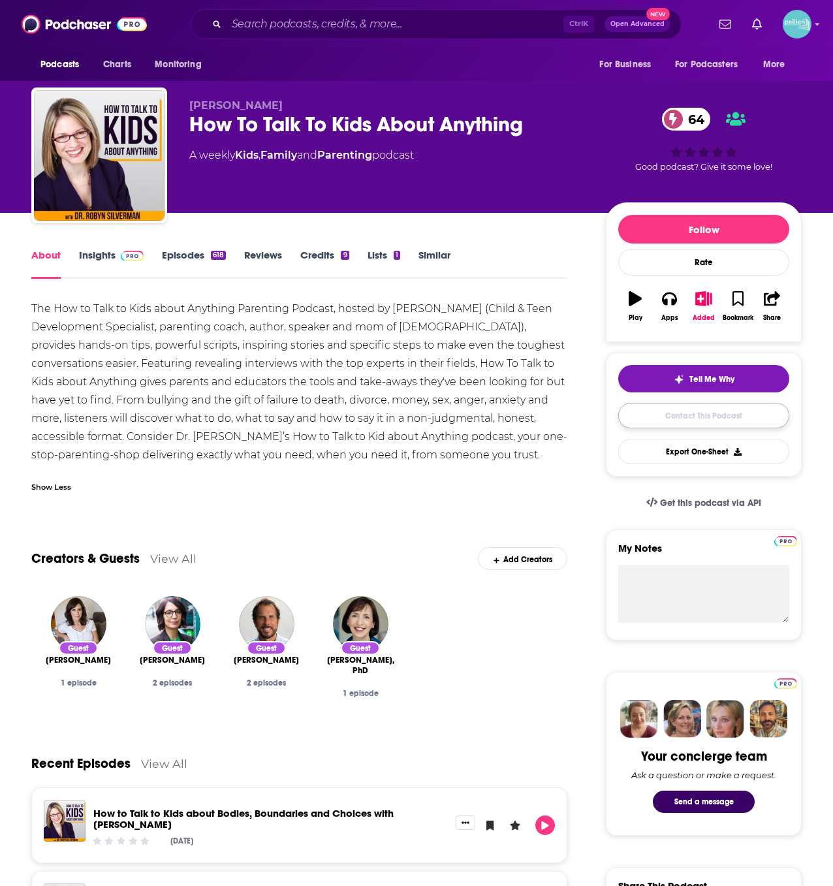
click at [663, 410] on link "Contact This Podcast" at bounding box center [703, 415] width 171 height 25
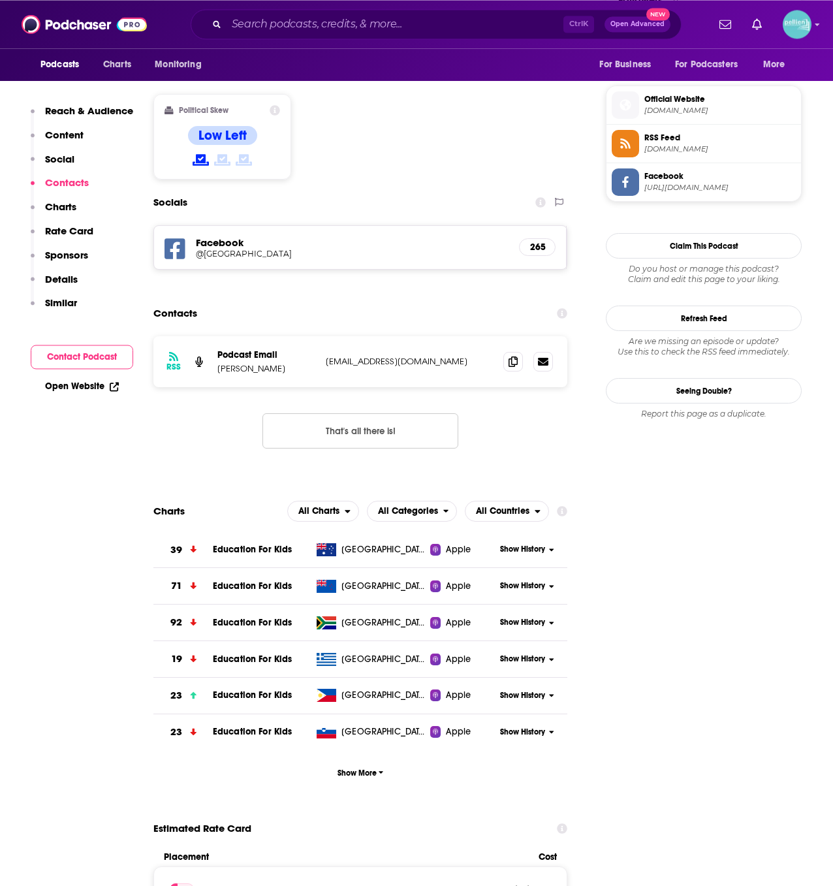
scroll to position [774, 0]
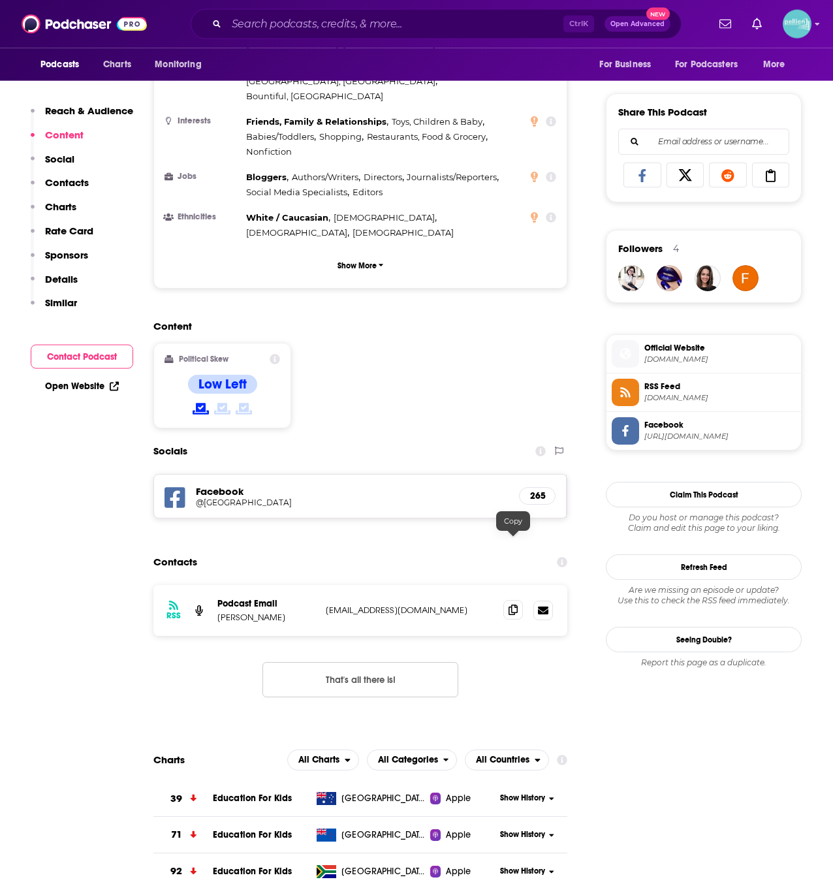
click at [507, 600] on span at bounding box center [513, 610] width 20 height 20
click at [223, 498] on h5 "@[GEOGRAPHIC_DATA]" at bounding box center [300, 503] width 209 height 10
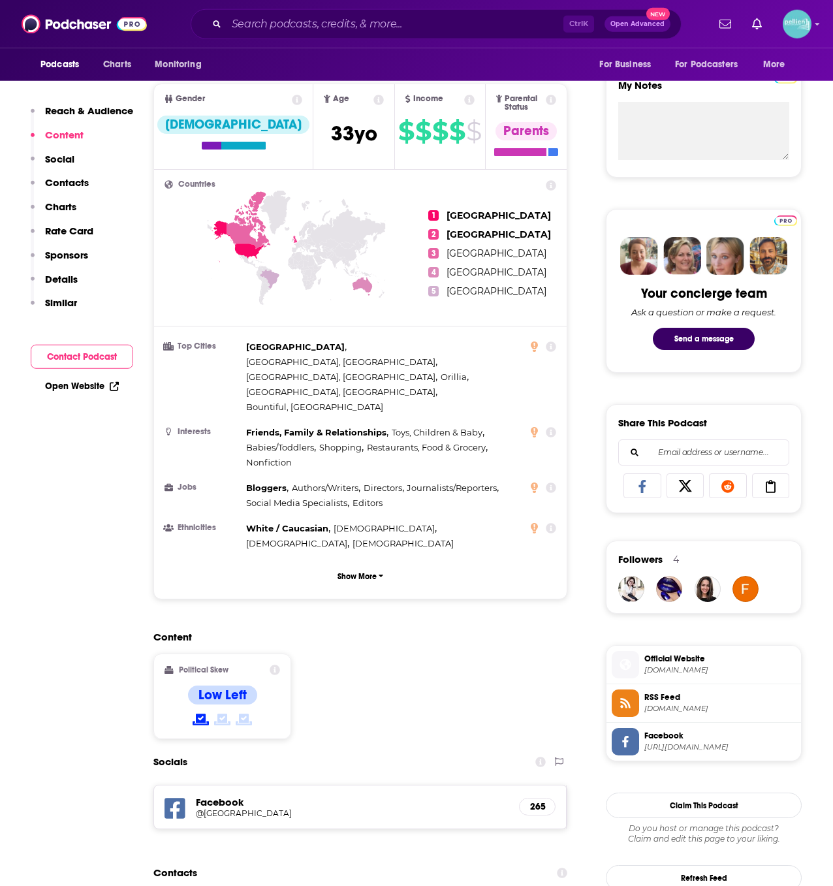
scroll to position [543, 0]
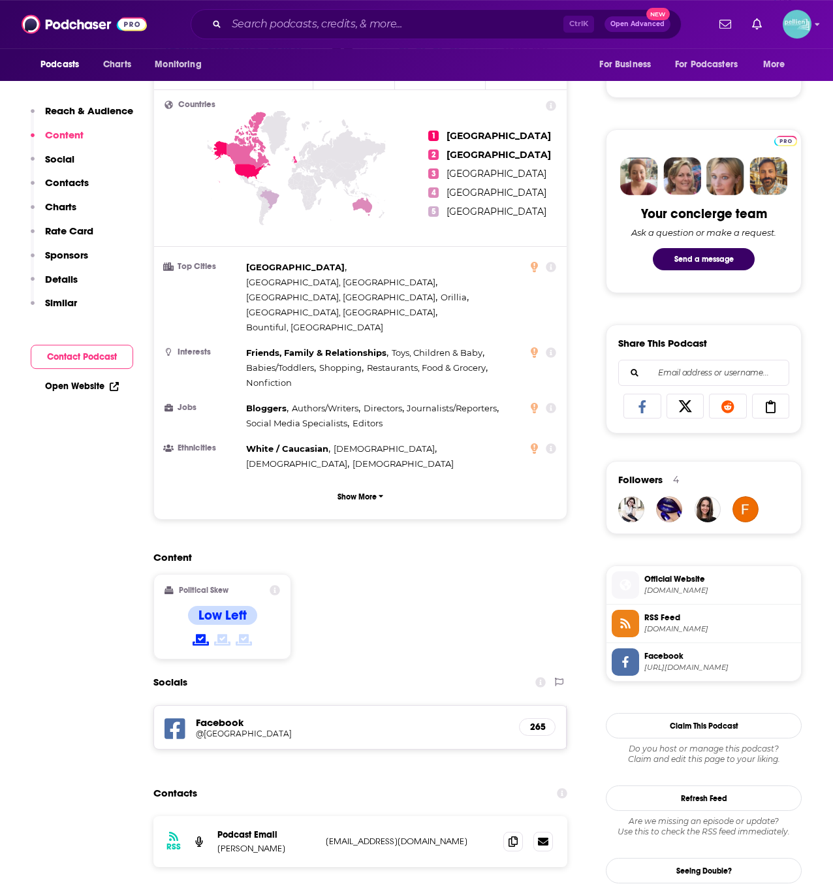
click at [677, 582] on span "Official Website" at bounding box center [719, 579] width 151 height 12
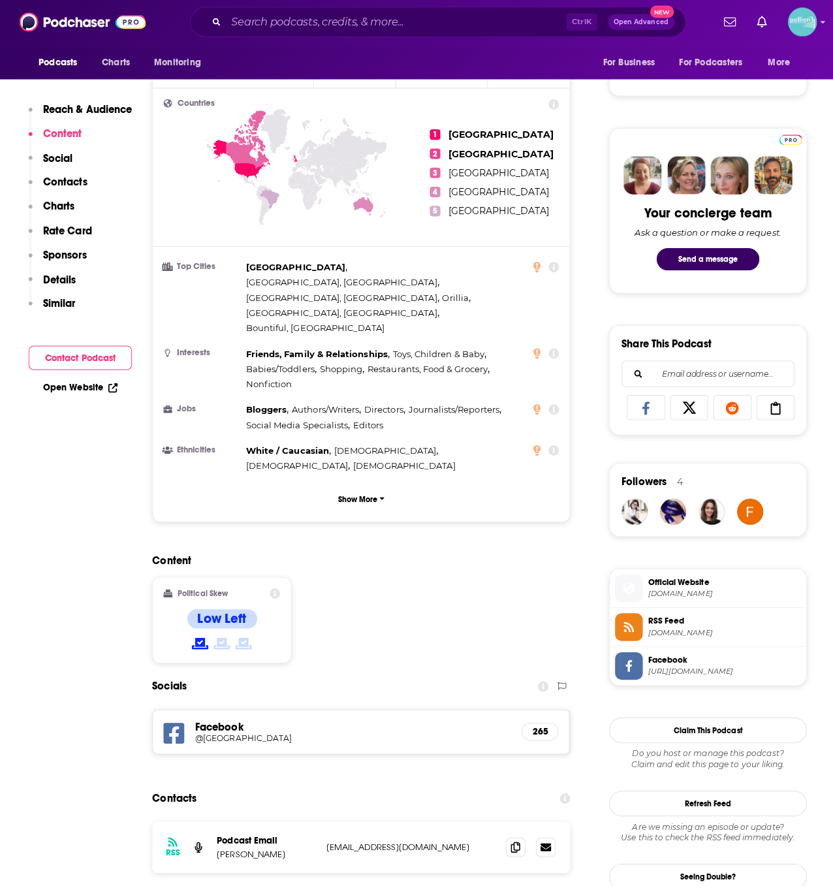
scroll to position [0, 0]
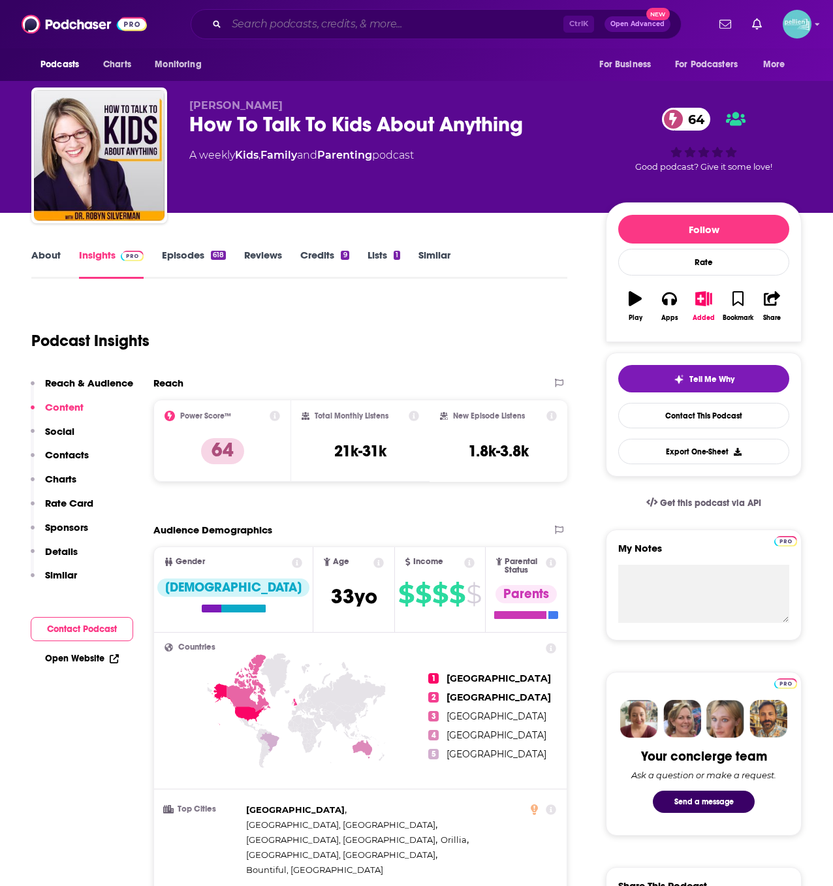
click at [300, 33] on input "Search podcasts, credits, & more..." at bounding box center [395, 24] width 337 height 21
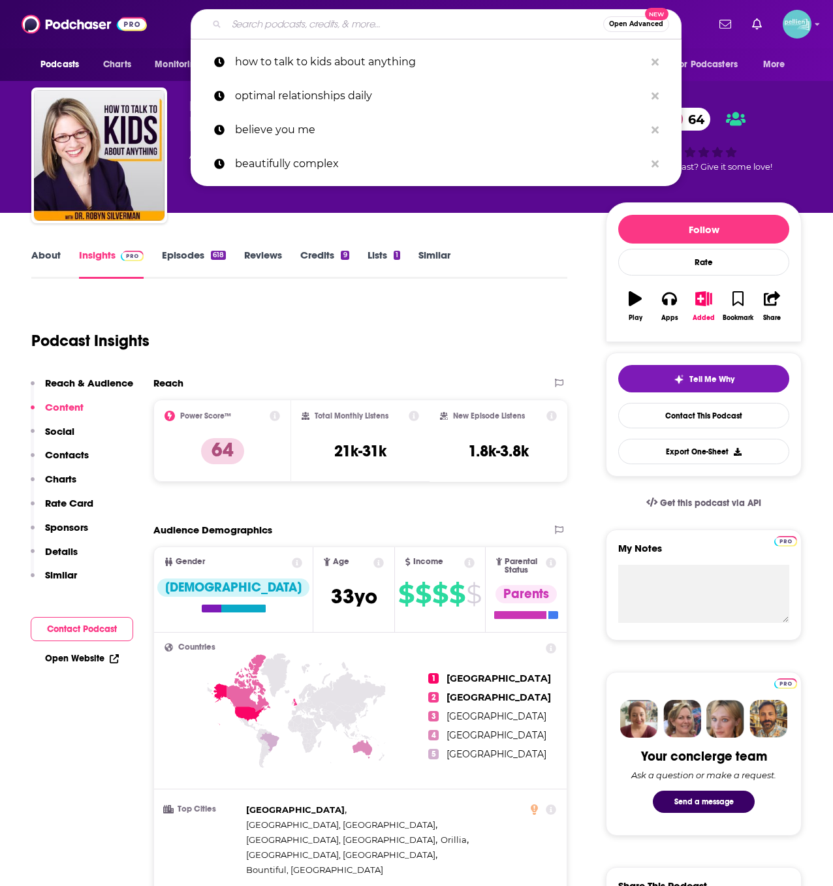
click at [268, 31] on input "Search podcasts, credits, & more..." at bounding box center [415, 24] width 377 height 21
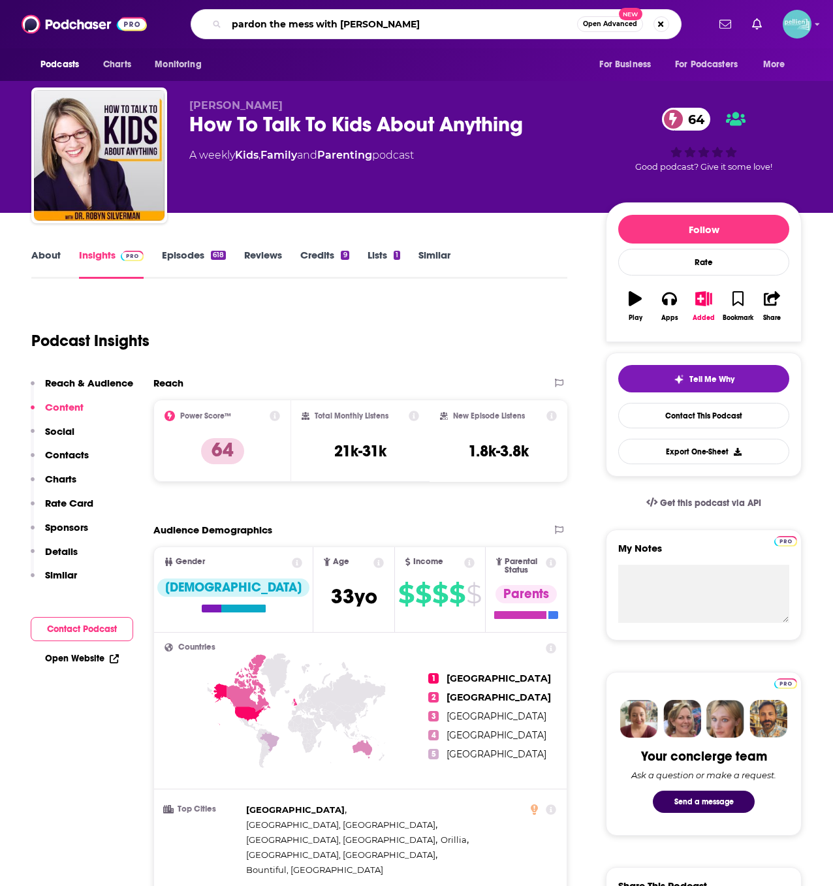
type input "pardon the mess with [PERSON_NAME]"
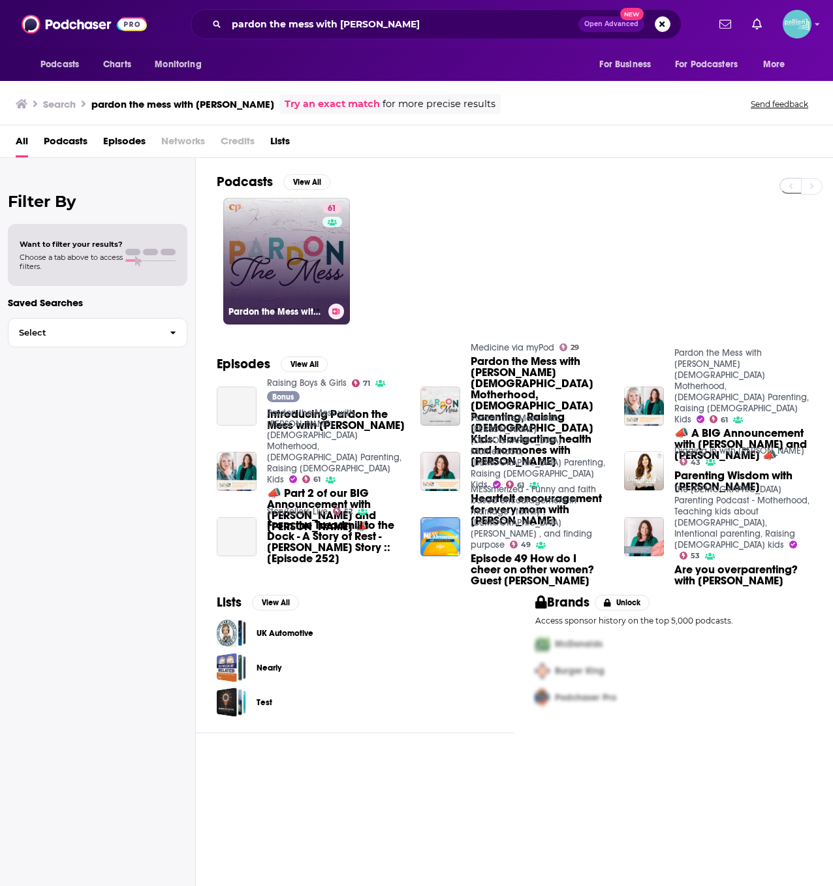
click at [281, 266] on link "61 Pardon the Mess with [PERSON_NAME][DEMOGRAPHIC_DATA] Motherhood, [DEMOGRAPHI…" at bounding box center [286, 261] width 127 height 127
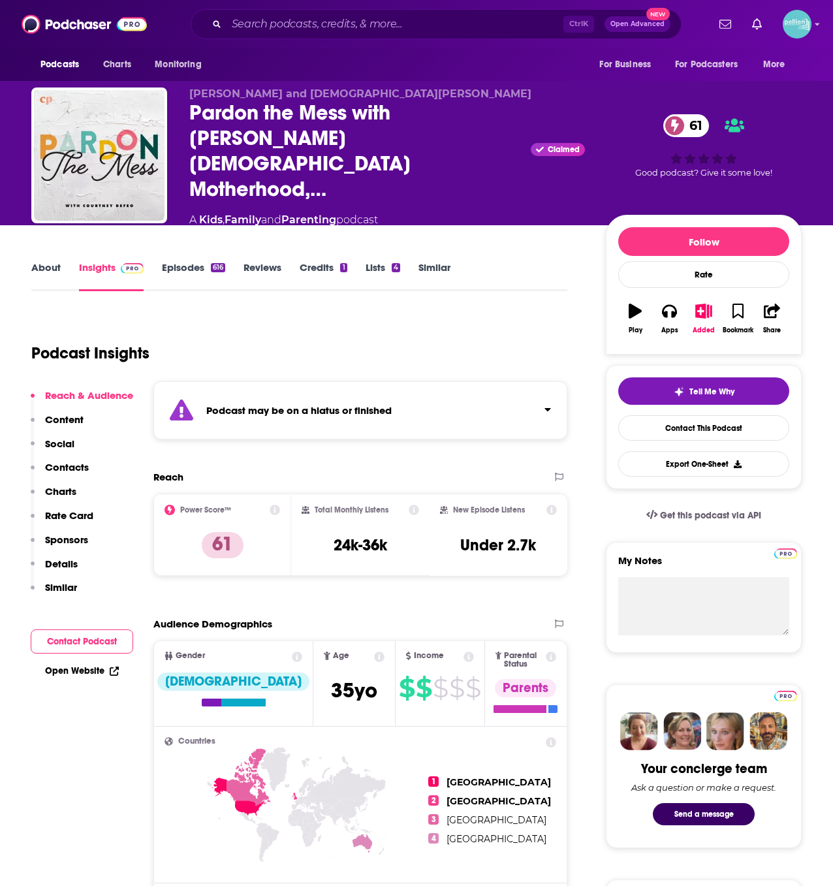
click at [48, 261] on link "About" at bounding box center [45, 276] width 29 height 30
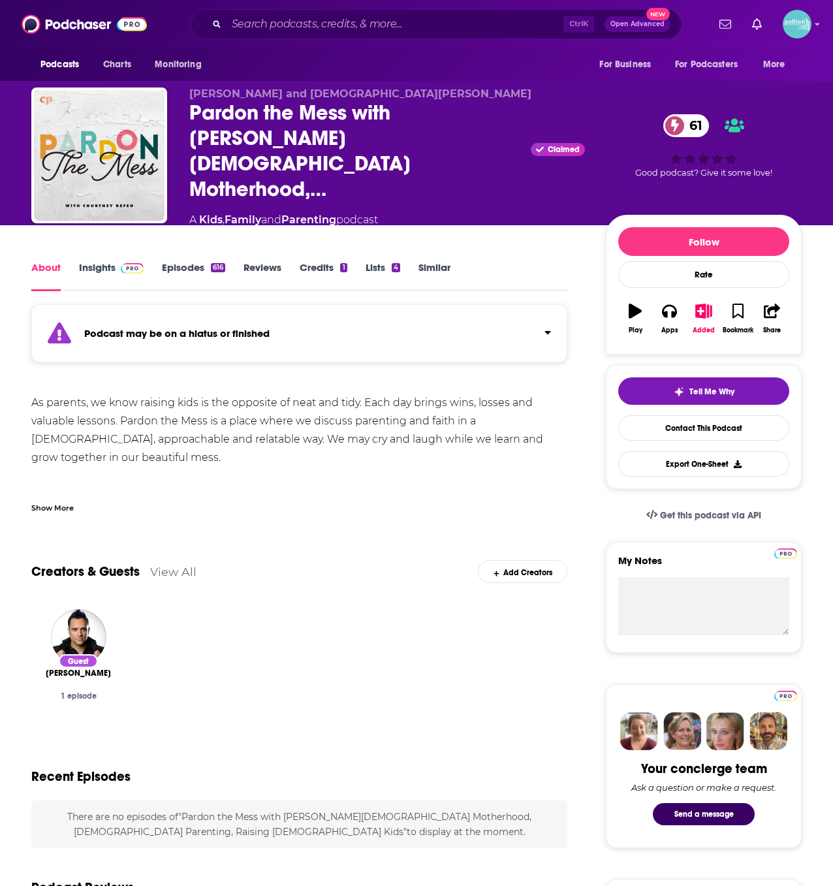
click at [67, 501] on div "Show More" at bounding box center [52, 507] width 42 height 12
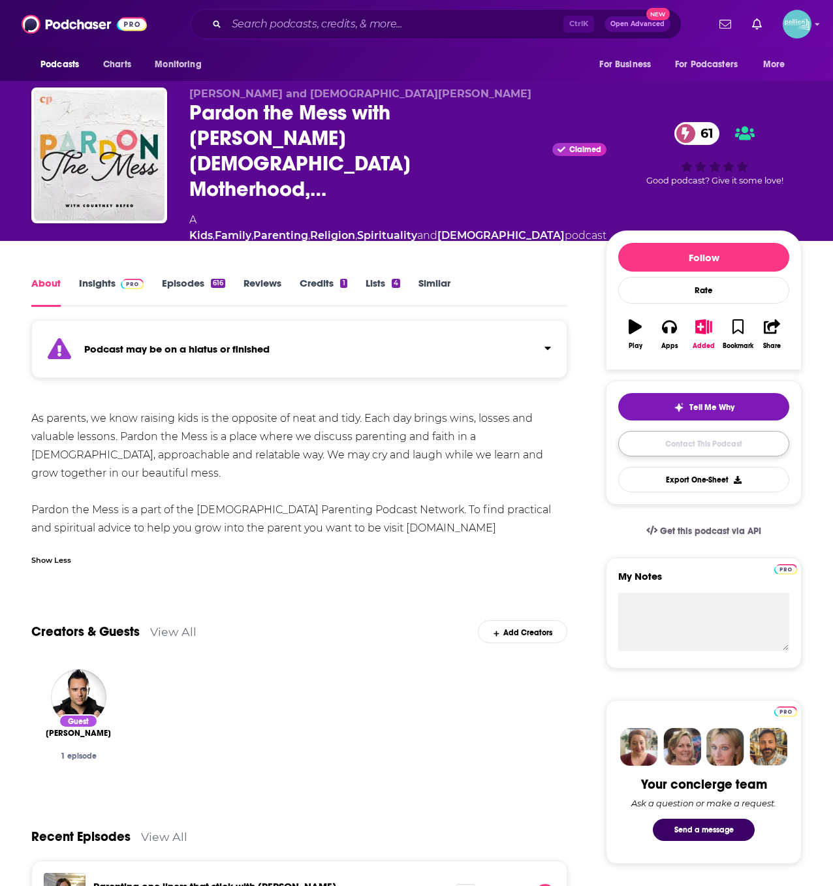
click at [678, 431] on link "Contact This Podcast" at bounding box center [703, 443] width 171 height 25
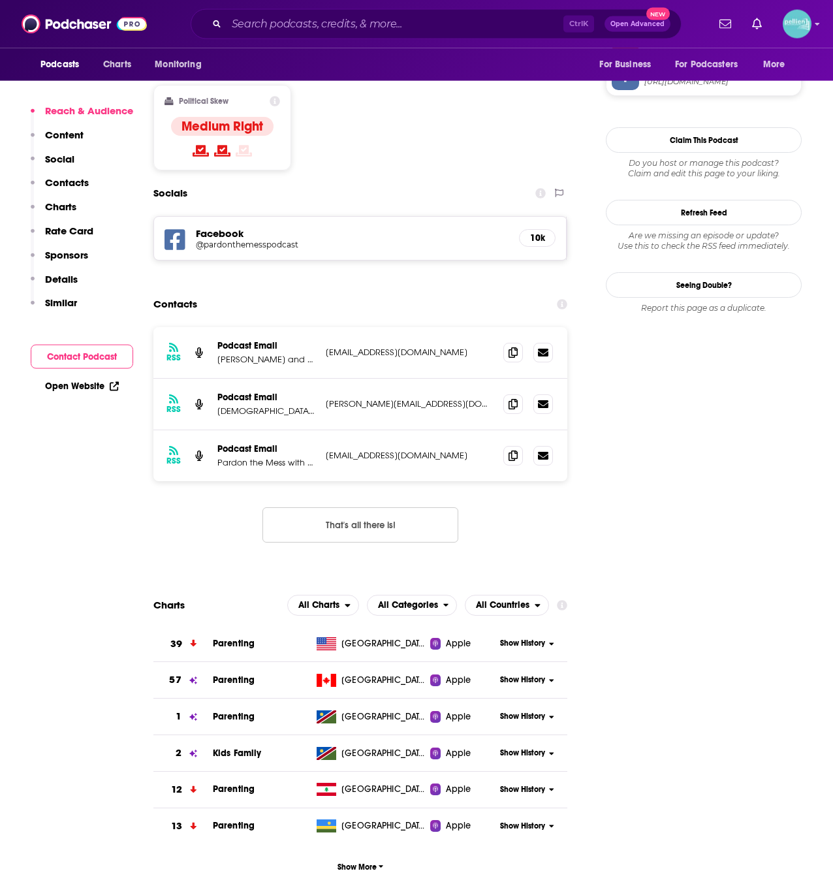
scroll to position [1158, 0]
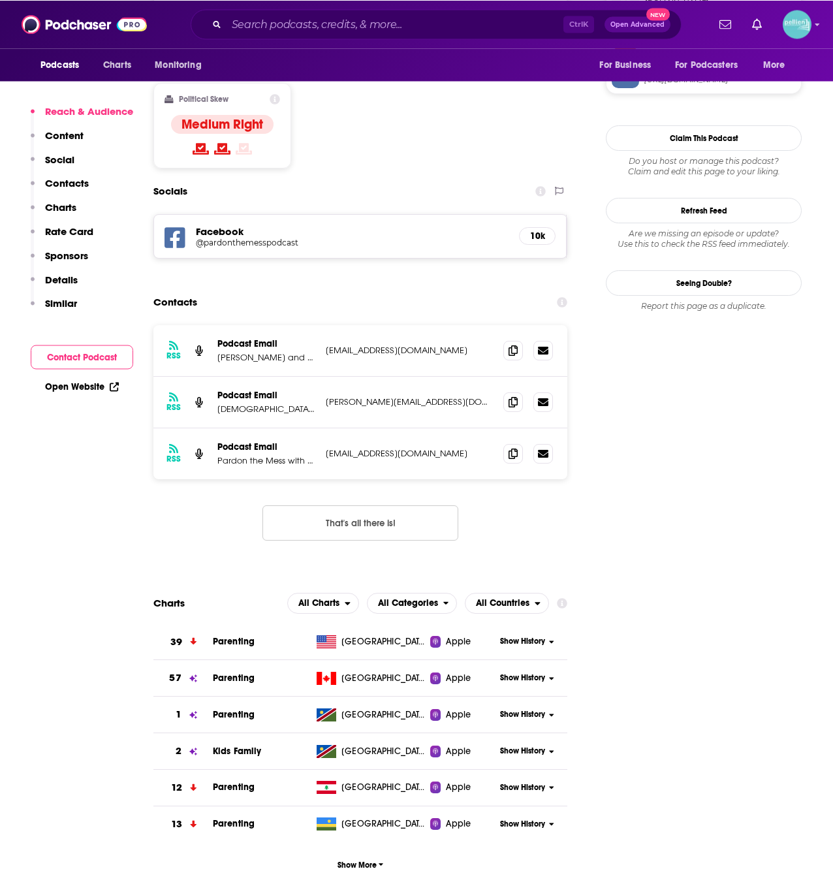
click at [308, 505] on button "That's all there is!" at bounding box center [360, 522] width 196 height 35
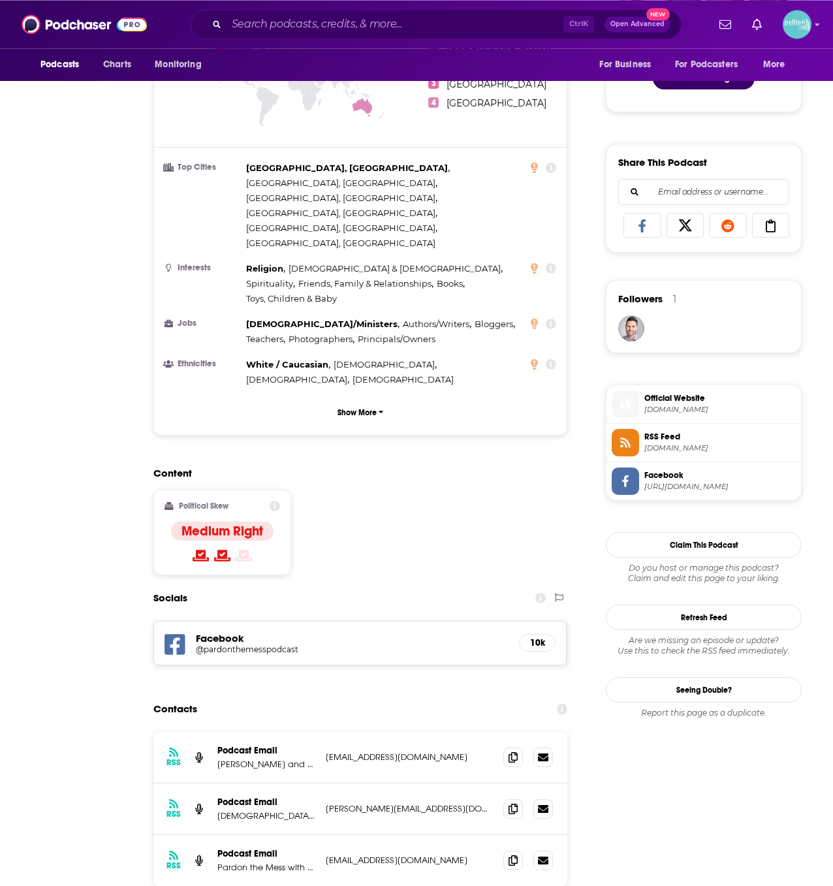
scroll to position [0, 0]
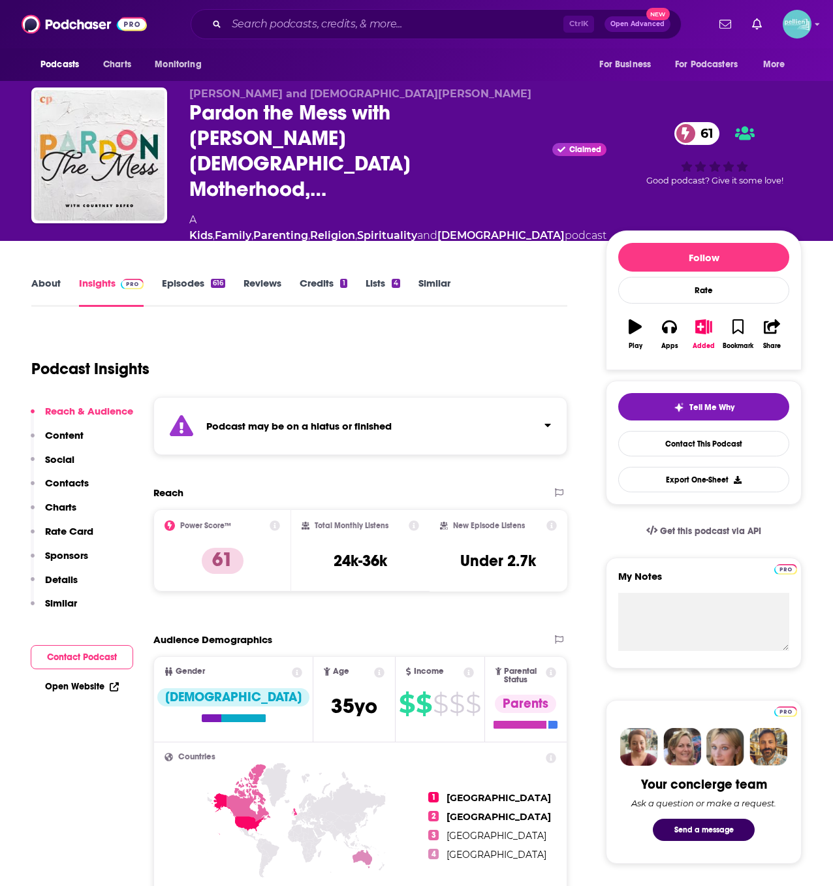
click at [46, 277] on link "About" at bounding box center [45, 292] width 29 height 30
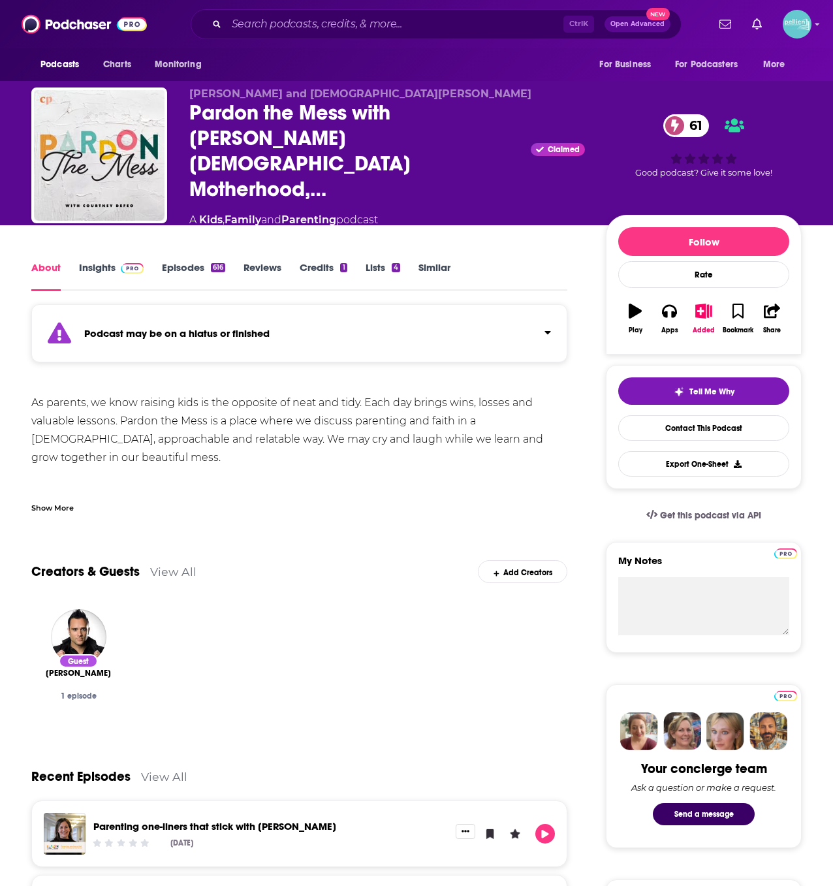
click at [58, 501] on div "Show More" at bounding box center [52, 507] width 42 height 12
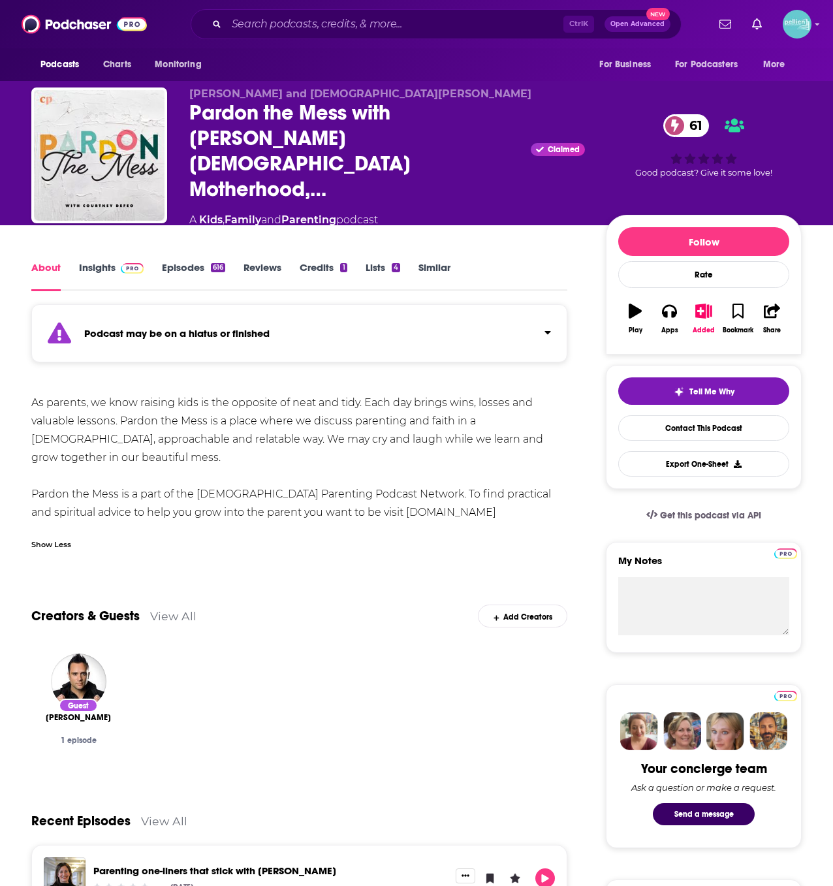
click at [114, 261] on link "Insights" at bounding box center [111, 276] width 65 height 30
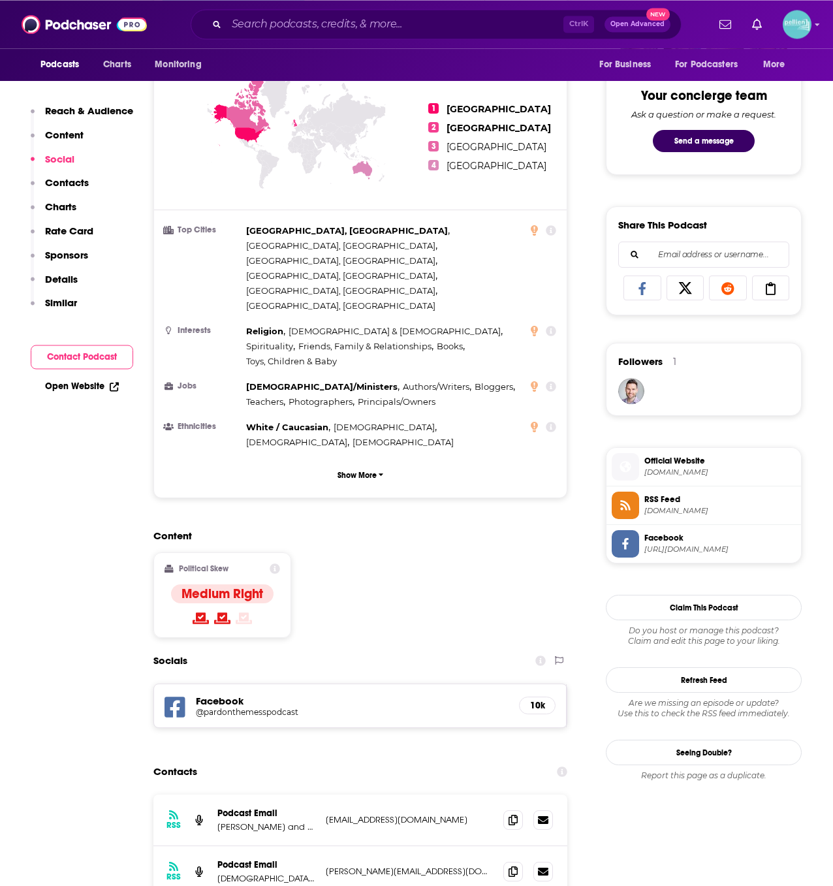
scroll to position [650, 0]
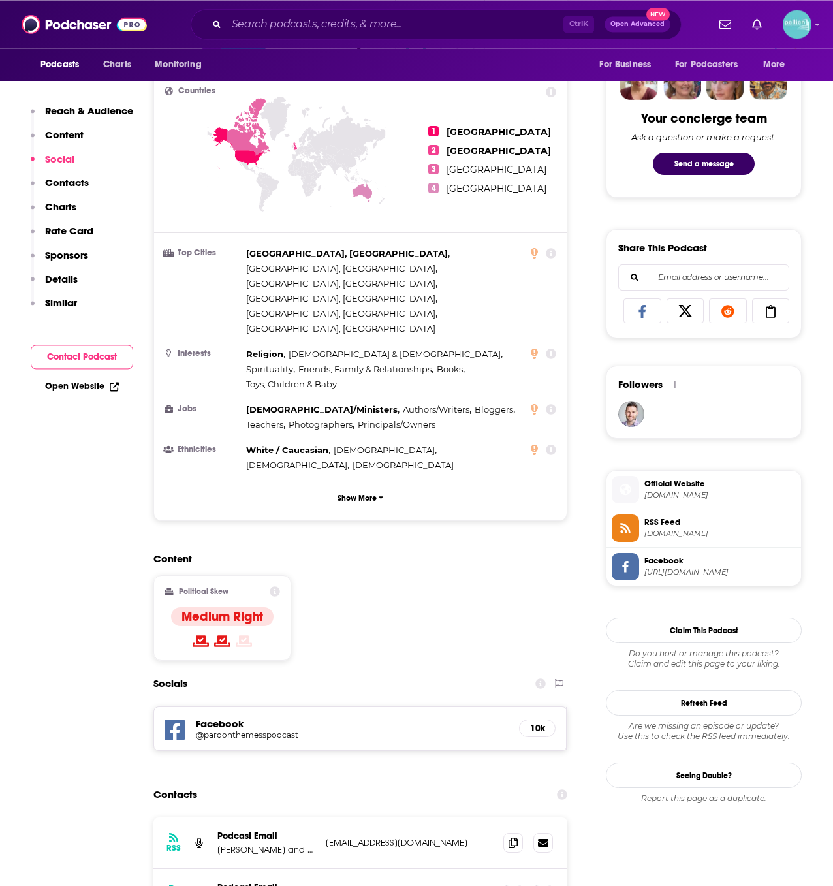
click at [691, 555] on span "Facebook" at bounding box center [719, 561] width 151 height 12
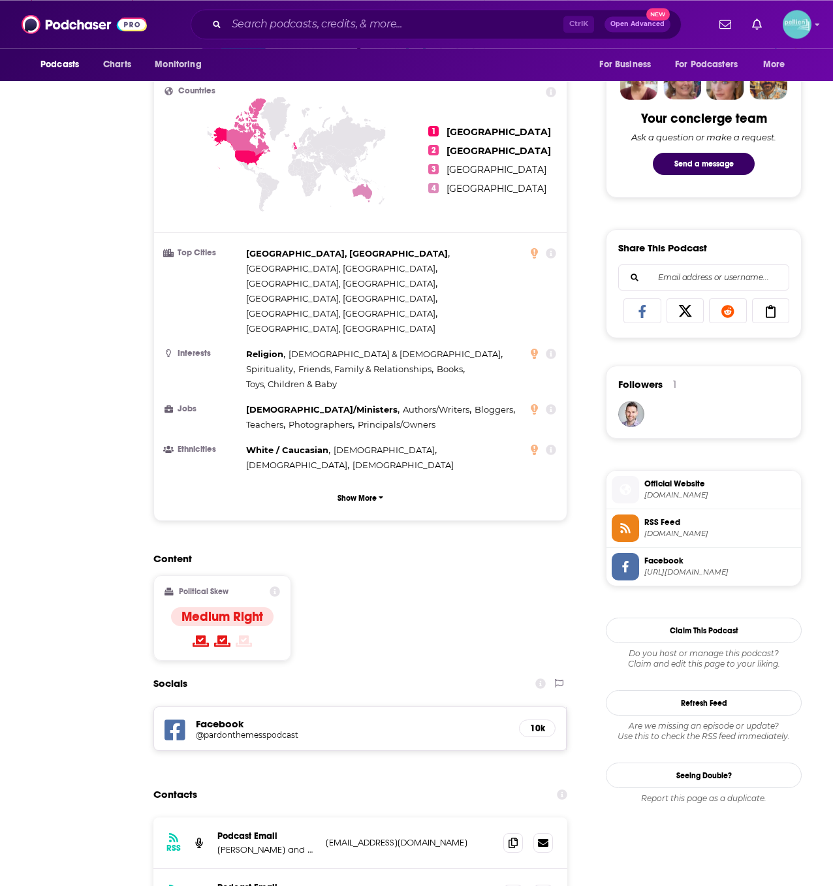
scroll to position [0, 0]
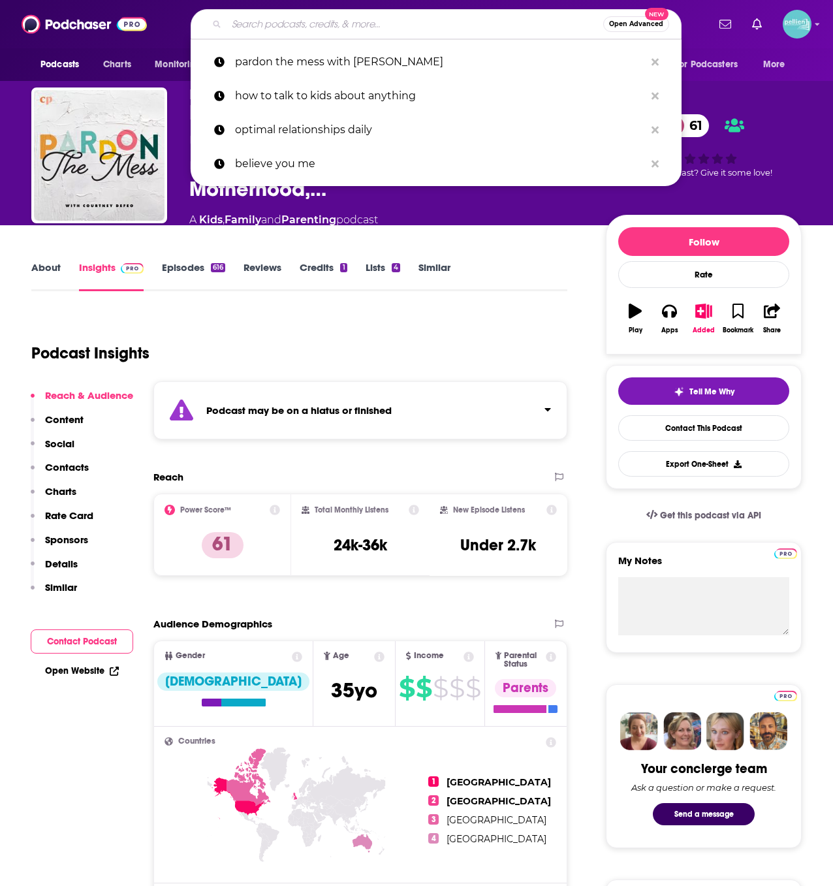
click at [347, 25] on input "Search podcasts, credits, & more..." at bounding box center [415, 24] width 377 height 21
click at [258, 32] on input "Search podcasts, credits, & more..." at bounding box center [415, 24] width 377 height 21
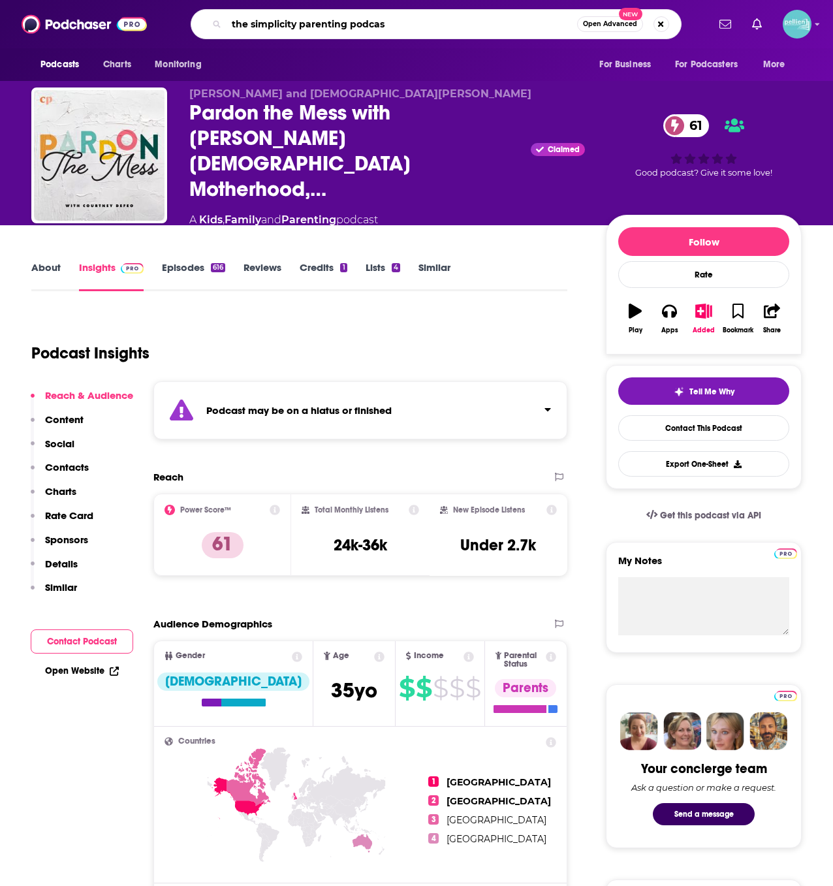
type input "the simplicity parenting podcast"
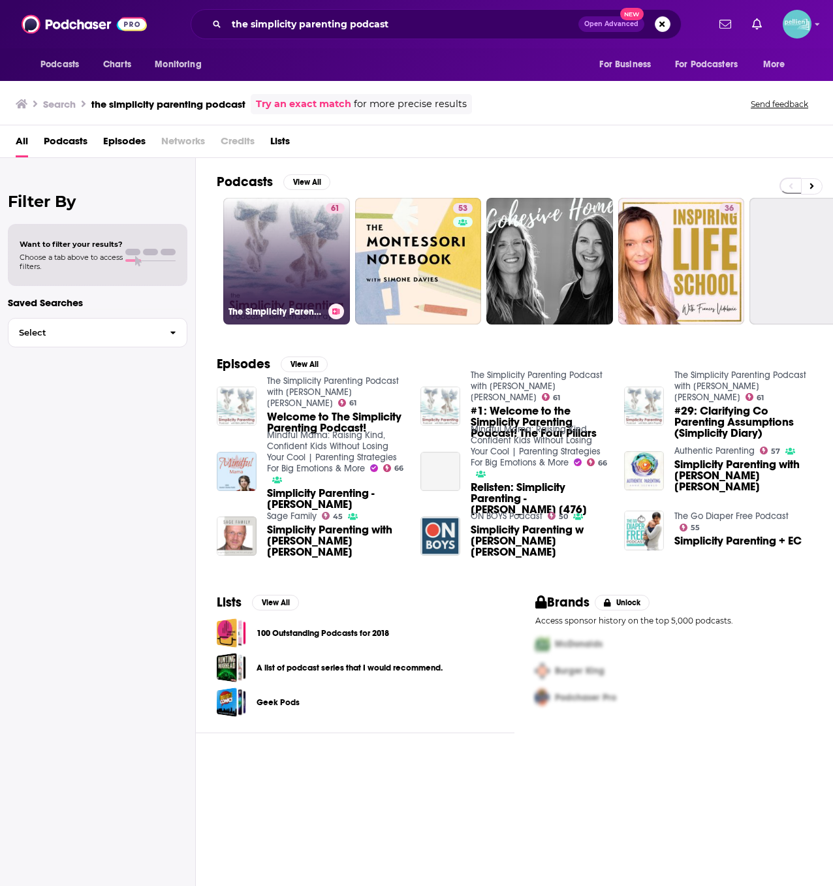
click at [231, 272] on link "61 The Simplicity Parenting Podcast with [PERSON_NAME] [PERSON_NAME]" at bounding box center [286, 261] width 127 height 127
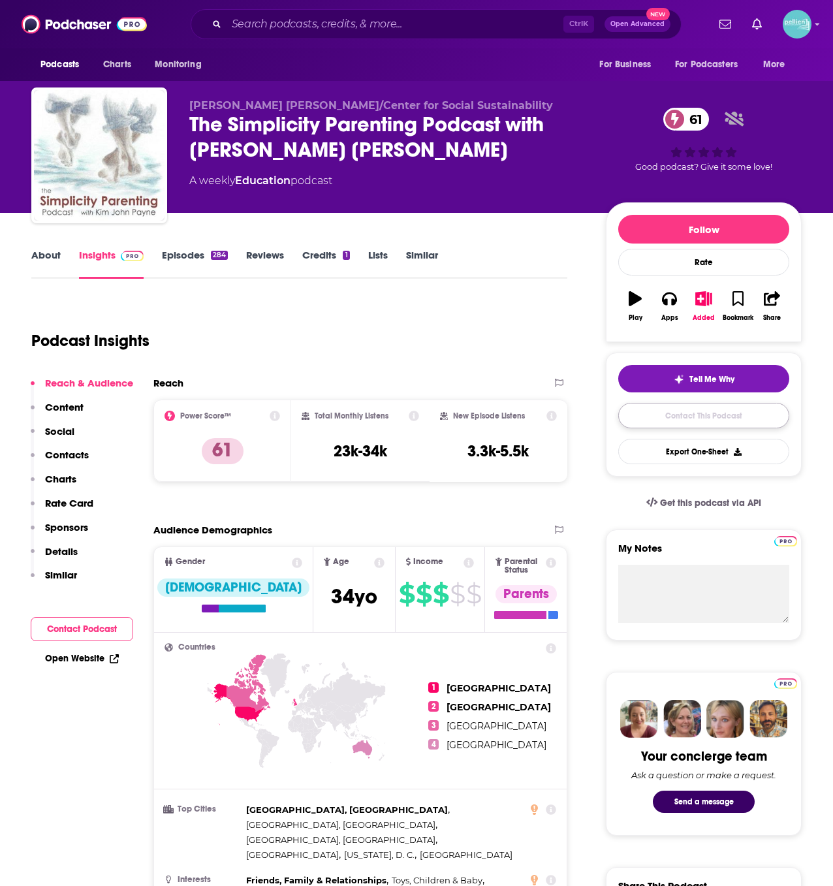
click at [646, 416] on link "Contact This Podcast" at bounding box center [703, 415] width 171 height 25
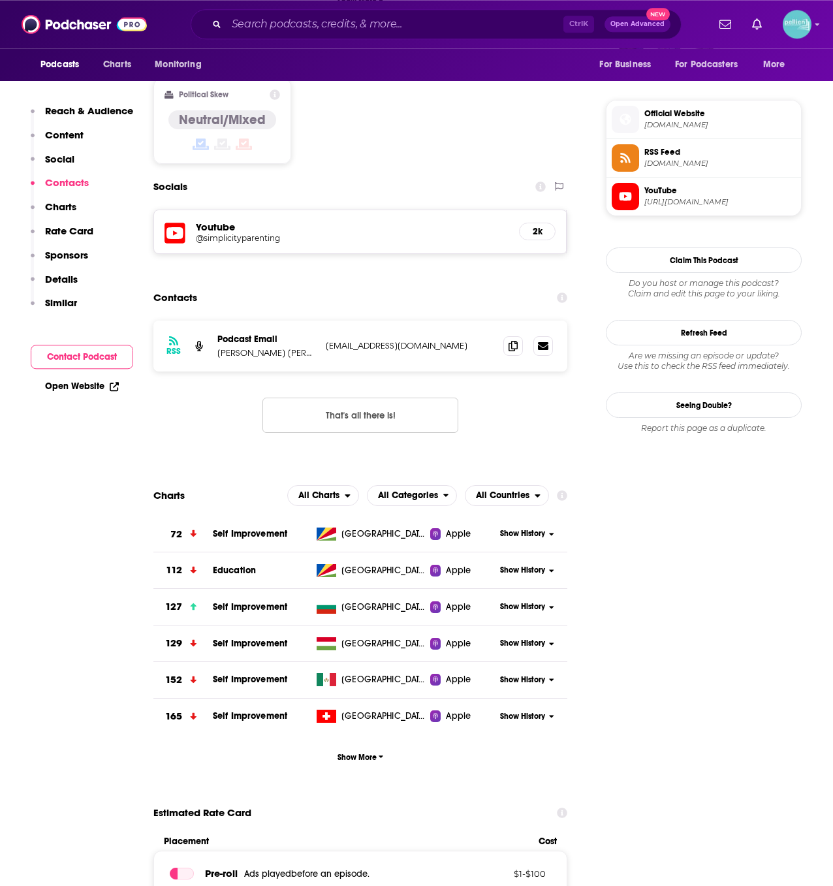
scroll to position [1007, 0]
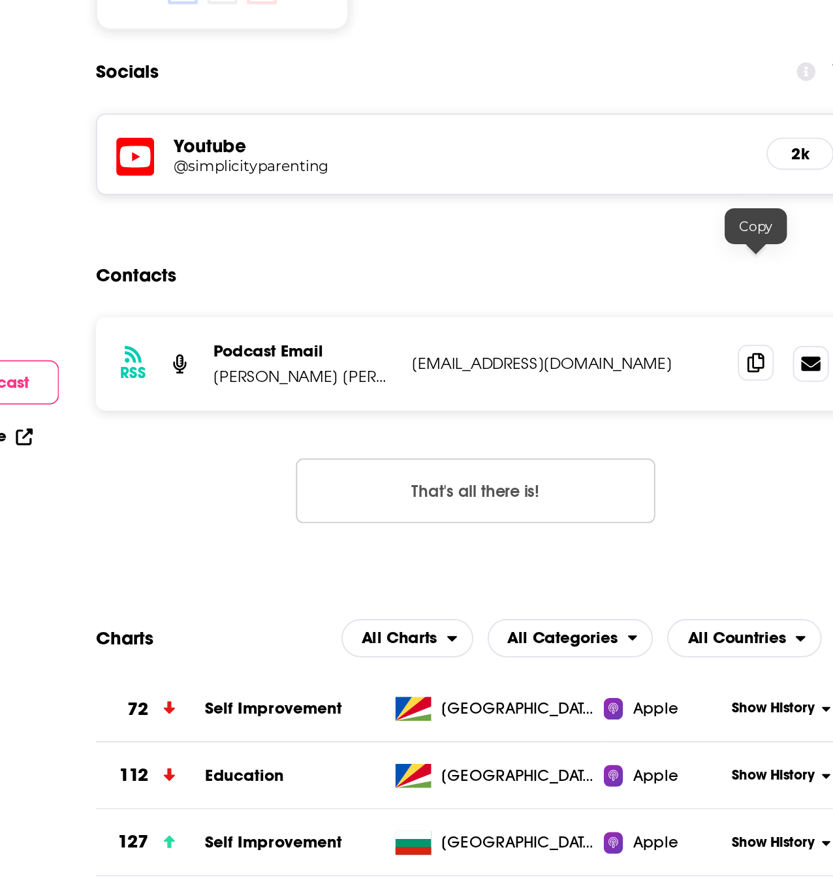
click at [508, 336] on span at bounding box center [513, 346] width 20 height 20
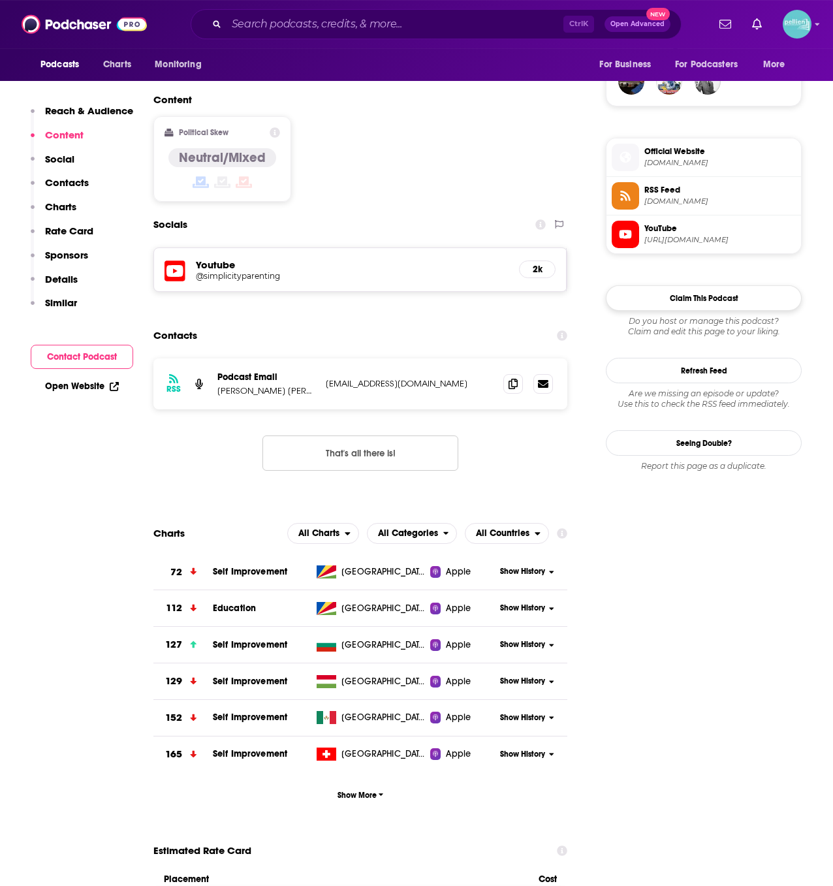
scroll to position [809, 0]
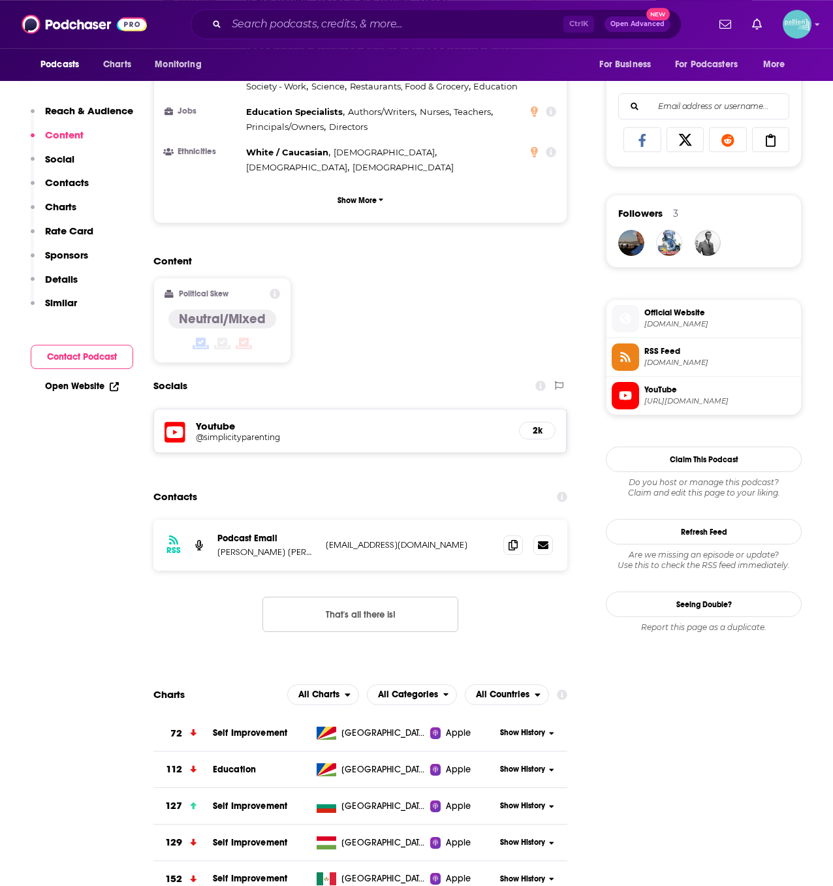
click at [662, 311] on span "Official Website" at bounding box center [719, 313] width 151 height 12
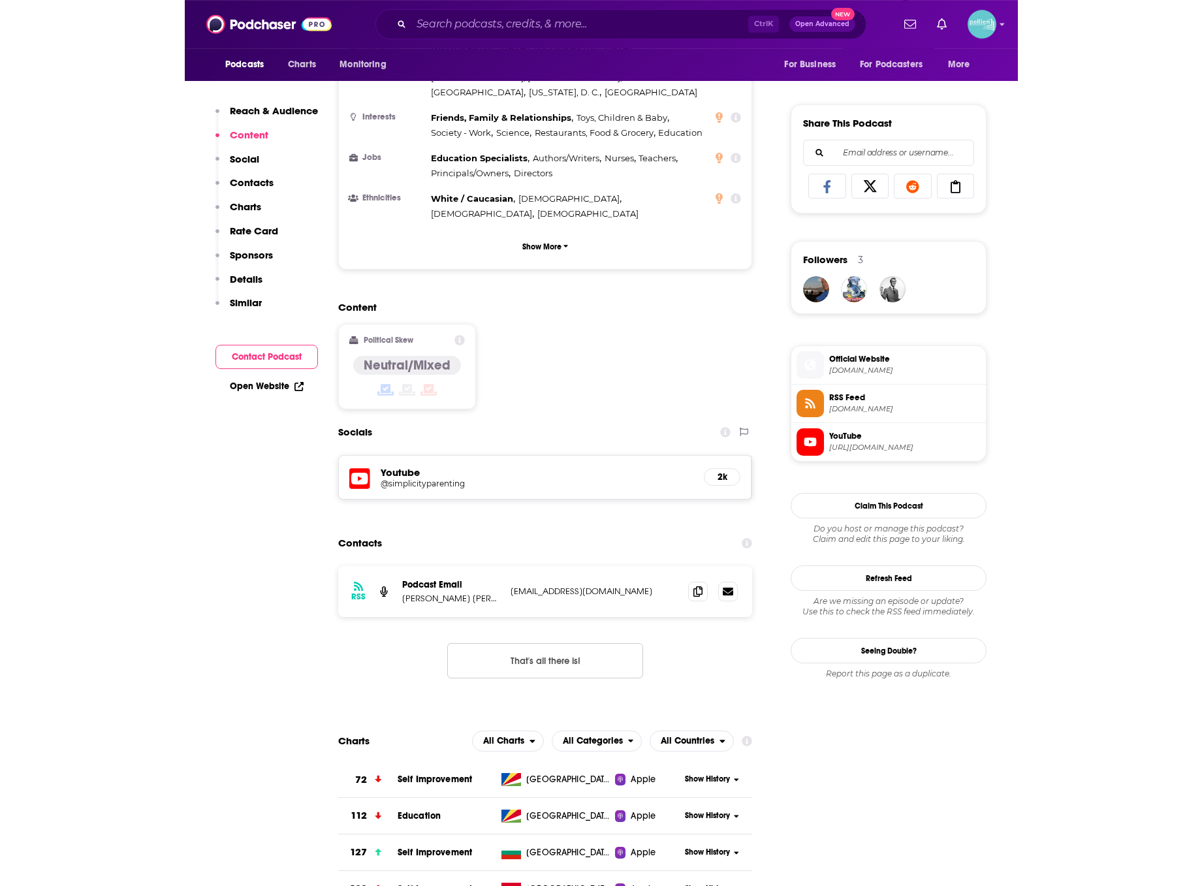
scroll to position [0, 0]
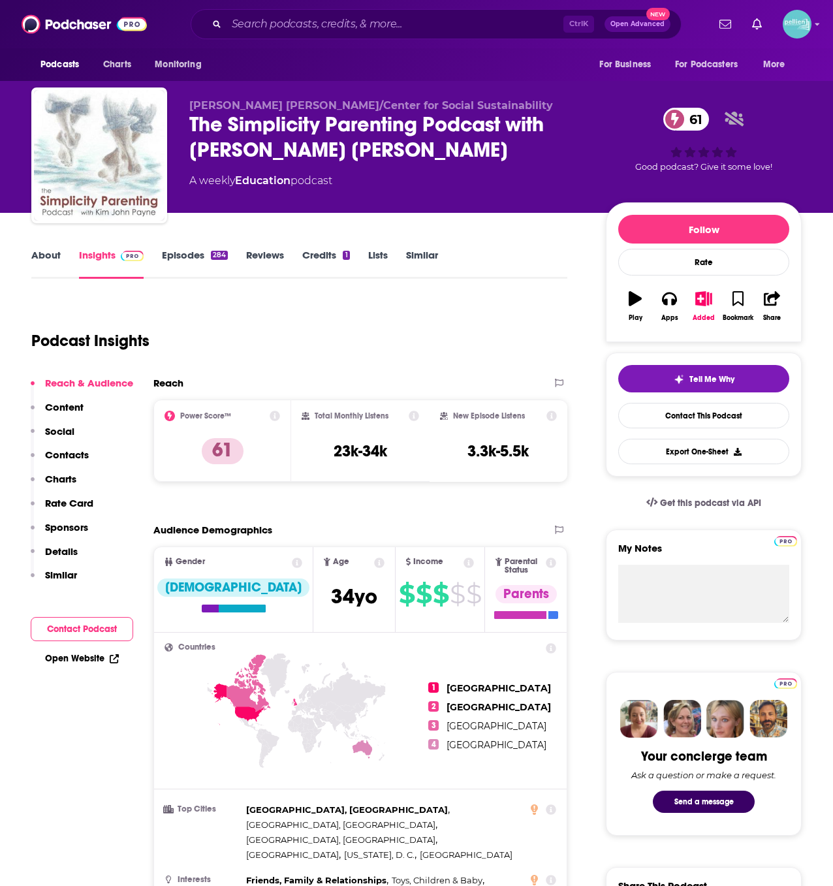
click at [54, 258] on link "About" at bounding box center [45, 264] width 29 height 30
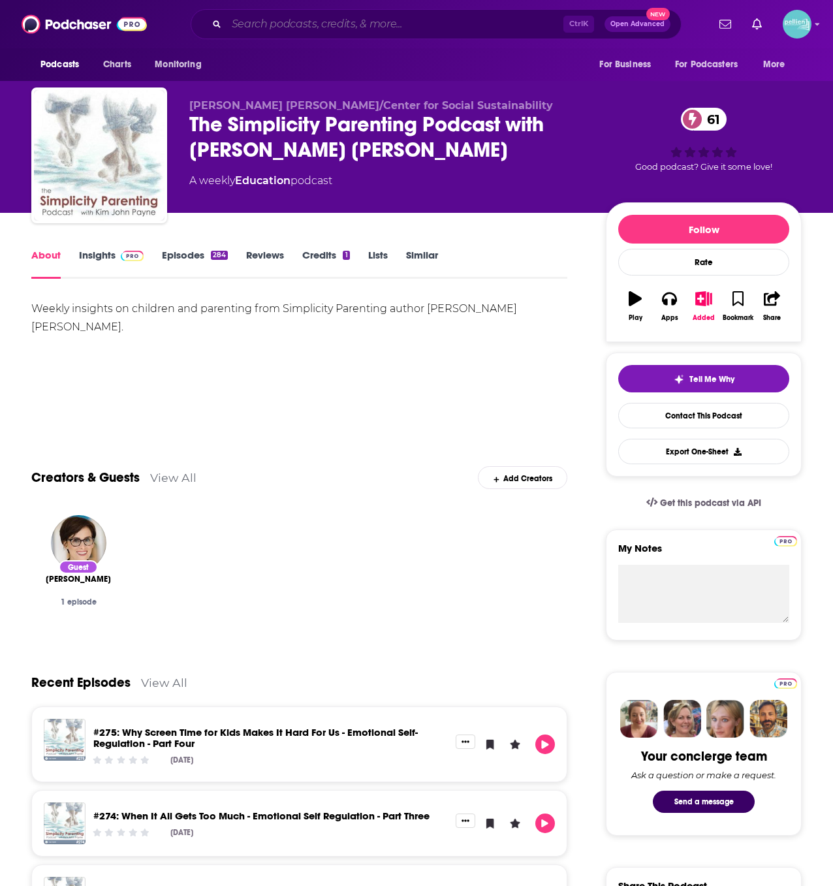
click at [425, 16] on input "Search podcasts, credits, & more..." at bounding box center [395, 24] width 337 height 21
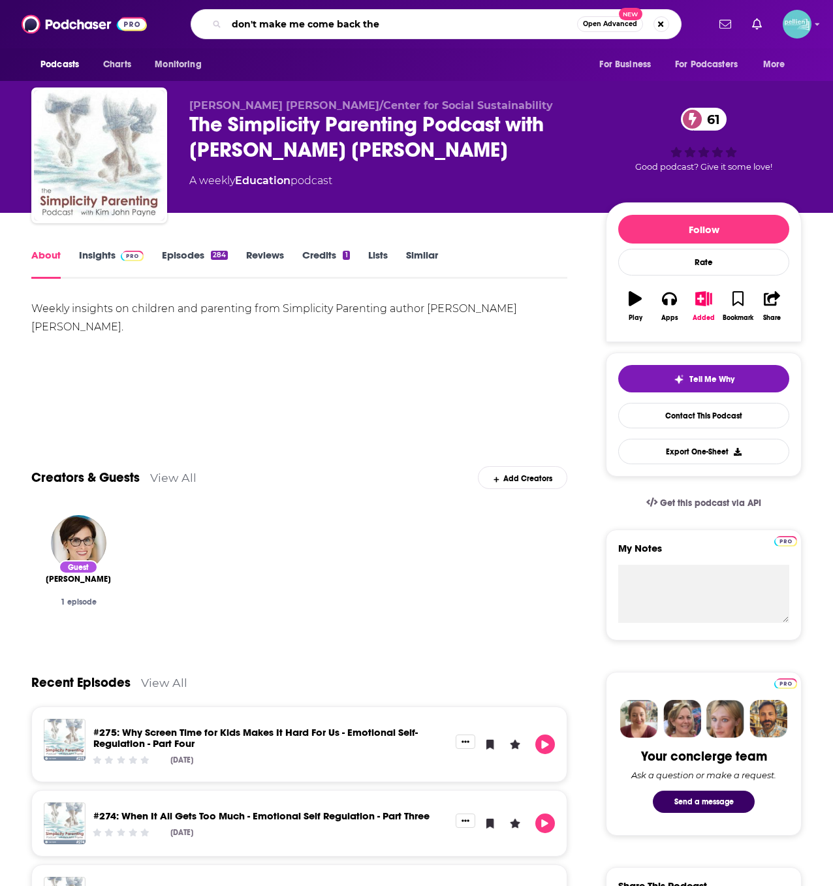
type input "don't make me come back ther"
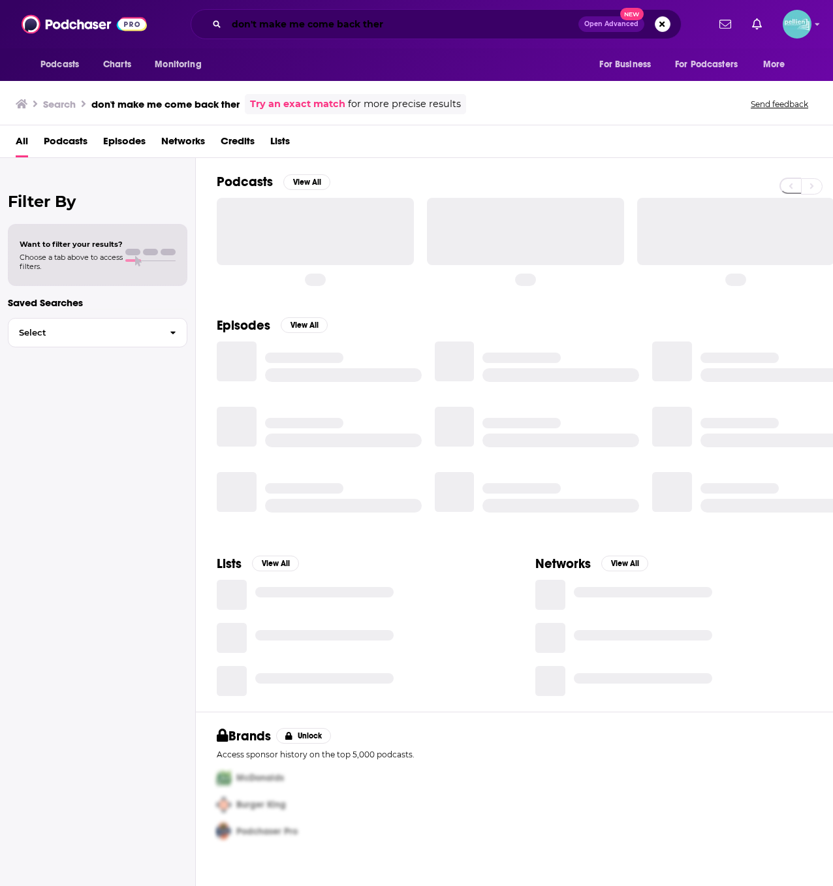
click at [397, 27] on input "don't make me come back ther" at bounding box center [403, 24] width 352 height 21
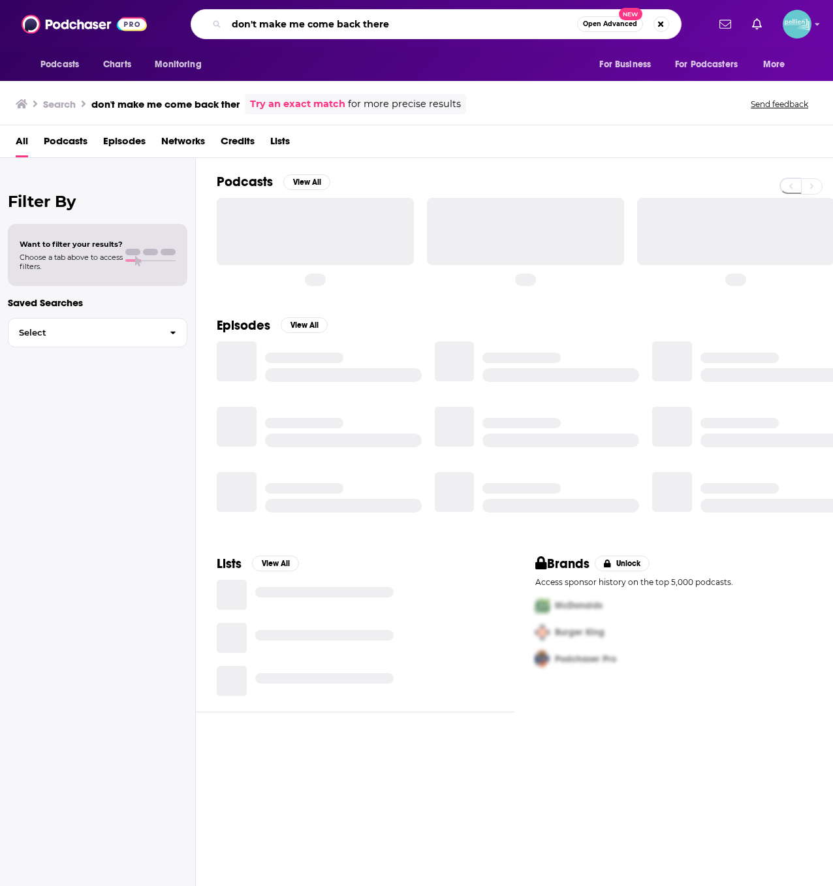
type input "don't make me come back there"
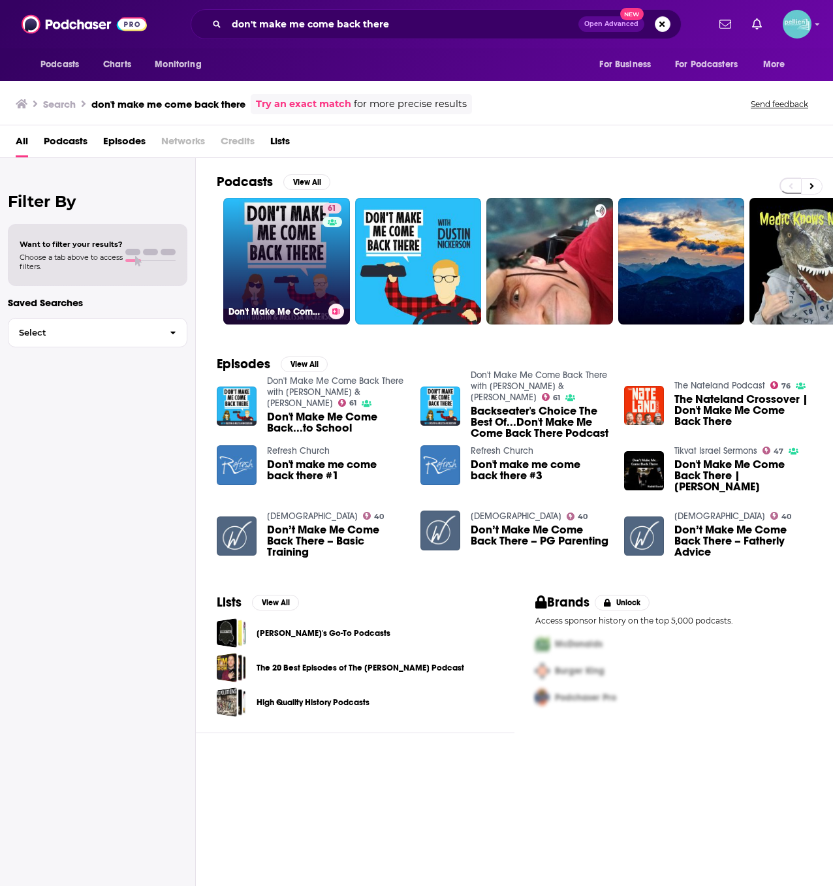
click at [242, 281] on link "61 Don't Make Me Come Back There with [PERSON_NAME] & [PERSON_NAME]" at bounding box center [286, 261] width 127 height 127
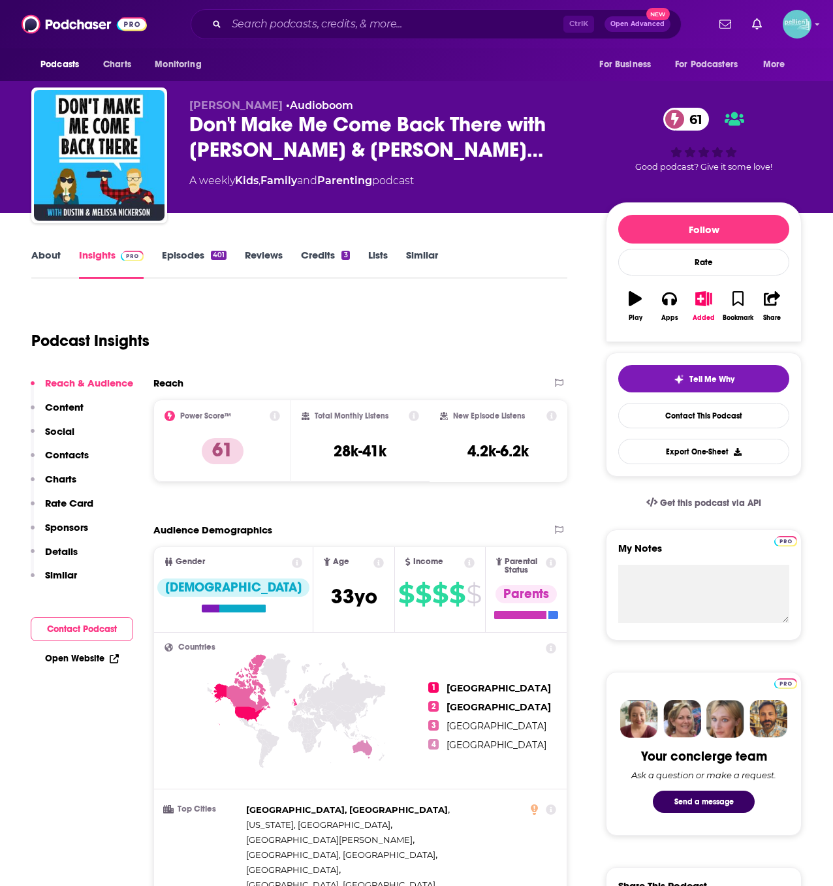
click at [57, 259] on link "About" at bounding box center [45, 264] width 29 height 30
